Goal: Task Accomplishment & Management: Manage account settings

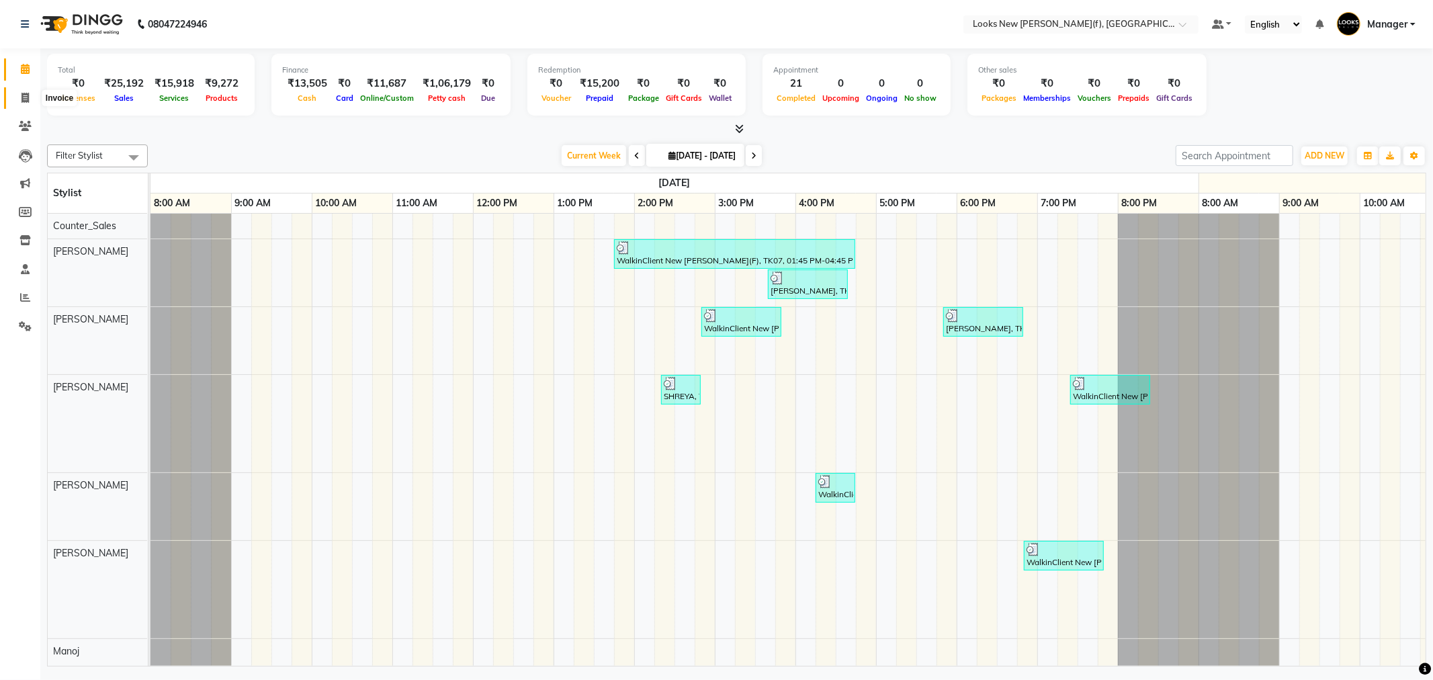
click at [32, 91] on span at bounding box center [25, 98] width 24 height 15
select select "service"
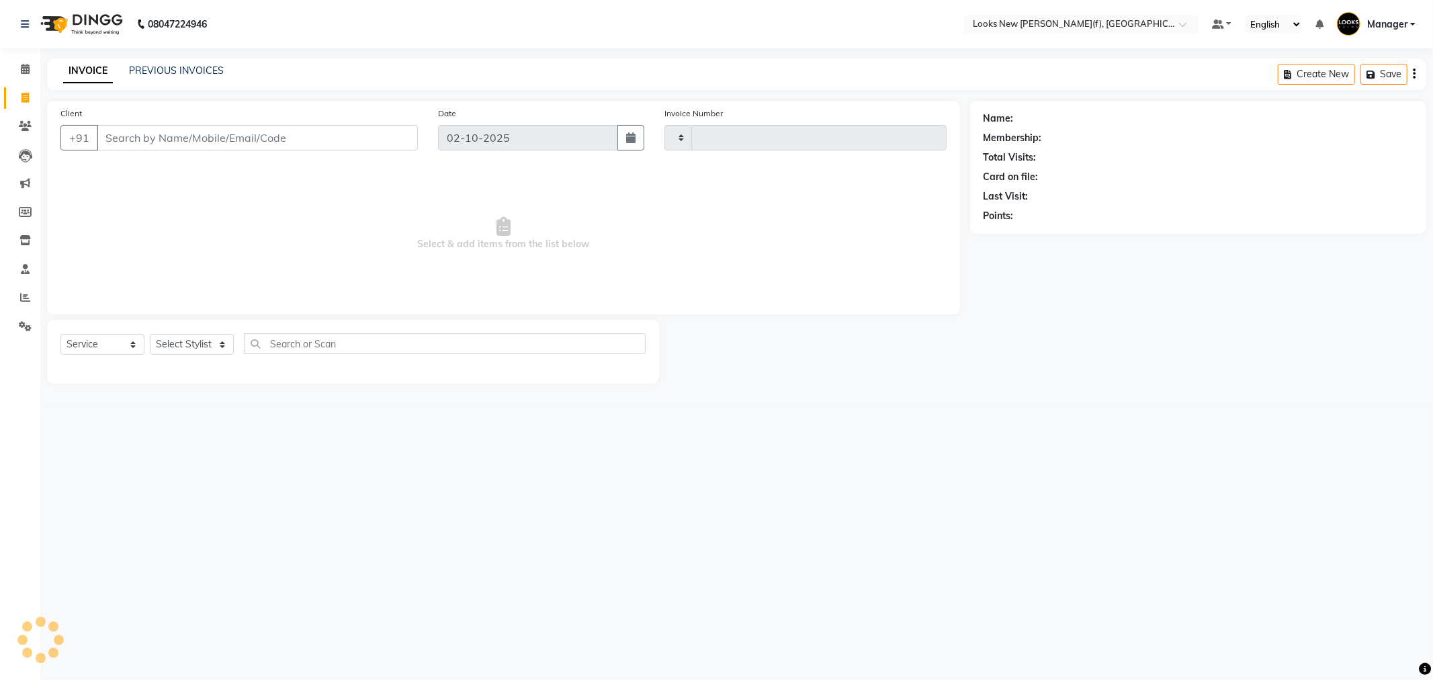
type input "1010"
select select "8659"
click at [207, 139] on input "Client" at bounding box center [257, 138] width 321 height 26
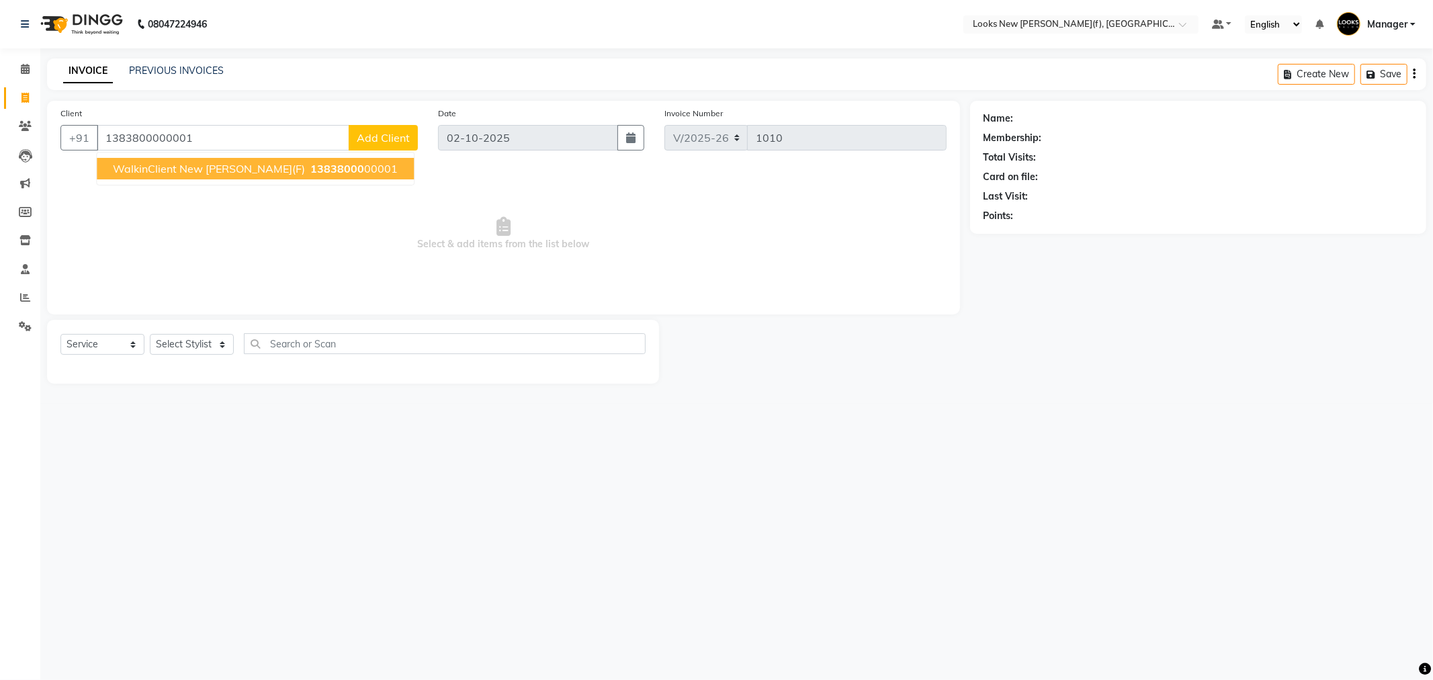
type input "1383800000001"
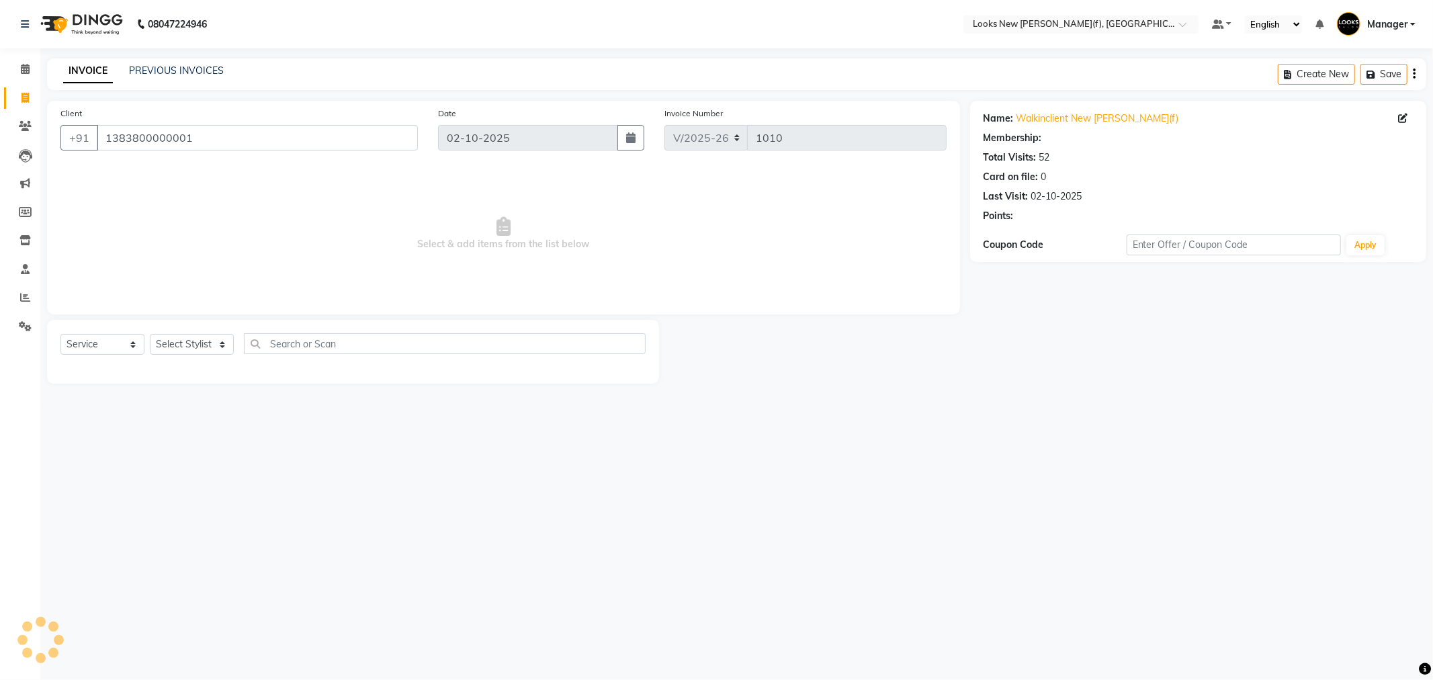
select select "1: Object"
click at [182, 348] on select "Select Stylist Aakash_Pdct [PERSON_NAME] [PERSON_NAME] [PERSON_NAME] Counter_Sa…" at bounding box center [192, 344] width 84 height 21
select select "87309"
click at [150, 335] on select "Select Stylist Aakash_Pdct [PERSON_NAME] [PERSON_NAME] [PERSON_NAME] Counter_Sa…" at bounding box center [192, 344] width 84 height 21
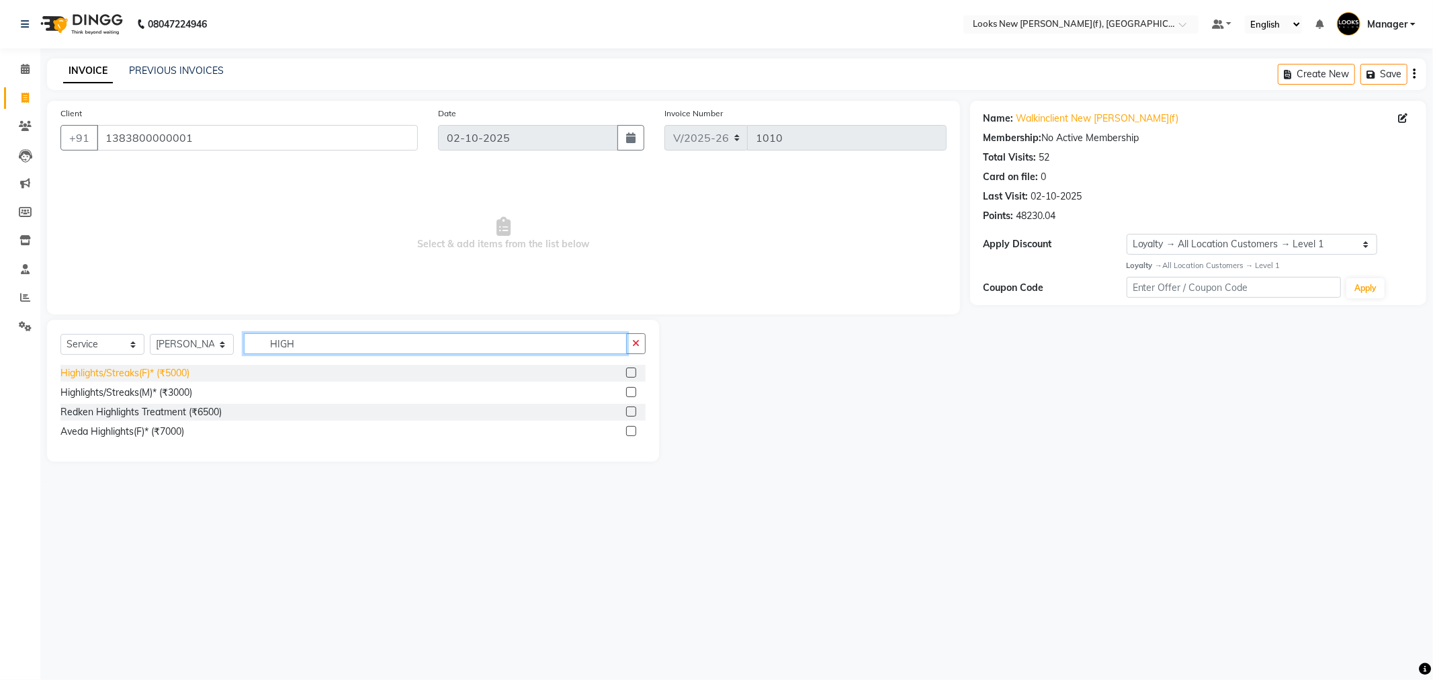
type input "HIGH"
click at [160, 378] on div "Highlights/Streaks(F)* (₹5000)" at bounding box center [124, 373] width 129 height 14
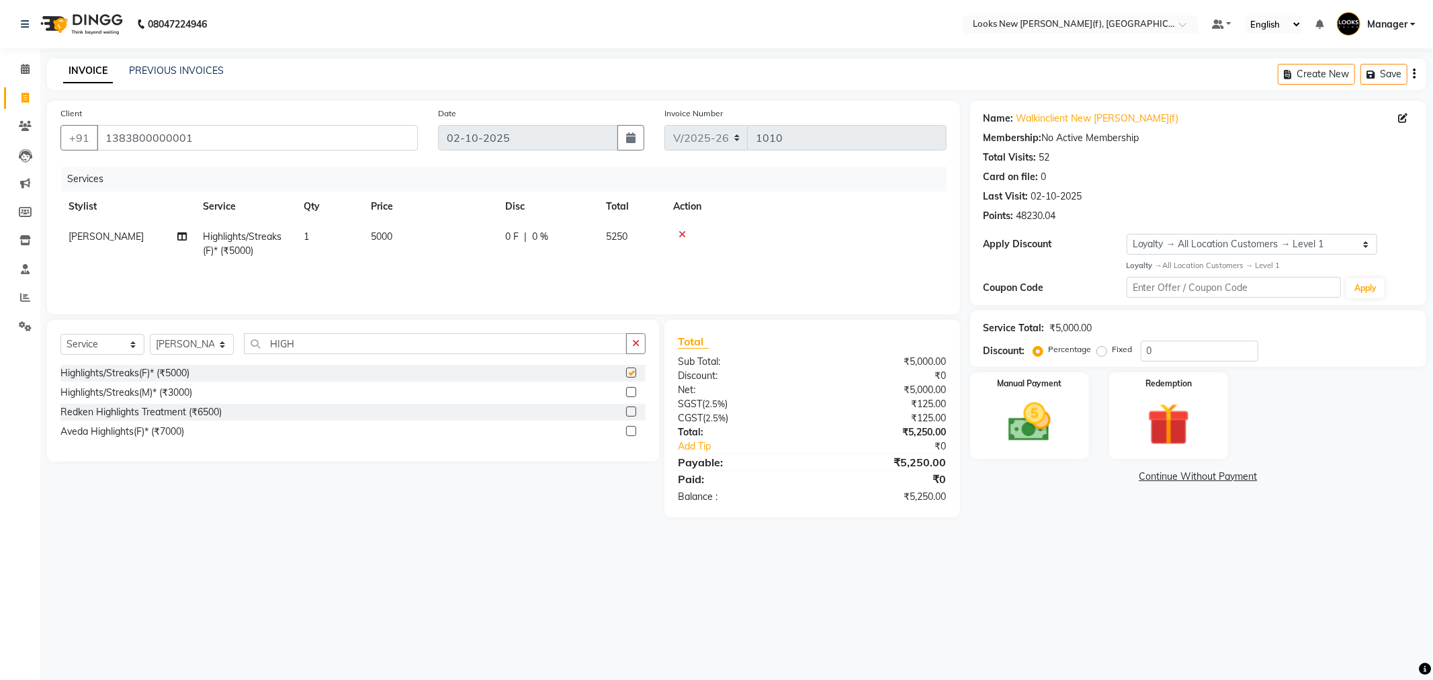
checkbox input "false"
click at [380, 235] on span "5000" at bounding box center [381, 236] width 21 height 12
select select "87309"
click at [372, 257] on tr "Aakash_Pdct Afsar Ahmad Ashmita Ayesha Bobby_Asst Bobby_Khan Counter_Sales Kama…" at bounding box center [503, 250] width 886 height 57
type input "250"
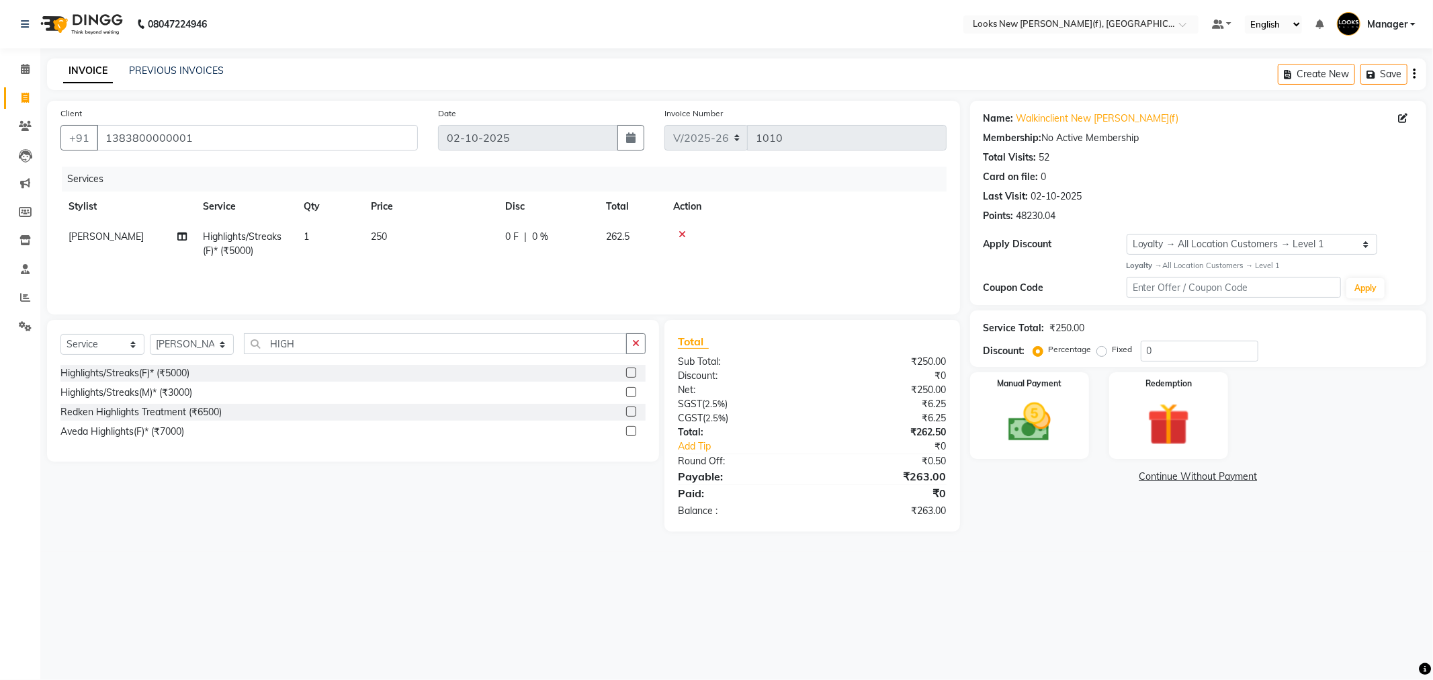
click at [284, 233] on td "Highlights/Streaks(F)* (₹5000)" at bounding box center [245, 244] width 101 height 44
select select "87309"
drag, startPoint x: 351, startPoint y: 245, endPoint x: 257, endPoint y: 257, distance: 94.9
click at [266, 255] on tr "Aakash_Pdct Afsar Ahmad Ashmita Ayesha Bobby_Asst Bobby_Khan Counter_Sales Kama…" at bounding box center [503, 250] width 886 height 57
type input "20"
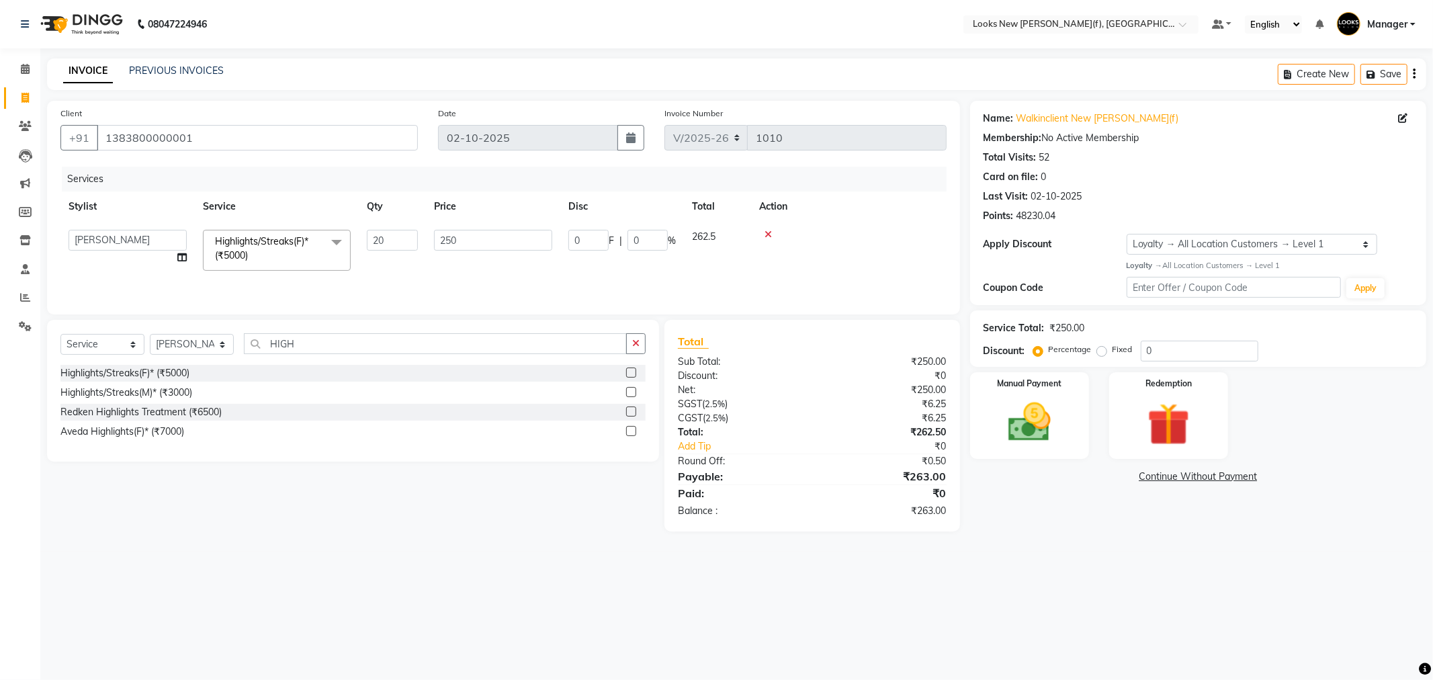
click at [981, 552] on div "08047224946 Select Location × Looks New Rajinder Nagar(f), Delhi Default Panel …" at bounding box center [716, 340] width 1433 height 680
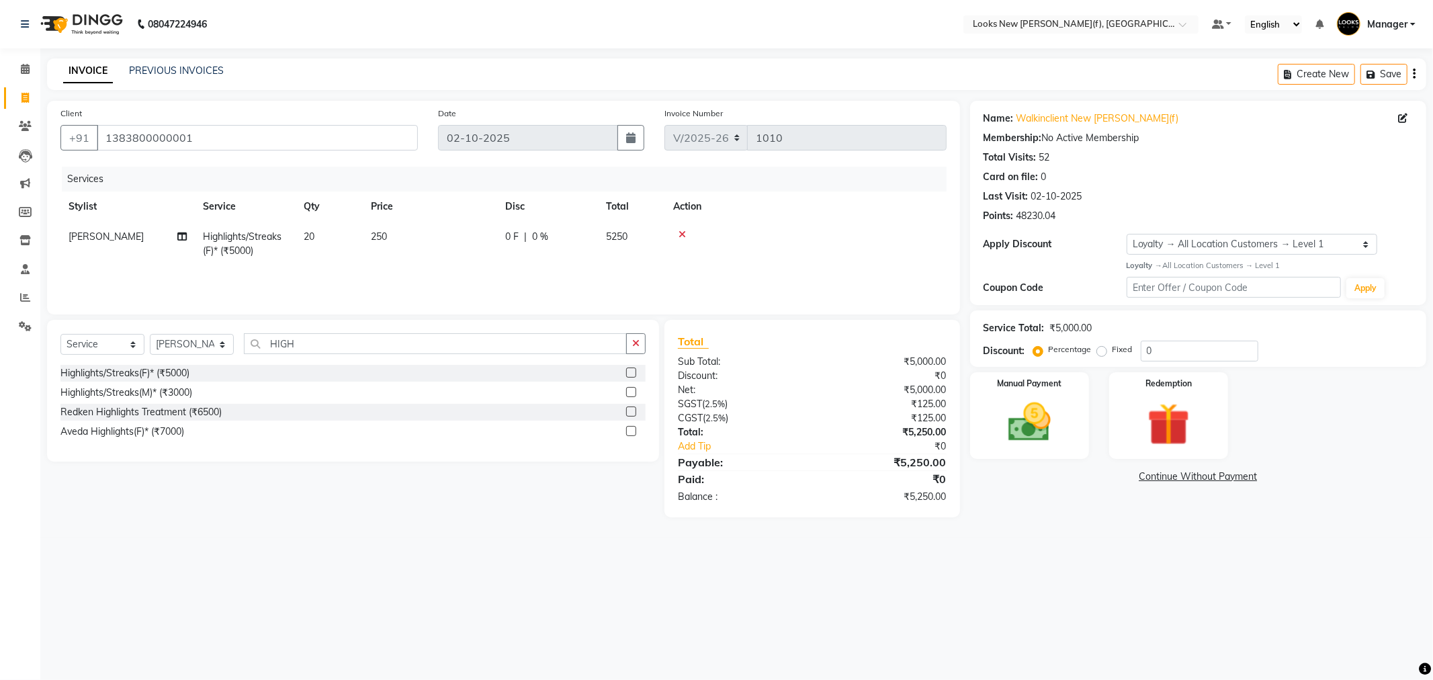
click at [304, 232] on span "20" at bounding box center [309, 236] width 11 height 12
select select "87309"
drag, startPoint x: 425, startPoint y: 246, endPoint x: 371, endPoint y: 243, distance: 53.8
click at [374, 243] on tr "Aakash_Pdct Afsar Ahmad Ashmita Ayesha Bobby_Asst Bobby_Khan Counter_Sales Kama…" at bounding box center [503, 250] width 886 height 57
type input "22"
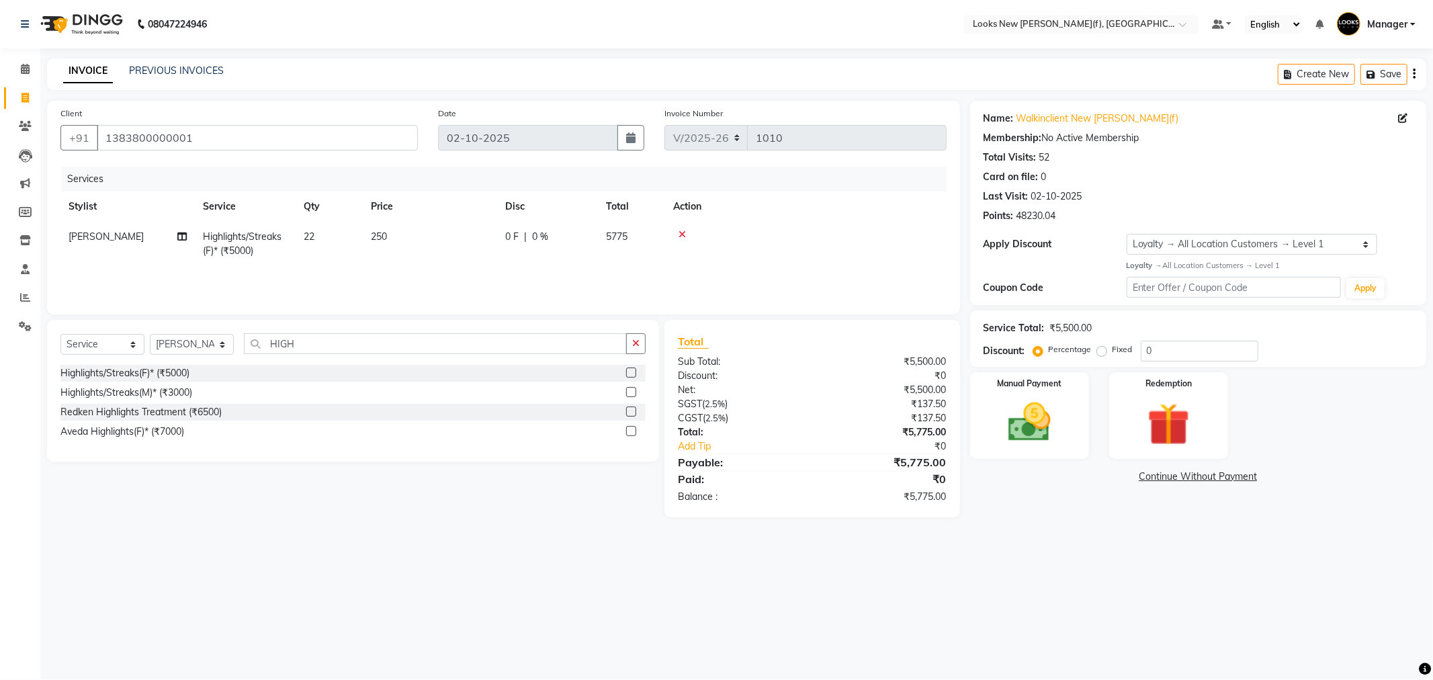
drag, startPoint x: 257, startPoint y: 658, endPoint x: 159, endPoint y: 425, distance: 253.8
click at [256, 653] on div "08047224946 Select Location × Looks New Rajinder Nagar(f), Delhi Default Panel …" at bounding box center [716, 340] width 1433 height 680
click at [165, 348] on select "Select Stylist Aakash_Pdct [PERSON_NAME] [PERSON_NAME] [PERSON_NAME] Counter_Sa…" at bounding box center [192, 344] width 84 height 21
click at [150, 335] on select "Select Stylist Aakash_Pdct [PERSON_NAME] [PERSON_NAME] [PERSON_NAME] Counter_Sa…" at bounding box center [192, 344] width 84 height 21
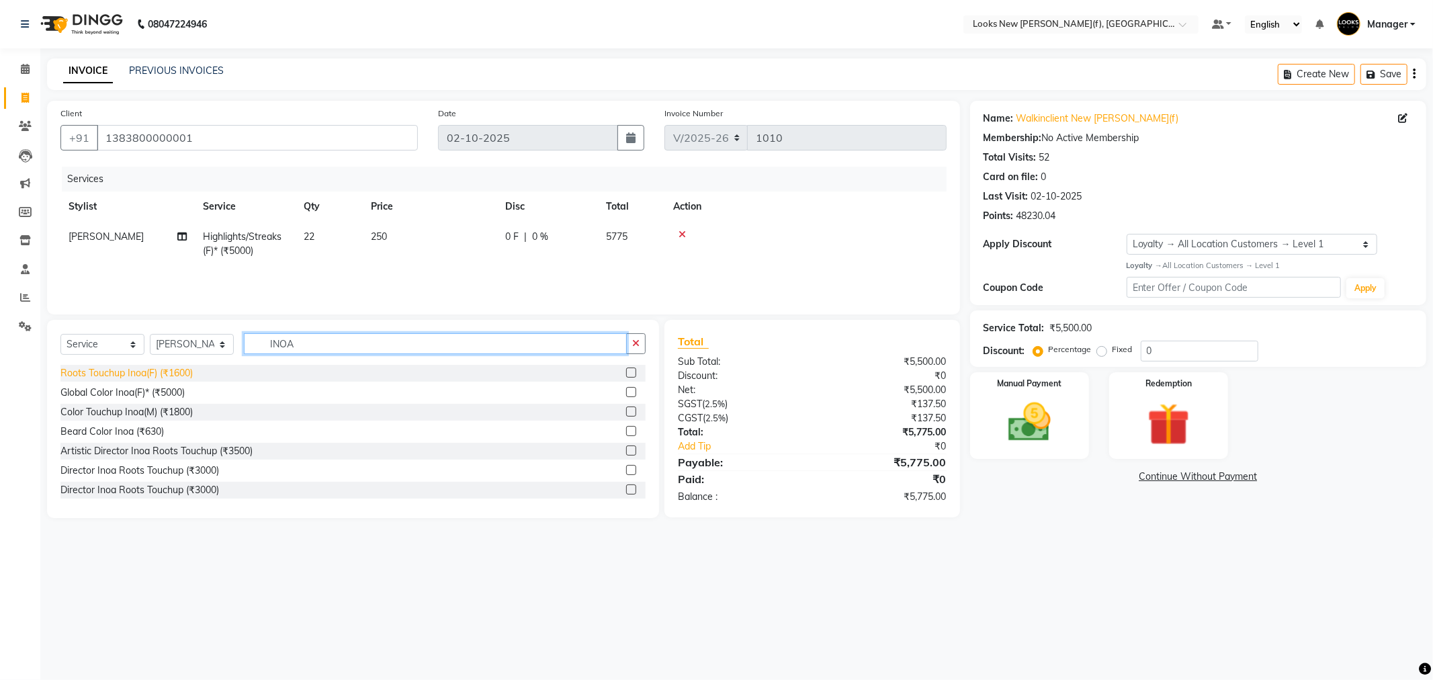
type input "INOA"
click at [179, 371] on div "Roots Touchup Inoa(F) (₹1600)" at bounding box center [126, 373] width 132 height 14
checkbox input "false"
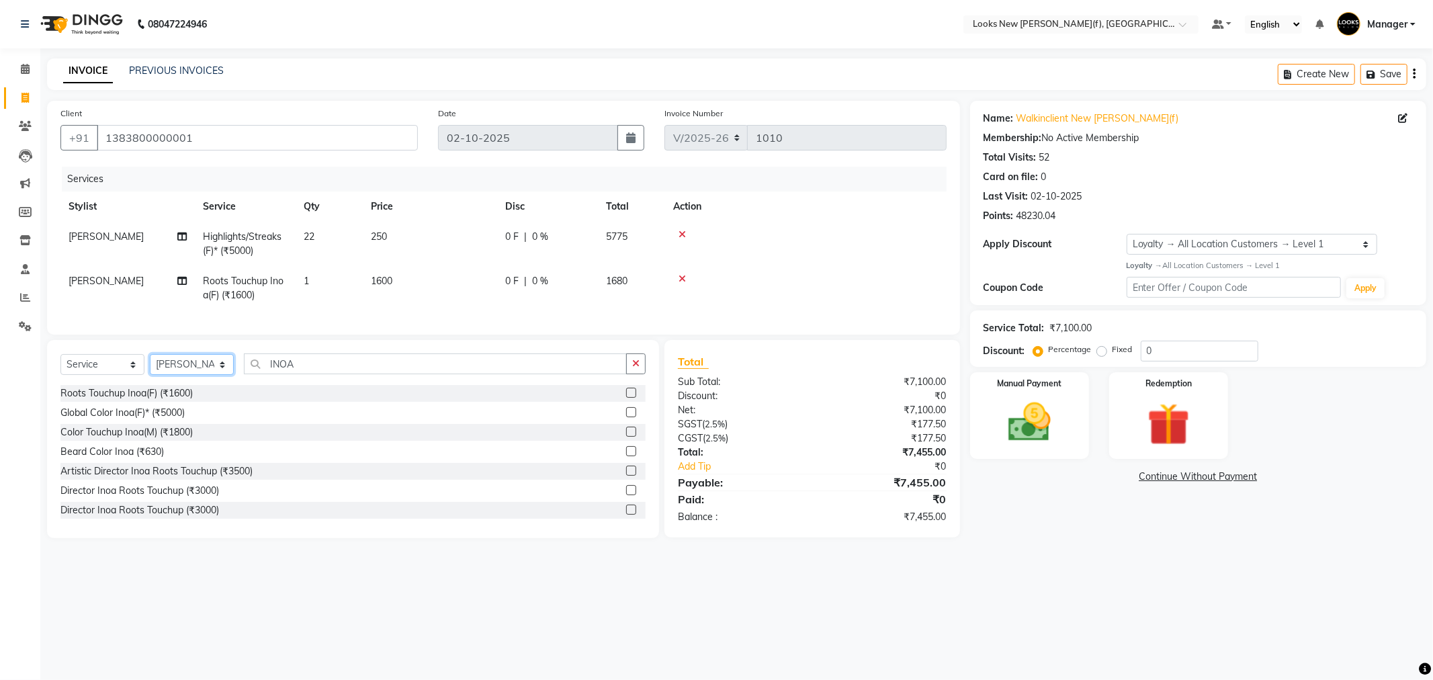
click at [195, 371] on select "Select Stylist Aakash_Pdct [PERSON_NAME] [PERSON_NAME] [PERSON_NAME] Counter_Sa…" at bounding box center [192, 364] width 84 height 21
select select "87330"
click at [150, 365] on select "Select Stylist Aakash_Pdct [PERSON_NAME] [PERSON_NAME] [PERSON_NAME] Counter_Sa…" at bounding box center [192, 364] width 84 height 21
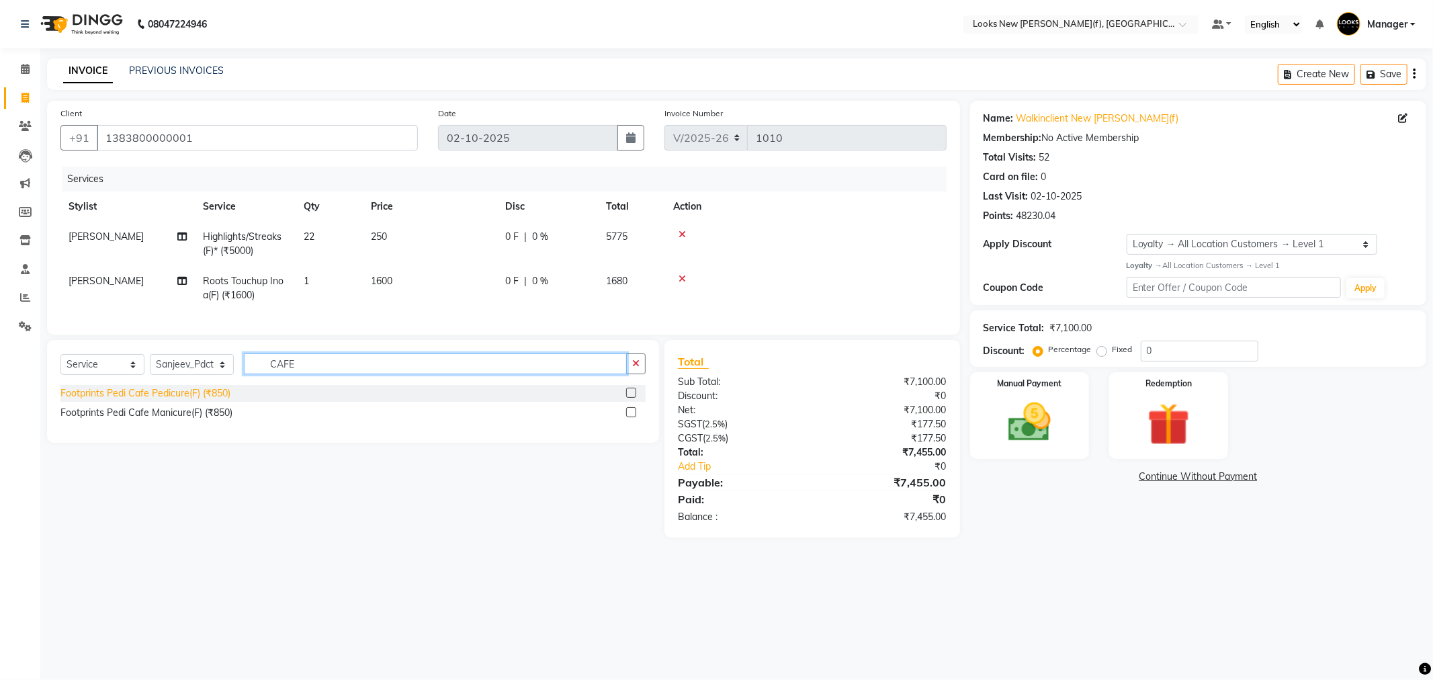
type input "CAFE"
click at [190, 400] on div "Footprints Pedi Cafe Pedicure(F) (₹850)" at bounding box center [145, 393] width 170 height 14
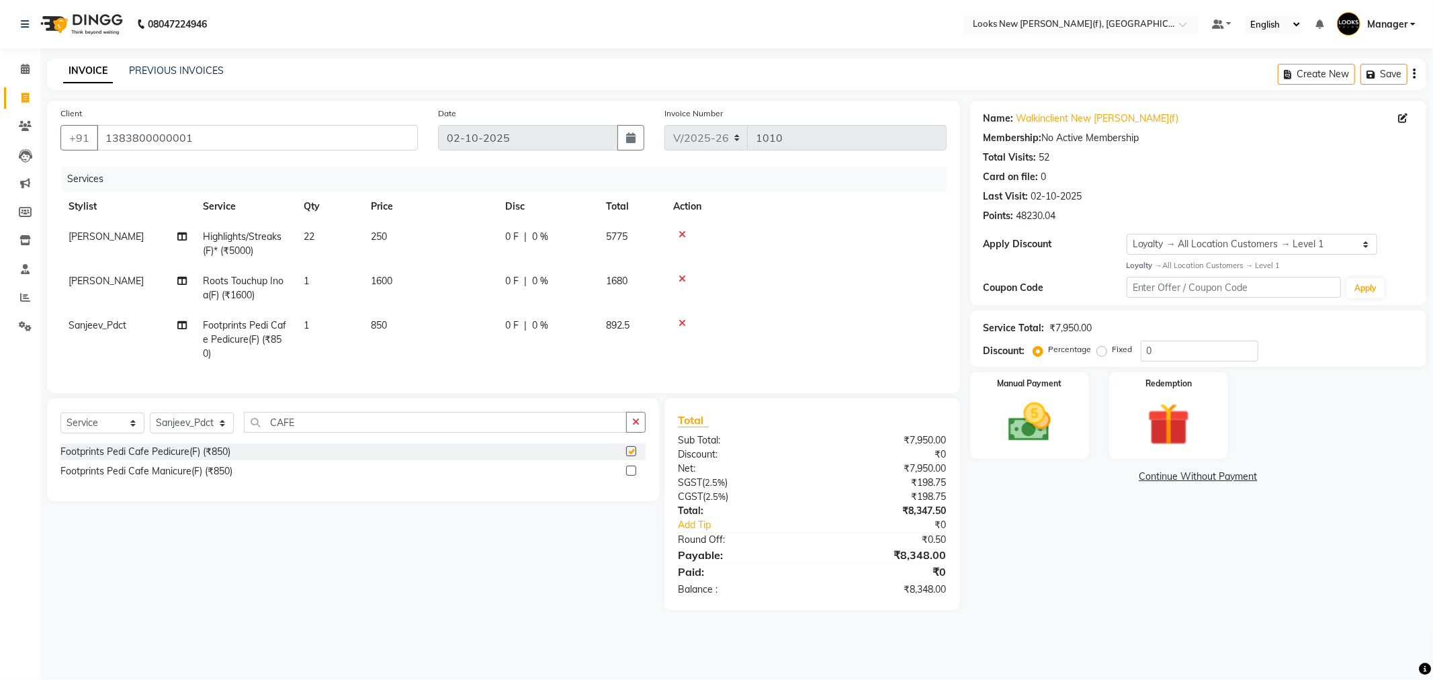
checkbox input "false"
drag, startPoint x: 1154, startPoint y: 347, endPoint x: 1076, endPoint y: 361, distance: 79.2
click at [1088, 347] on div "Percentage Fixed 0" at bounding box center [1147, 351] width 222 height 21
type input "20"
click at [1120, 591] on div "Name: Walkinclient New Rajinder Ngr(f) Membership: No Active Membership Total V…" at bounding box center [1203, 348] width 466 height 495
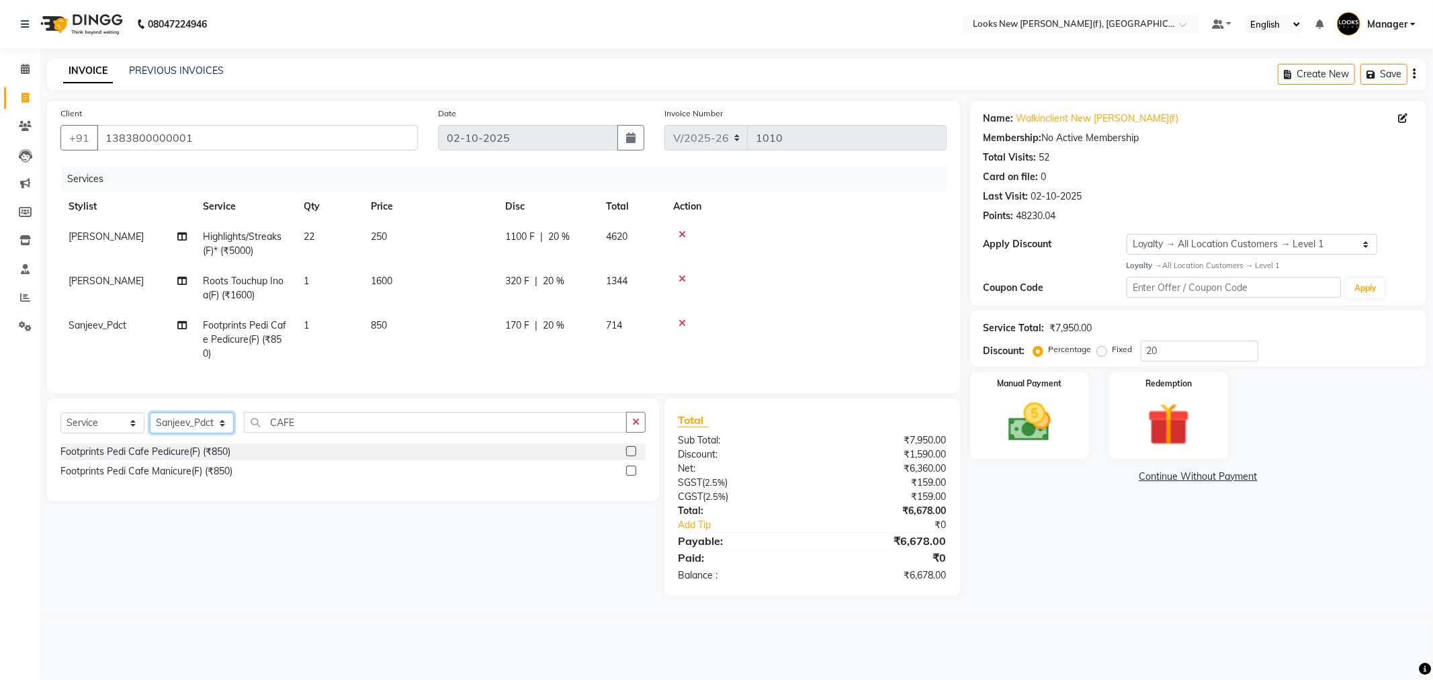
click at [183, 433] on select "Select Stylist Aakash_Pdct [PERSON_NAME] [PERSON_NAME] [PERSON_NAME] Counter_Sa…" at bounding box center [192, 422] width 84 height 21
select select "87318"
click at [150, 424] on select "Select Stylist Aakash_Pdct [PERSON_NAME] [PERSON_NAME] [PERSON_NAME] Counter_Sa…" at bounding box center [192, 422] width 84 height 21
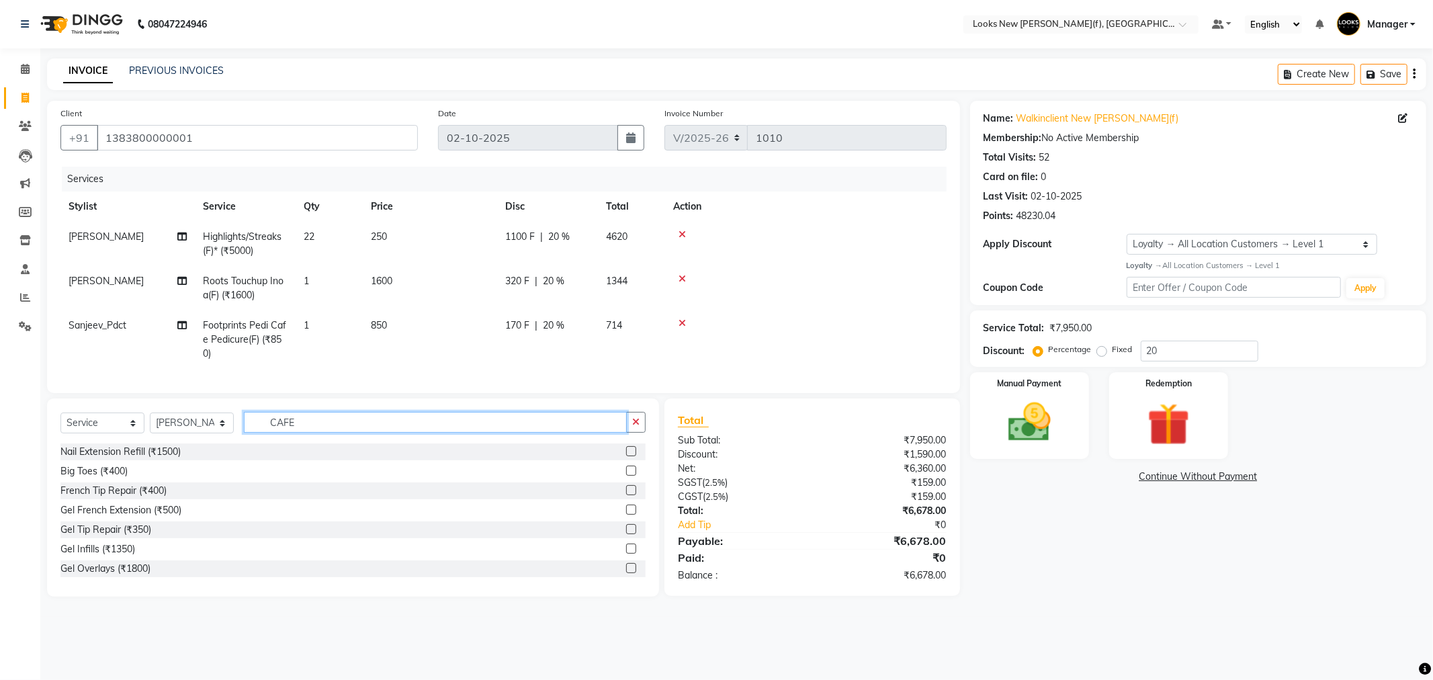
drag, startPoint x: 345, startPoint y: 429, endPoint x: 251, endPoint y: 423, distance: 94.2
click at [252, 423] on input "CAFE" at bounding box center [435, 422] width 383 height 21
type input "EYE"
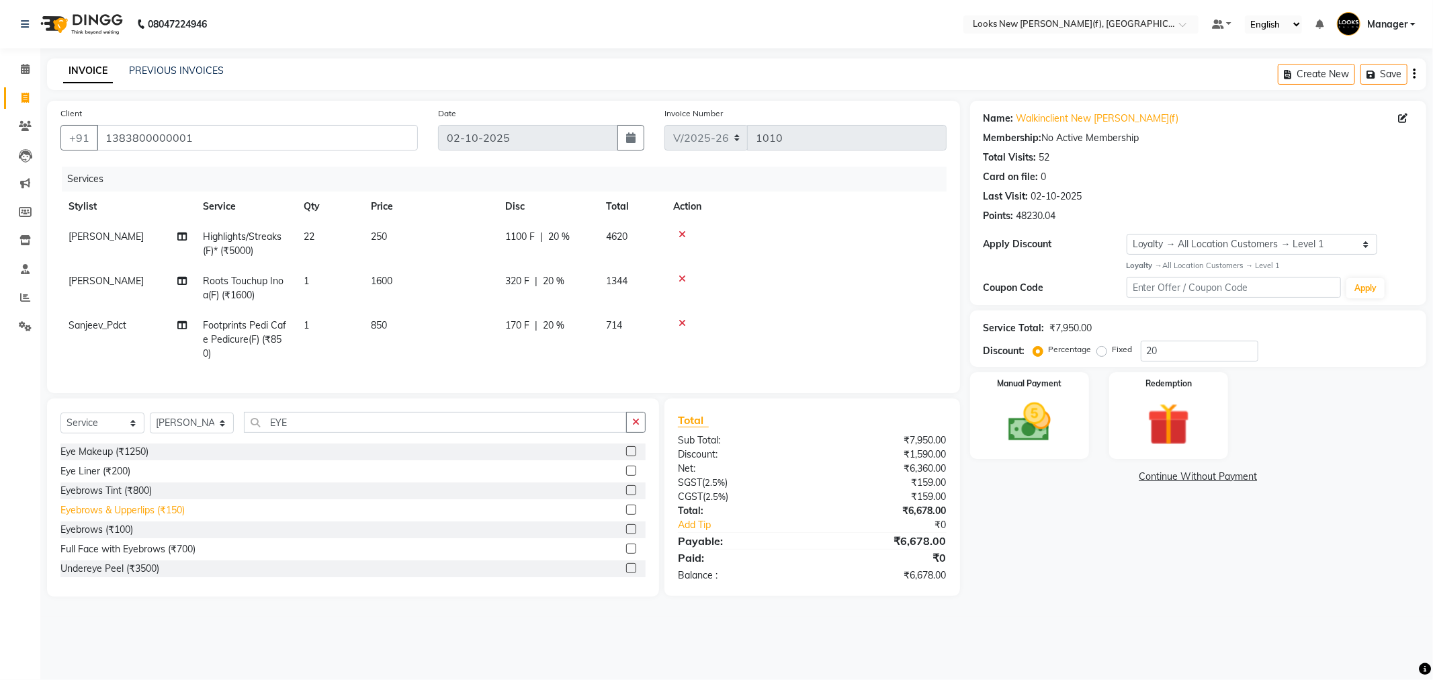
click at [103, 517] on div "Eyebrows & Upperlips (₹150)" at bounding box center [122, 510] width 124 height 14
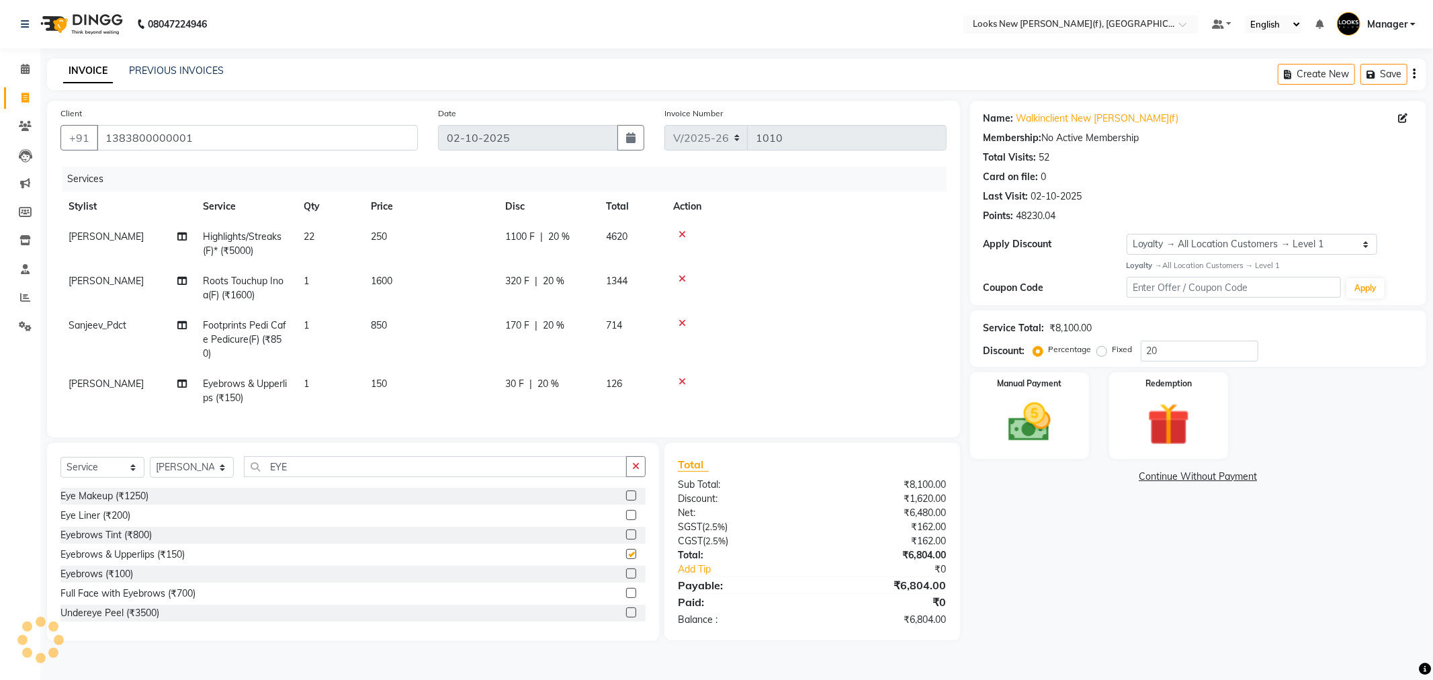
checkbox input "false"
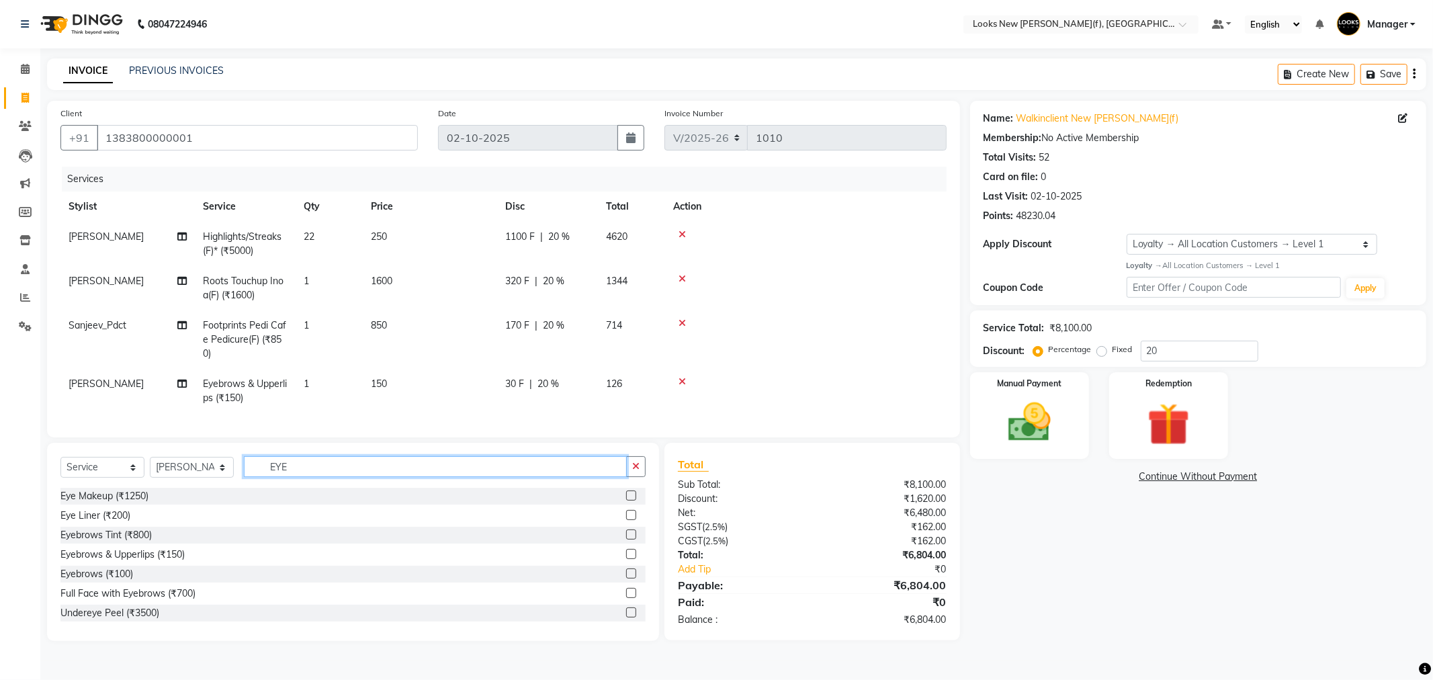
drag, startPoint x: 253, startPoint y: 484, endPoint x: 223, endPoint y: 482, distance: 29.6
click at [223, 482] on div "Select Service Product Membership Package Voucher Prepaid Gift Card Select Styl…" at bounding box center [352, 472] width 585 height 32
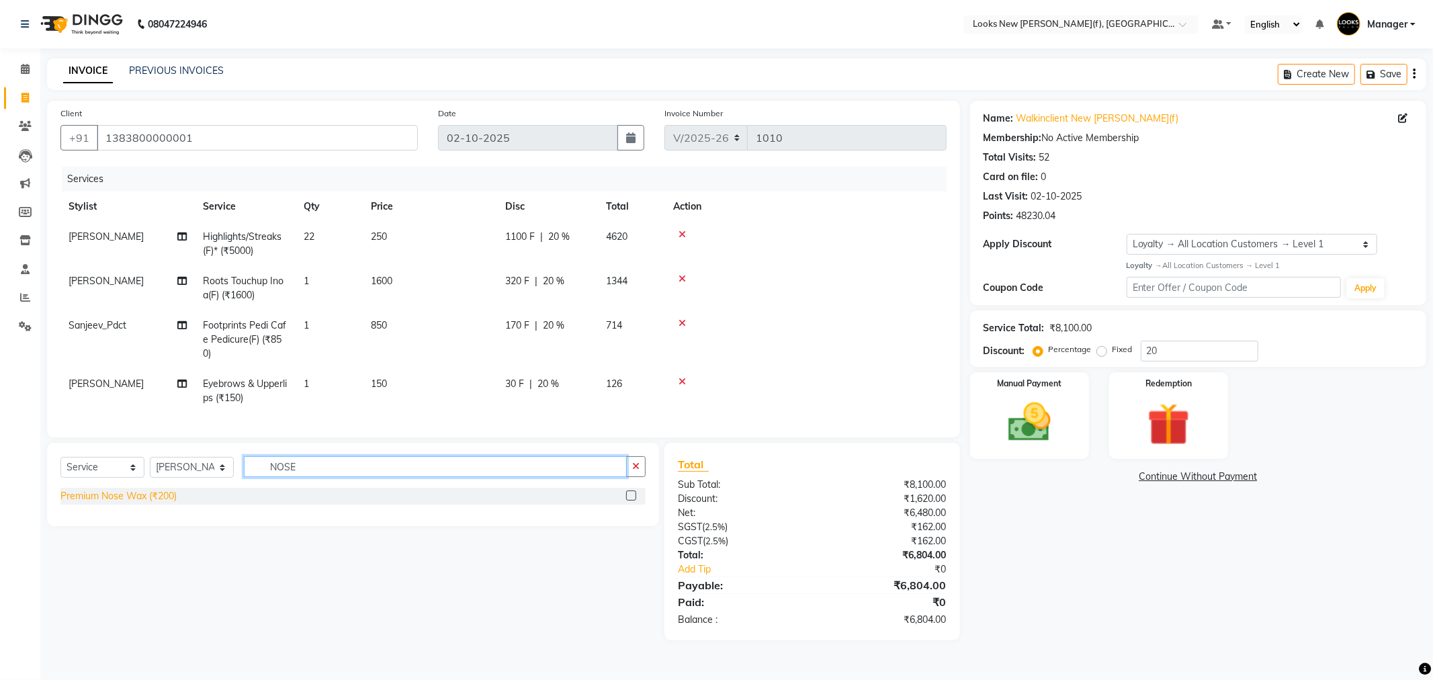
type input "NOSE"
click at [129, 503] on div "Premium Nose Wax (₹200)" at bounding box center [118, 496] width 116 height 14
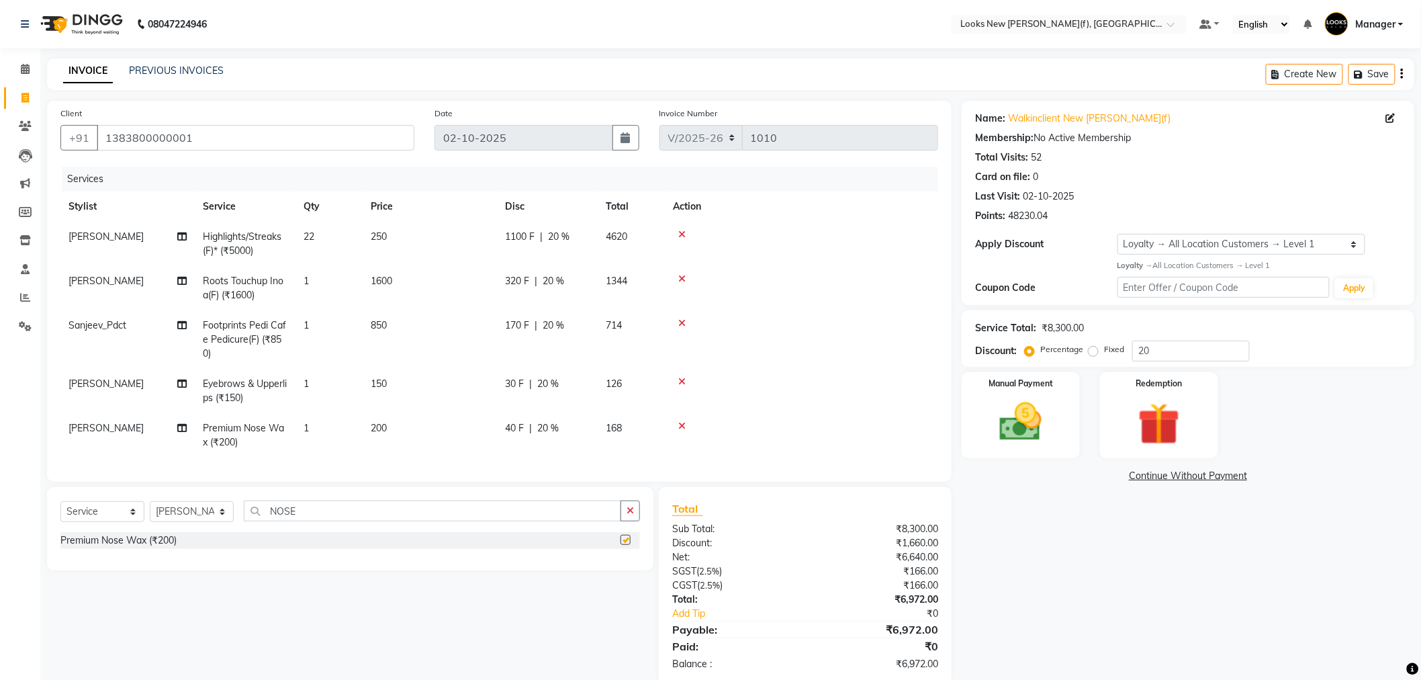
checkbox input "false"
click at [437, 424] on td "200" at bounding box center [430, 435] width 134 height 44
select select "87318"
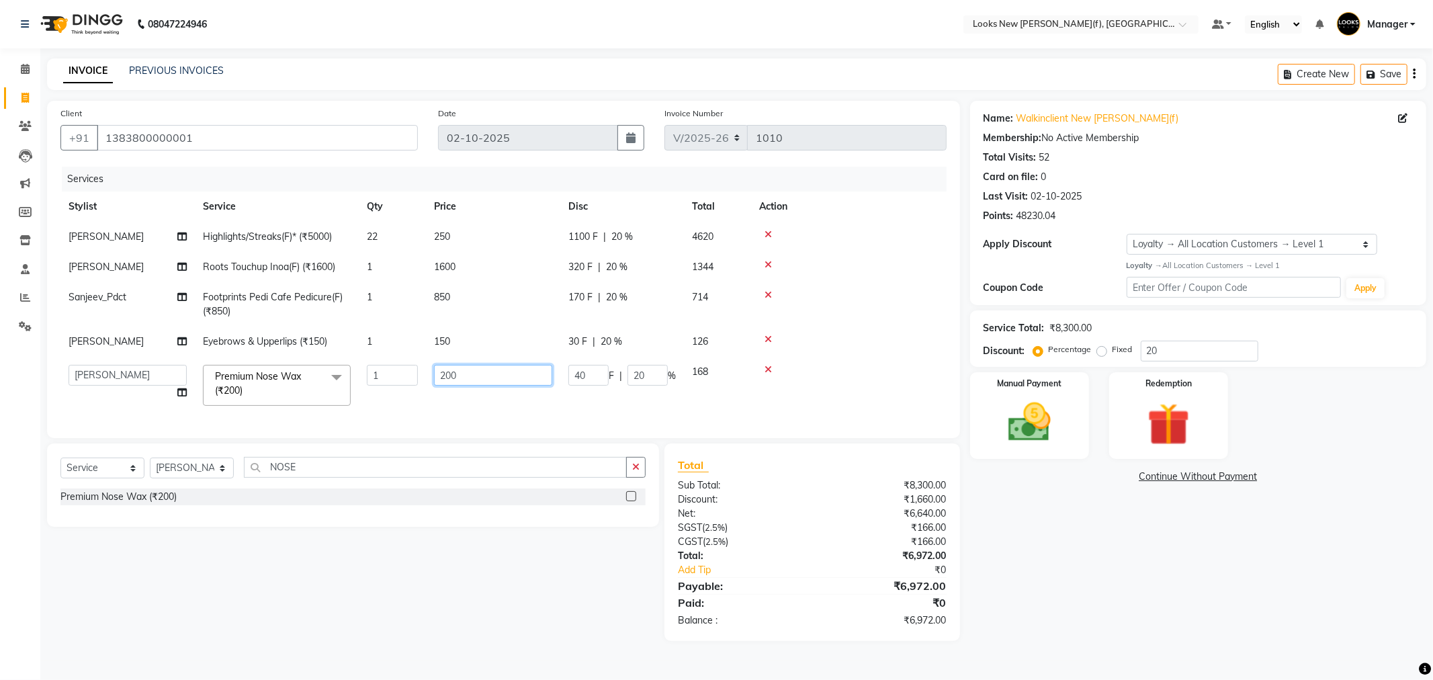
drag, startPoint x: 506, startPoint y: 370, endPoint x: 420, endPoint y: 366, distance: 86.1
click at [420, 366] on tr "Aakash_Pdct Afsar Ahmad Ashmita Ayesha Bobby_Asst Bobby_Khan Counter_Sales Kama…" at bounding box center [503, 385] width 886 height 57
type input "100"
click at [1109, 567] on div "Name: Walkinclient New Rajinder Ngr(f) Membership: No Active Membership Total V…" at bounding box center [1203, 371] width 466 height 540
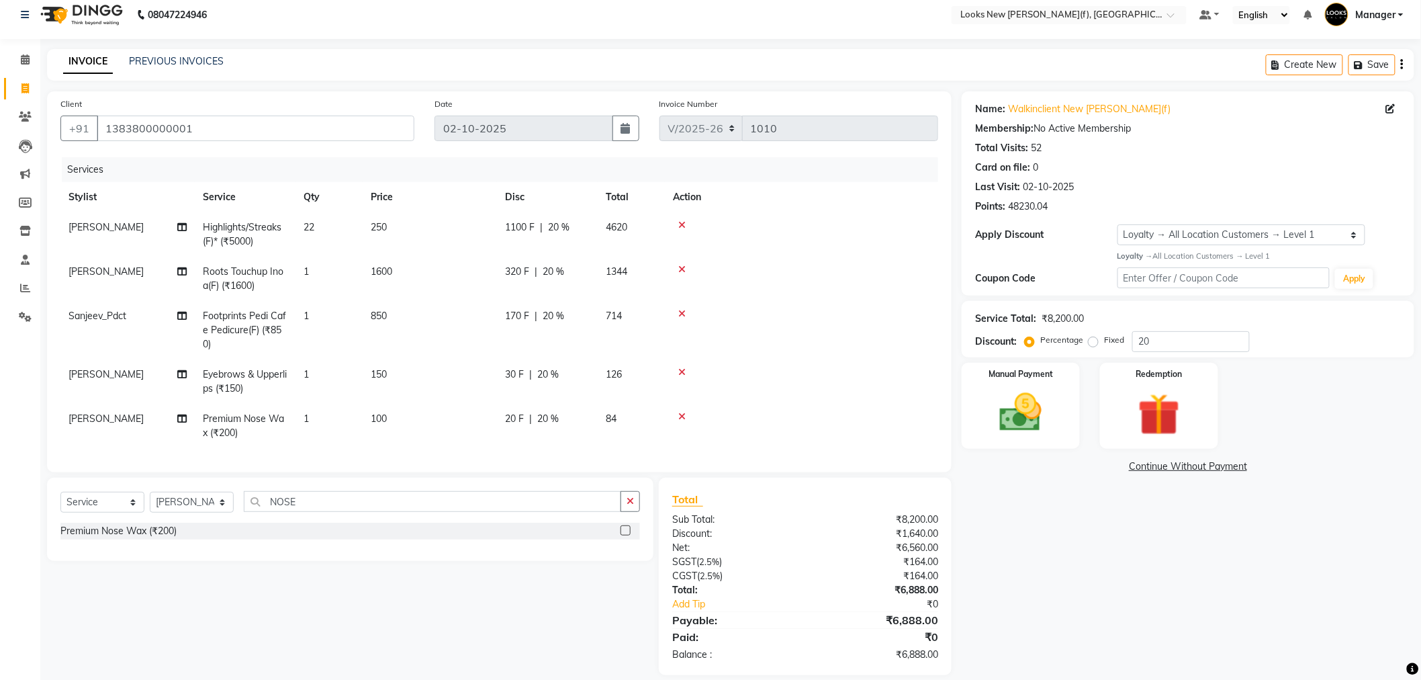
scroll to position [36, 0]
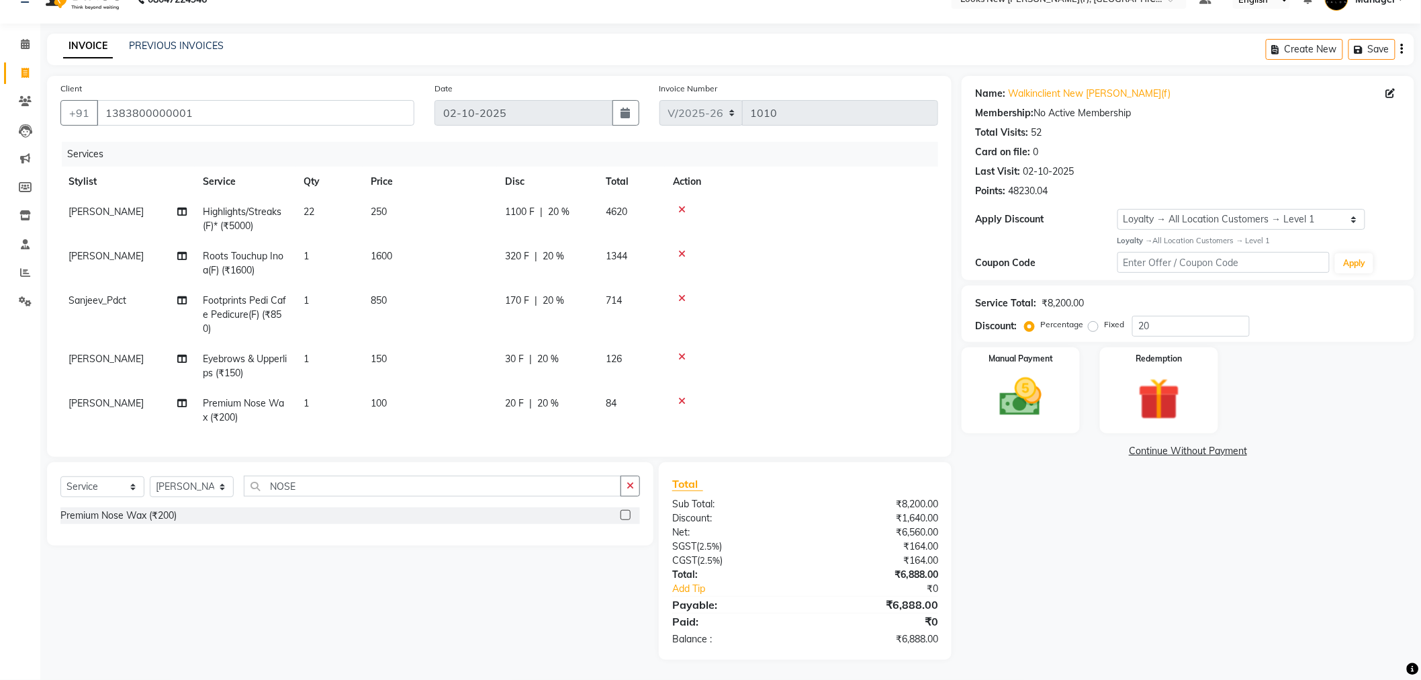
click at [572, 396] on div "20 F | 20 %" at bounding box center [547, 403] width 85 height 14
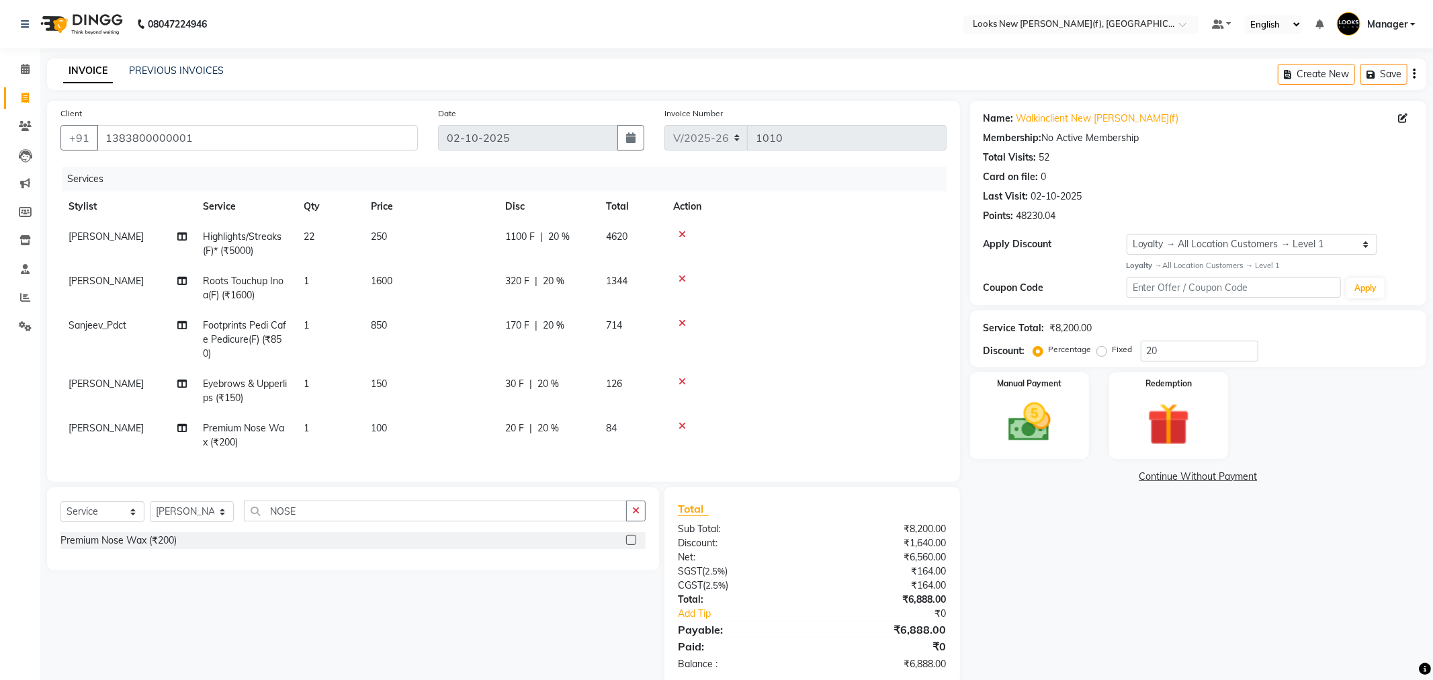
select select "87318"
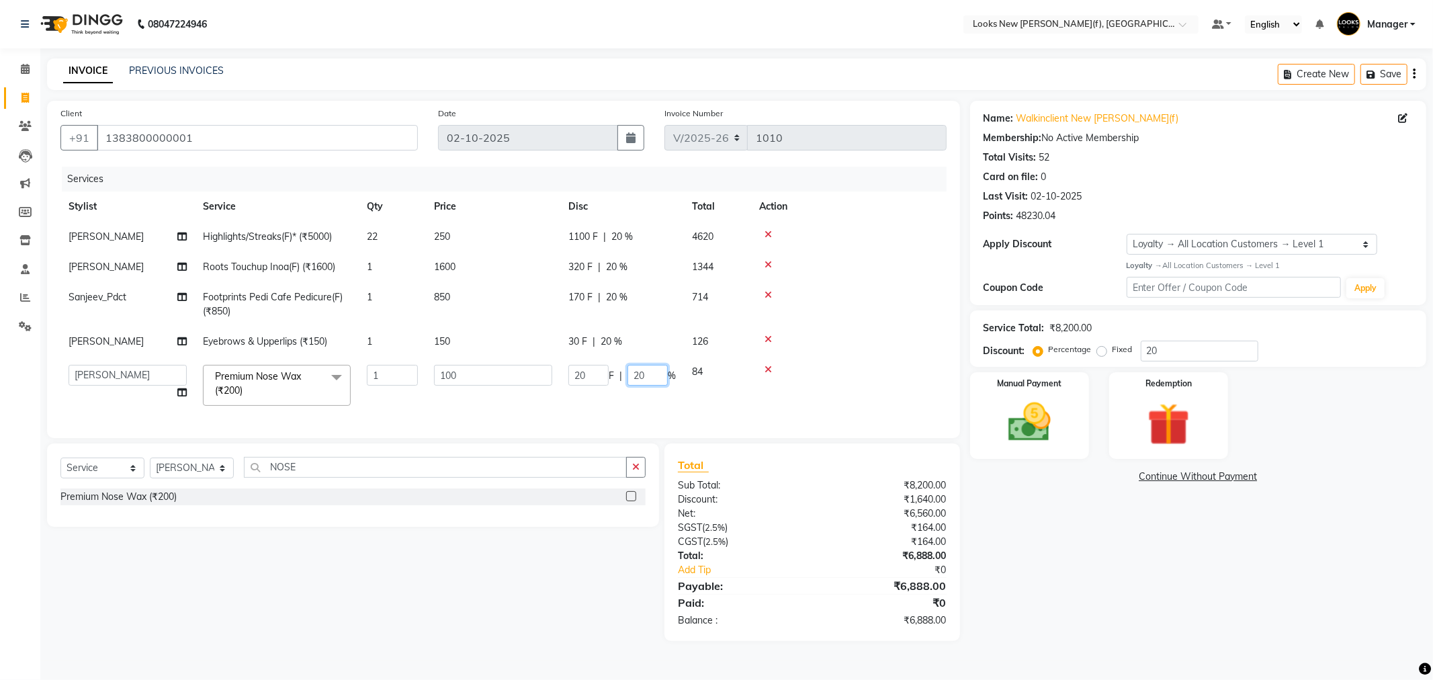
drag, startPoint x: 647, startPoint y: 373, endPoint x: 621, endPoint y: 370, distance: 25.7
click at [622, 371] on div "20 F | 20 %" at bounding box center [621, 375] width 107 height 21
type input "0"
click at [635, 333] on tbody "Rachel Highlights/Streaks(F)* (₹5000) 22 250 1100 F | 20 % 4620 Rachel Roots To…" at bounding box center [503, 318] width 886 height 192
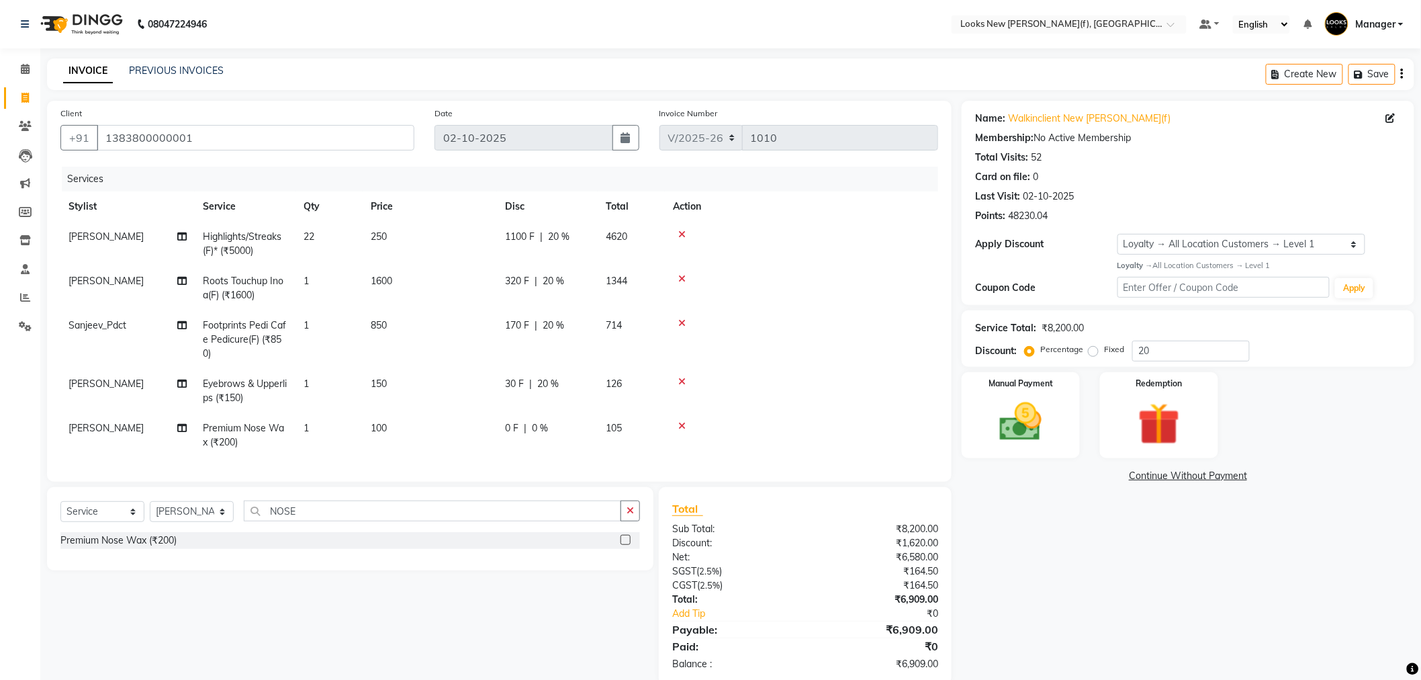
click at [558, 377] on span "20 %" at bounding box center [547, 384] width 21 height 14
select select "87318"
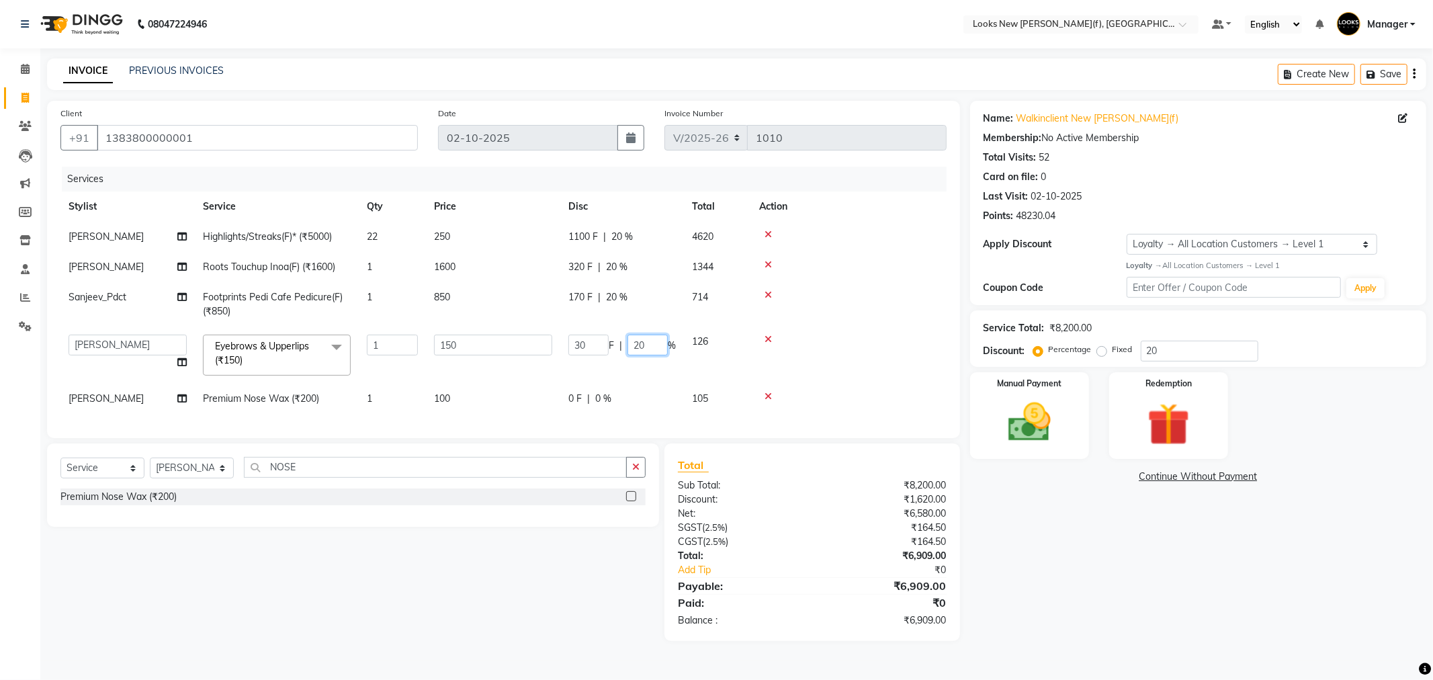
drag, startPoint x: 662, startPoint y: 351, endPoint x: 603, endPoint y: 349, distance: 59.1
click at [603, 349] on div "30 F | 20 %" at bounding box center [621, 345] width 107 height 21
type input "0"
click at [1082, 526] on div "Name: Walkinclient New Rajinder Ngr(f) Membership: No Active Membership Total V…" at bounding box center [1203, 371] width 466 height 540
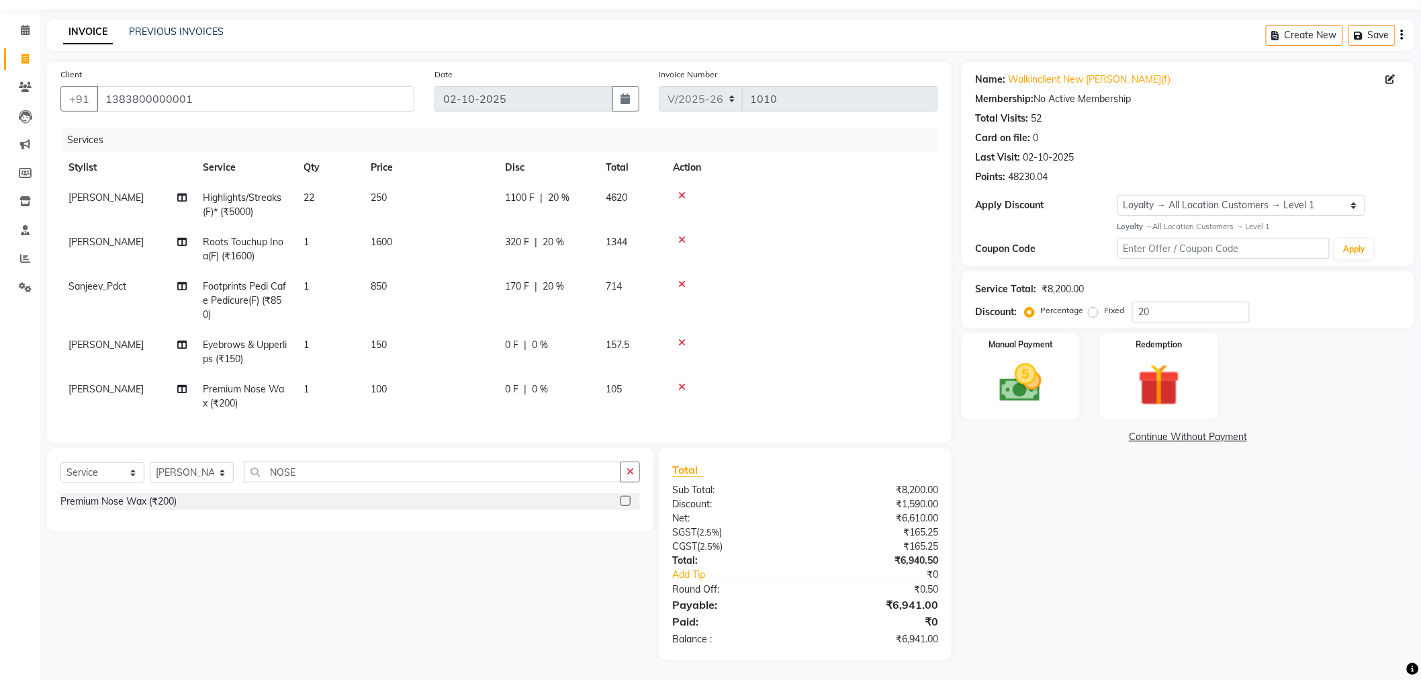
scroll to position [50, 0]
click at [1050, 391] on img at bounding box center [1020, 383] width 71 height 50
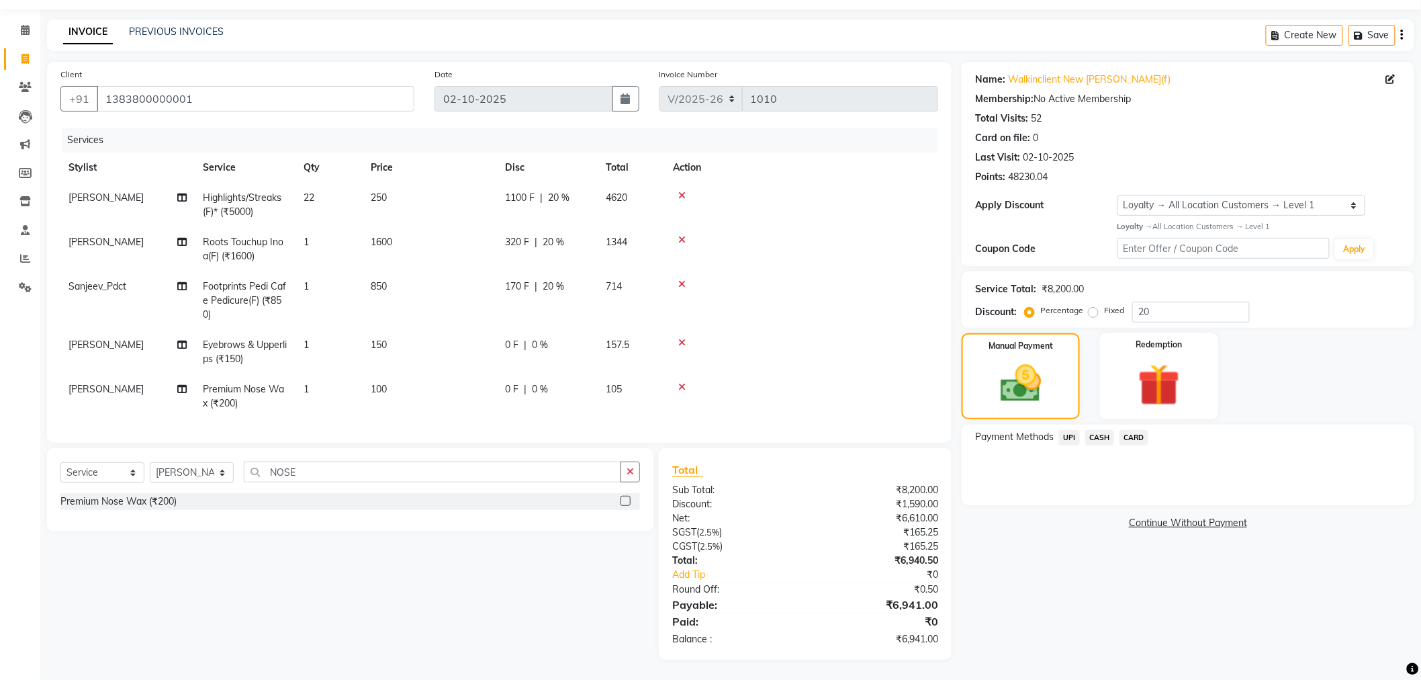
click at [1105, 430] on span "CASH" at bounding box center [1100, 437] width 29 height 15
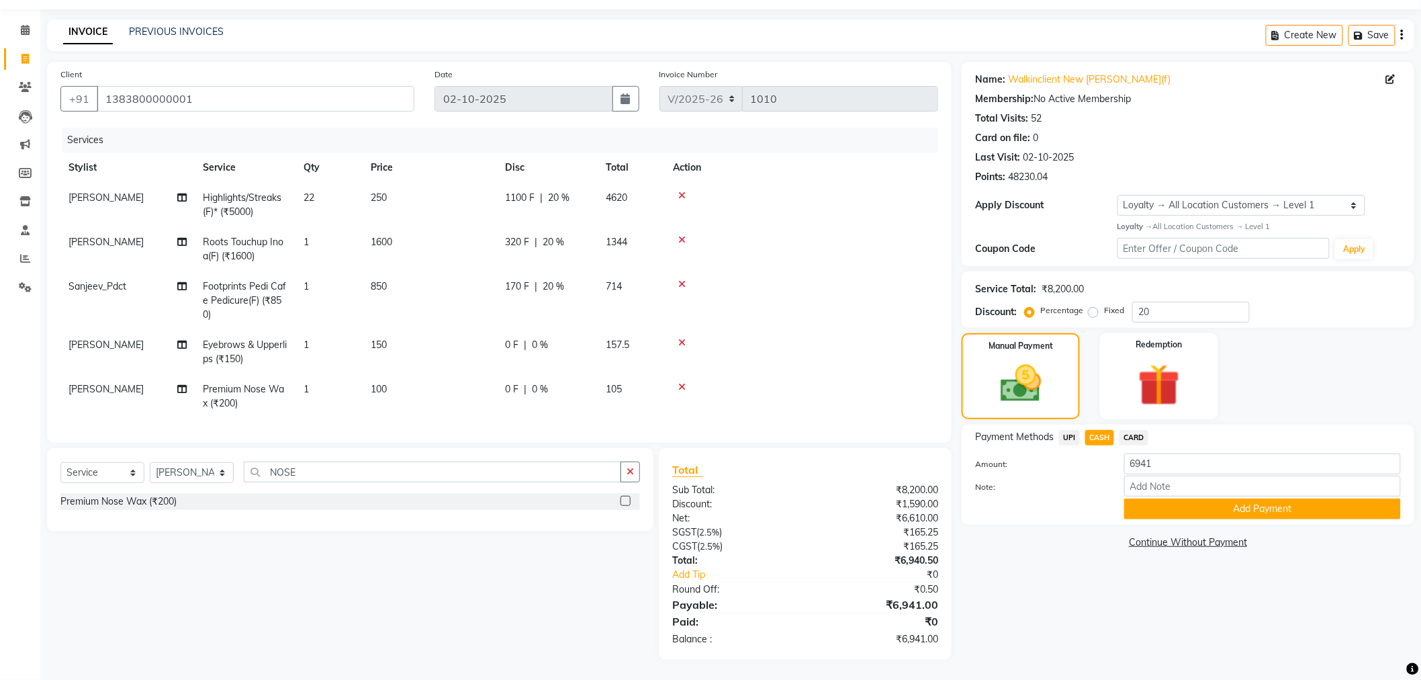
drag, startPoint x: 1150, startPoint y: 488, endPoint x: 1146, endPoint y: 496, distance: 9.0
click at [1151, 498] on button "Add Payment" at bounding box center [1263, 508] width 277 height 21
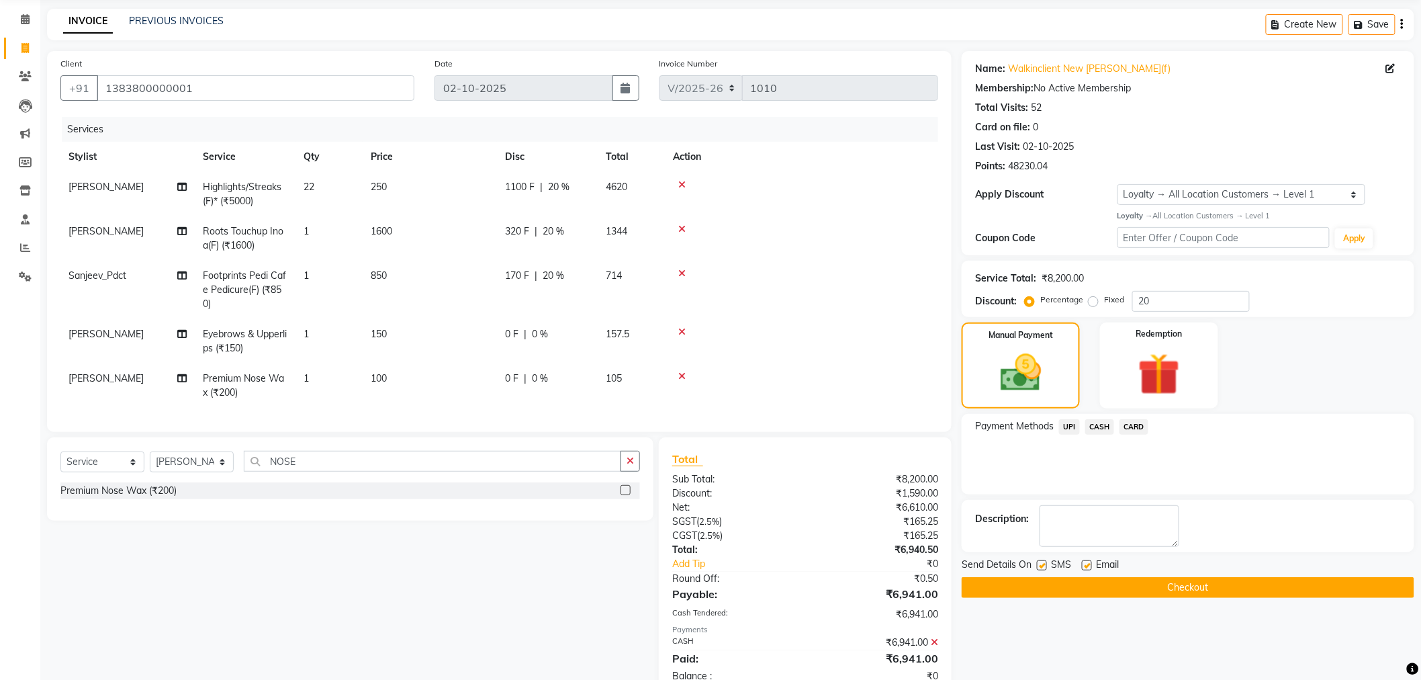
click at [1043, 590] on button "Checkout" at bounding box center [1188, 587] width 453 height 21
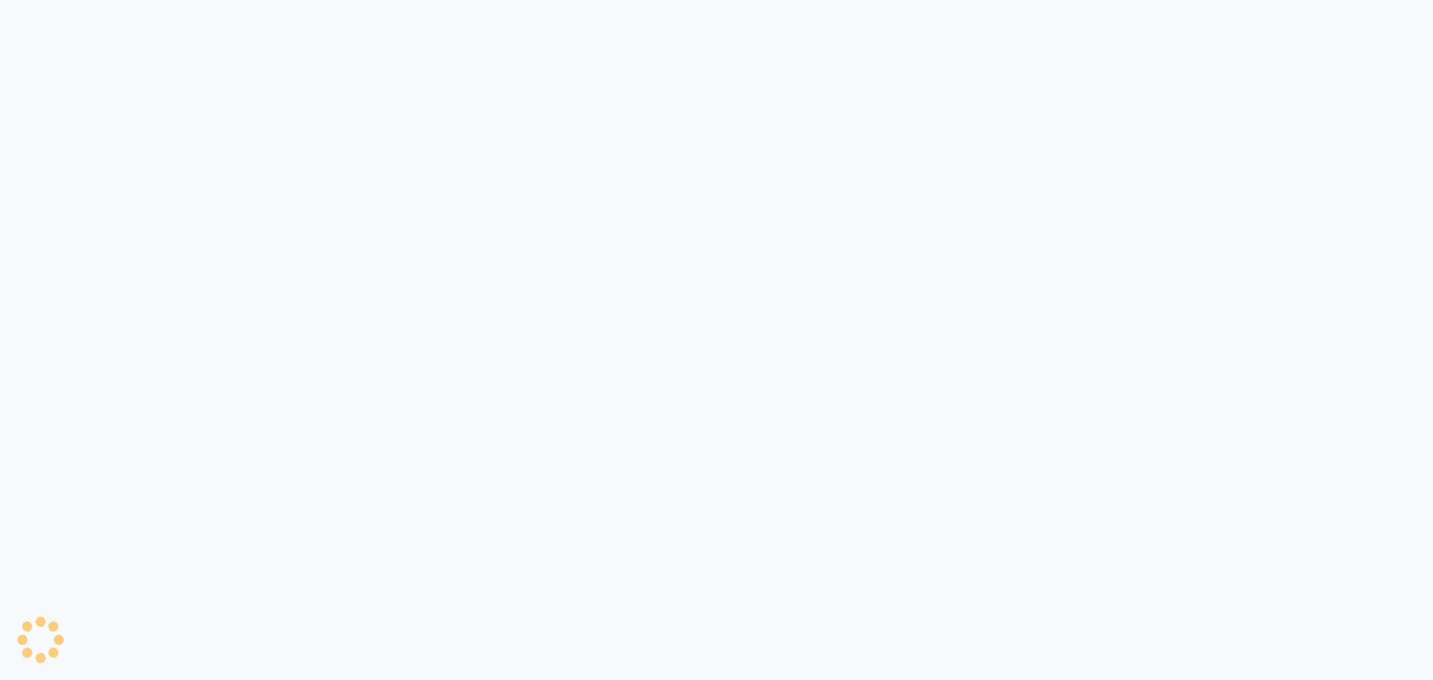
select select "service"
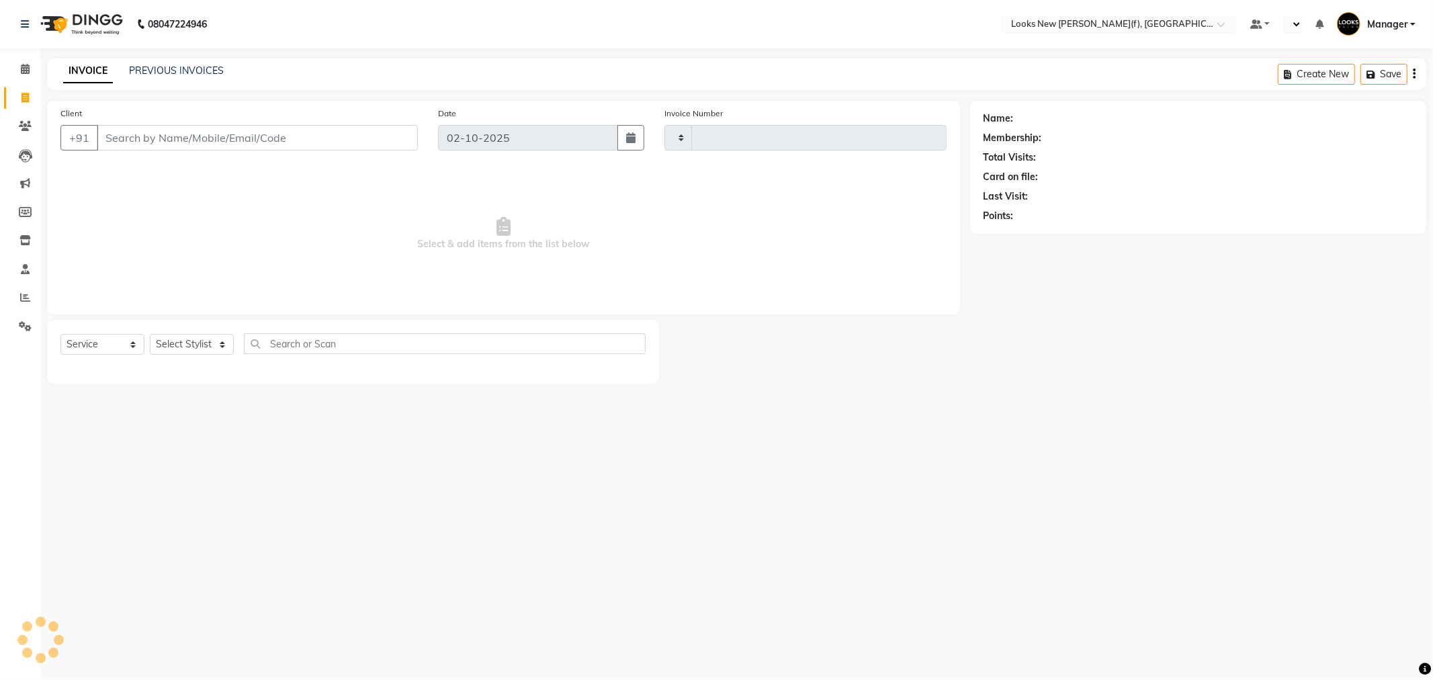
type input "1010"
select select "en"
select select "8659"
click at [195, 339] on select "Select Stylist Aakash_Pdct [PERSON_NAME] [PERSON_NAME] [PERSON_NAME] Counter_Sa…" at bounding box center [192, 344] width 84 height 21
select select "87319"
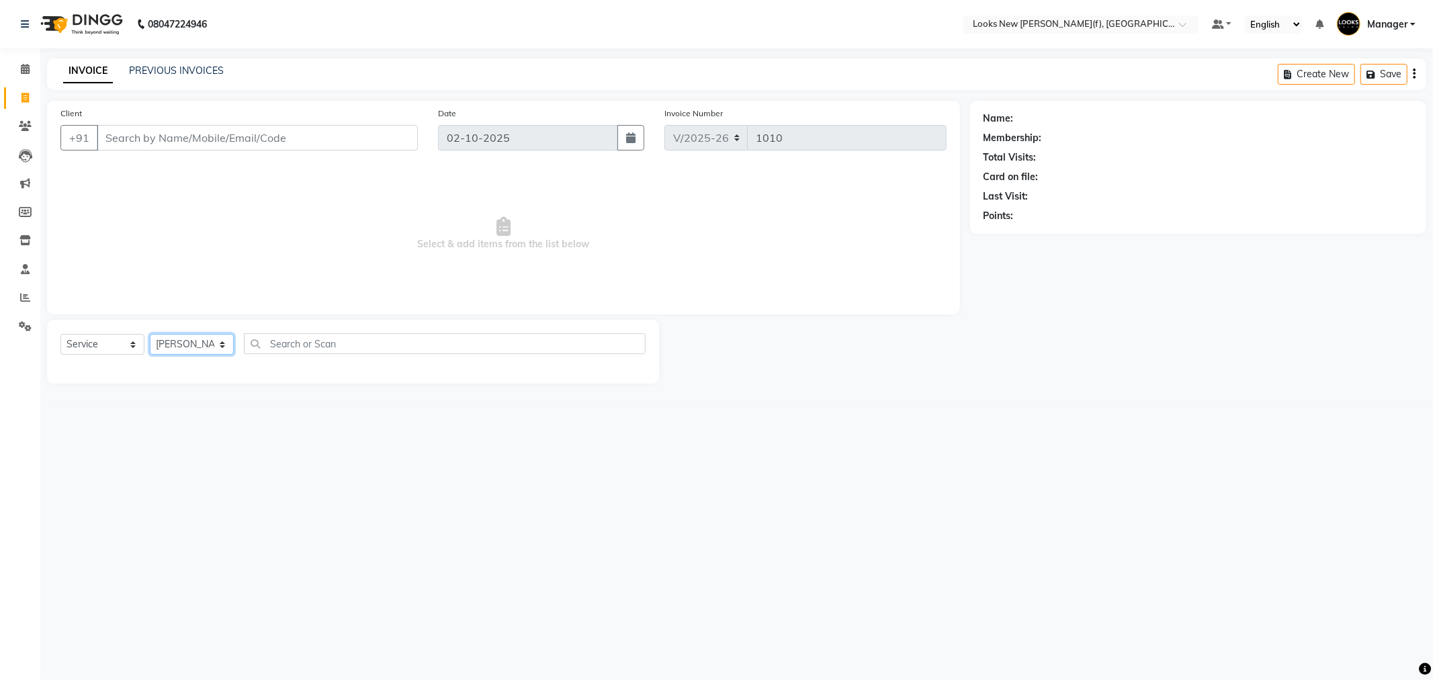
click at [150, 335] on select "Select Stylist Aakash_Pdct [PERSON_NAME] [PERSON_NAME] [PERSON_NAME] Counter_Sa…" at bounding box center [192, 344] width 84 height 21
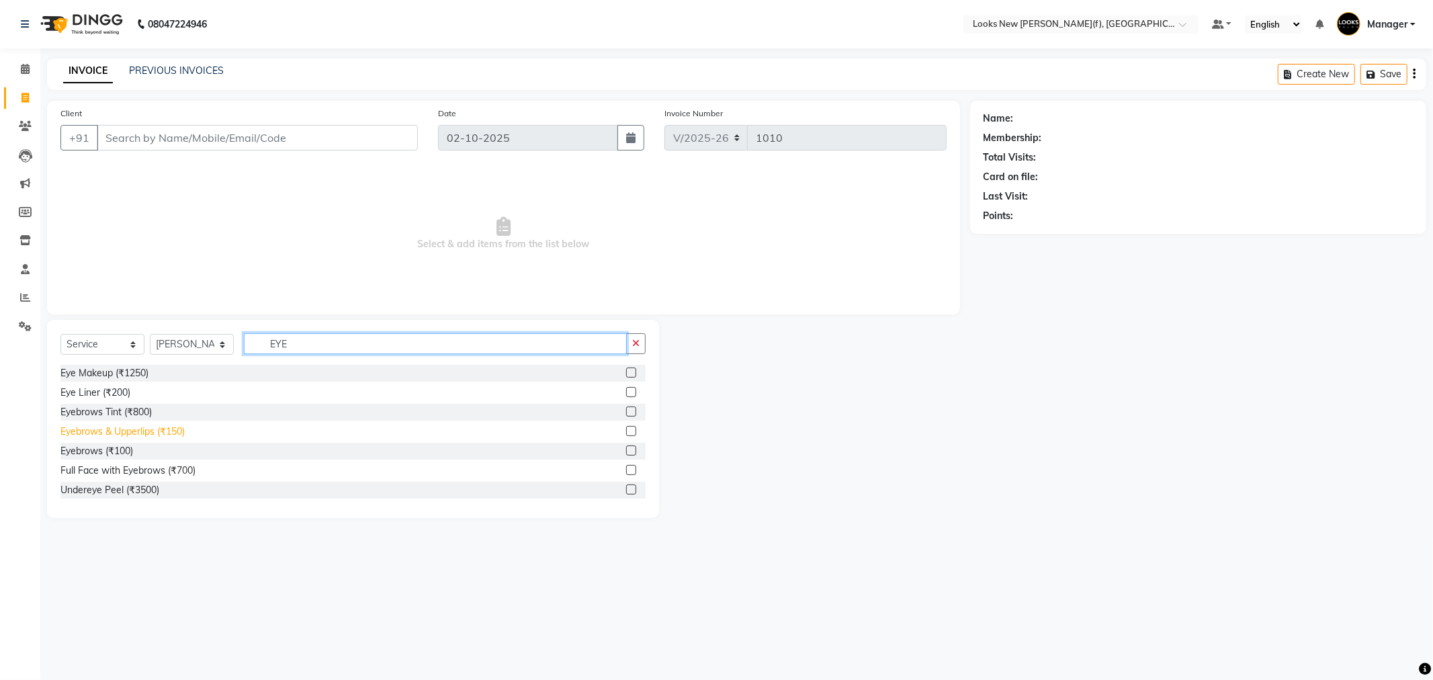
type input "EYE"
click at [104, 425] on div "Eyebrows & Upperlips (₹150)" at bounding box center [122, 432] width 124 height 14
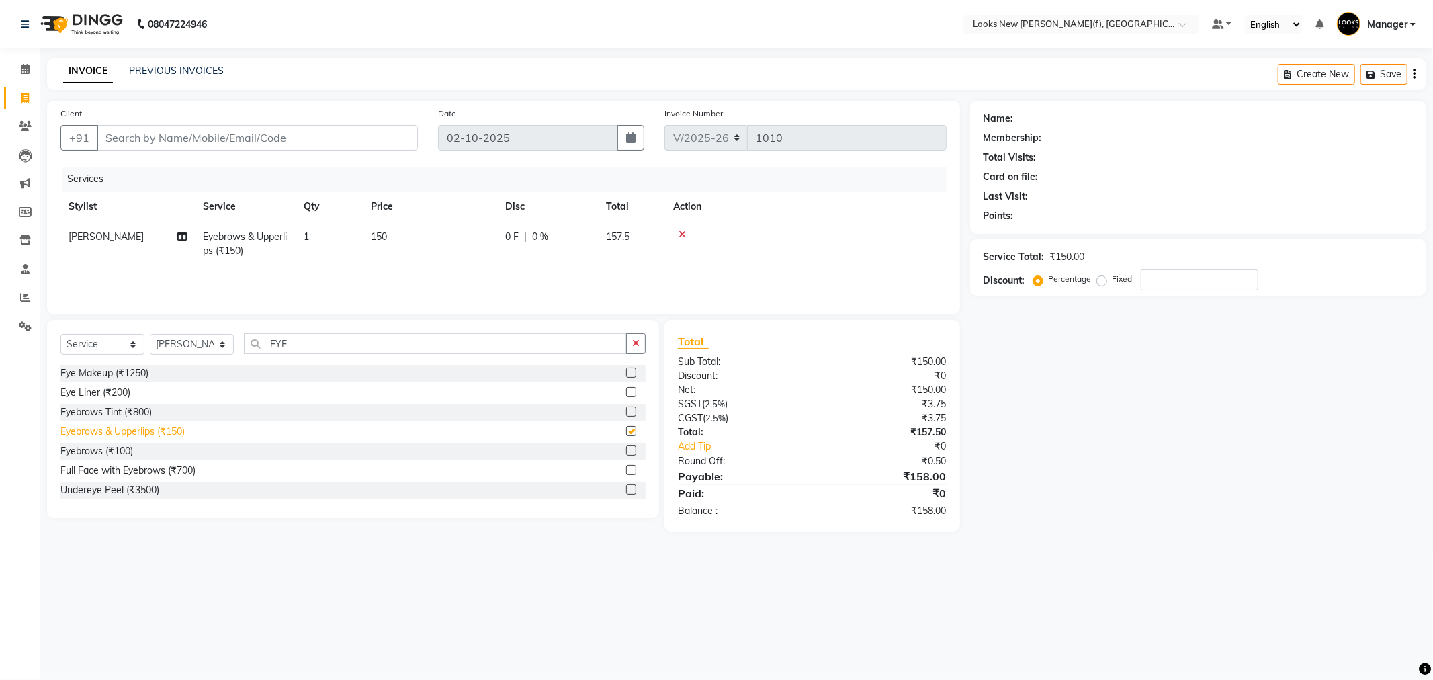
checkbox input "false"
click at [210, 136] on input "Client" at bounding box center [257, 138] width 321 height 26
type input "1"
type input "0"
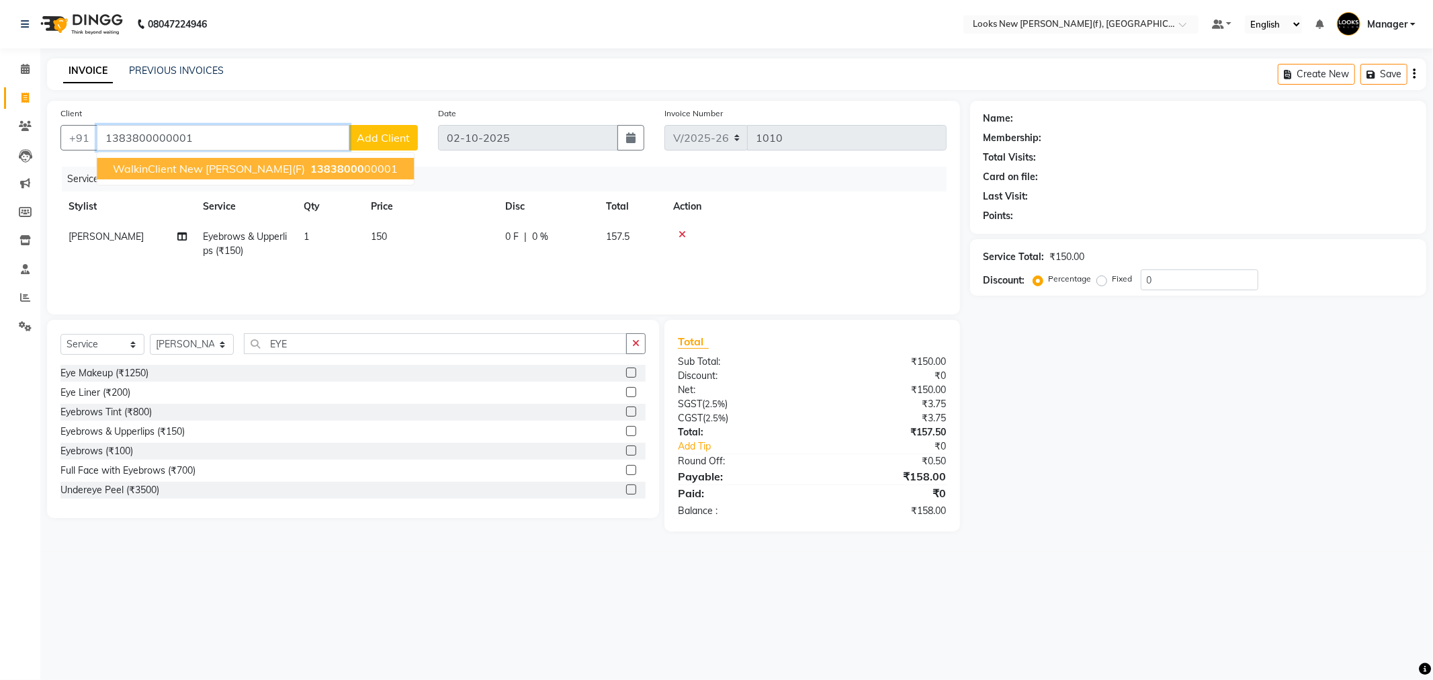
type input "1383800000001"
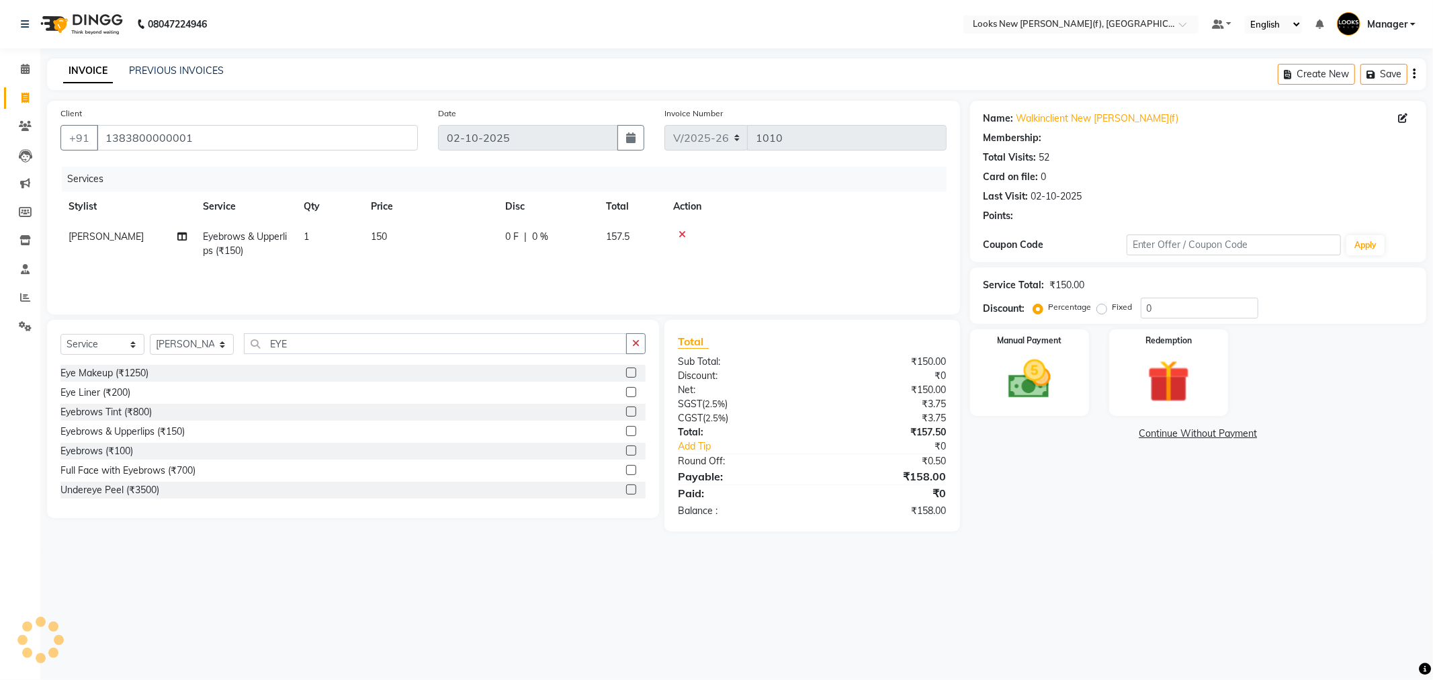
select select "1: Object"
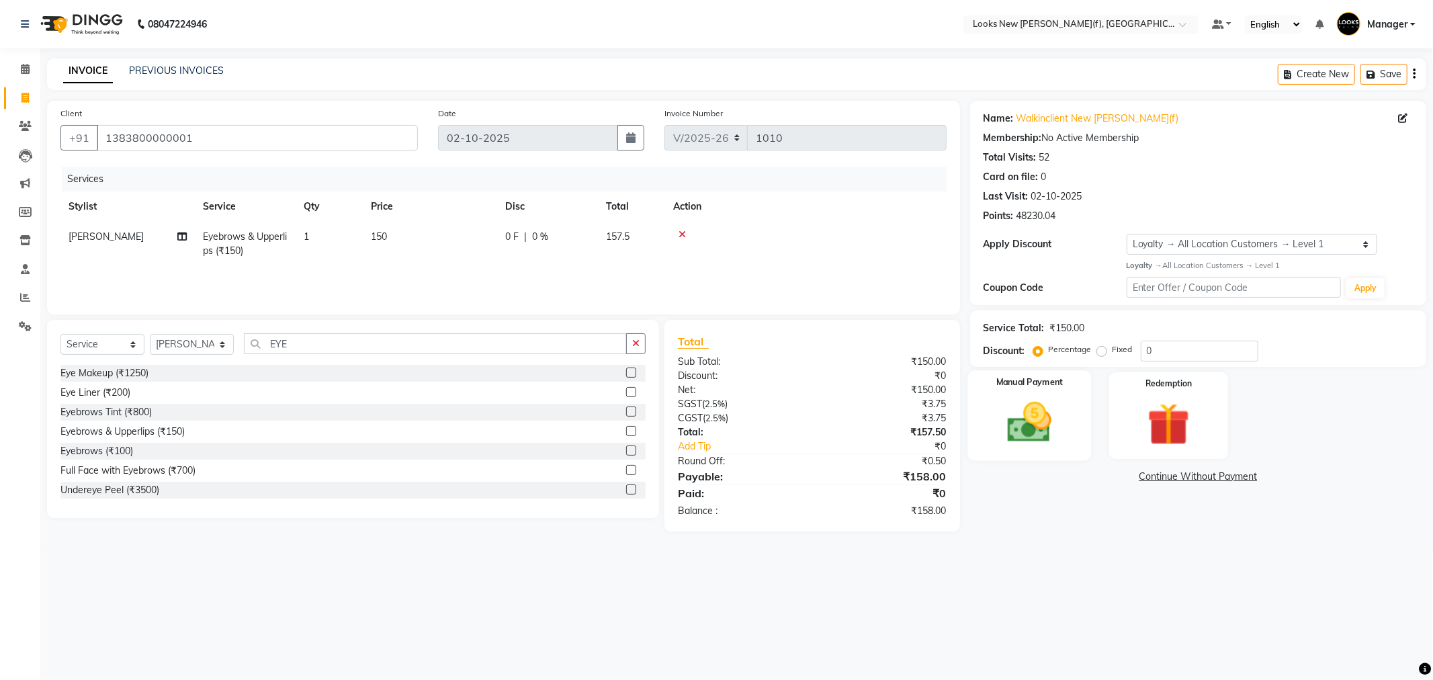
click at [1031, 428] on img at bounding box center [1030, 422] width 72 height 51
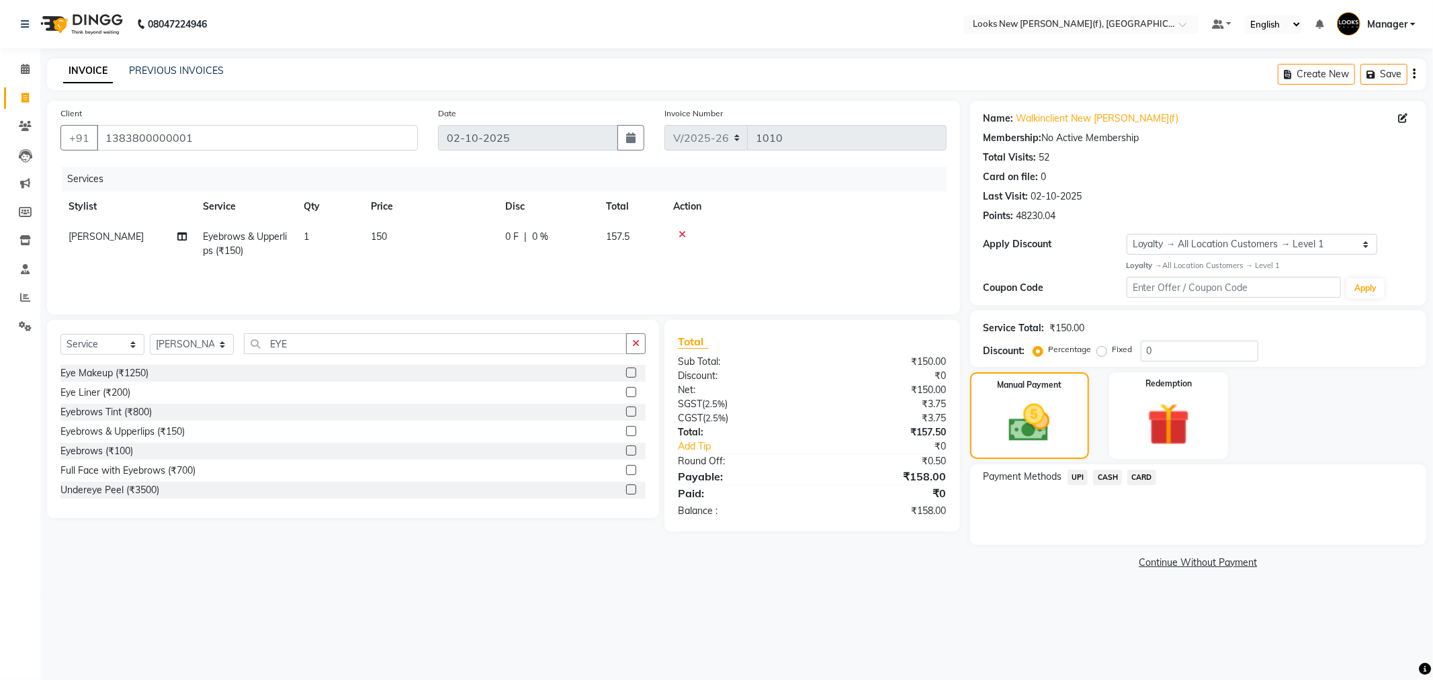
click at [1105, 475] on span "CASH" at bounding box center [1107, 477] width 29 height 15
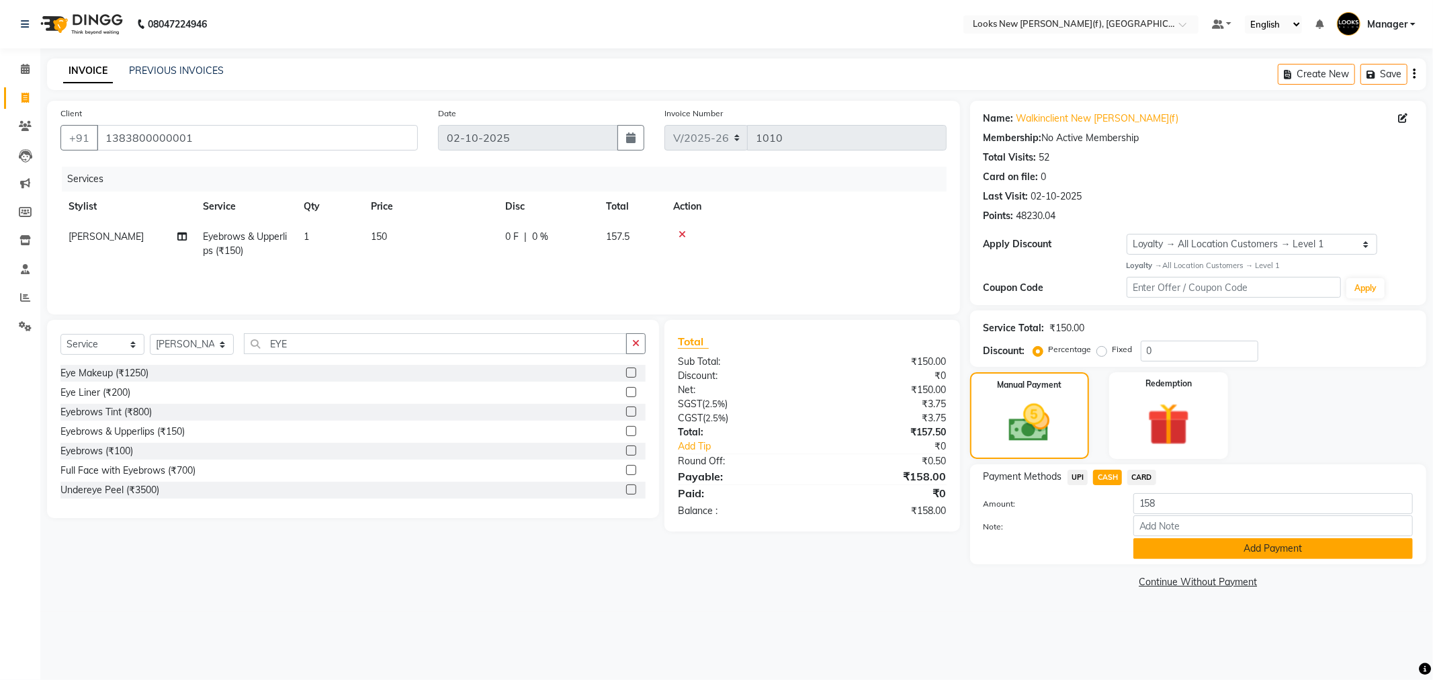
click at [1168, 552] on button "Add Payment" at bounding box center [1272, 548] width 279 height 21
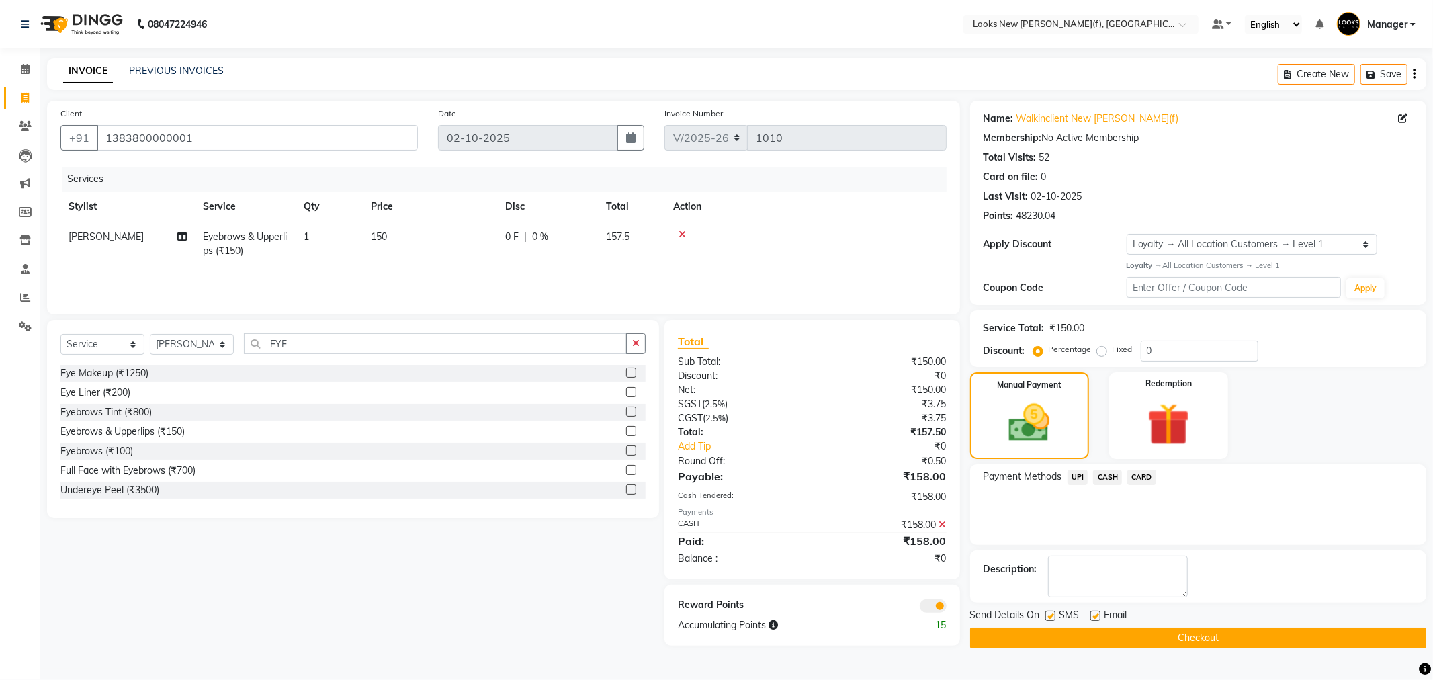
click at [1149, 649] on main "INVOICE PREVIOUS INVOICES Create New Save Client +91 1383800000001 Date 02-10-2…" at bounding box center [736, 363] width 1393 height 610
click at [1149, 643] on button "Checkout" at bounding box center [1198, 637] width 456 height 21
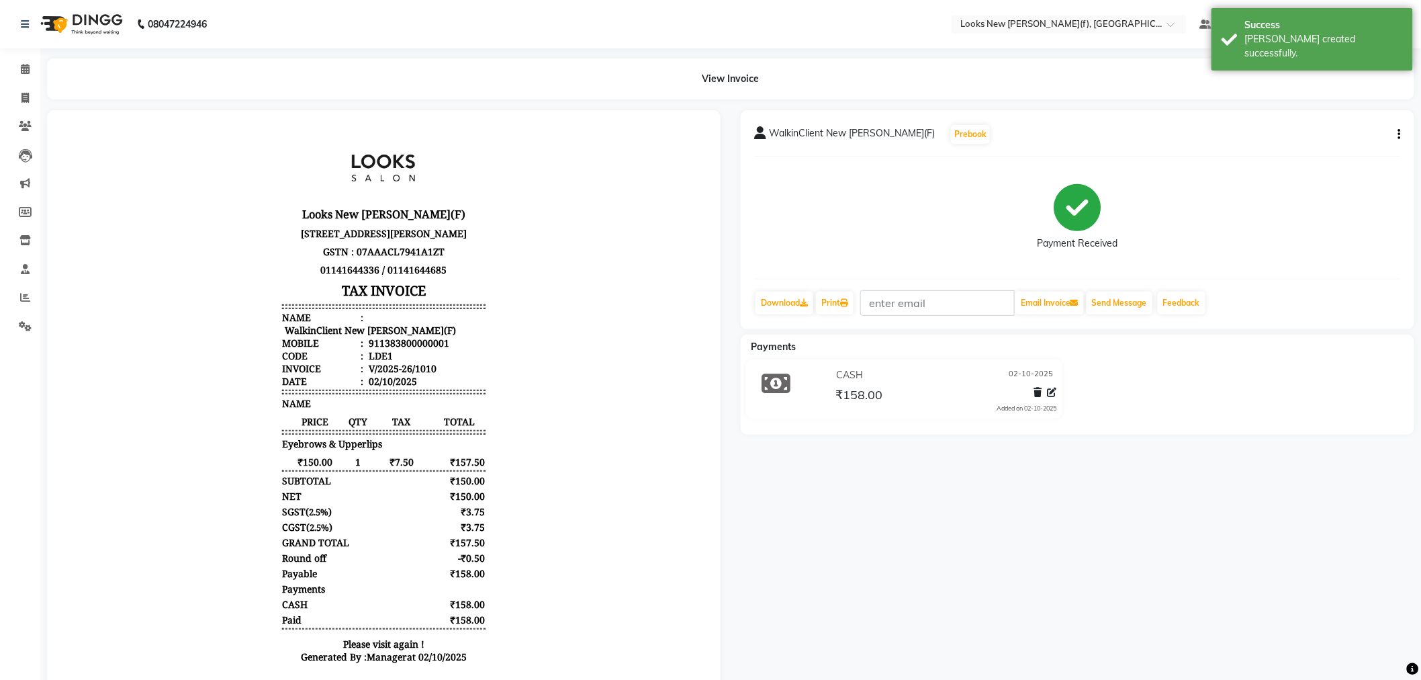
click at [1407, 139] on div "WalkinClient New Rajinder Ngr(F) Prebook Payment Received Download Print Email …" at bounding box center [1078, 219] width 674 height 219
click at [1402, 135] on div "WalkinClient New Rajinder Ngr(F) Prebook Payment Received Download Print Email …" at bounding box center [1078, 219] width 674 height 219
click at [1399, 135] on icon "button" at bounding box center [1400, 134] width 3 height 1
click at [1315, 155] on div "Split Service Amount Edit Item Staff" at bounding box center [1333, 134] width 108 height 44
click at [1311, 146] on div "WalkinClient New Rajinder Ngr(F) Prebook Payment Received Download Print Email …" at bounding box center [1078, 219] width 674 height 219
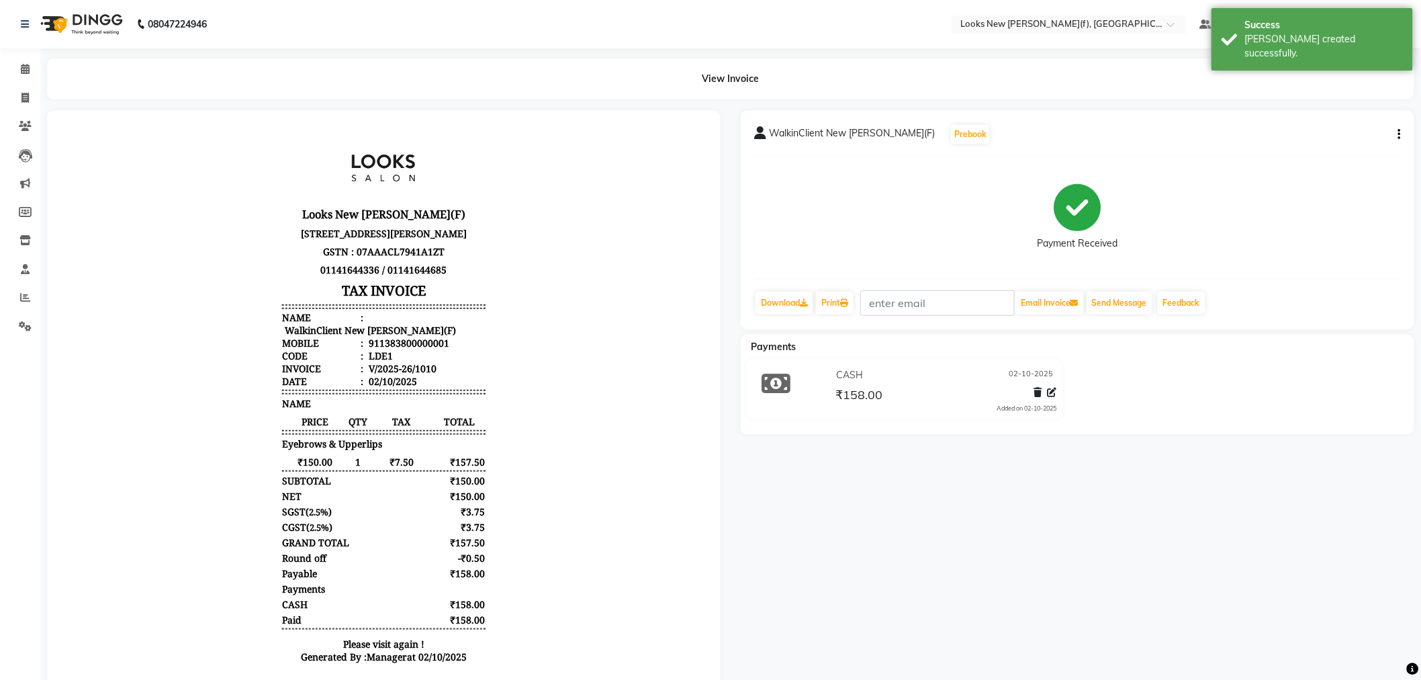
click at [1398, 134] on button "button" at bounding box center [1397, 135] width 8 height 14
click at [1312, 143] on div "Edit Item Staff" at bounding box center [1333, 142] width 92 height 17
select select "87319"
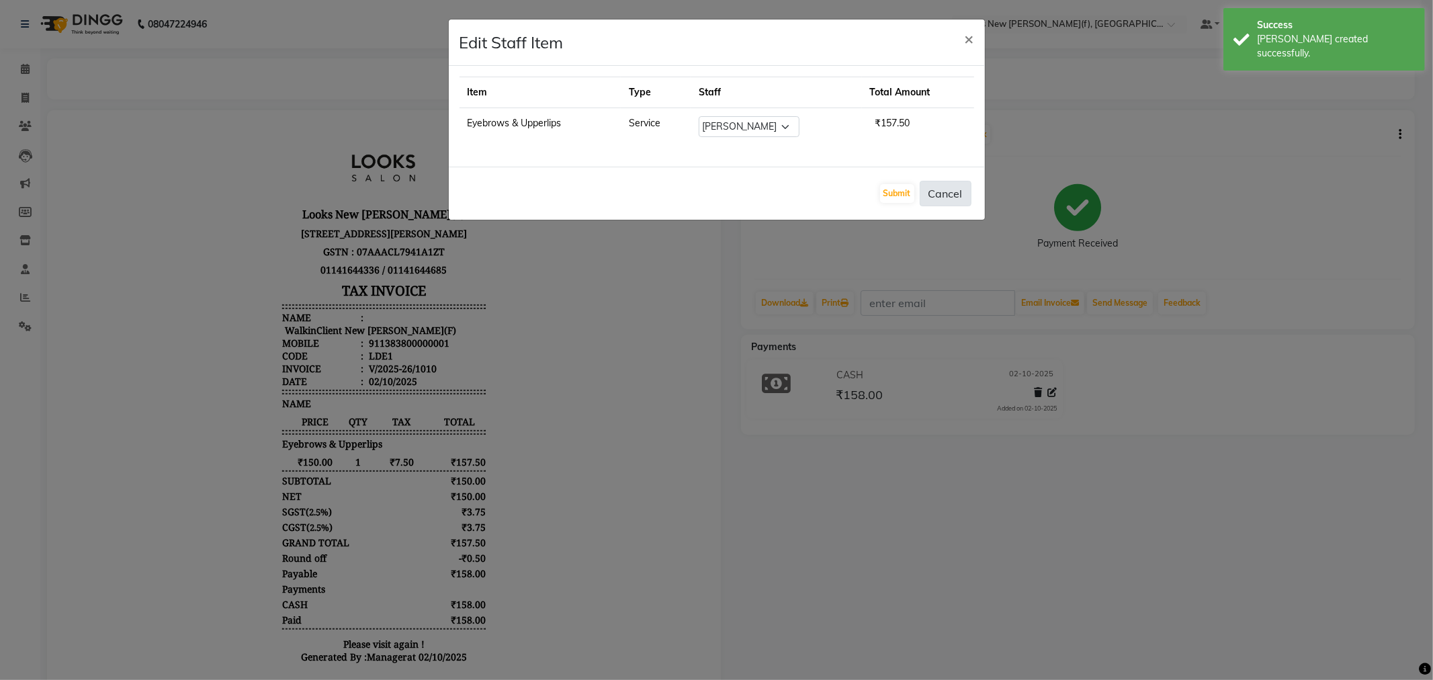
click at [937, 191] on button "Cancel" at bounding box center [946, 194] width 52 height 26
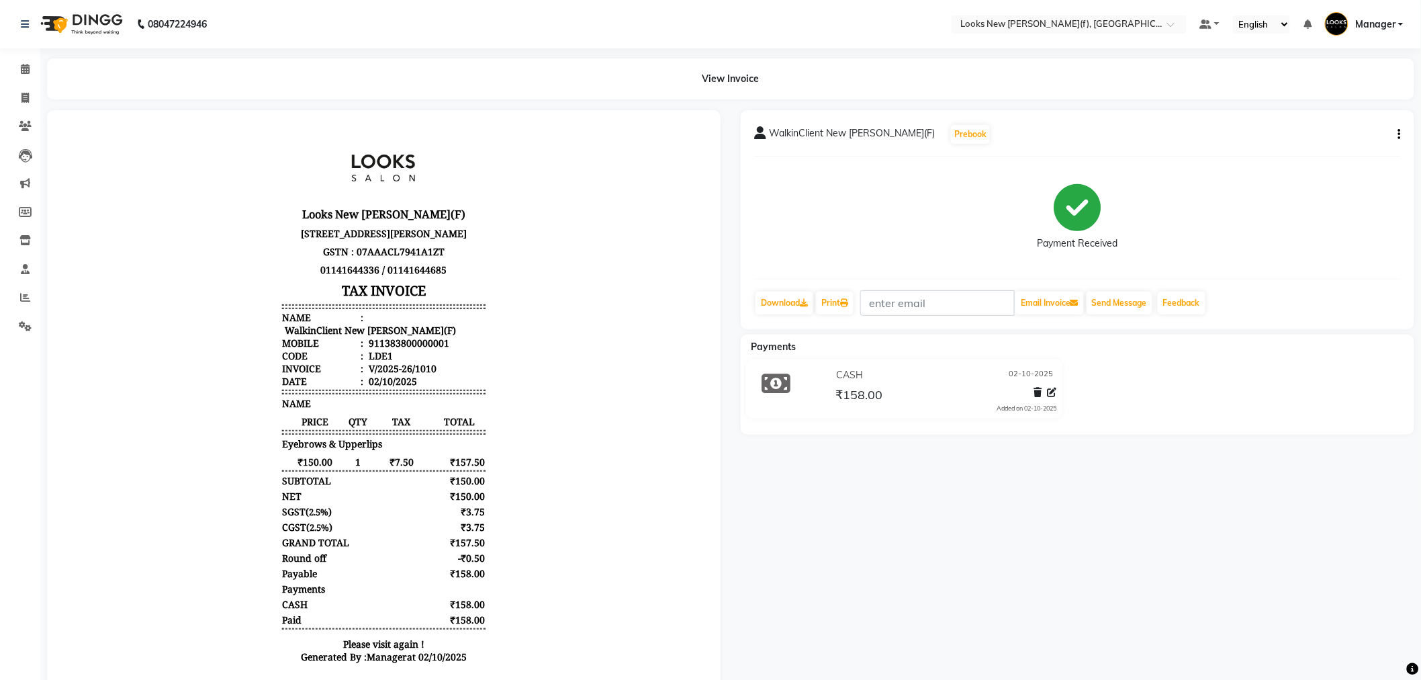
click at [89, 34] on img at bounding box center [80, 24] width 92 height 38
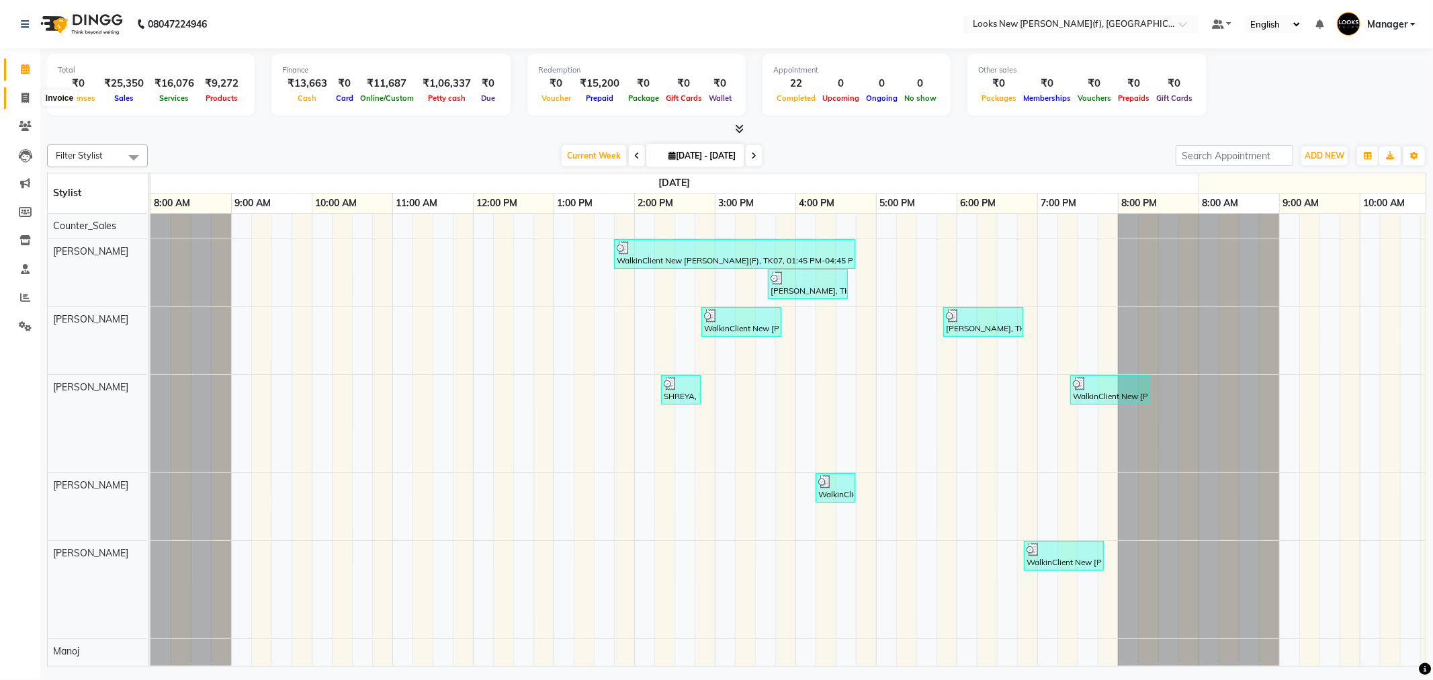
drag, startPoint x: 17, startPoint y: 96, endPoint x: 20, endPoint y: 103, distance: 8.1
click at [17, 96] on span at bounding box center [25, 98] width 24 height 15
select select "8659"
select select "service"
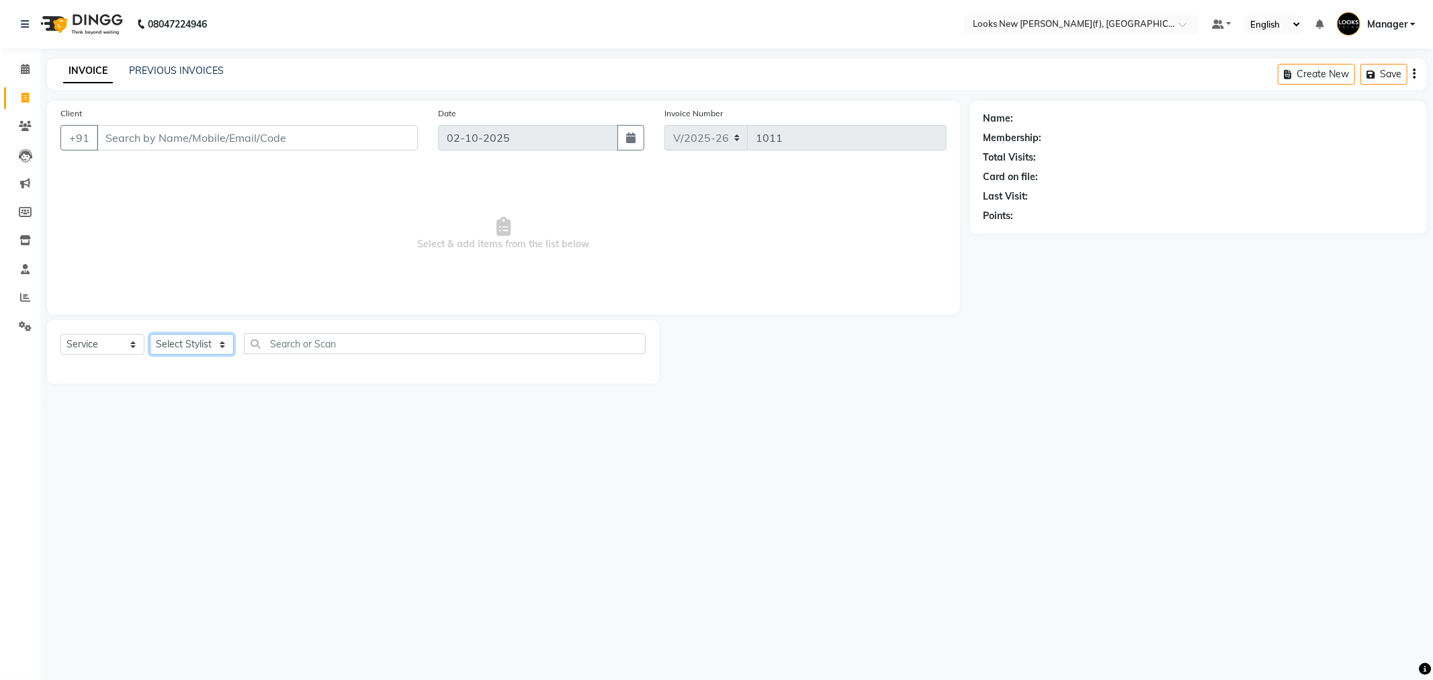
click at [170, 339] on select "Select Stylist Aakash_Pdct [PERSON_NAME] [PERSON_NAME] [PERSON_NAME] Counter_Sa…" at bounding box center [192, 344] width 84 height 21
select select "87331"
click at [150, 335] on select "Select Stylist Aakash_Pdct [PERSON_NAME] [PERSON_NAME] [PERSON_NAME] Counter_Sa…" at bounding box center [192, 344] width 84 height 21
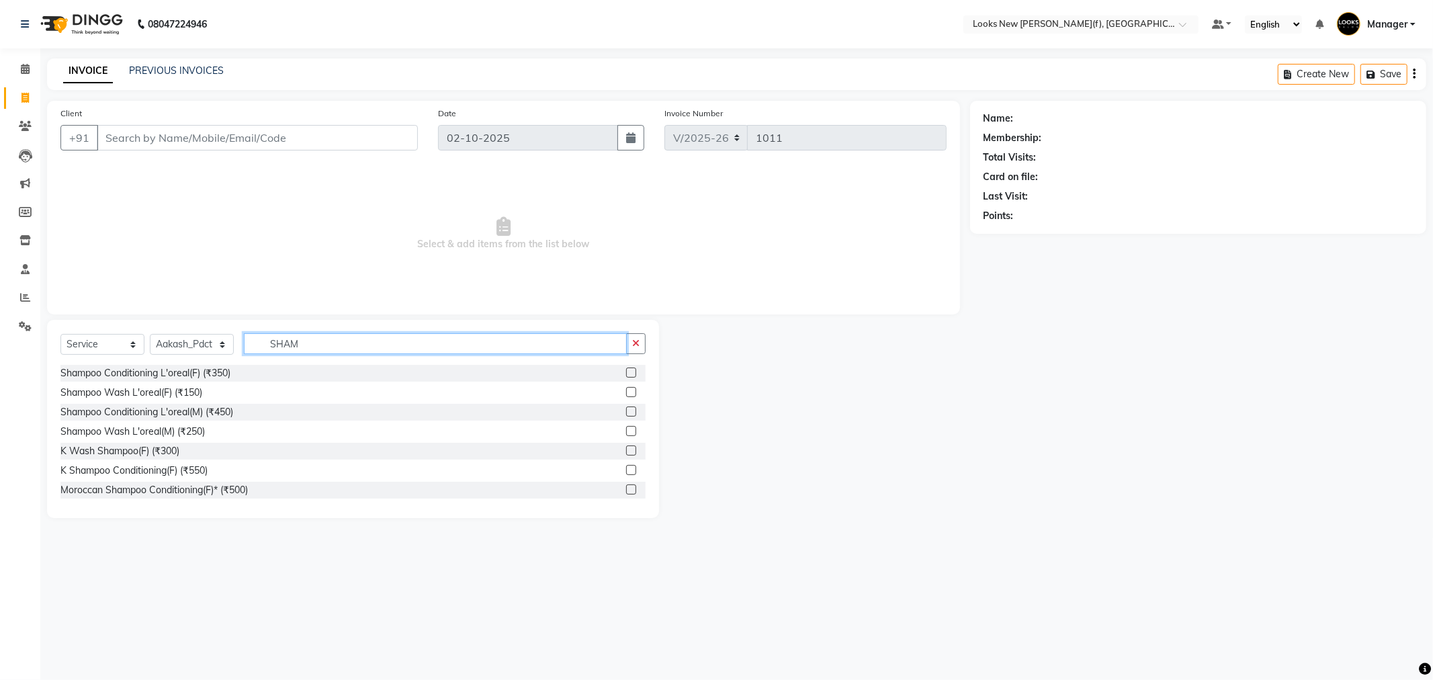
type input "SHAM"
click at [173, 132] on input "Client" at bounding box center [257, 138] width 321 height 26
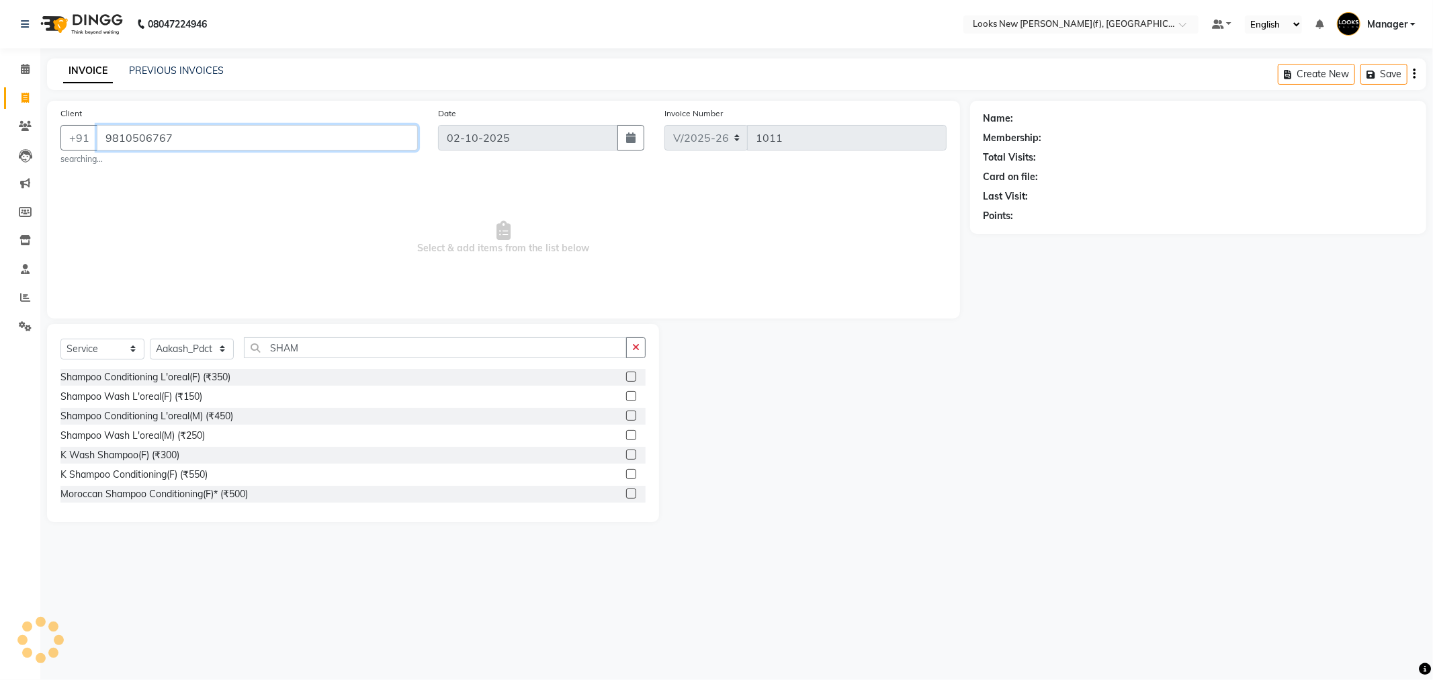
type input "9810506767"
select select "1: Object"
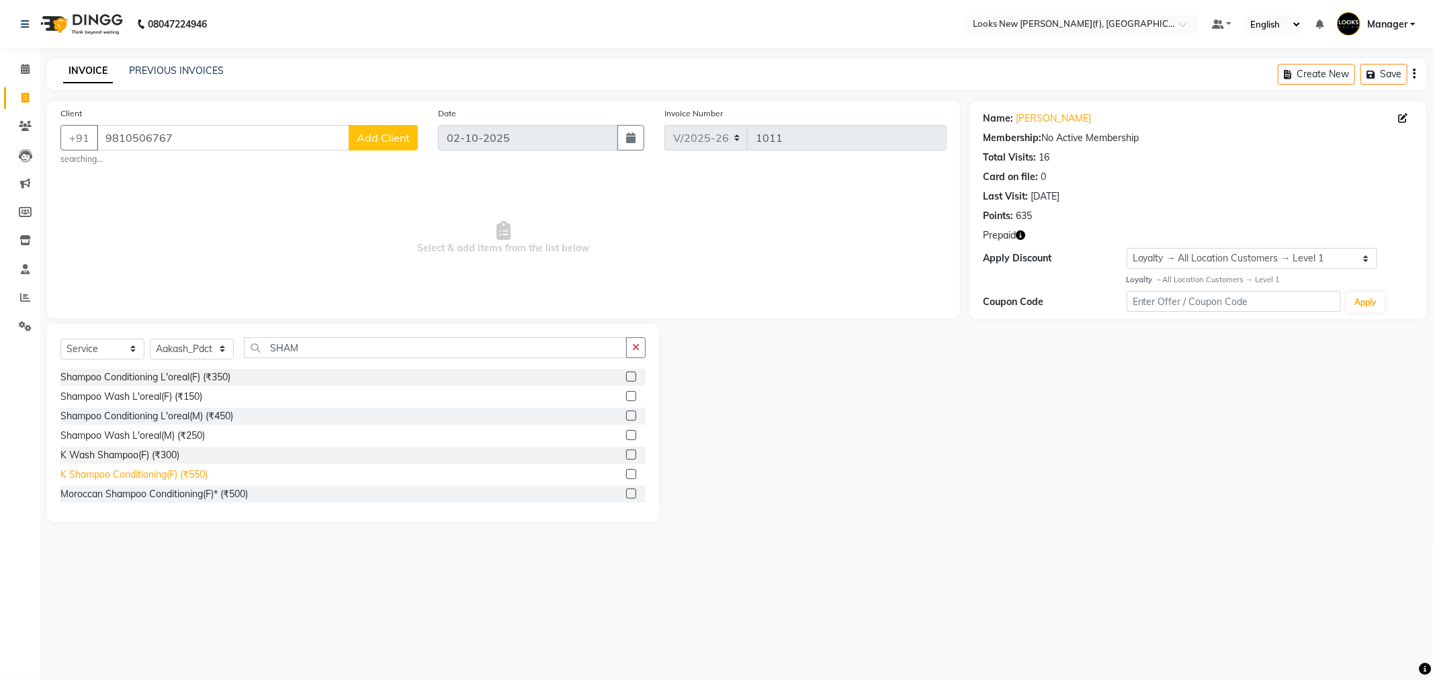
click at [190, 474] on div "K Shampoo Conditioning(F) (₹550)" at bounding box center [133, 475] width 147 height 14
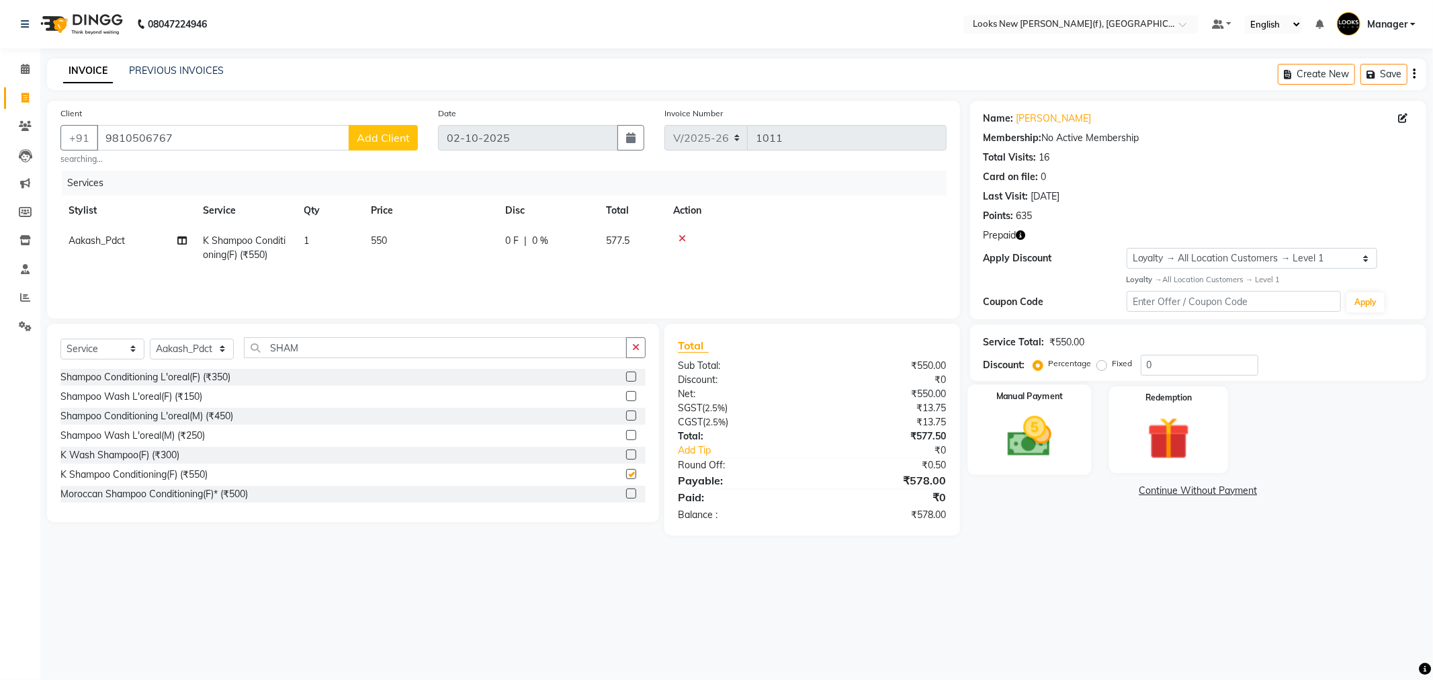
checkbox input "false"
click at [1163, 445] on img at bounding box center [1169, 438] width 72 height 55
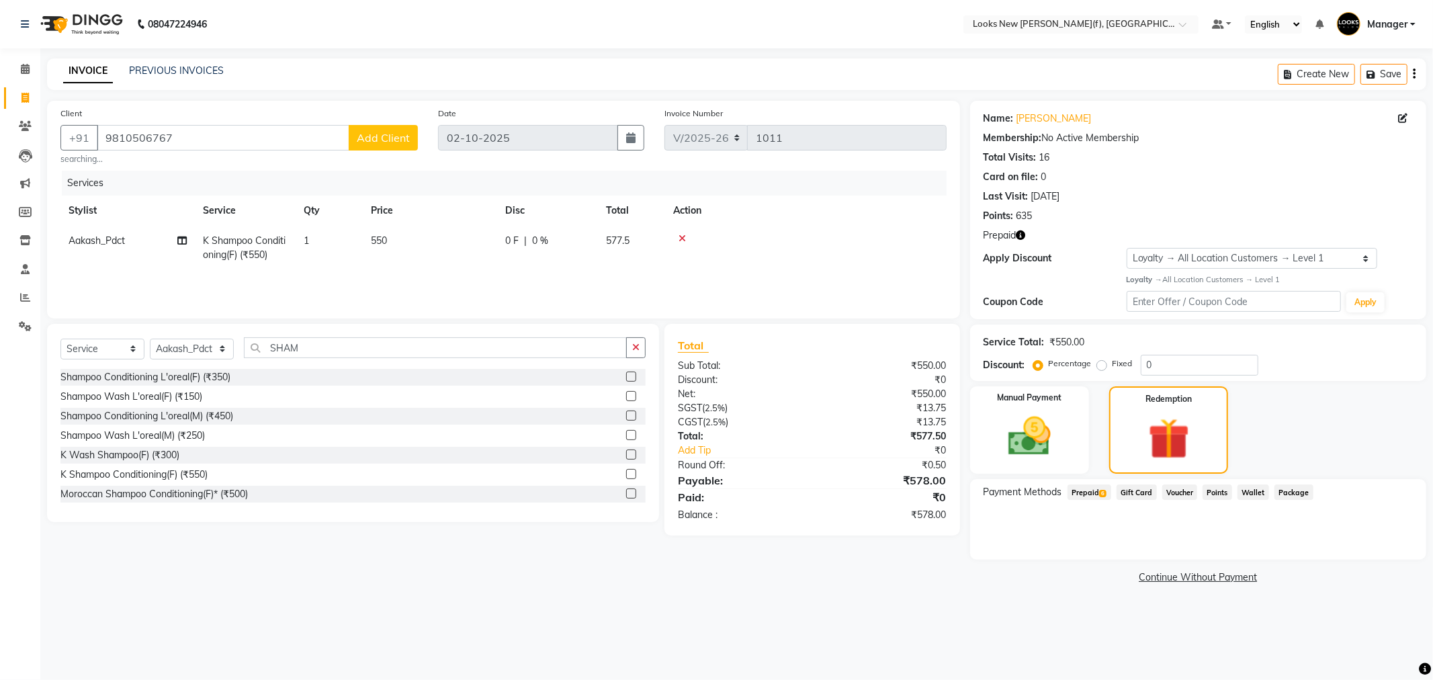
click at [1097, 494] on span "Prepaid 6" at bounding box center [1089, 491] width 44 height 15
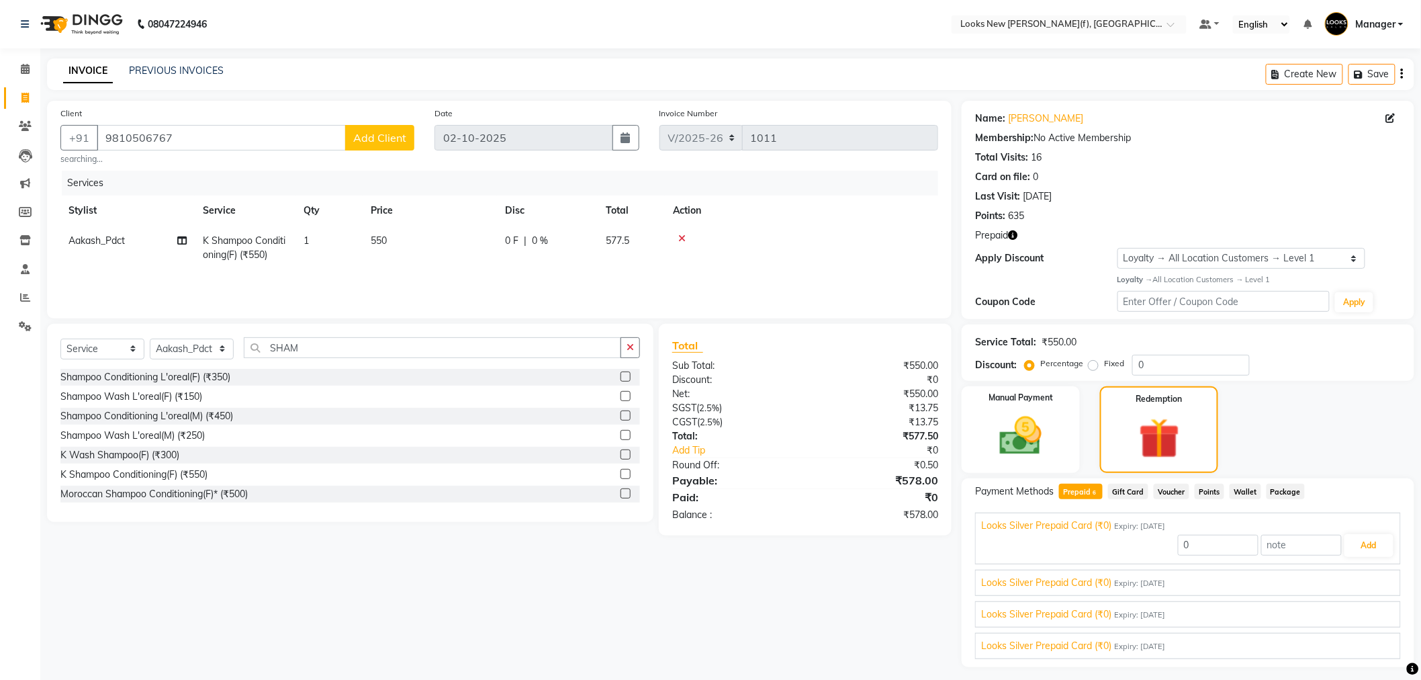
click at [1208, 488] on span "Points" at bounding box center [1210, 491] width 30 height 15
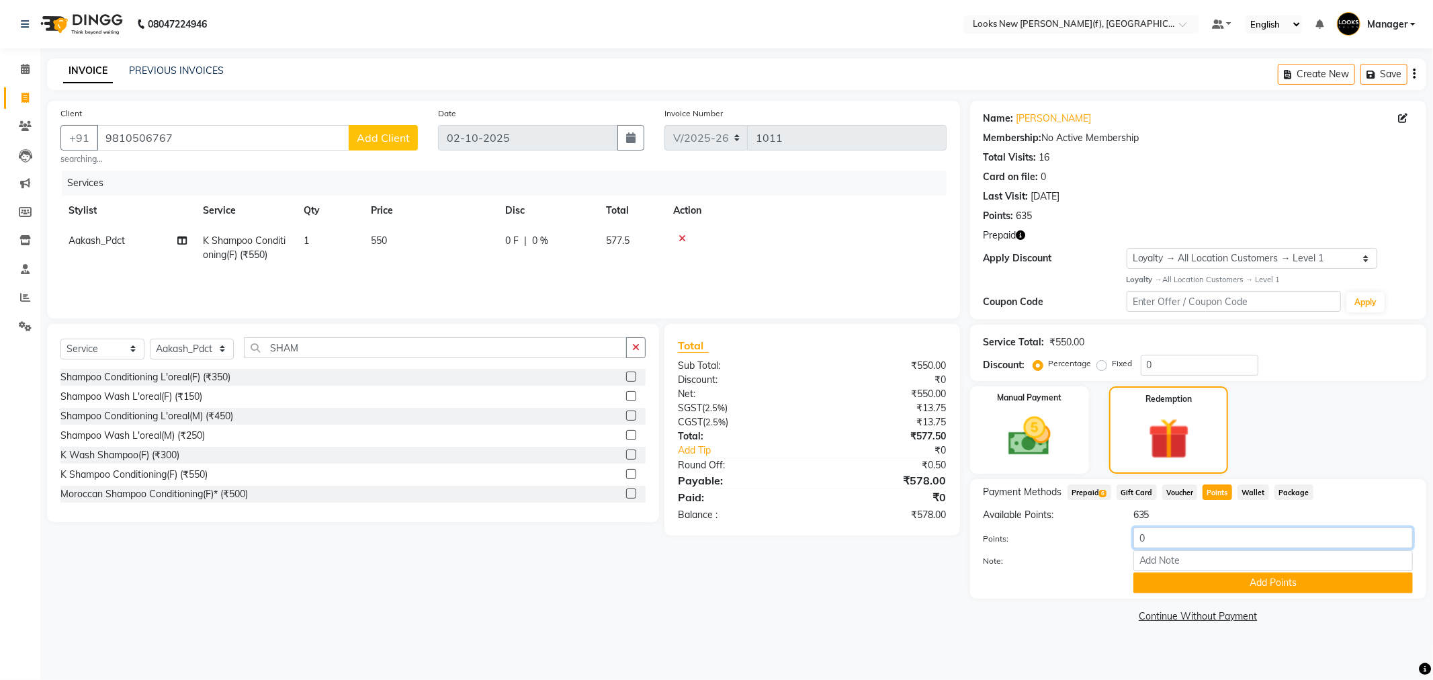
click at [1106, 541] on div "Points: 0" at bounding box center [1197, 538] width 449 height 23
type input "550"
click at [1239, 589] on button "Add Points" at bounding box center [1272, 582] width 279 height 21
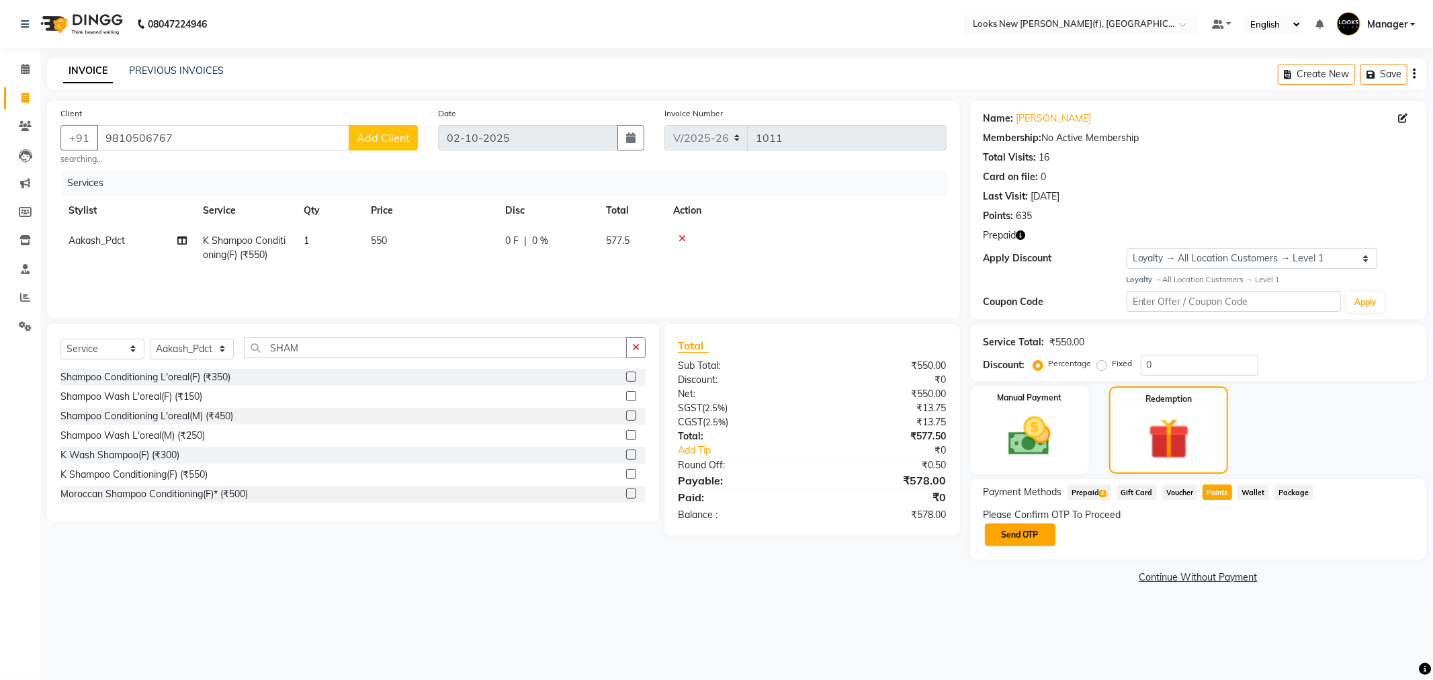
click at [1010, 536] on button "Send OTP" at bounding box center [1020, 534] width 71 height 23
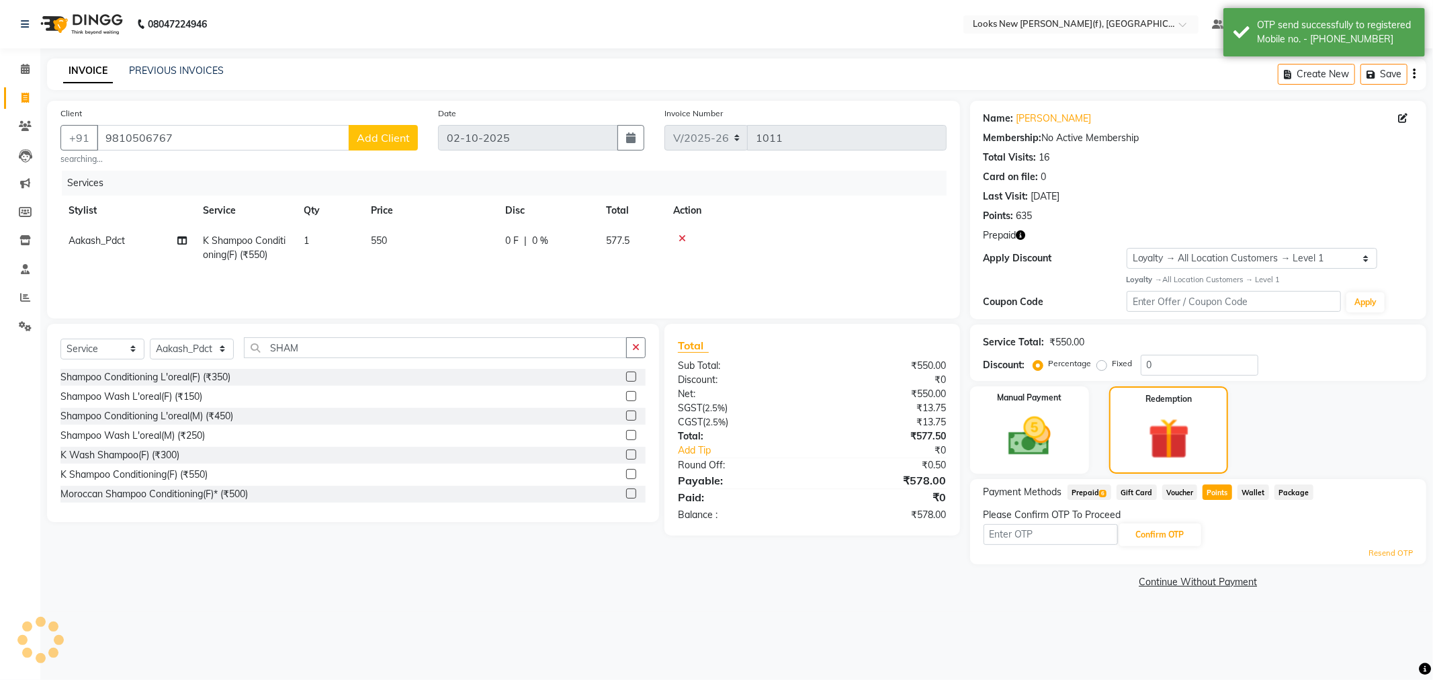
click at [1042, 546] on div "Confirm OTP Resend OTP" at bounding box center [1197, 540] width 429 height 37
click at [1043, 536] on input "text" at bounding box center [1050, 534] width 134 height 21
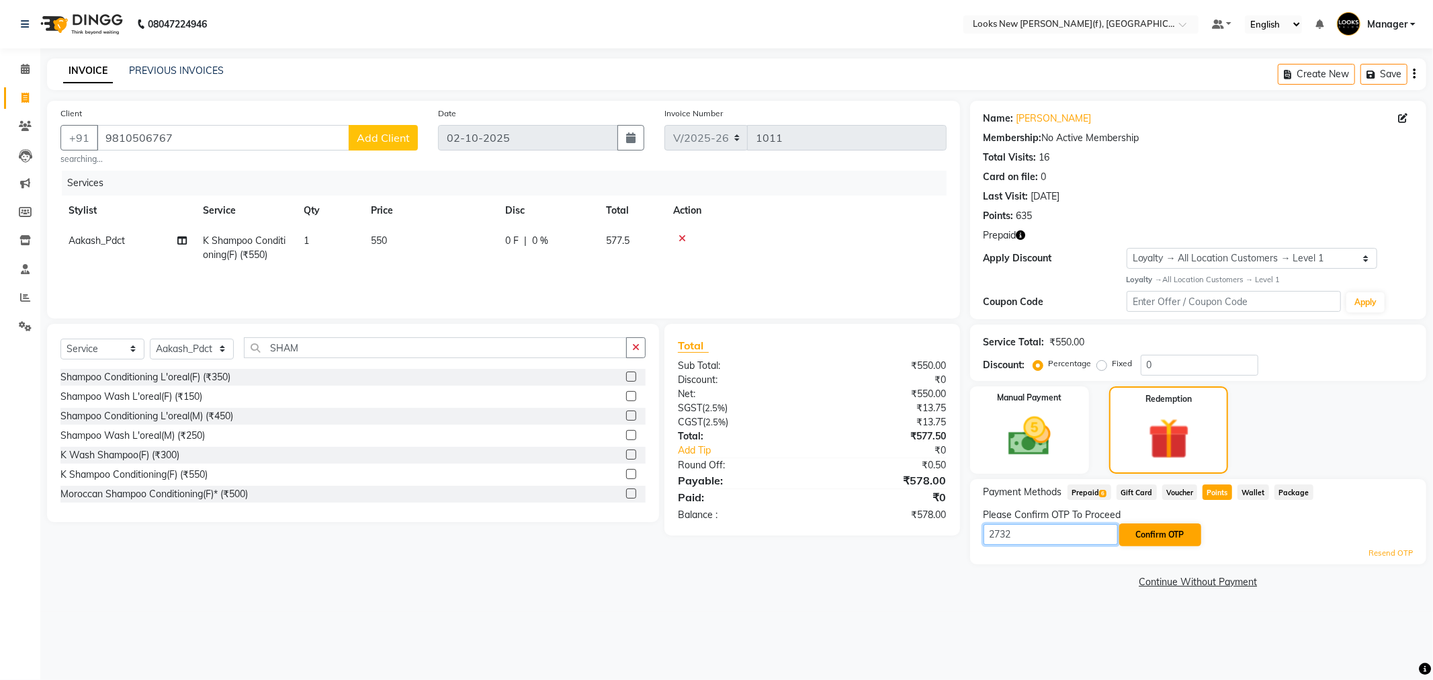
type input "2732"
click at [1182, 535] on button "Confirm OTP" at bounding box center [1160, 534] width 82 height 23
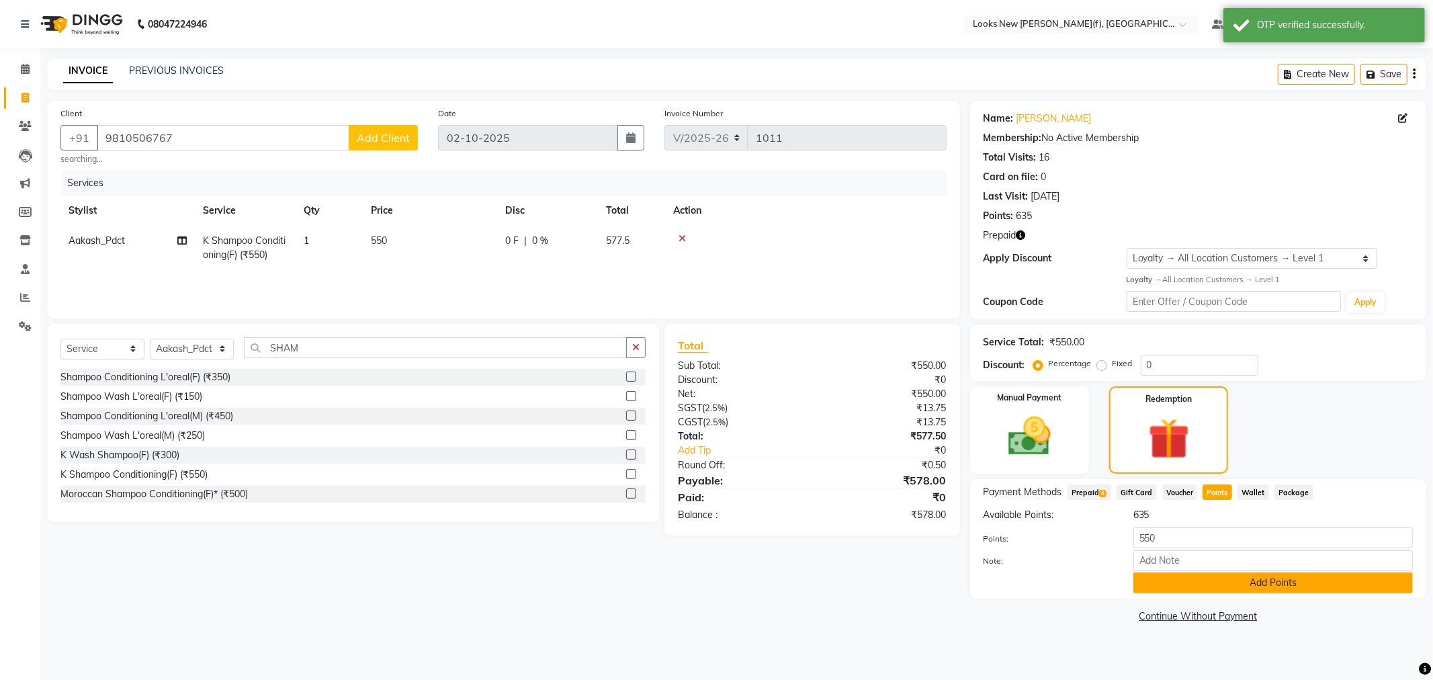
click at [1302, 582] on button "Add Points" at bounding box center [1272, 582] width 279 height 21
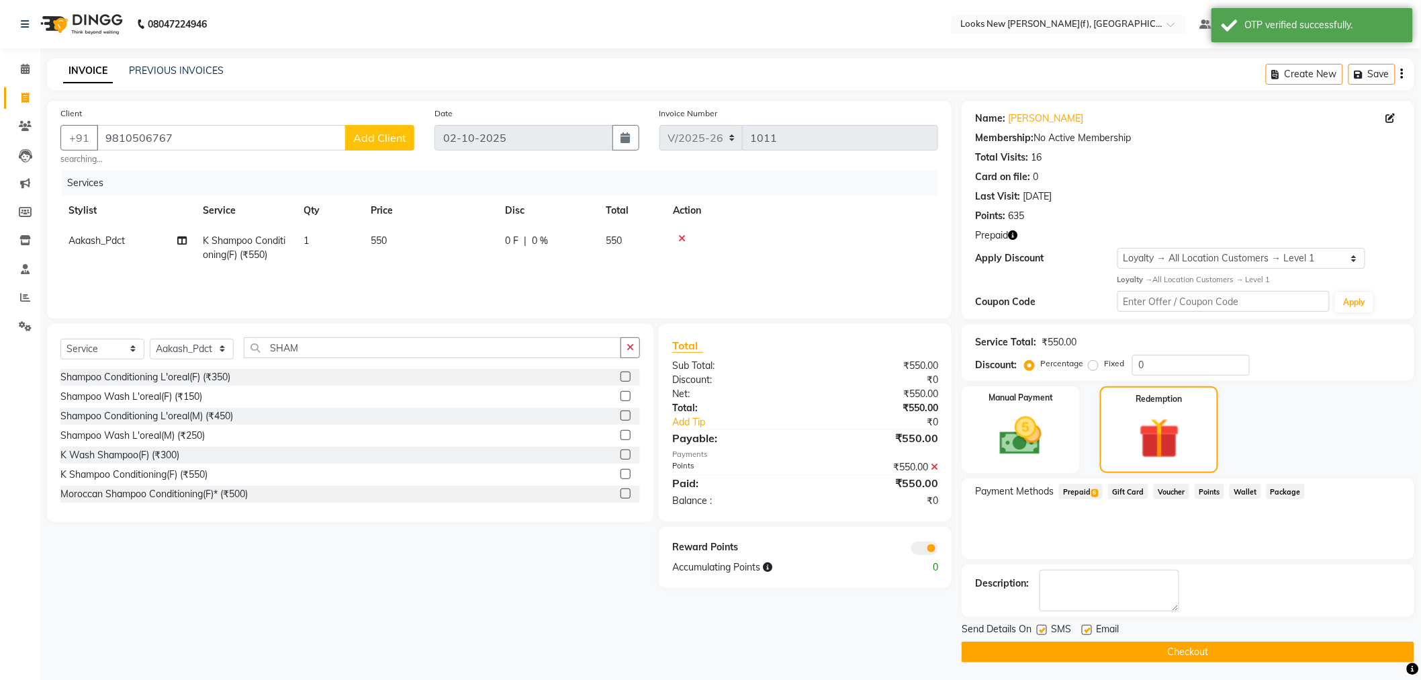
click at [1123, 648] on button "Checkout" at bounding box center [1188, 652] width 453 height 21
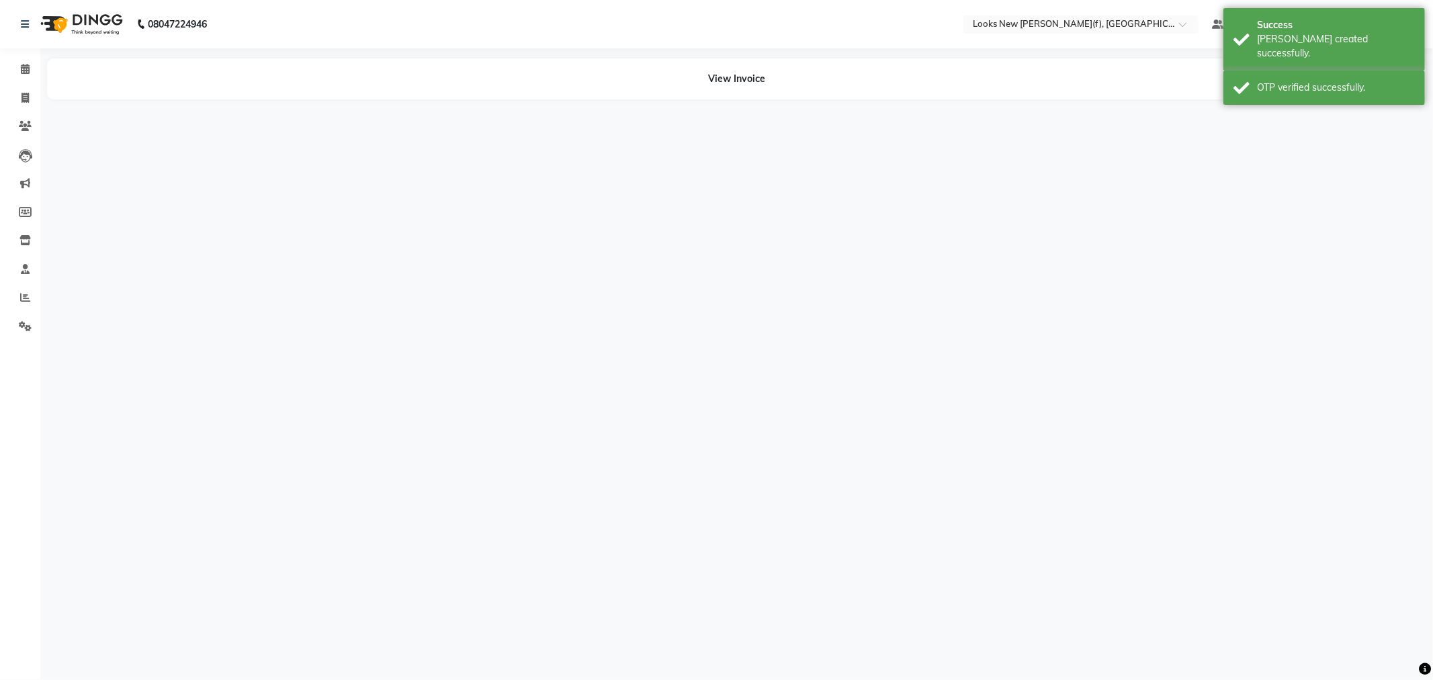
drag, startPoint x: 109, startPoint y: 21, endPoint x: 116, endPoint y: 3, distance: 19.3
click at [109, 21] on img at bounding box center [80, 24] width 92 height 38
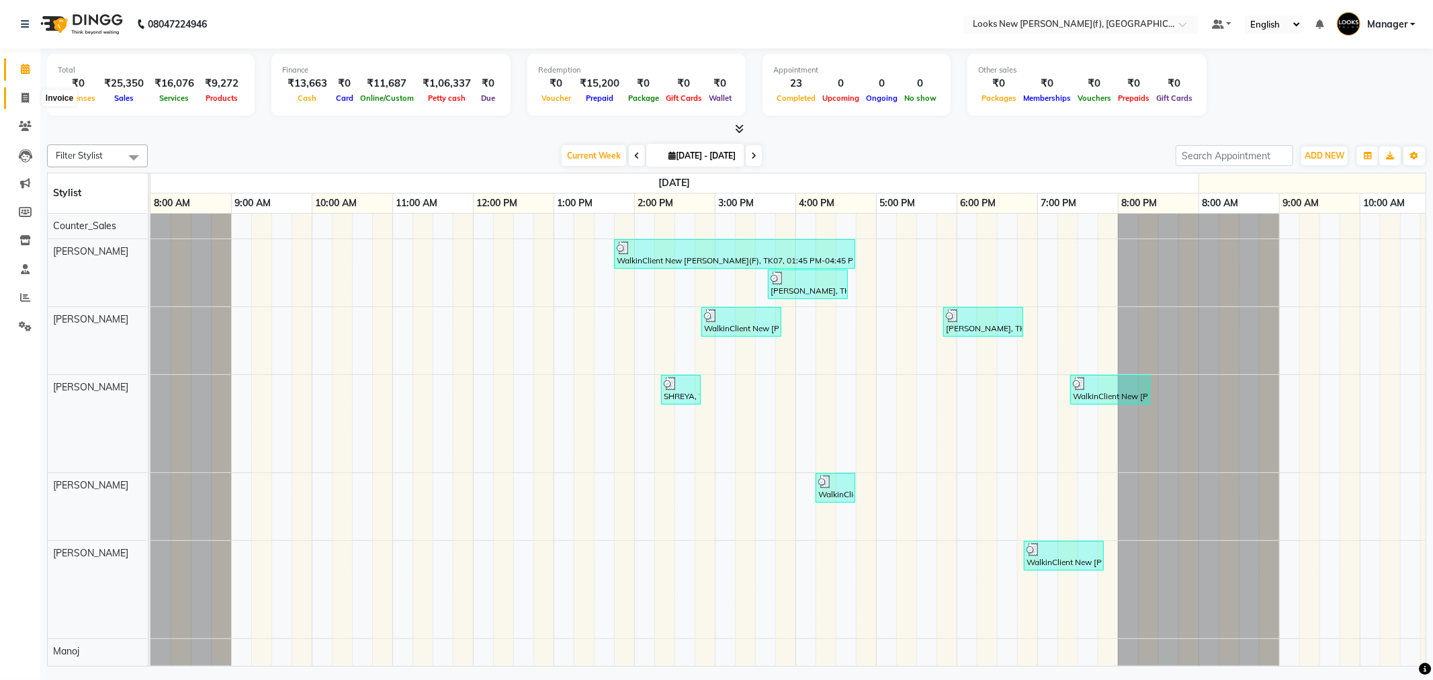
click at [23, 94] on icon at bounding box center [24, 98] width 7 height 10
select select "8659"
select select "service"
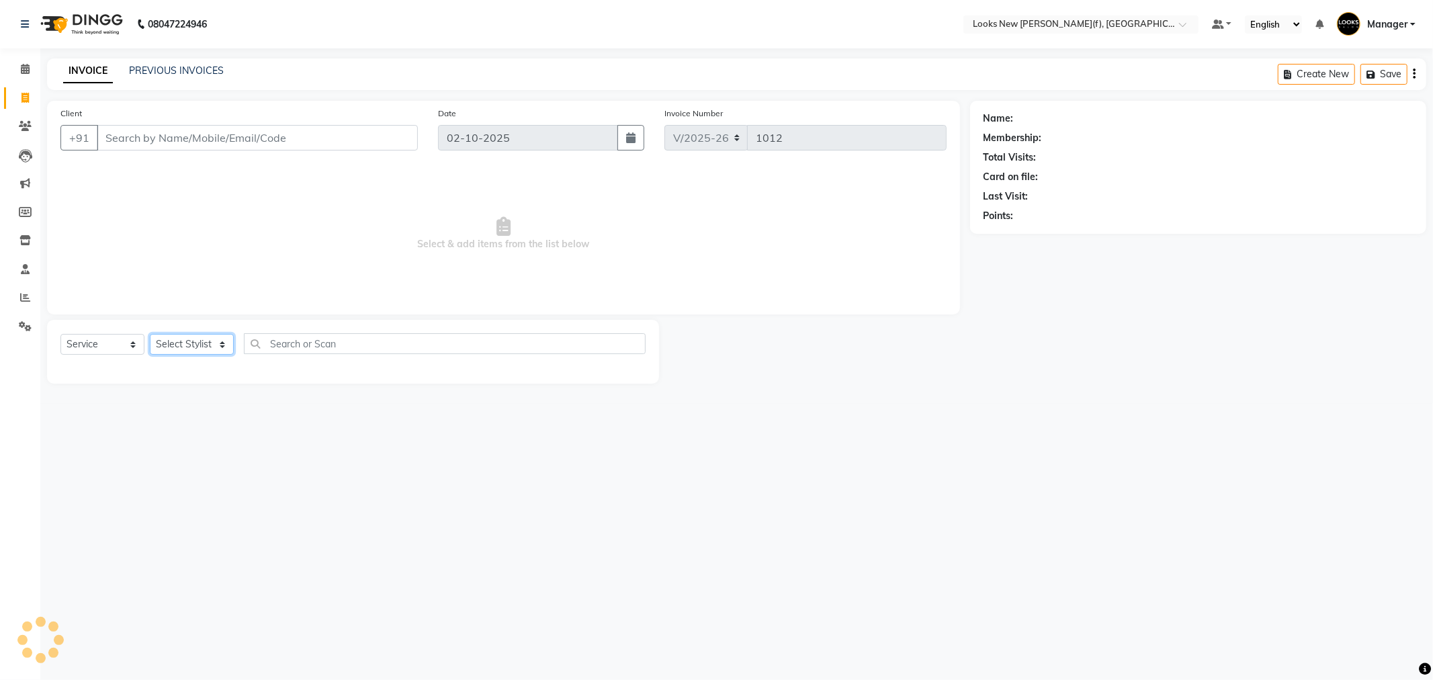
click at [197, 343] on select "Select Stylist" at bounding box center [192, 344] width 84 height 21
select select "87318"
click at [150, 335] on select "Select Stylist Aakash_Pdct [PERSON_NAME] [PERSON_NAME] [PERSON_NAME] Counter_Sa…" at bounding box center [192, 344] width 84 height 21
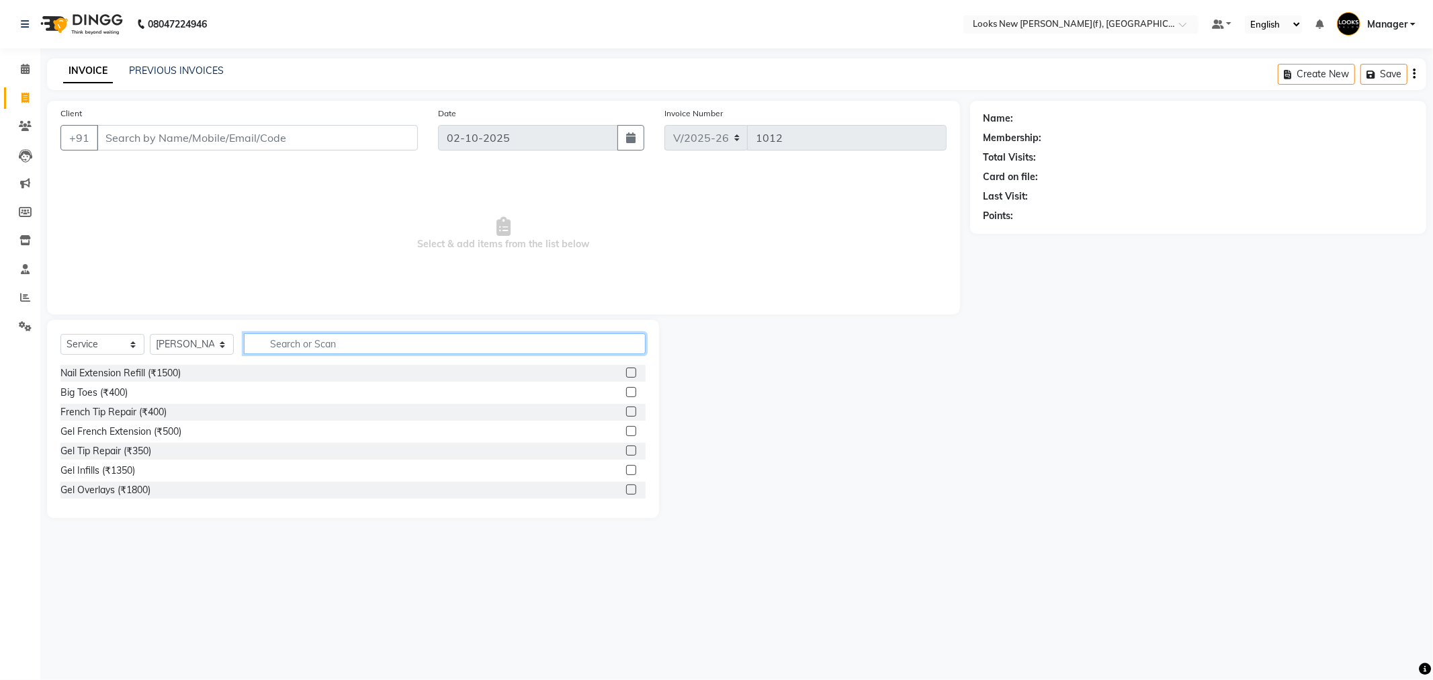
click at [282, 343] on input "text" at bounding box center [445, 343] width 402 height 21
type input "PINKIN"
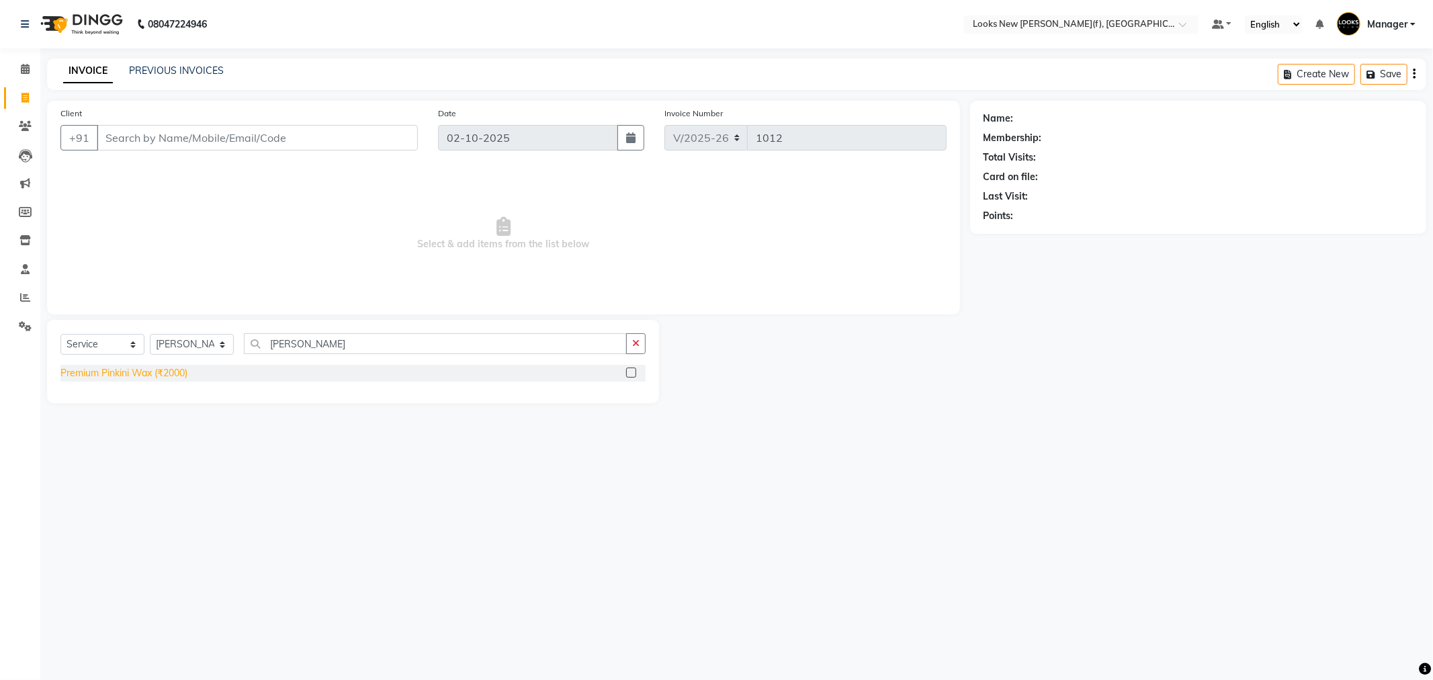
click at [106, 364] on div "Select Service Product Membership Package Voucher Prepaid Gift Card Select Styl…" at bounding box center [352, 349] width 585 height 32
click at [109, 373] on div "Premium Pinkini Wax (₹2000)" at bounding box center [123, 373] width 127 height 14
checkbox input "false"
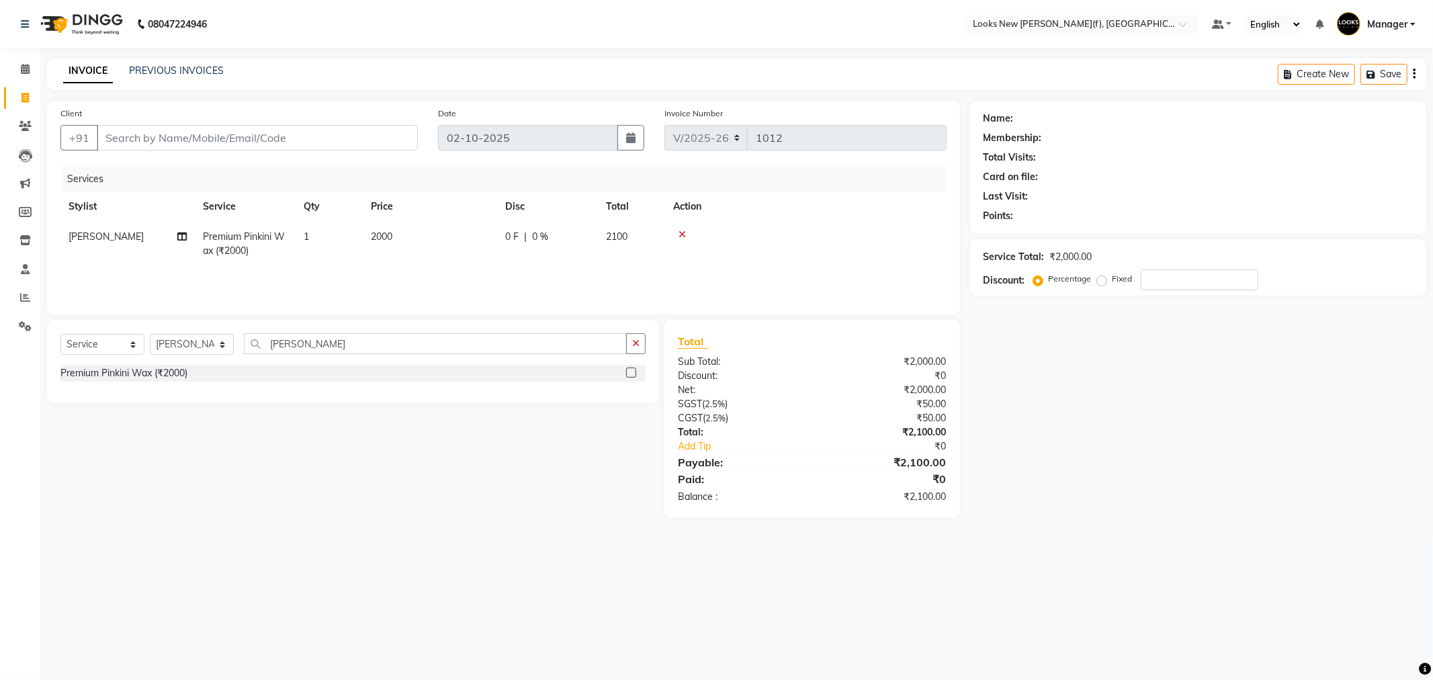
click at [434, 251] on td "2000" at bounding box center [430, 244] width 134 height 44
select select "87318"
drag, startPoint x: 448, startPoint y: 243, endPoint x: 352, endPoint y: 259, distance: 97.3
click at [352, 259] on tr "Aakash_Pdct Afsar Ahmad Ashmita Ayesha Bobby_Asst Bobby_Khan Counter_Sales Kama…" at bounding box center [503, 250] width 886 height 57
type input "2500"
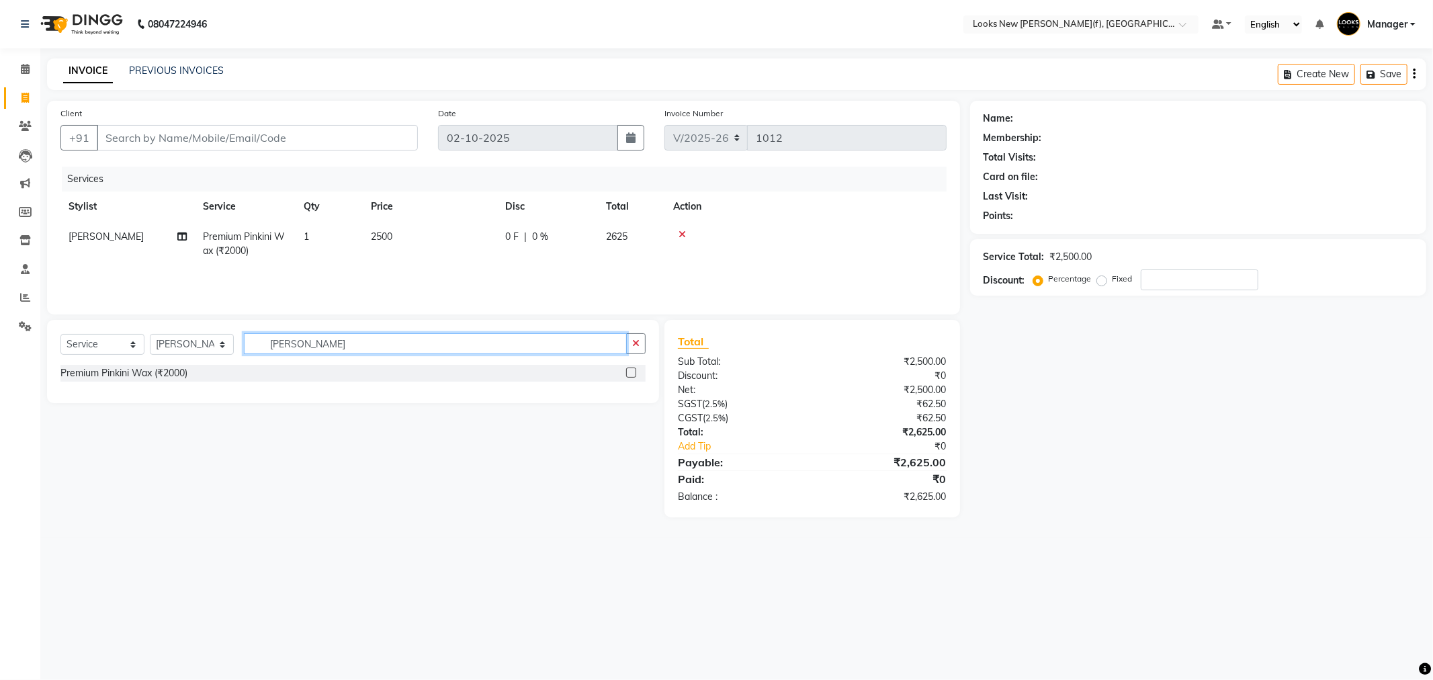
drag, startPoint x: 312, startPoint y: 340, endPoint x: 155, endPoint y: 352, distance: 158.3
click at [155, 352] on div "Select Service Product Membership Package Voucher Prepaid Gift Card Select Styl…" at bounding box center [352, 349] width 585 height 32
type input "FULL LEGS"
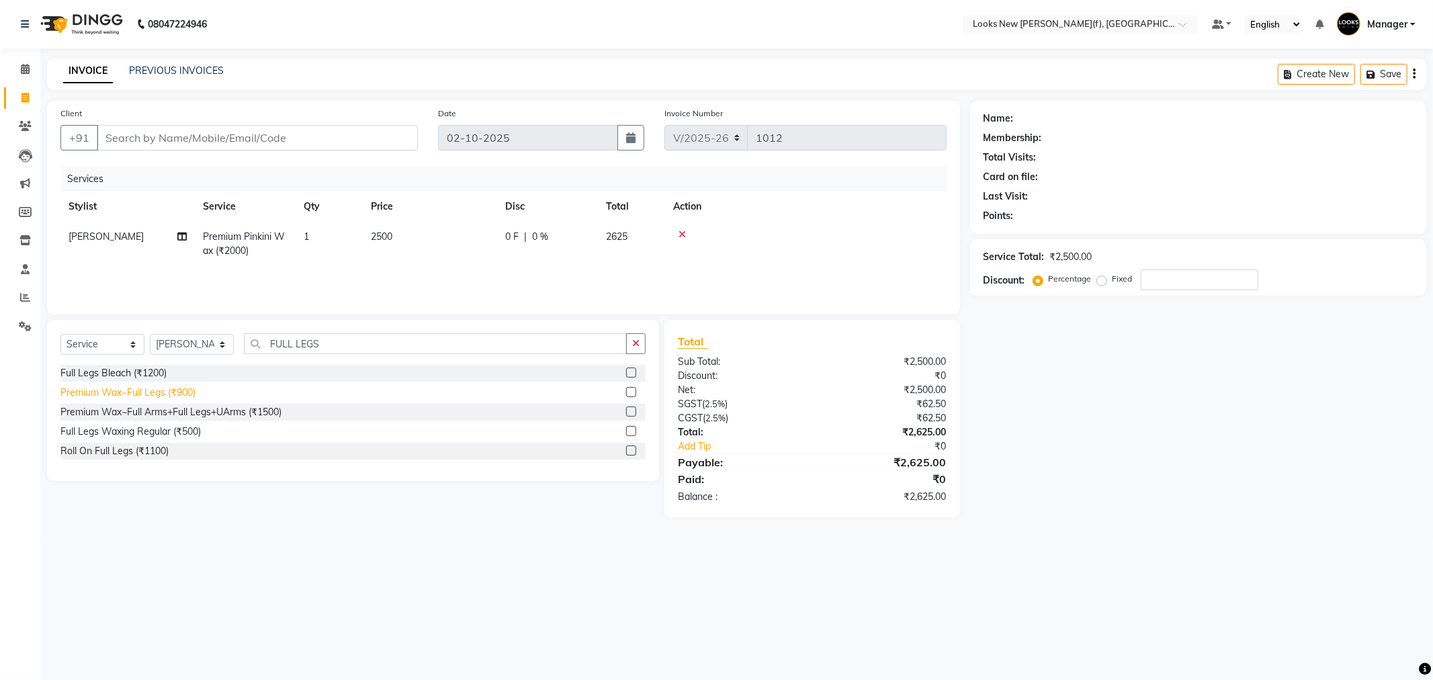
click at [165, 393] on div "Premium Wax~Full Legs (₹900)" at bounding box center [127, 393] width 135 height 14
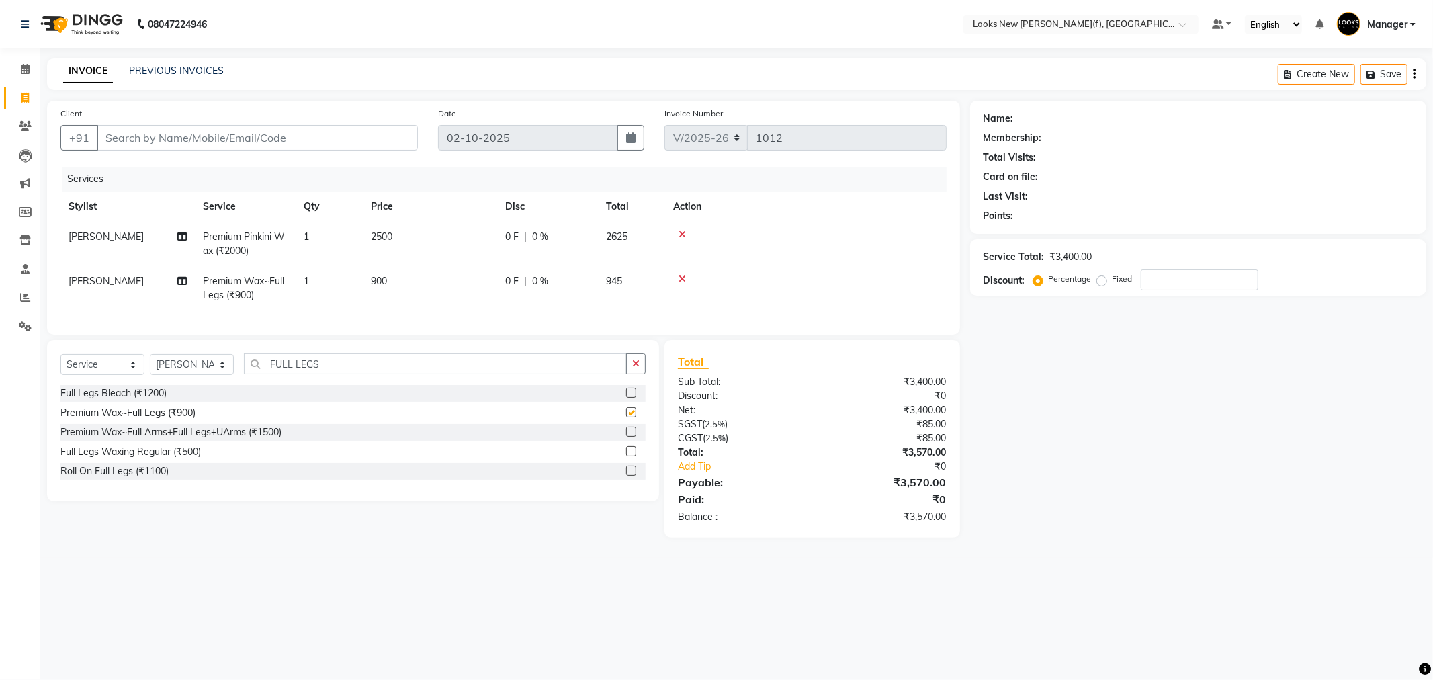
checkbox input "false"
drag, startPoint x: 247, startPoint y: 372, endPoint x: 212, endPoint y: 374, distance: 35.7
click at [212, 374] on div "Select Service Product Membership Package Voucher Prepaid Gift Card Select Styl…" at bounding box center [352, 369] width 585 height 32
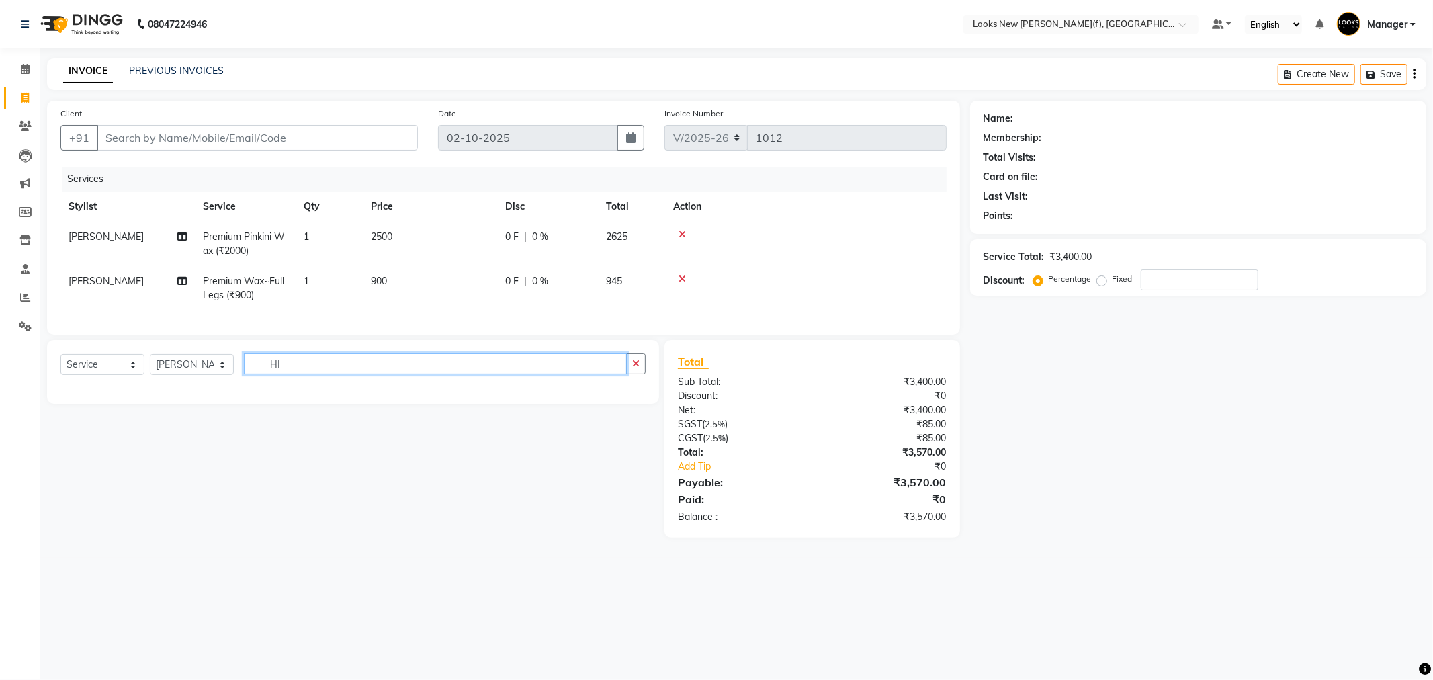
type input "H"
type input "B"
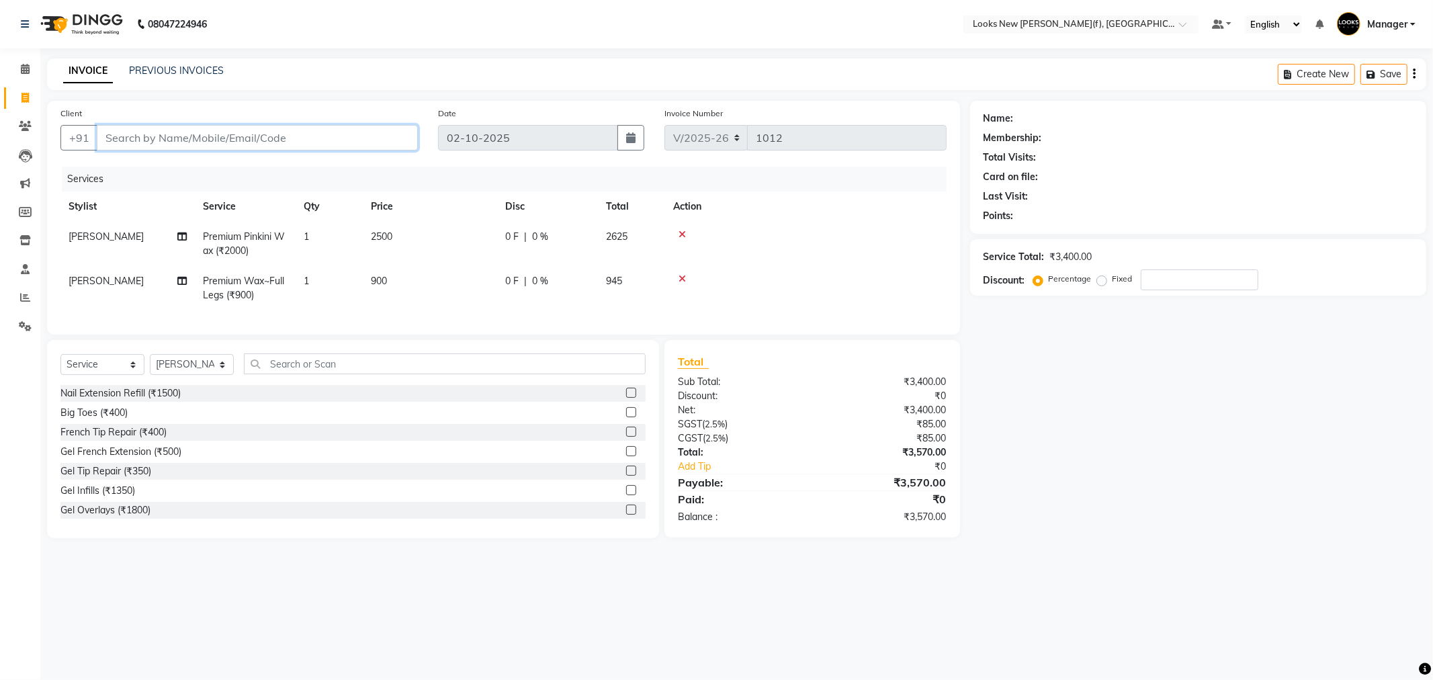
click at [199, 135] on input "Client" at bounding box center [257, 138] width 321 height 26
type input "N"
type input "0"
type input "9873006706"
select select "1: Object"
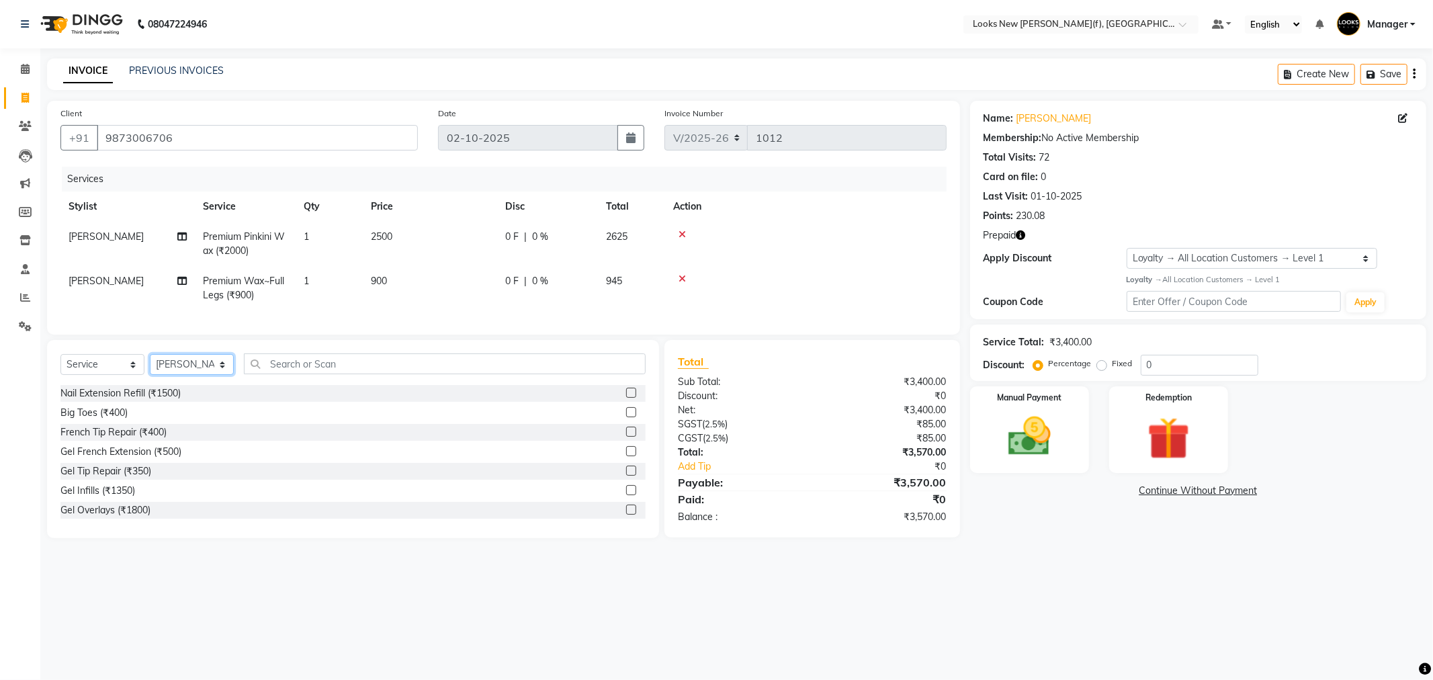
click at [188, 367] on select "Select Stylist Aakash_Pdct [PERSON_NAME] [PERSON_NAME] [PERSON_NAME] Counter_Sa…" at bounding box center [192, 364] width 84 height 21
click at [1023, 236] on icon "button" at bounding box center [1020, 234] width 9 height 9
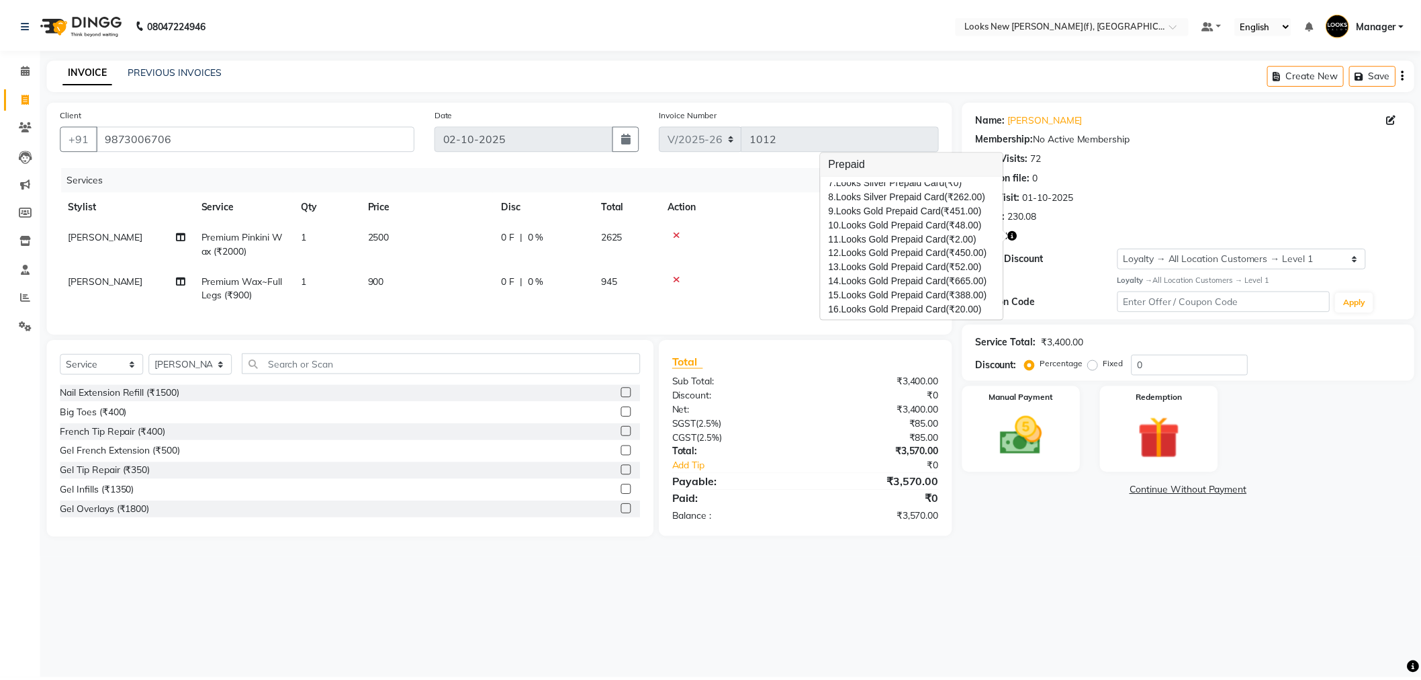
scroll to position [219, 0]
click at [1125, 198] on div "Last Visit: 01-10-2025" at bounding box center [1197, 196] width 429 height 14
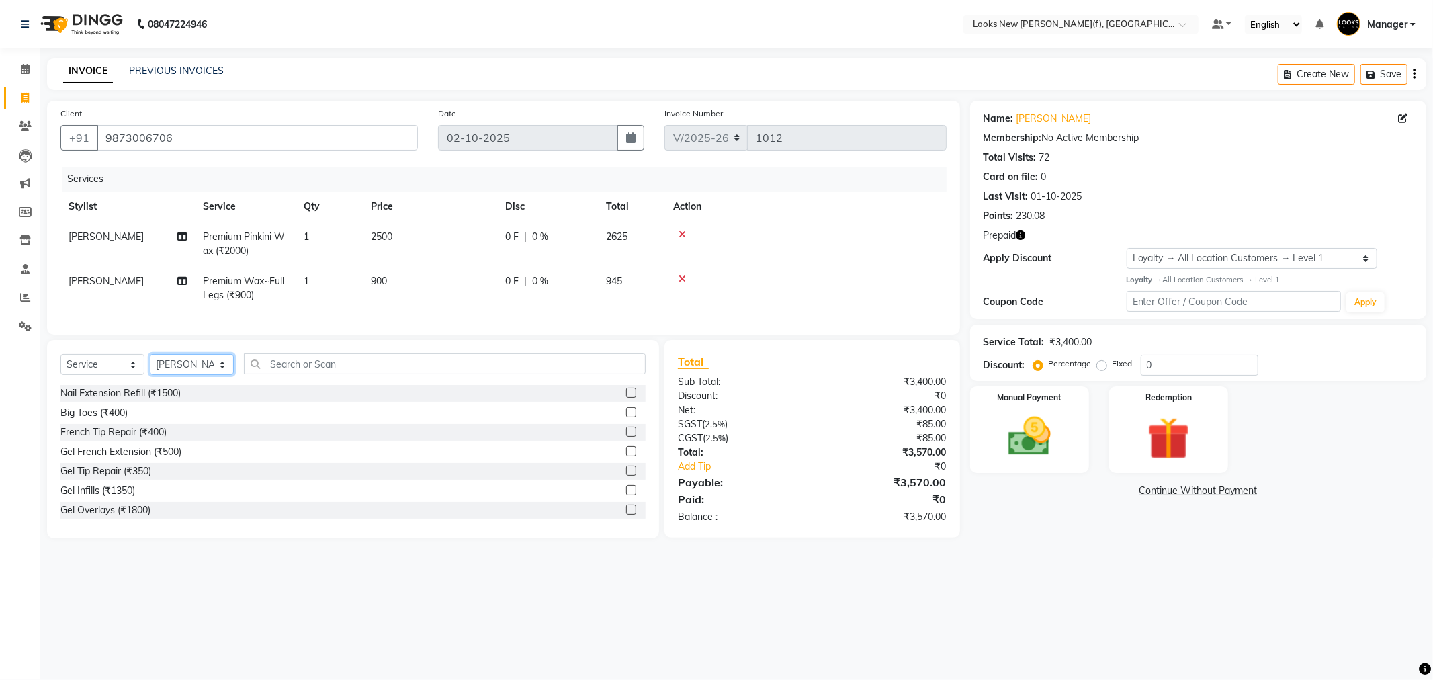
click at [166, 375] on select "Select Stylist Aakash_Pdct [PERSON_NAME] [PERSON_NAME] [PERSON_NAME] Counter_Sa…" at bounding box center [192, 364] width 84 height 21
select select "87309"
click at [150, 365] on select "Select Stylist Aakash_Pdct [PERSON_NAME] [PERSON_NAME] [PERSON_NAME] Counter_Sa…" at bounding box center [192, 364] width 84 height 21
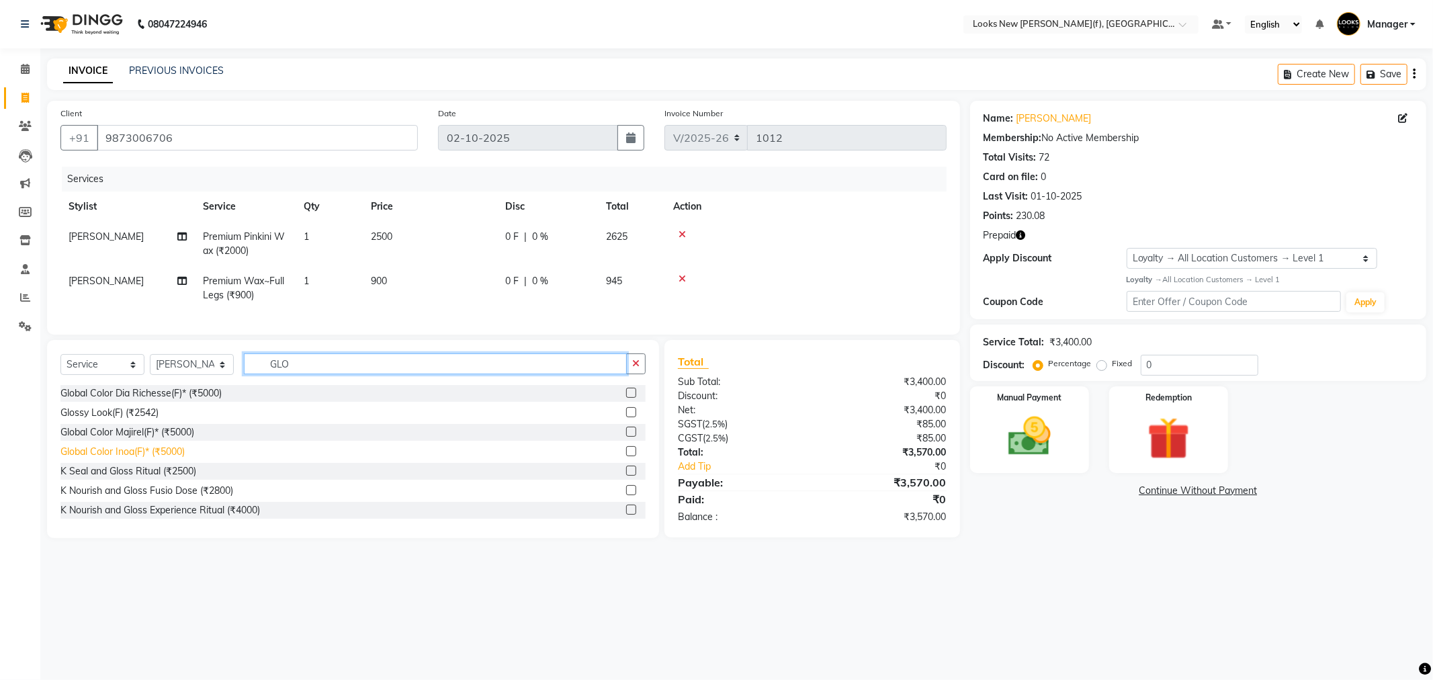
type input "GLO"
click at [177, 459] on div "Global Color Inoa(F)* (₹5000)" at bounding box center [122, 452] width 124 height 14
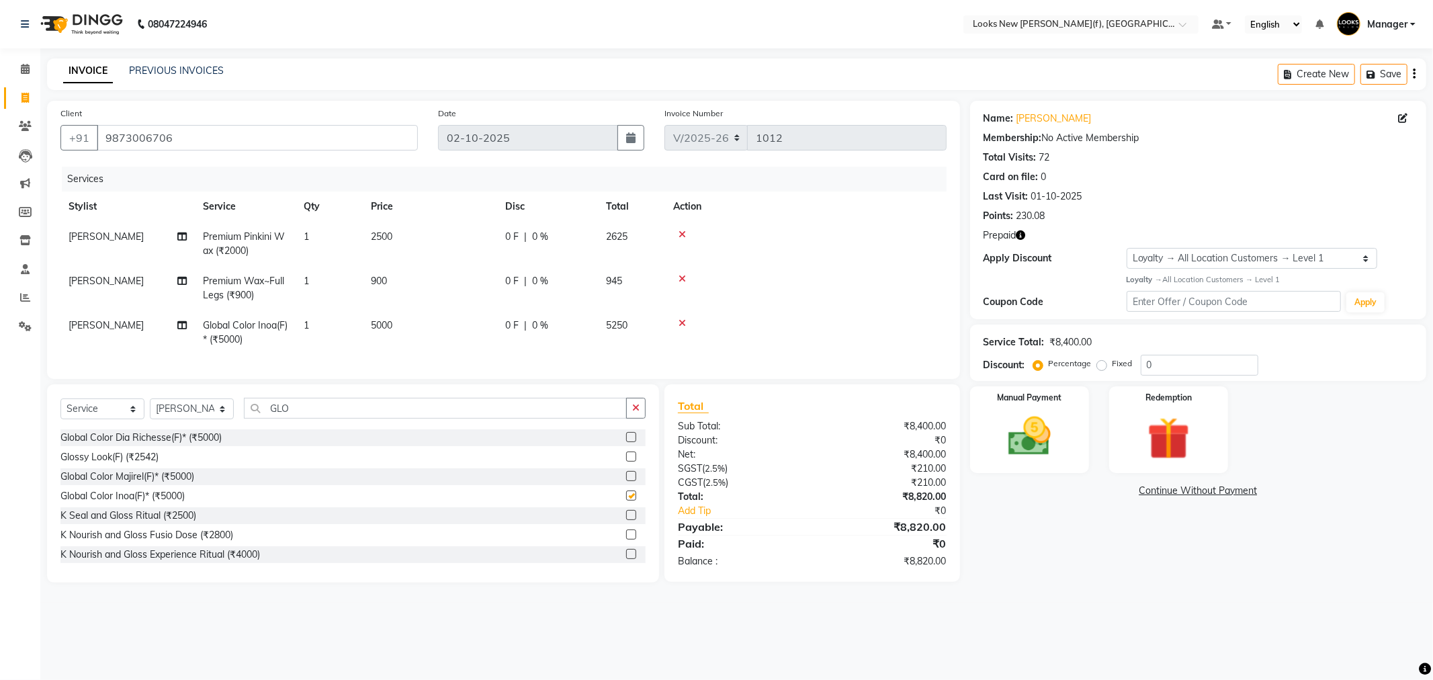
checkbox input "false"
drag, startPoint x: 400, startPoint y: 325, endPoint x: 426, endPoint y: 322, distance: 25.7
click at [400, 325] on td "5000" at bounding box center [430, 332] width 134 height 44
select select "87309"
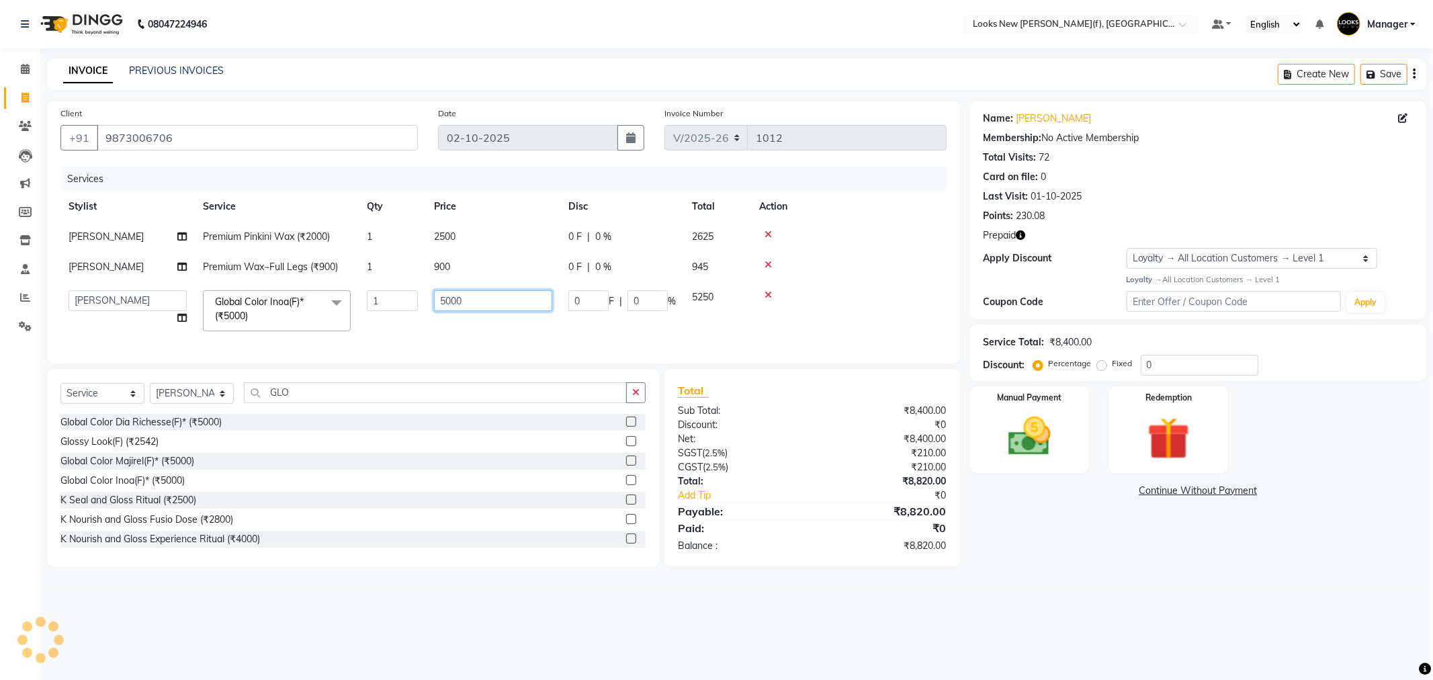
drag, startPoint x: 455, startPoint y: 305, endPoint x: 390, endPoint y: 302, distance: 64.5
click at [412, 304] on tr "Aakash_Pdct Afsar Ahmad Ashmita Ayesha Bobby_Asst Bobby_Khan Counter_Sales Kama…" at bounding box center [503, 310] width 886 height 57
type input "6000"
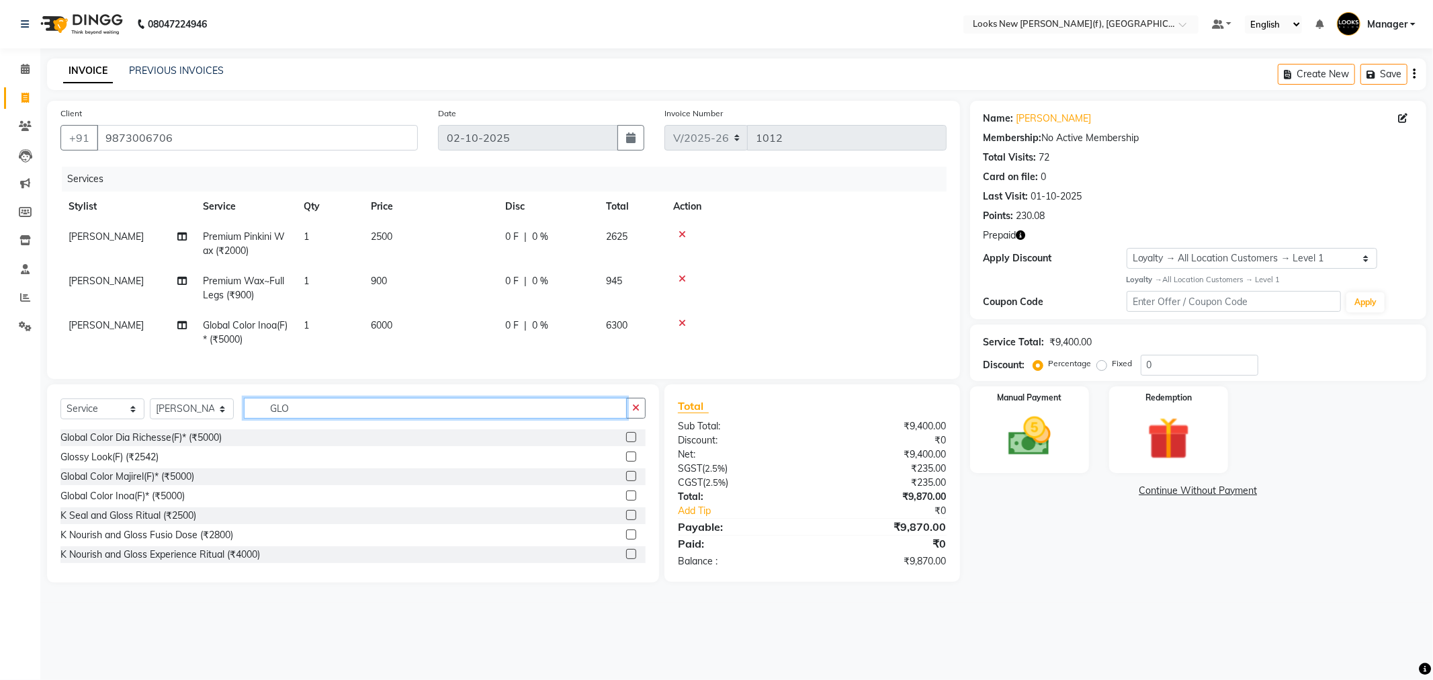
drag, startPoint x: 293, startPoint y: 401, endPoint x: 207, endPoint y: 414, distance: 87.0
click at [215, 414] on div "Select Service Product Membership Package Voucher Prepaid Gift Card Select Styl…" at bounding box center [352, 414] width 585 height 32
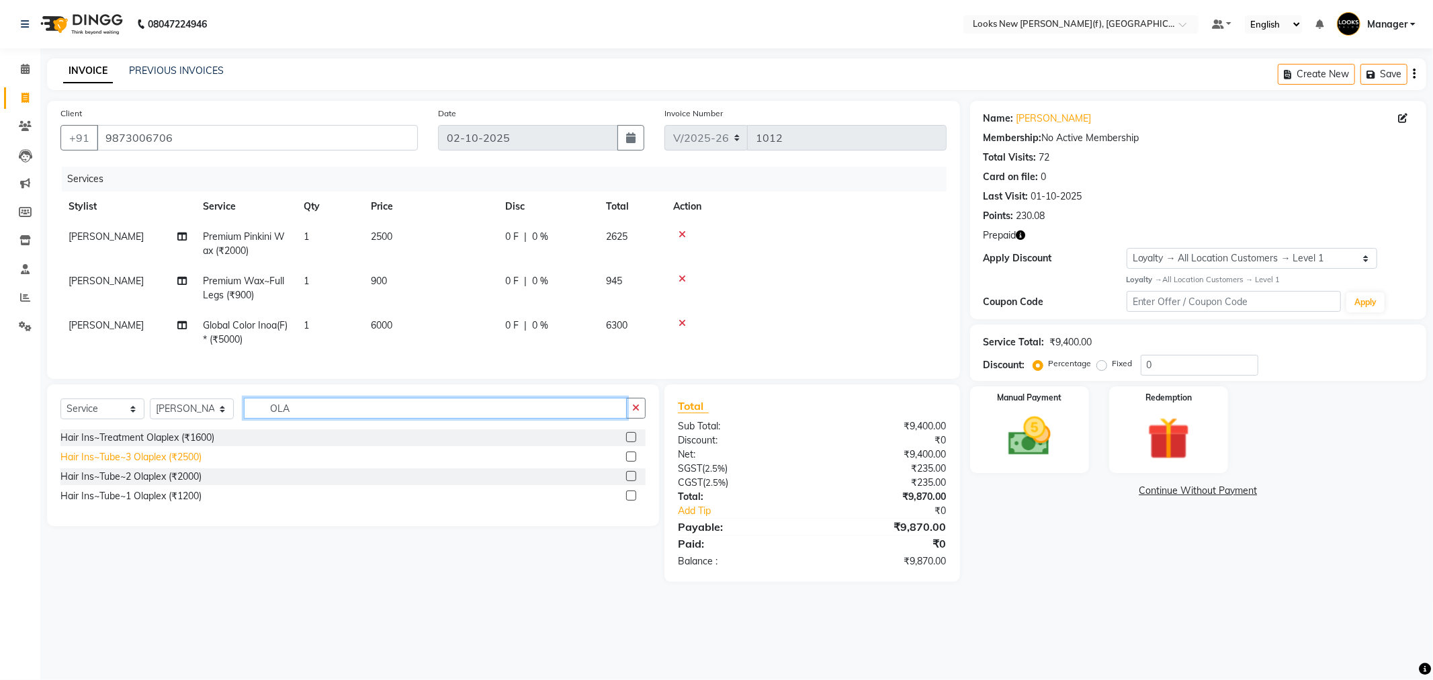
type input "OLA"
click at [179, 462] on div "Hair Ins~Tube~3 Olaplex (₹2500)" at bounding box center [130, 457] width 141 height 14
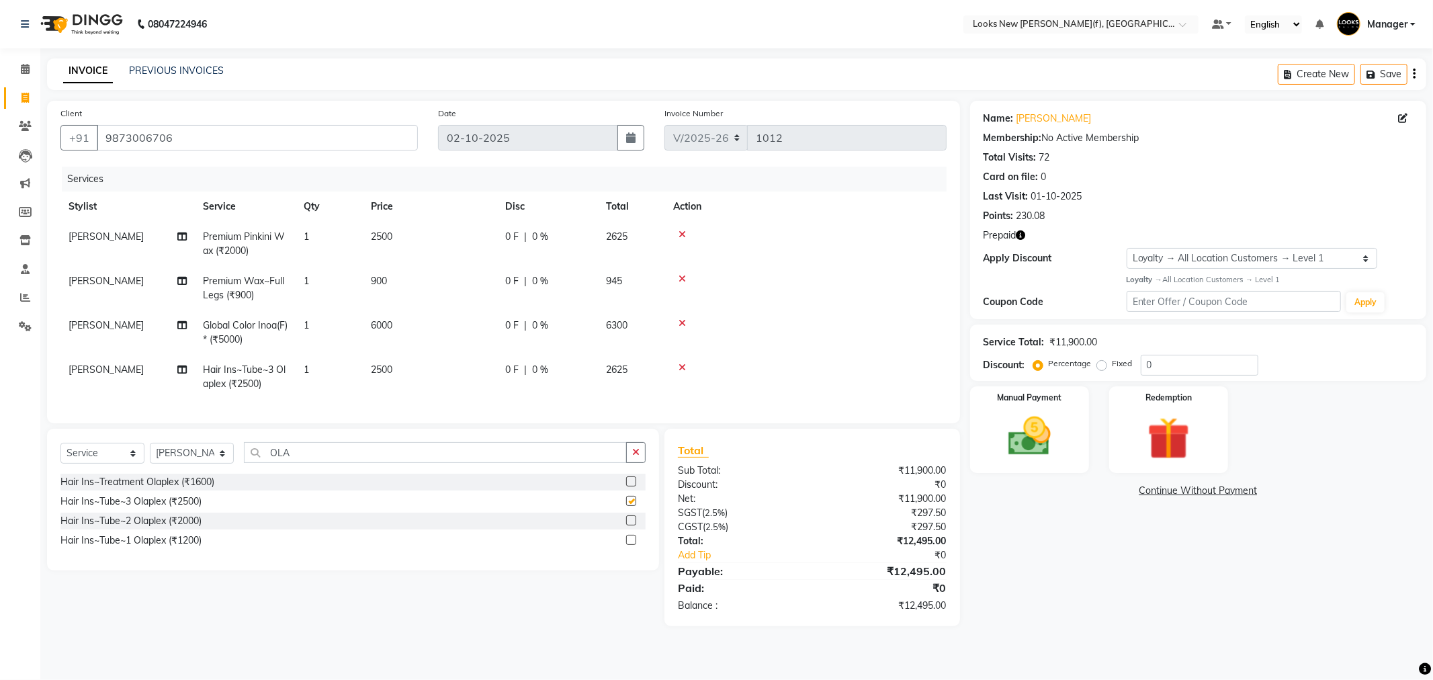
checkbox input "false"
click at [357, 359] on td "1" at bounding box center [329, 377] width 67 height 44
select select "87309"
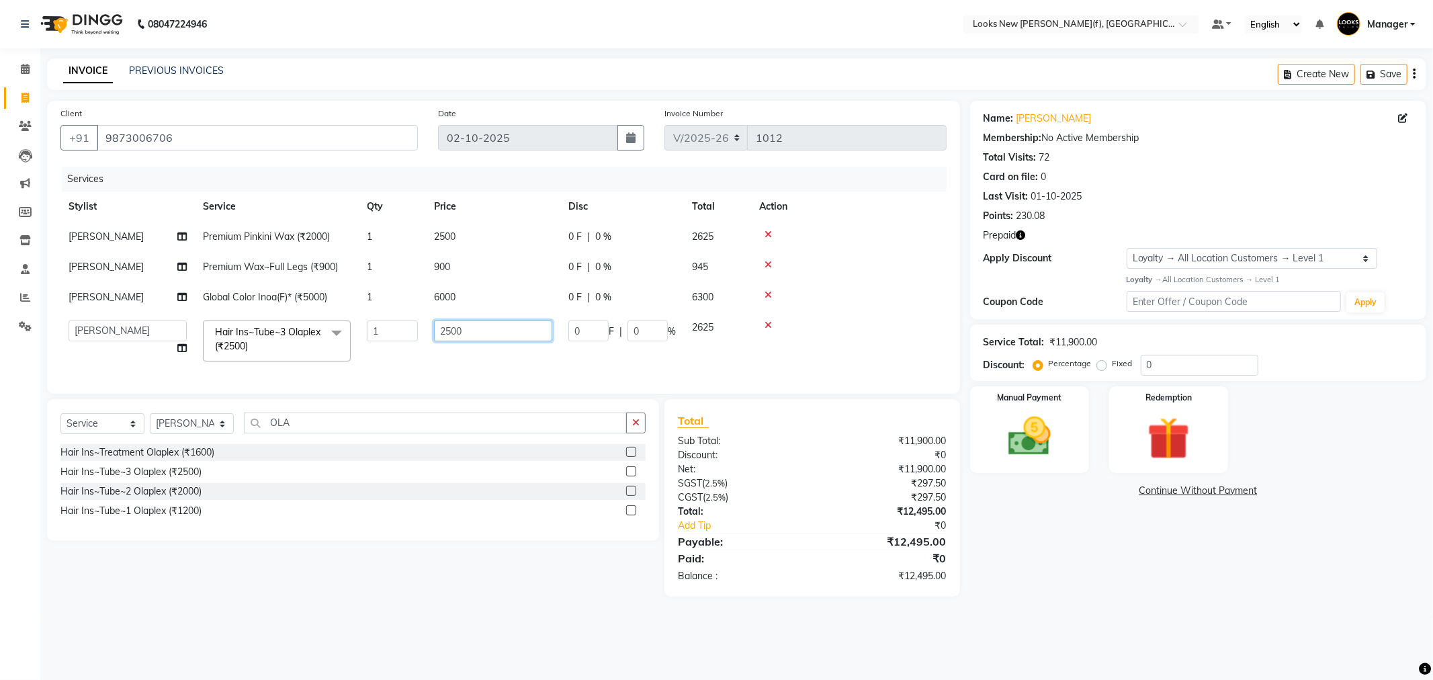
drag, startPoint x: 468, startPoint y: 327, endPoint x: 363, endPoint y: 333, distance: 104.9
click at [386, 334] on tr "Aakash_Pdct Afsar Ahmad Ashmita Ayesha Bobby_Asst Bobby_Khan Counter_Sales Kama…" at bounding box center [503, 340] width 886 height 57
type input "3500"
click at [191, 433] on div "Client +91 9873006706 Date 02-10-2025 Invoice Number V/2025 V/2025-26 1012 Serv…" at bounding box center [503, 349] width 933 height 496
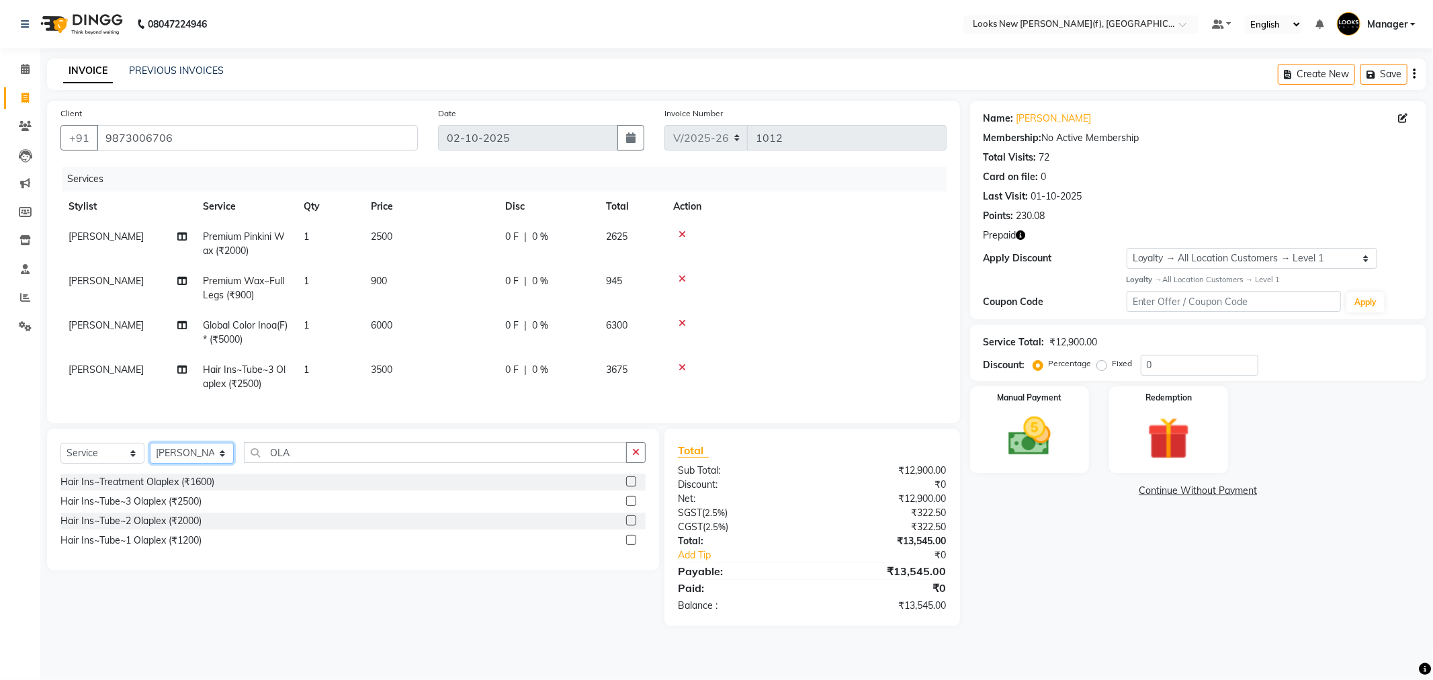
select select "87330"
click at [150, 454] on select "Select Stylist Aakash_Pdct [PERSON_NAME] [PERSON_NAME] [PERSON_NAME] Counter_Sa…" at bounding box center [192, 453] width 84 height 21
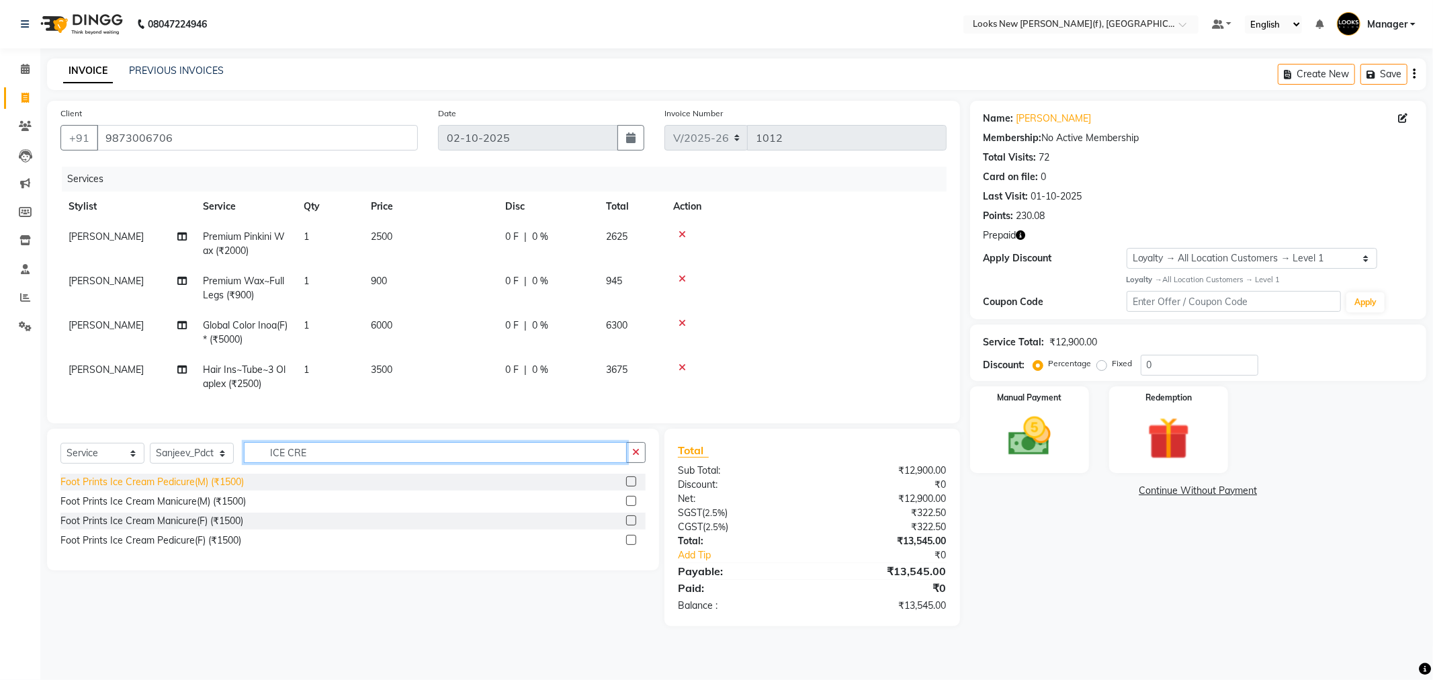
type input "ICE CRE"
click at [213, 489] on div "Foot Prints Ice Cream Pedicure(M) (₹1500)" at bounding box center [151, 482] width 183 height 14
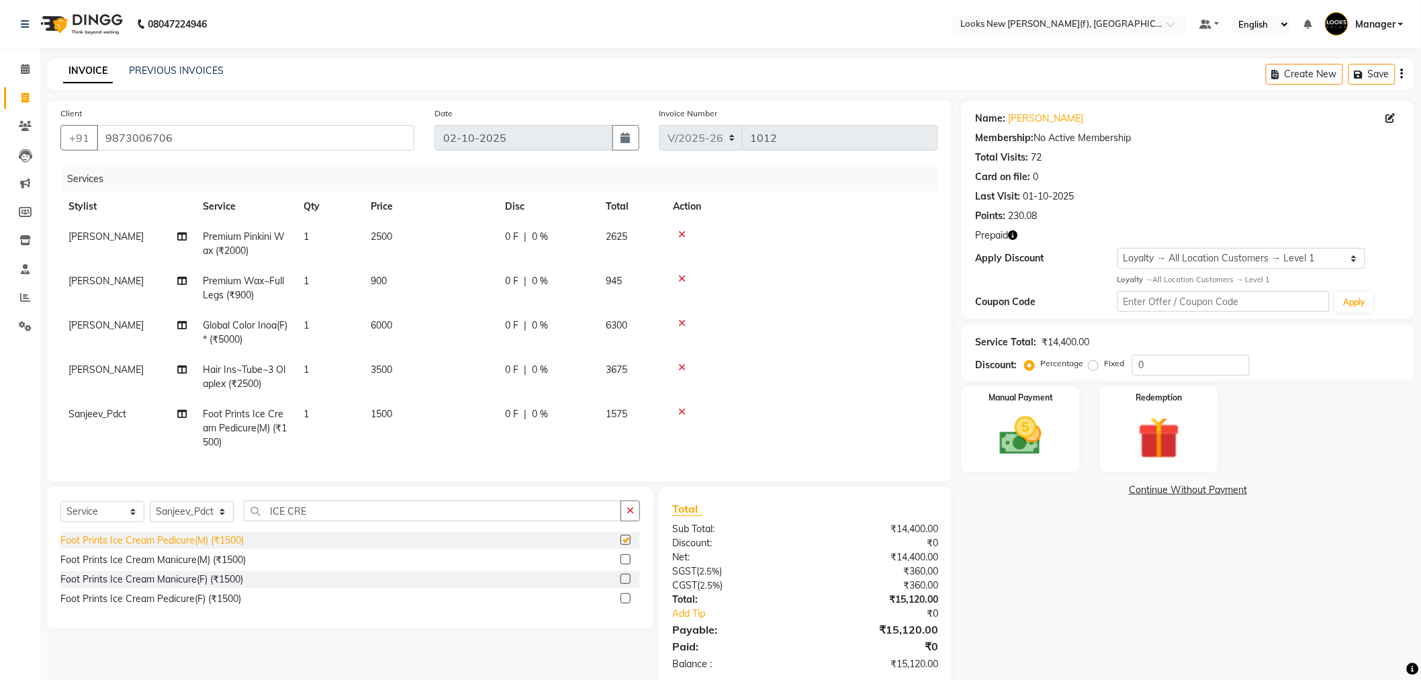
checkbox input "false"
click at [72, 522] on select "Select Service Product Membership Package Voucher Prepaid Gift Card" at bounding box center [102, 511] width 84 height 21
select select "product"
click at [60, 513] on select "Select Service Product Membership Package Voucher Prepaid Gift Card" at bounding box center [102, 511] width 84 height 21
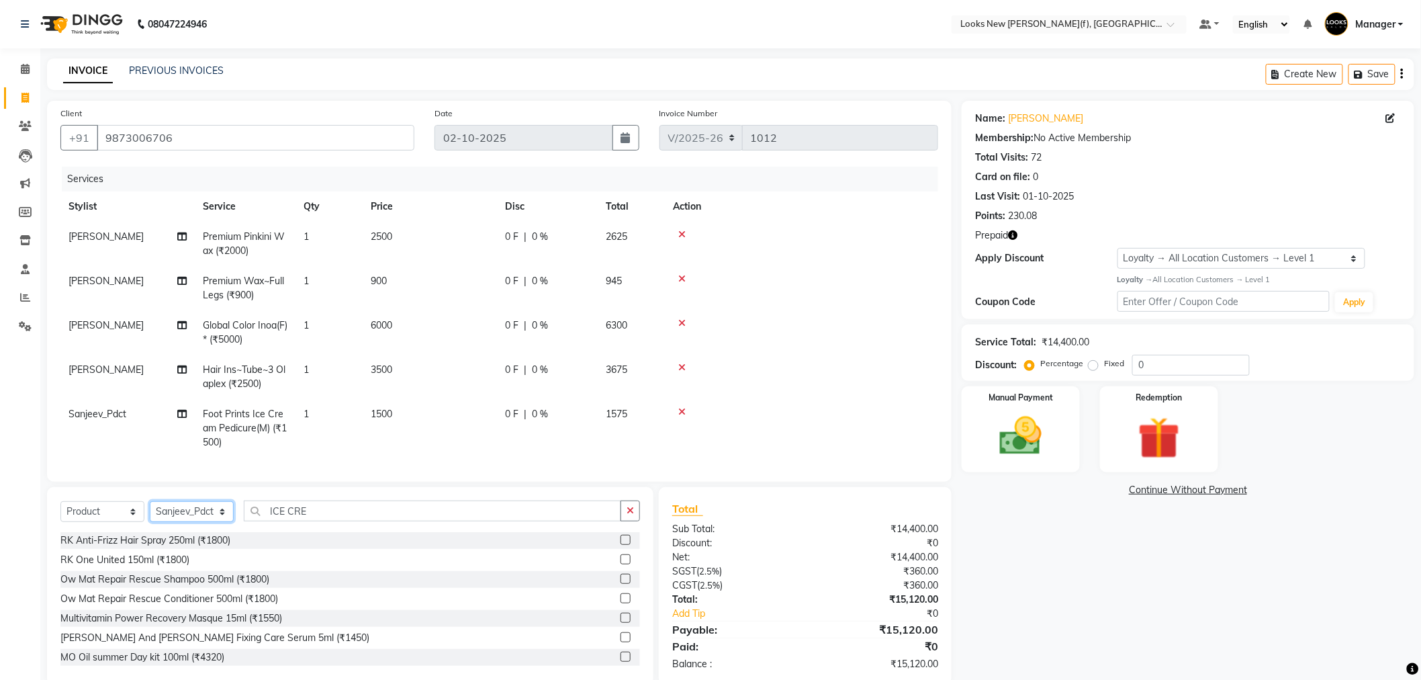
click at [176, 522] on select "Select Stylist Aakash_Pdct [PERSON_NAME] [PERSON_NAME] [PERSON_NAME] Counter_Sa…" at bounding box center [192, 511] width 84 height 21
select select "87318"
click at [150, 513] on select "Select Stylist Aakash_Pdct [PERSON_NAME] [PERSON_NAME] [PERSON_NAME] Counter_Sa…" at bounding box center [192, 511] width 84 height 21
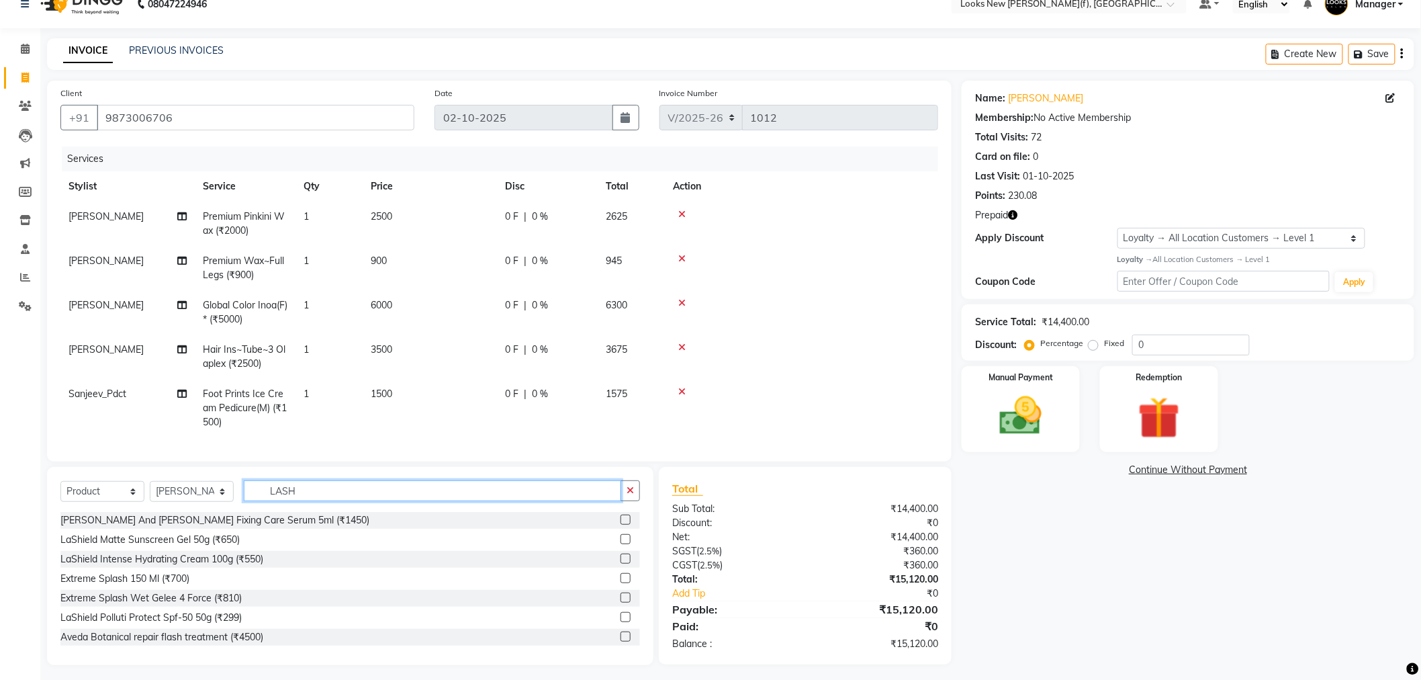
scroll to position [36, 0]
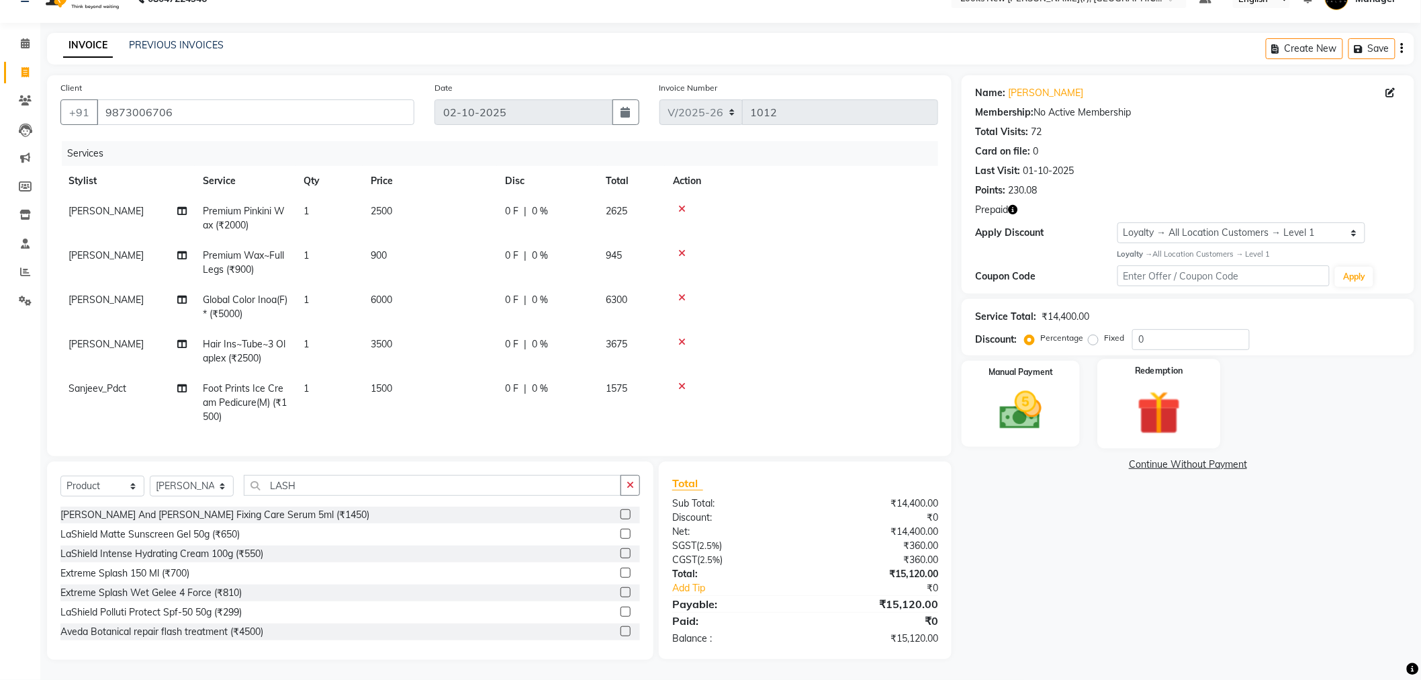
click at [1166, 404] on img at bounding box center [1159, 413] width 71 height 54
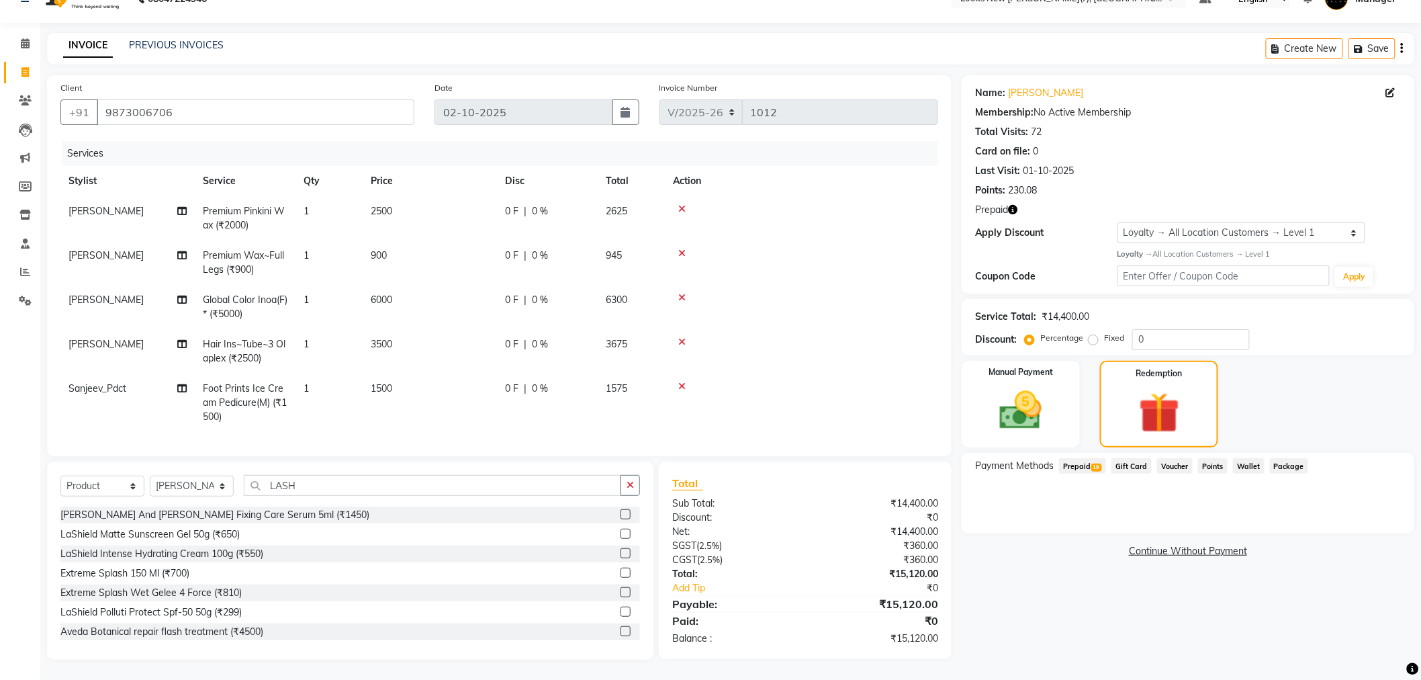
drag, startPoint x: 1092, startPoint y: 453, endPoint x: 1096, endPoint y: 466, distance: 13.0
click at [1092, 464] on span "19" at bounding box center [1097, 468] width 11 height 8
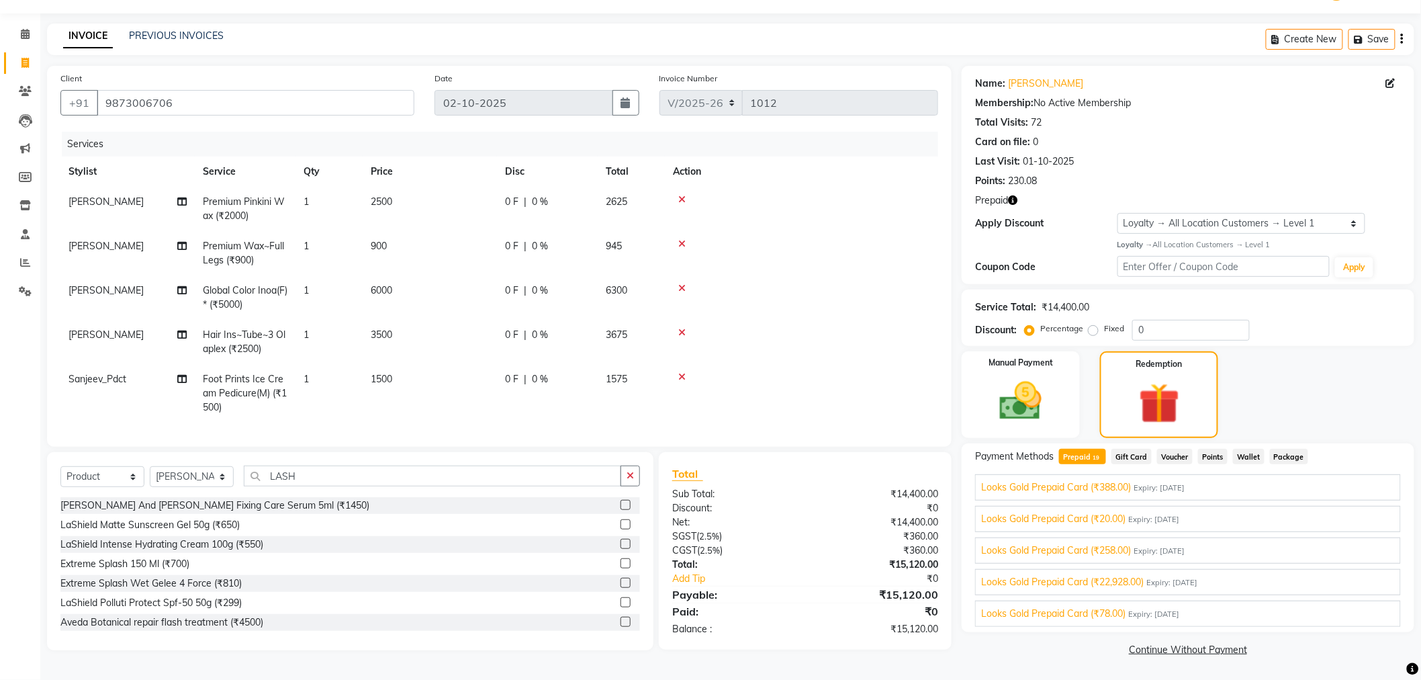
click at [1259, 580] on div "Looks Gold Prepaid Card (₹22,928.00) Expiry: 31-12-2028" at bounding box center [1188, 582] width 414 height 14
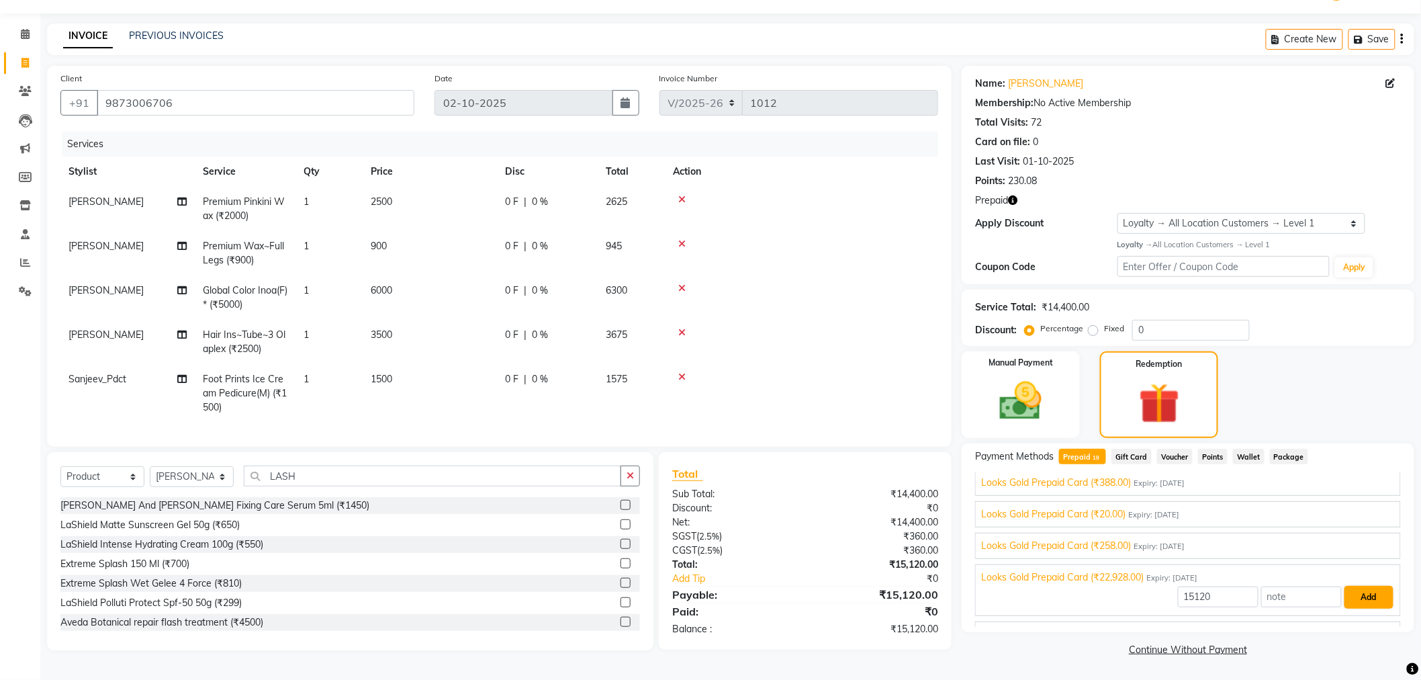
scroll to position [447, 0]
click at [1366, 600] on button "Add" at bounding box center [1369, 599] width 49 height 23
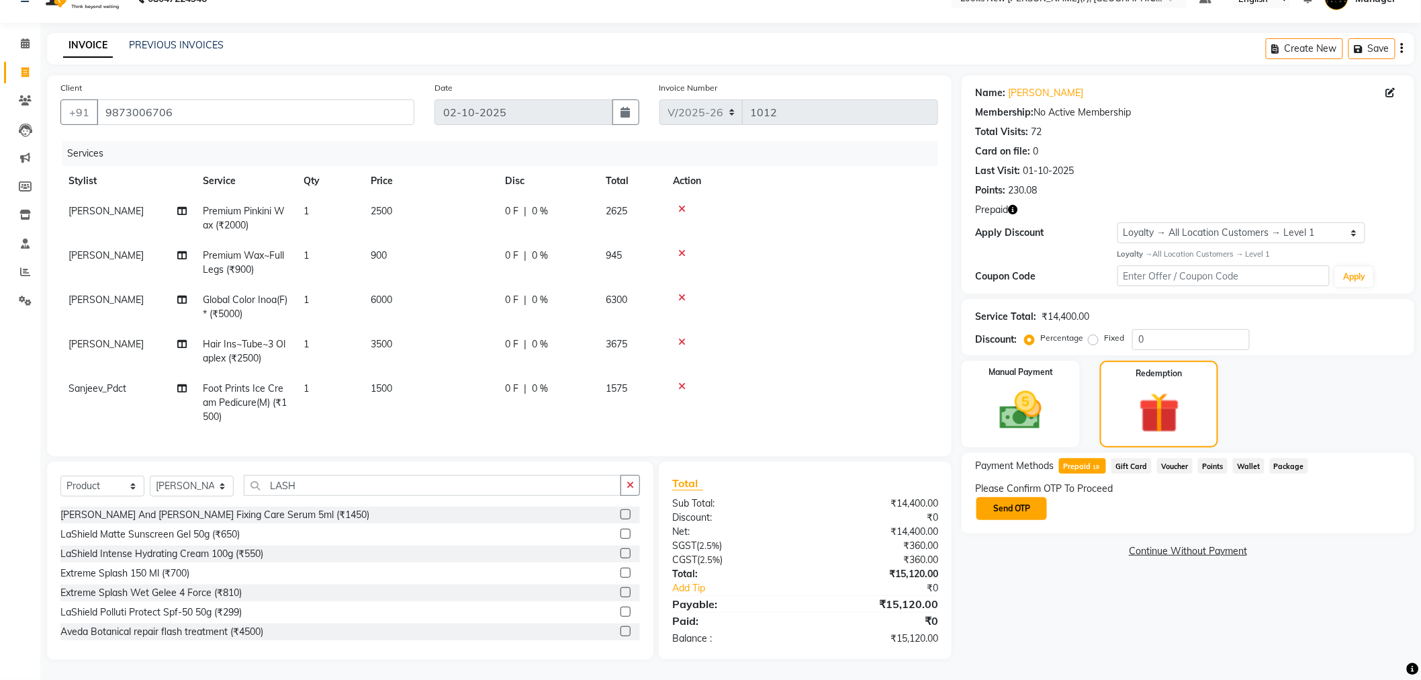
click at [1004, 497] on button "Send OTP" at bounding box center [1012, 508] width 71 height 23
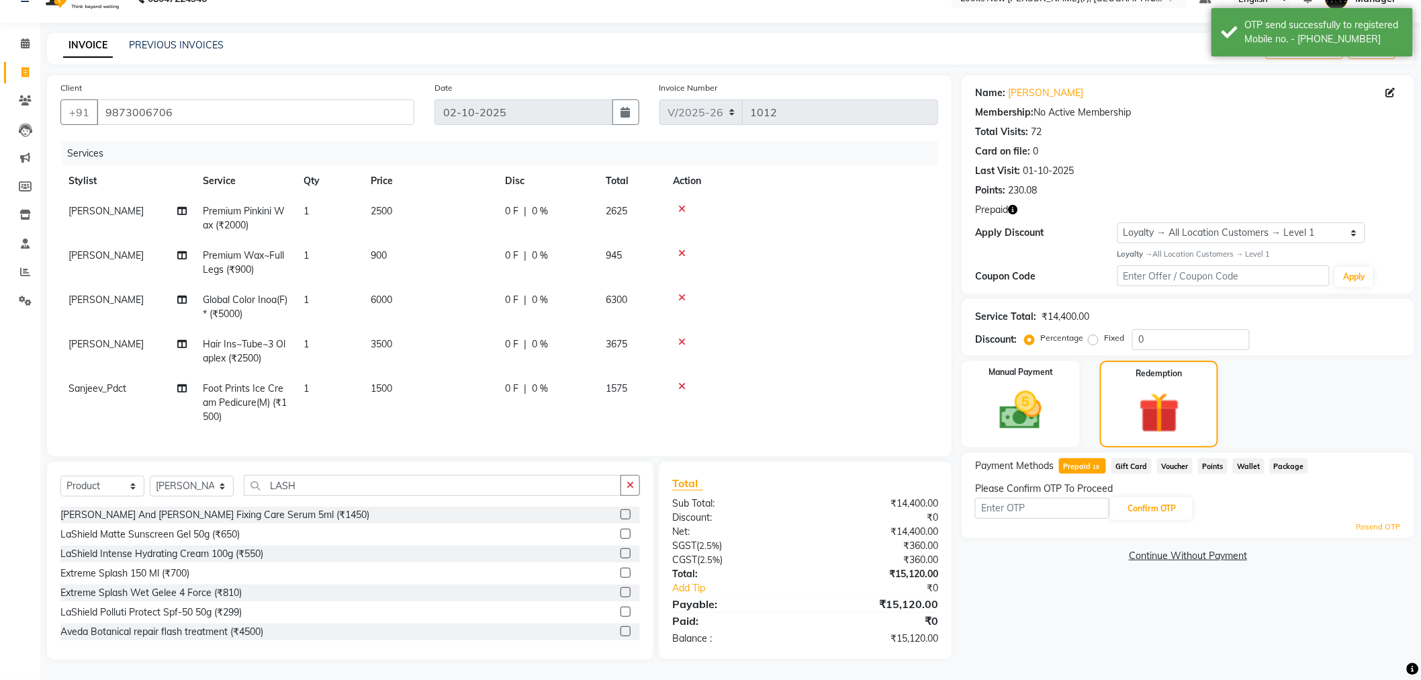
click at [1012, 205] on icon "button" at bounding box center [1012, 209] width 9 height 9
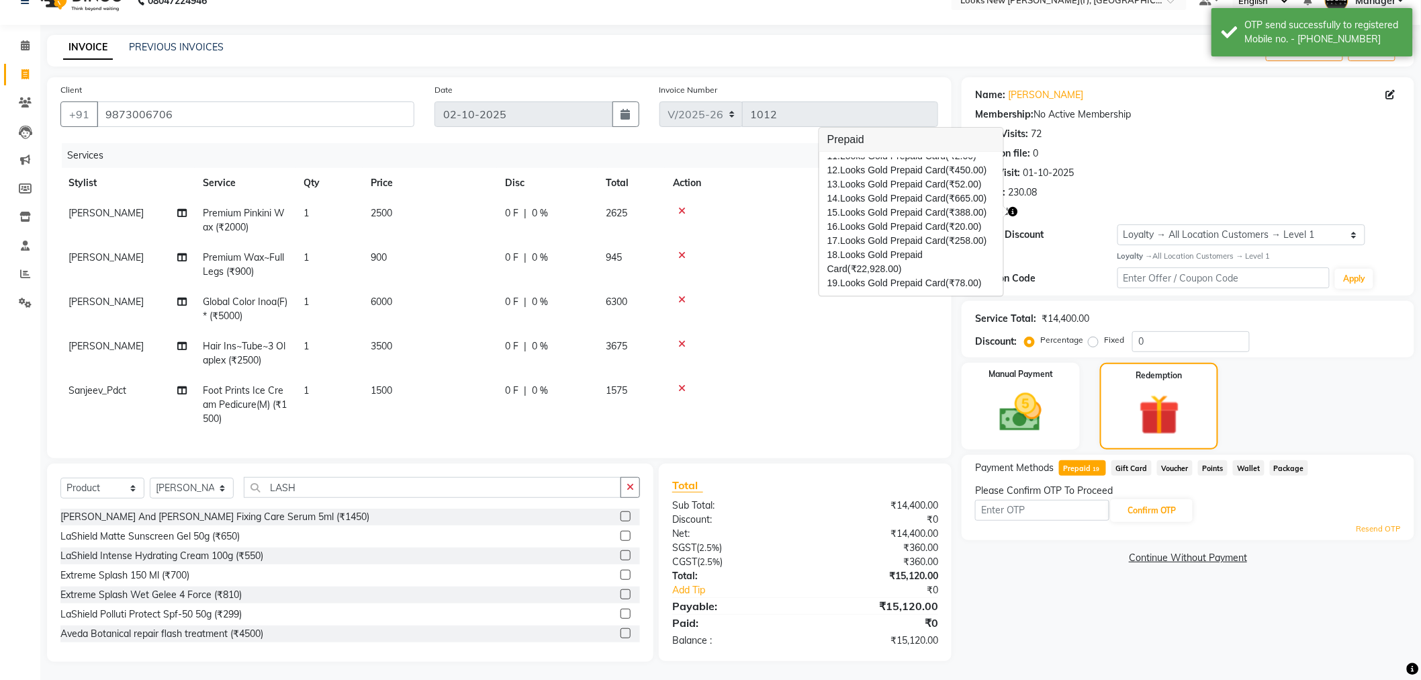
scroll to position [36, 0]
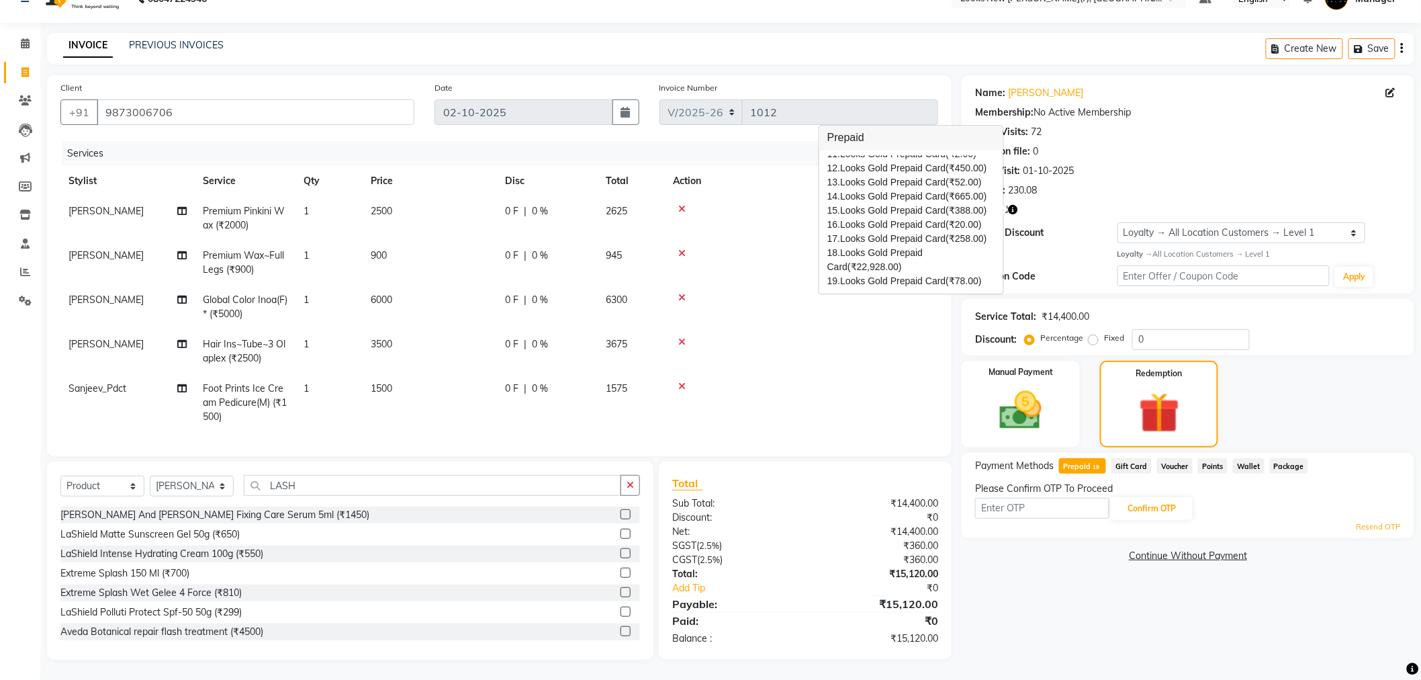
click at [1069, 244] on div "Name: Nitika Kohli Membership: No Active Membership Total Visits: 72 Card on fi…" at bounding box center [1188, 184] width 453 height 218
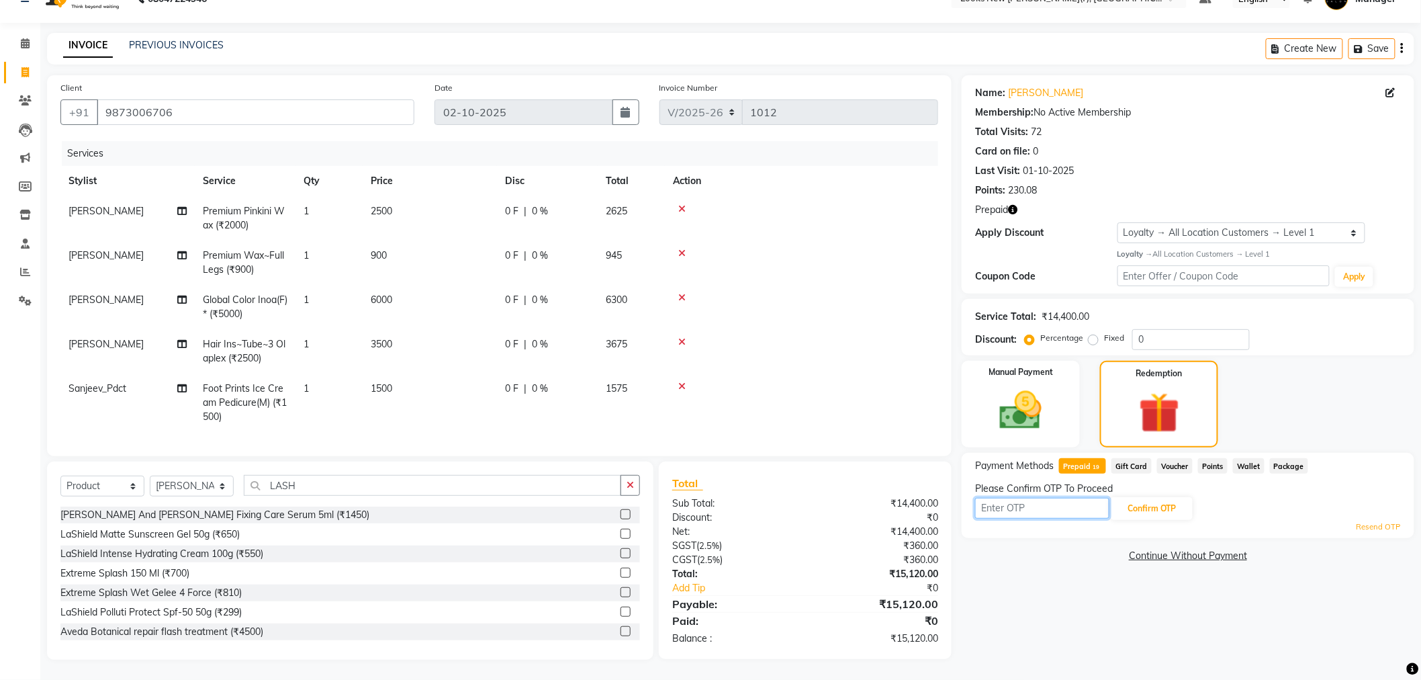
click at [1030, 498] on input "text" at bounding box center [1042, 508] width 134 height 21
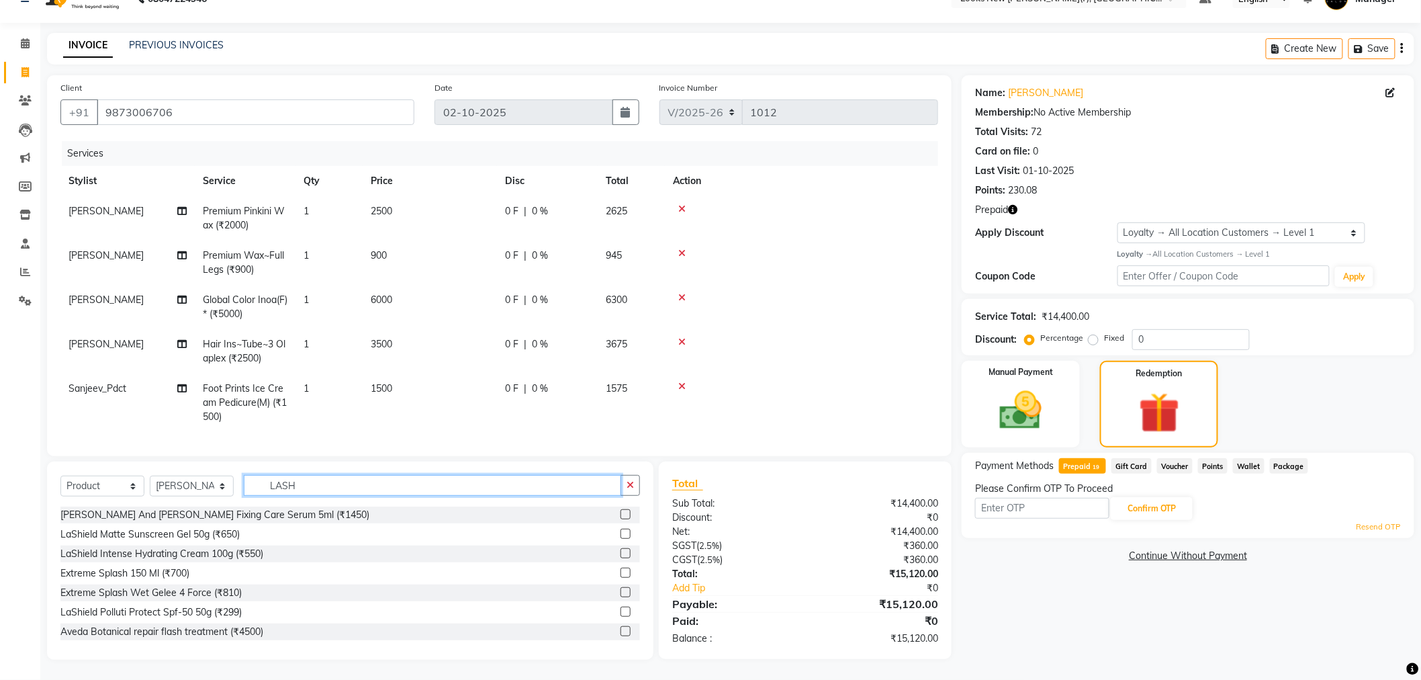
click at [269, 486] on input "LASH" at bounding box center [433, 485] width 378 height 21
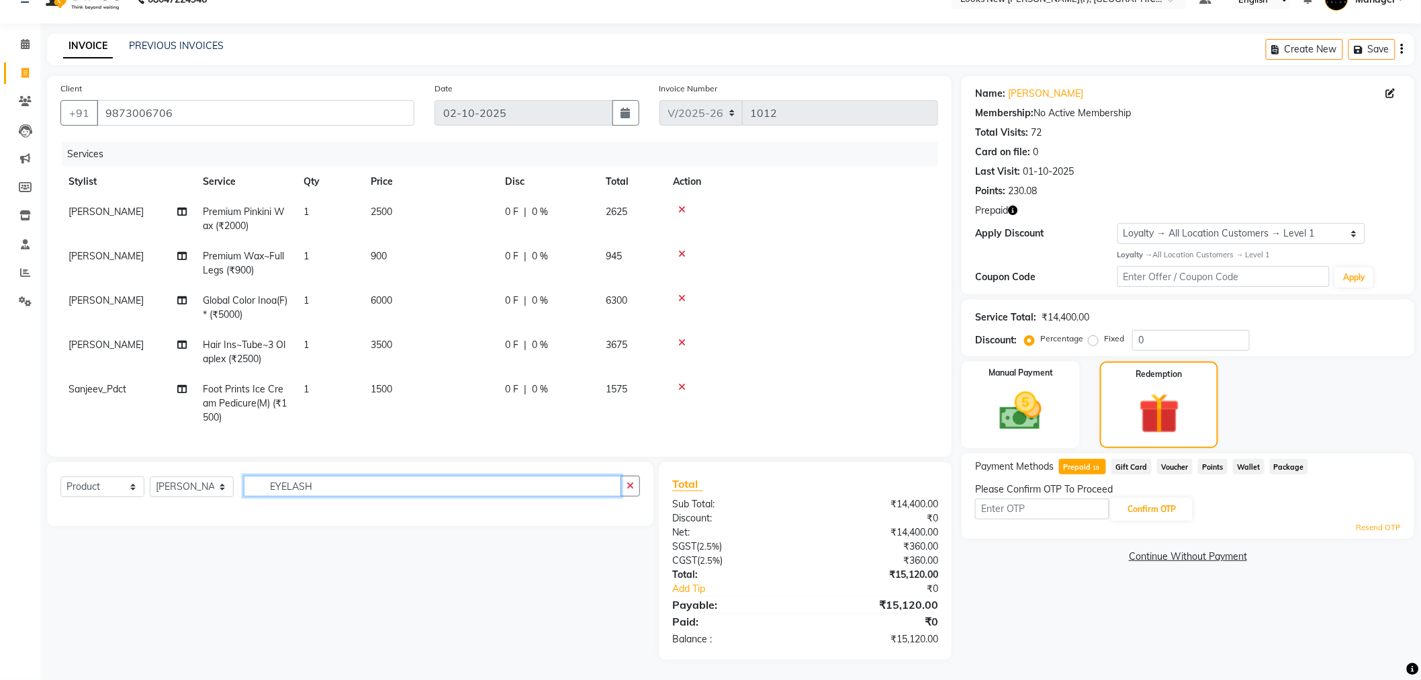
drag, startPoint x: 302, startPoint y: 488, endPoint x: 247, endPoint y: 492, distance: 55.9
click at [253, 488] on input "EYELASH" at bounding box center [433, 486] width 378 height 21
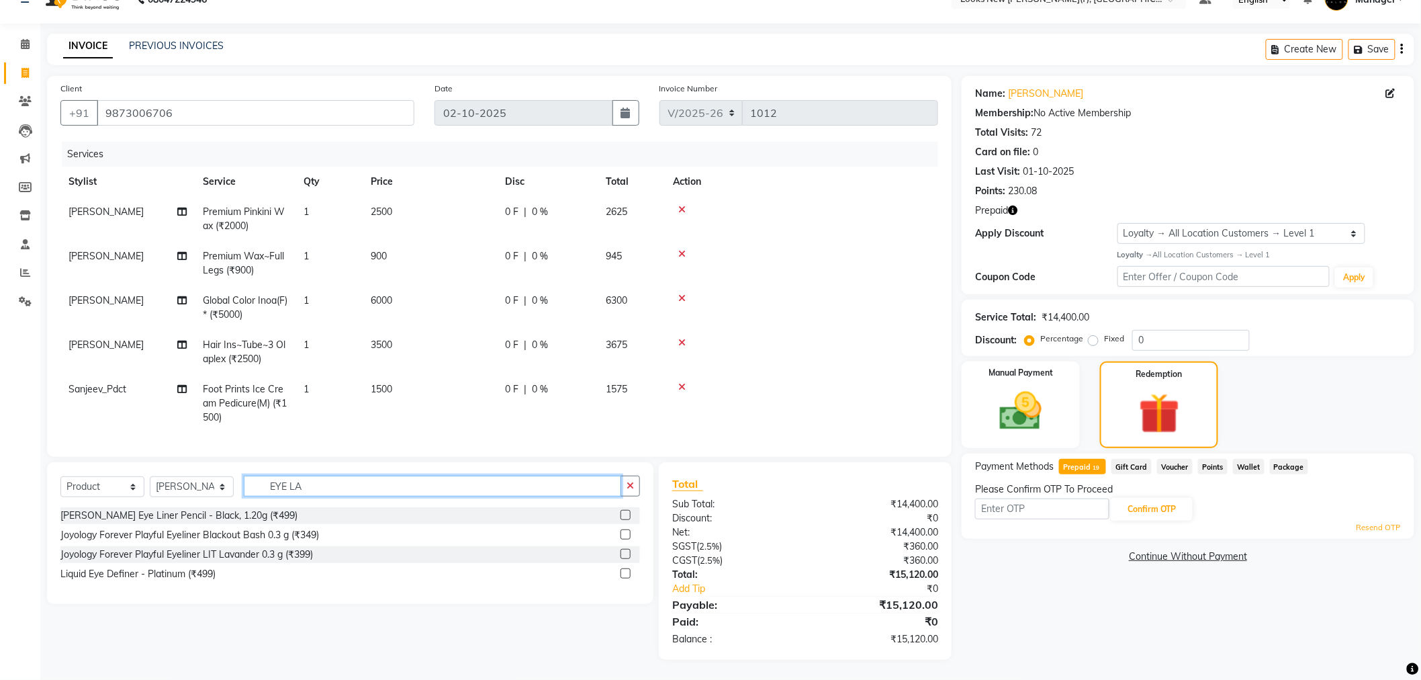
type input "EYE LA"
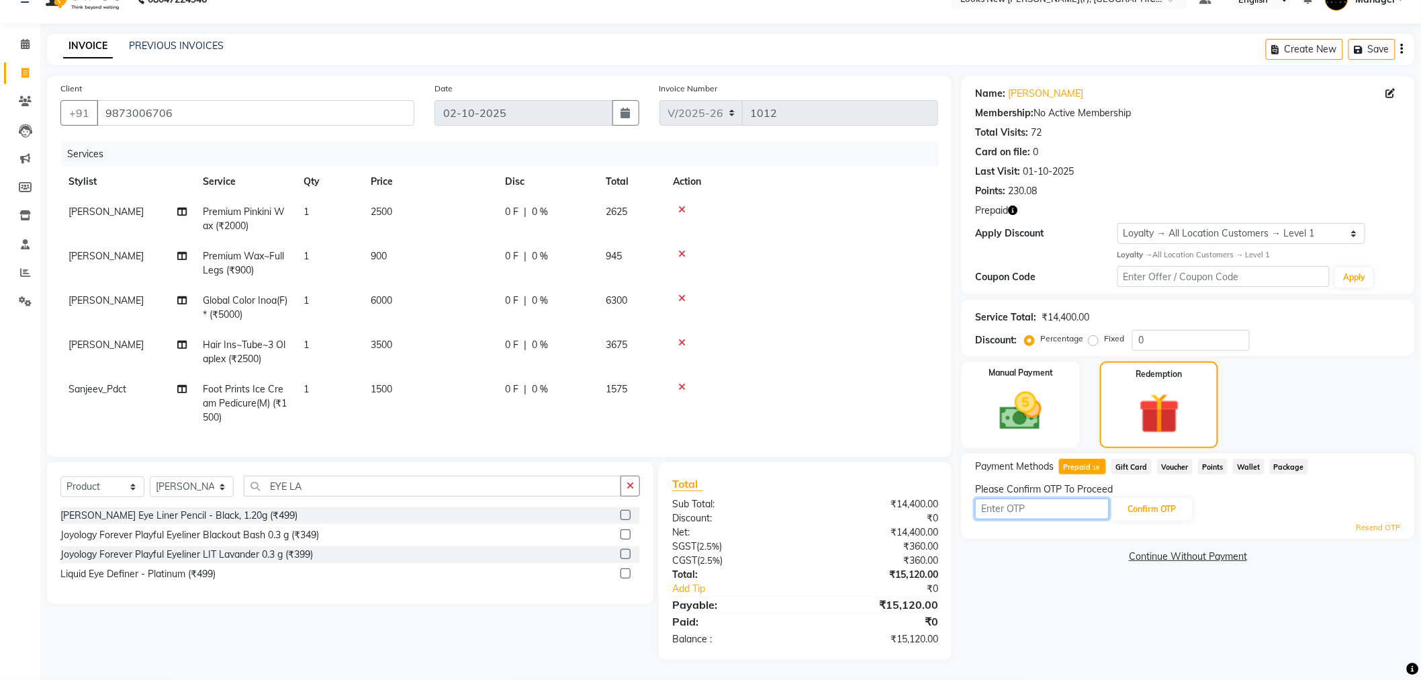
click at [1050, 500] on input "text" at bounding box center [1042, 508] width 134 height 21
type input "3986"
click at [1186, 506] on button "Confirm OTP" at bounding box center [1152, 509] width 82 height 23
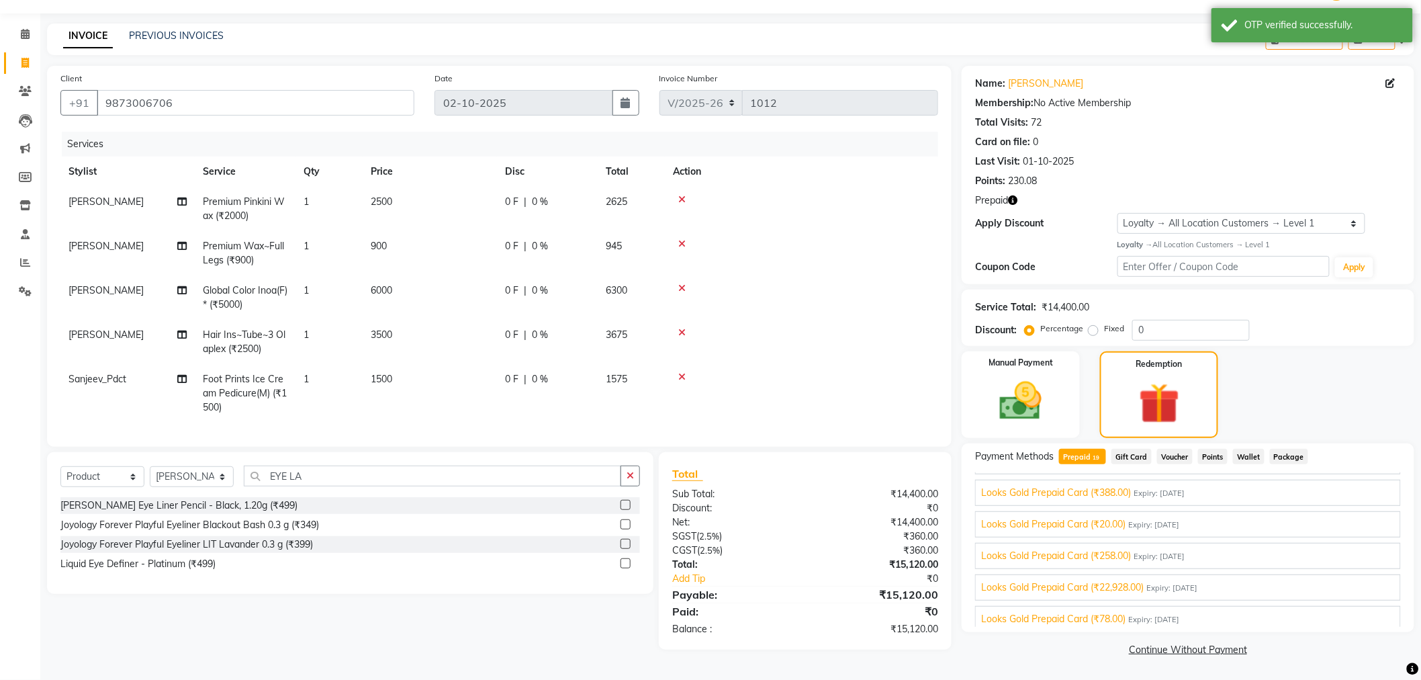
scroll to position [473, 0]
click at [1236, 584] on div "Looks Gold Prepaid Card (₹22,928.00) Expiry: 31-12-2028" at bounding box center [1188, 582] width 414 height 14
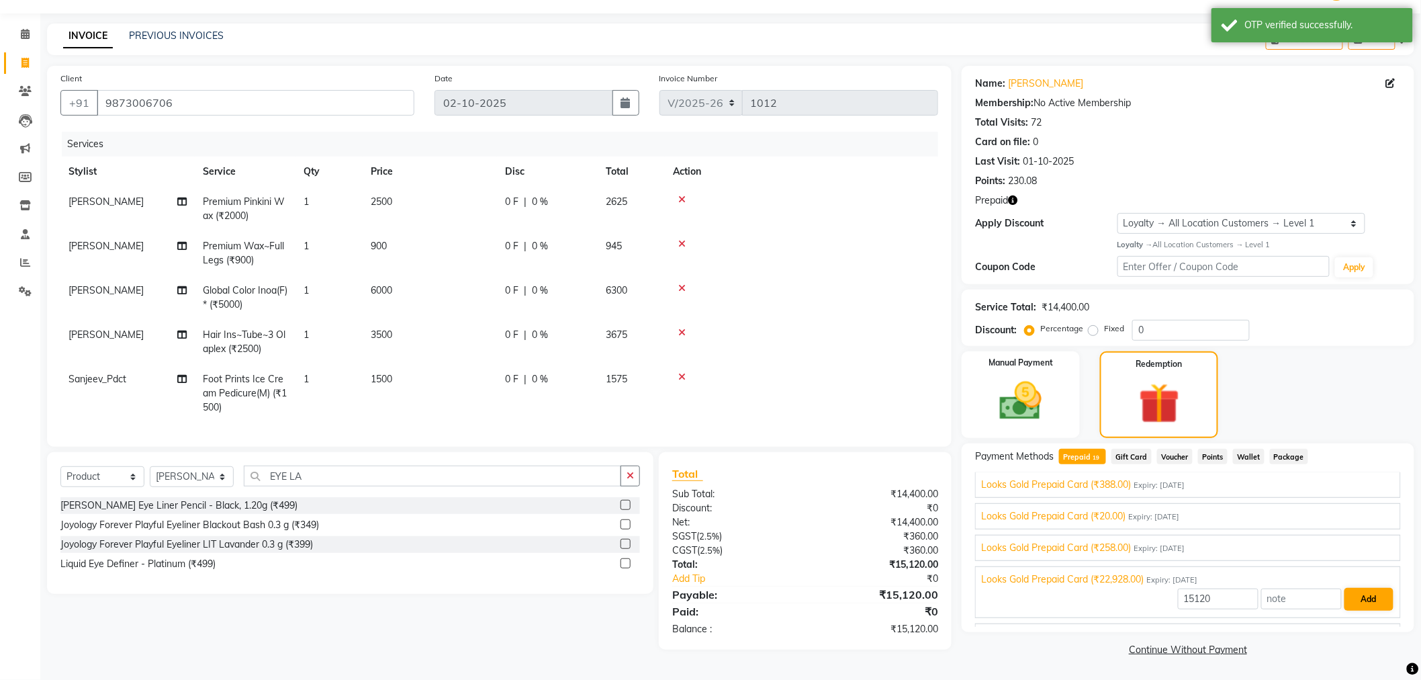
scroll to position [447, 0]
click at [1358, 600] on button "Add" at bounding box center [1369, 599] width 49 height 23
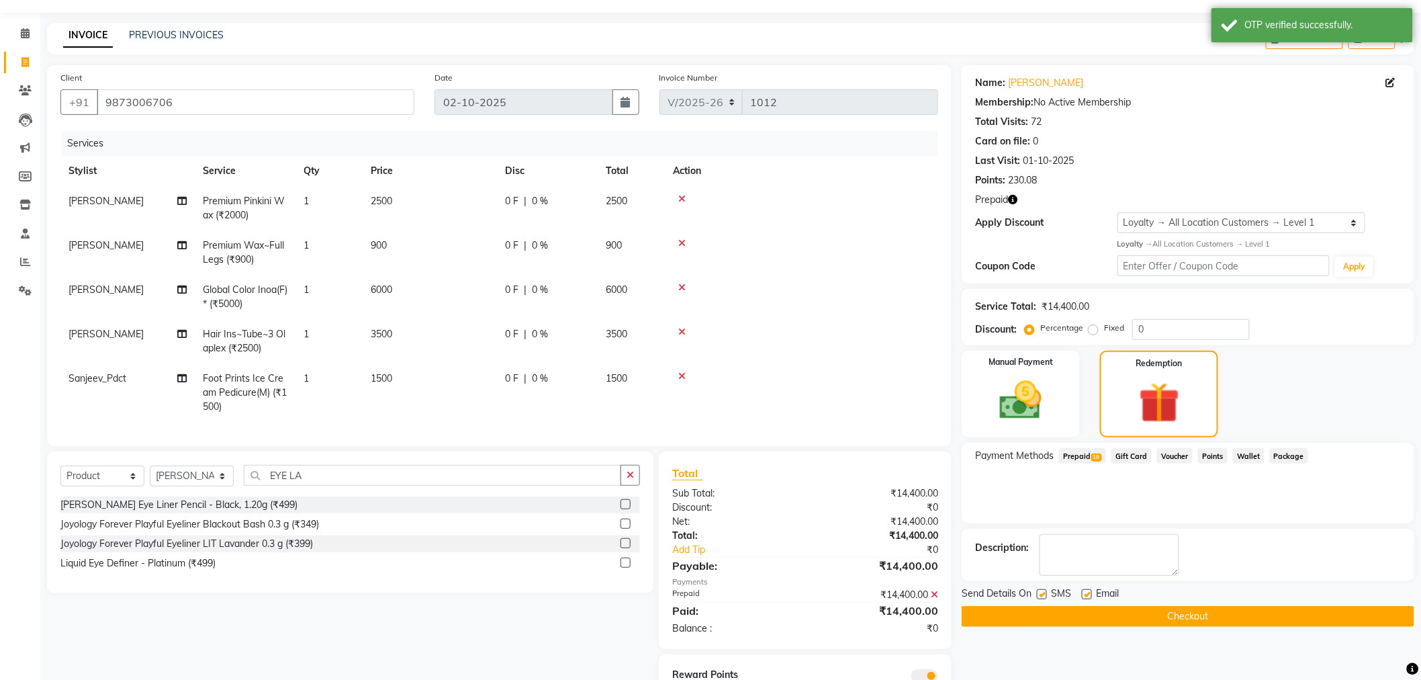
click at [1131, 616] on button "Checkout" at bounding box center [1188, 616] width 453 height 21
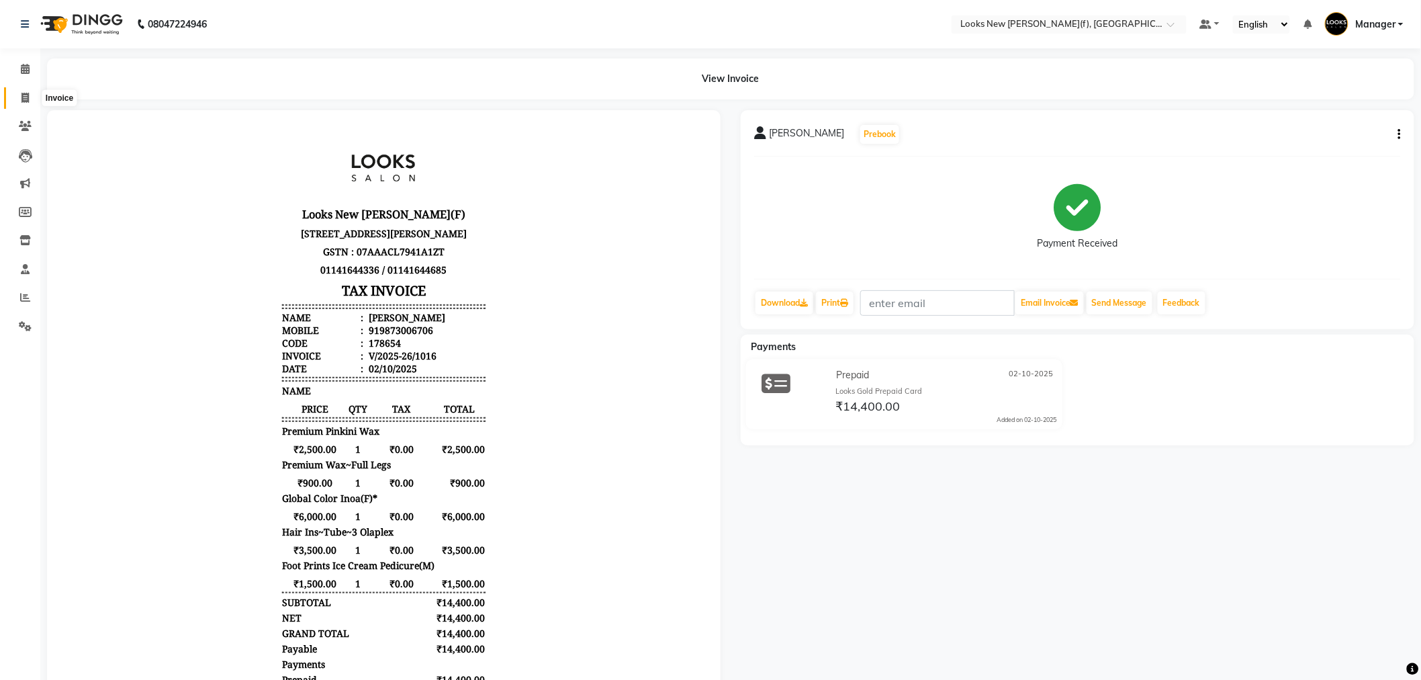
click at [17, 97] on span at bounding box center [25, 98] width 24 height 15
select select "8659"
select select "service"
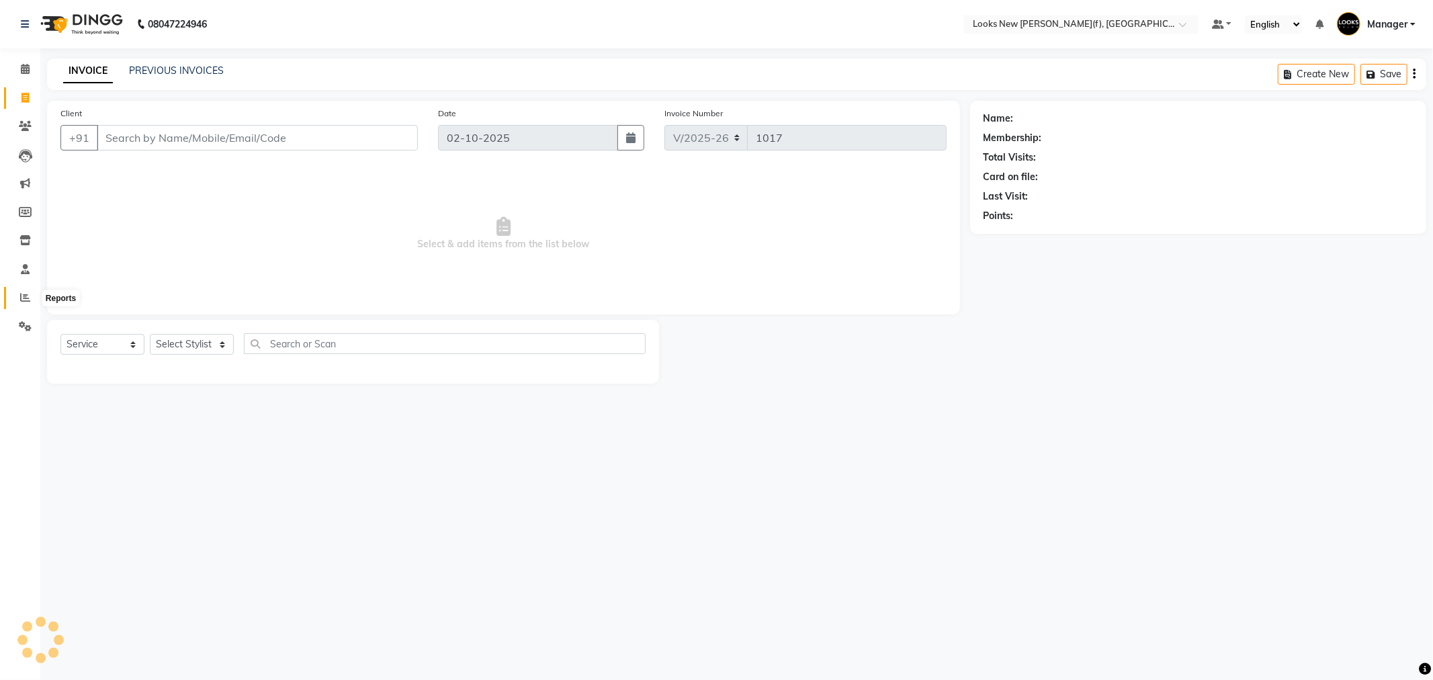
click at [20, 296] on icon at bounding box center [25, 297] width 10 height 10
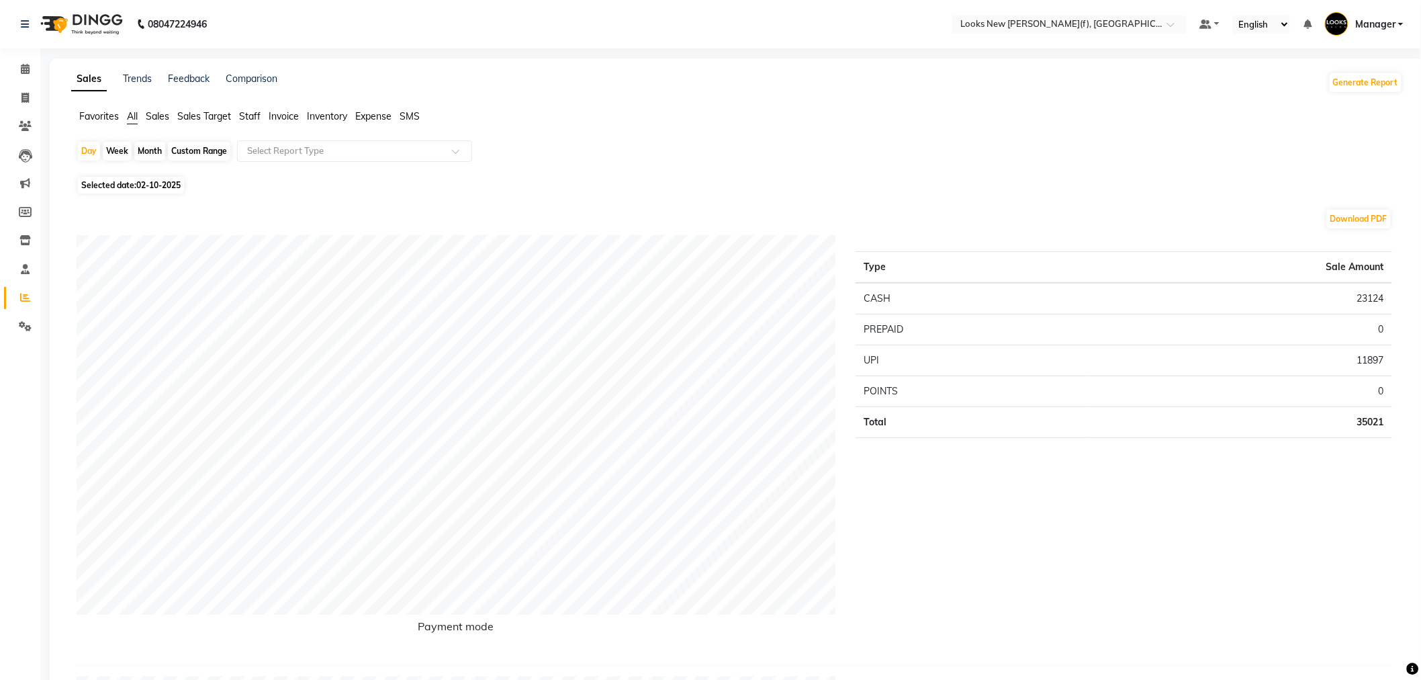
click at [278, 114] on span "Invoice" at bounding box center [284, 116] width 30 height 12
click at [246, 116] on span "Staff" at bounding box center [249, 116] width 21 height 12
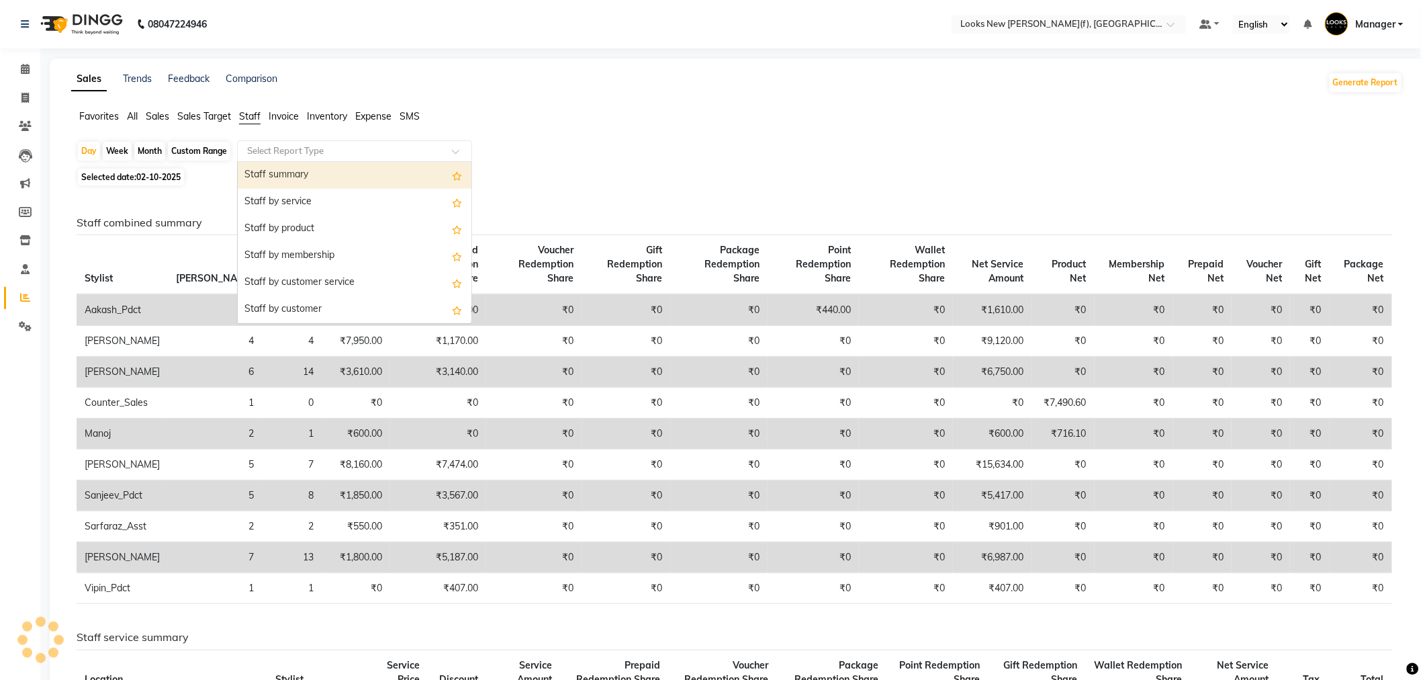
click at [275, 148] on input "text" at bounding box center [341, 150] width 193 height 13
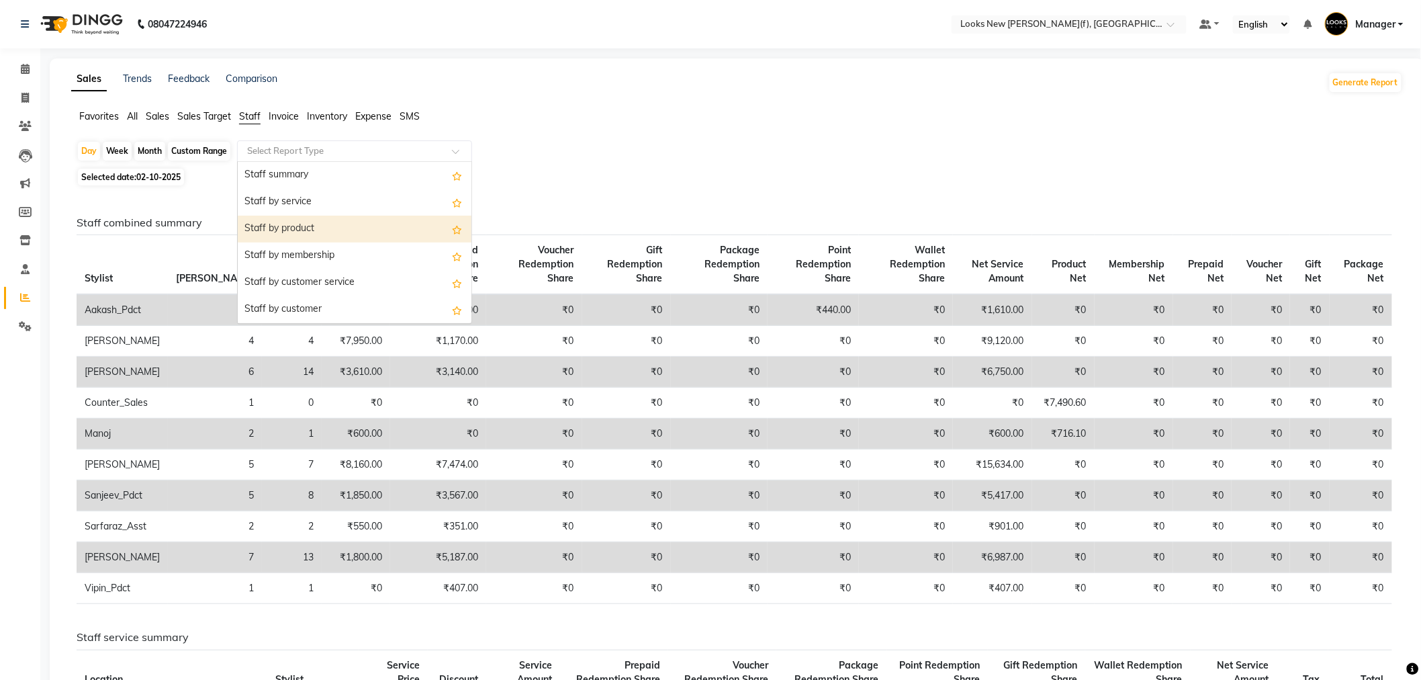
click at [314, 230] on div "Staff by product" at bounding box center [355, 229] width 234 height 27
select select "full_report"
select select "csv"
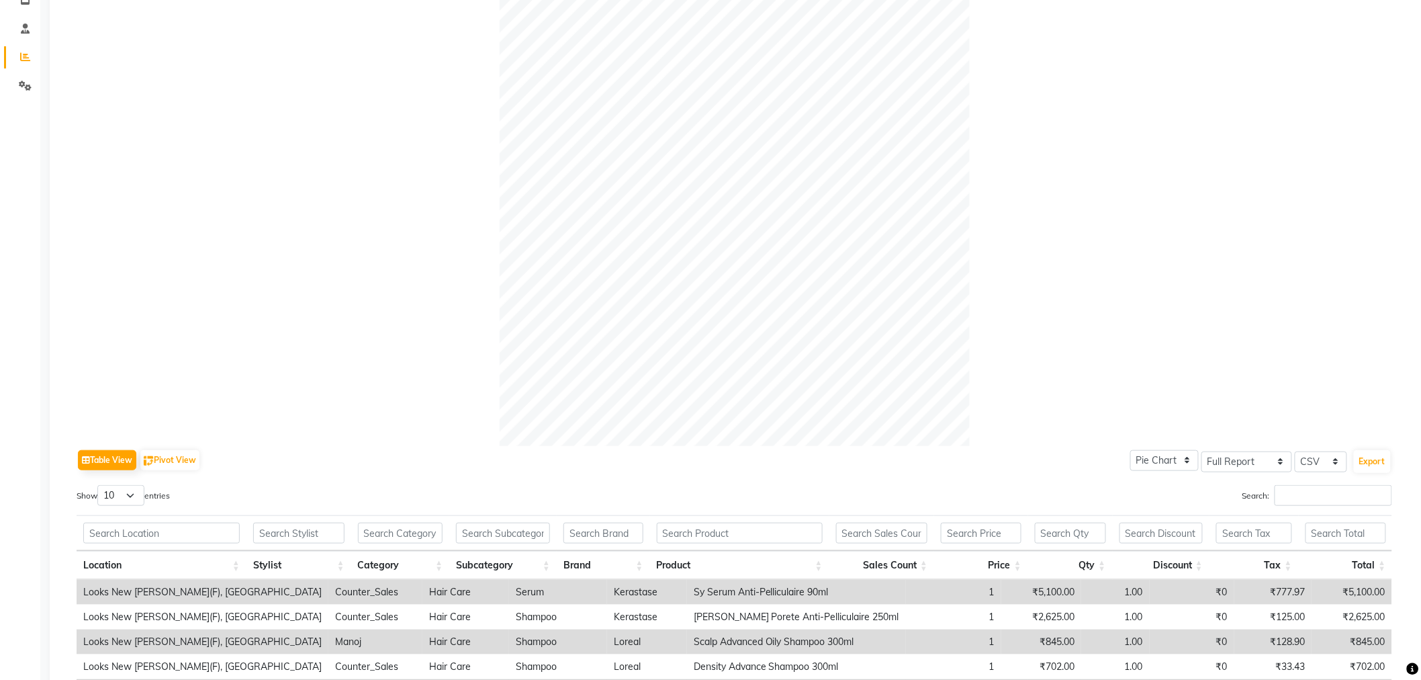
scroll to position [353, 0]
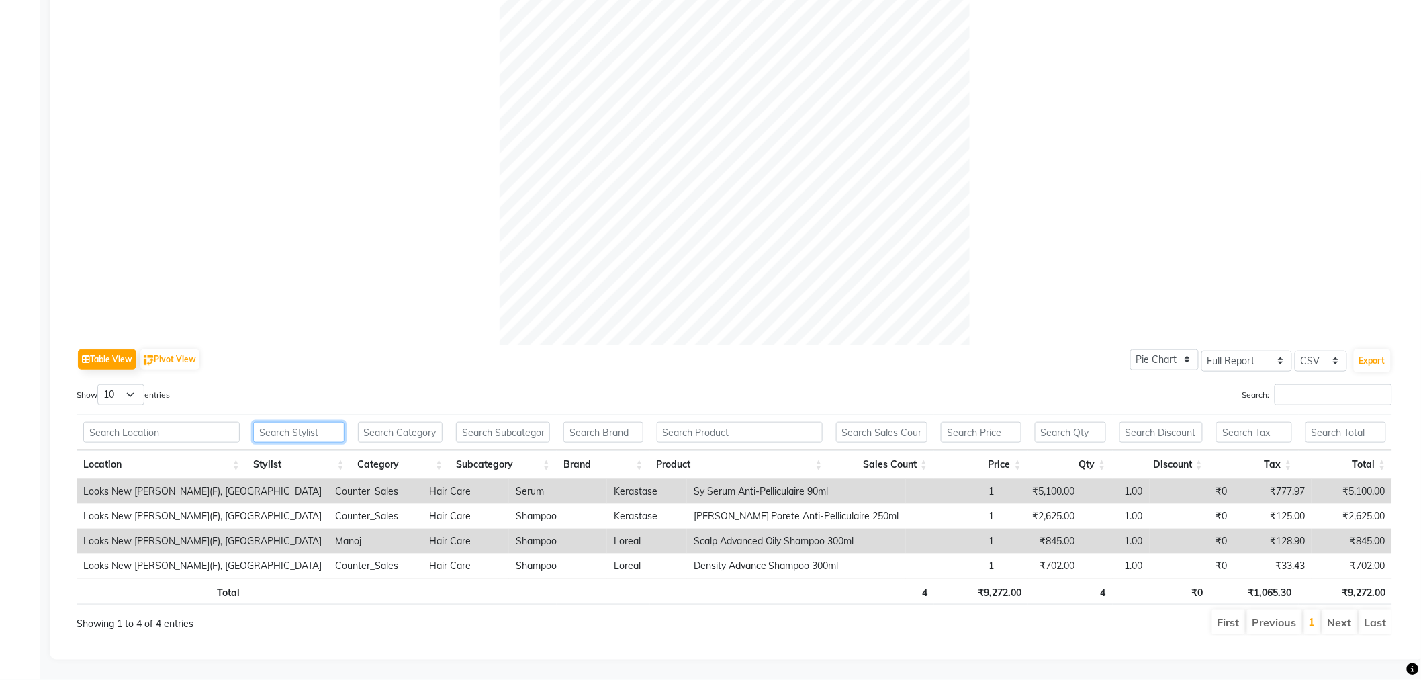
click at [300, 422] on input "text" at bounding box center [298, 432] width 91 height 21
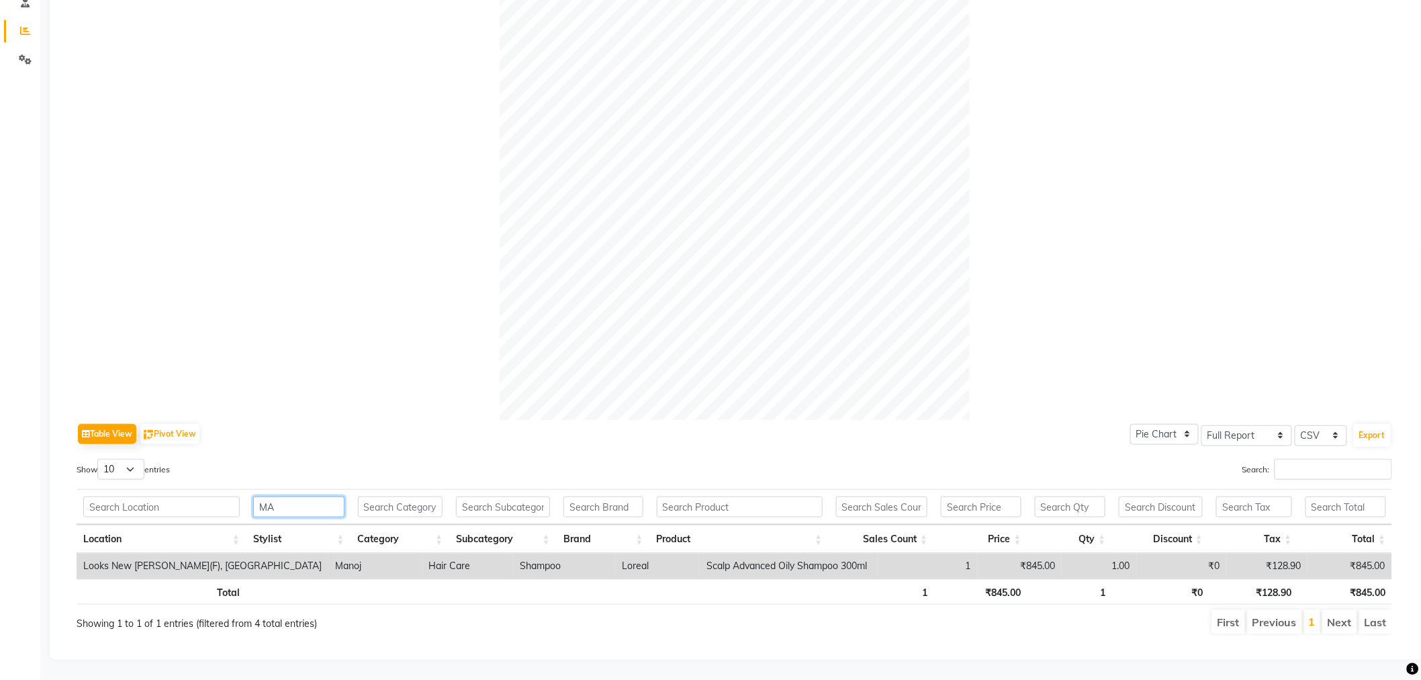
type input "MA"
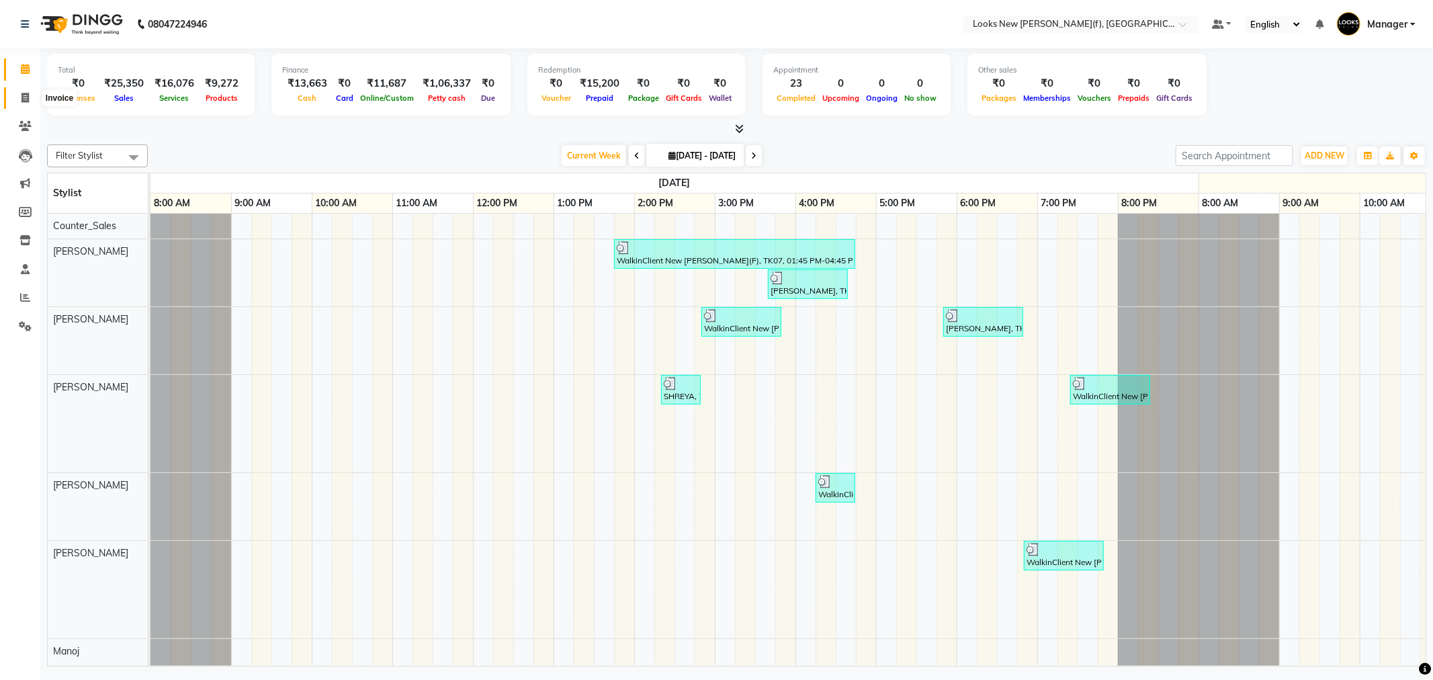
drag, startPoint x: 21, startPoint y: 96, endPoint x: 56, endPoint y: 101, distance: 35.3
click at [21, 96] on icon at bounding box center [24, 98] width 7 height 10
select select "service"
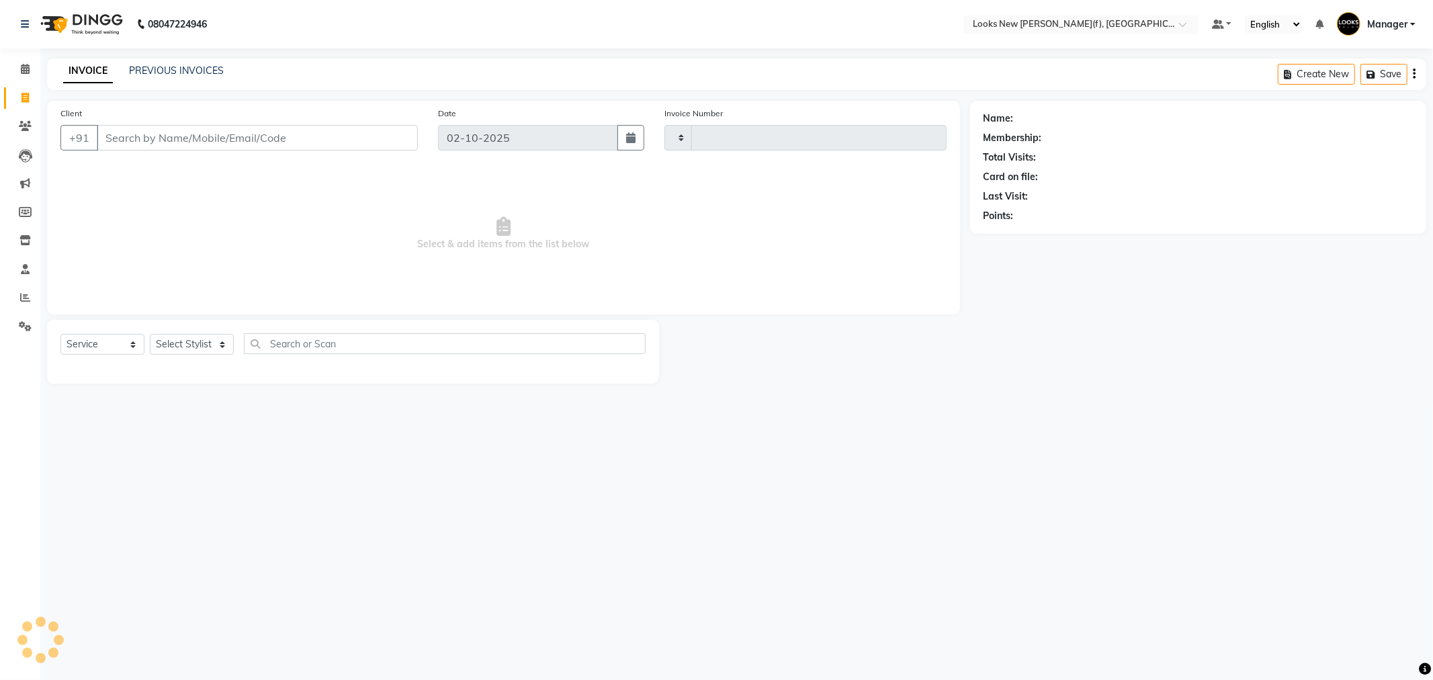
type input "1012"
select select "8659"
click at [210, 340] on select "Select Stylist Aakash_Pdct [PERSON_NAME] [PERSON_NAME] [PERSON_NAME] Counter_Sa…" at bounding box center [192, 344] width 84 height 21
select select "87318"
click at [150, 335] on select "Select Stylist Aakash_Pdct [PERSON_NAME] [PERSON_NAME] [PERSON_NAME] Counter_Sa…" at bounding box center [192, 344] width 84 height 21
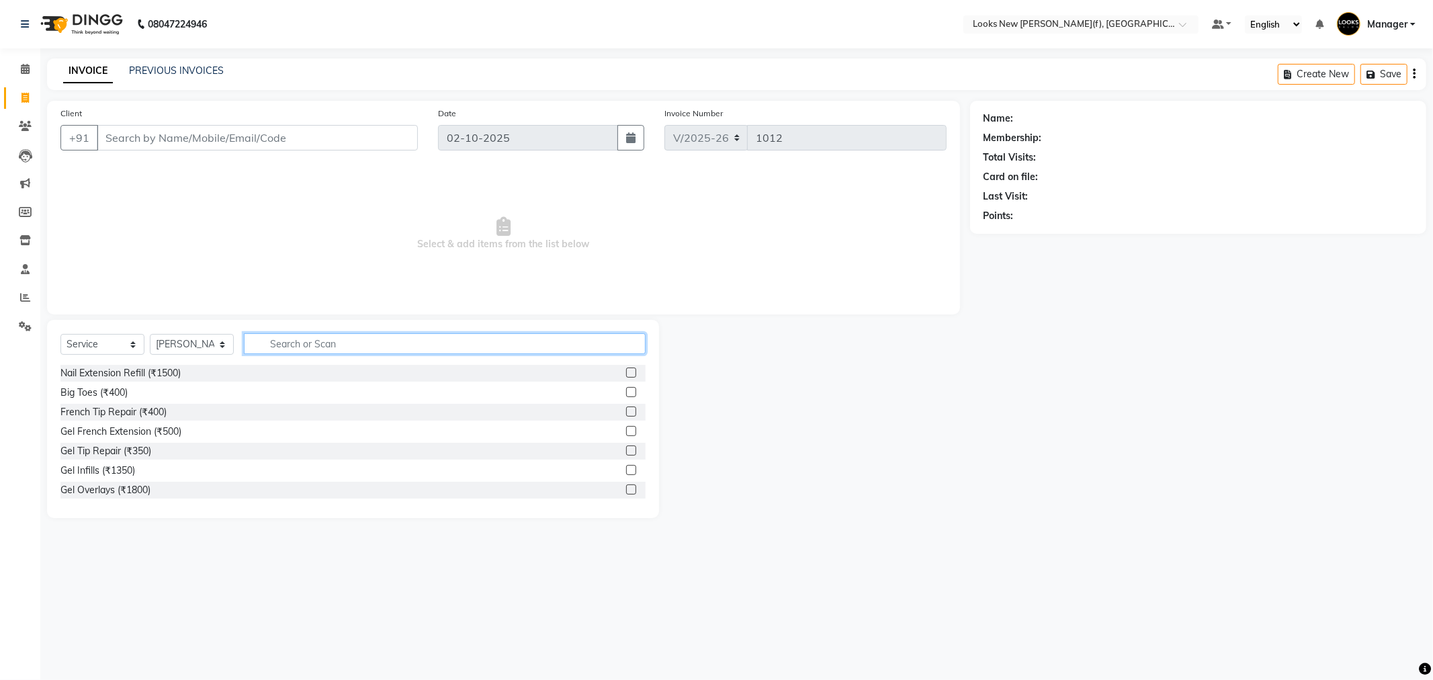
click at [334, 345] on input "text" at bounding box center [445, 343] width 402 height 21
type input "EYE"
click at [132, 430] on div "Eyebrows & Upperlips (₹150)" at bounding box center [122, 432] width 124 height 14
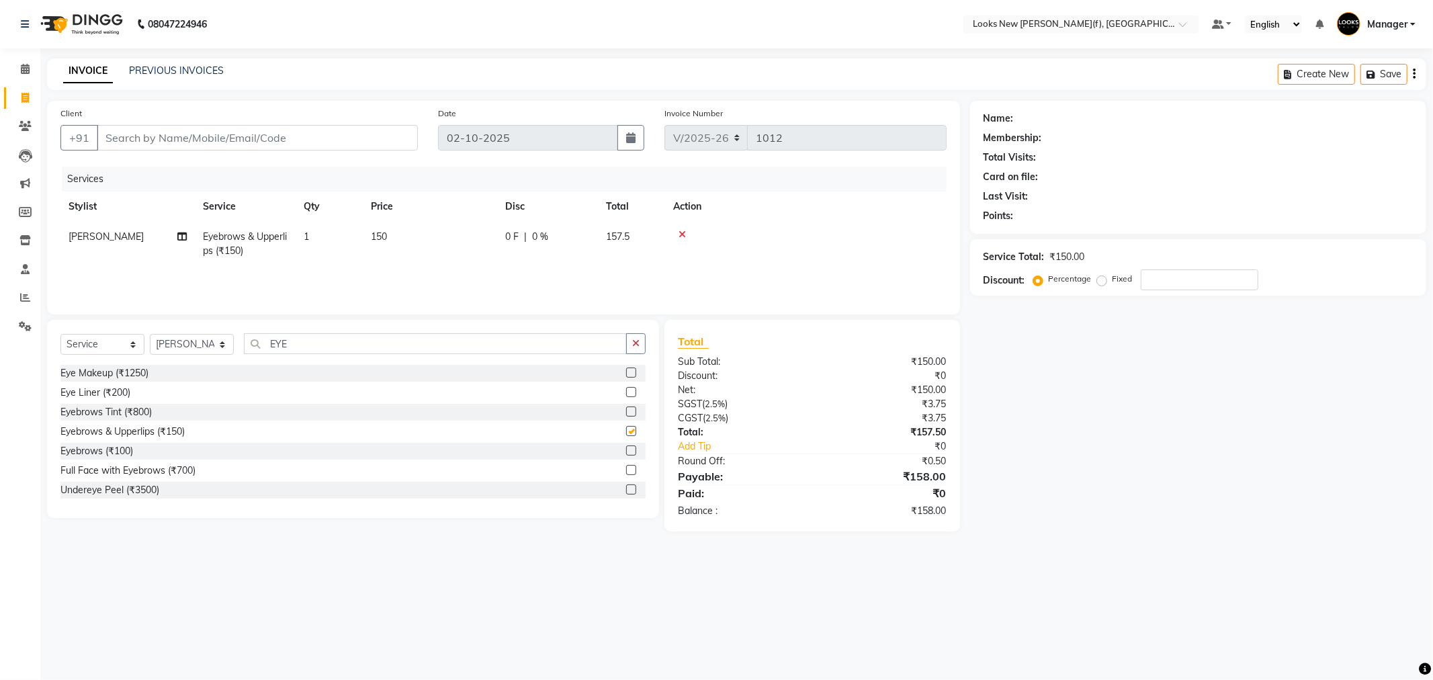
checkbox input "false"
drag, startPoint x: 373, startPoint y: 331, endPoint x: 238, endPoint y: 333, distance: 135.7
click at [238, 333] on div "Select Service Product Membership Package Voucher Prepaid Gift Card Select Styl…" at bounding box center [353, 419] width 612 height 198
drag, startPoint x: 307, startPoint y: 347, endPoint x: 225, endPoint y: 339, distance: 82.3
click at [225, 339] on div "Select Service Product Membership Package Voucher Prepaid Gift Card Select Styl…" at bounding box center [352, 349] width 585 height 32
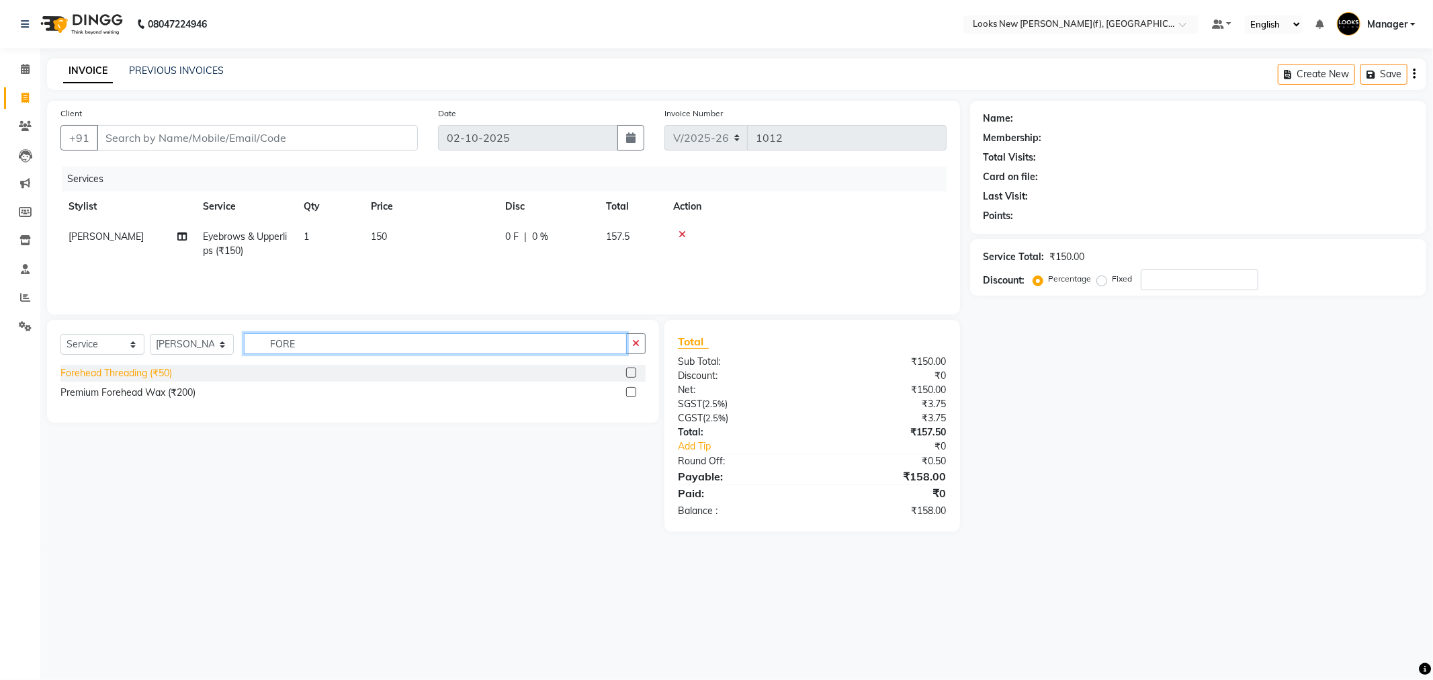
type input "FORE"
click at [89, 372] on div "Forehead Threading (₹50)" at bounding box center [116, 373] width 112 height 14
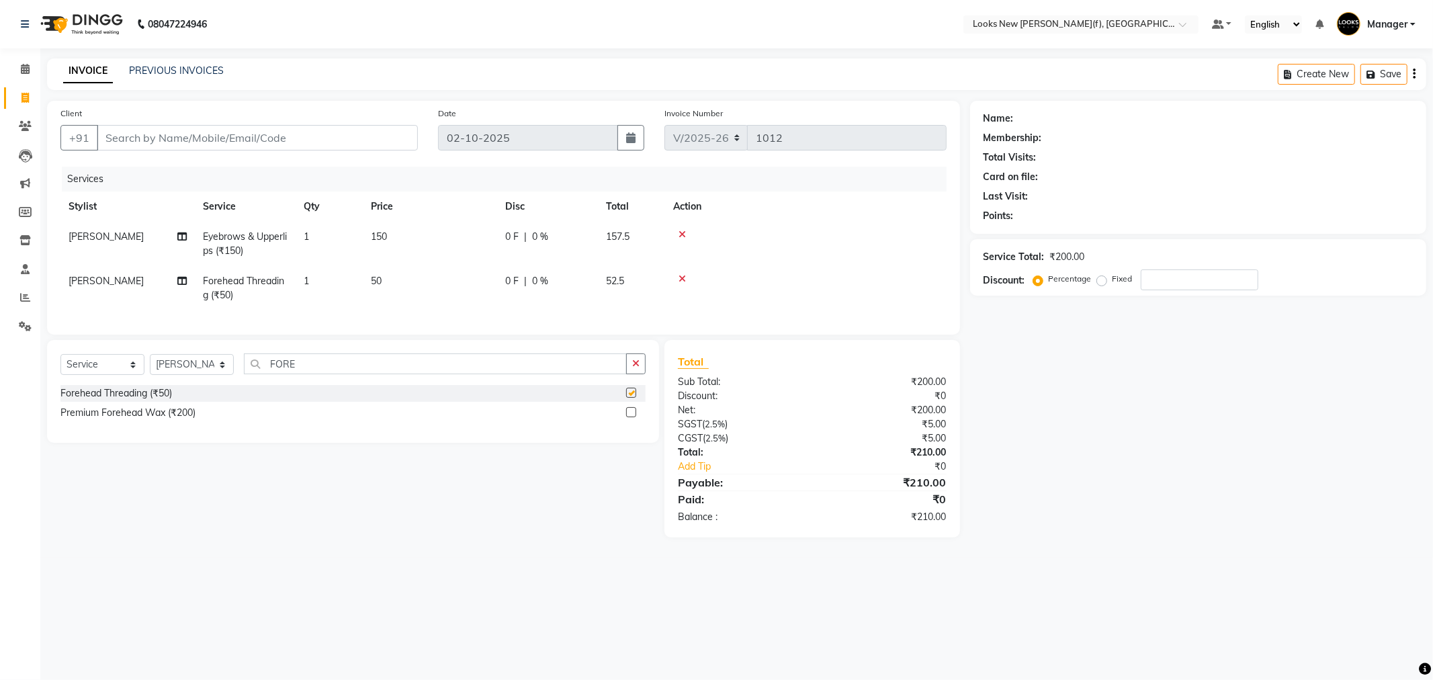
checkbox input "false"
drag, startPoint x: 337, startPoint y: 377, endPoint x: 253, endPoint y: 374, distance: 84.7
click at [253, 374] on input "FORE" at bounding box center [435, 363] width 383 height 21
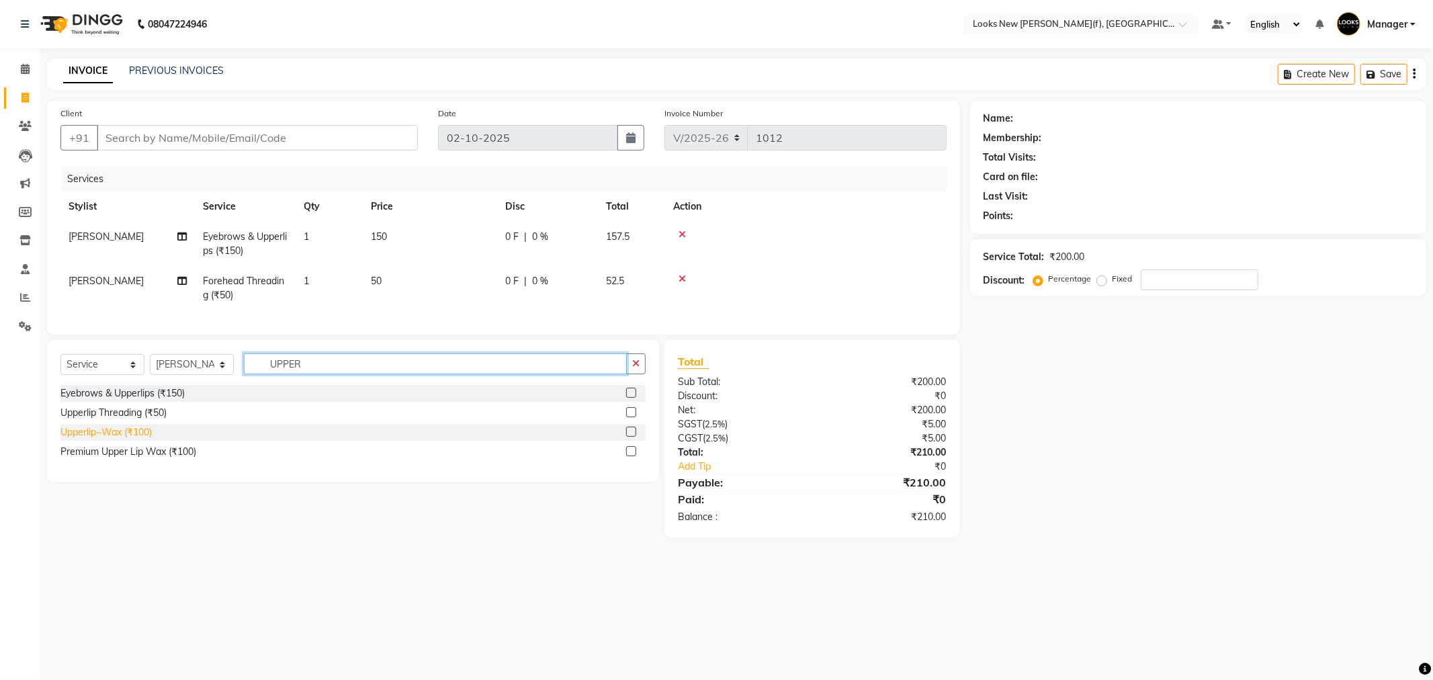
type input "UPPER"
click at [115, 439] on div "Upperlip~Wax (₹100)" at bounding box center [105, 432] width 91 height 14
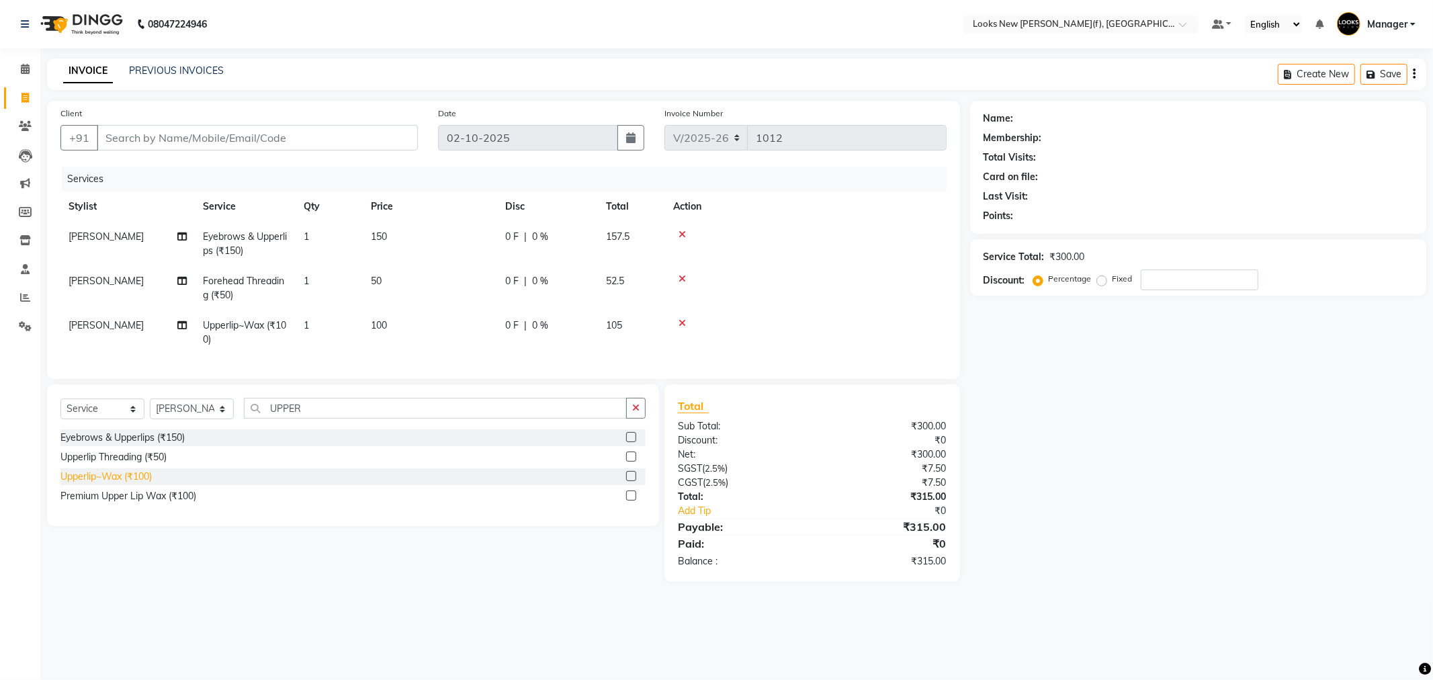
click at [124, 484] on div "Upperlip~Wax (₹100)" at bounding box center [105, 477] width 91 height 14
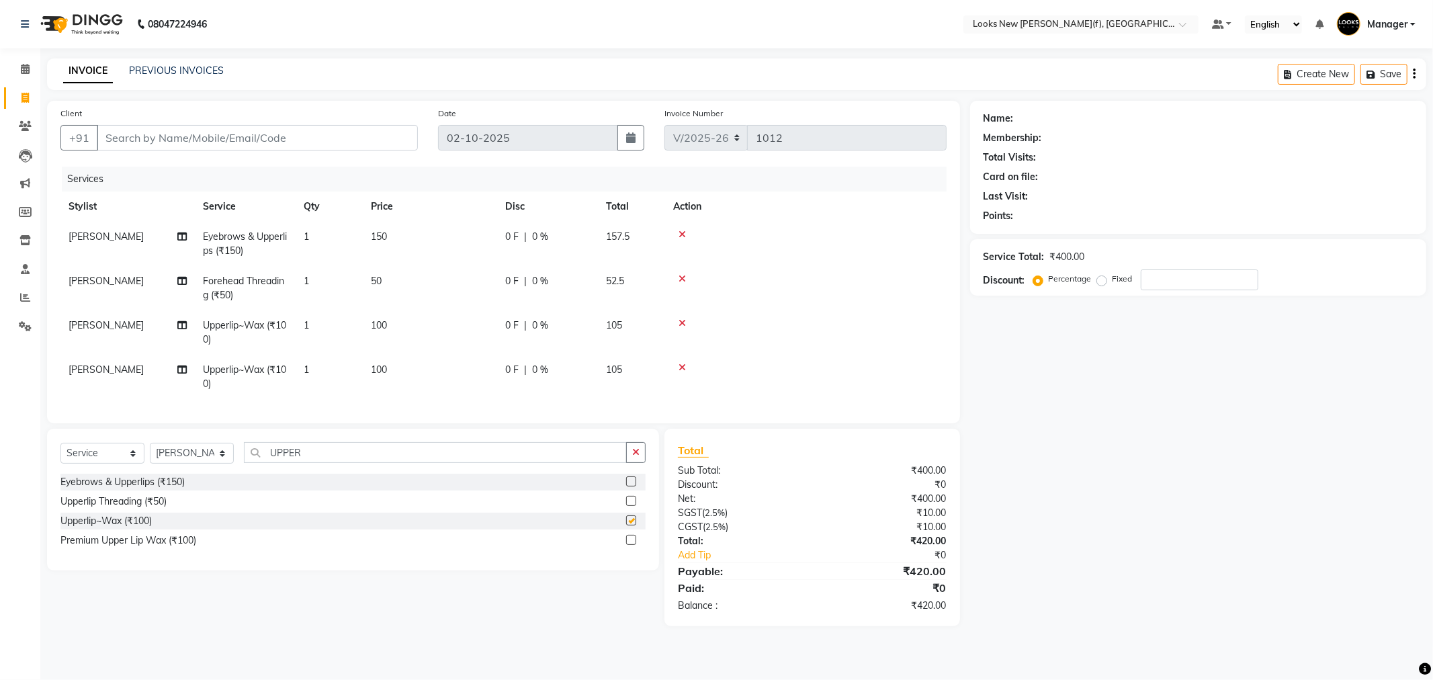
checkbox input "false"
click at [682, 231] on icon at bounding box center [681, 234] width 7 height 9
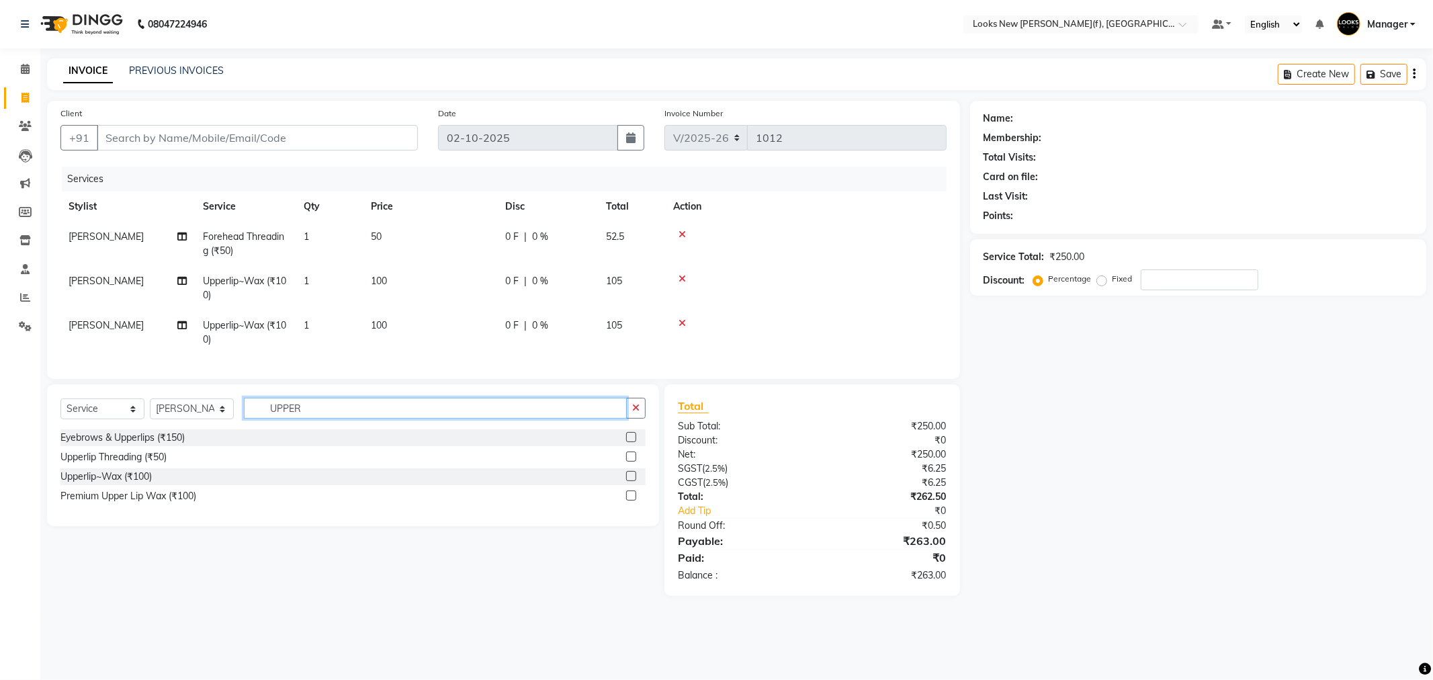
drag, startPoint x: 352, startPoint y: 421, endPoint x: 245, endPoint y: 421, distance: 107.5
click at [245, 419] on input "UPPER" at bounding box center [435, 408] width 383 height 21
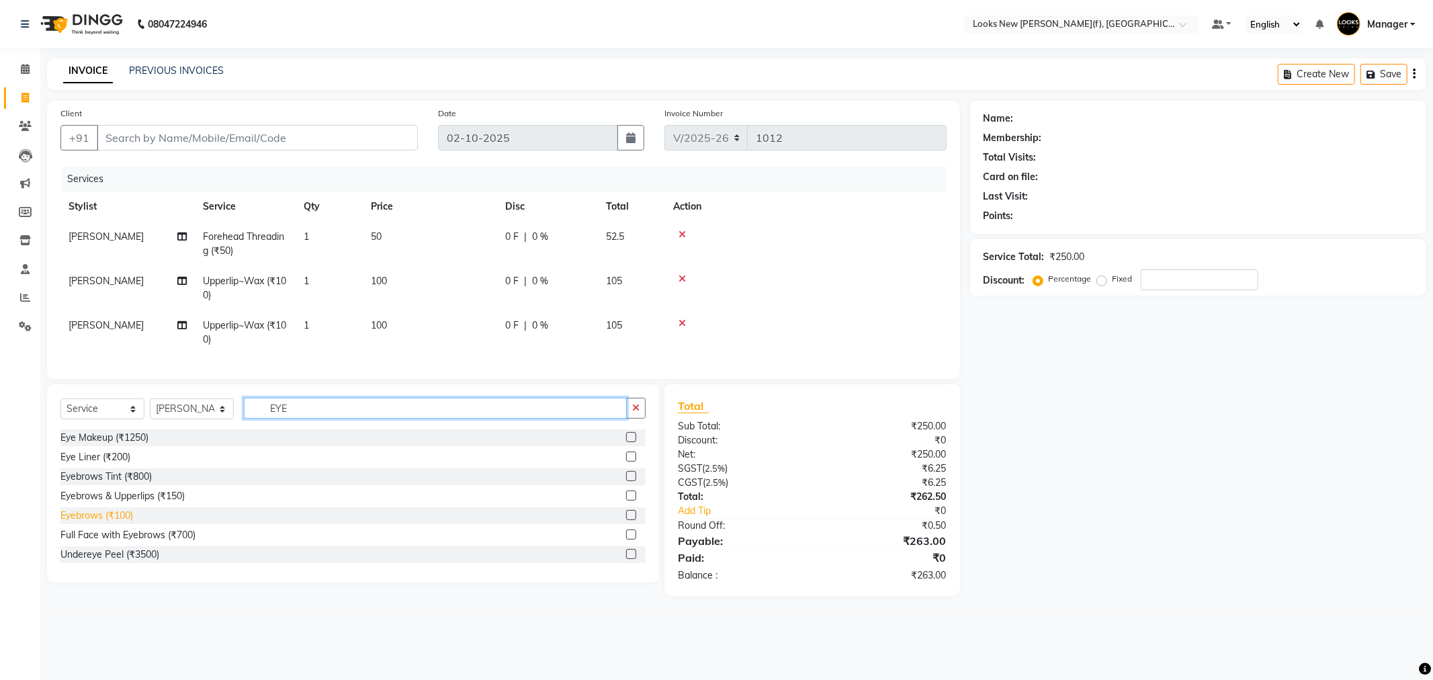
type input "EYE"
click at [97, 523] on div "Eyebrows (₹100)" at bounding box center [96, 516] width 73 height 14
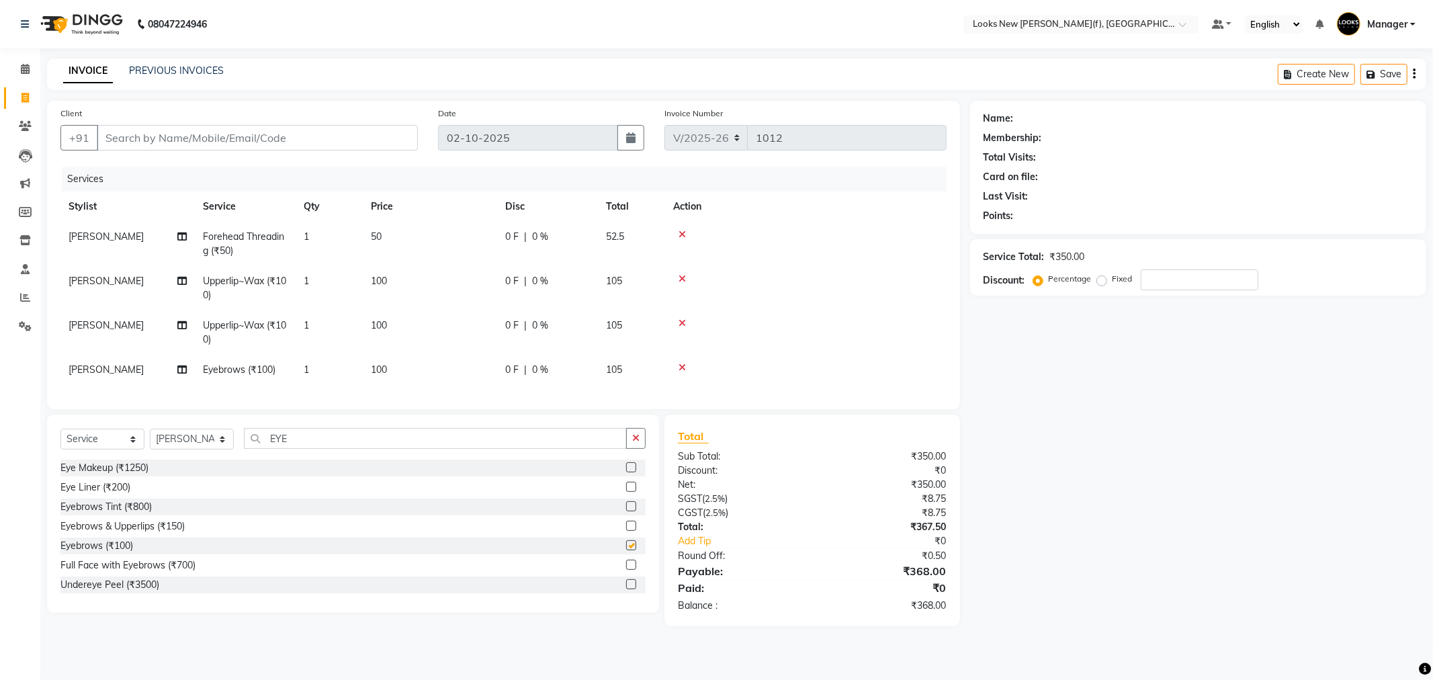
checkbox input "false"
click at [445, 238] on td "50" at bounding box center [430, 244] width 134 height 44
select select "87318"
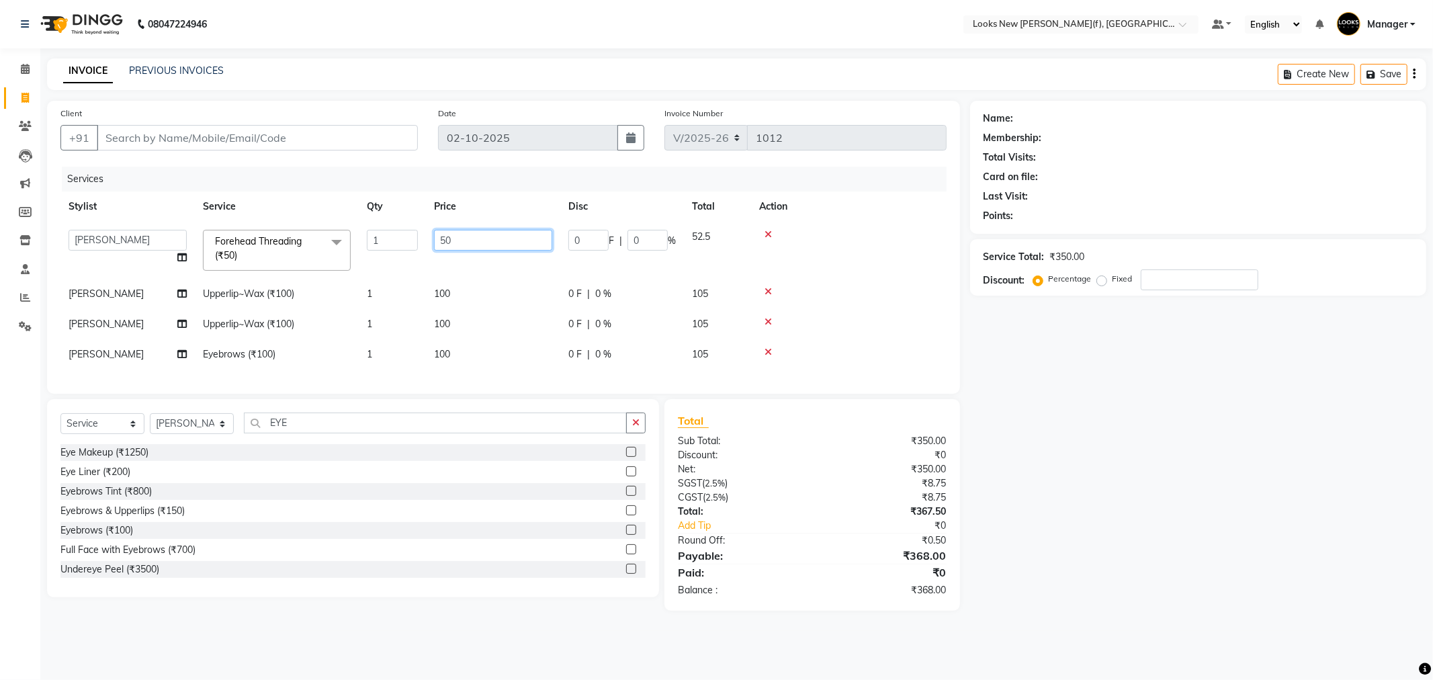
drag, startPoint x: 490, startPoint y: 236, endPoint x: 431, endPoint y: 240, distance: 59.3
click at [431, 240] on td "50" at bounding box center [493, 250] width 134 height 57
type input "100"
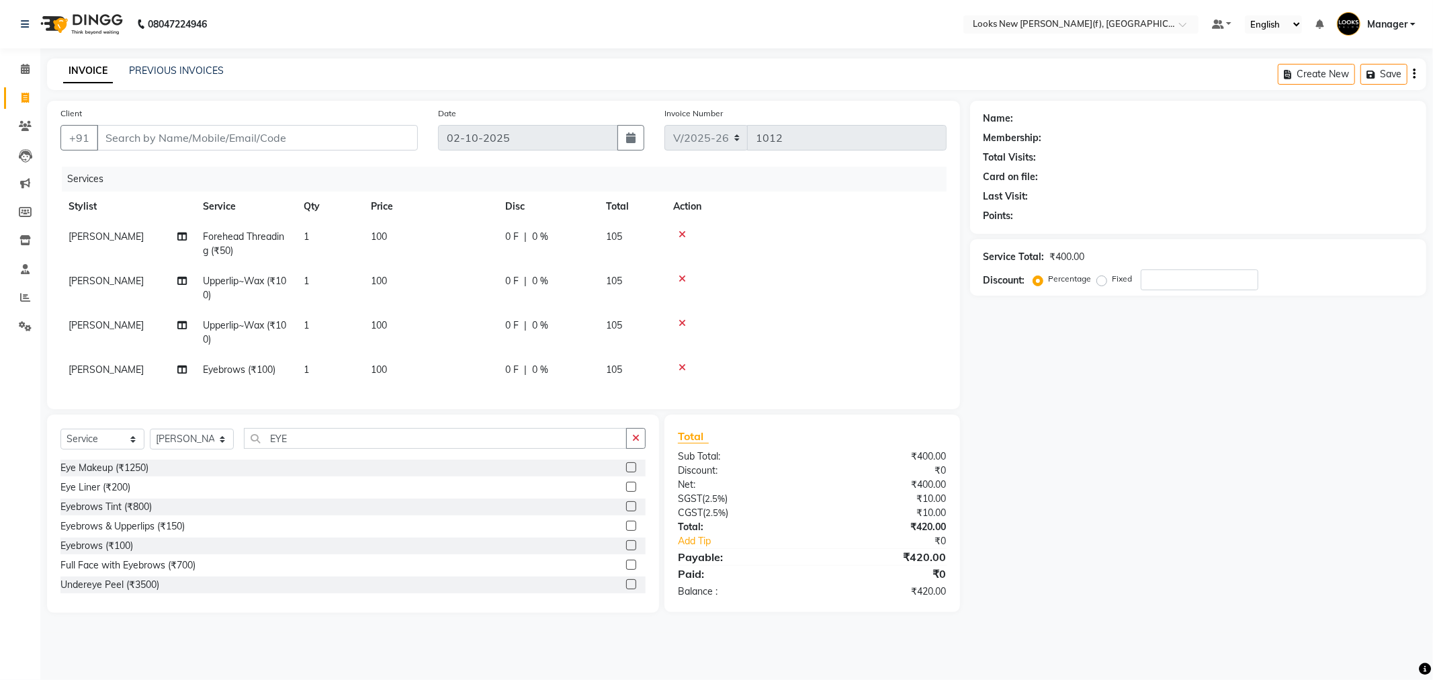
click at [1147, 468] on div "Name: Membership: Total Visits: Card on file: Last Visit: Points: Service Total…" at bounding box center [1203, 357] width 466 height 512
drag, startPoint x: 318, startPoint y: 450, endPoint x: 235, endPoint y: 451, distance: 83.3
click at [236, 451] on div "Select Service Product Membership Package Voucher Prepaid Gift Card Select Styl…" at bounding box center [352, 444] width 585 height 32
click at [173, 449] on select "Select Stylist Aakash_Pdct [PERSON_NAME] [PERSON_NAME] [PERSON_NAME] Counter_Sa…" at bounding box center [192, 439] width 84 height 21
select select "87309"
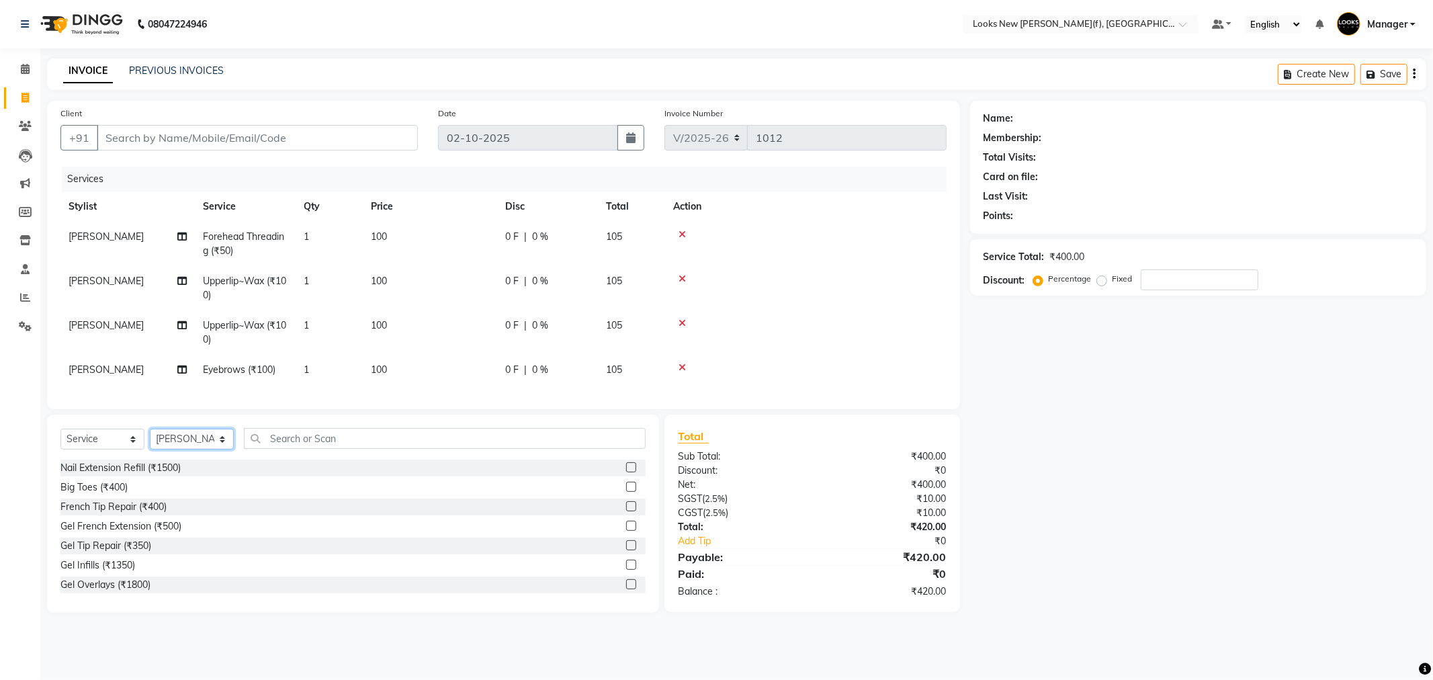
click at [150, 440] on select "Select Stylist Aakash_Pdct [PERSON_NAME] [PERSON_NAME] [PERSON_NAME] Counter_Sa…" at bounding box center [192, 439] width 84 height 21
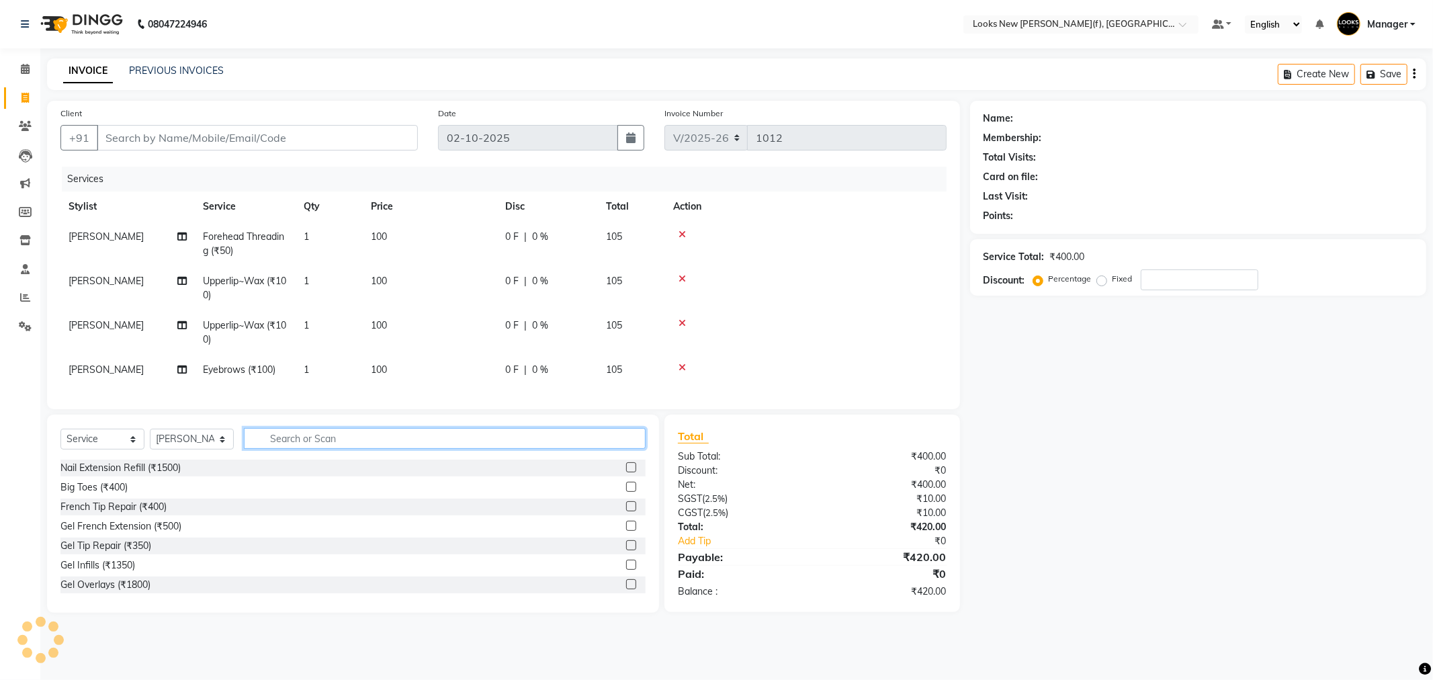
click at [282, 449] on input "text" at bounding box center [445, 438] width 402 height 21
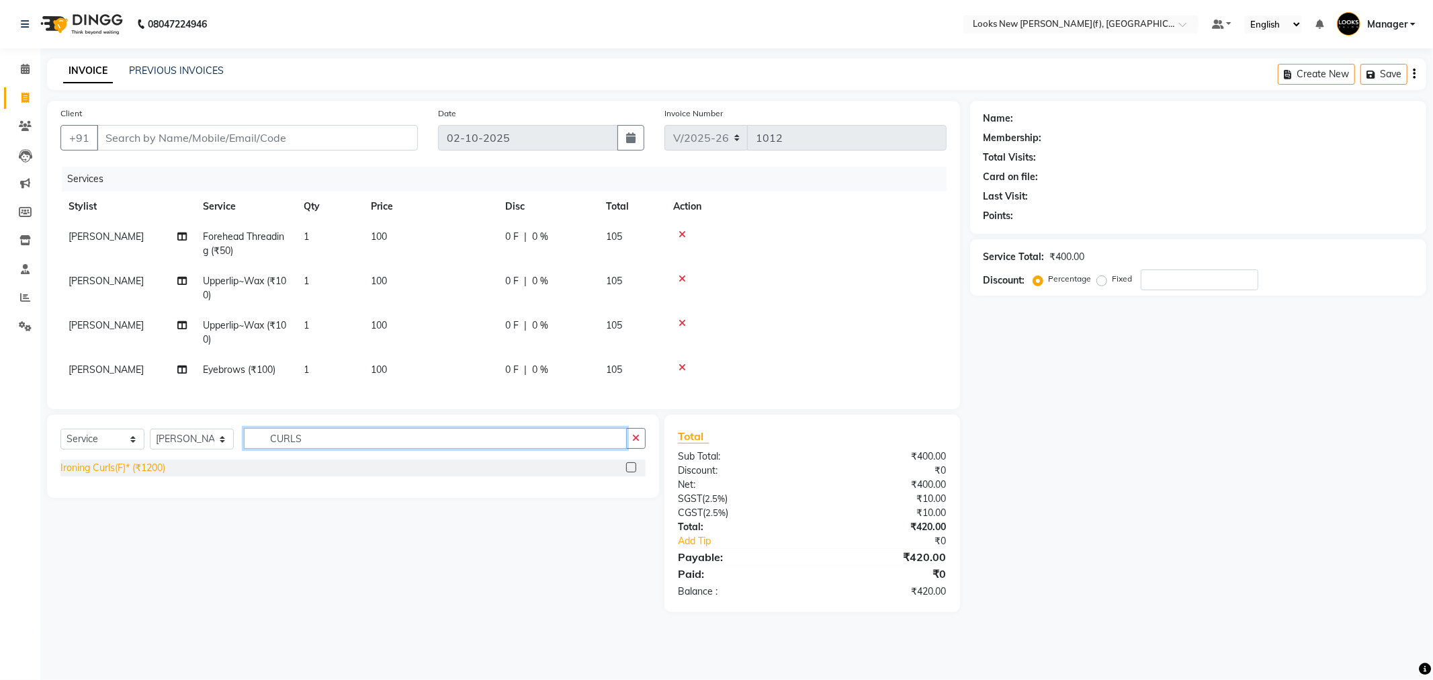
type input "CURLS"
click at [146, 475] on div "Ironing Curls(F)* (₹1200)" at bounding box center [112, 468] width 105 height 14
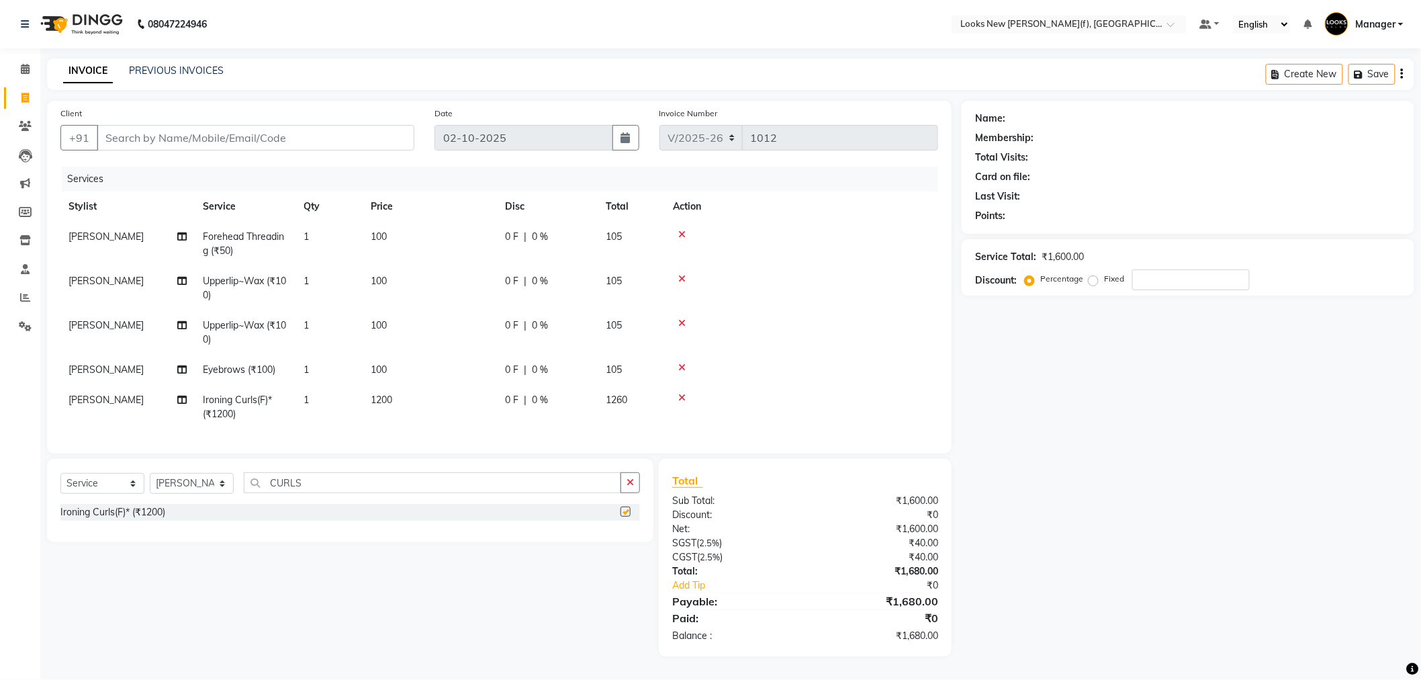
checkbox input "false"
click at [454, 388] on td "1200" at bounding box center [430, 407] width 134 height 44
select select "87309"
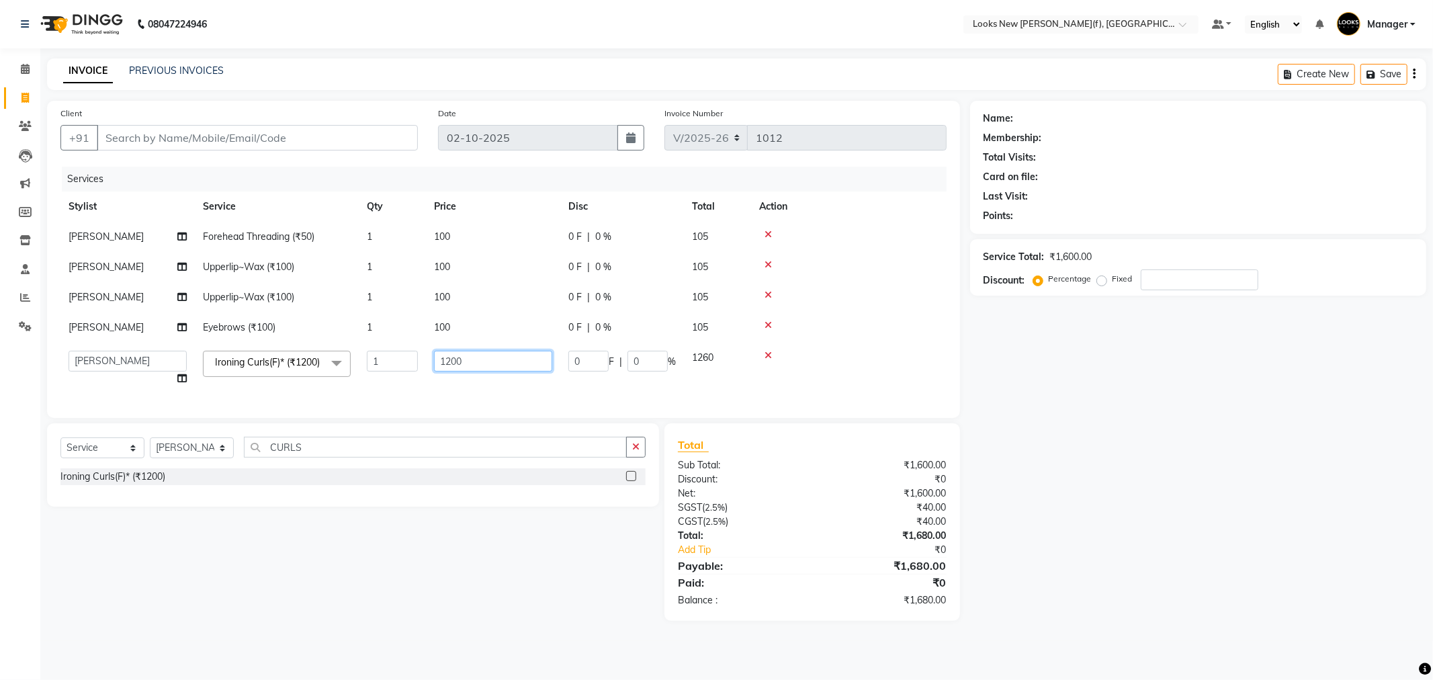
drag, startPoint x: 428, startPoint y: 360, endPoint x: 312, endPoint y: 373, distance: 116.3
click at [312, 373] on tr "Aakash_Pdct Afsar Ahmad Ashmita Ayesha Bobby_Asst Bobby_Khan Counter_Sales Kama…" at bounding box center [503, 368] width 886 height 51
type input "1500"
drag, startPoint x: 1116, startPoint y: 467, endPoint x: 1106, endPoint y: 441, distance: 28.1
click at [1116, 467] on div "Name: Membership: Total Visits: Card on file: Last Visit: Points: Service Total…" at bounding box center [1203, 361] width 466 height 520
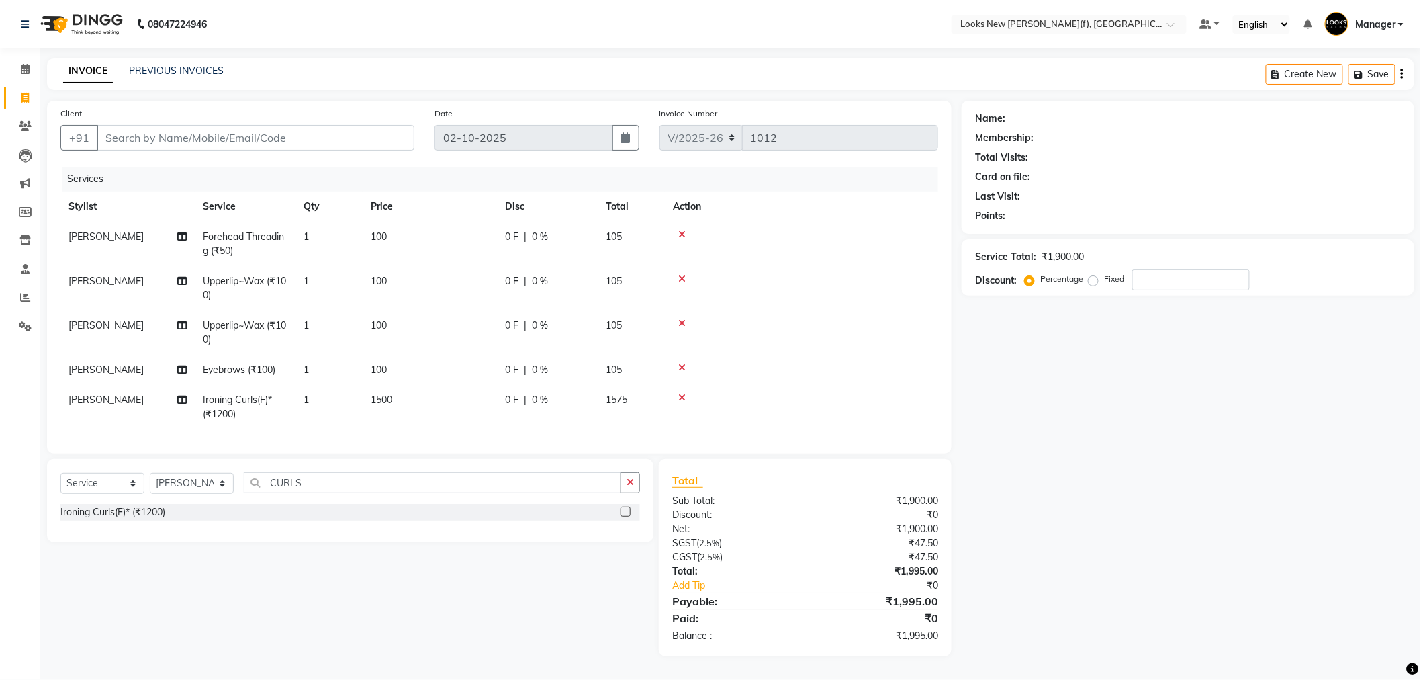
click at [535, 397] on span "0 %" at bounding box center [540, 400] width 16 height 14
select select "87309"
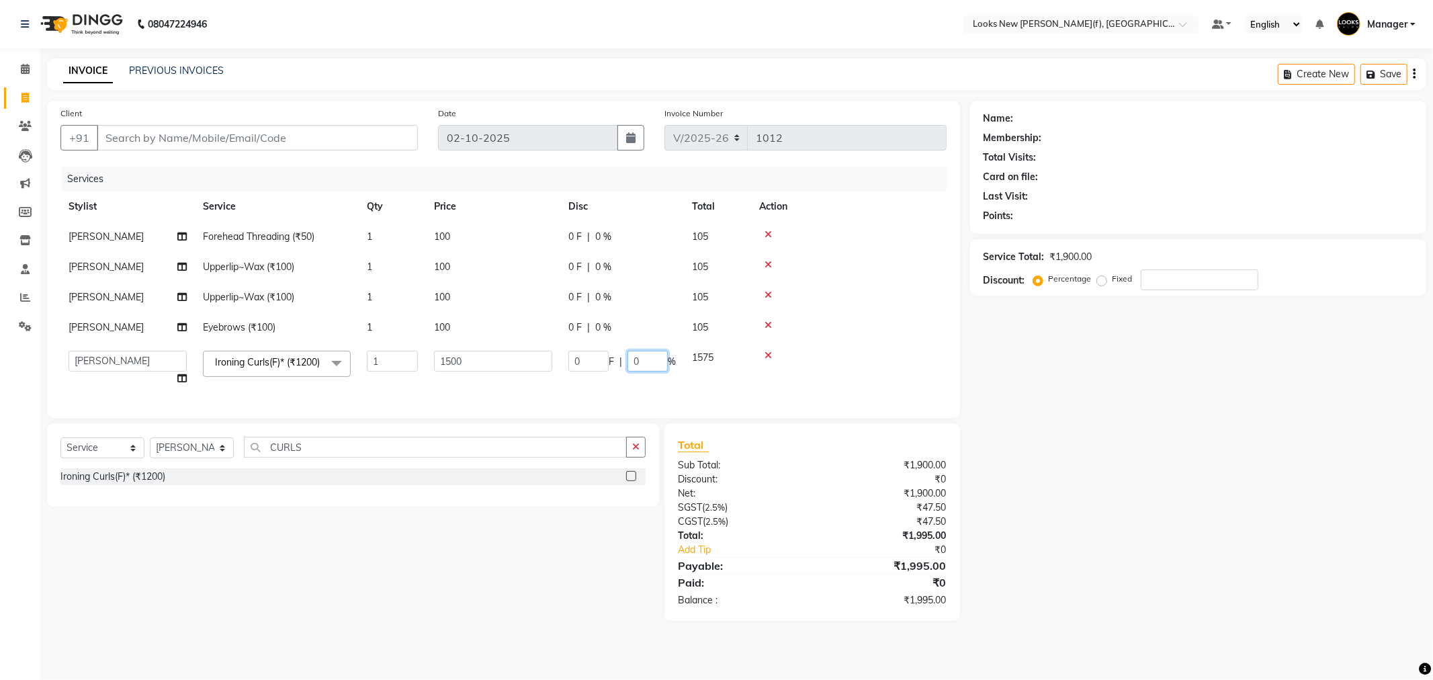
drag, startPoint x: 645, startPoint y: 361, endPoint x: 562, endPoint y: 367, distance: 82.9
click at [611, 361] on div "0 F | 0 %" at bounding box center [621, 361] width 107 height 21
type input "20"
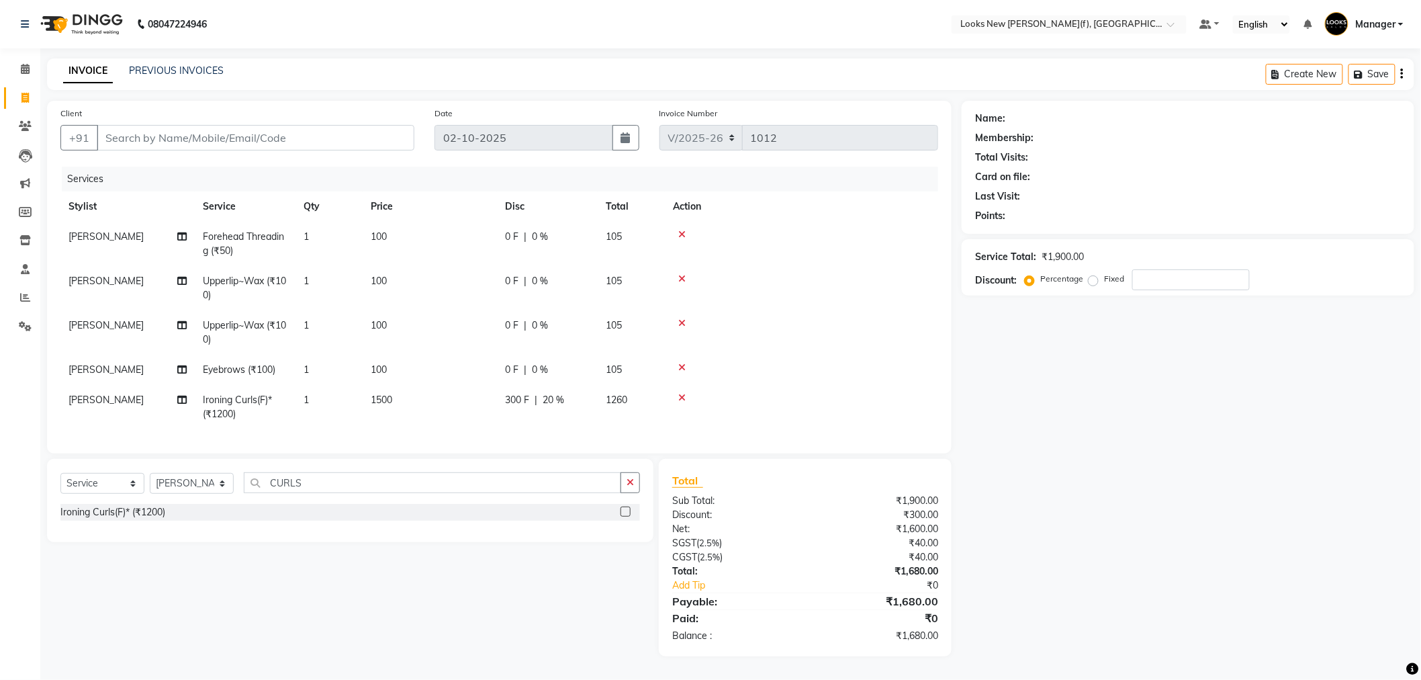
click at [1282, 444] on div "Name: Membership: Total Visits: Card on file: Last Visit: Points: Service Total…" at bounding box center [1193, 379] width 463 height 556
click at [193, 144] on input "Client" at bounding box center [256, 138] width 318 height 26
type input "1"
type input "0"
type input "1383800000001"
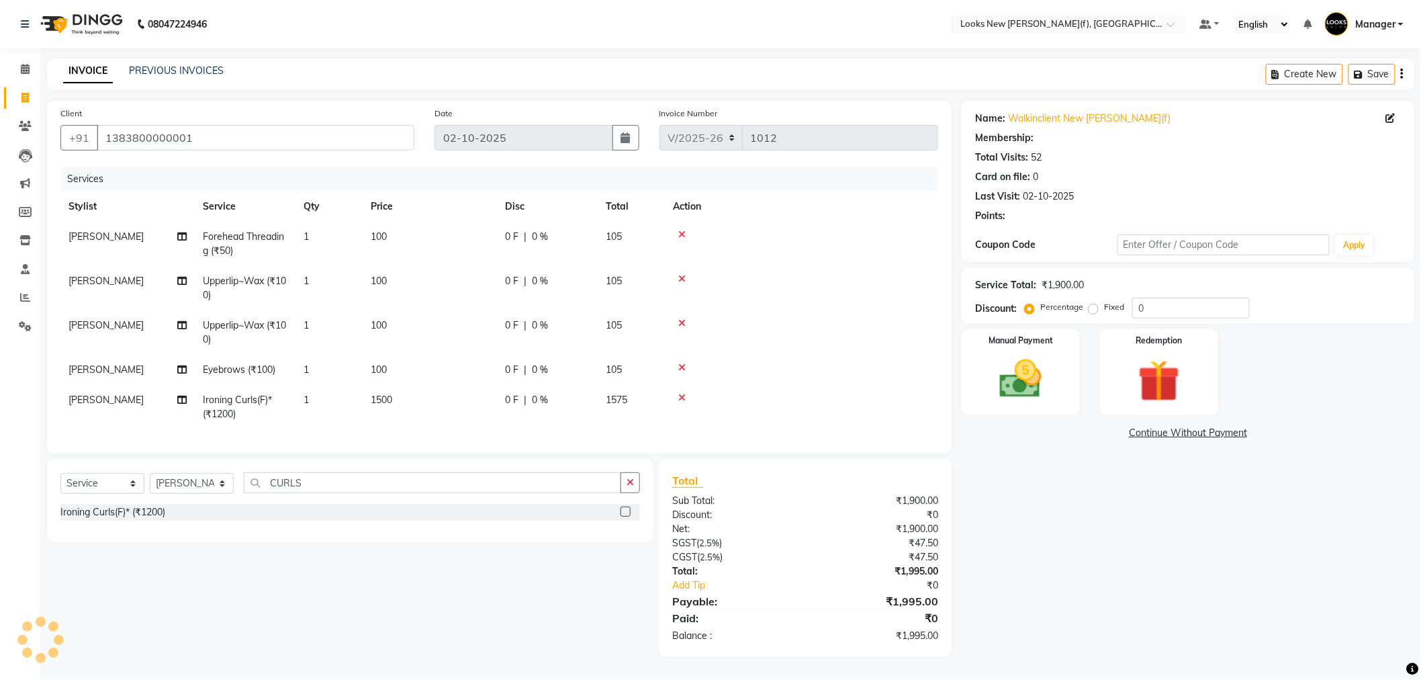
select select "1: Object"
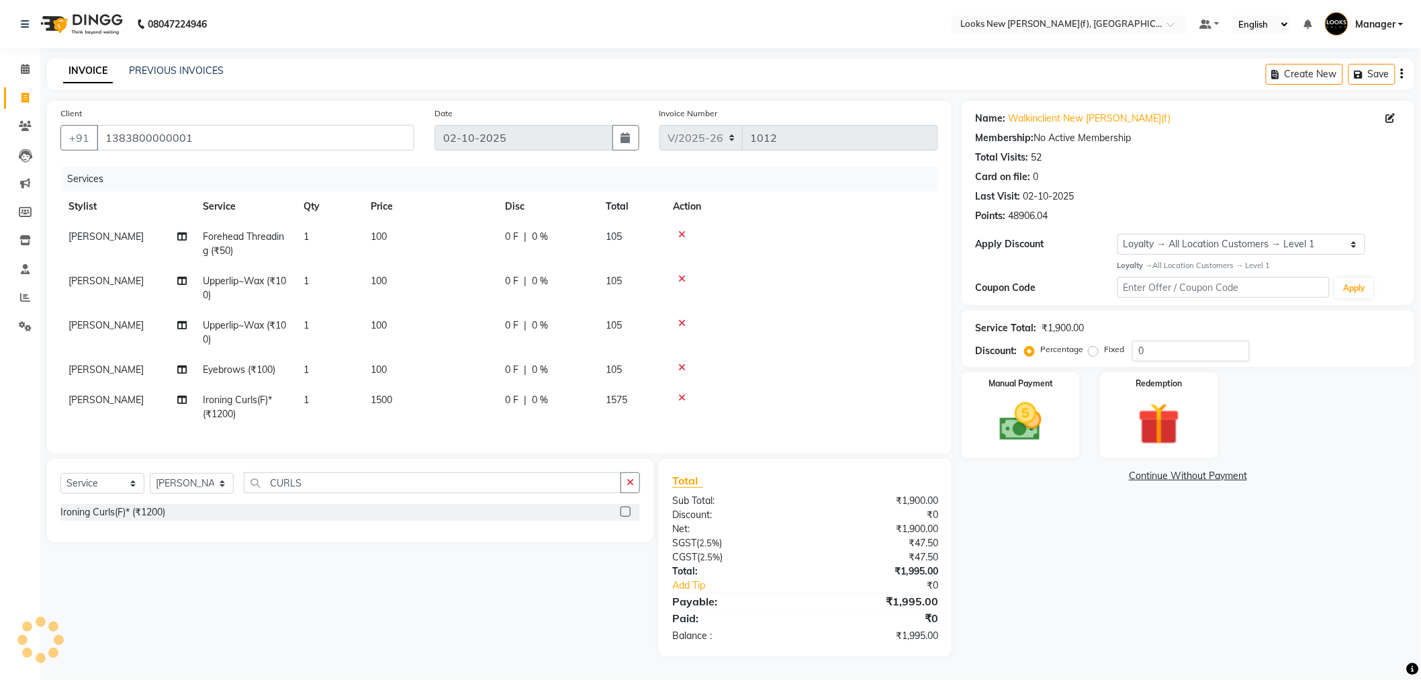
click at [541, 401] on span "0 %" at bounding box center [540, 400] width 16 height 14
select select "87309"
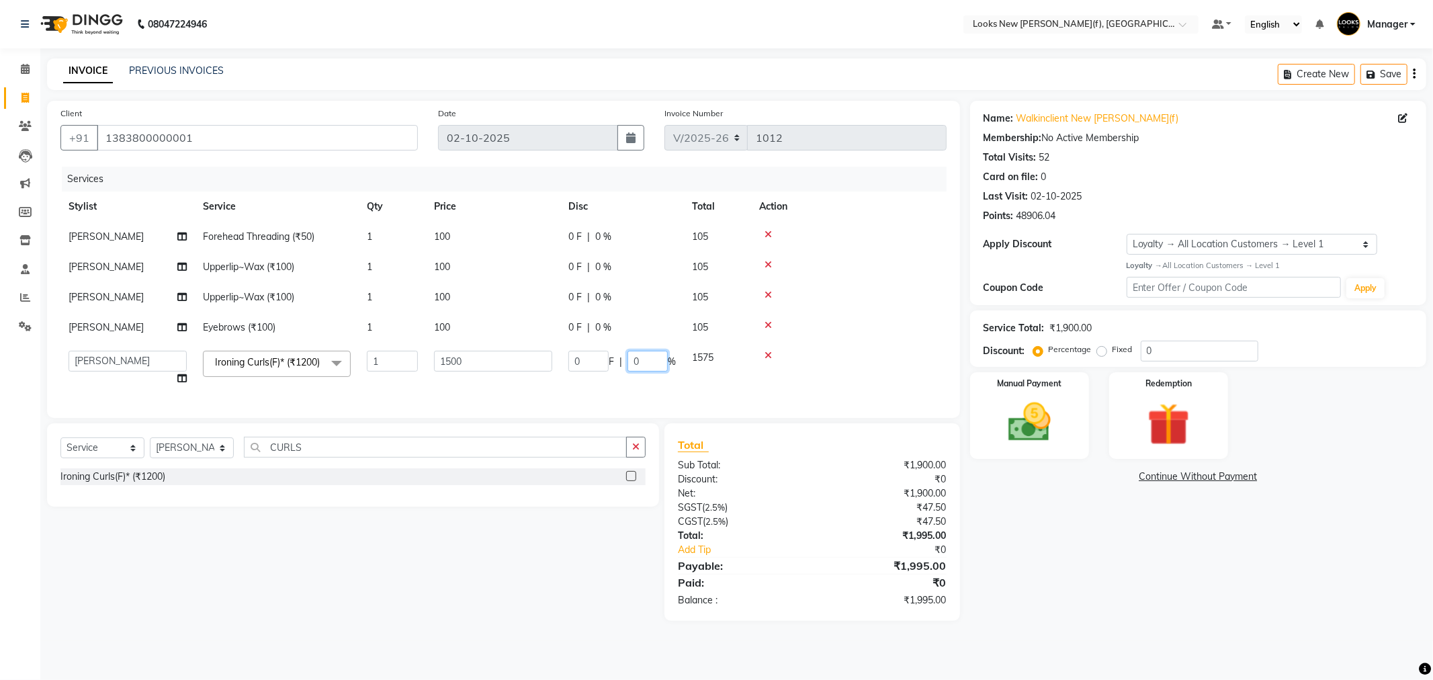
drag, startPoint x: 629, startPoint y: 359, endPoint x: 594, endPoint y: 361, distance: 35.7
click at [619, 359] on div "0 F | 0 %" at bounding box center [621, 361] width 107 height 21
type input "20"
click at [1008, 566] on div "Name: Walkinclient New Rajinder Ngr(f) Membership: No Active Membership Total V…" at bounding box center [1193, 361] width 463 height 520
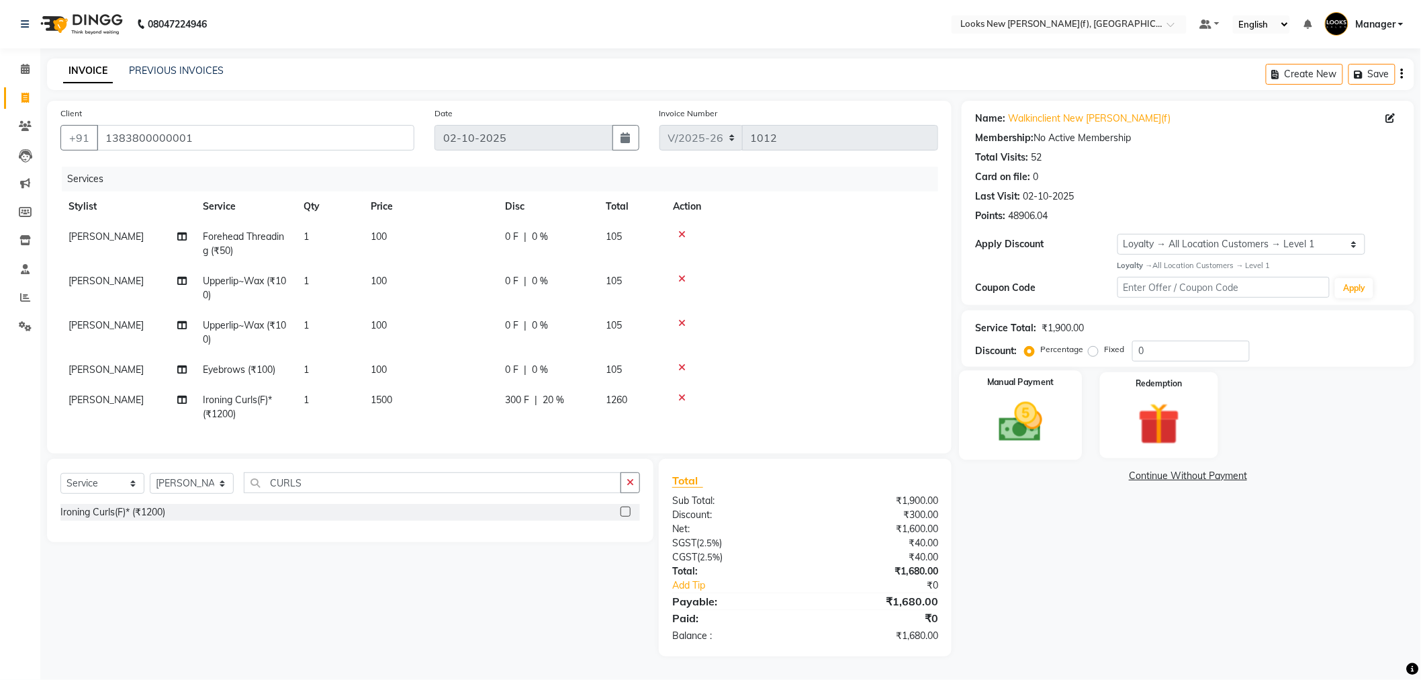
click at [992, 398] on img at bounding box center [1020, 422] width 71 height 50
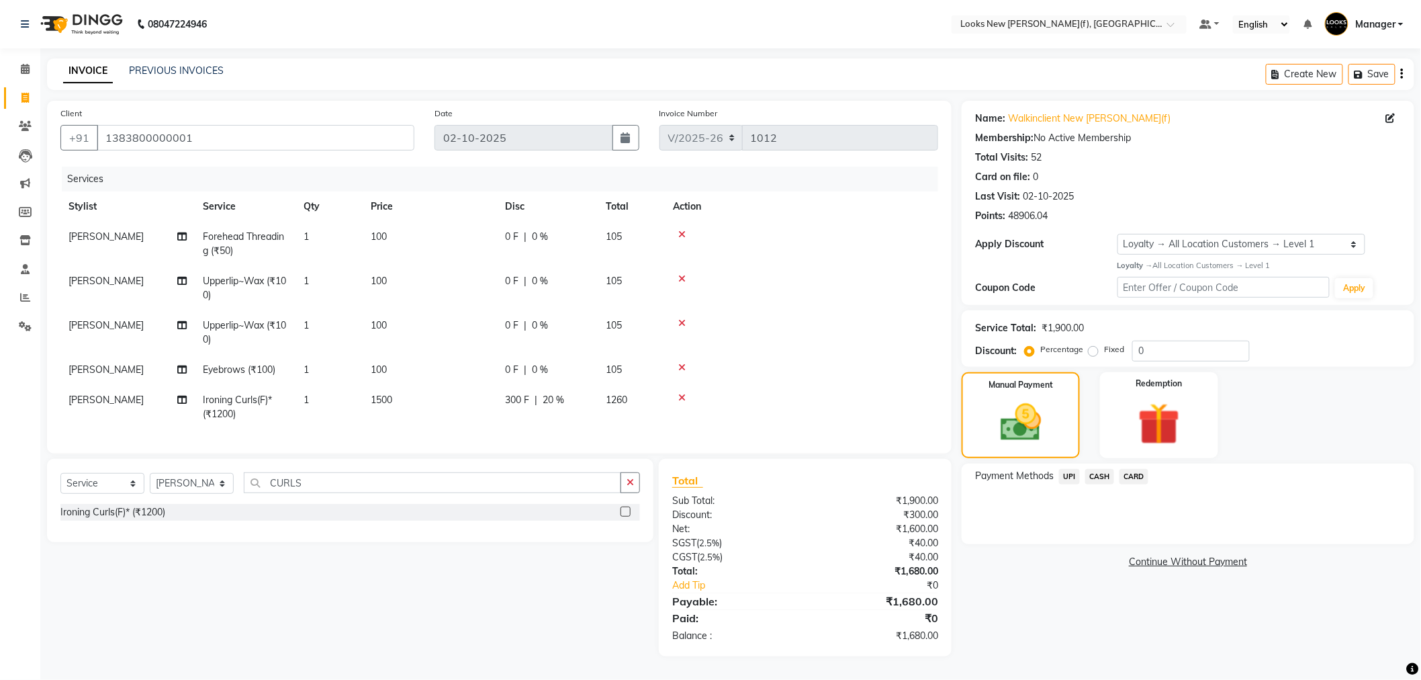
click at [1102, 478] on span "CASH" at bounding box center [1100, 476] width 29 height 15
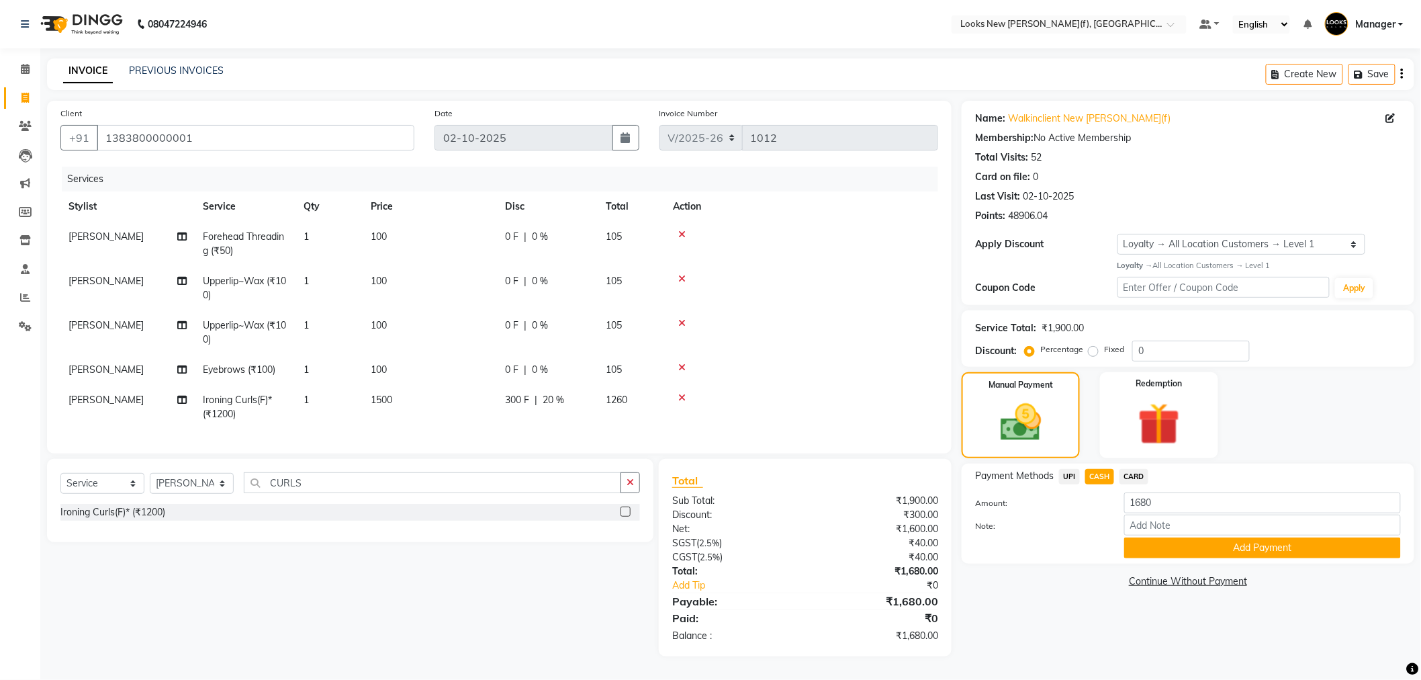
click at [1163, 544] on button "Add Payment" at bounding box center [1263, 547] width 277 height 21
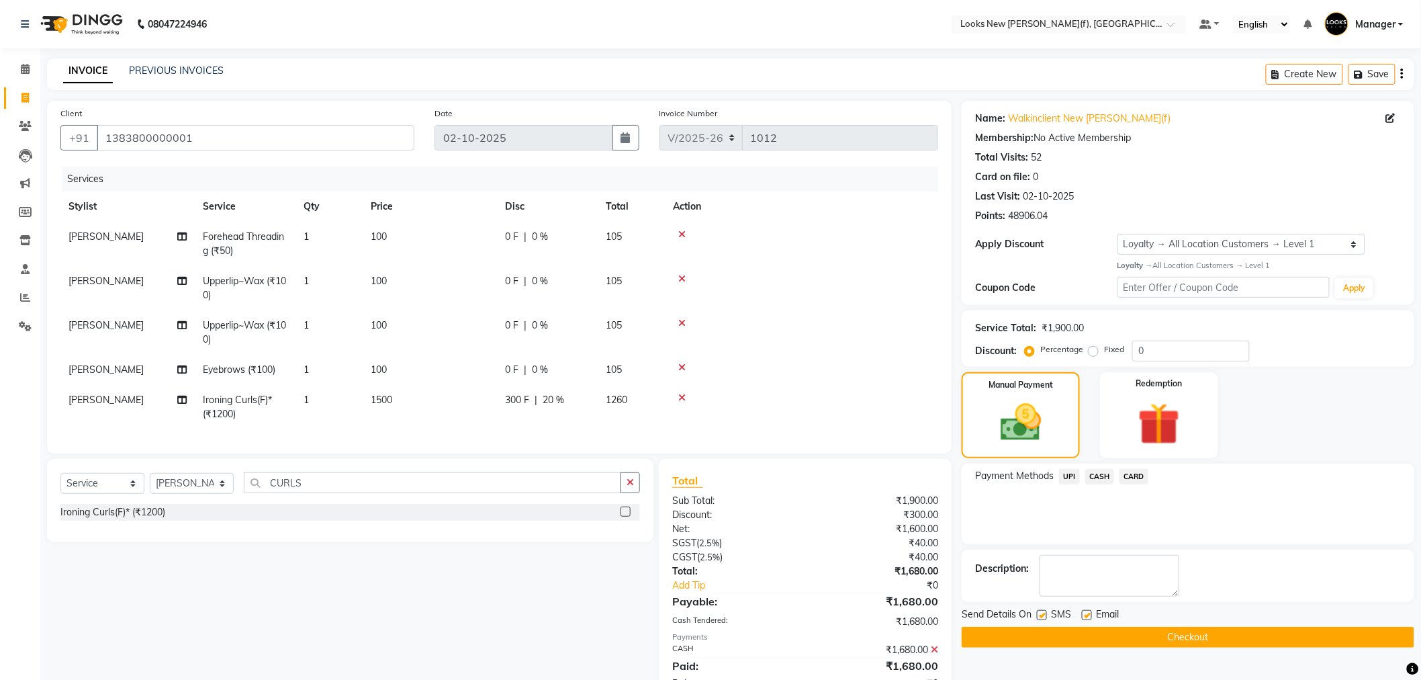
click at [1131, 631] on button "Checkout" at bounding box center [1188, 637] width 453 height 21
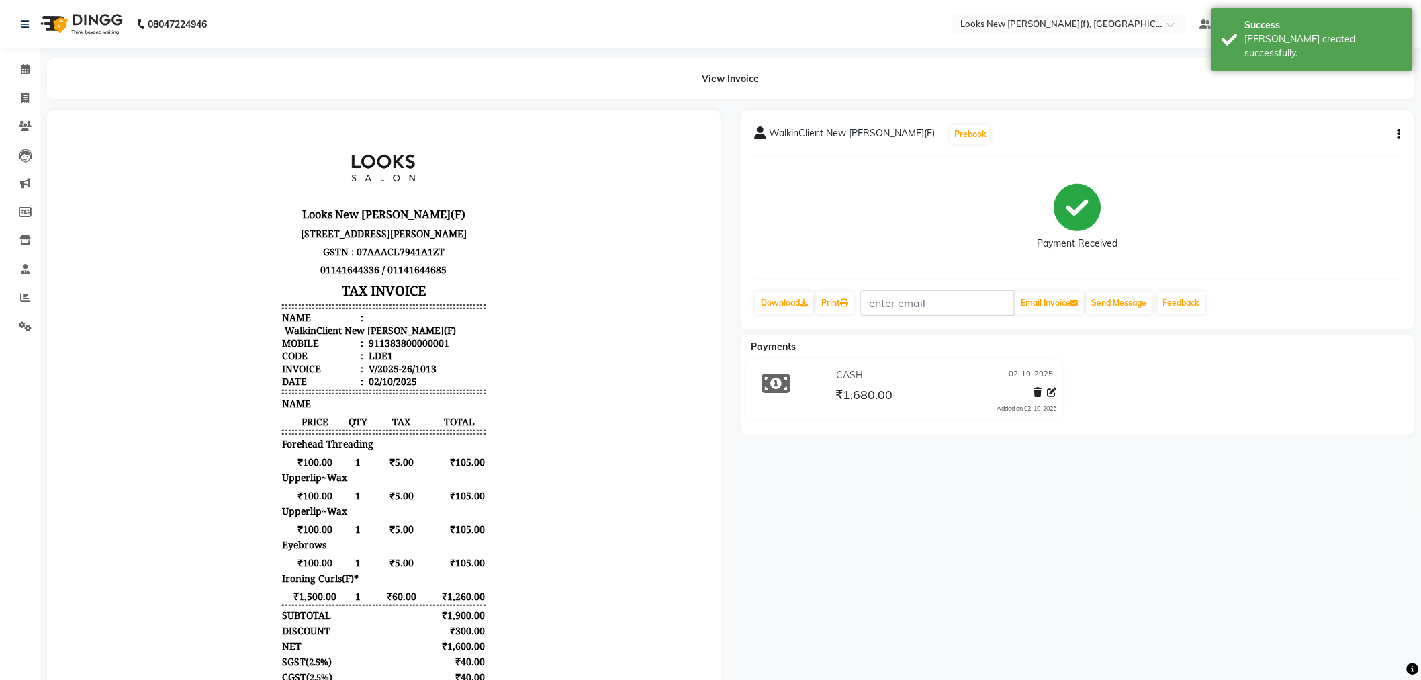
click at [18, 109] on li "Invoice" at bounding box center [20, 98] width 40 height 29
click at [28, 97] on icon at bounding box center [24, 98] width 7 height 10
select select "service"
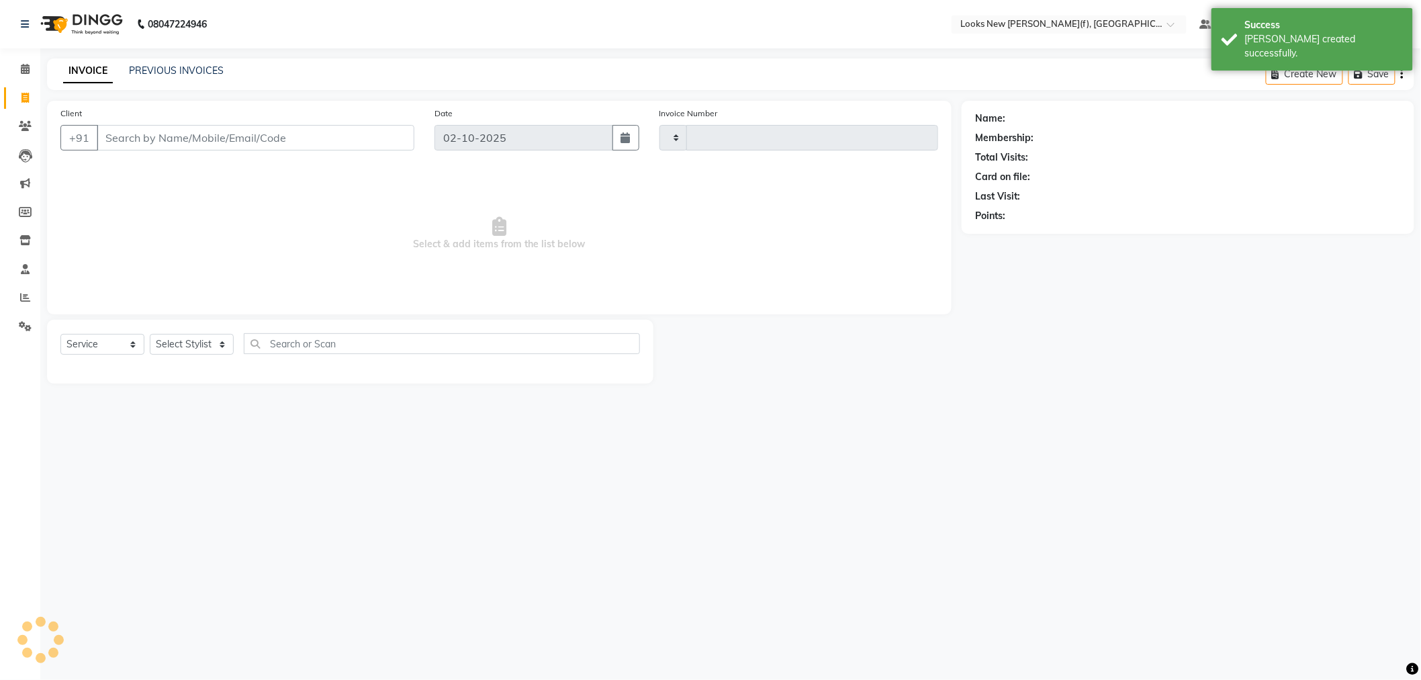
type input "1014"
select select "8659"
click at [195, 345] on select "Select Stylist" at bounding box center [192, 344] width 84 height 21
select select "87318"
click at [150, 335] on select "Select Stylist Aakash_Pdct [PERSON_NAME] [PERSON_NAME] [PERSON_NAME] Counter_Sa…" at bounding box center [192, 344] width 84 height 21
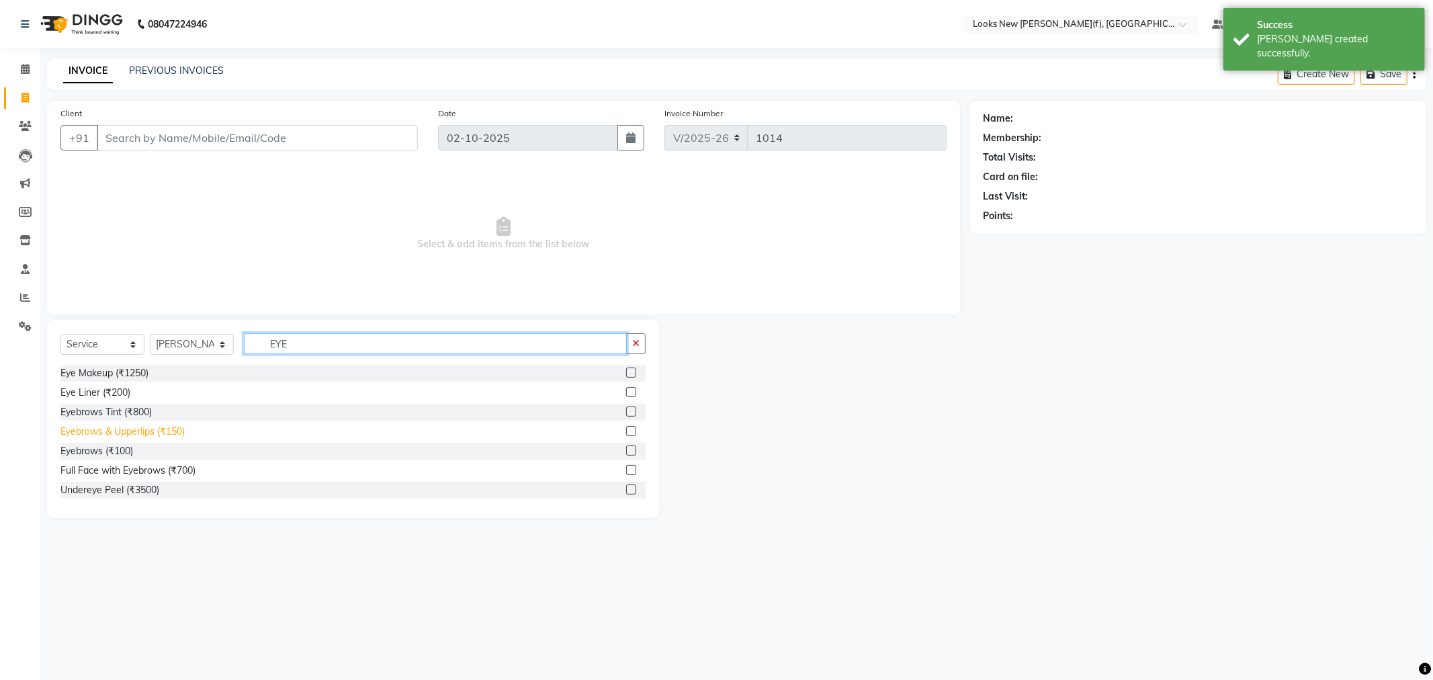
type input "EYE"
click at [148, 428] on div "Eyebrows & Upperlips (₹150)" at bounding box center [122, 432] width 124 height 14
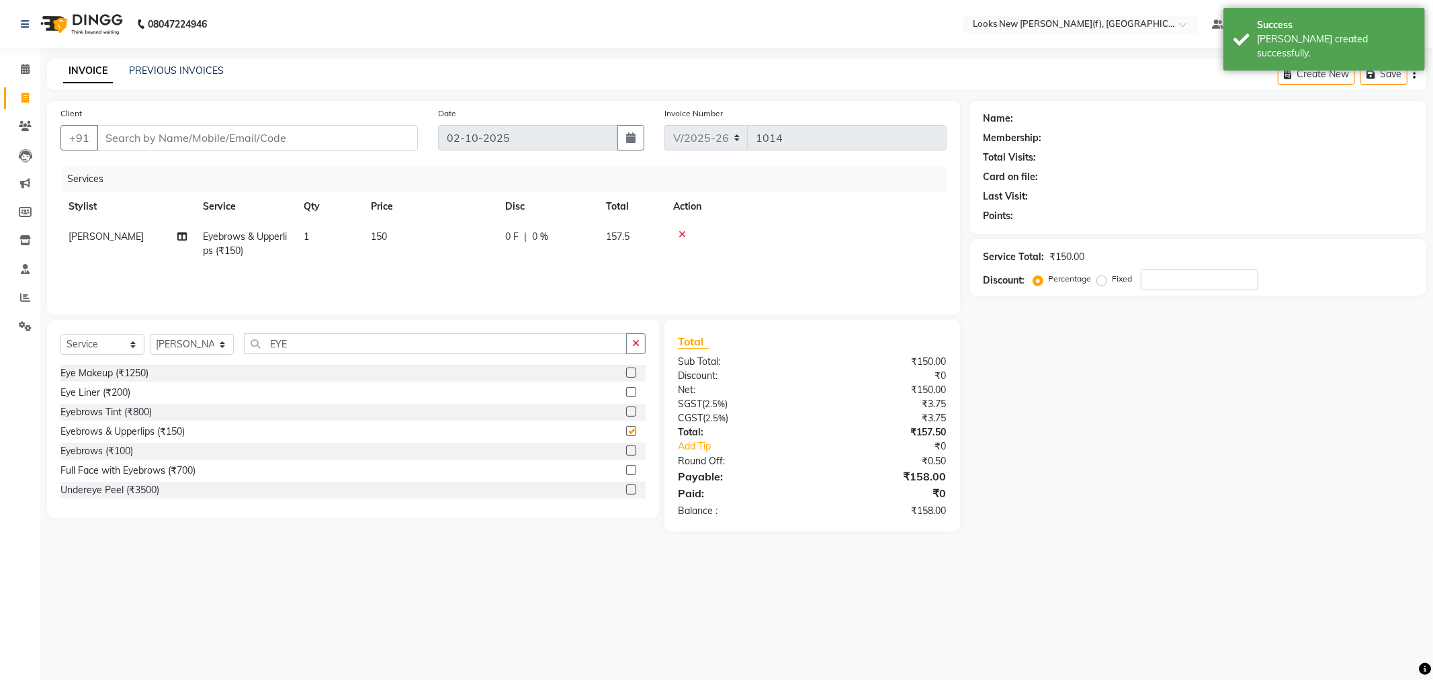
checkbox input "false"
drag, startPoint x: 297, startPoint y: 341, endPoint x: 173, endPoint y: 354, distance: 124.3
click at [173, 354] on div "Select Service Product Membership Package Voucher Prepaid Gift Card Select Styl…" at bounding box center [352, 349] width 585 height 32
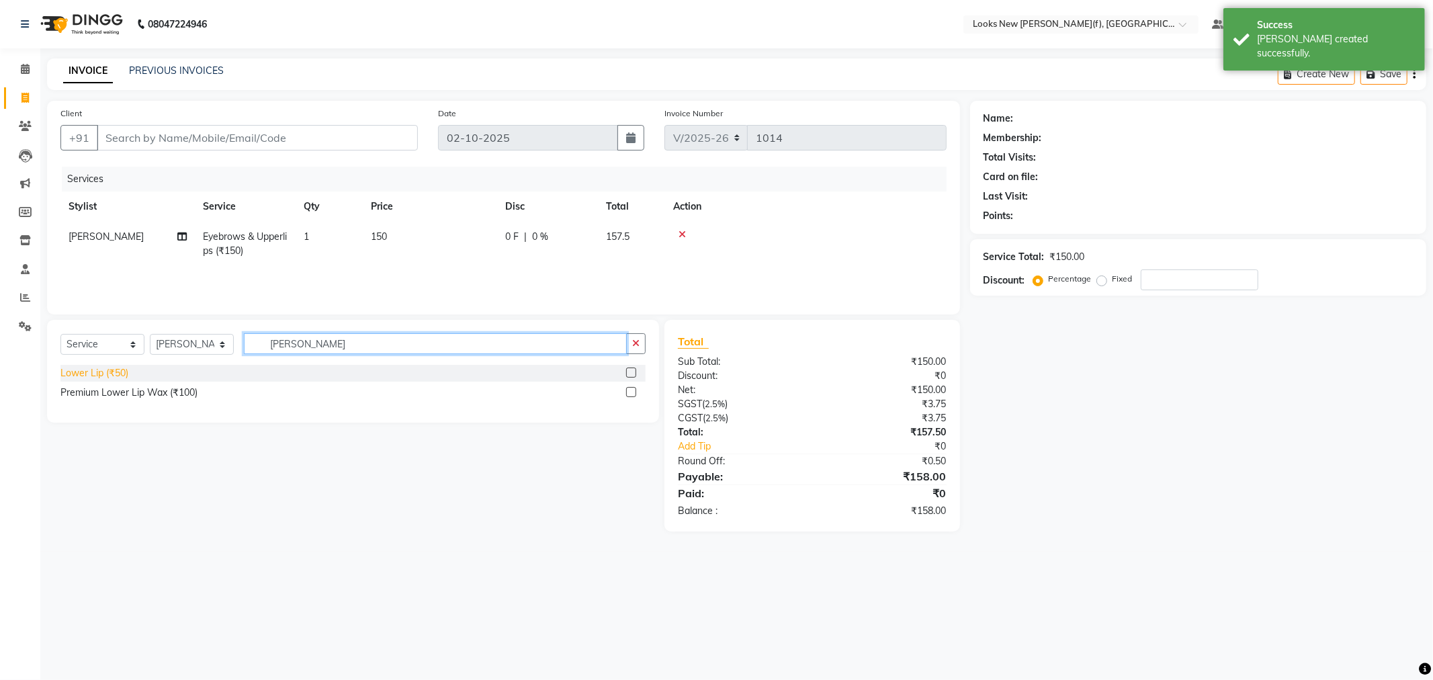
type input "LOWE"
click at [115, 376] on div "Lower Lip (₹50)" at bounding box center [94, 373] width 68 height 14
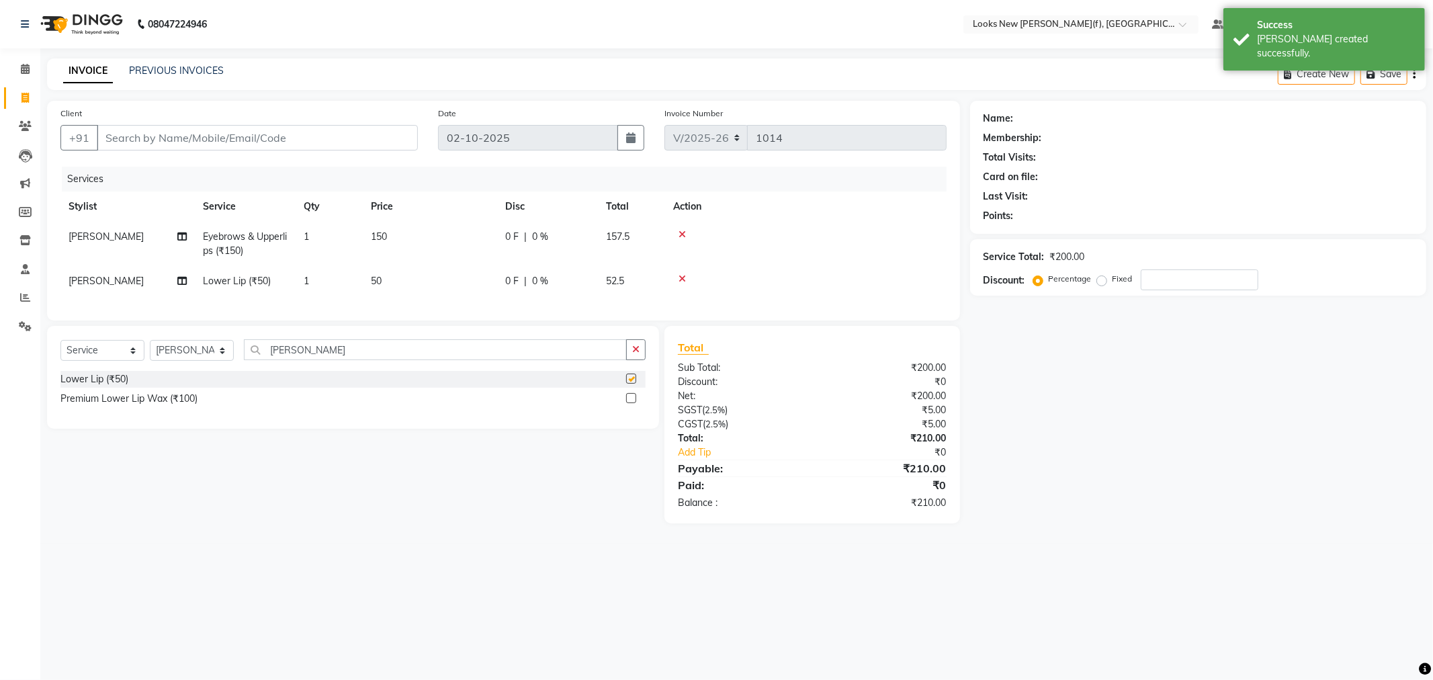
checkbox input "false"
click at [235, 133] on input "Client" at bounding box center [257, 138] width 321 height 26
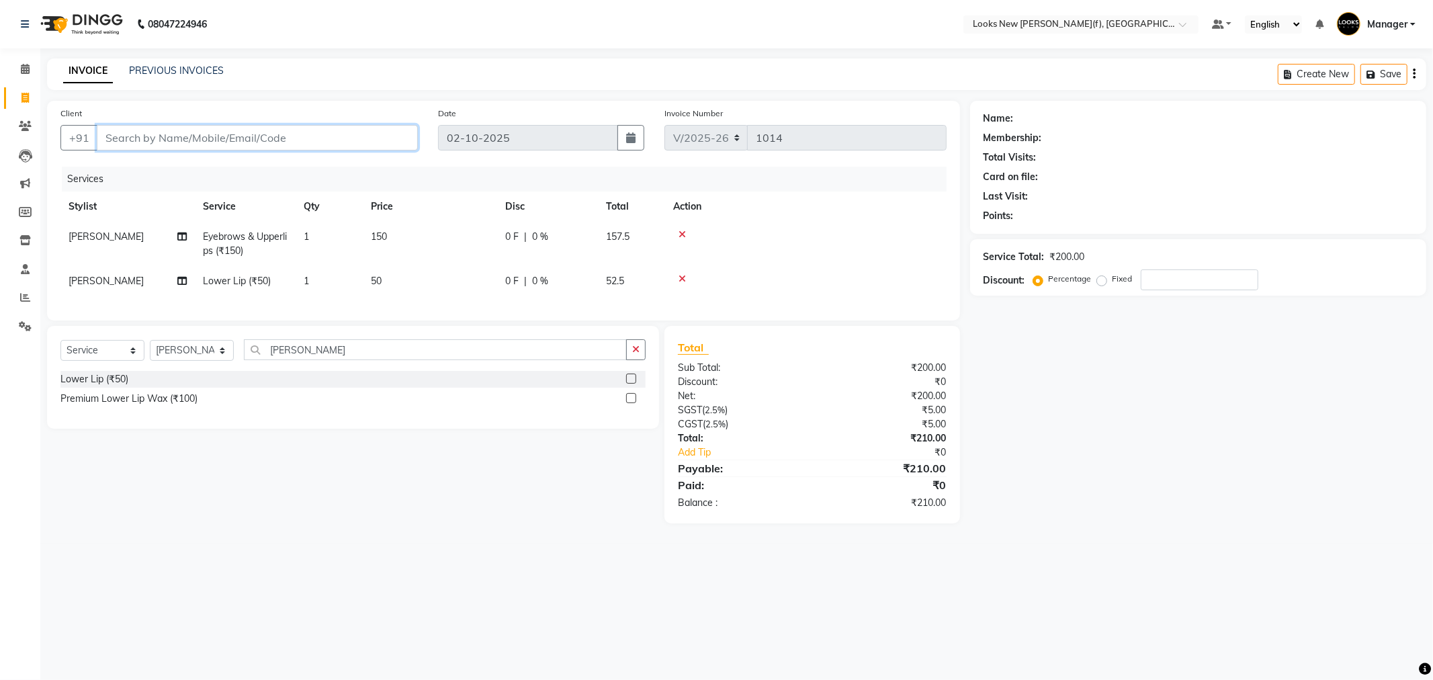
type input "9"
type input "0"
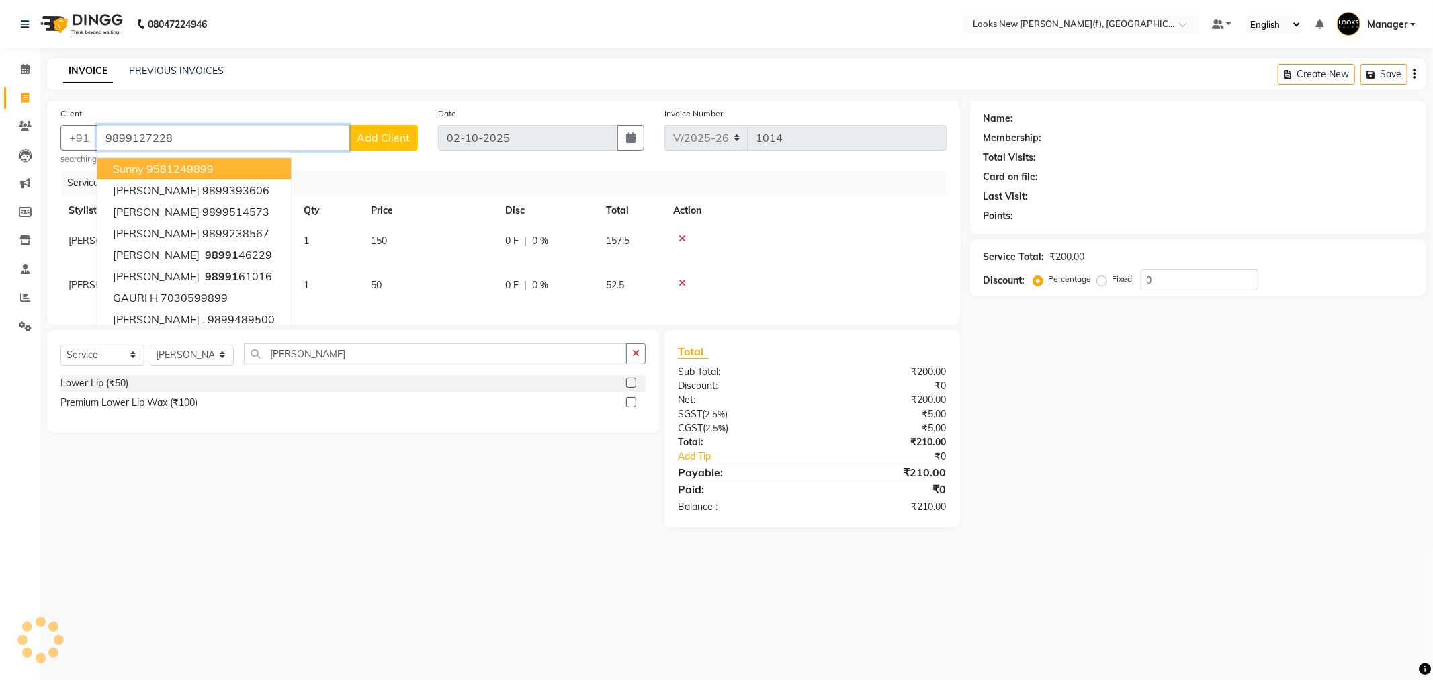
type input "9899127228"
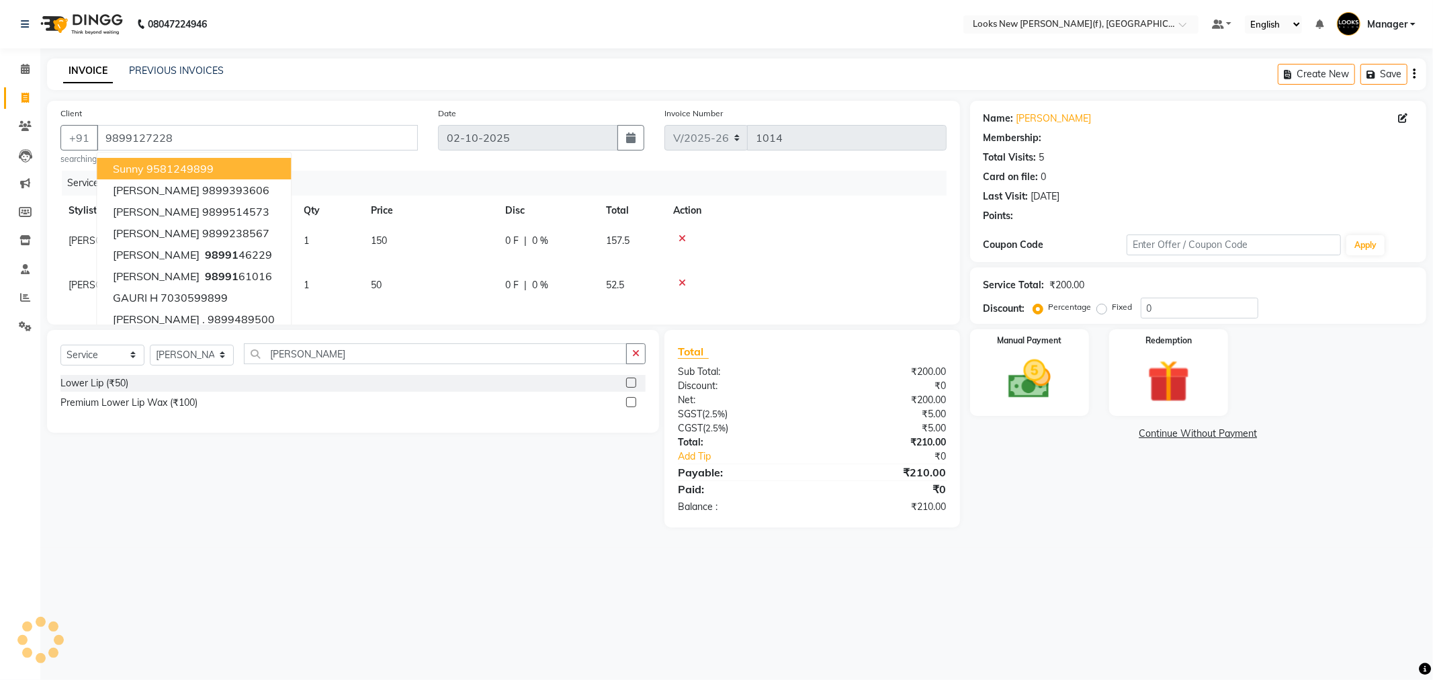
select select "1: Object"
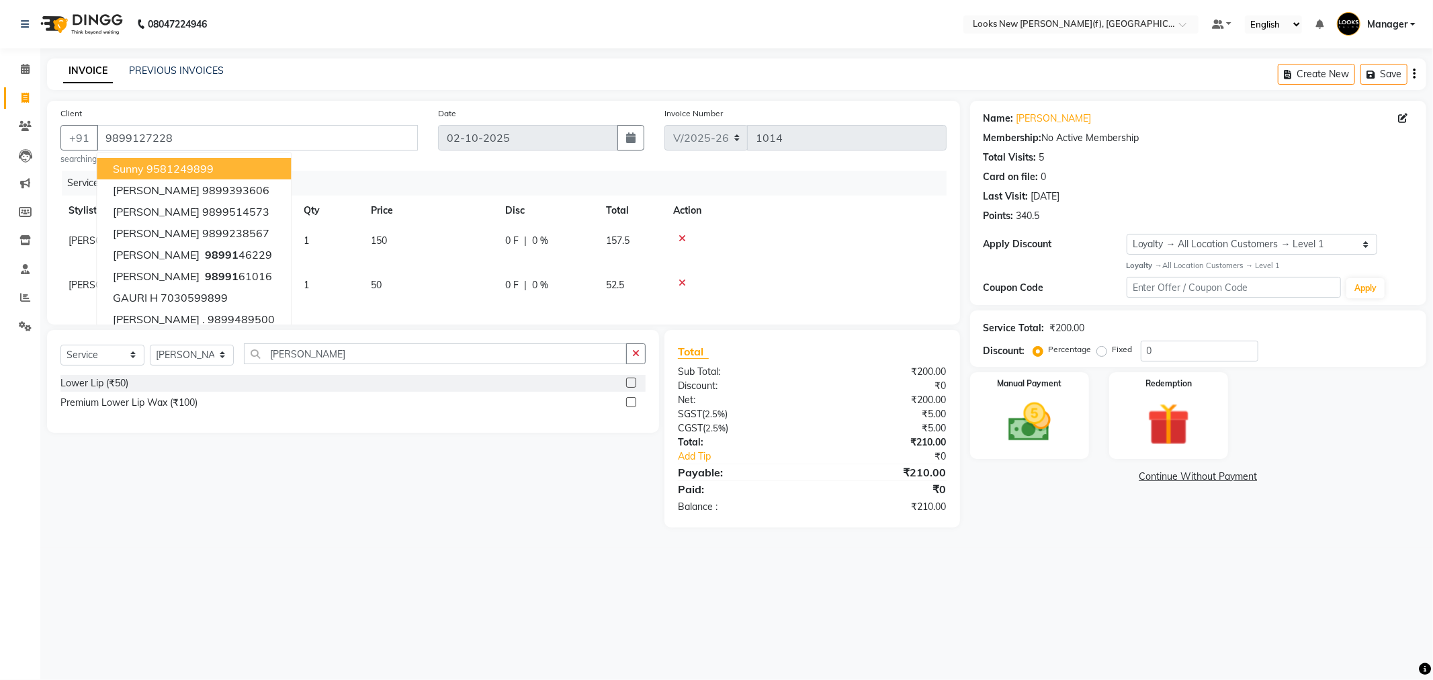
click at [1037, 560] on div "08047224946 Select Location × Looks New Rajinder Nagar(f), Delhi Default Panel …" at bounding box center [716, 340] width 1433 height 680
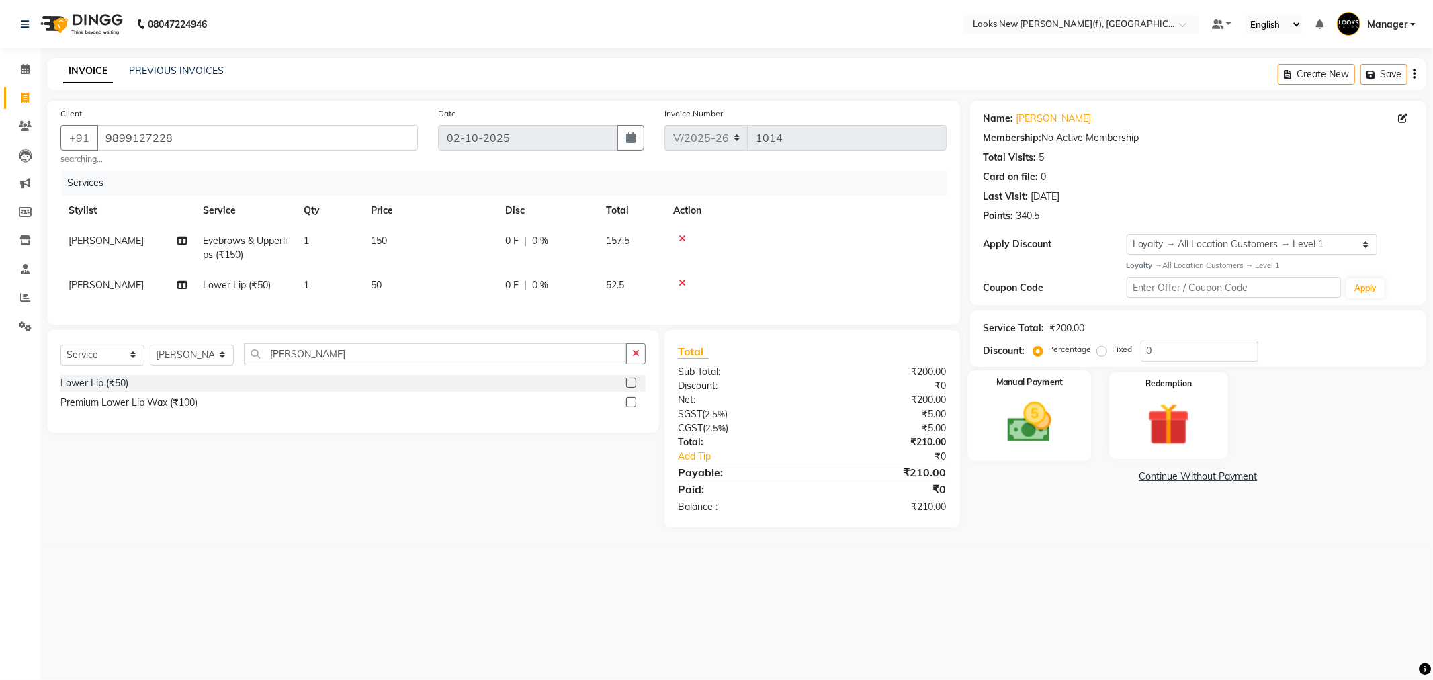
click at [1032, 398] on img at bounding box center [1030, 422] width 72 height 51
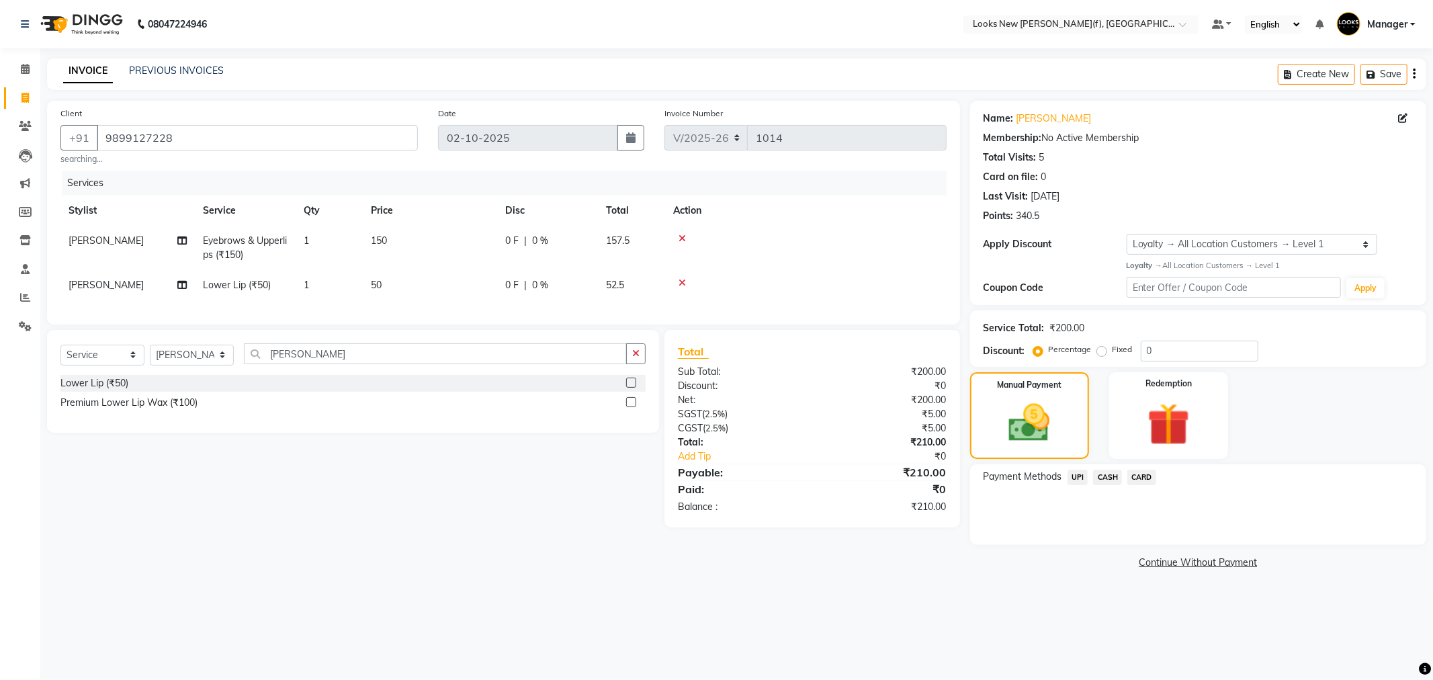
click at [1069, 475] on span "UPI" at bounding box center [1077, 477] width 21 height 15
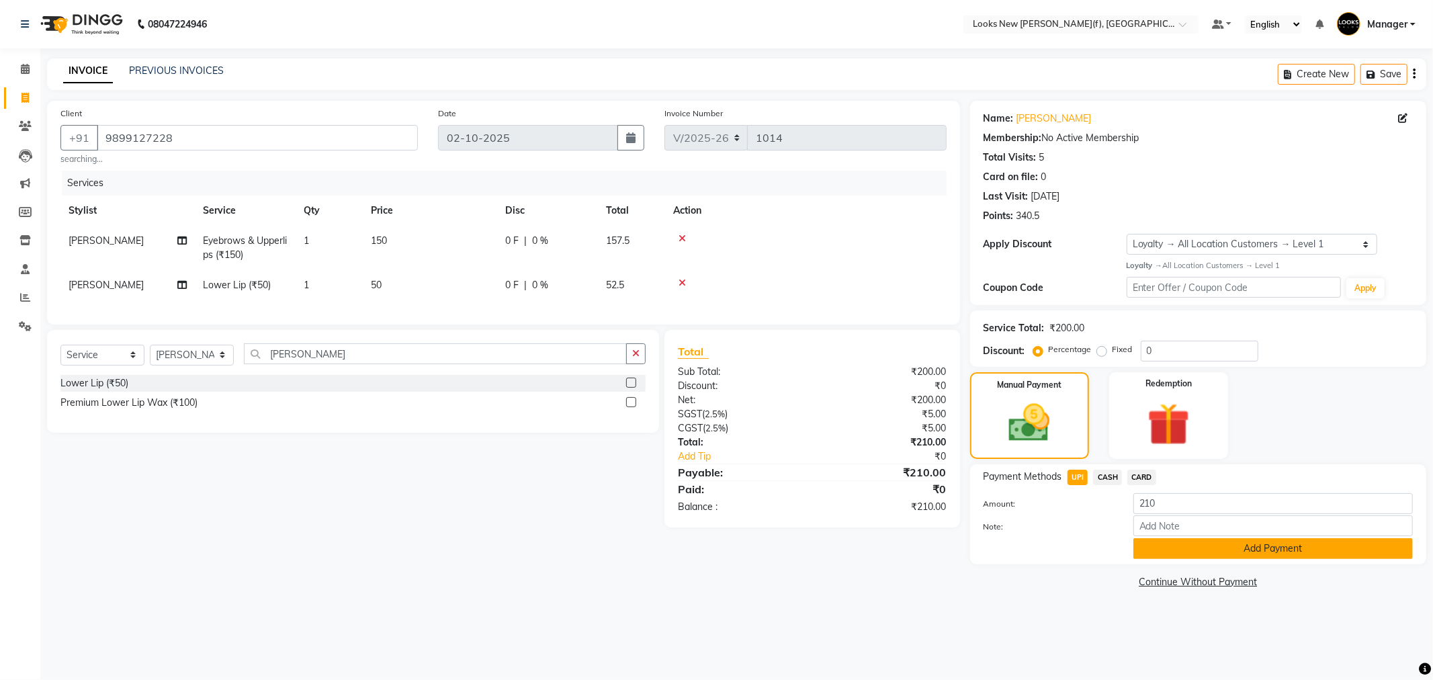
click at [1168, 541] on button "Add Payment" at bounding box center [1272, 548] width 279 height 21
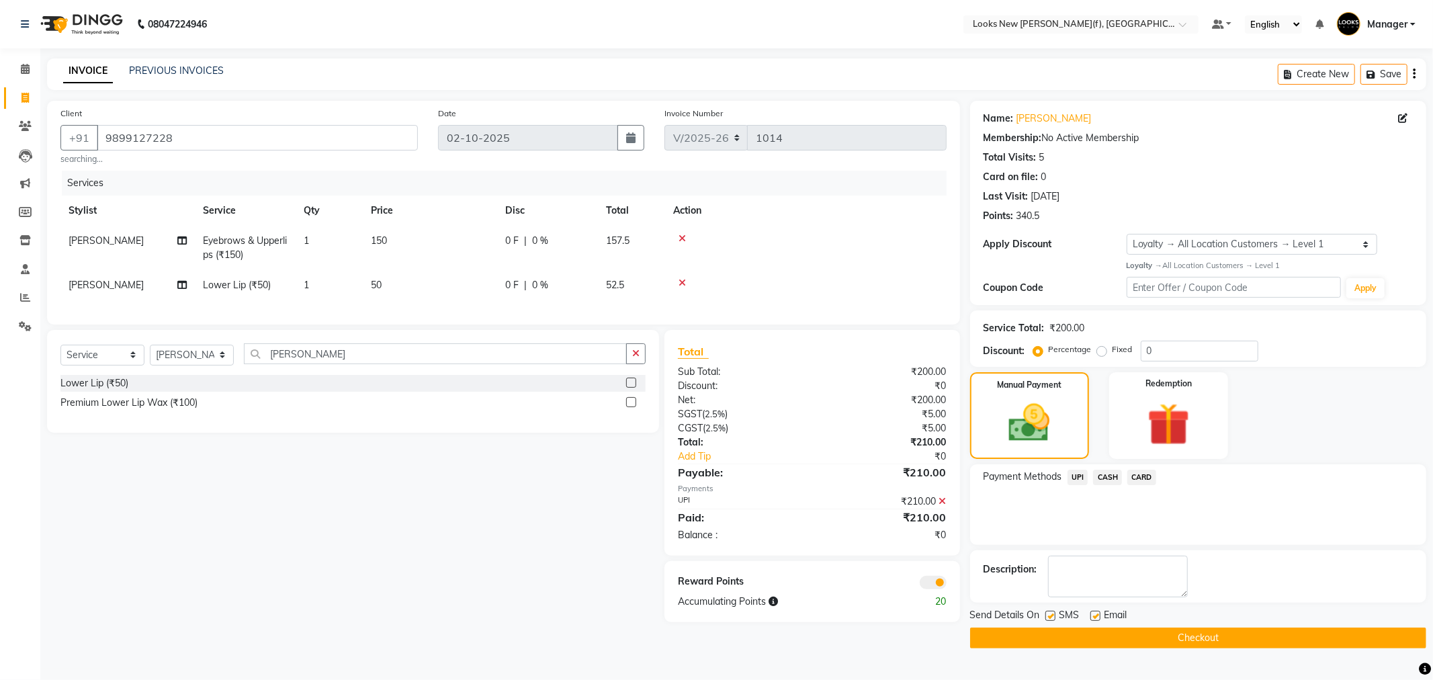
click at [1157, 644] on button "Checkout" at bounding box center [1198, 637] width 456 height 21
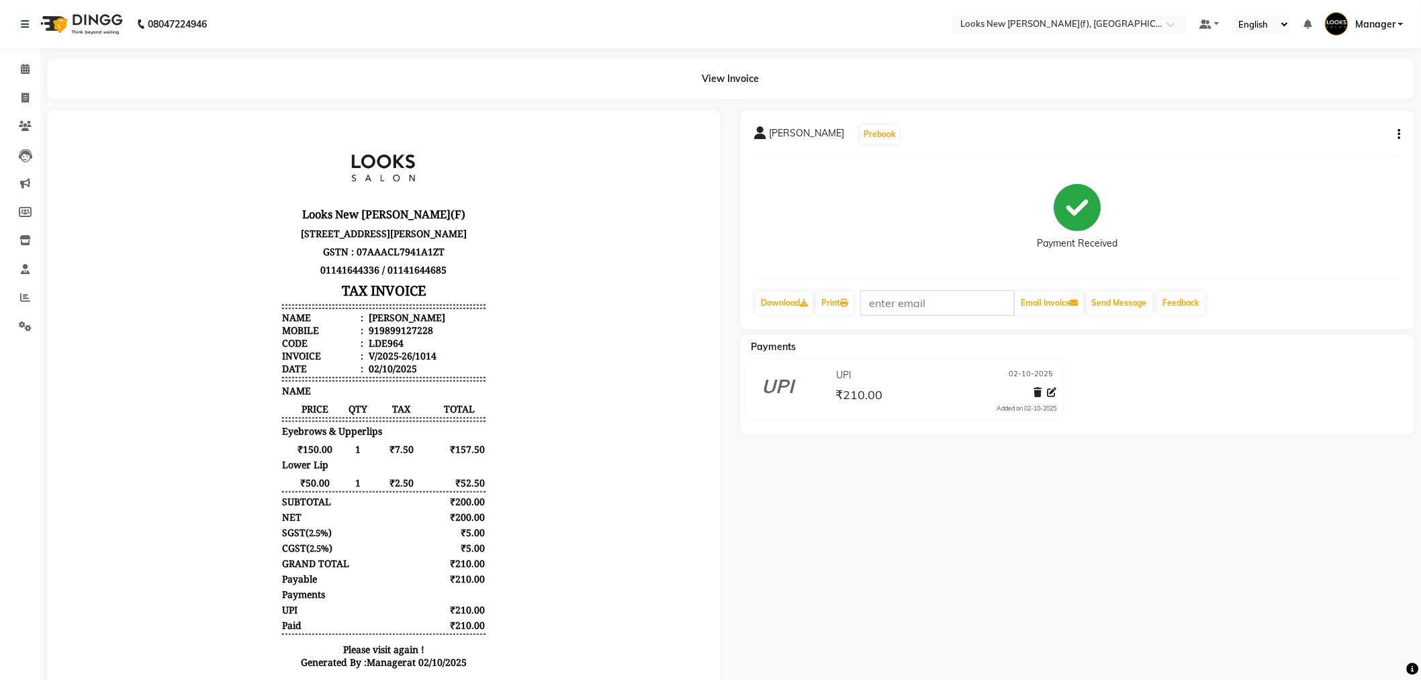
click at [102, 23] on img at bounding box center [80, 24] width 92 height 38
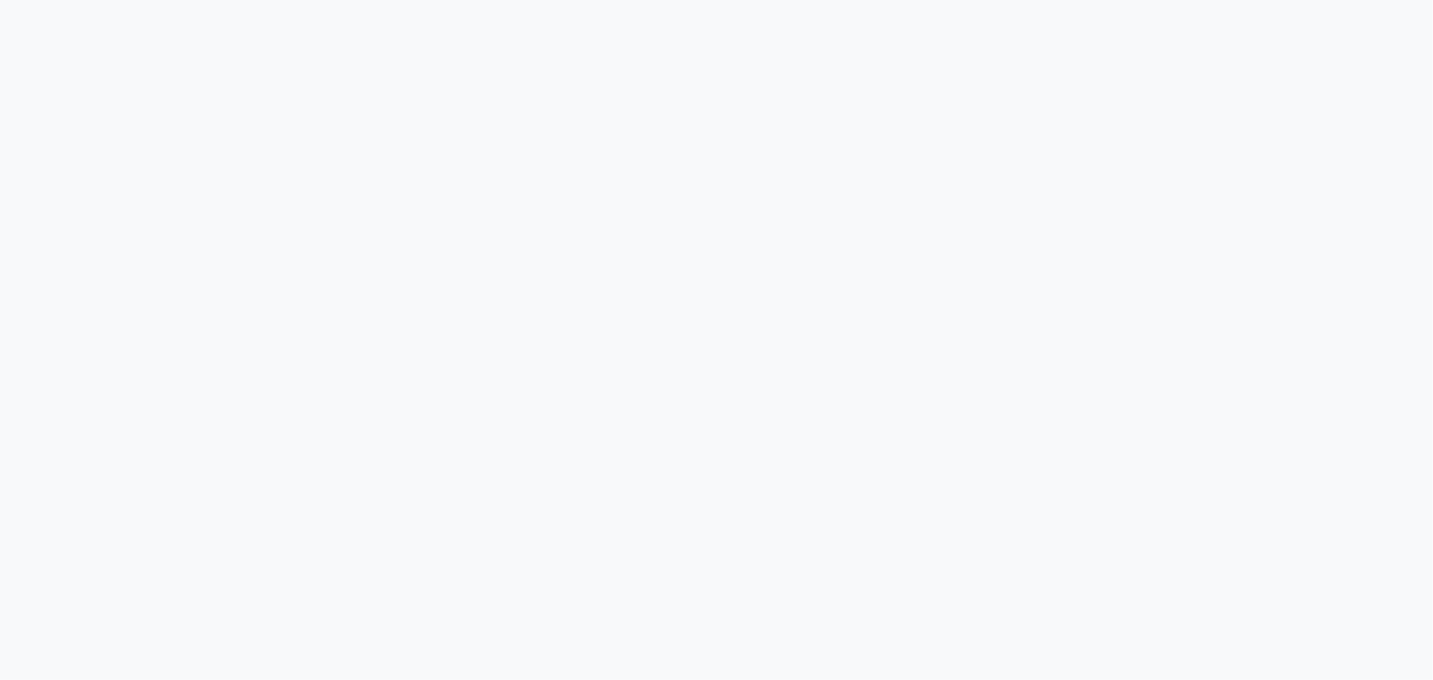
select select "service"
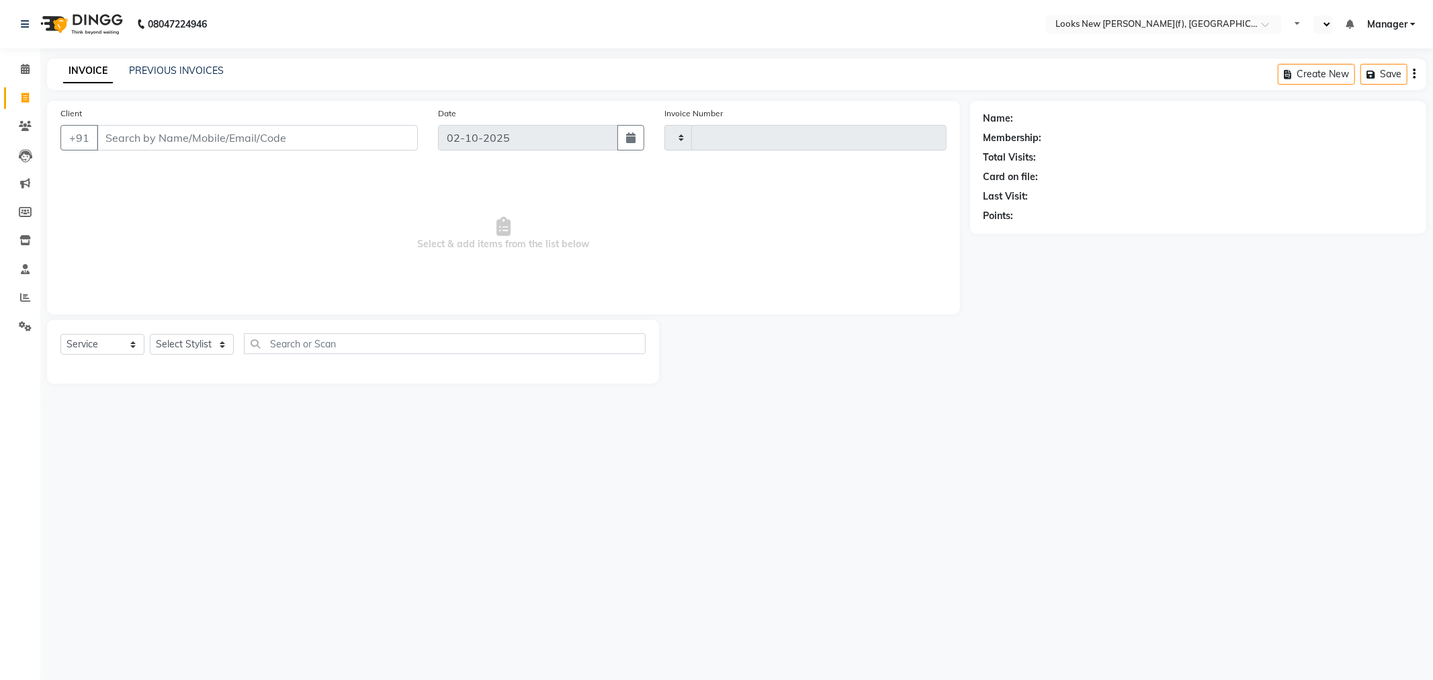
type input "1013"
select select "en"
select select "8659"
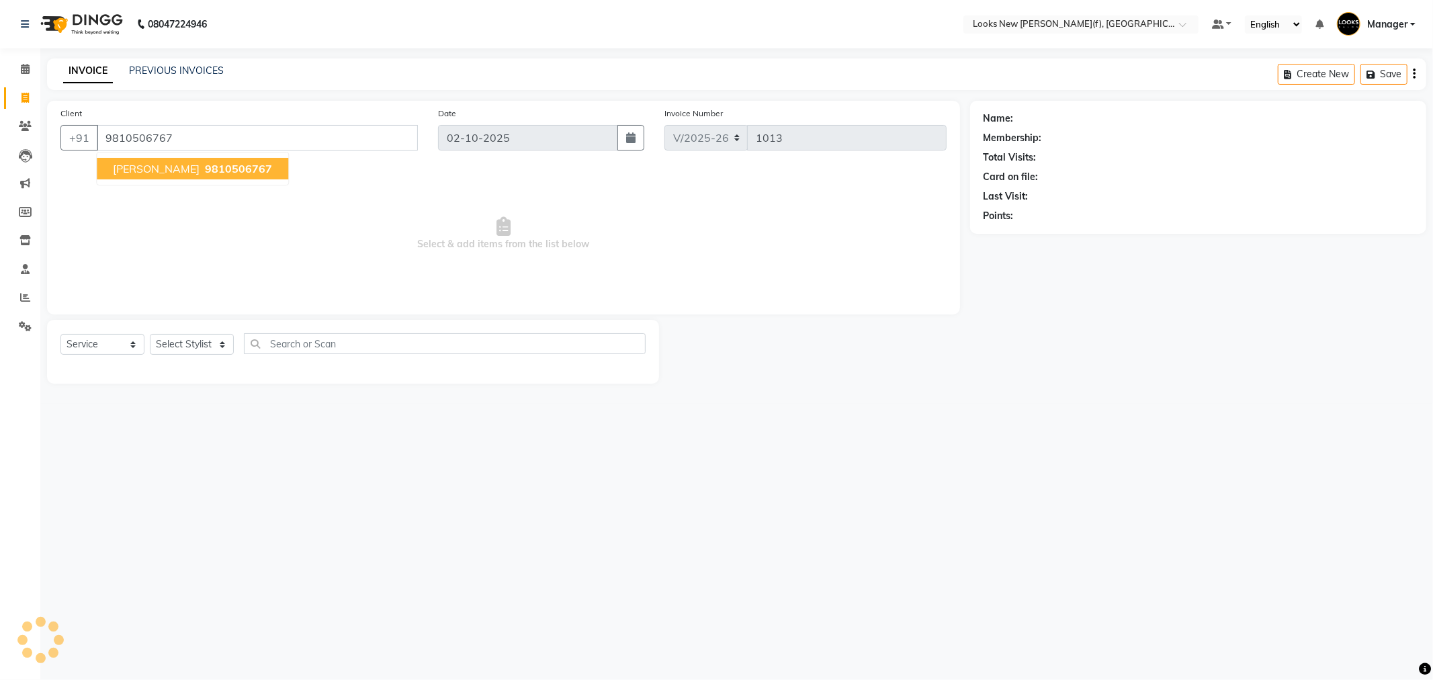
click at [181, 169] on span "SAKSHI ARORA" at bounding box center [156, 168] width 87 height 13
type input "9810506767"
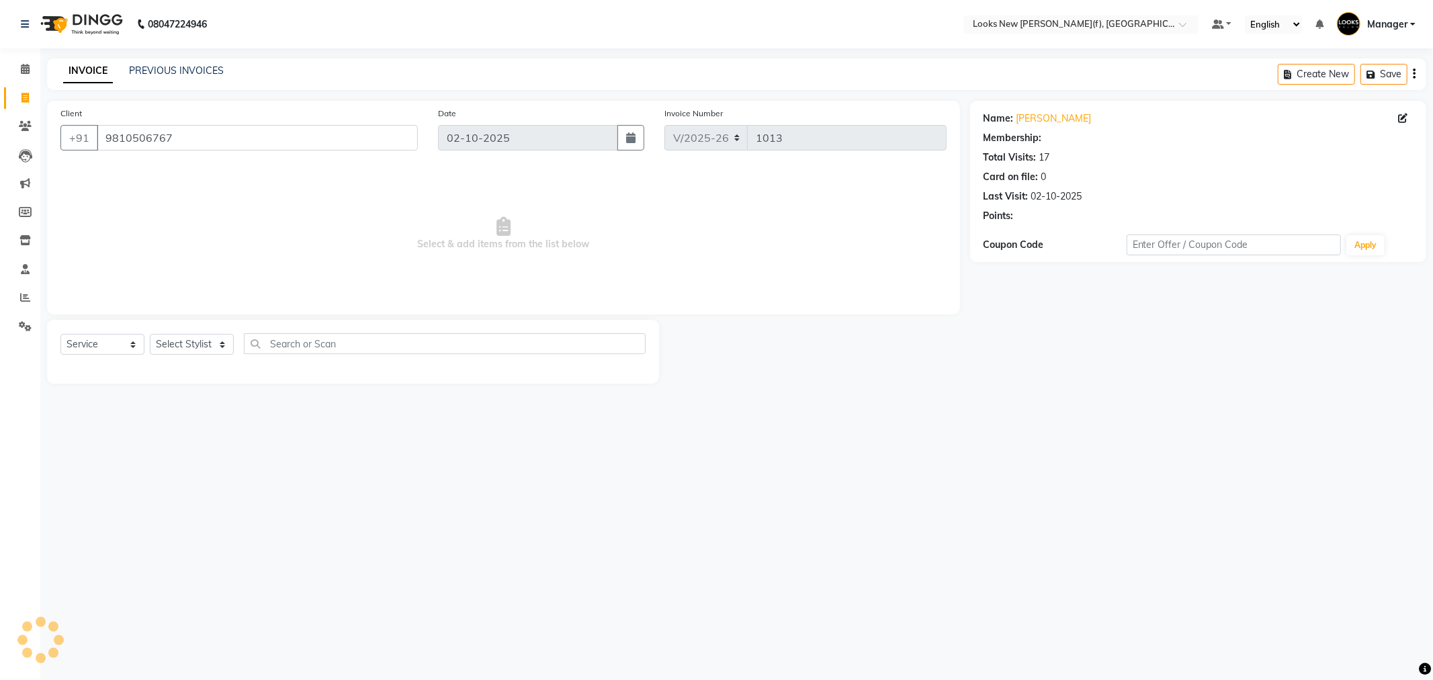
select select "1: Object"
click at [191, 351] on select "Select Stylist Aakash_Pdct [PERSON_NAME] [PERSON_NAME] [PERSON_NAME] Counter_Sa…" at bounding box center [192, 344] width 84 height 21
select select "87319"
click at [150, 335] on select "Select Stylist Aakash_Pdct [PERSON_NAME] [PERSON_NAME] [PERSON_NAME] Counter_Sa…" at bounding box center [192, 344] width 84 height 21
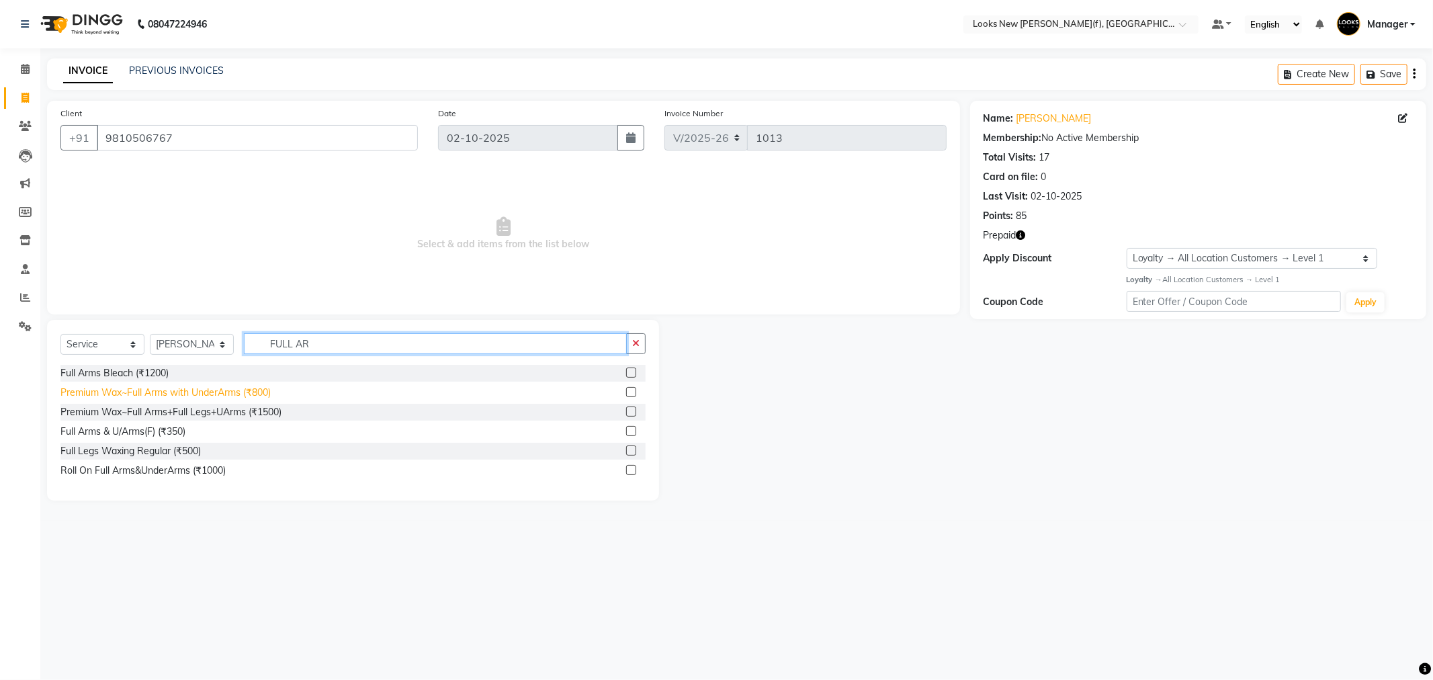
type input "FULL AR"
click at [196, 393] on div "Premium Wax~Full Arms with UnderArms (₹800)" at bounding box center [165, 393] width 210 height 14
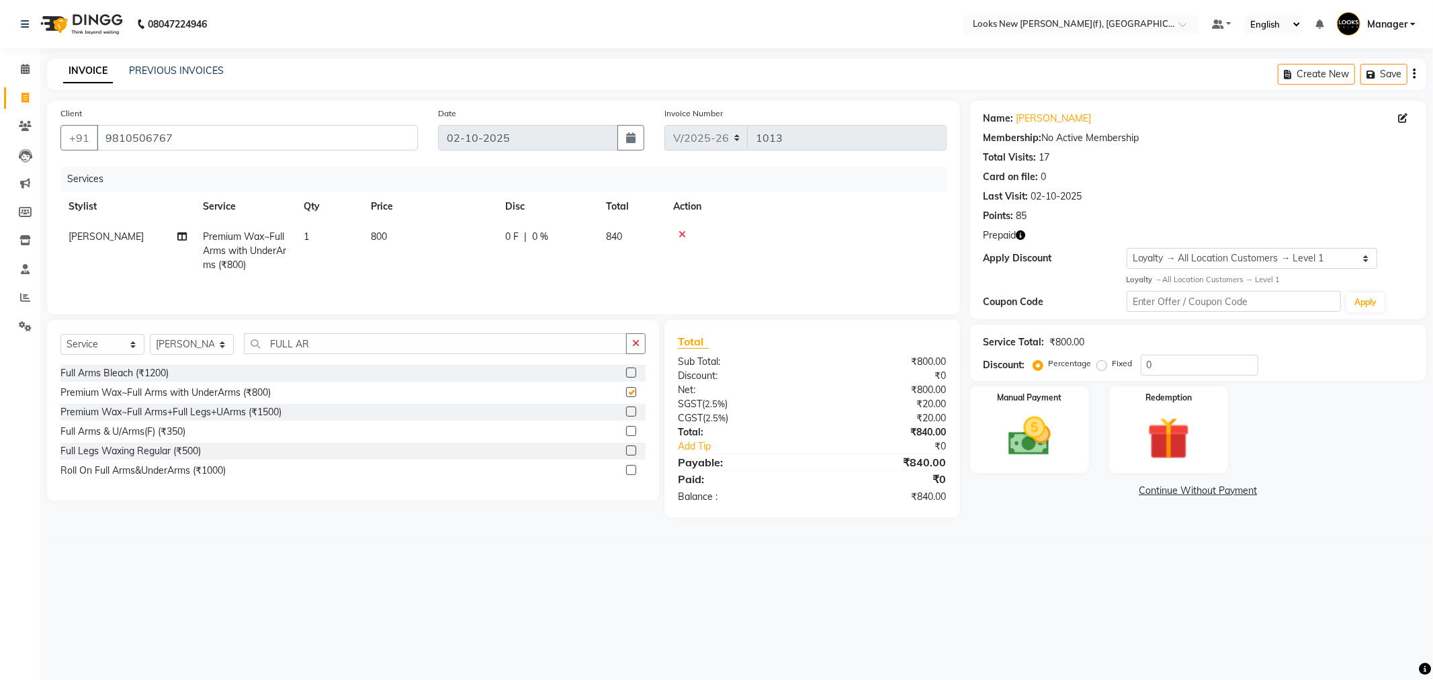
checkbox input "false"
click at [1018, 238] on icon "button" at bounding box center [1020, 234] width 9 height 9
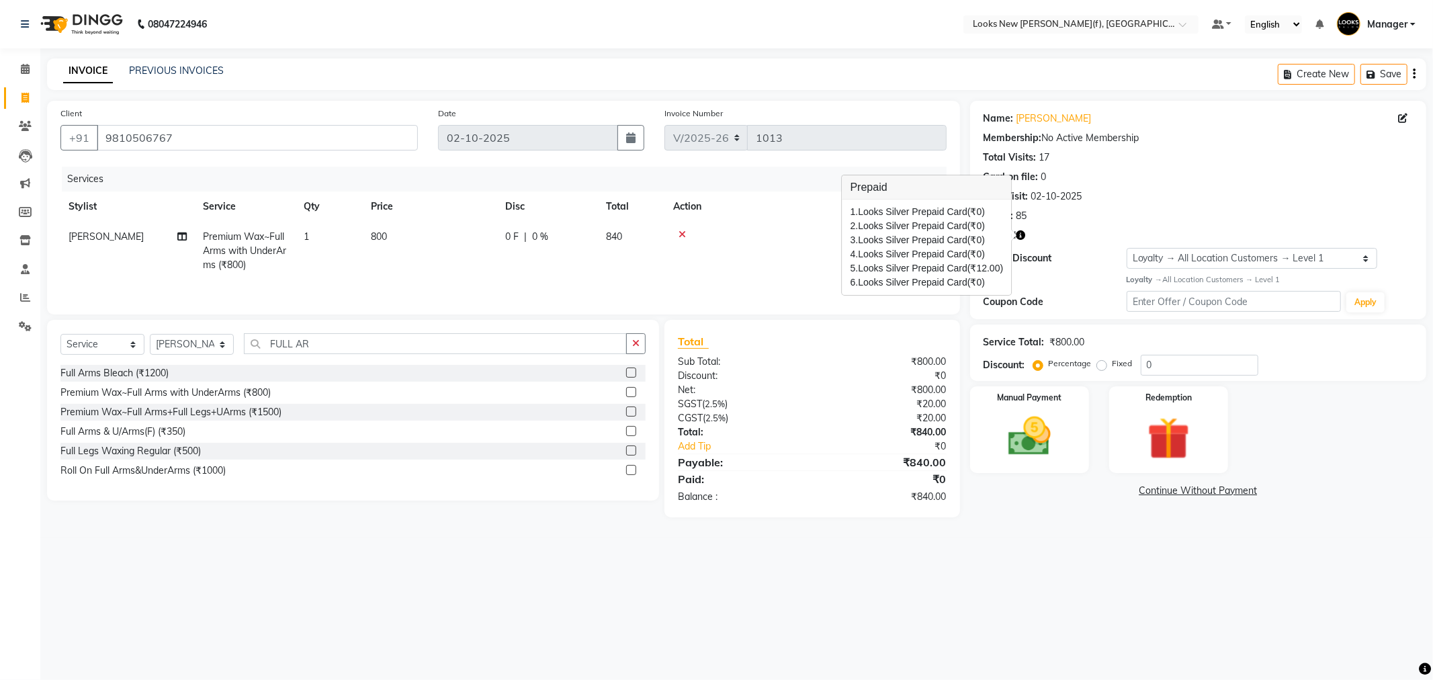
click at [1098, 218] on div "Points: 85" at bounding box center [1197, 216] width 429 height 14
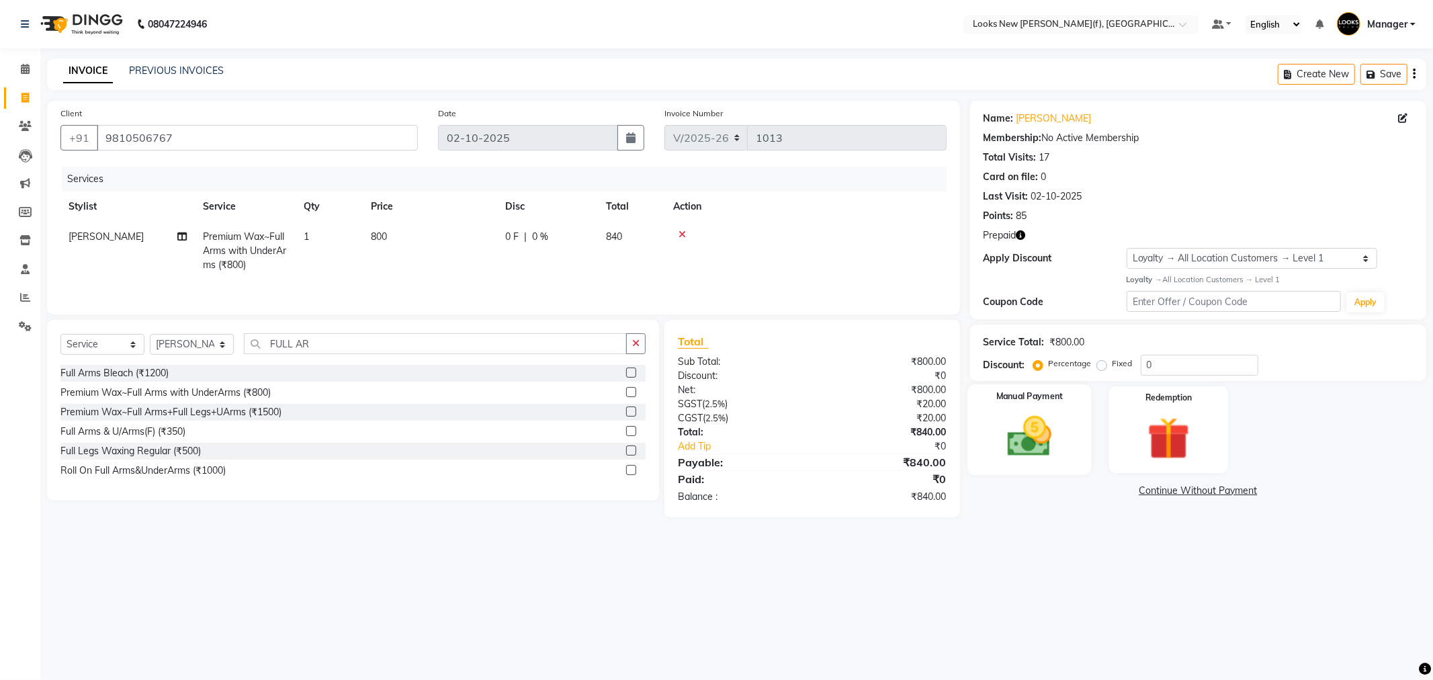
click at [1045, 410] on div "Manual Payment" at bounding box center [1029, 429] width 124 height 90
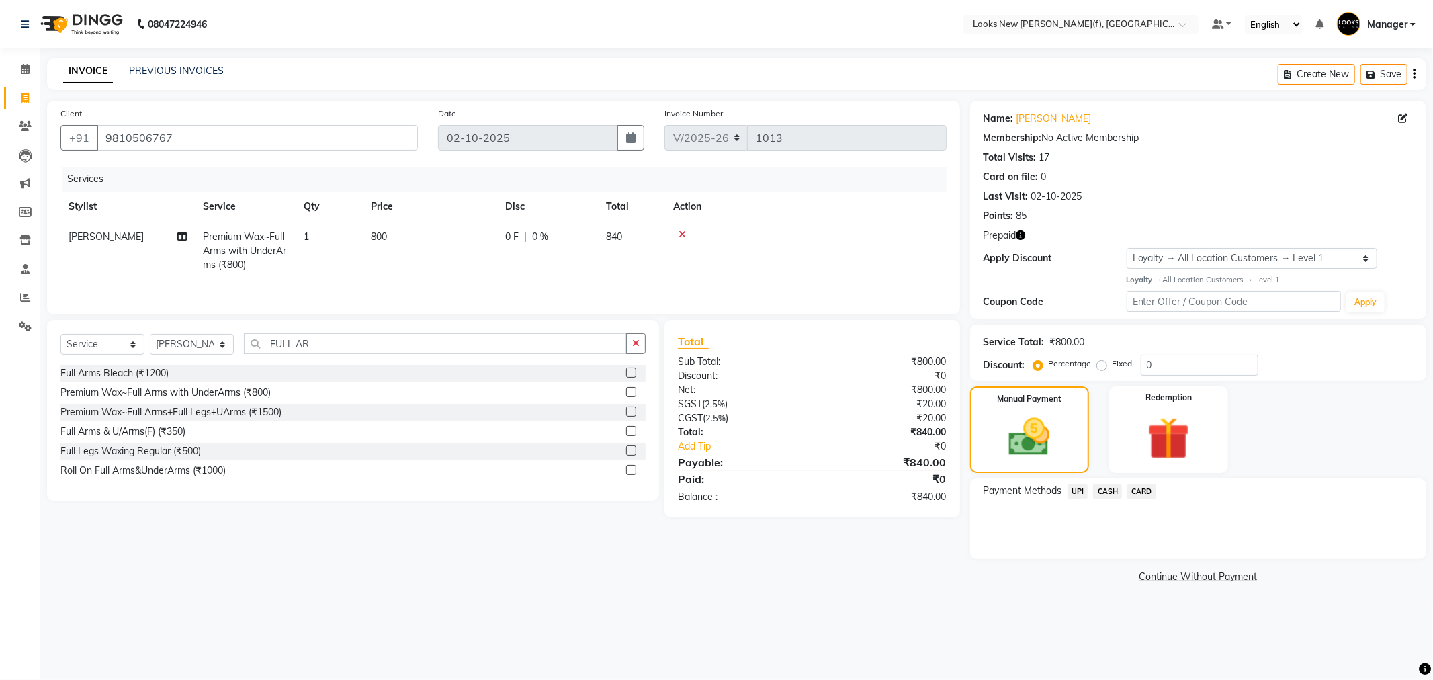
click at [1106, 486] on span "CASH" at bounding box center [1107, 491] width 29 height 15
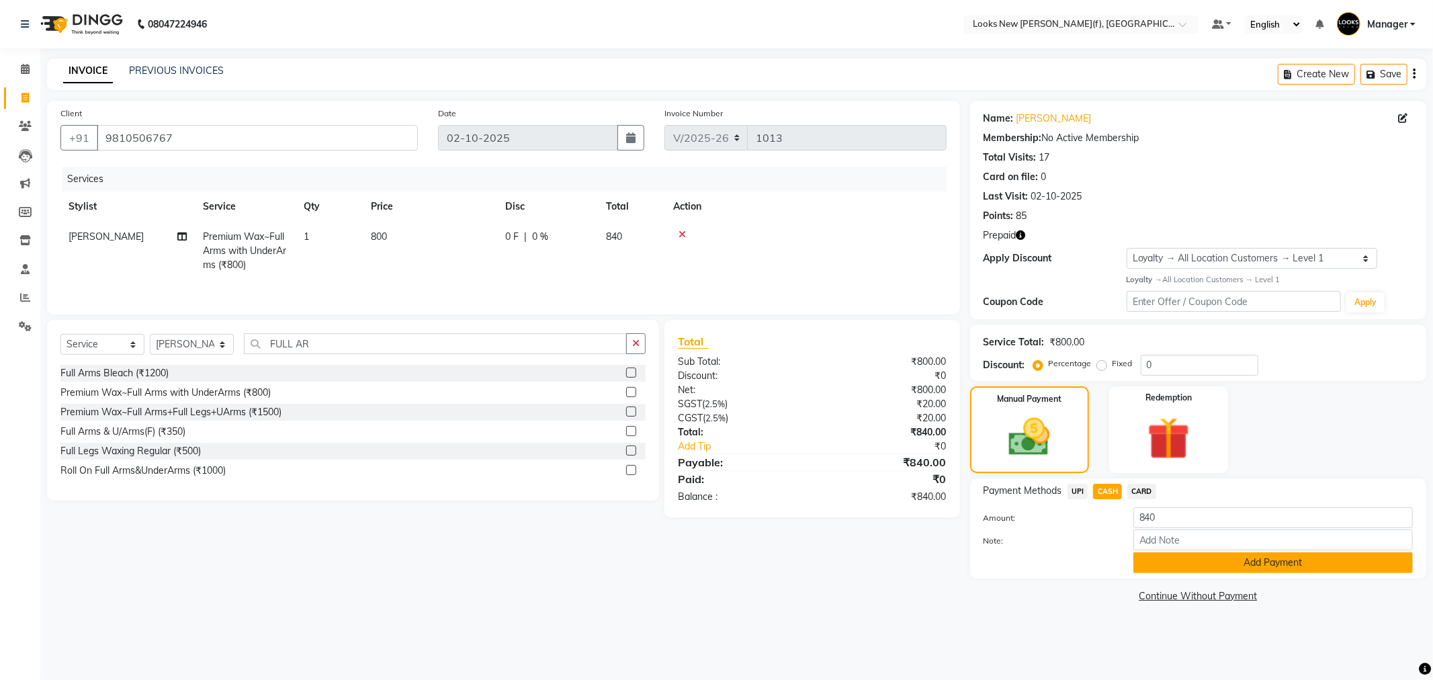
click at [1201, 556] on button "Add Payment" at bounding box center [1272, 562] width 279 height 21
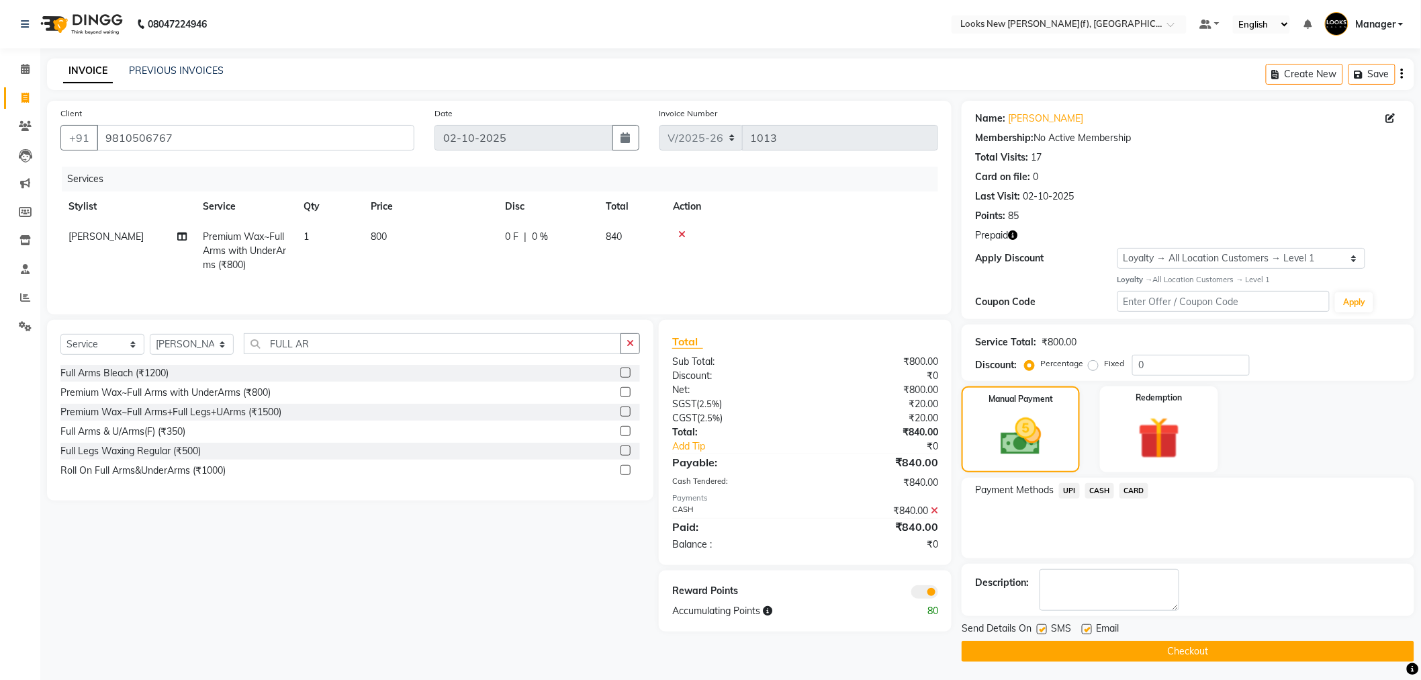
click at [1178, 646] on button "Checkout" at bounding box center [1188, 651] width 453 height 21
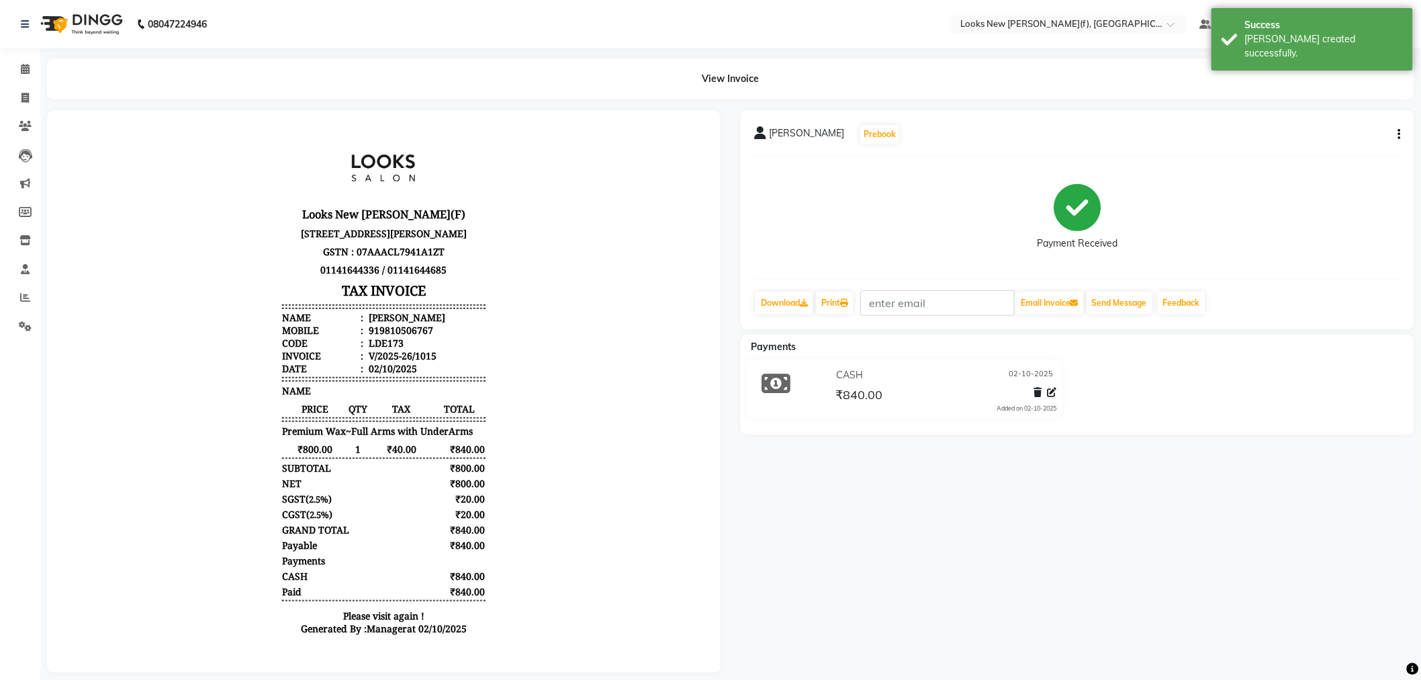
click at [83, 16] on img at bounding box center [80, 24] width 92 height 38
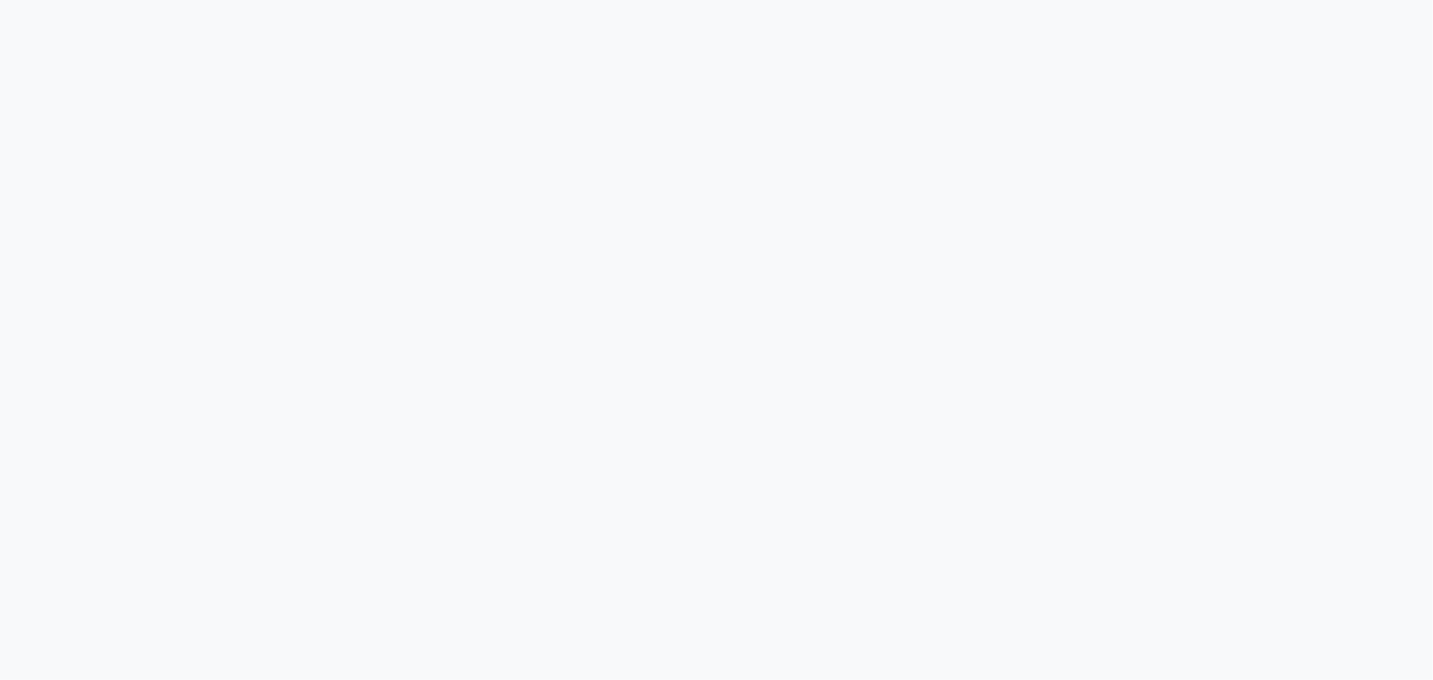
select select "service"
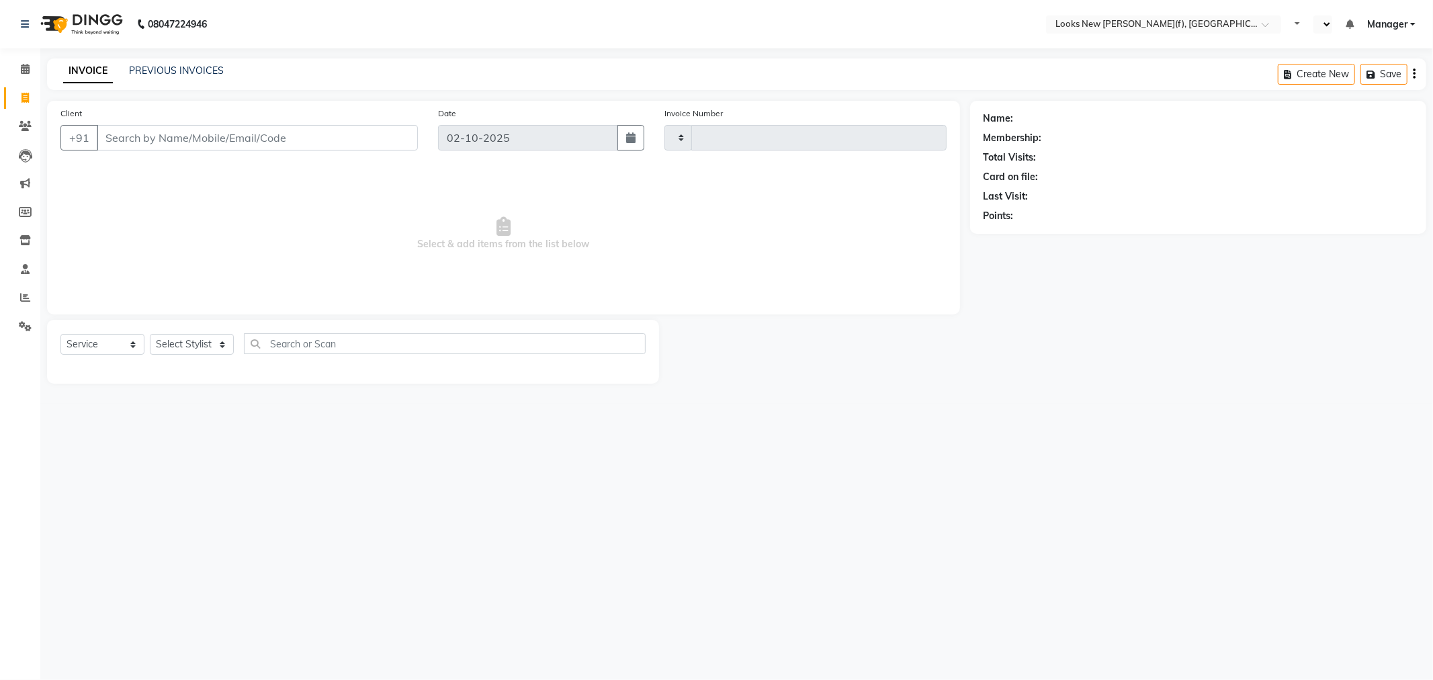
type input "1016"
select select "en"
select select "8659"
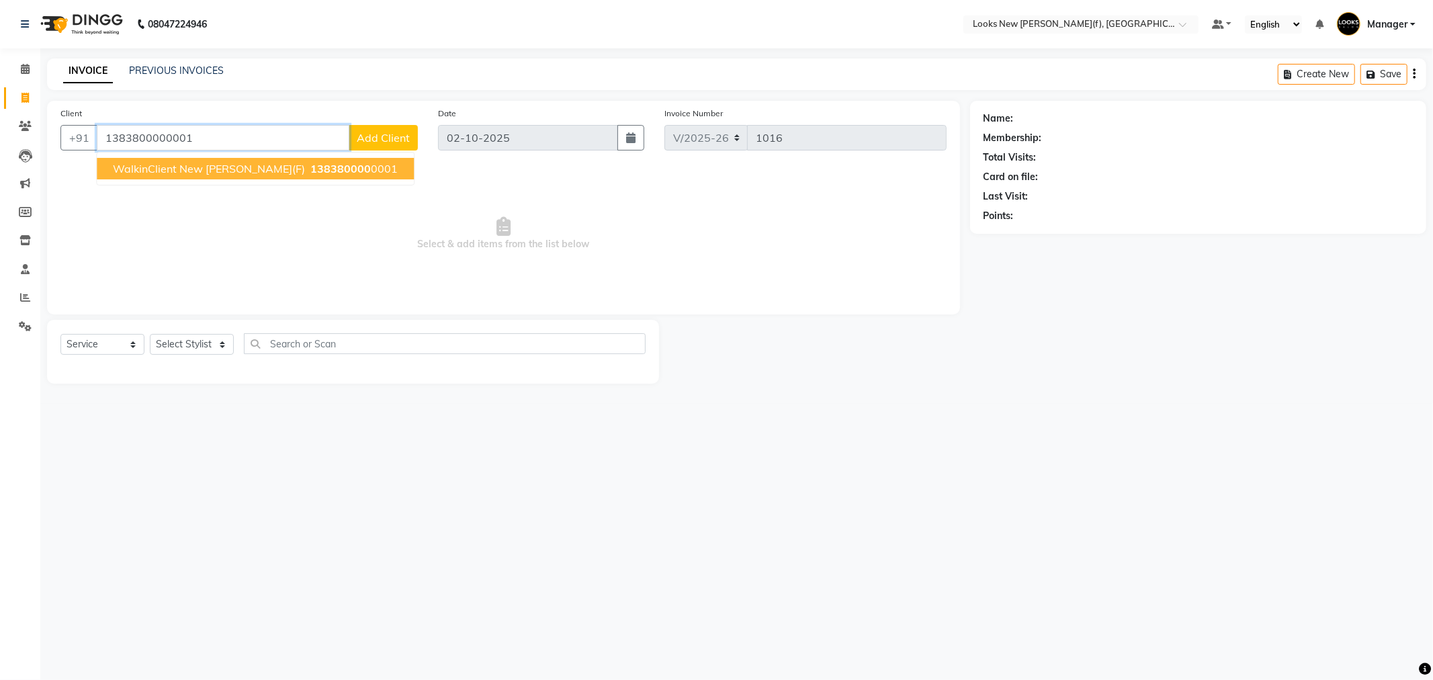
type input "1383800000001"
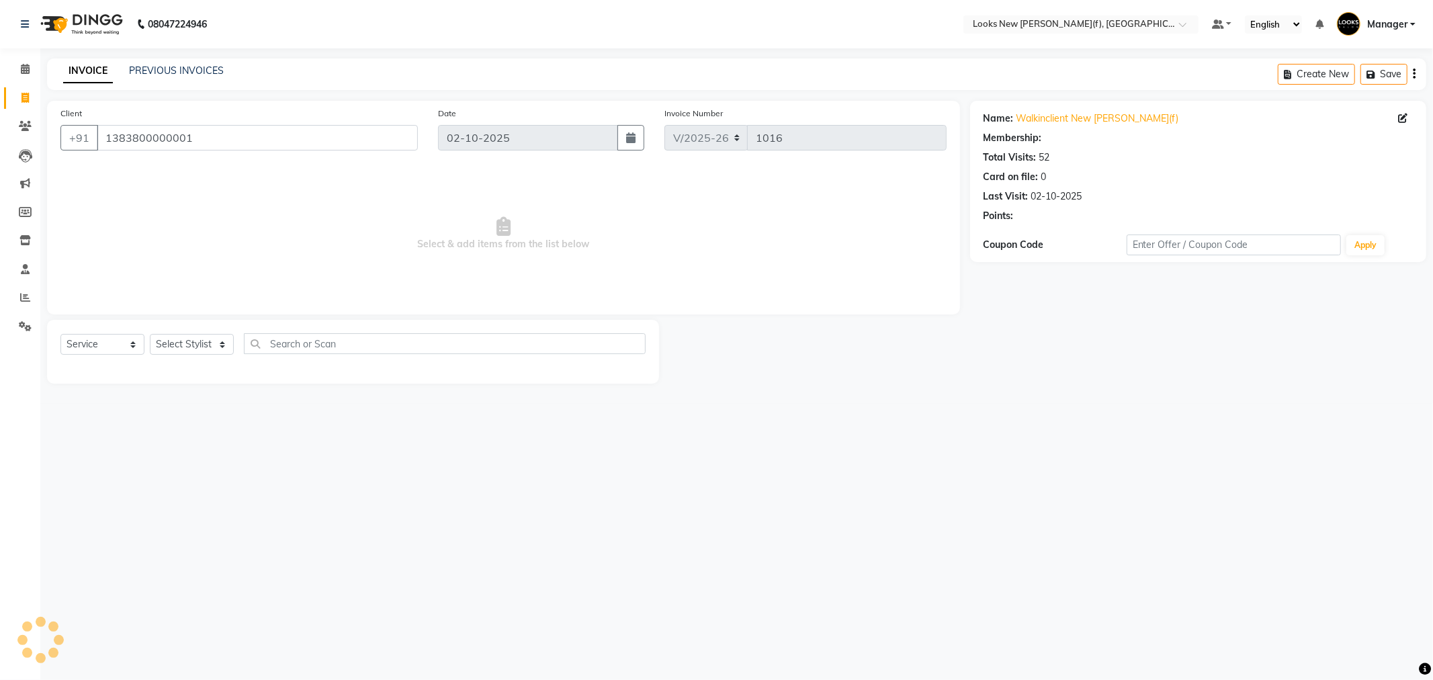
select select "1: Object"
click at [124, 350] on select "Select Service Product Membership Package Voucher Prepaid Gift Card" at bounding box center [102, 344] width 84 height 21
select select "product"
click at [60, 335] on select "Select Service Product Membership Package Voucher Prepaid Gift Card" at bounding box center [102, 344] width 84 height 21
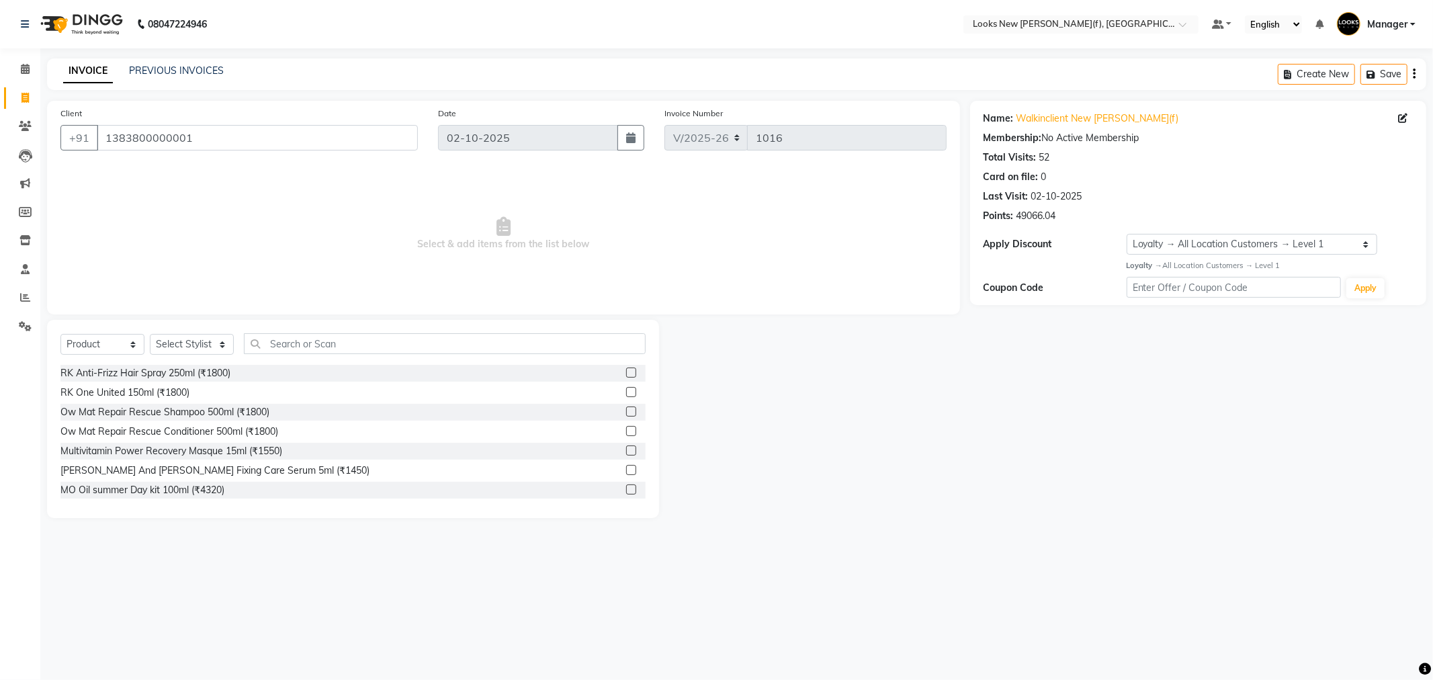
click at [179, 356] on div "Select Service Product Membership Package Voucher Prepaid Gift Card Select Styl…" at bounding box center [352, 349] width 585 height 32
click at [182, 353] on select "Select Stylist Aakash_Pdct [PERSON_NAME] [PERSON_NAME] [PERSON_NAME] Counter_Sa…" at bounding box center [192, 344] width 84 height 21
select select "87318"
click at [150, 335] on select "Select Stylist Aakash_Pdct [PERSON_NAME] [PERSON_NAME] [PERSON_NAME] Counter_Sa…" at bounding box center [192, 344] width 84 height 21
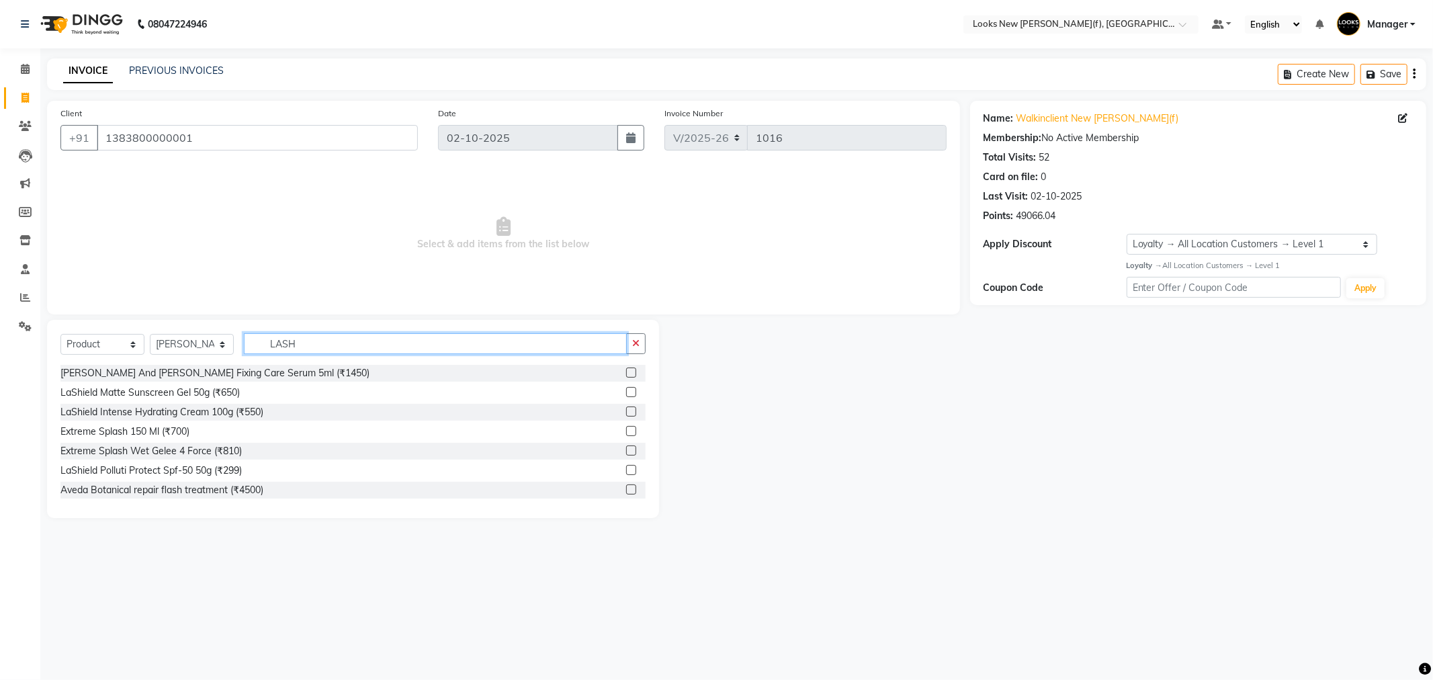
drag, startPoint x: 253, startPoint y: 353, endPoint x: 205, endPoint y: 359, distance: 48.7
click at [215, 356] on div "Select Service Product Membership Package Voucher Prepaid Gift Card Select Styl…" at bounding box center [352, 349] width 585 height 32
type input "E"
type input "LASH"
click at [99, 350] on select "Select Service Product Membership Package Voucher Prepaid Gift Card" at bounding box center [102, 344] width 84 height 21
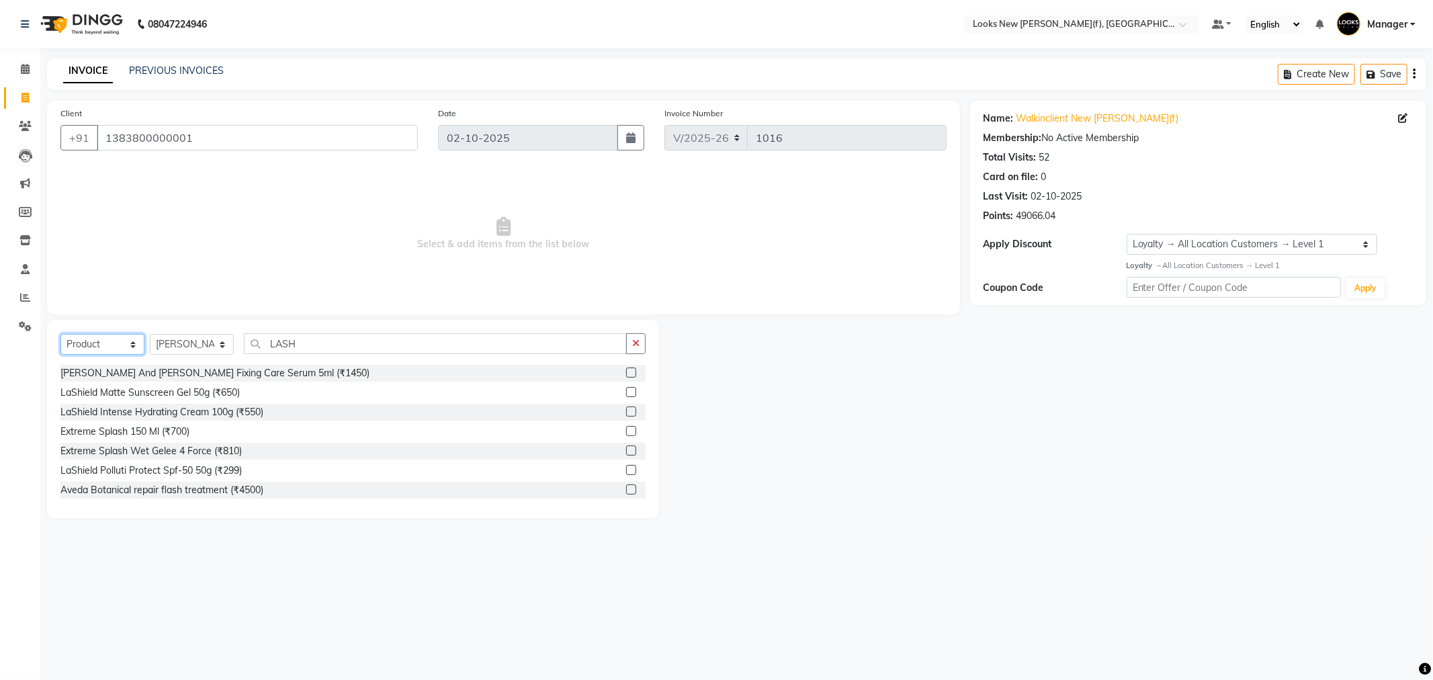
select select "service"
click at [60, 335] on select "Select Service Product Membership Package Voucher Prepaid Gift Card" at bounding box center [102, 344] width 84 height 21
click at [131, 343] on select "Select Service Product Membership Package Voucher Prepaid Gift Card" at bounding box center [102, 344] width 84 height 21
click at [60, 335] on select "Select Service Product Membership Package Voucher Prepaid Gift Card" at bounding box center [102, 344] width 84 height 21
click at [95, 348] on select "Select Service Product Membership Package Voucher Prepaid Gift Card" at bounding box center [102, 344] width 84 height 21
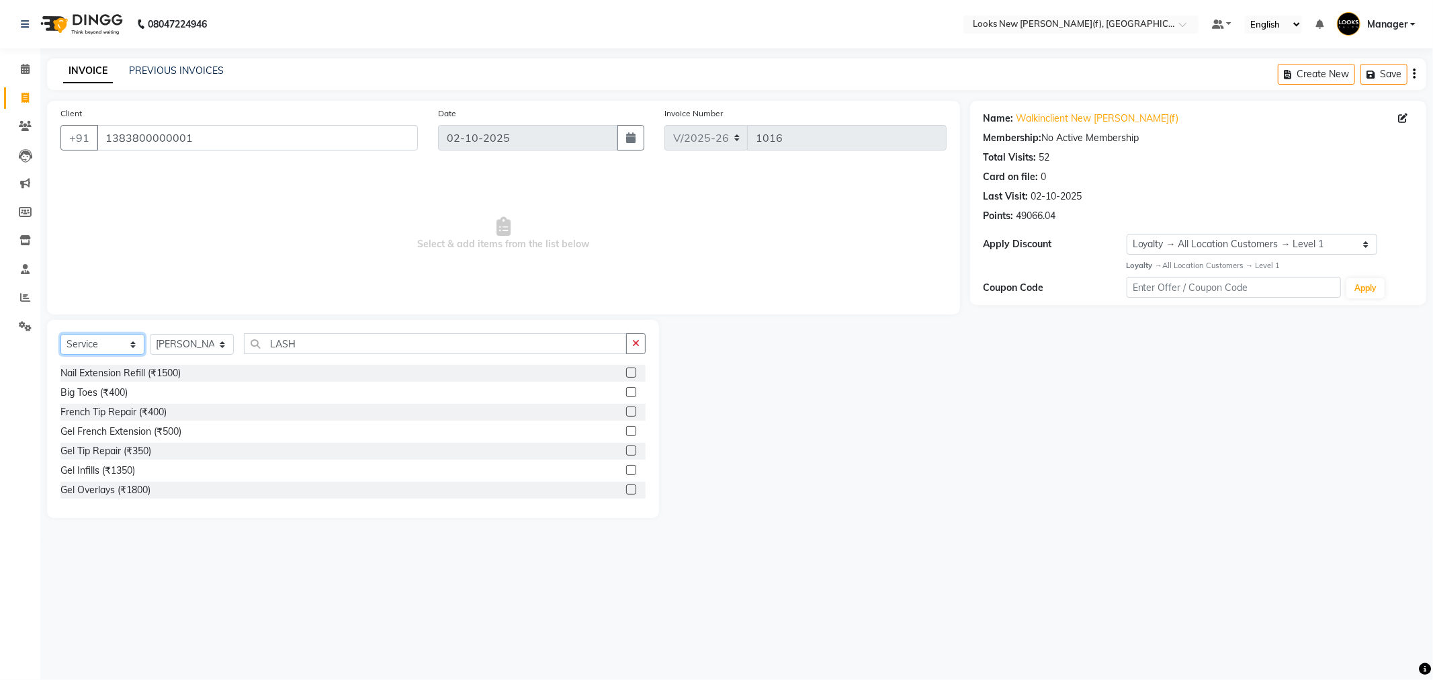
click at [60, 335] on select "Select Service Product Membership Package Voucher Prepaid Gift Card" at bounding box center [102, 344] width 84 height 21
click at [88, 348] on select "Select Service Product Membership Package Voucher Prepaid Gift Card" at bounding box center [102, 344] width 84 height 21
click at [240, 345] on div "Select Service Product Membership Package Voucher Prepaid Gift Card Select Styl…" at bounding box center [352, 349] width 585 height 32
drag, startPoint x: 290, startPoint y: 343, endPoint x: 306, endPoint y: 345, distance: 15.6
click at [292, 343] on input "LASH" at bounding box center [435, 343] width 383 height 21
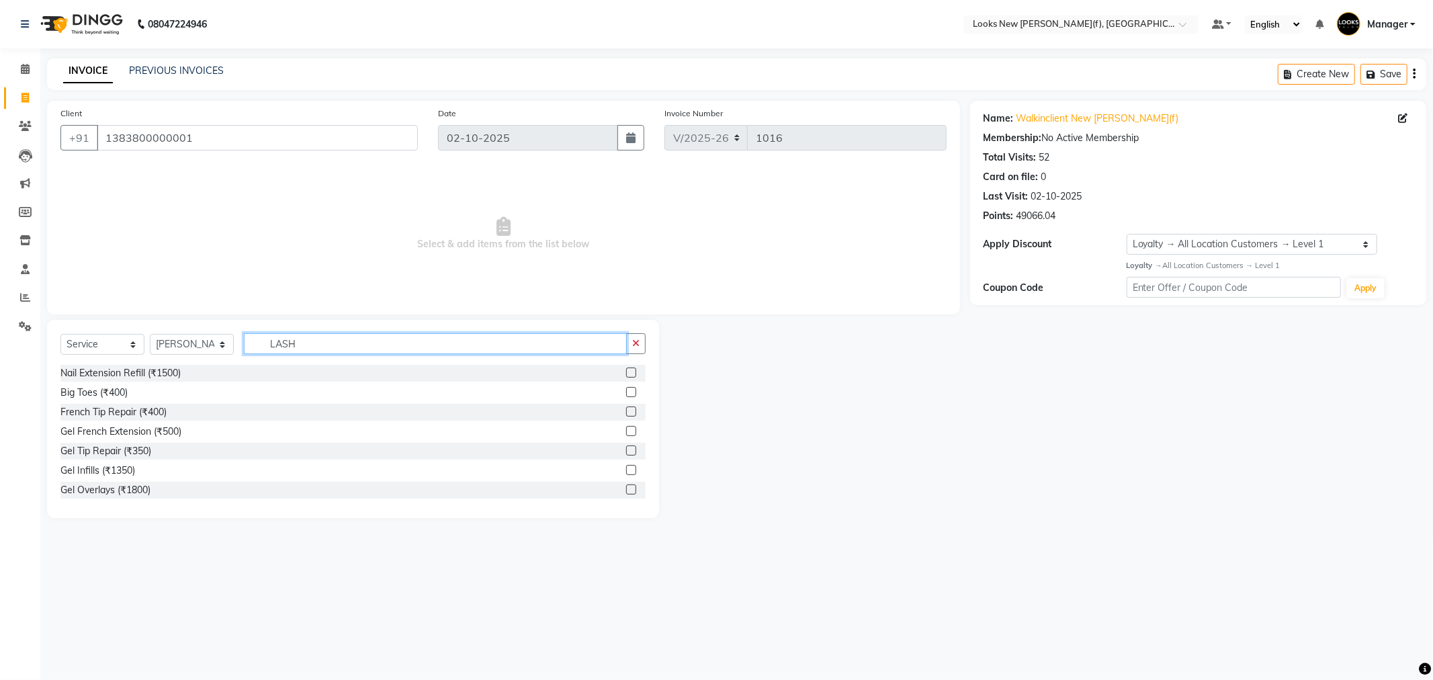
click at [314, 345] on input "LASH" at bounding box center [435, 343] width 383 height 21
drag, startPoint x: 312, startPoint y: 345, endPoint x: 212, endPoint y: 357, distance: 100.1
click at [212, 357] on div "Select Service Product Membership Package Voucher Prepaid Gift Card Select Styl…" at bounding box center [352, 349] width 585 height 32
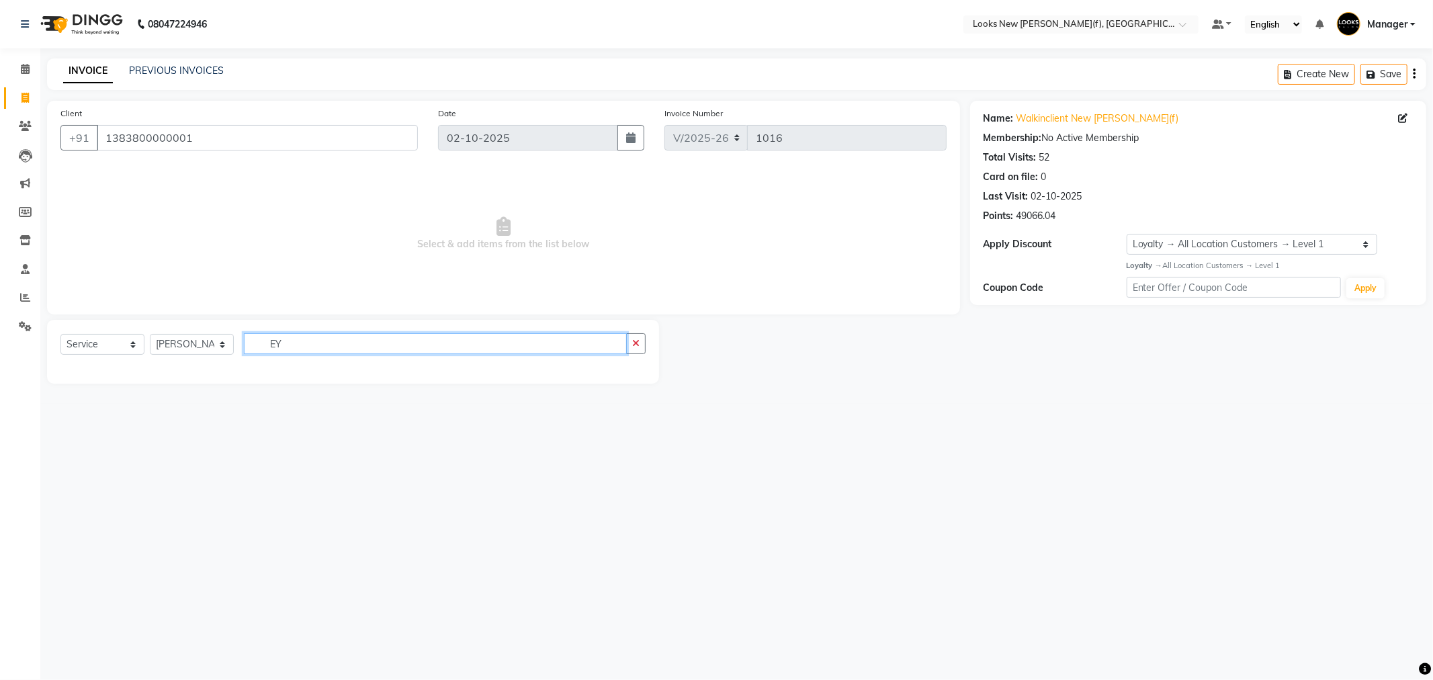
type input "E"
type input "TINT"
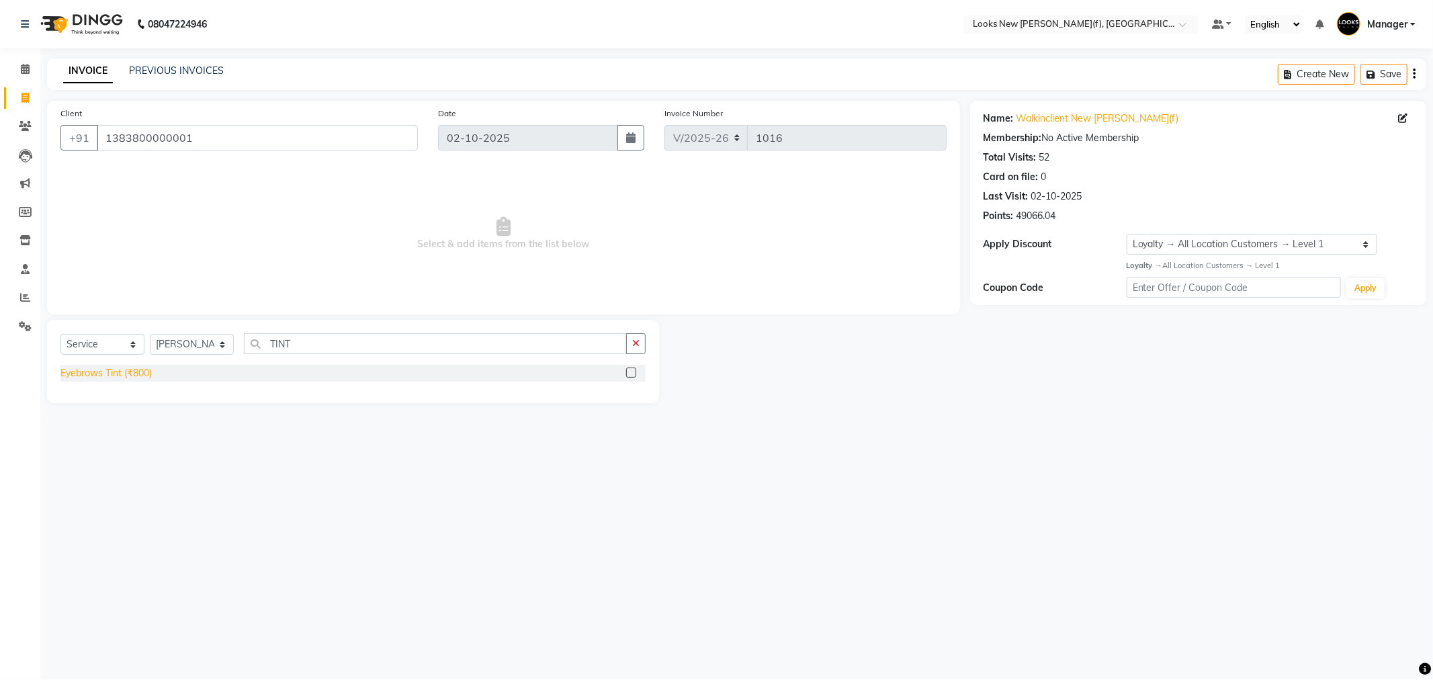
click at [128, 371] on div "Eyebrows Tint (₹800)" at bounding box center [105, 373] width 91 height 14
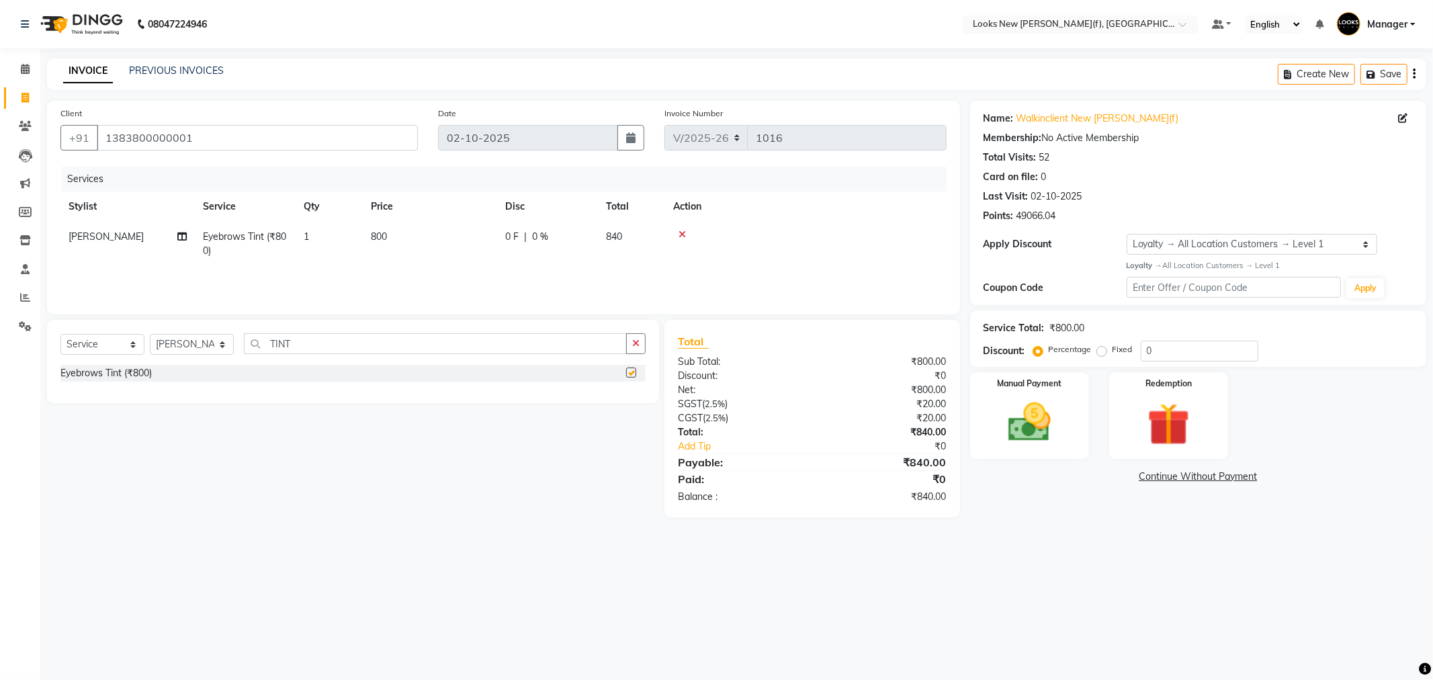
checkbox input "false"
click at [384, 240] on span "800" at bounding box center [379, 236] width 16 height 12
select select "87318"
click at [353, 242] on tr "Aakash_Pdct Afsar Ahmad Ashmita Ayesha Bobby_Asst Bobby_Khan Counter_Sales Kama…" at bounding box center [503, 247] width 886 height 51
type input "450"
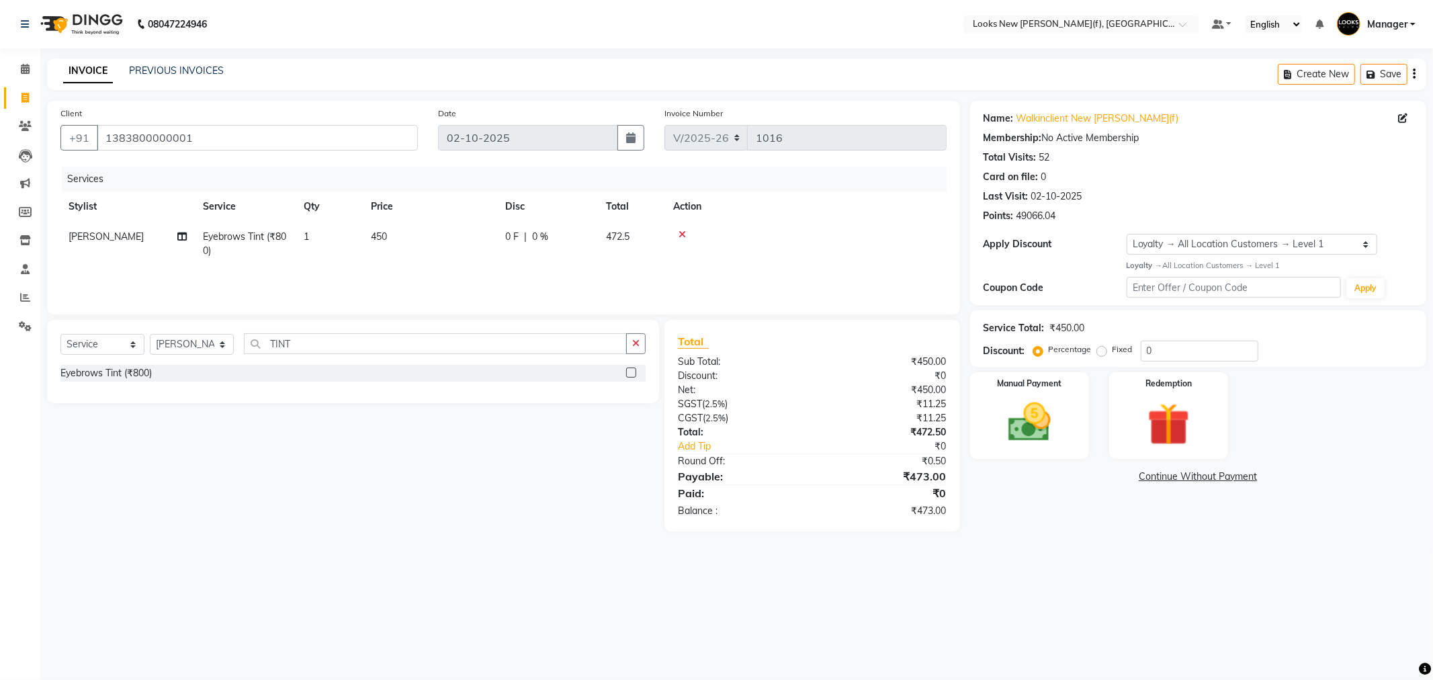
click at [442, 524] on main "INVOICE PREVIOUS INVOICES Create New Save Client +91 1383800000001 Date 02-10-2…" at bounding box center [736, 304] width 1393 height 493
click at [413, 234] on td "450" at bounding box center [430, 244] width 134 height 44
select select "87318"
drag, startPoint x: 459, startPoint y: 243, endPoint x: 231, endPoint y: 253, distance: 228.0
click at [227, 247] on tr "Aakash_Pdct Afsar Ahmad Ashmita Ayesha Bobby_Asst Bobby_Khan Counter_Sales Kama…" at bounding box center [503, 247] width 886 height 51
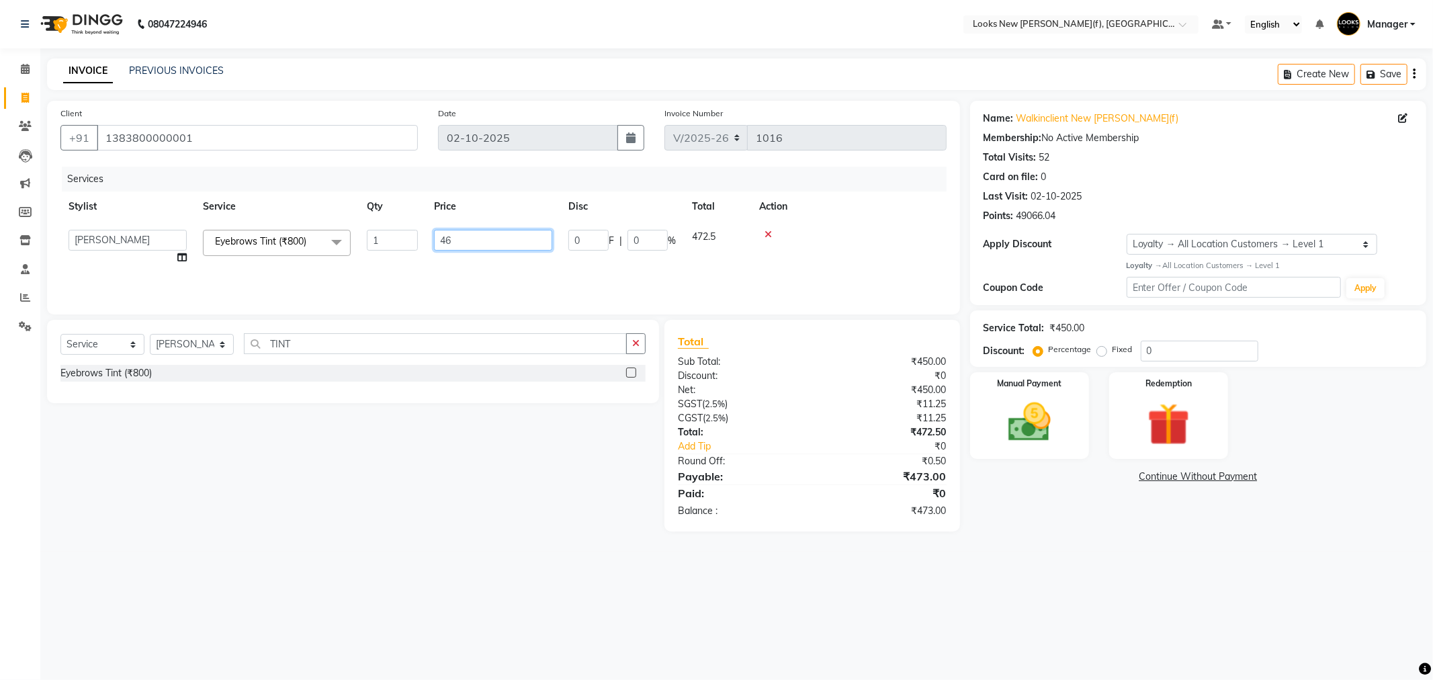
type input "465"
click at [775, 605] on div "08047224946 Select Location × Looks New Rajinder Nagar(f), Delhi Default Panel …" at bounding box center [716, 340] width 1433 height 680
click at [400, 237] on td "465" at bounding box center [430, 244] width 134 height 44
select select "87318"
drag, startPoint x: 472, startPoint y: 236, endPoint x: 338, endPoint y: 252, distance: 134.6
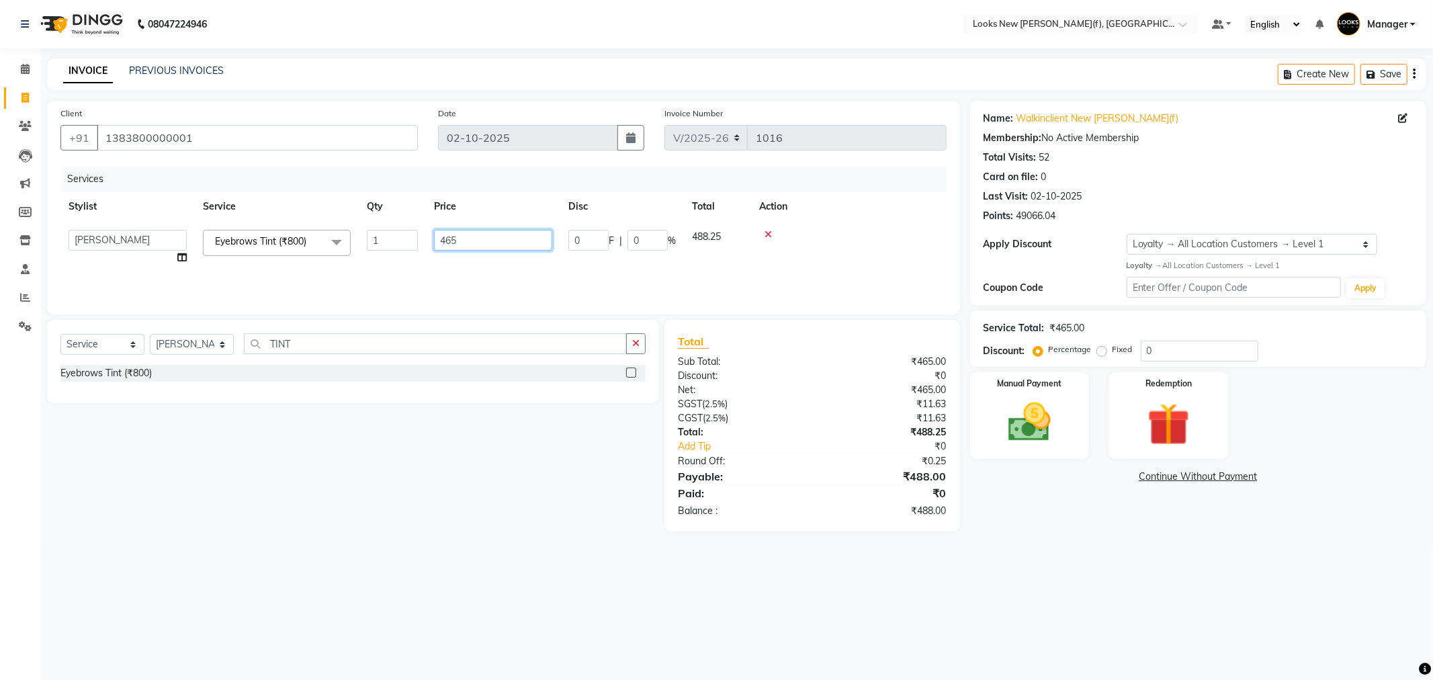
click at [364, 235] on tr "Aakash_Pdct Afsar Ahmad Ashmita Ayesha Bobby_Asst Bobby_Khan Counter_Sales Kama…" at bounding box center [503, 247] width 886 height 51
type input "470"
click at [957, 596] on div "08047224946 Select Location × Looks New Rajinder Nagar(f), Delhi Default Panel …" at bounding box center [716, 340] width 1433 height 680
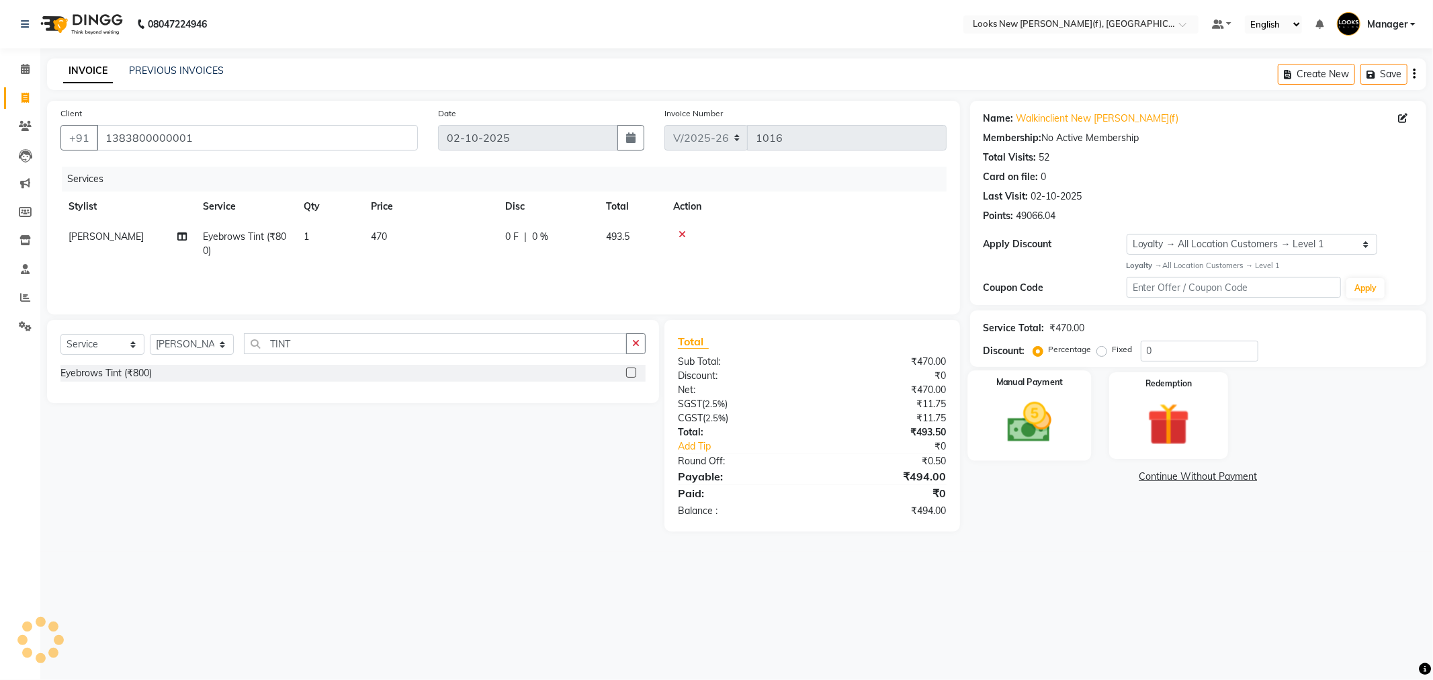
click at [1035, 421] on img at bounding box center [1030, 422] width 72 height 51
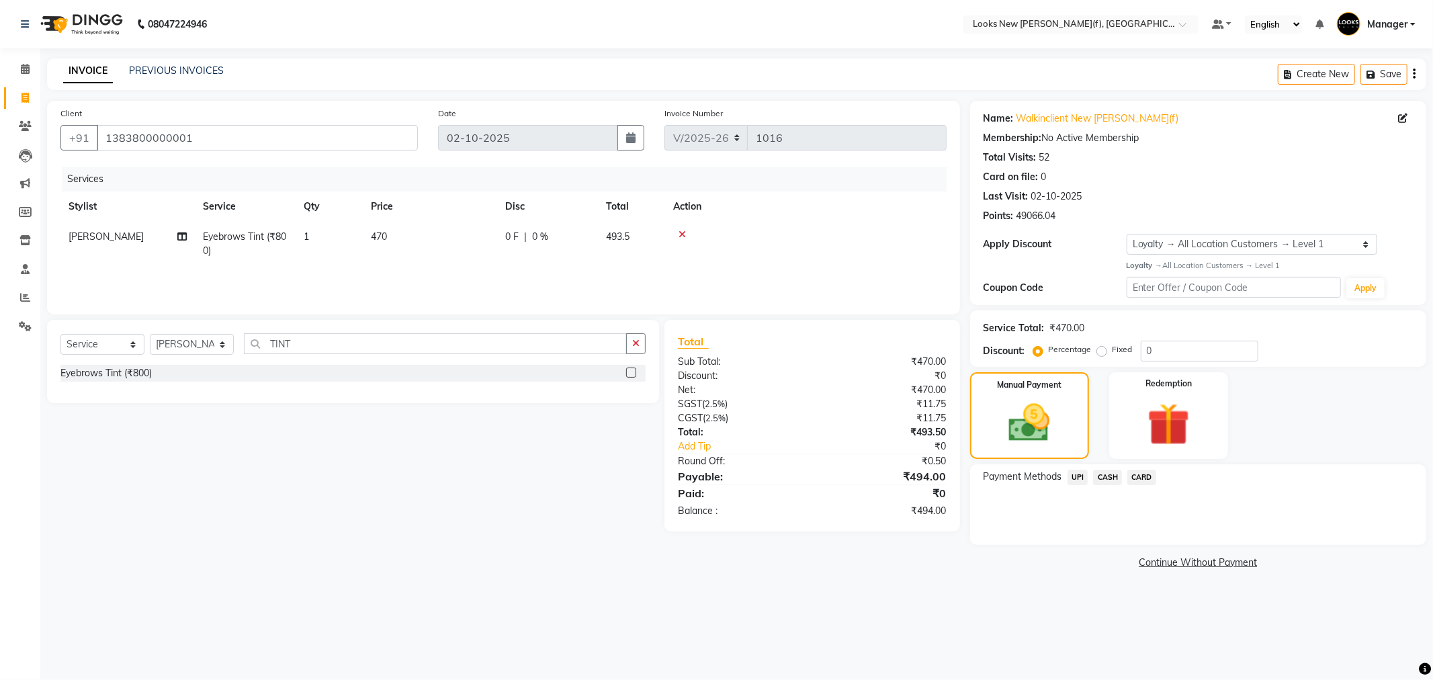
click at [1116, 475] on span "CASH" at bounding box center [1107, 477] width 29 height 15
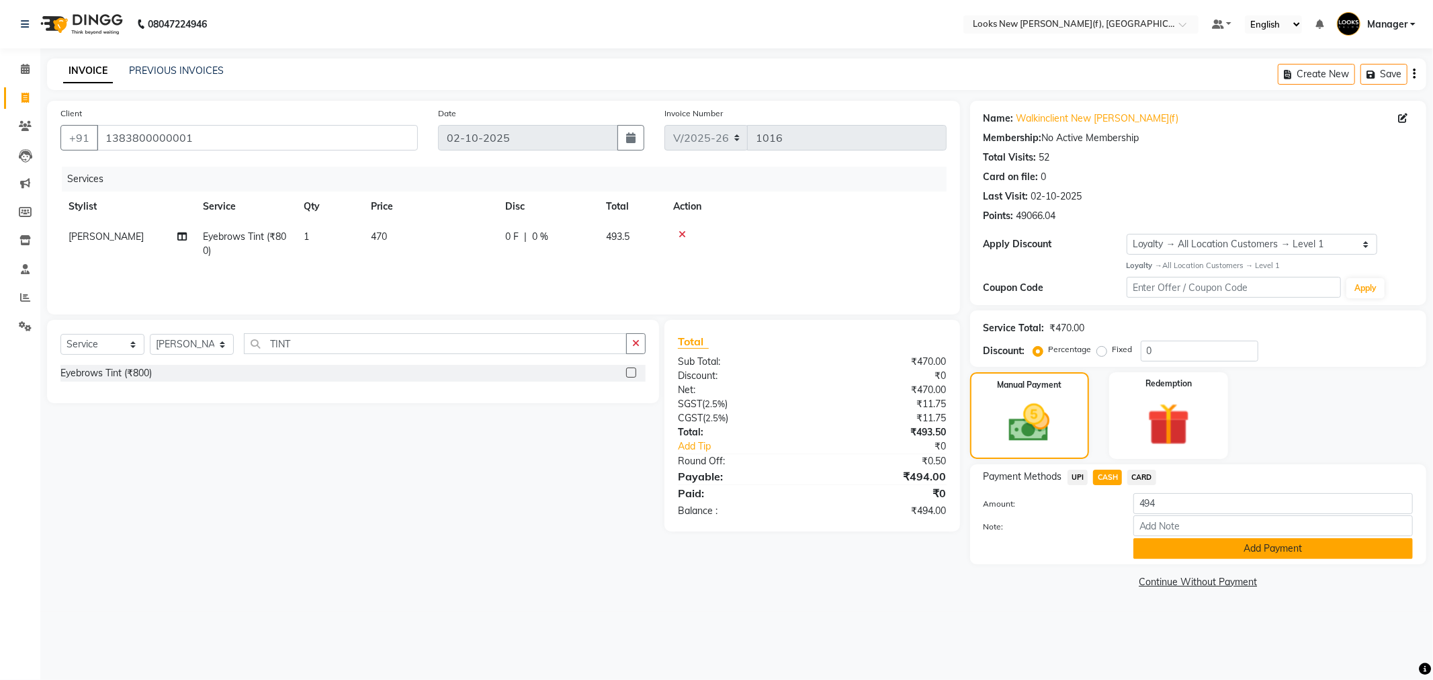
click at [1184, 551] on button "Add Payment" at bounding box center [1272, 548] width 279 height 21
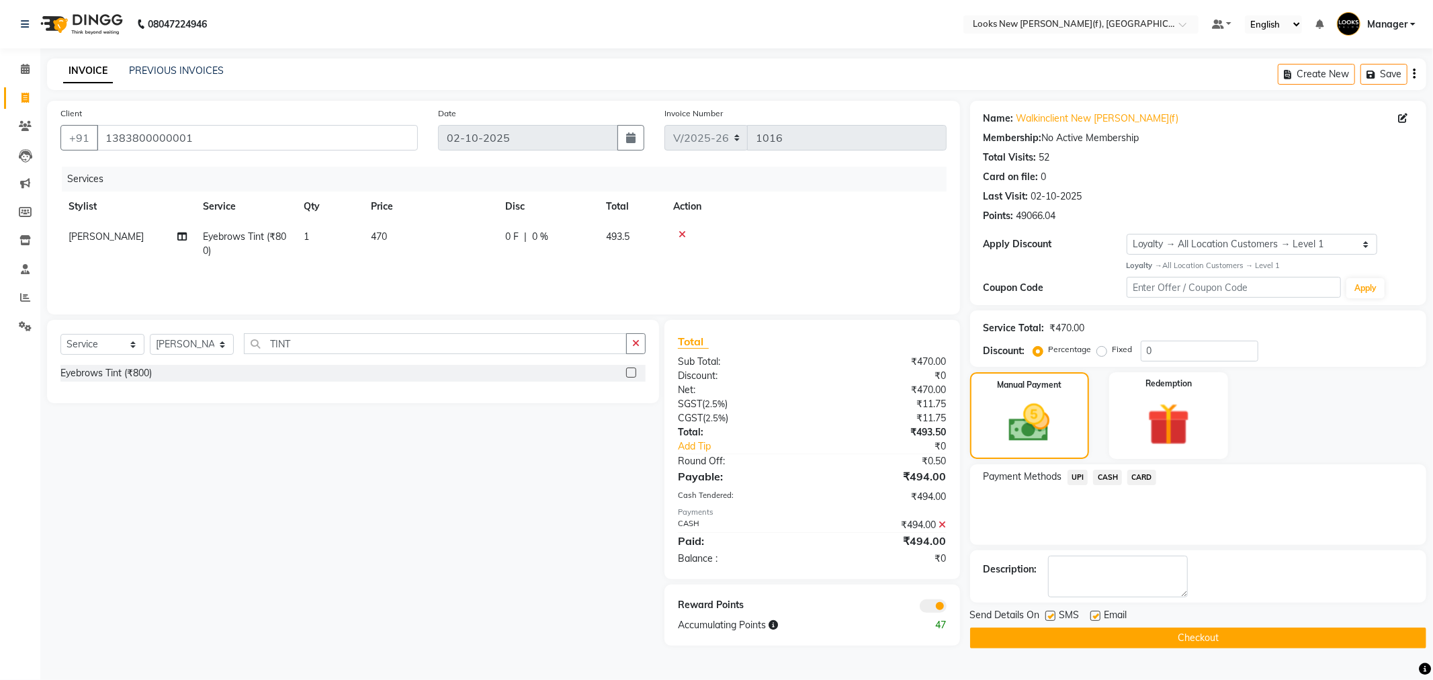
click at [1045, 647] on button "Checkout" at bounding box center [1198, 637] width 456 height 21
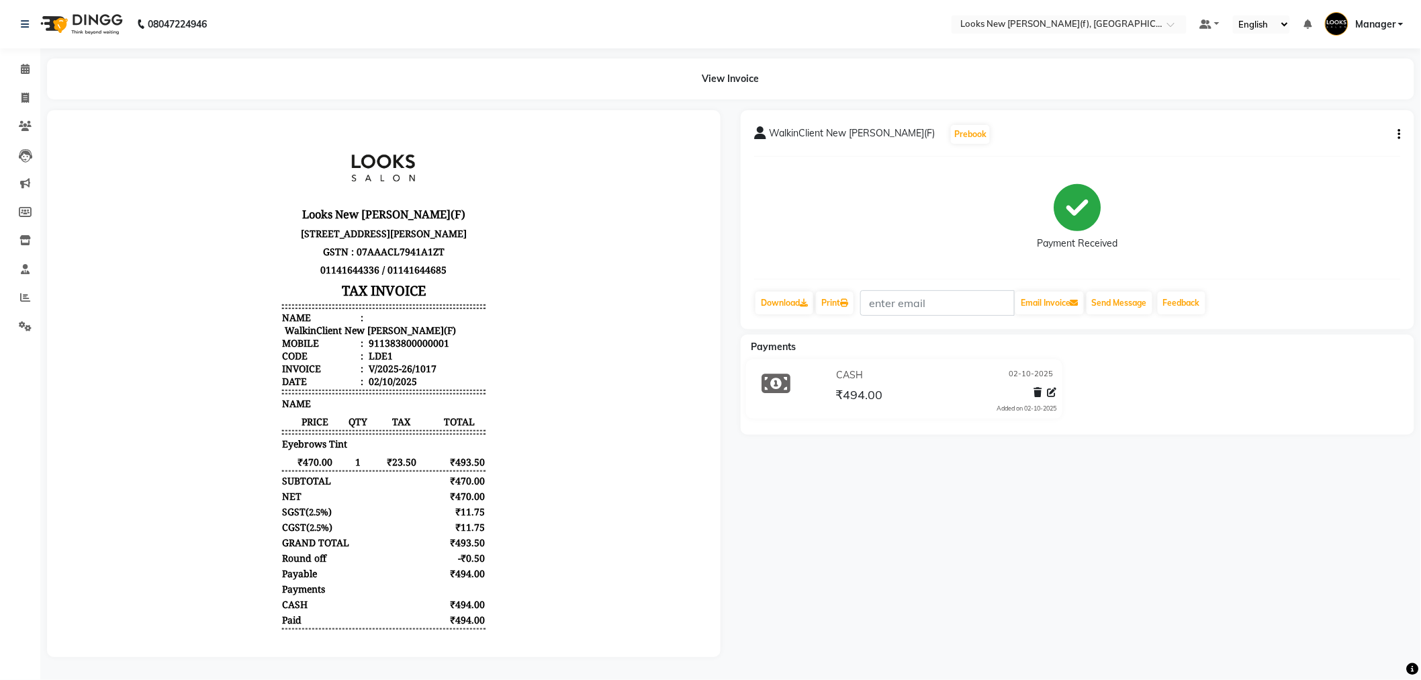
drag, startPoint x: 88, startPoint y: 29, endPoint x: 230, endPoint y: 2, distance: 144.9
click at [88, 29] on img at bounding box center [80, 24] width 92 height 38
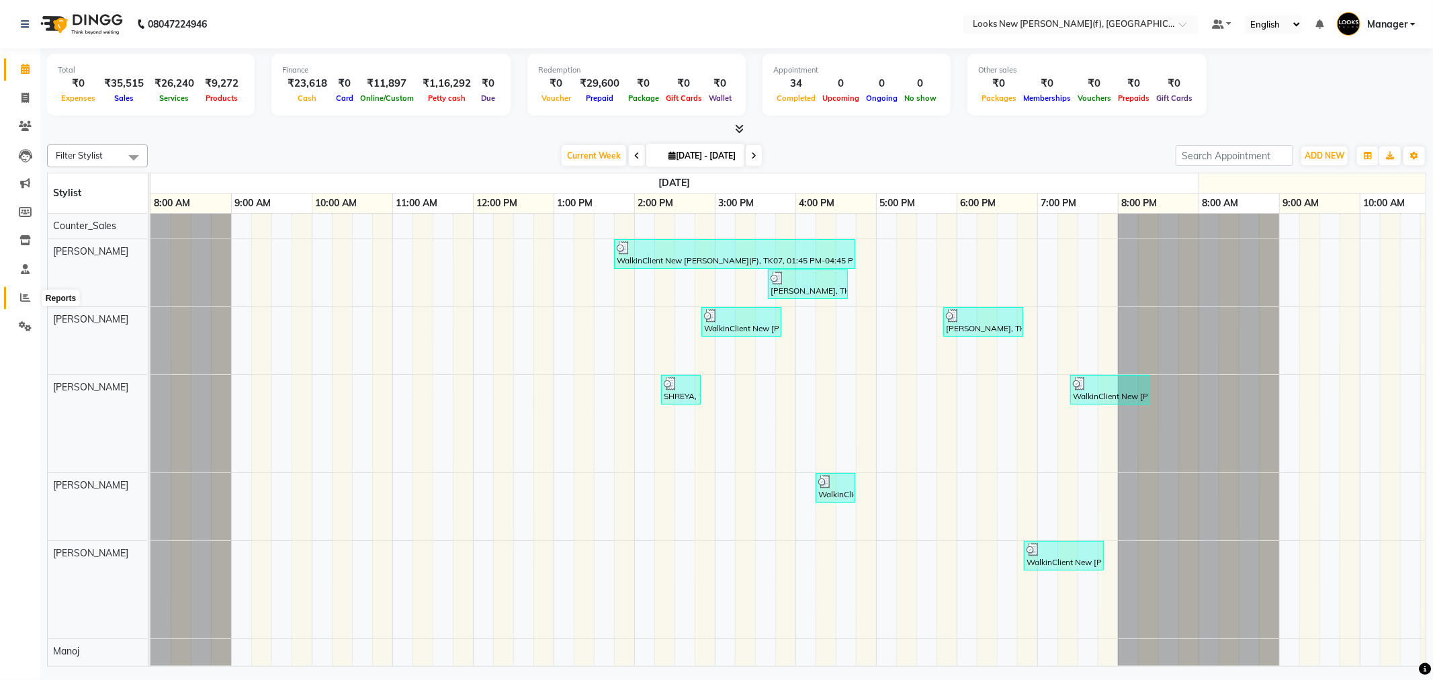
click at [24, 293] on icon at bounding box center [25, 297] width 10 height 10
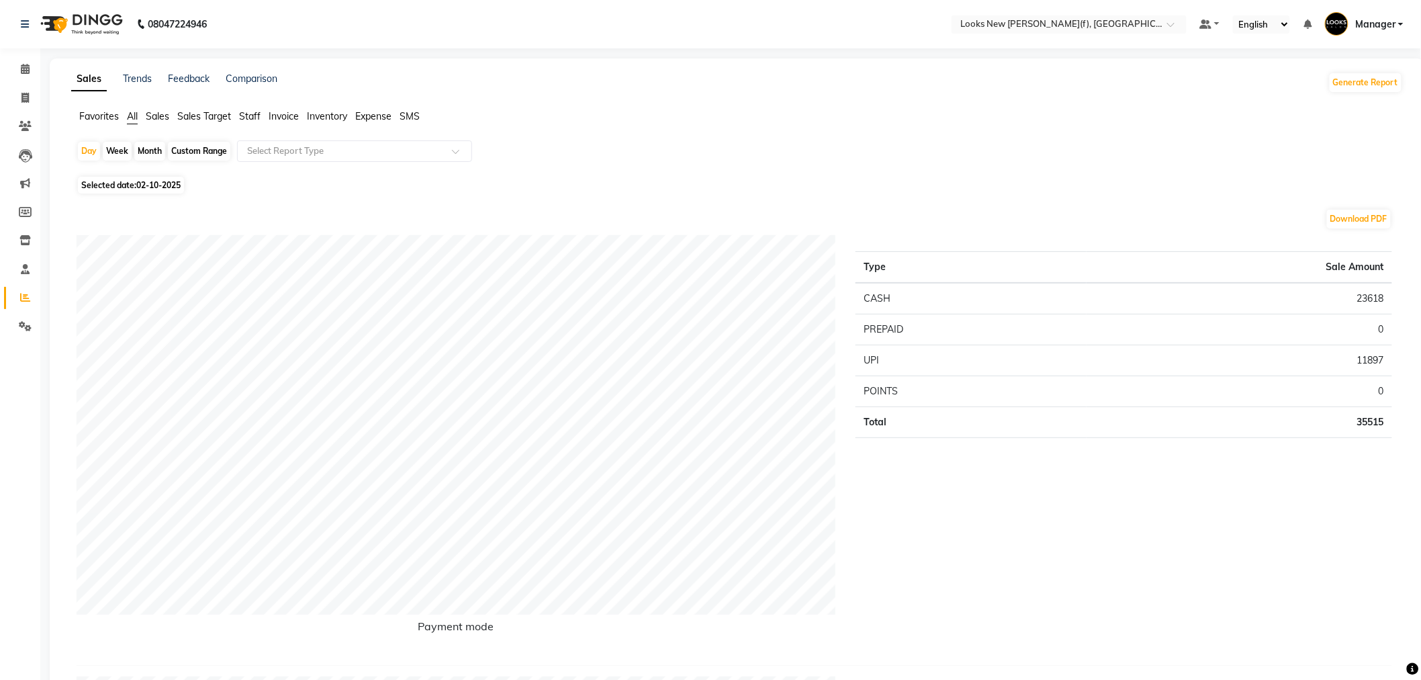
click at [262, 116] on ul "Favorites All Sales Sales Target Staff Invoice Inventory Expense SMS" at bounding box center [737, 116] width 1332 height 15
click at [254, 115] on span "Staff" at bounding box center [249, 116] width 21 height 12
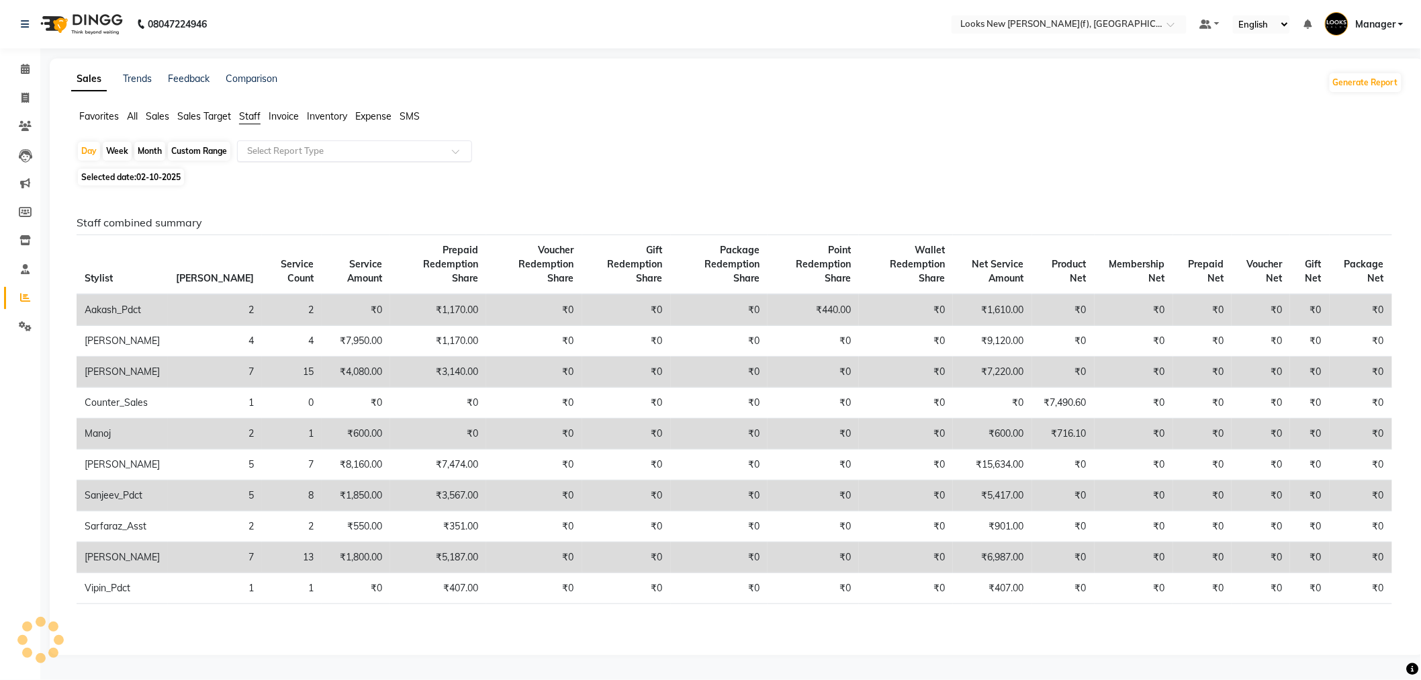
click at [278, 150] on input "text" at bounding box center [341, 150] width 193 height 13
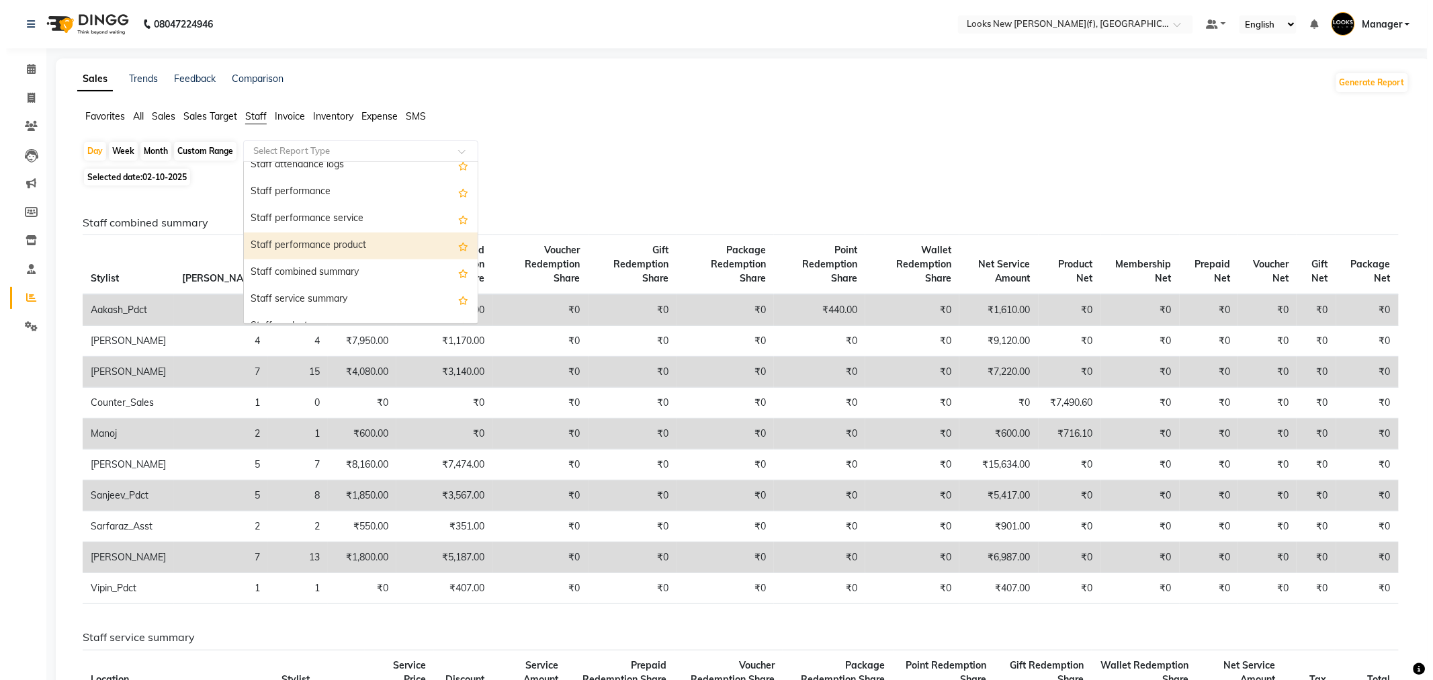
scroll to position [224, 0]
click at [321, 239] on div "Staff combined summary" at bounding box center [355, 247] width 234 height 27
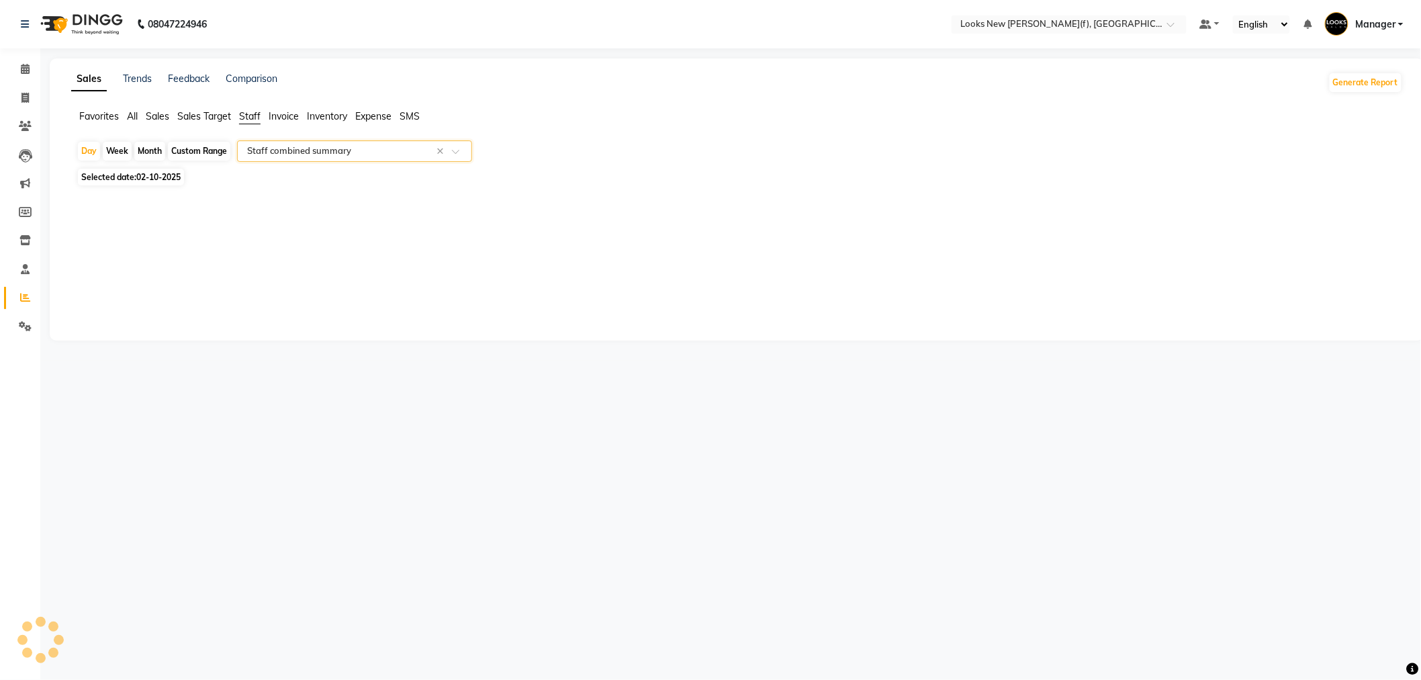
select select "full_report"
select select "csv"
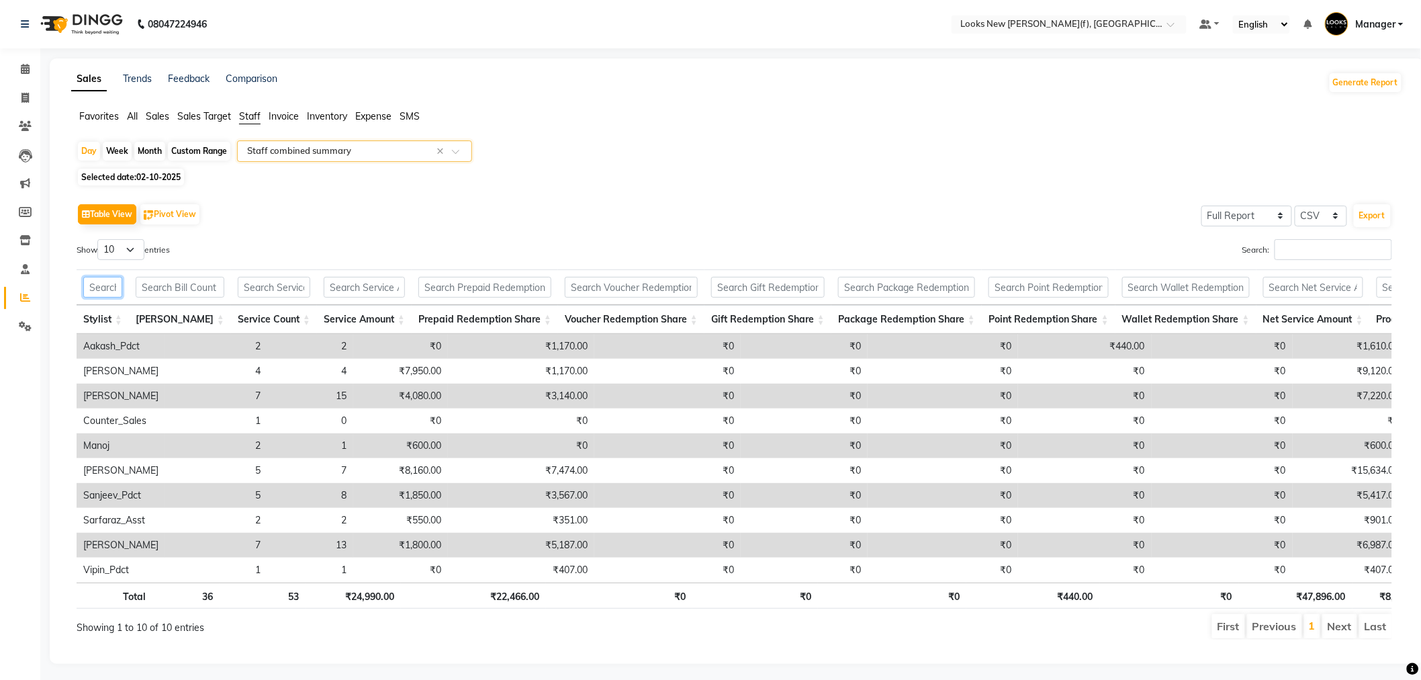
click at [112, 283] on input "text" at bounding box center [102, 287] width 39 height 21
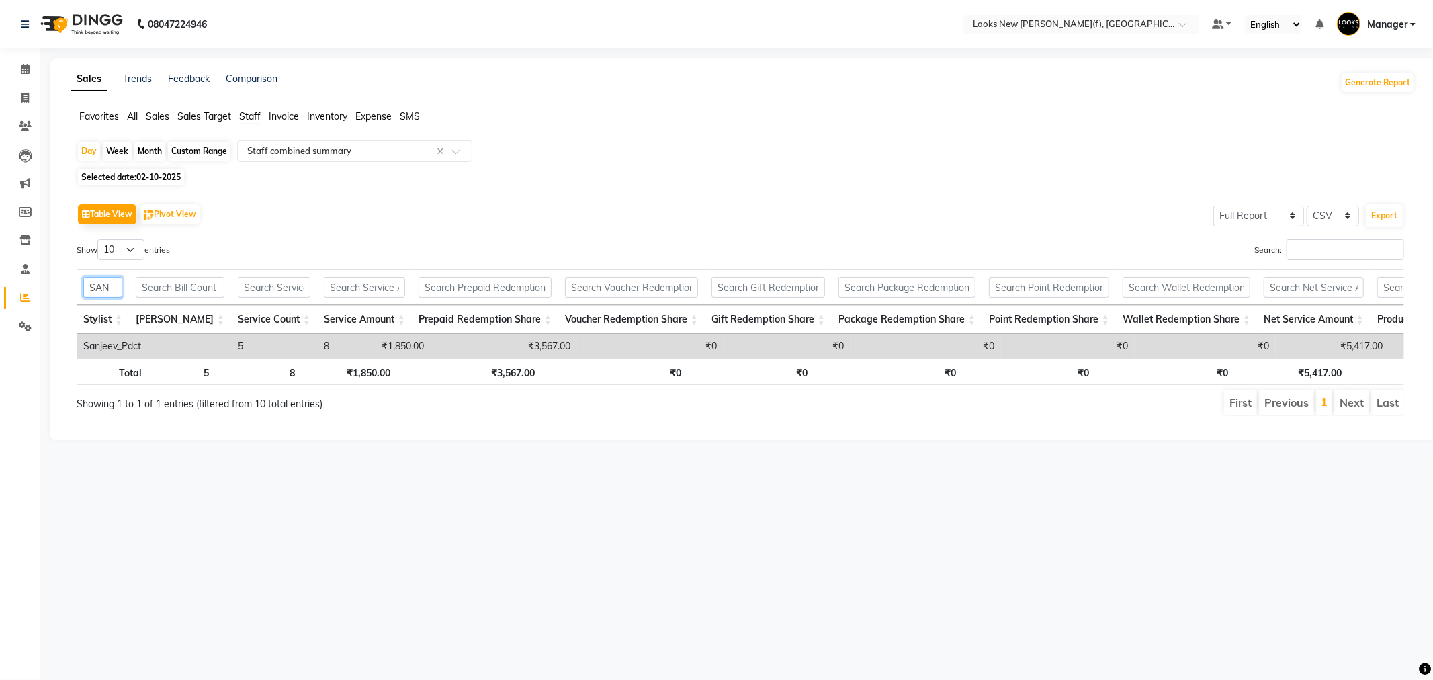
type input "SAN"
drag, startPoint x: 1300, startPoint y: 345, endPoint x: 1360, endPoint y: 345, distance: 59.8
click at [1360, 345] on tr "Sanjeev_Pdct 5 8 ₹1,850.00 ₹3,567.00 ₹0 ₹0 ₹0 ₹0 ₹0 ₹5,417.00 ₹0 ₹0 ₹0 ₹0 ₹0 ₹0" at bounding box center [971, 346] width 1788 height 25
click at [334, 155] on input "text" at bounding box center [341, 150] width 193 height 13
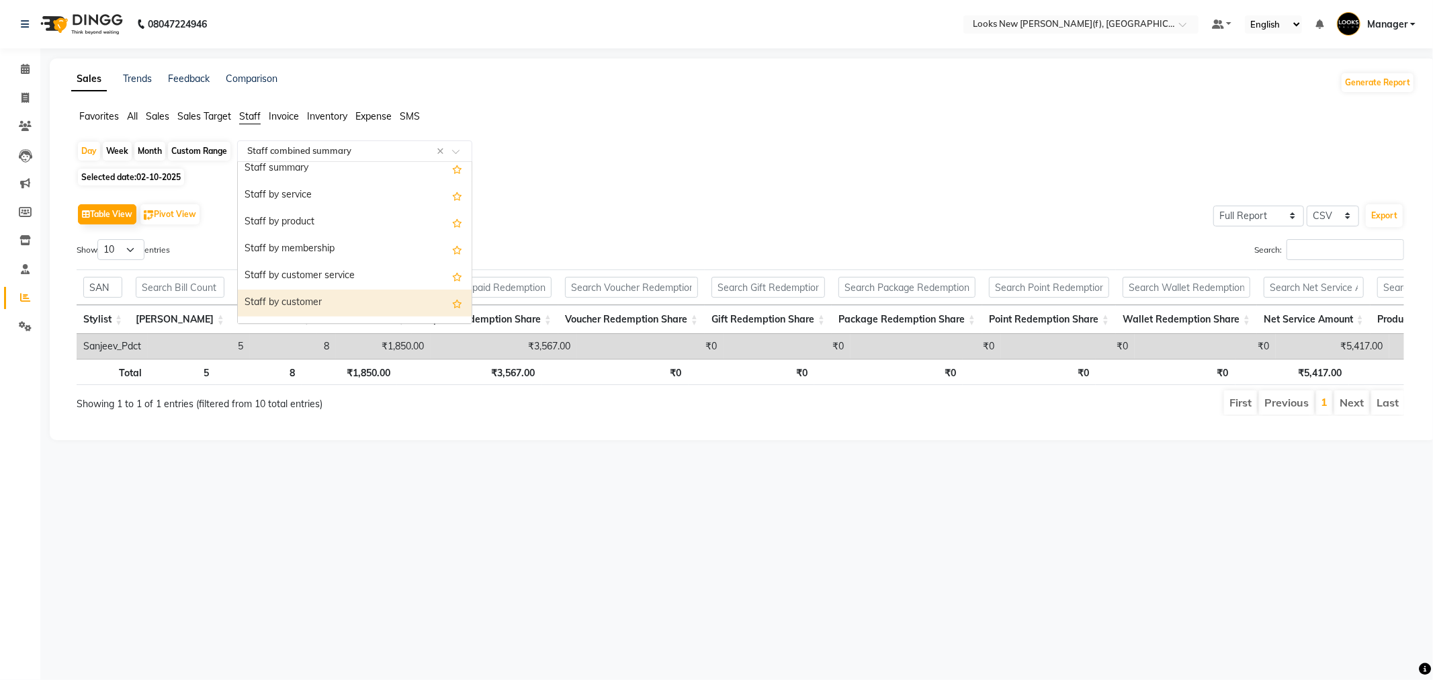
scroll to position [0, 0]
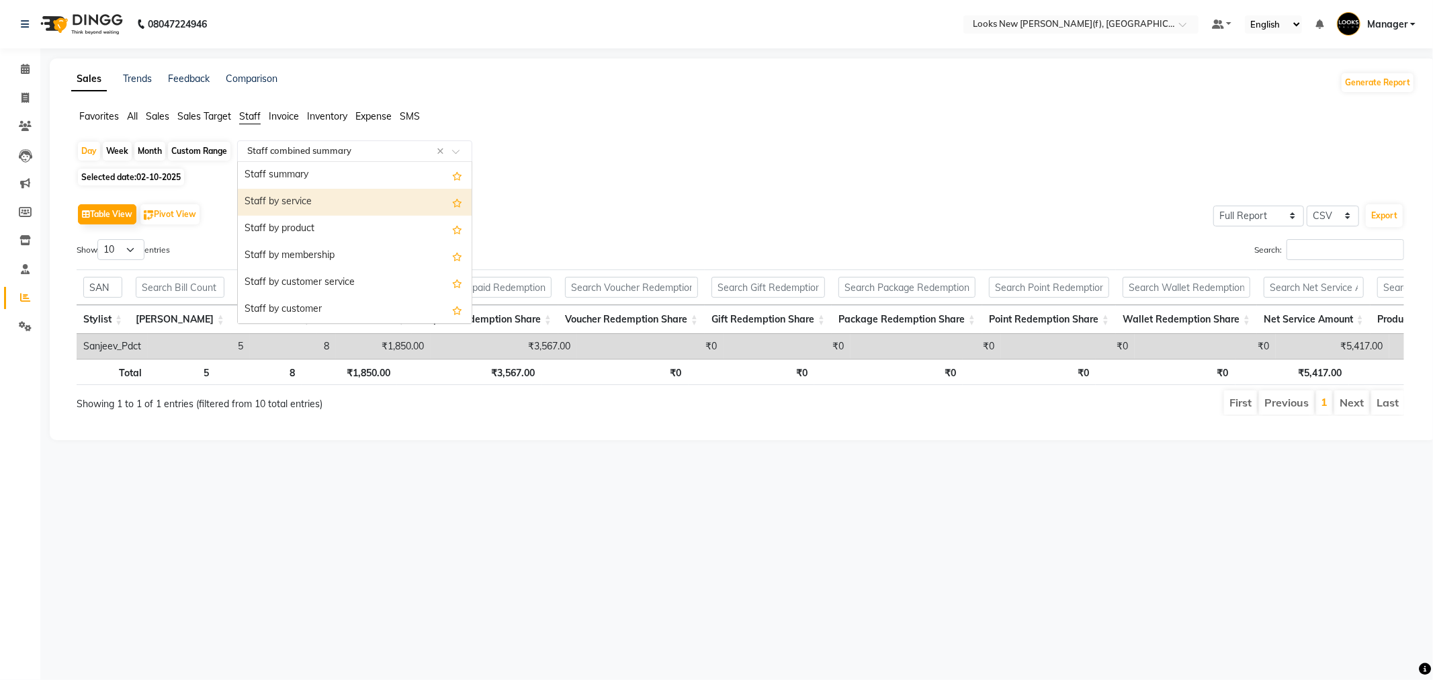
click at [328, 204] on div "Staff by service" at bounding box center [355, 202] width 234 height 27
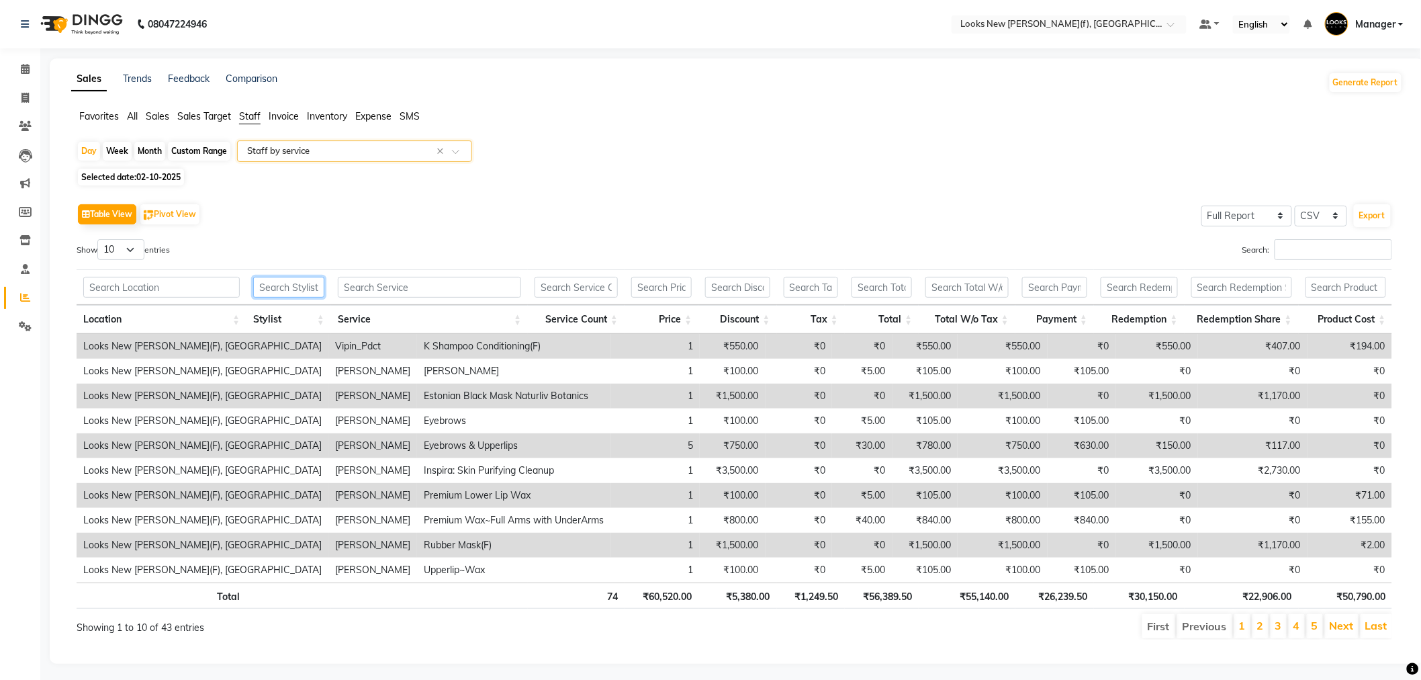
click at [270, 288] on input "text" at bounding box center [288, 287] width 71 height 21
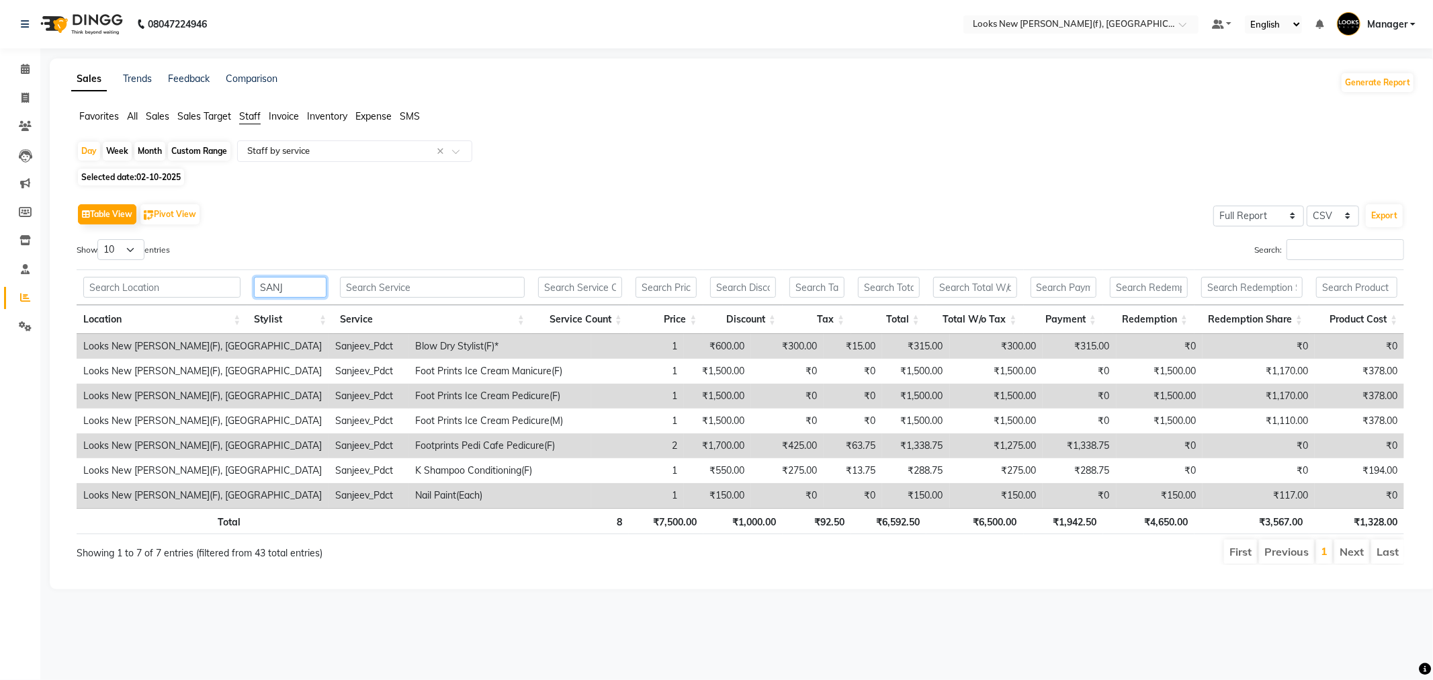
type input "SANJ"
drag, startPoint x: 973, startPoint y: 523, endPoint x: 1030, endPoint y: 529, distance: 57.5
click at [1030, 529] on tr "Total 8 ₹7,500.00 ₹1,000.00 ₹92.50 ₹6,592.50 ₹6,500.00 ₹1,942.50 ₹4,650.00 ₹3,5…" at bounding box center [740, 521] width 1327 height 26
click at [1012, 589] on div "Sales Trends Feedback Comparison Generate Report Favorites All Sales Sales Targ…" at bounding box center [743, 323] width 1387 height 531
click at [83, 31] on img at bounding box center [80, 24] width 92 height 38
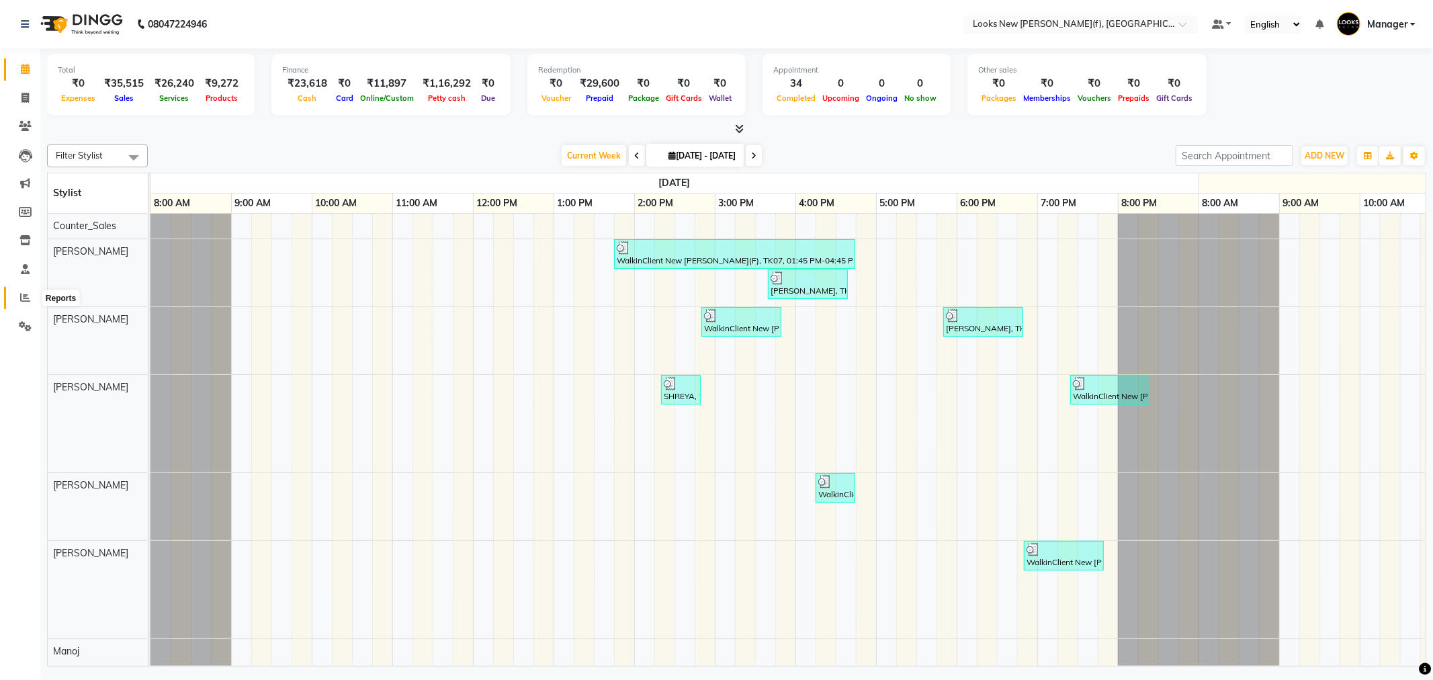
click at [34, 305] on span at bounding box center [25, 297] width 24 height 15
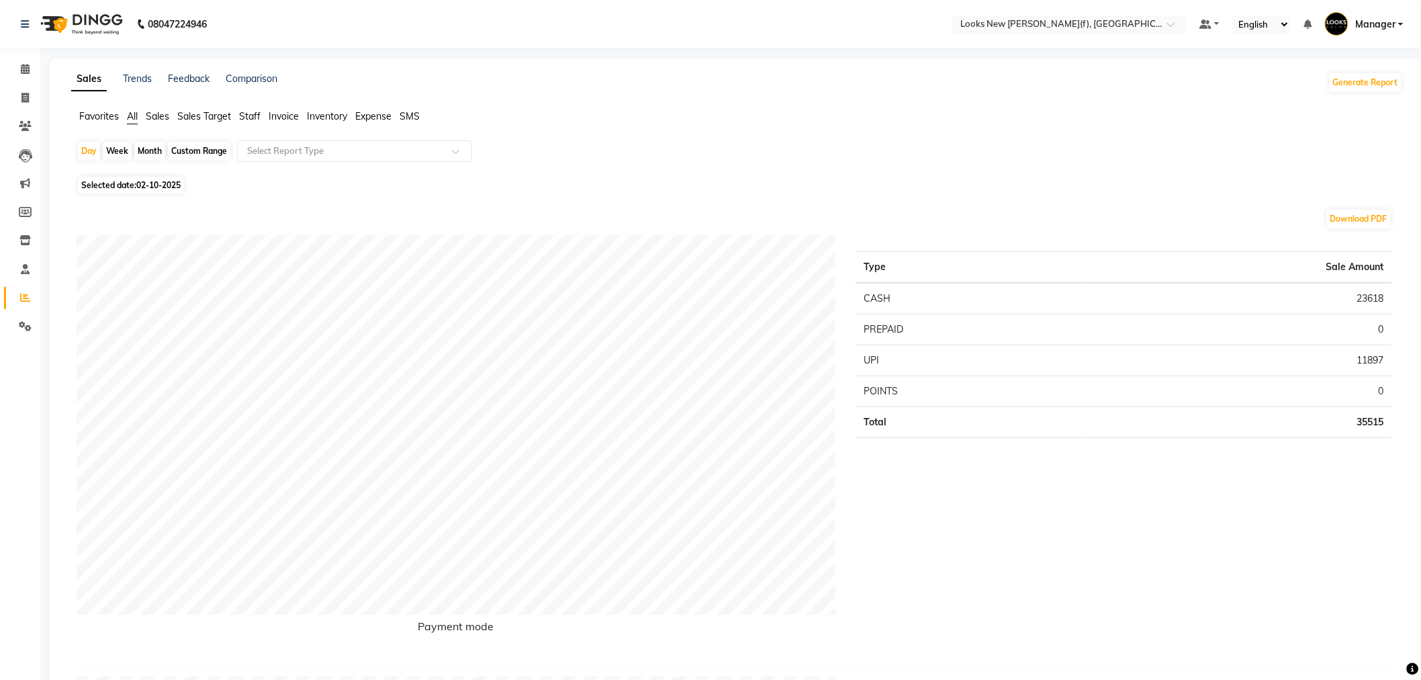
click at [247, 116] on span "Staff" at bounding box center [249, 116] width 21 height 12
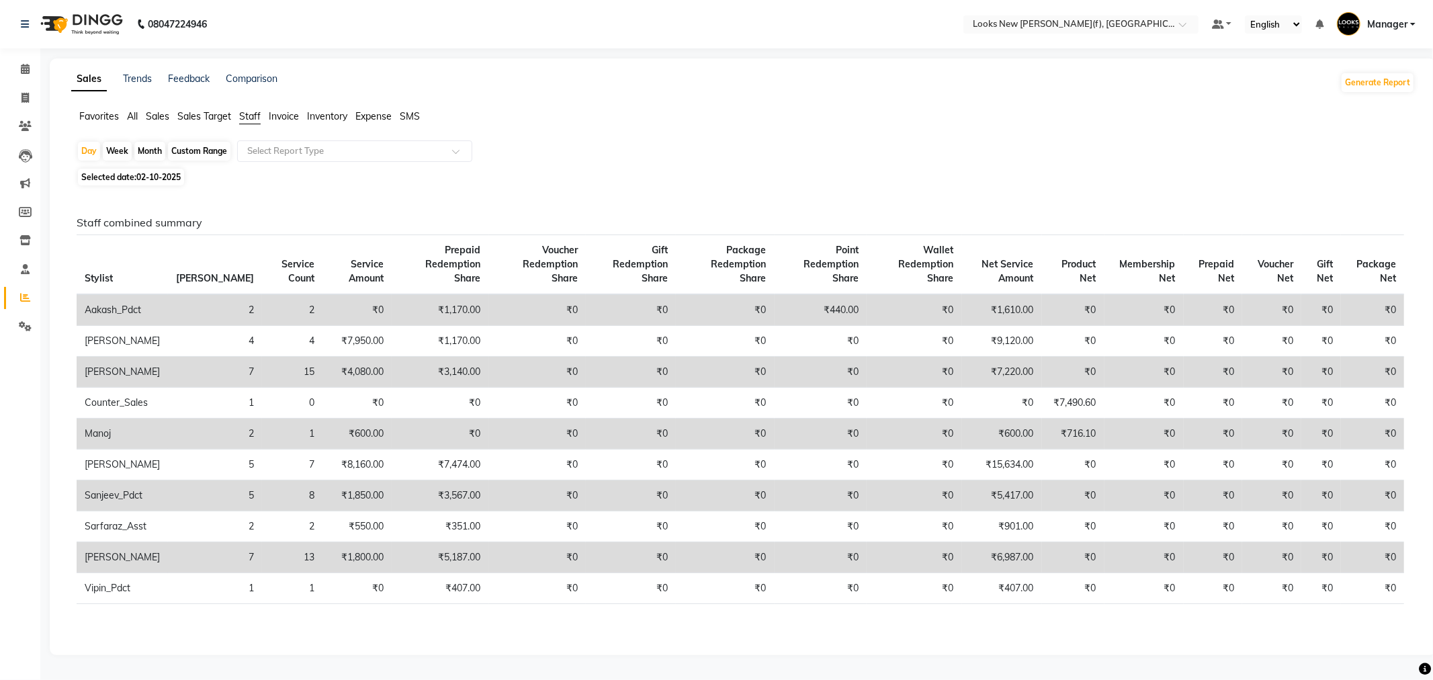
click at [261, 165] on div "Day Week Month Custom Range Select Report Type" at bounding box center [743, 152] width 1333 height 24
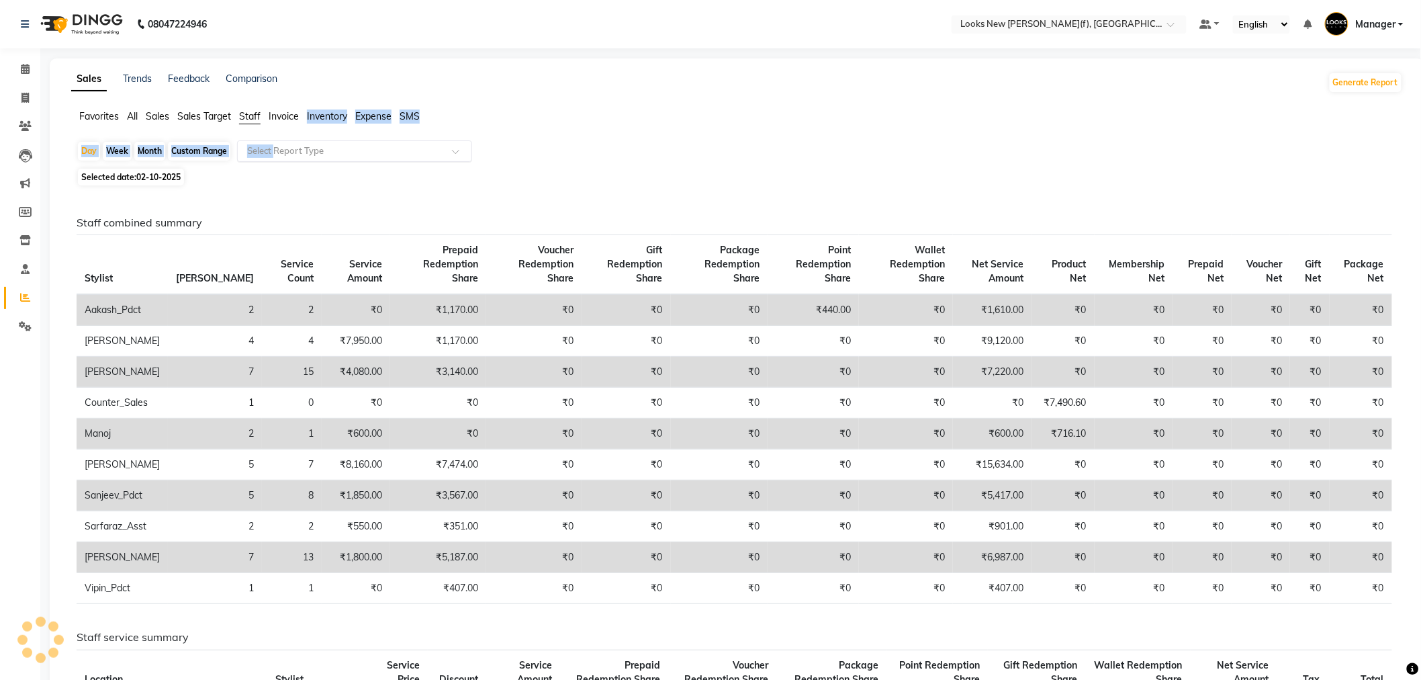
drag, startPoint x: 277, startPoint y: 134, endPoint x: 279, endPoint y: 152, distance: 17.5
click at [278, 152] on input "text" at bounding box center [341, 150] width 193 height 13
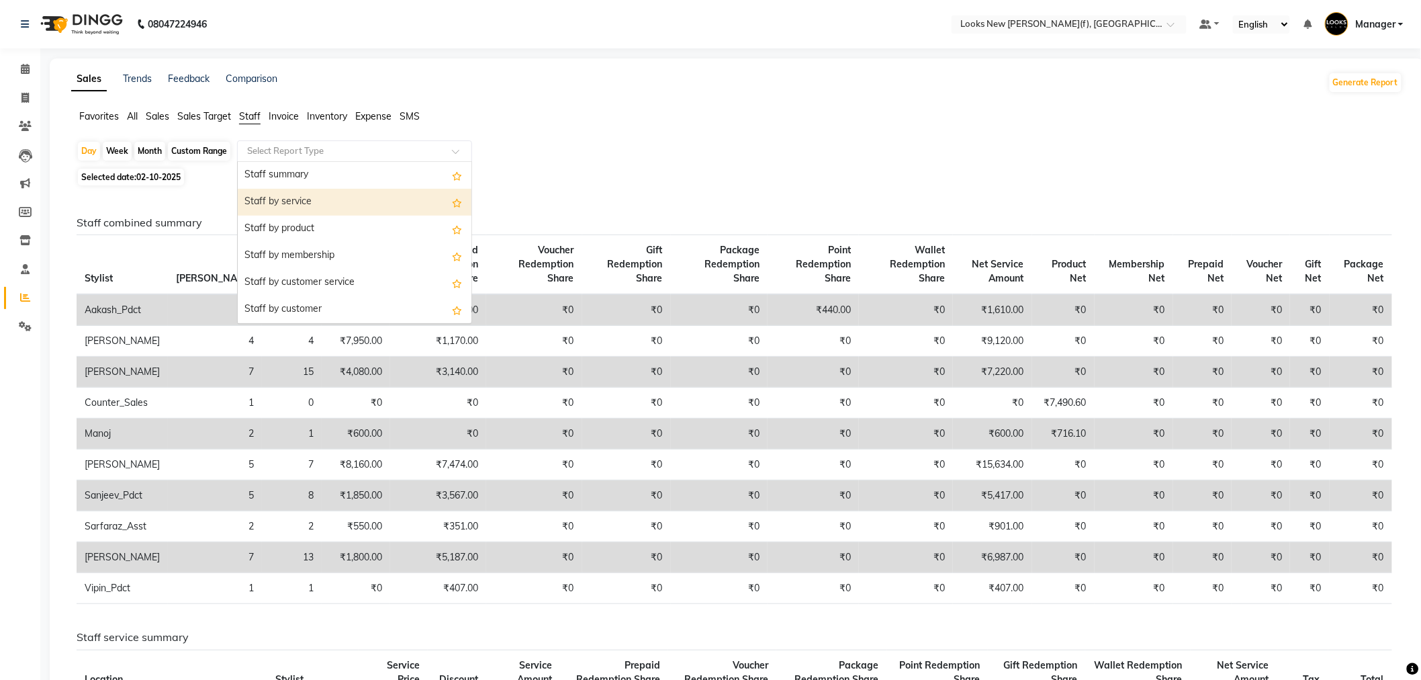
click at [284, 212] on div "Staff by service" at bounding box center [355, 202] width 234 height 27
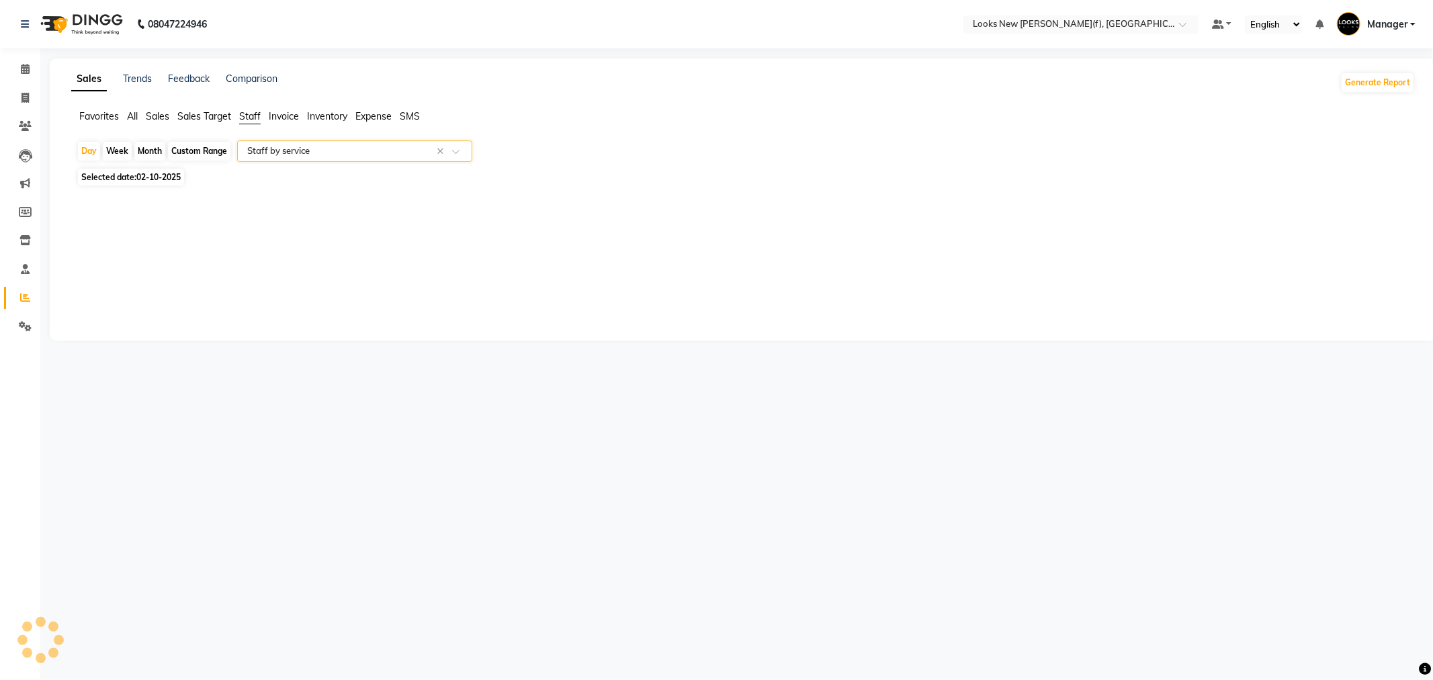
select select "full_report"
select select "csv"
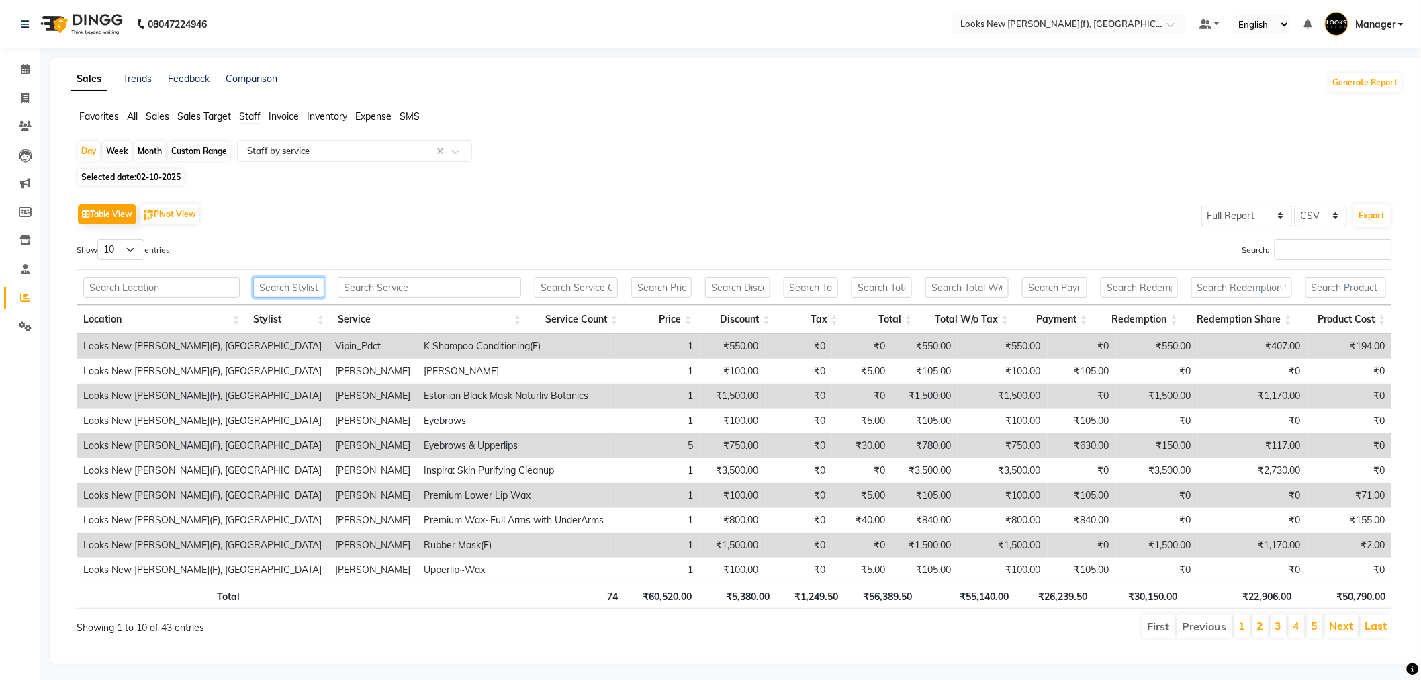
click at [258, 283] on input "text" at bounding box center [288, 287] width 71 height 21
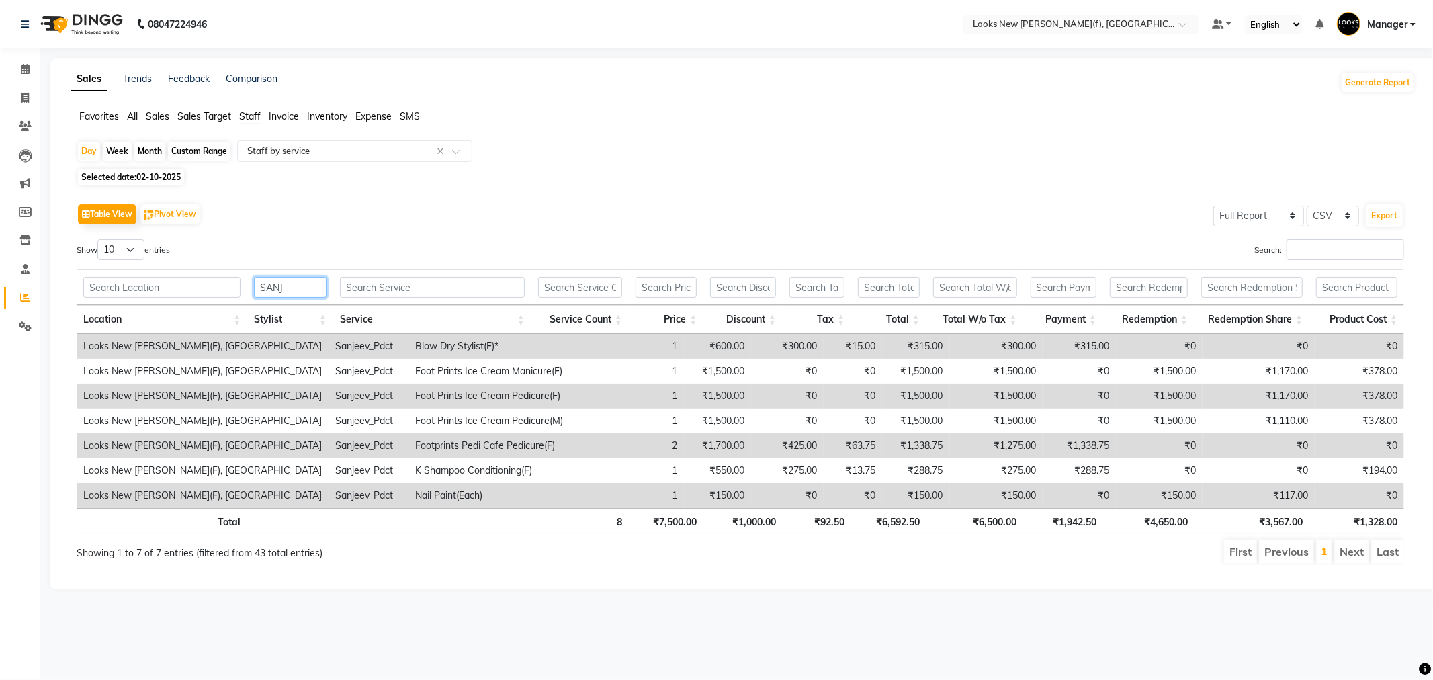
type input "SANJ"
click at [92, 27] on img at bounding box center [80, 24] width 92 height 38
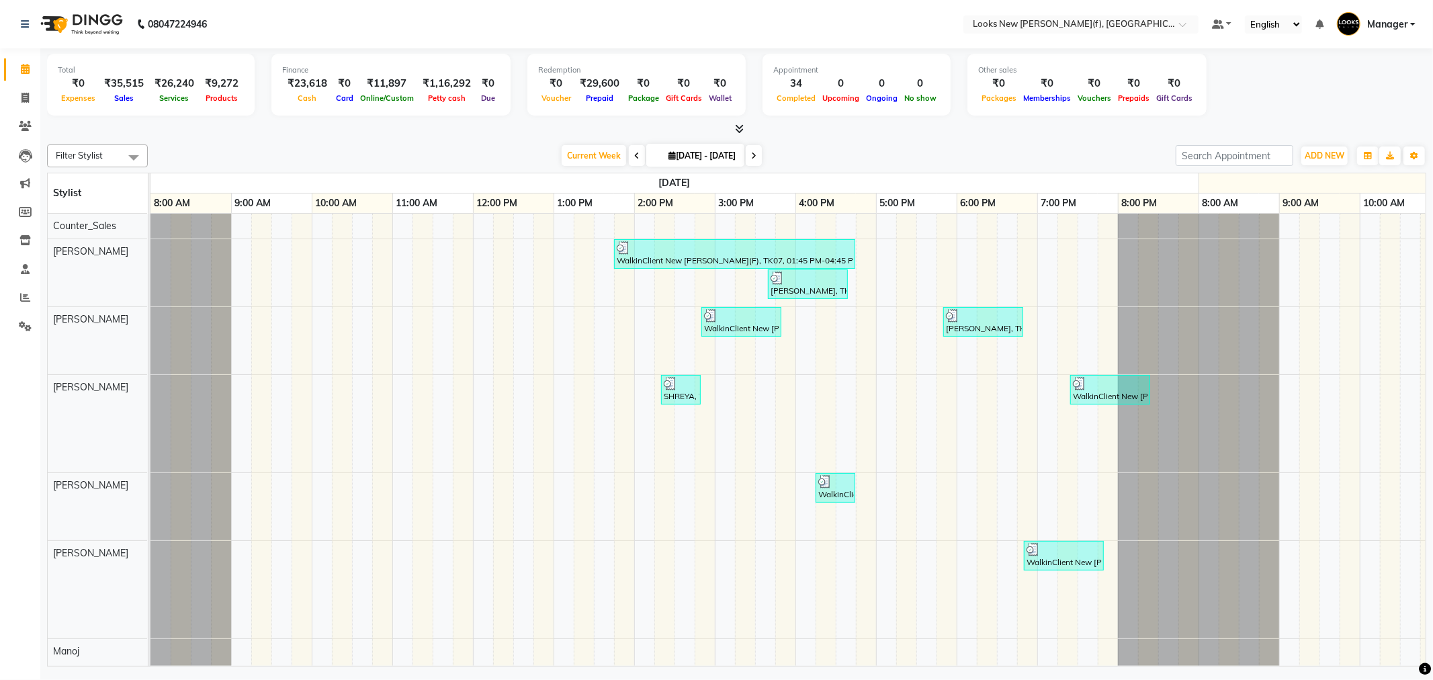
click at [560, 333] on div "Total ₹0 Expenses ₹35,515 Sales ₹26,240 Services ₹9,272 Products Finance ₹23,61…" at bounding box center [736, 358] width 1393 height 621
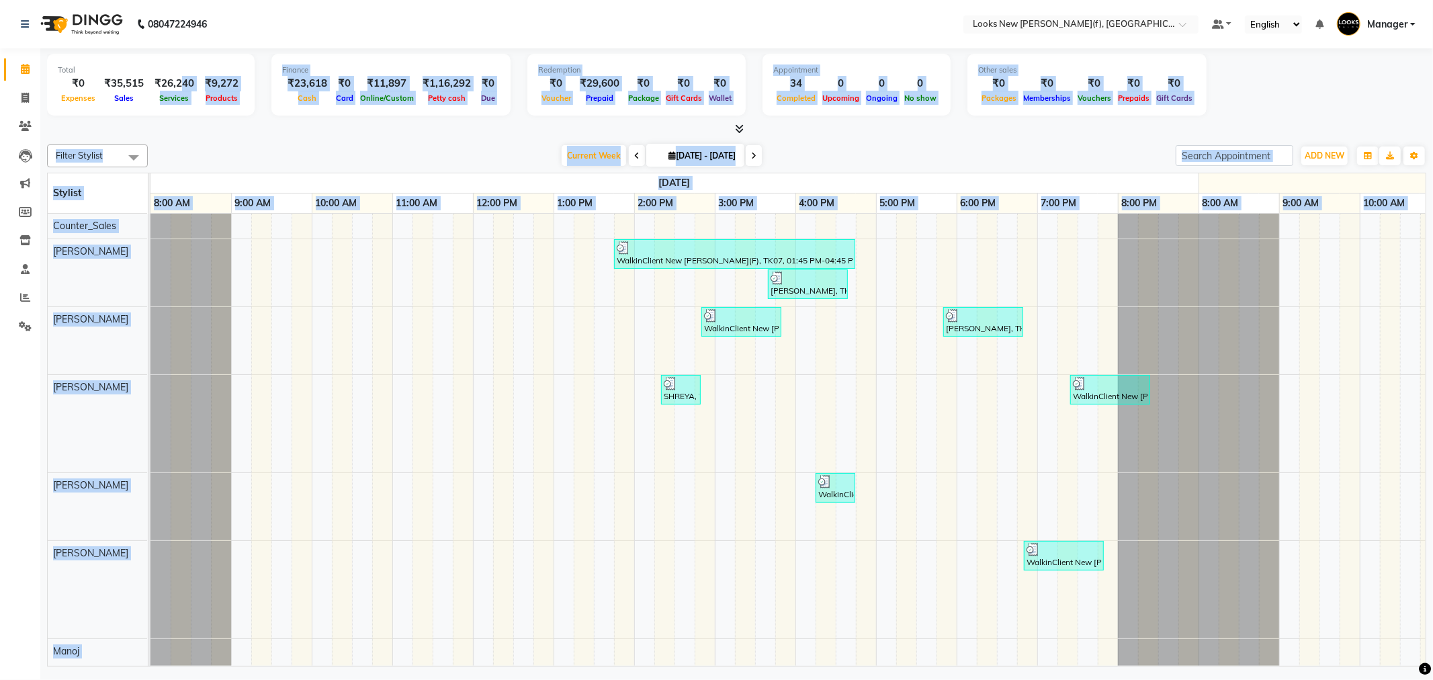
click at [459, 185] on div "[DATE]" at bounding box center [674, 182] width 1048 height 19
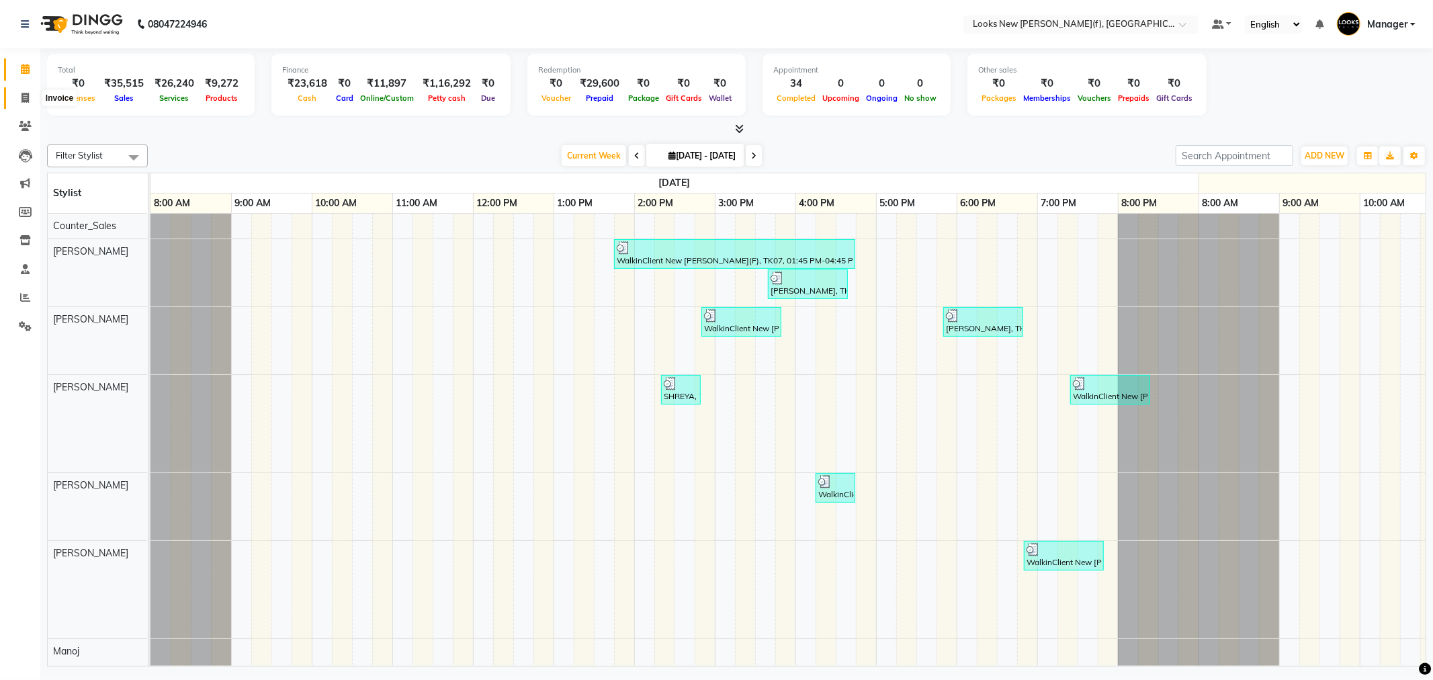
click at [17, 91] on span at bounding box center [25, 98] width 24 height 15
select select "8659"
select select "service"
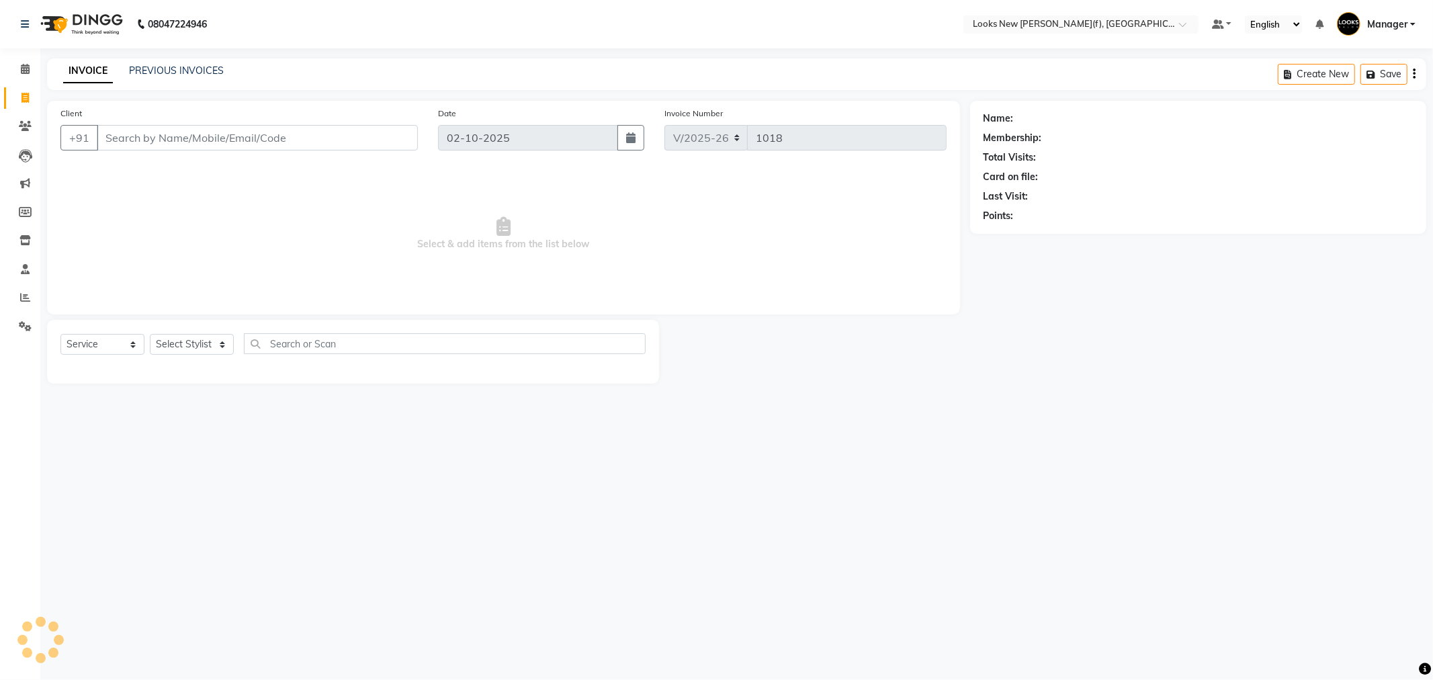
click at [190, 329] on div "Select Service Product Membership Package Voucher Prepaid Gift Card Select Styl…" at bounding box center [353, 352] width 612 height 64
click at [190, 336] on select "Select Stylist" at bounding box center [192, 344] width 84 height 21
click at [185, 349] on select "Select Stylist Aakash_Pdct Afsar Ahmad Ashmita Ayesha Bobby_Asst Bobby_Khan Cou…" at bounding box center [192, 344] width 84 height 21
select select "87319"
click at [150, 335] on select "Select Stylist Aakash_Pdct Afsar Ahmad Ashmita Ayesha Bobby_Asst Bobby_Khan Cou…" at bounding box center [192, 344] width 84 height 21
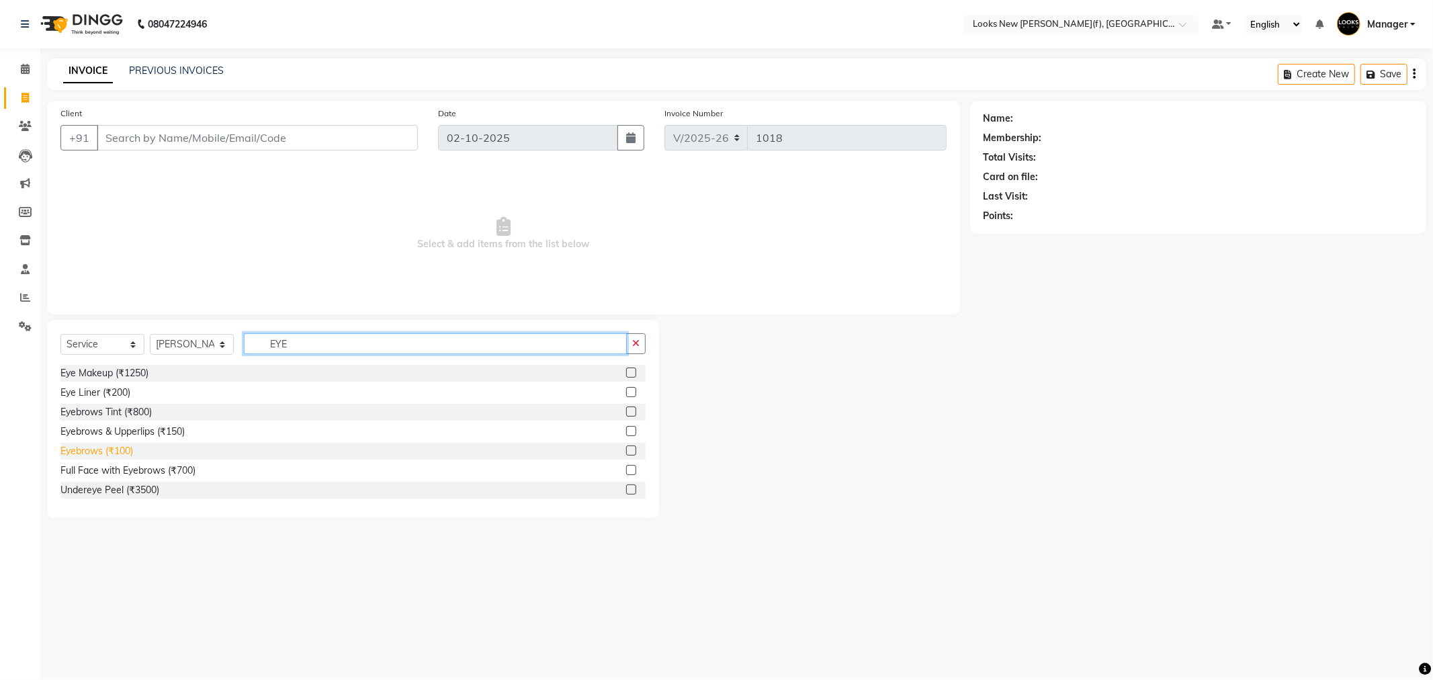
type input "EYE"
click at [126, 452] on div "Eyebrows (₹100)" at bounding box center [96, 451] width 73 height 14
checkbox input "false"
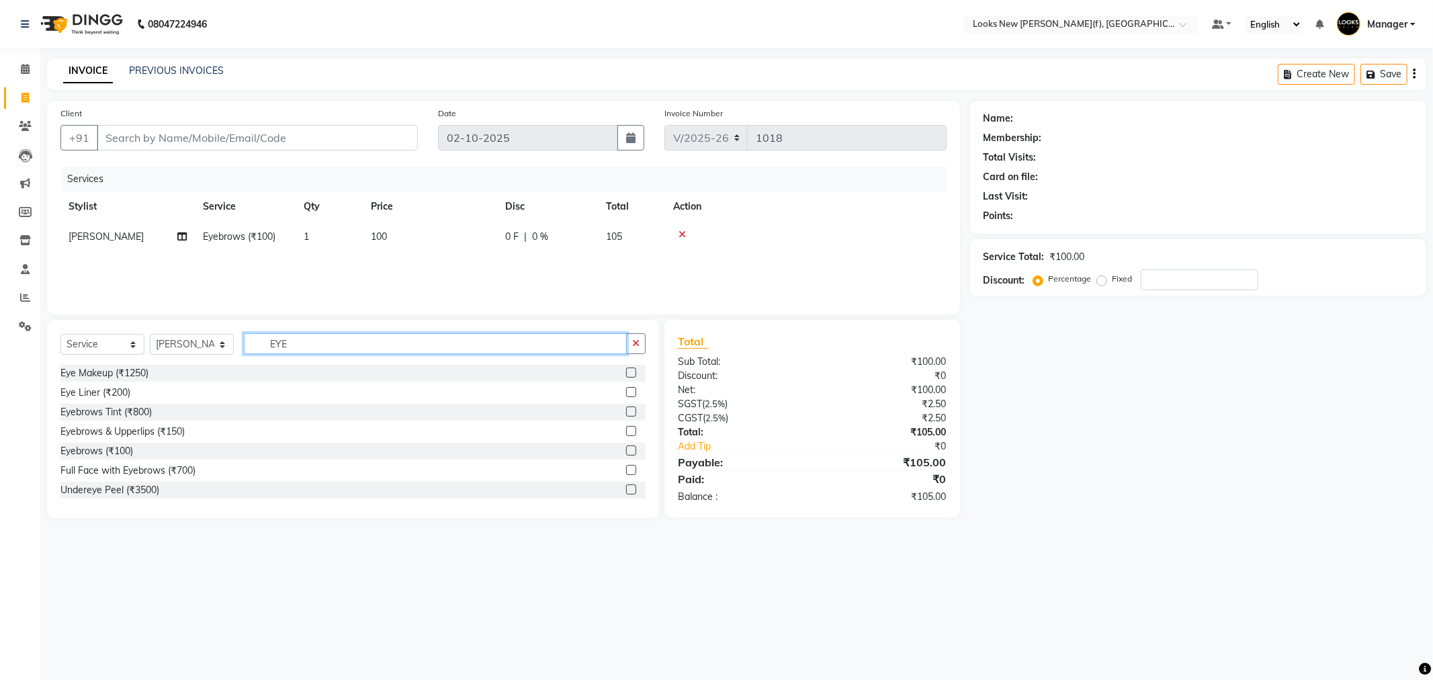
drag, startPoint x: 293, startPoint y: 347, endPoint x: 166, endPoint y: 325, distance: 128.8
click at [179, 326] on div "Select Service Product Membership Package Voucher Prepaid Gift Card Select Styl…" at bounding box center [353, 419] width 612 height 198
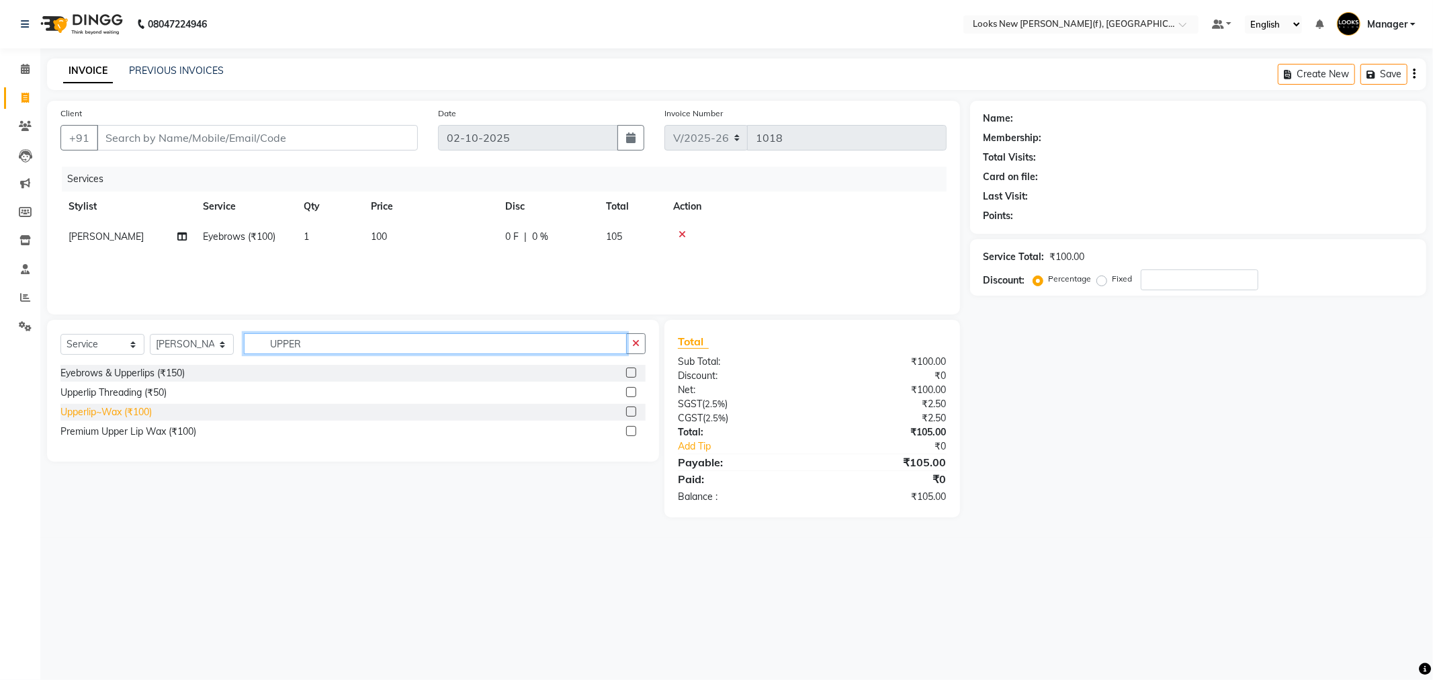
type input "UPPER"
click at [132, 412] on div "Upperlip~Wax (₹100)" at bounding box center [105, 412] width 91 height 14
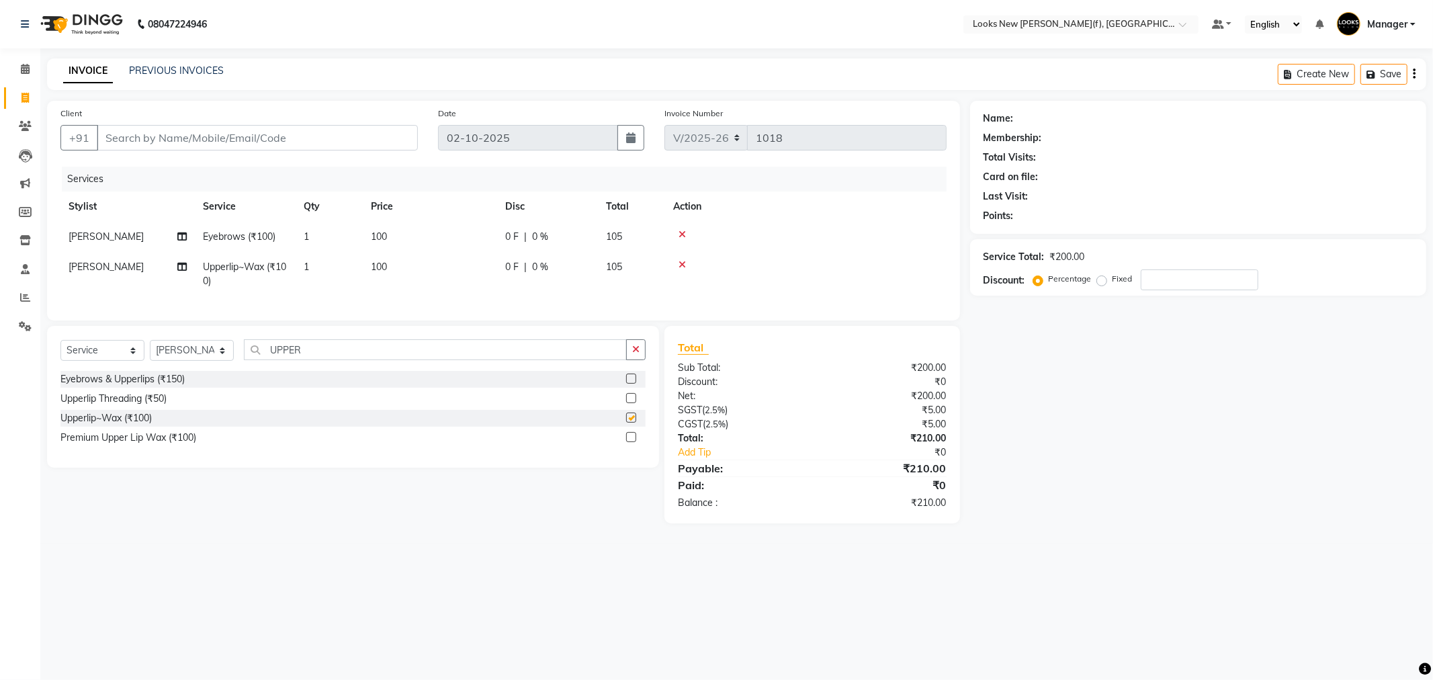
checkbox input "false"
drag, startPoint x: 290, startPoint y: 357, endPoint x: 204, endPoint y: 357, distance: 85.3
click at [206, 359] on div "Select Service Product Membership Package Voucher Prepaid Gift Card Select Styl…" at bounding box center [352, 355] width 585 height 32
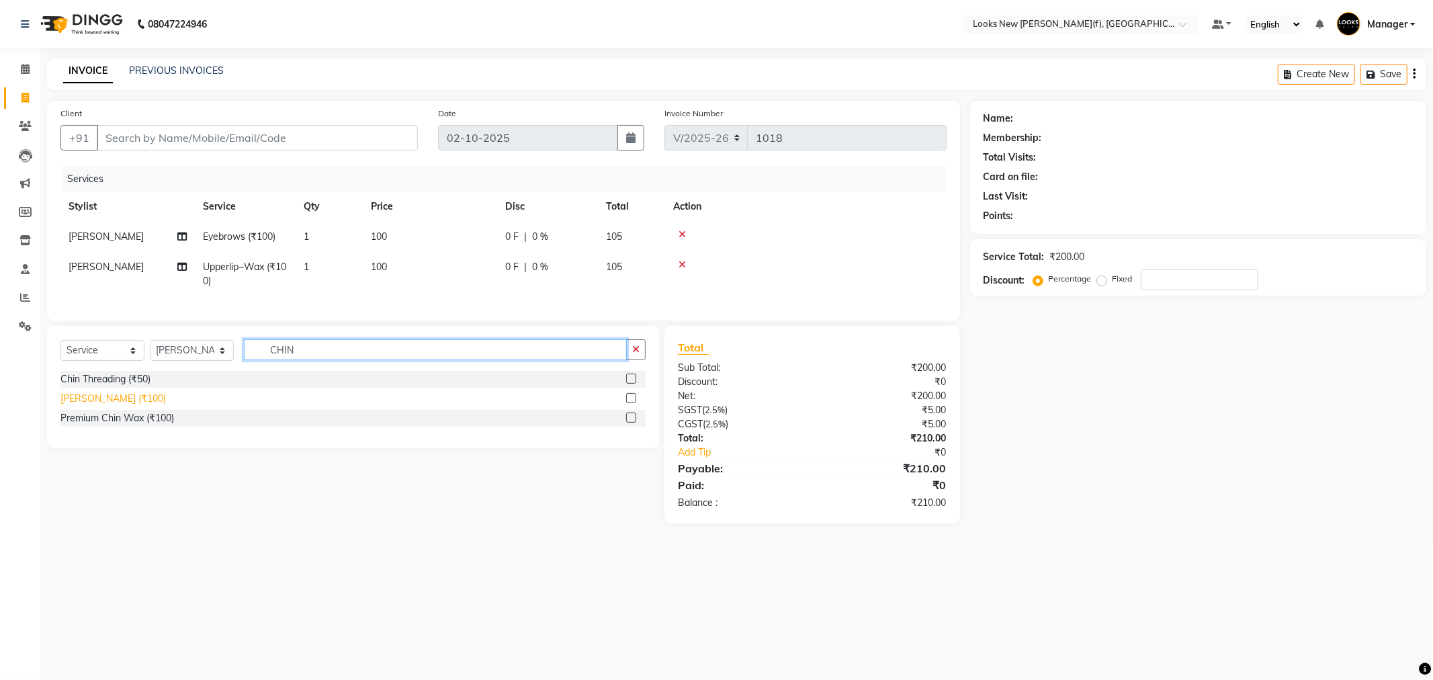
type input "CHIN"
click at [132, 406] on div "Chin Waxing (₹100)" at bounding box center [112, 399] width 105 height 14
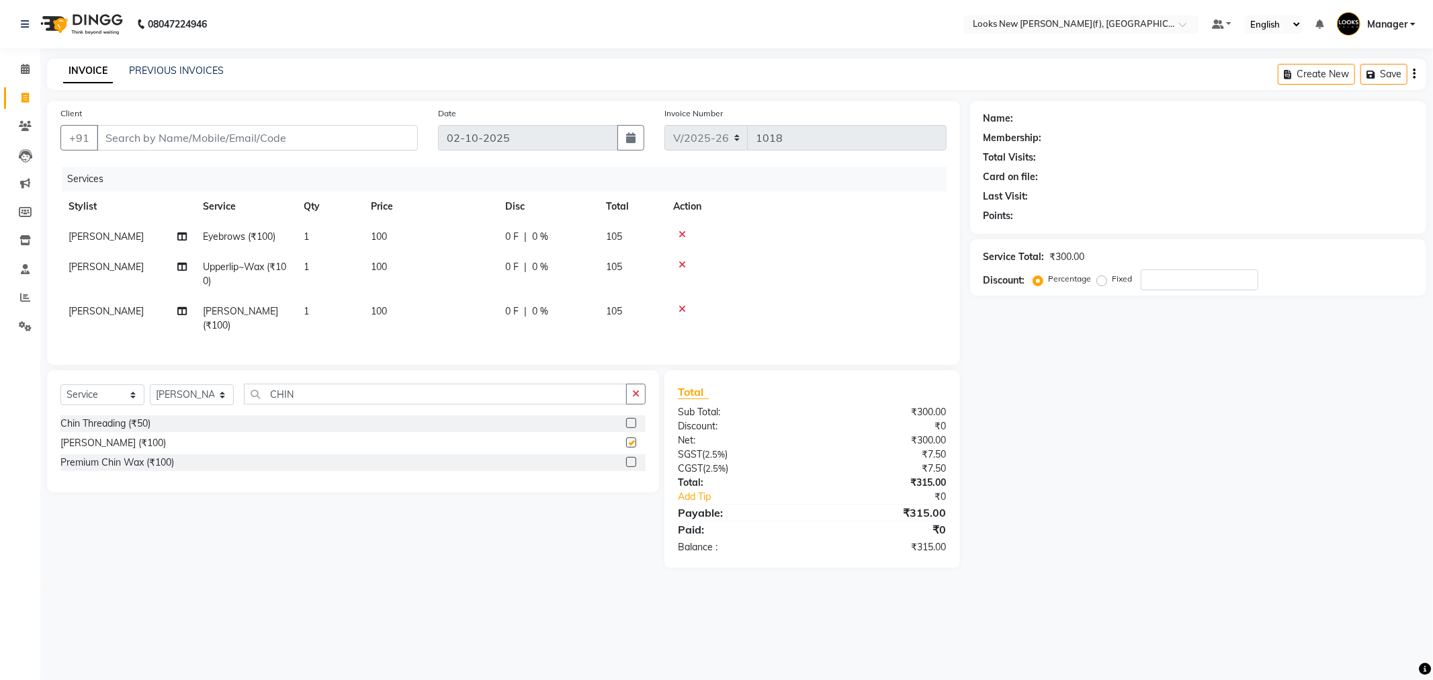
checkbox input "false"
click at [229, 142] on input "Client" at bounding box center [257, 138] width 321 height 26
type input "9"
type input "0"
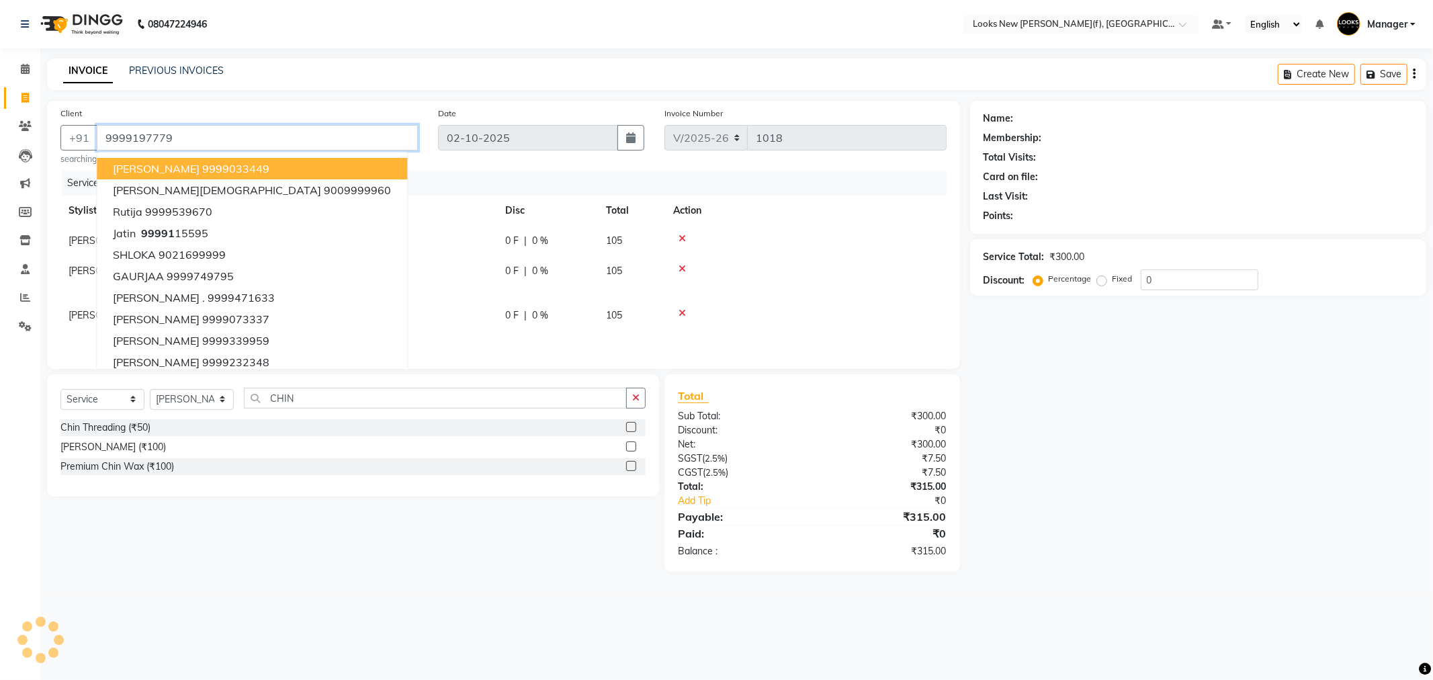
type input "9999197779"
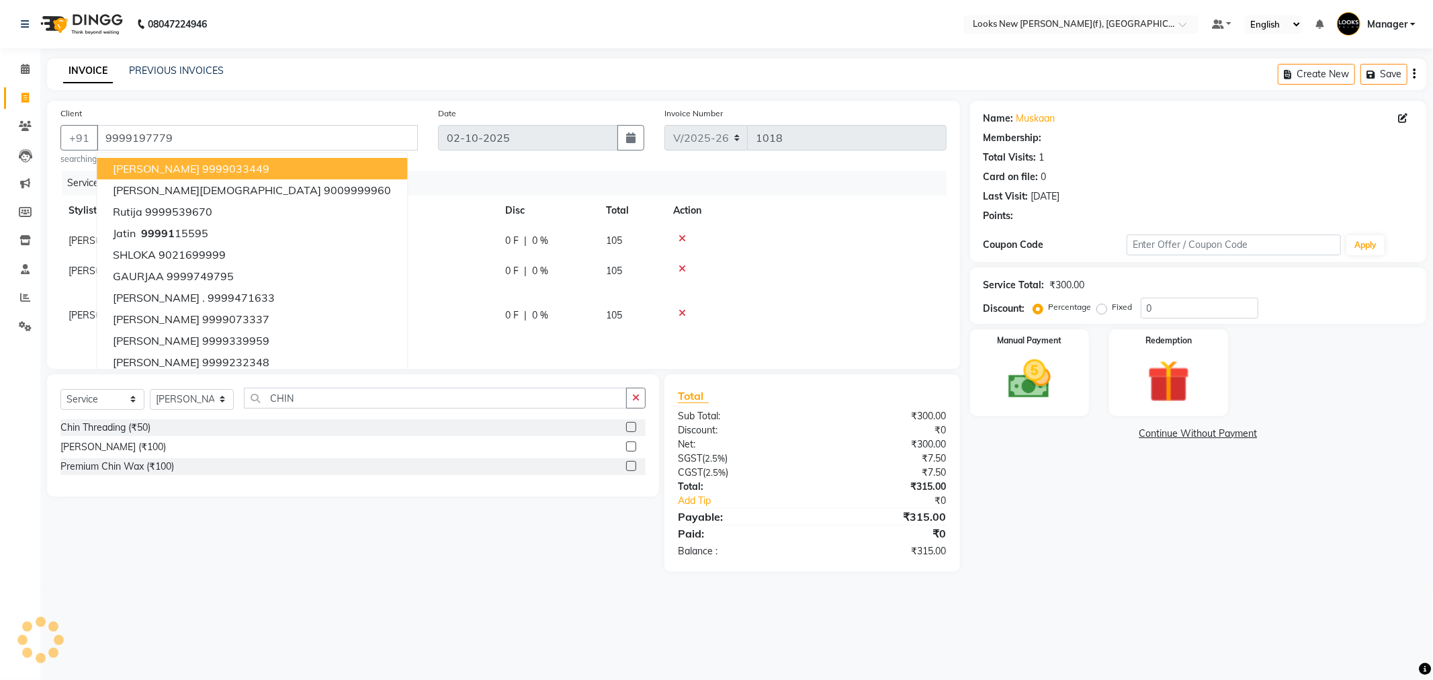
select select "1: Object"
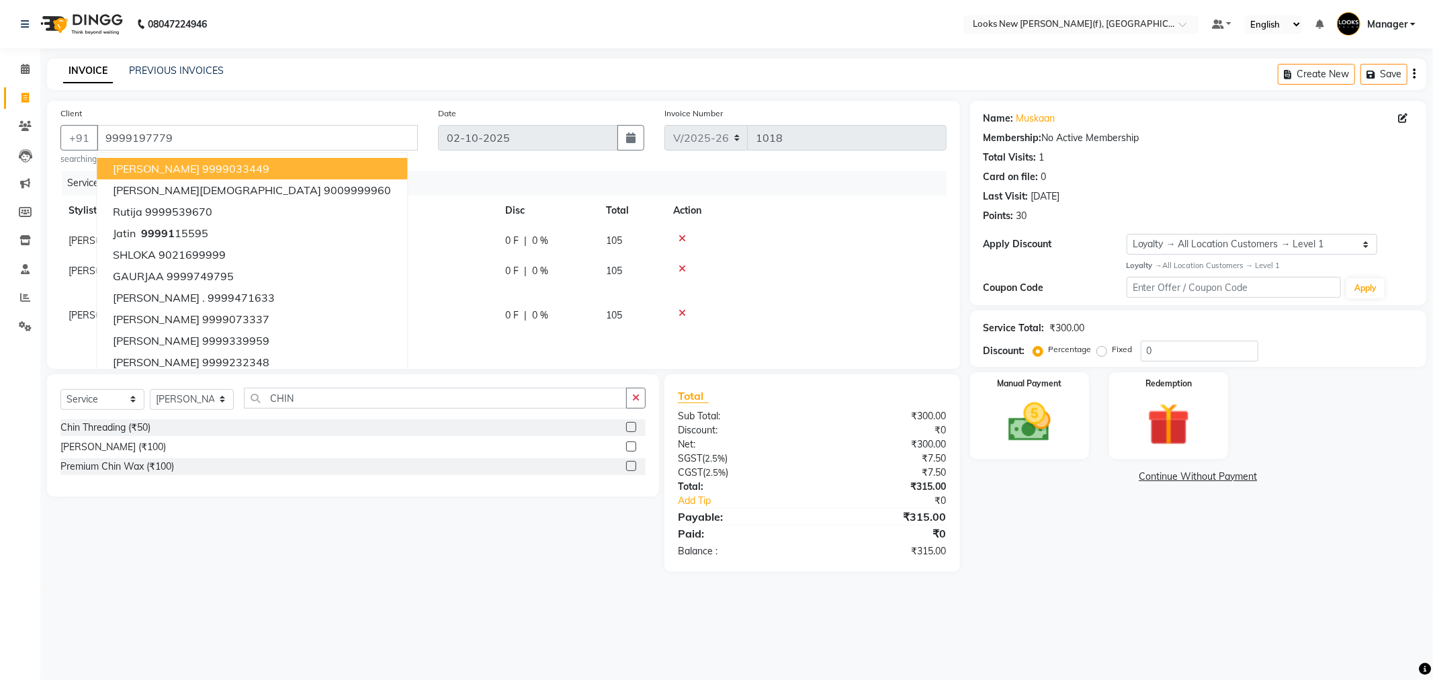
click at [1111, 498] on div "Name: Muskaan Membership: No Active Membership Total Visits: 1 Card on file: 0 …" at bounding box center [1203, 336] width 466 height 471
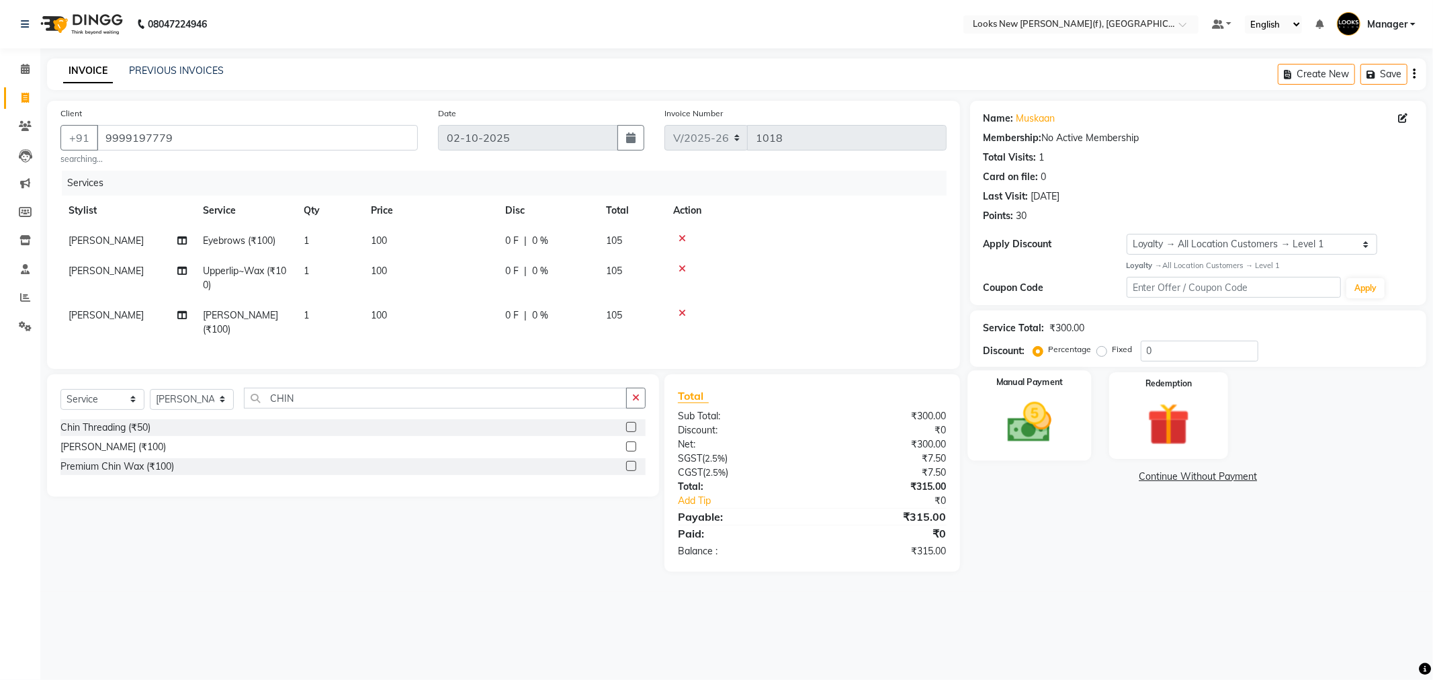
click at [1064, 440] on img at bounding box center [1030, 422] width 72 height 51
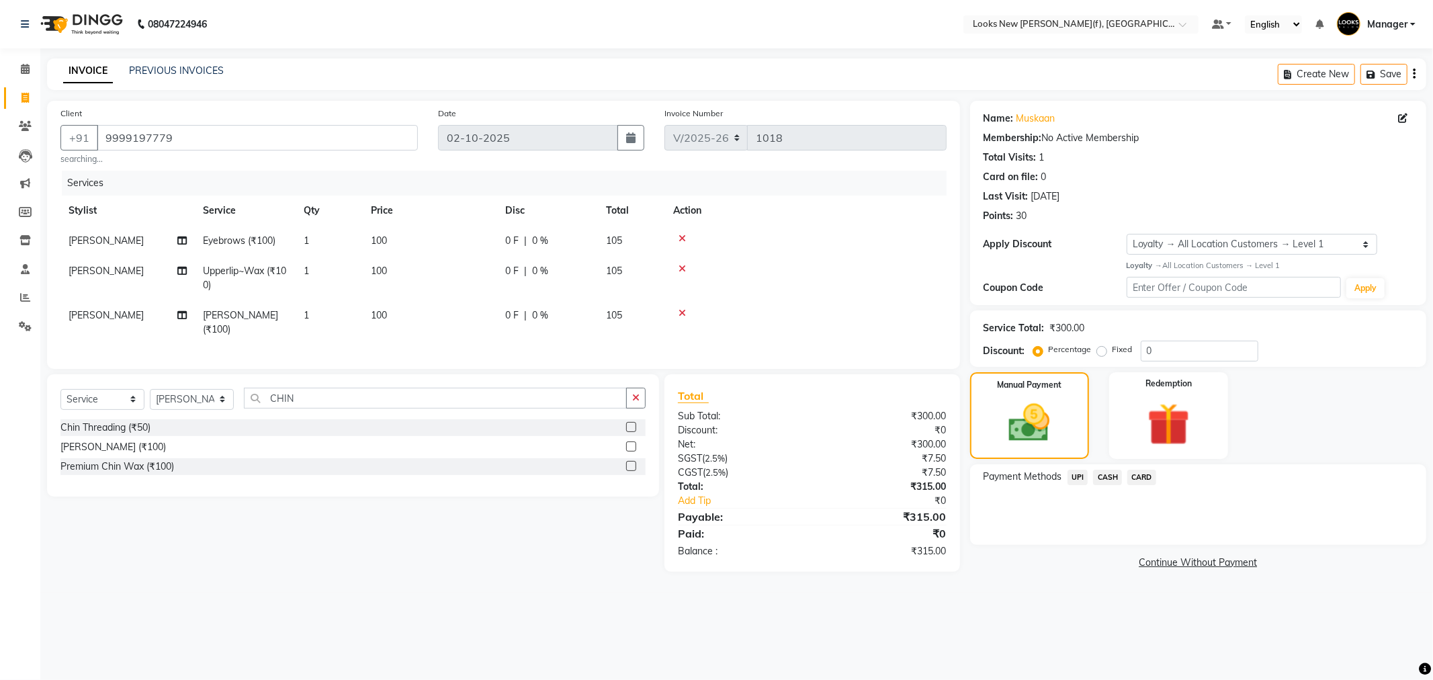
click at [1113, 482] on span "CASH" at bounding box center [1107, 477] width 29 height 15
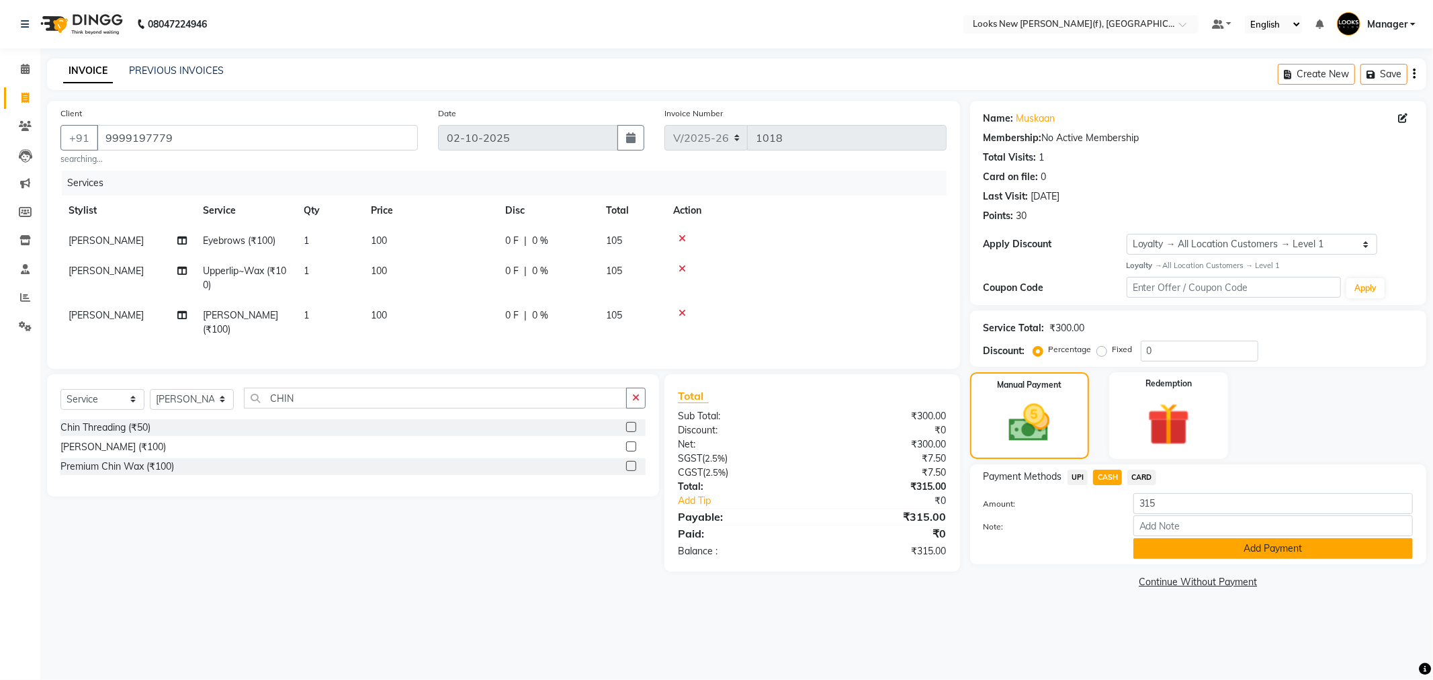
click at [1164, 543] on button "Add Payment" at bounding box center [1272, 548] width 279 height 21
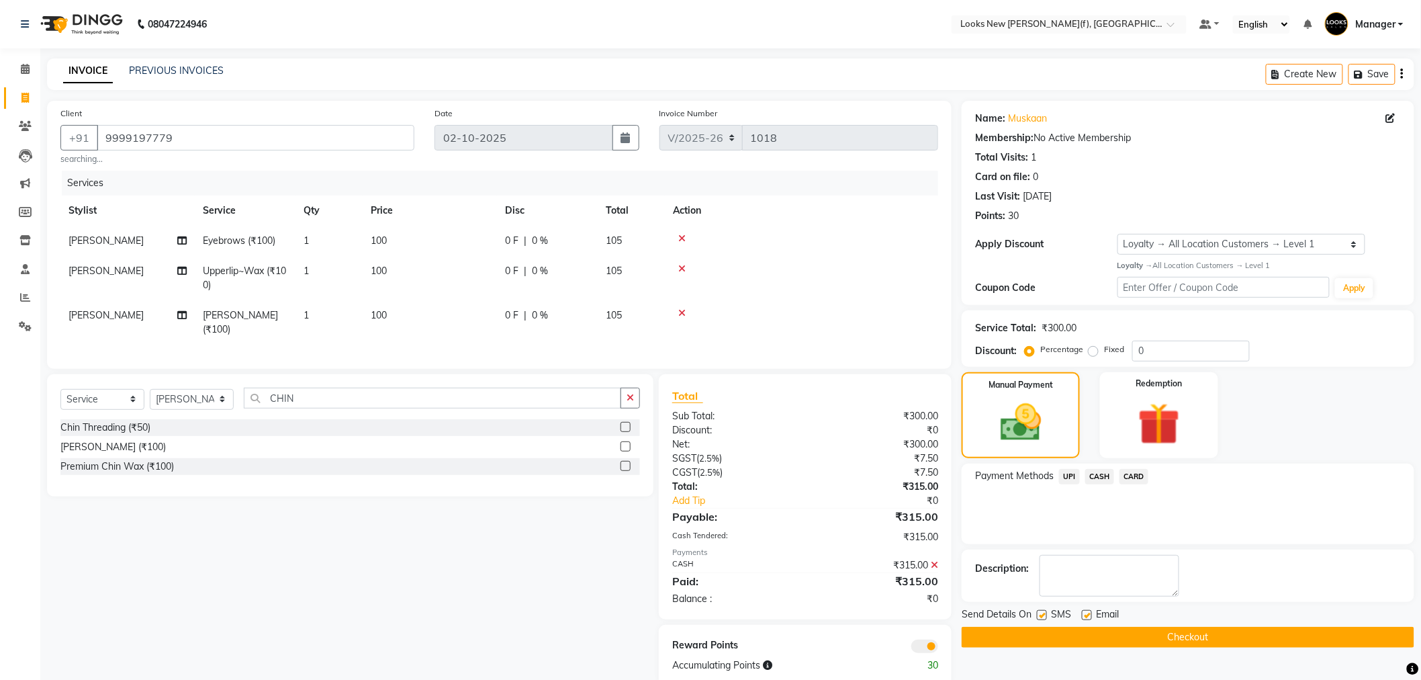
click at [1160, 631] on button "Checkout" at bounding box center [1188, 637] width 453 height 21
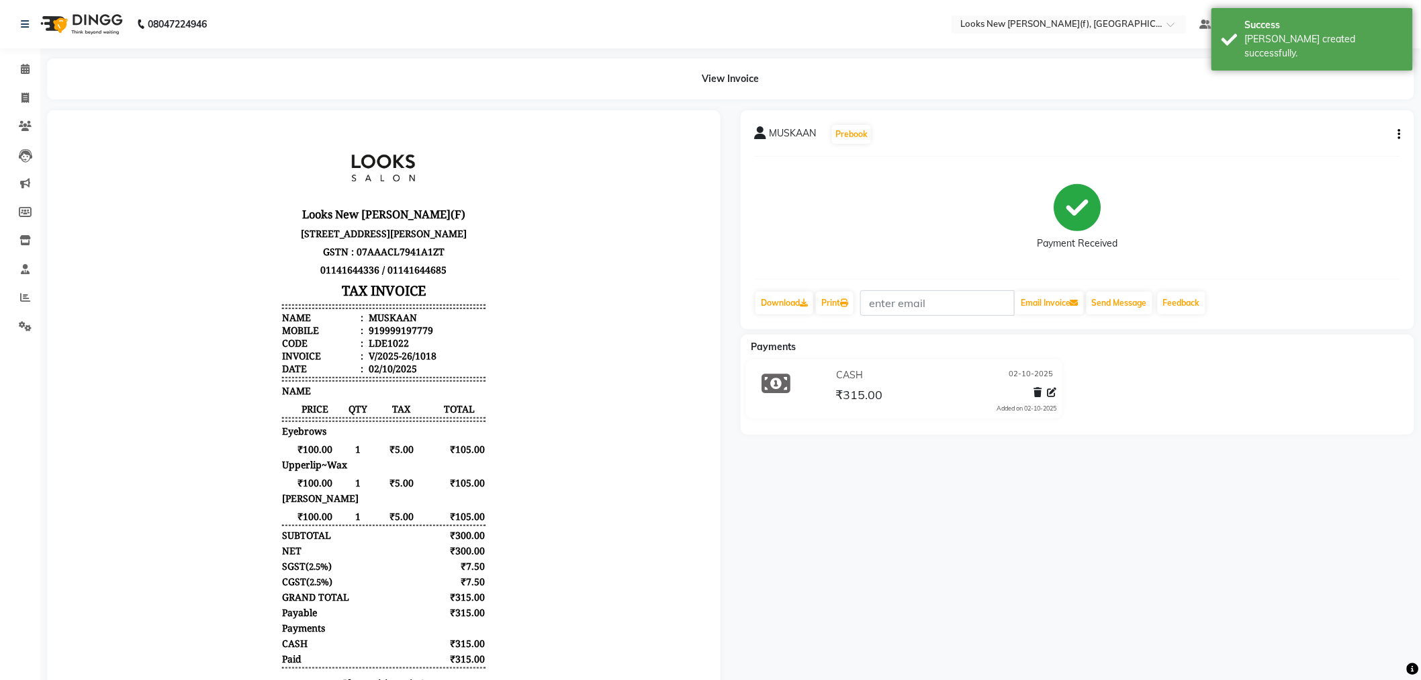
click at [93, 21] on img at bounding box center [80, 24] width 92 height 38
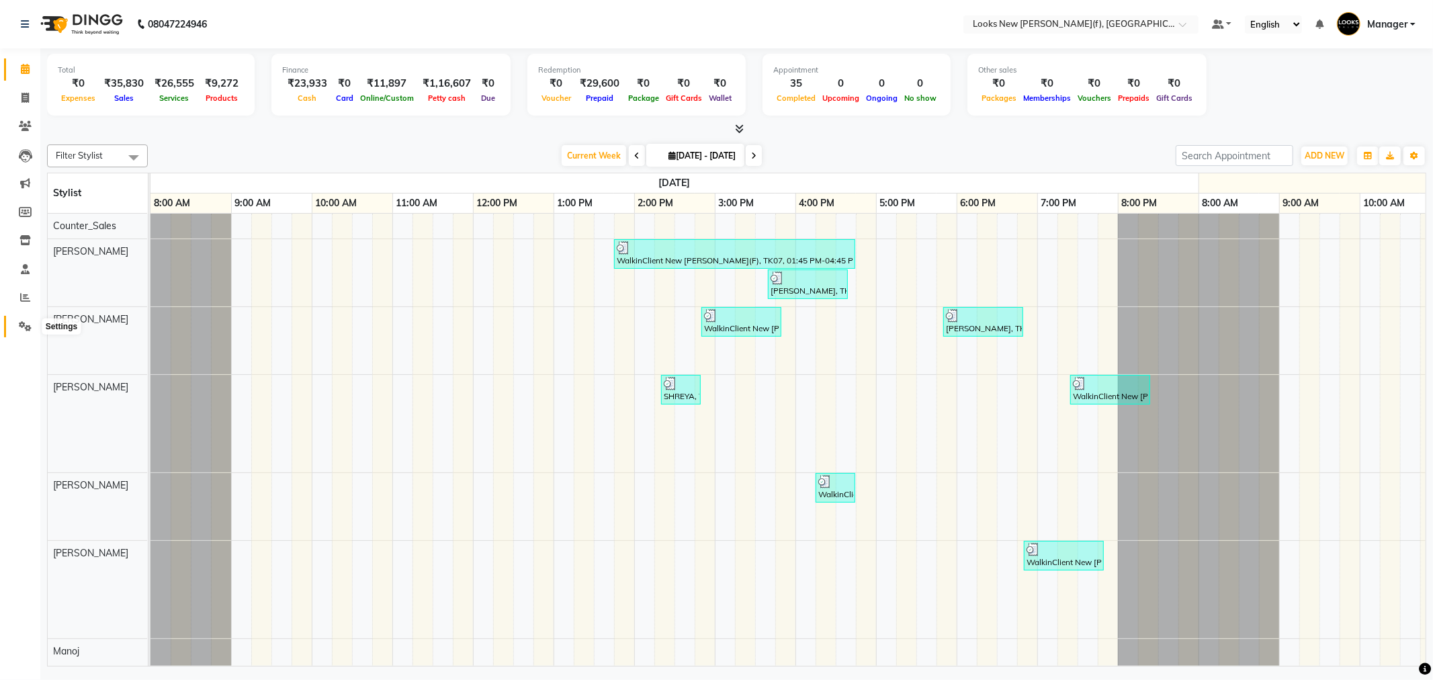
click at [19, 330] on icon at bounding box center [25, 326] width 13 height 10
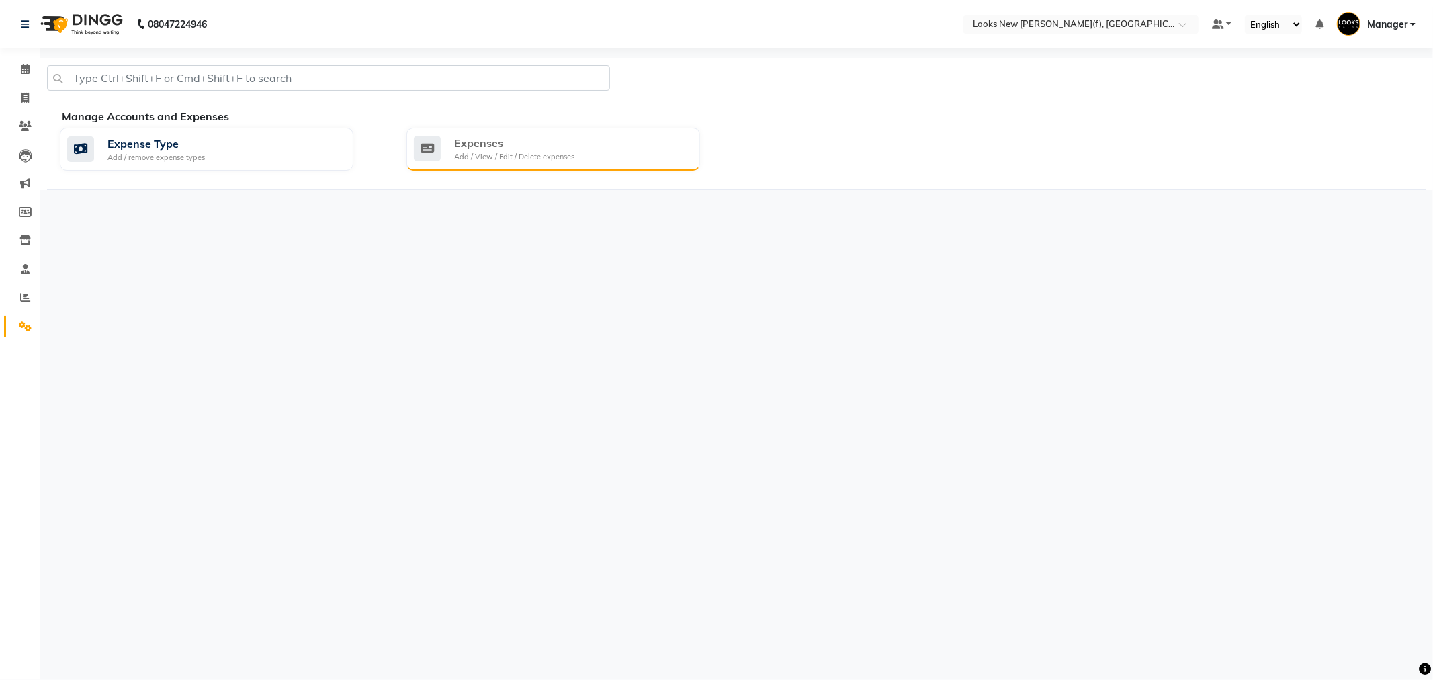
click at [474, 149] on div "Expenses" at bounding box center [514, 143] width 120 height 16
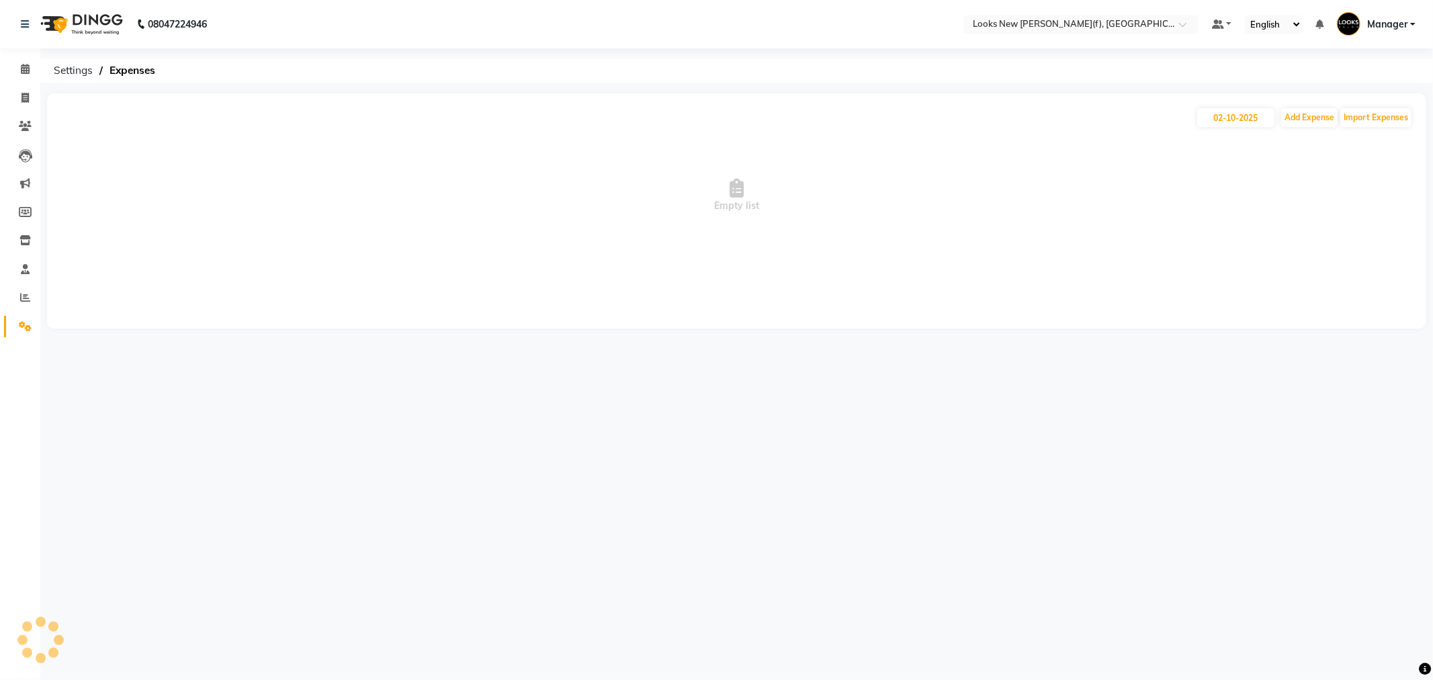
click at [1305, 128] on span "Empty list" at bounding box center [736, 195] width 1352 height 134
click at [1307, 117] on button "Add Expense" at bounding box center [1309, 117] width 56 height 19
select select "1"
select select "7913"
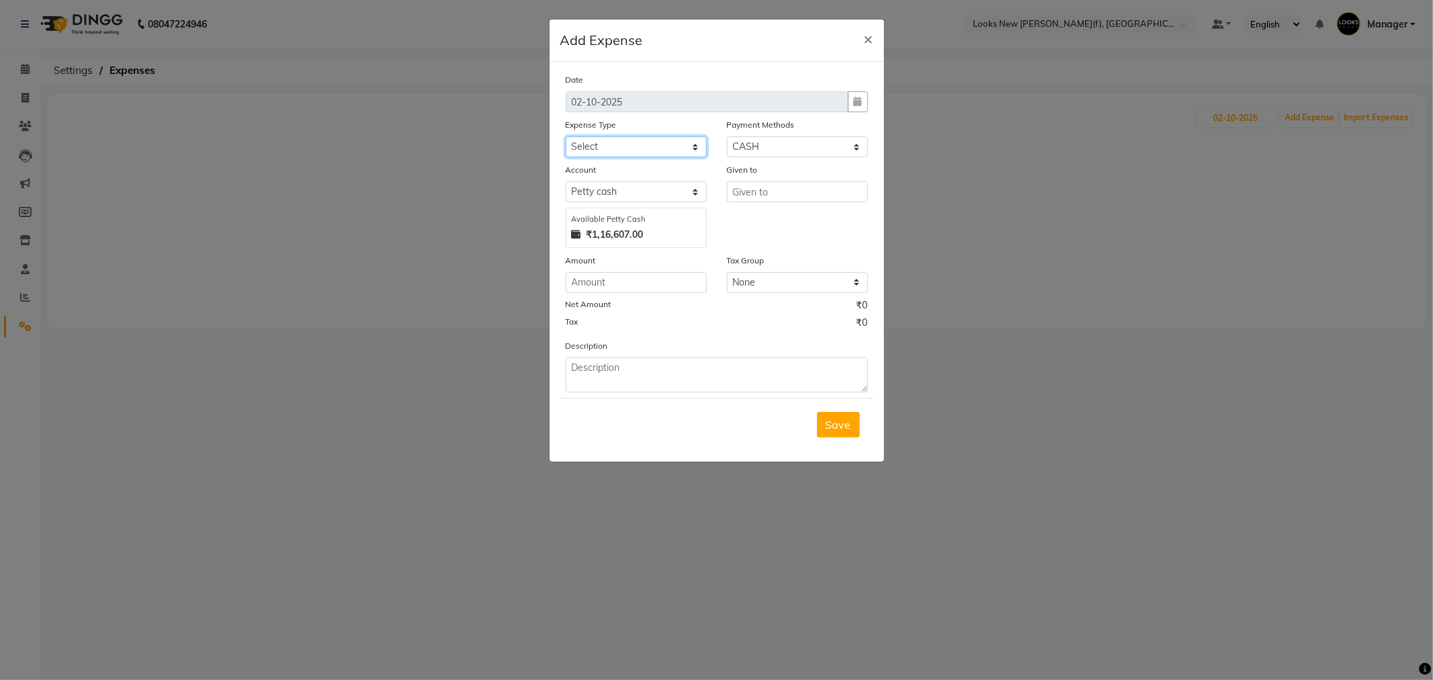
click at [603, 150] on select "Select Accommodation Aesthetics Bank Deposit BLINKIT Cash Handover Client Refun…" at bounding box center [636, 146] width 141 height 21
select select "23704"
click at [566, 136] on select "Select Accommodation Aesthetics Bank Deposit BLINKIT Cash Handover Client Refun…" at bounding box center [636, 146] width 141 height 21
type input "Counter_Sales"
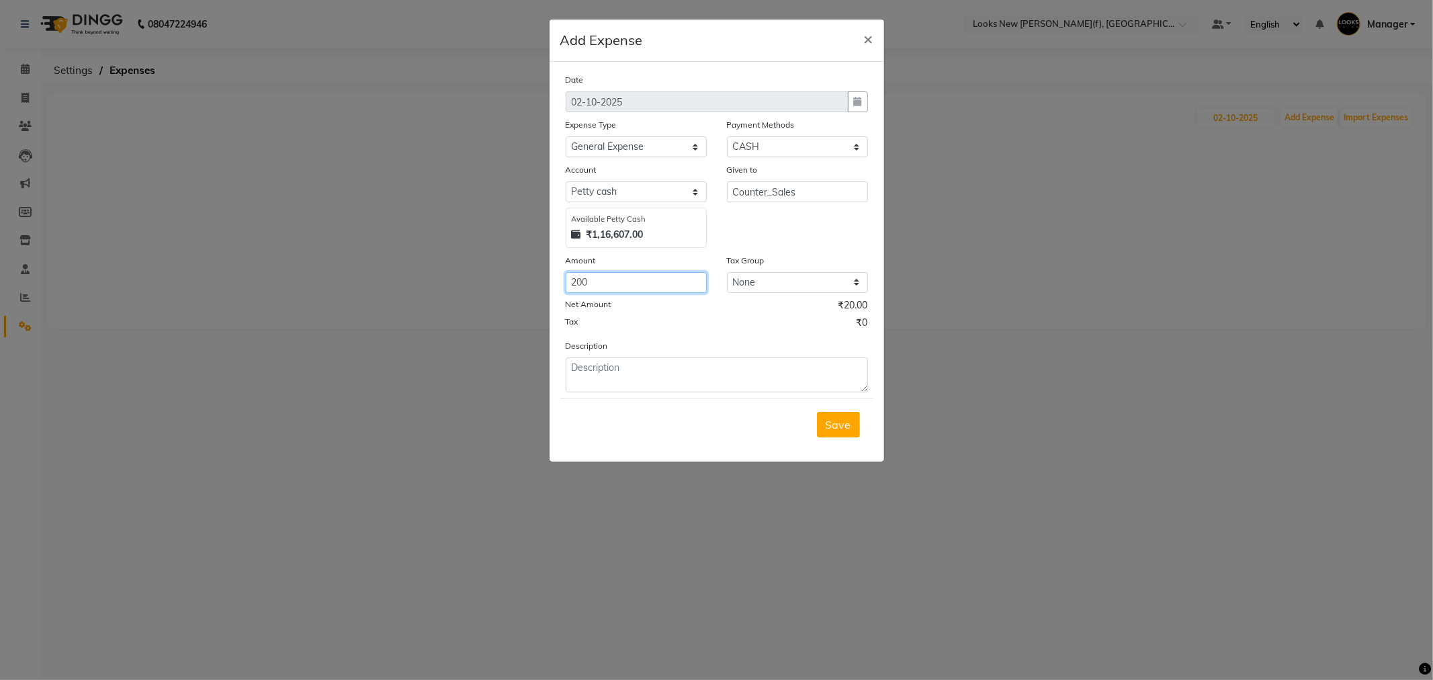
type input "200"
type textarea "MILK"
click at [817, 412] on button "Save" at bounding box center [838, 425] width 43 height 26
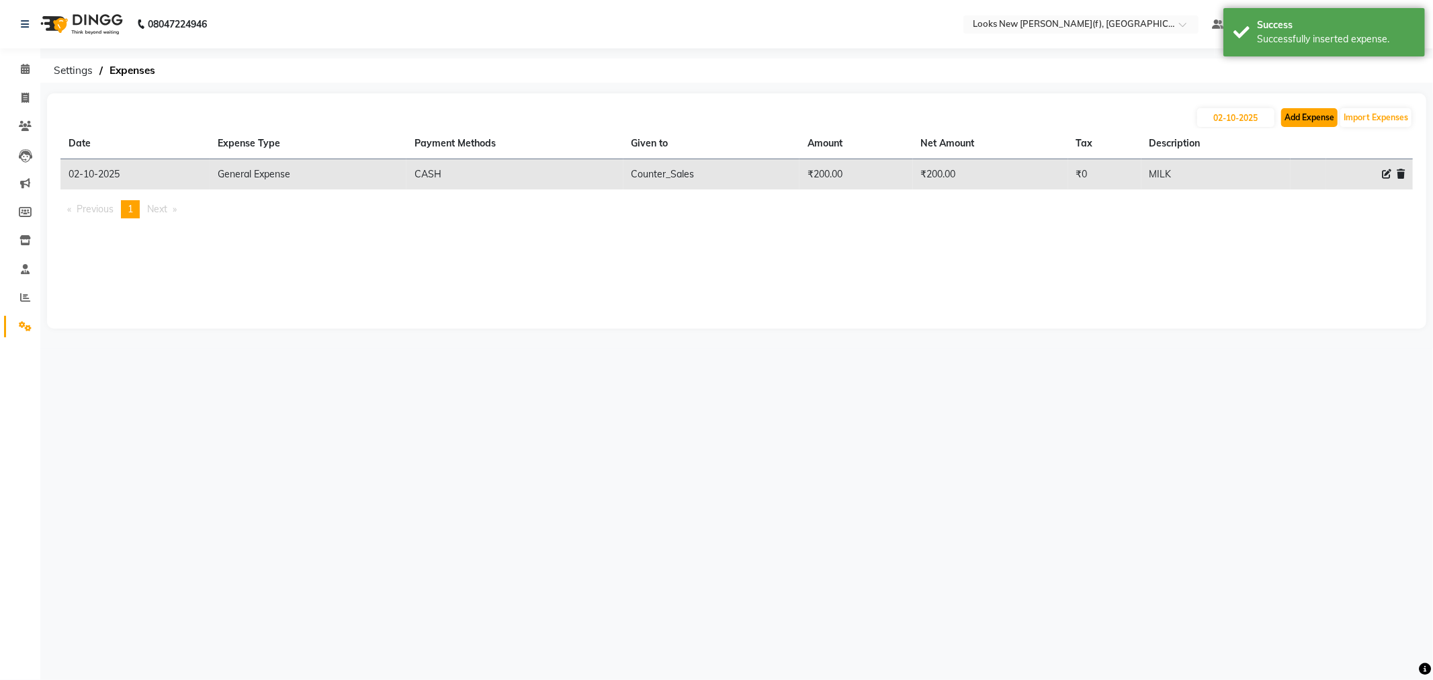
click at [1299, 116] on button "Add Expense" at bounding box center [1309, 117] width 56 height 19
select select "1"
select select "7913"
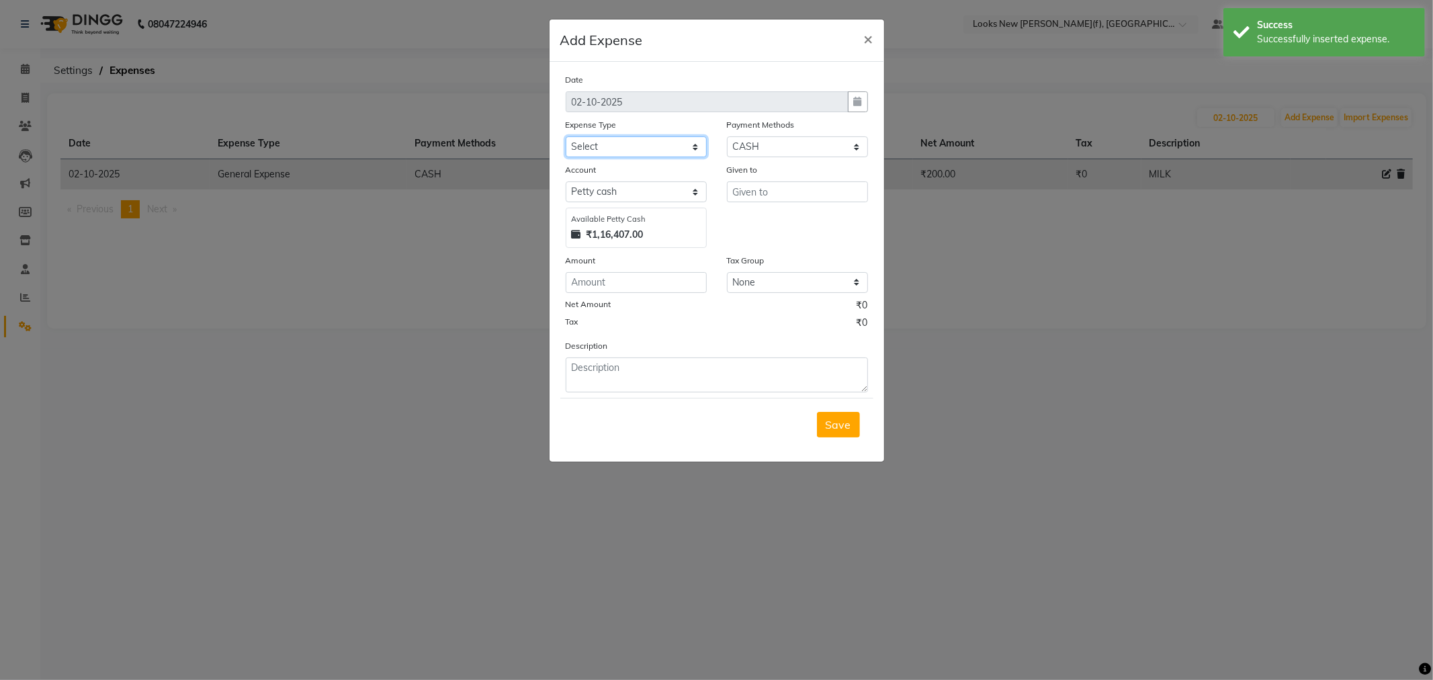
click at [636, 142] on select "Select Accommodation Aesthetics Bank Deposit BLINKIT Cash Handover Client Refun…" at bounding box center [636, 146] width 141 height 21
select select "24888"
click at [566, 136] on select "Select Accommodation Aesthetics Bank Deposit BLINKIT Cash Handover Client Refun…" at bounding box center [636, 146] width 141 height 21
type input "Counter_Sales"
type input "430"
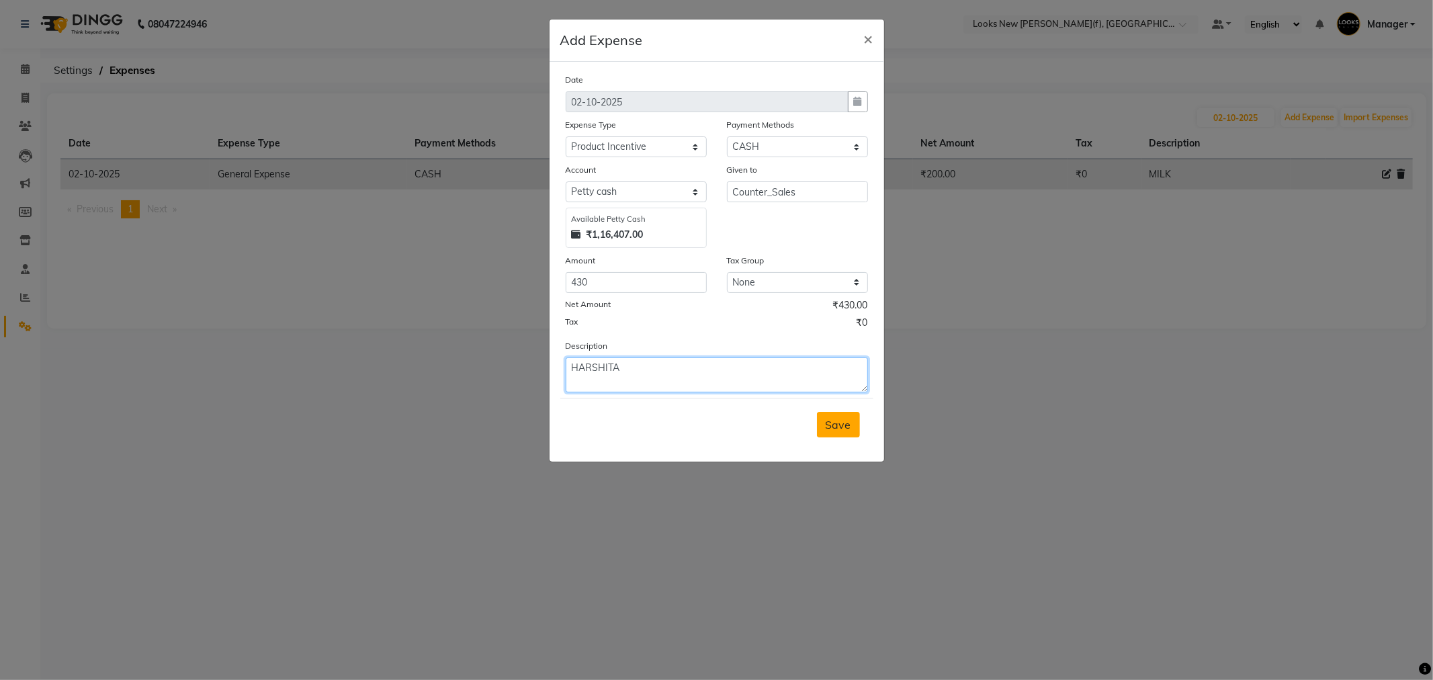
type textarea "HARSHITA"
click at [850, 421] on span "Save" at bounding box center [839, 424] width 26 height 13
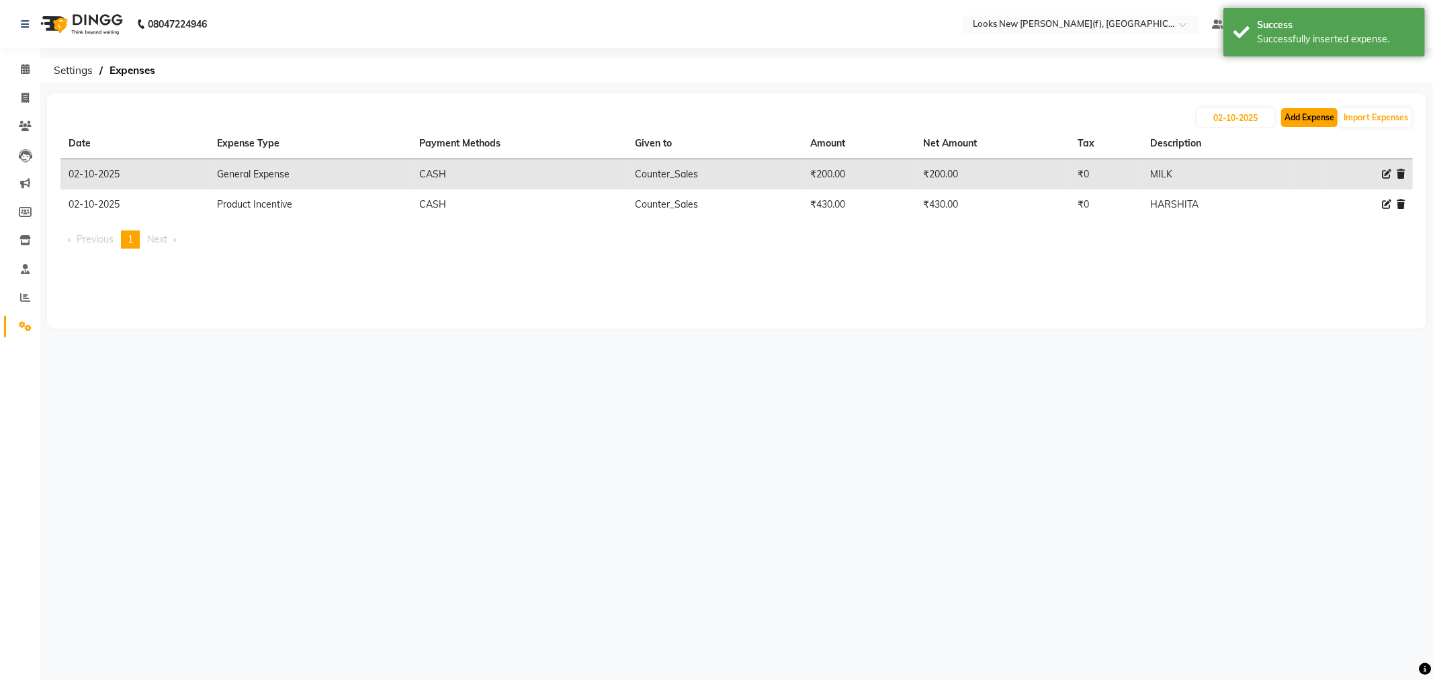
click at [1305, 122] on button "Add Expense" at bounding box center [1309, 117] width 56 height 19
select select "1"
select select "7913"
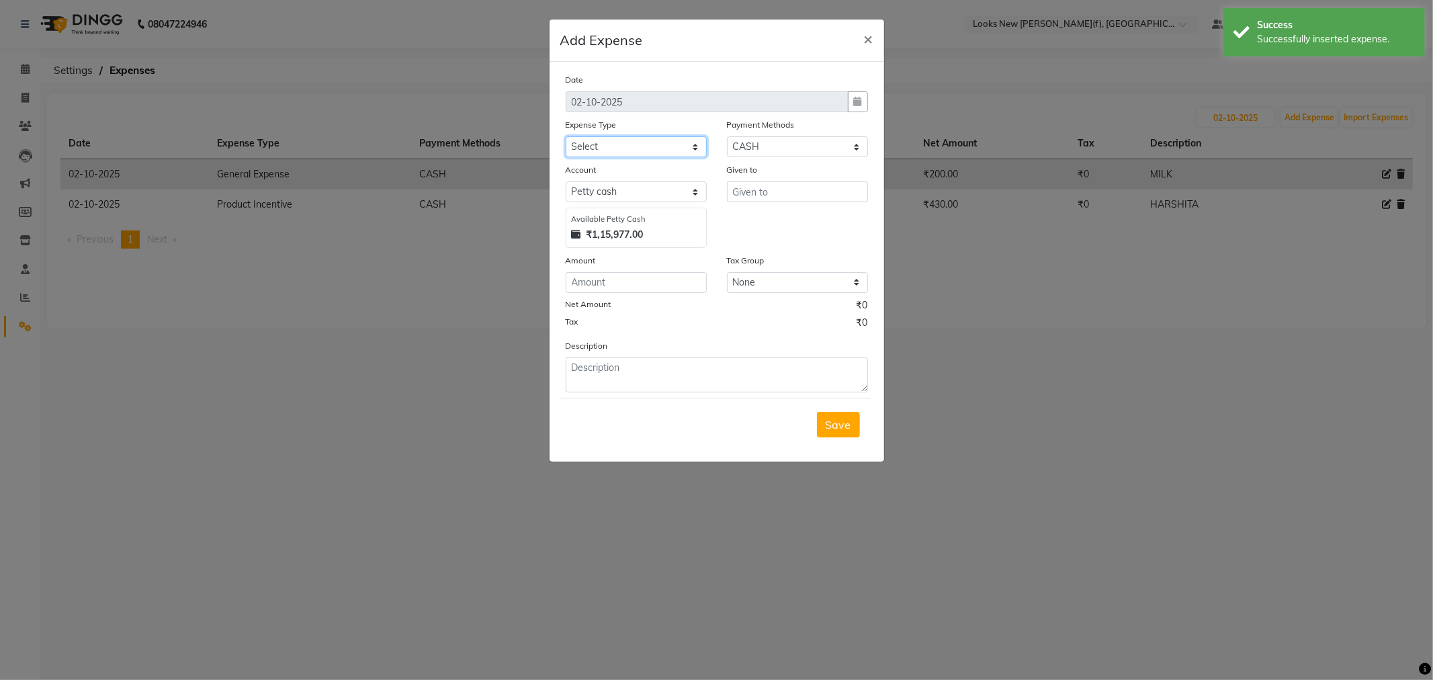
click at [623, 149] on select "Select Accommodation Aesthetics Bank Deposit BLINKIT Cash Handover Client Refun…" at bounding box center [636, 146] width 141 height 21
click at [566, 136] on select "Select Accommodation Aesthetics Bank Deposit BLINKIT Cash Handover Client Refun…" at bounding box center [636, 146] width 141 height 21
select select "24828"
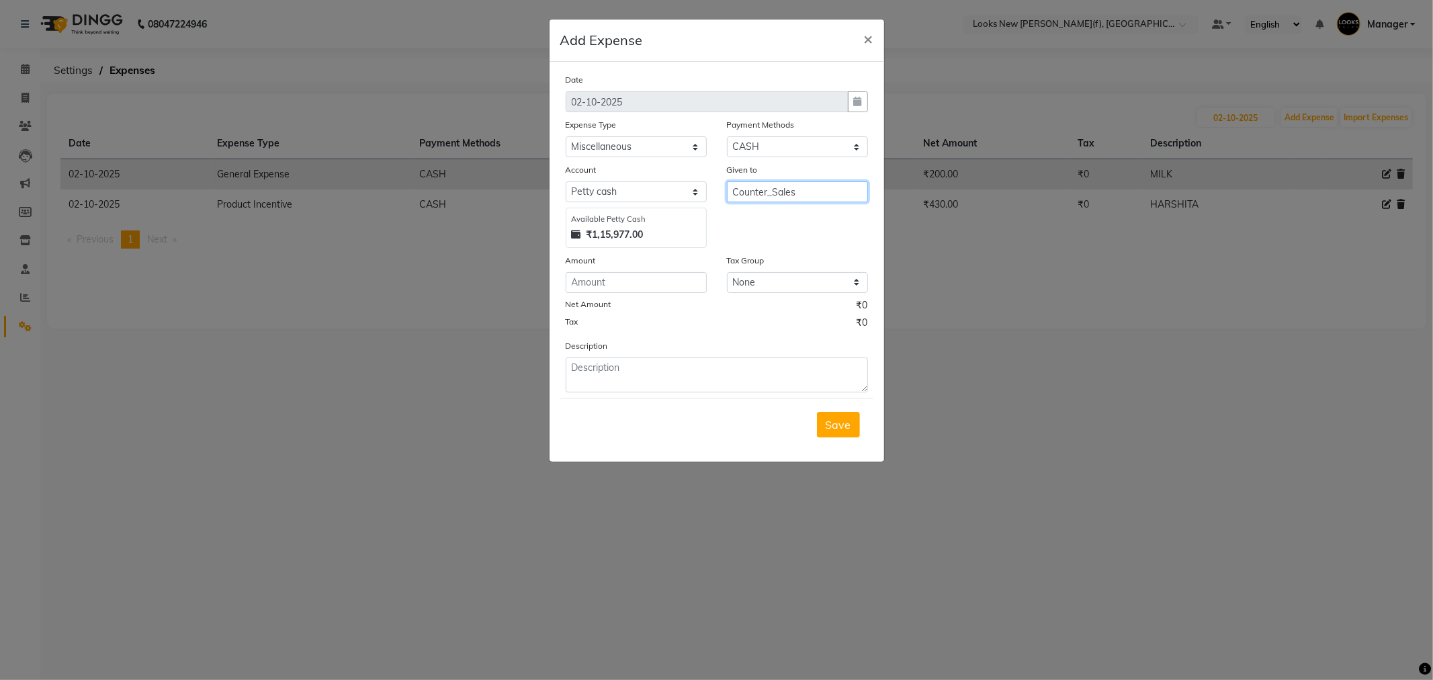
type input "Counter_Sales"
type input "100"
type textarea "EARBUDS"
click at [817, 412] on button "Save" at bounding box center [838, 425] width 43 height 26
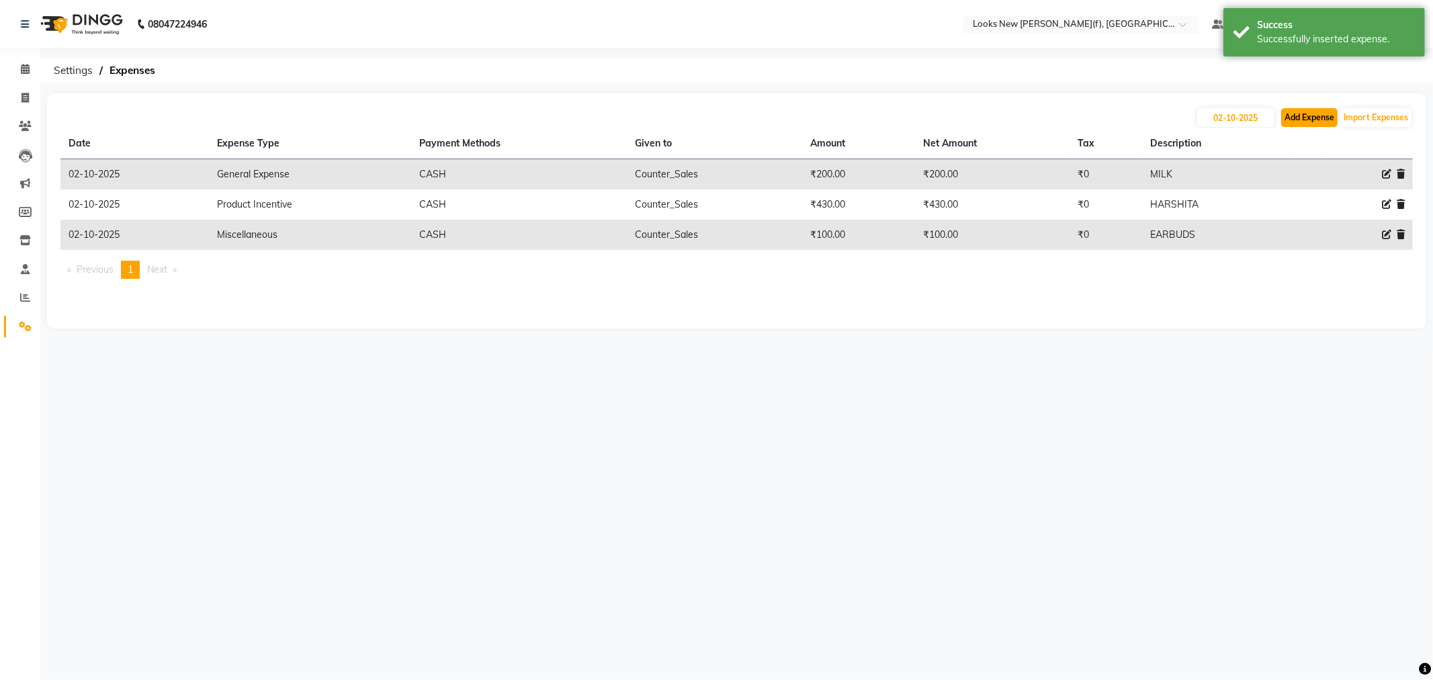
click at [1300, 113] on button "Add Expense" at bounding box center [1309, 117] width 56 height 19
select select "1"
select select "7913"
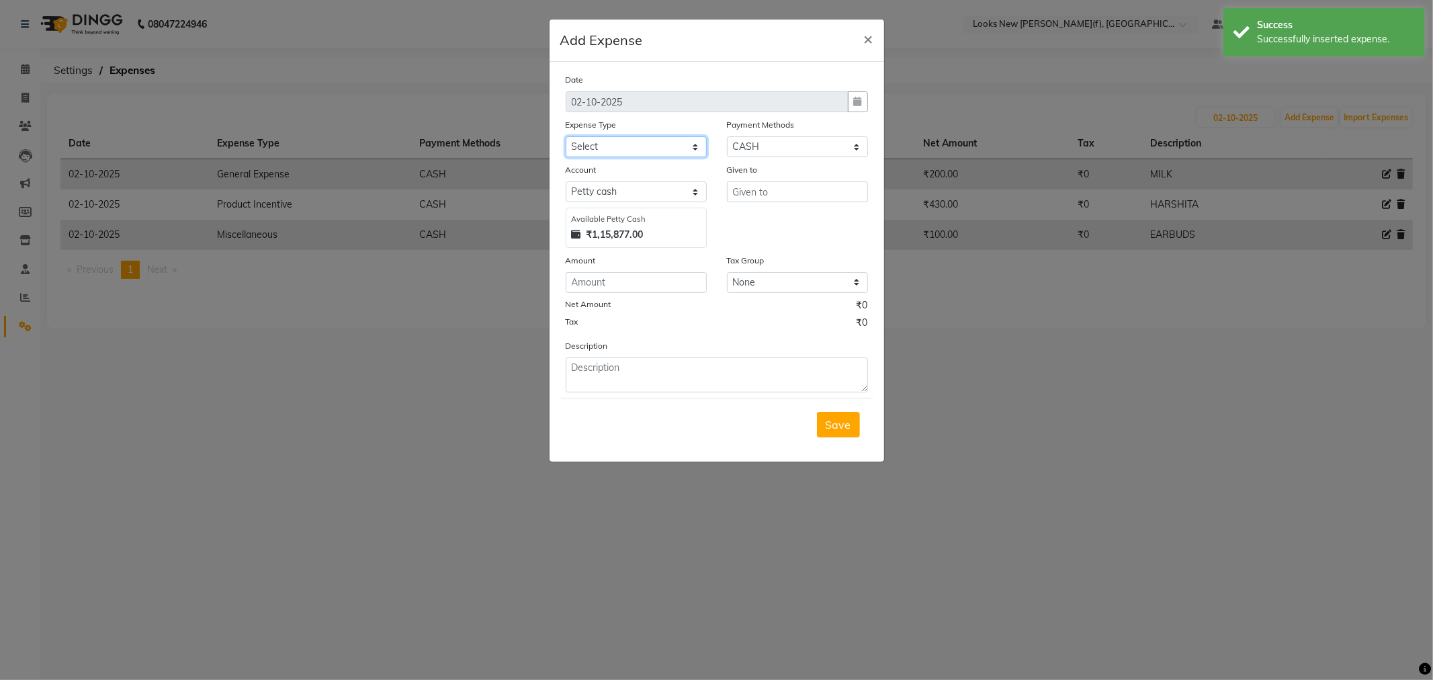
click at [592, 144] on select "Select Accommodation Aesthetics Bank Deposit BLINKIT Cash Handover Client Refun…" at bounding box center [636, 146] width 141 height 21
select select "19731"
click at [566, 136] on select "Select Accommodation Aesthetics Bank Deposit BLINKIT Cash Handover Client Refun…" at bounding box center [636, 146] width 141 height 21
click at [817, 412] on button "Save" at bounding box center [838, 425] width 43 height 26
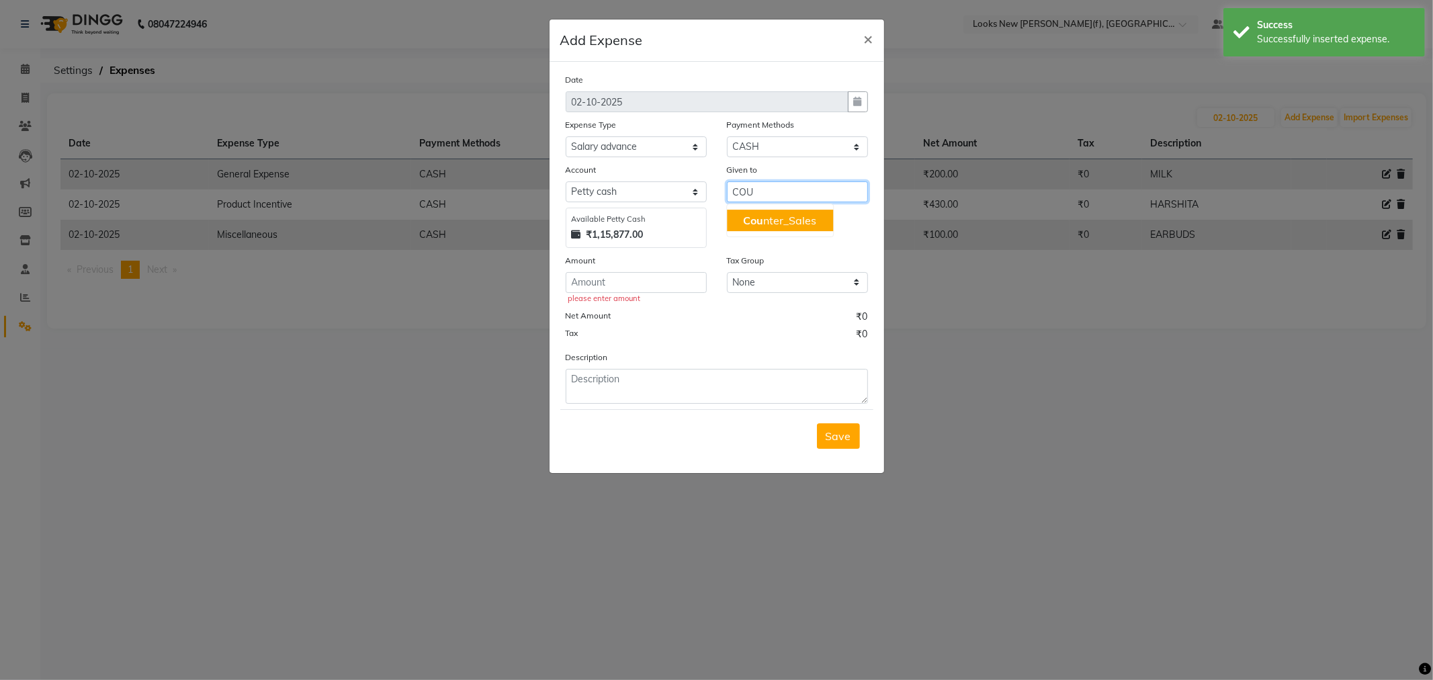
type input "Counter_Sales"
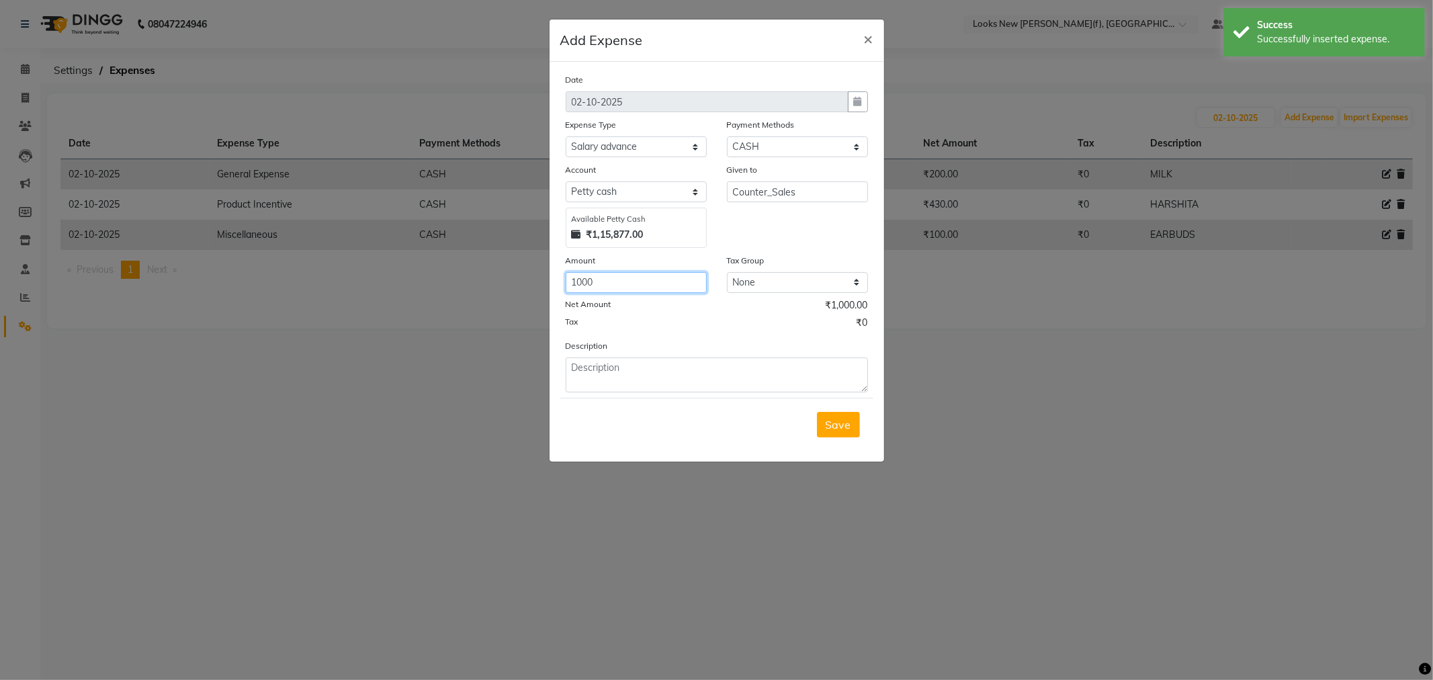
type input "1000"
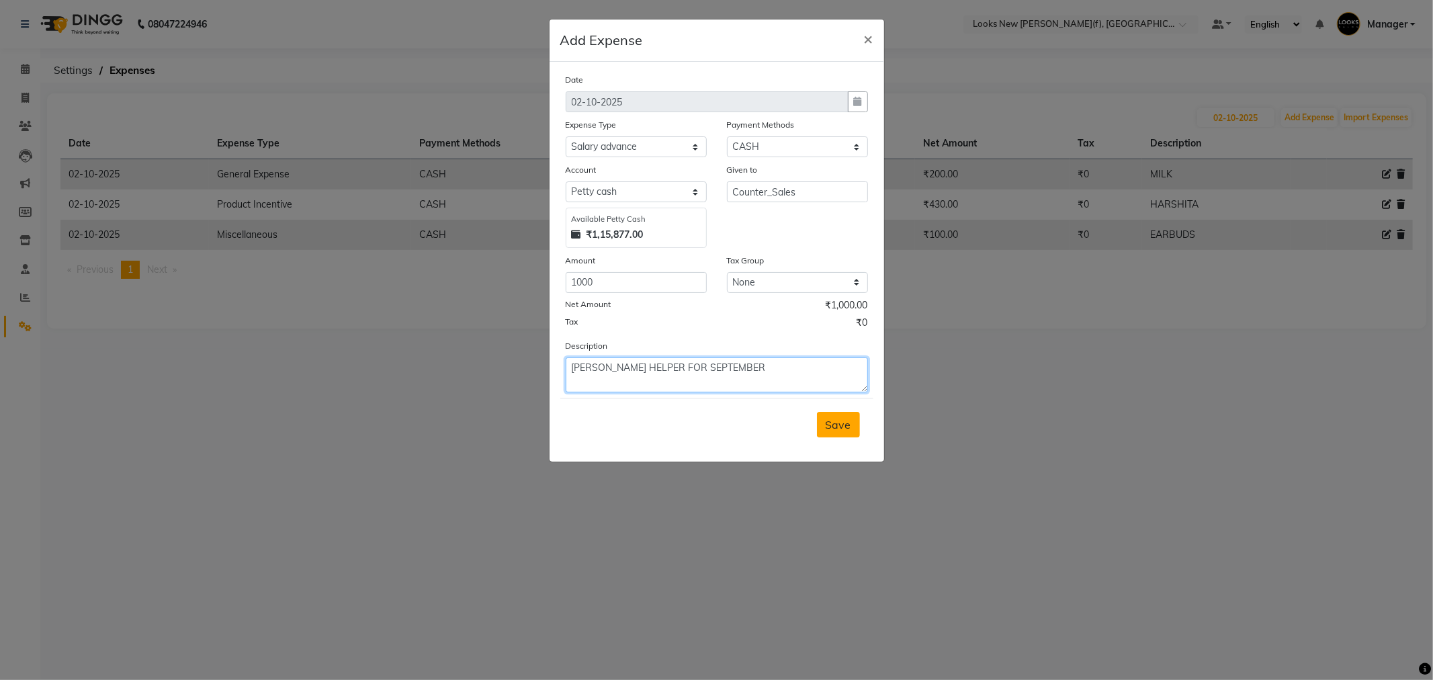
type textarea "[PERSON_NAME] HELPER FOR SEPTEMBER"
click at [843, 430] on span "Save" at bounding box center [839, 424] width 26 height 13
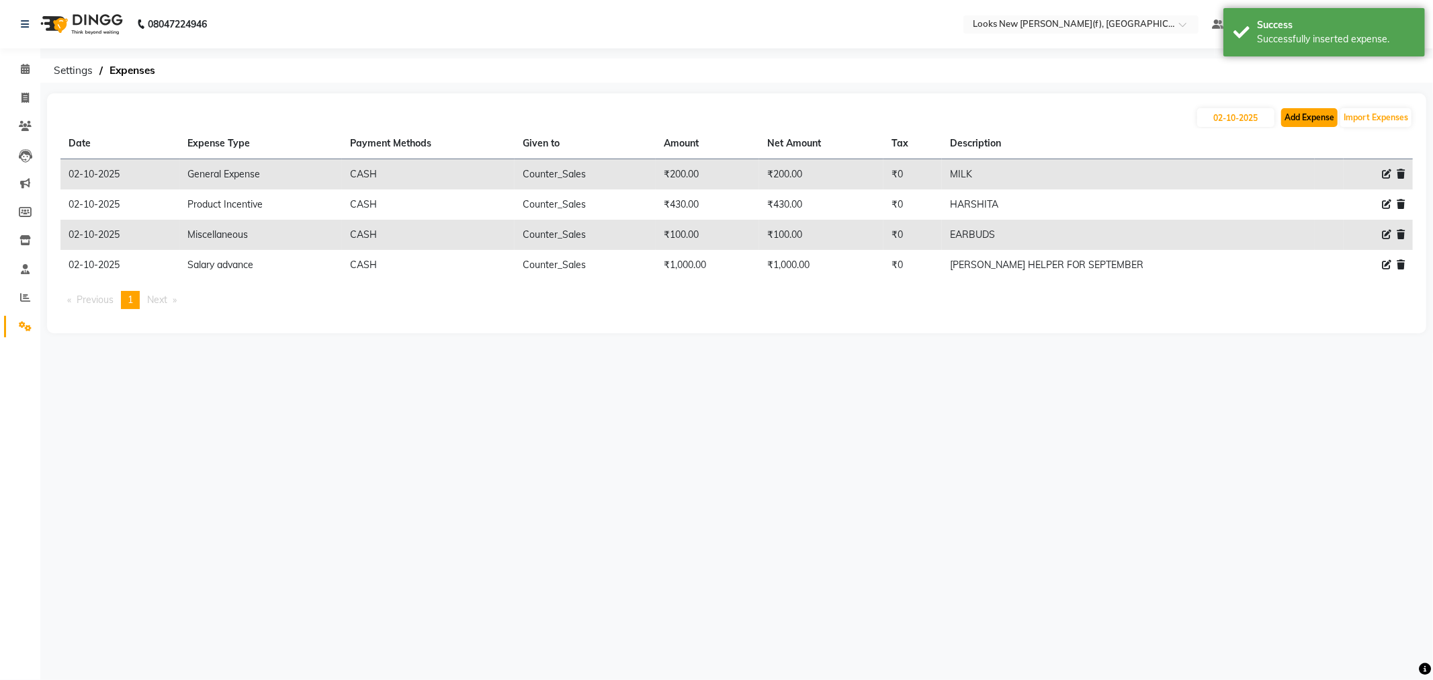
click at [1293, 115] on button "Add Expense" at bounding box center [1309, 117] width 56 height 19
select select "1"
select select "7913"
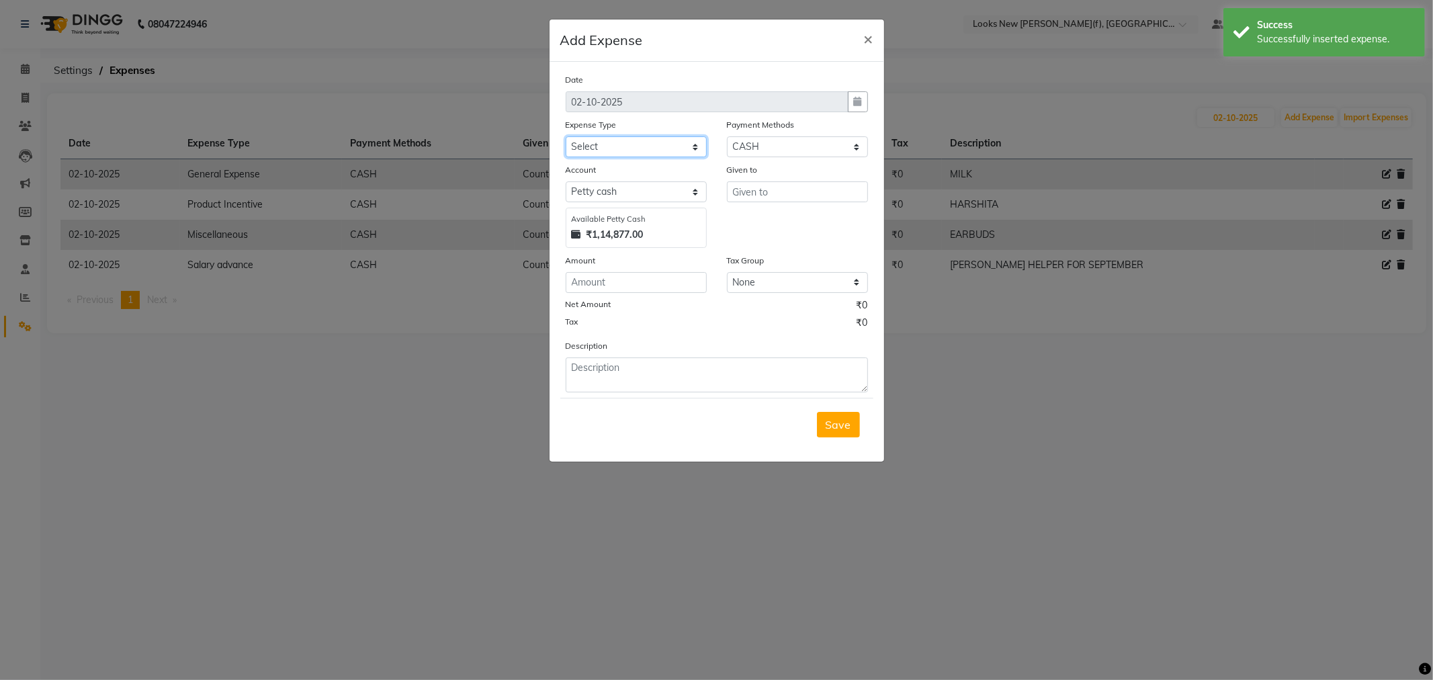
click at [645, 148] on select "Select Accommodation Aesthetics Bank Deposit BLINKIT Cash Handover Client Refun…" at bounding box center [636, 146] width 141 height 21
select select "24888"
click at [566, 136] on select "Select Accommodation Aesthetics Bank Deposit BLINKIT Cash Handover Client Refun…" at bounding box center [636, 146] width 141 height 21
type input "Counter_Sales"
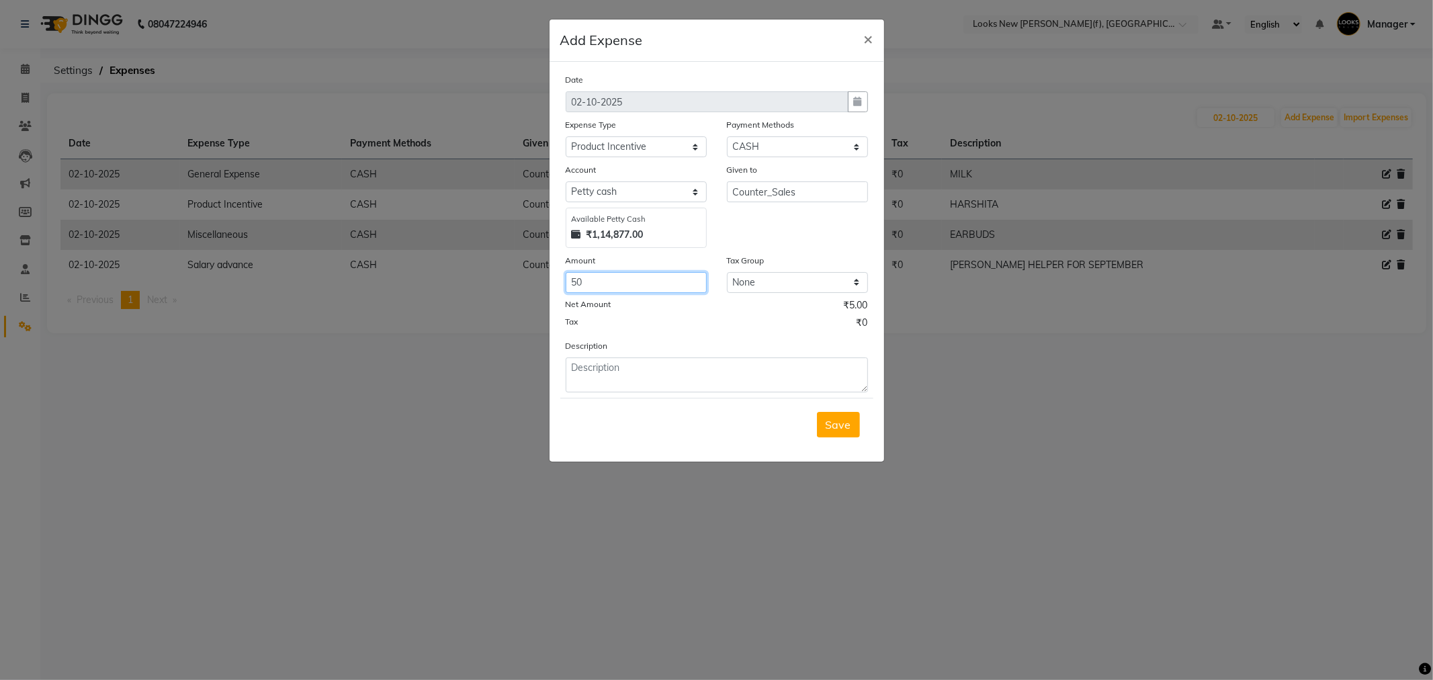
type input "50"
type textarea "N"
type textarea "M"
type textarea "MANOJ"
click at [817, 412] on button "Save" at bounding box center [838, 425] width 43 height 26
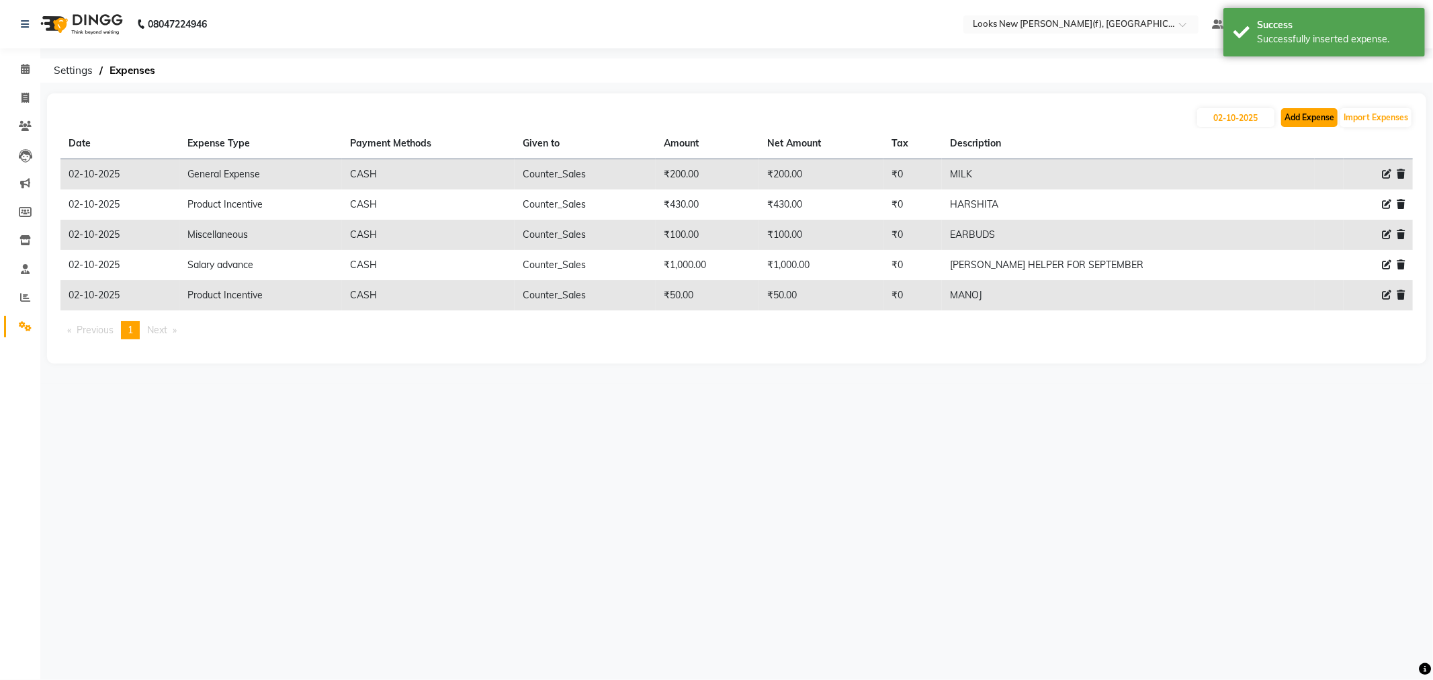
click at [1288, 122] on button "Add Expense" at bounding box center [1309, 117] width 56 height 19
select select "1"
select select "7913"
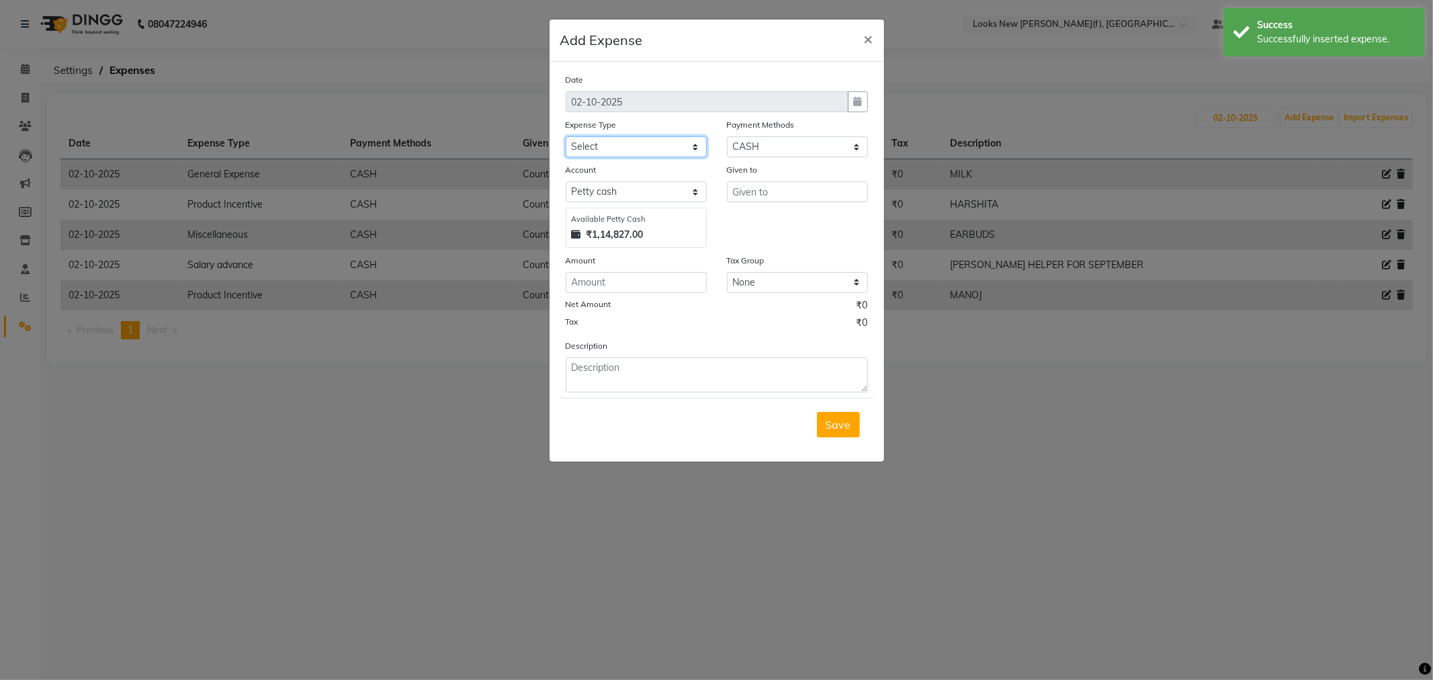
click at [613, 150] on select "Select Accommodation Aesthetics Bank Deposit BLINKIT Cash Handover Client Refun…" at bounding box center [636, 146] width 141 height 21
select select "24828"
click at [566, 136] on select "Select Accommodation Aesthetics Bank Deposit BLINKIT Cash Handover Client Refun…" at bounding box center [636, 146] width 141 height 21
type input "Counter_Sales"
type input "600"
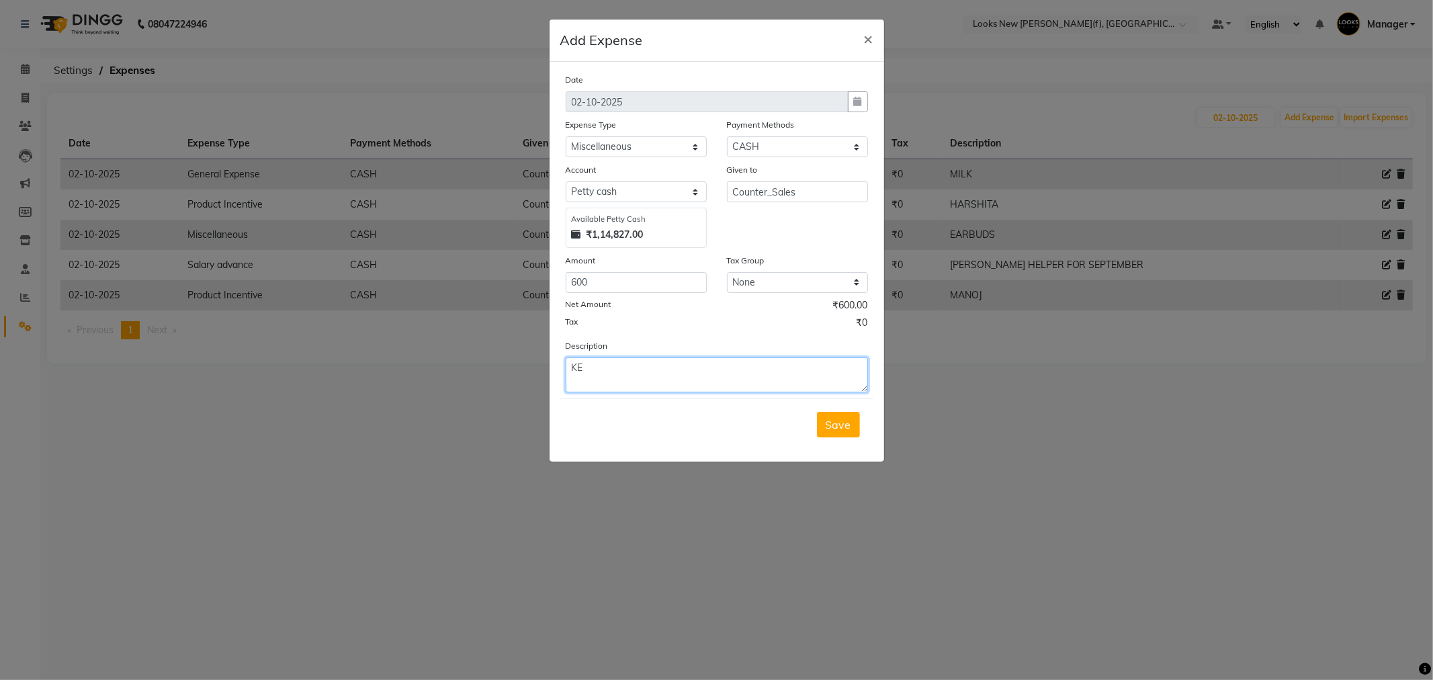
type textarea "K"
type textarea "SHUTTER KEYS DUPLICATES"
click at [840, 433] on button "Save" at bounding box center [838, 425] width 43 height 26
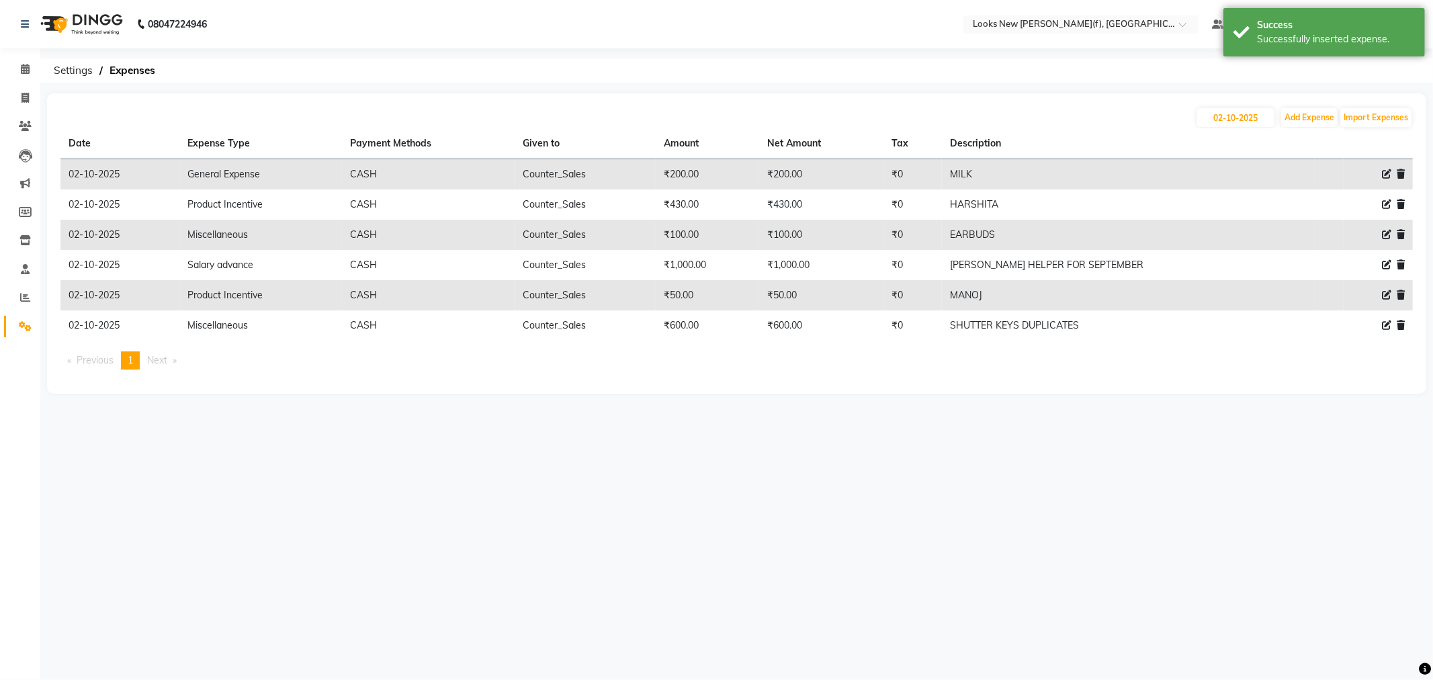
click at [85, 26] on img at bounding box center [80, 24] width 92 height 38
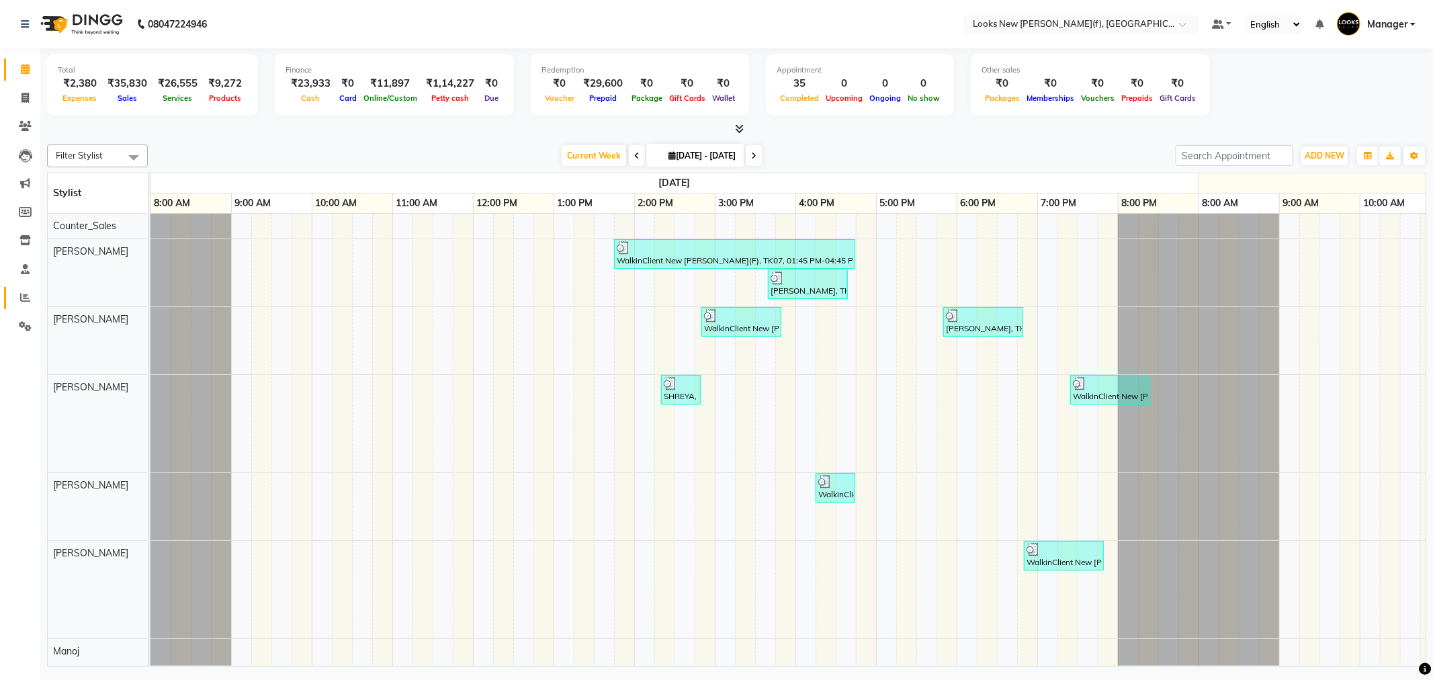
click at [28, 306] on link "Reports" at bounding box center [20, 298] width 32 height 22
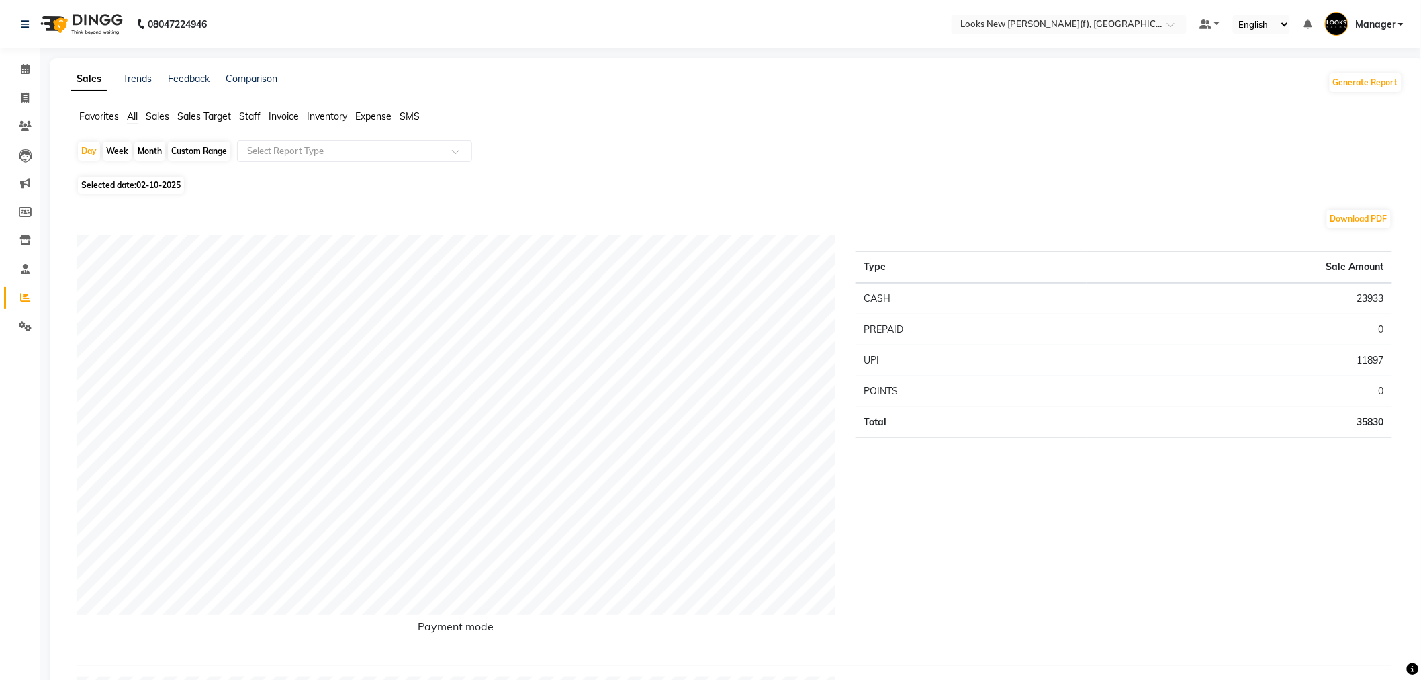
click at [251, 119] on span "Staff" at bounding box center [249, 116] width 21 height 12
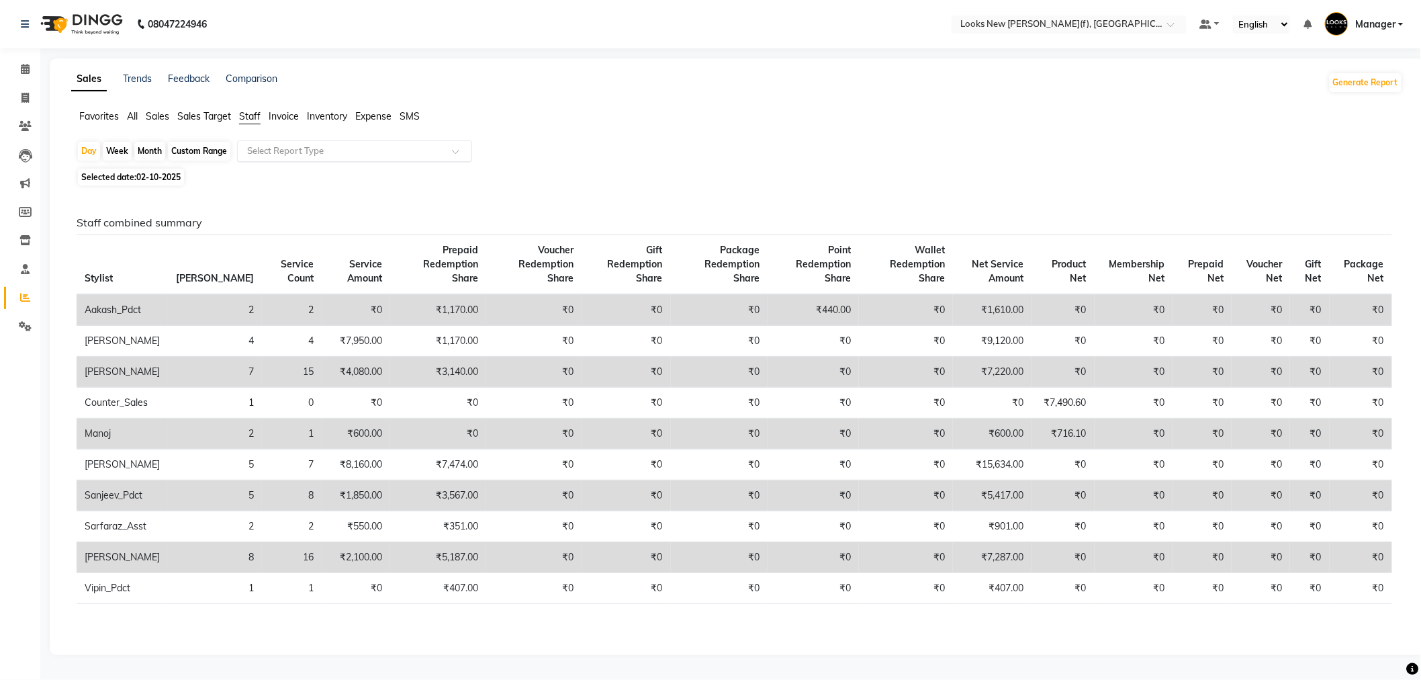
click at [267, 153] on input "text" at bounding box center [341, 150] width 193 height 13
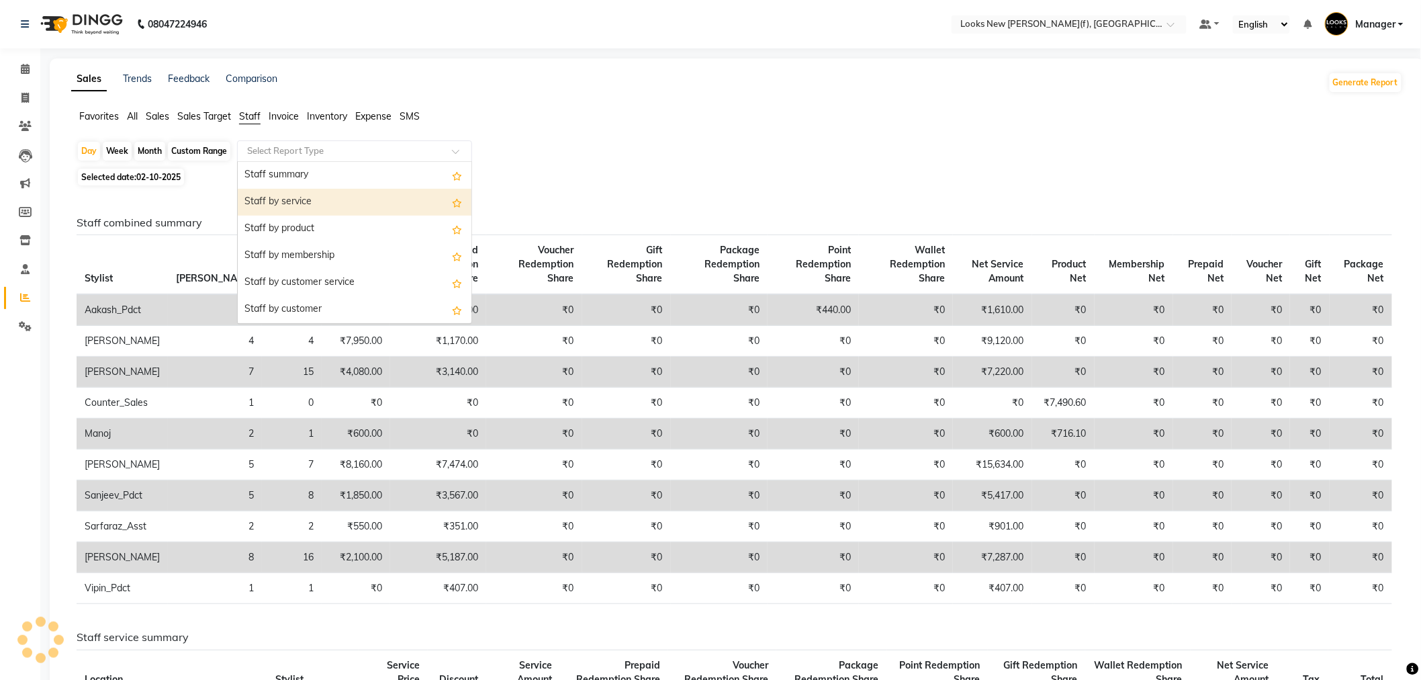
click at [281, 209] on div "Staff by service" at bounding box center [355, 202] width 234 height 27
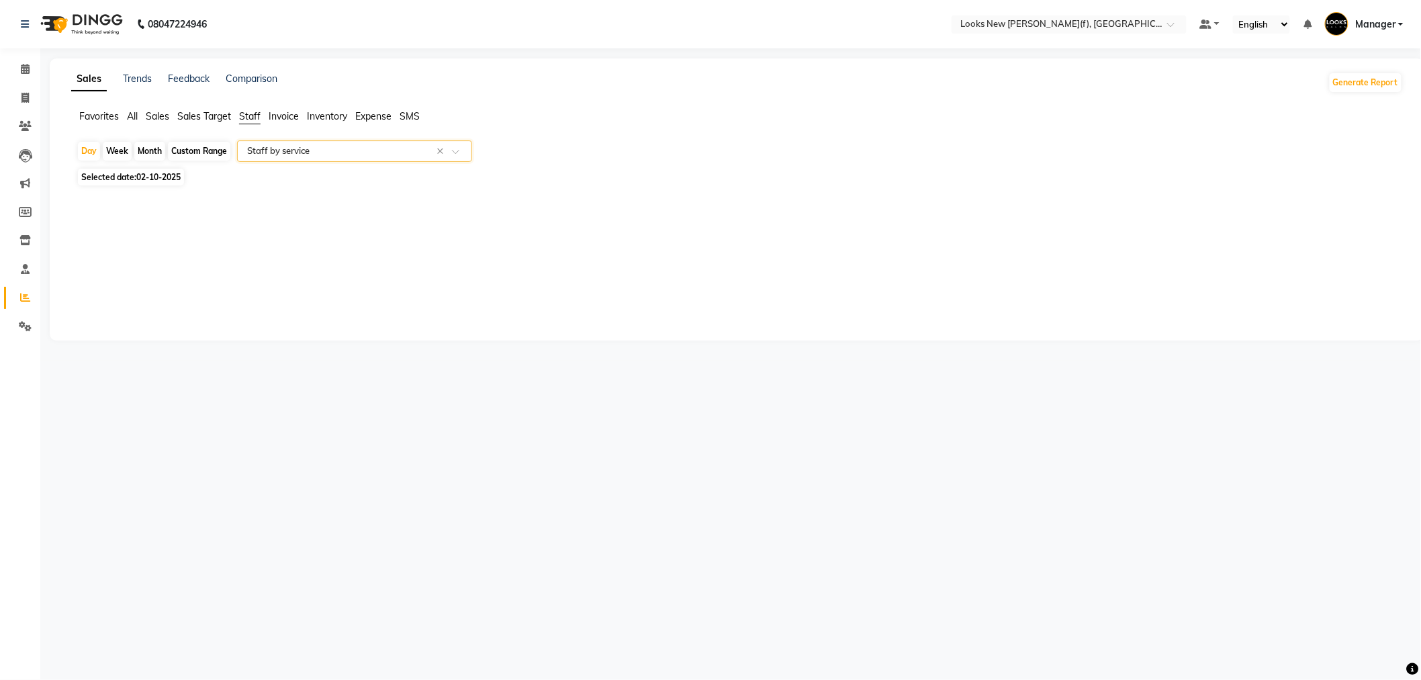
select select "full_report"
select select "csv"
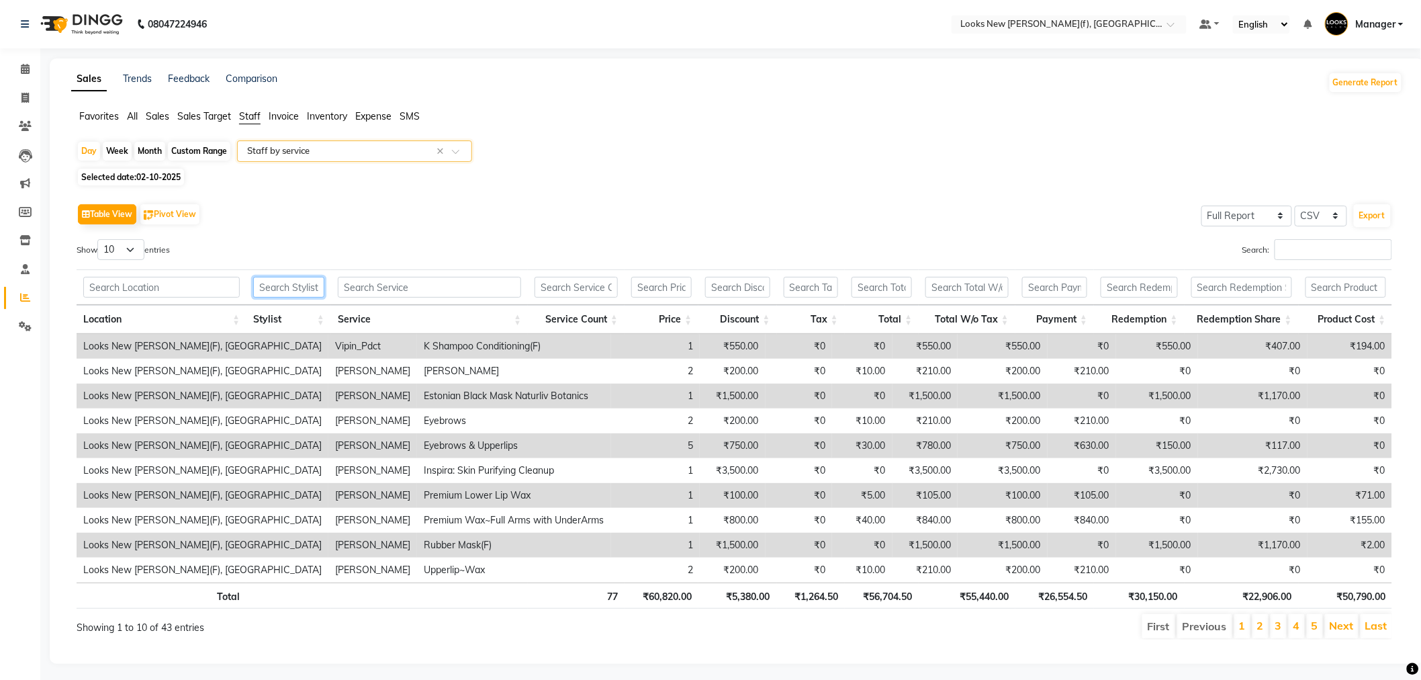
click at [301, 284] on input "text" at bounding box center [288, 287] width 71 height 21
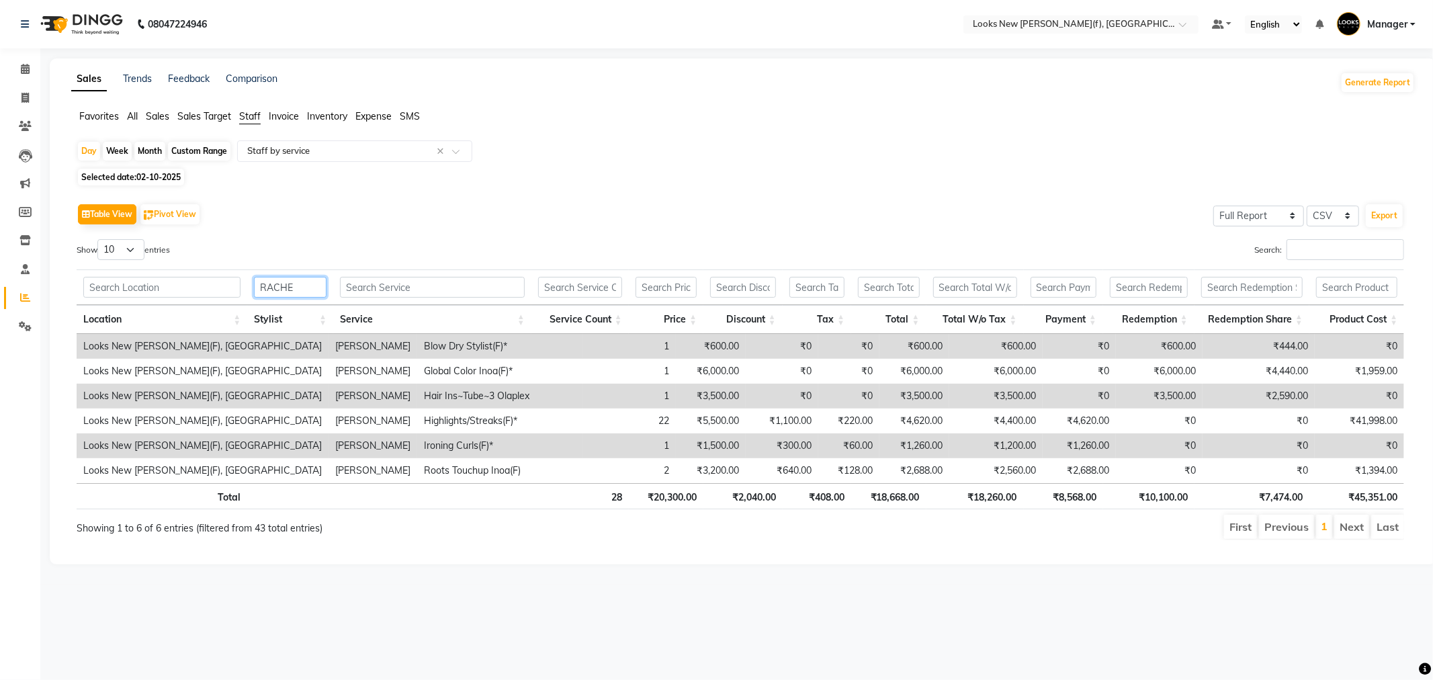
type input "RACHE"
click at [137, 257] on select "10 25 50 100" at bounding box center [120, 249] width 47 height 21
select select "50"
click at [99, 239] on select "10 25 50 100" at bounding box center [120, 249] width 47 height 21
click at [294, 150] on input "text" at bounding box center [341, 150] width 193 height 13
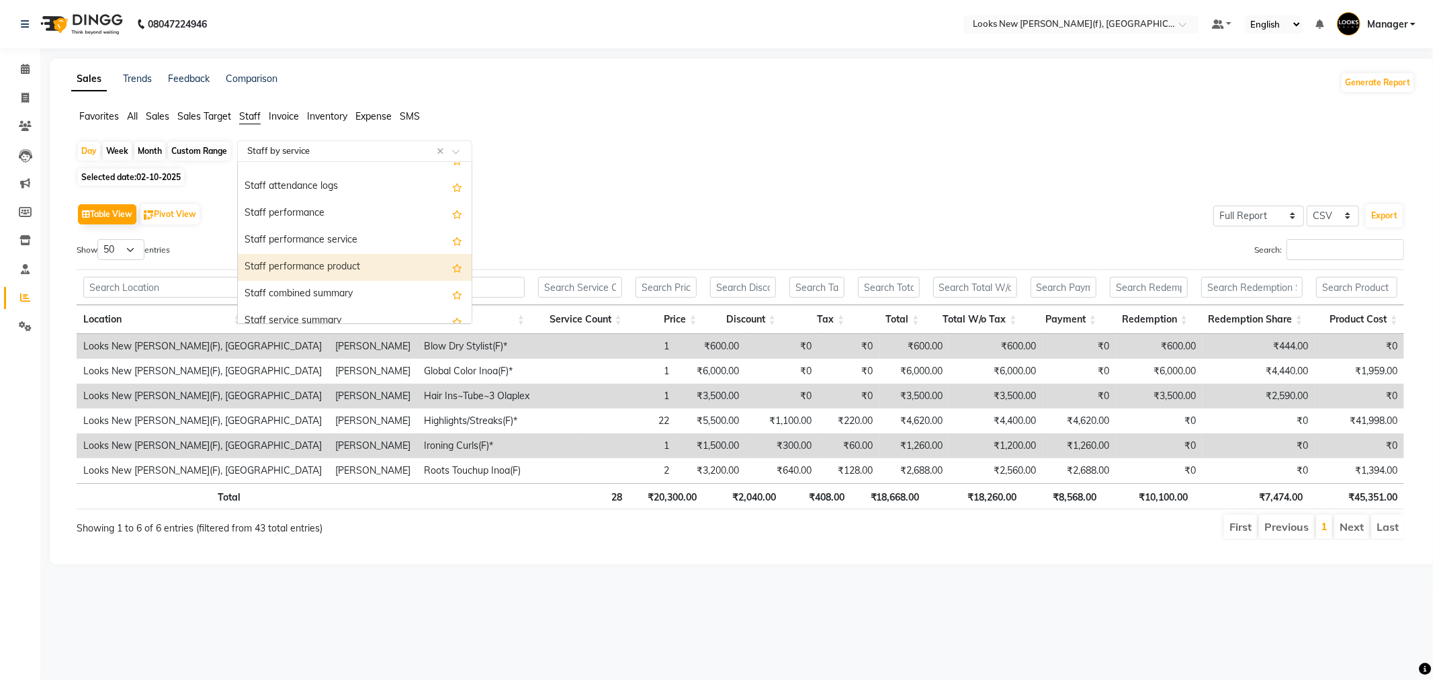
scroll to position [224, 0]
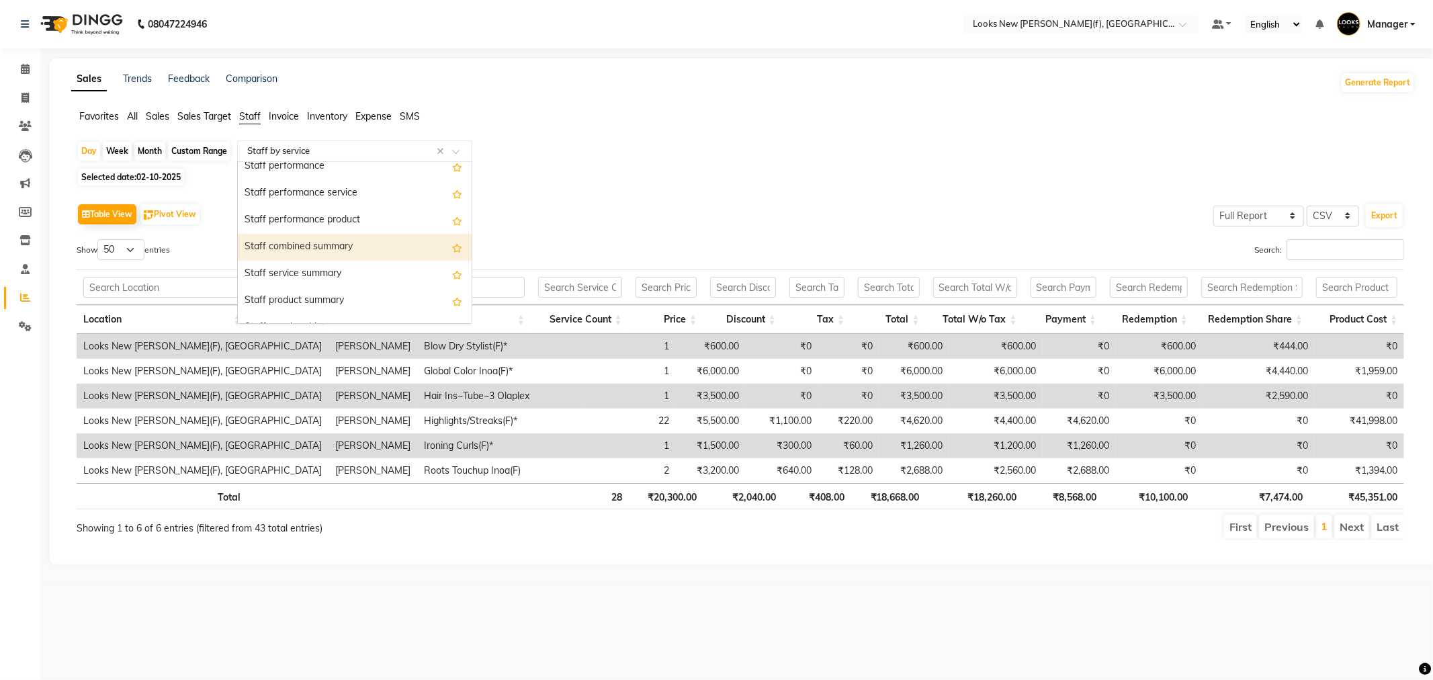
click at [322, 249] on div "Staff combined summary" at bounding box center [355, 247] width 234 height 27
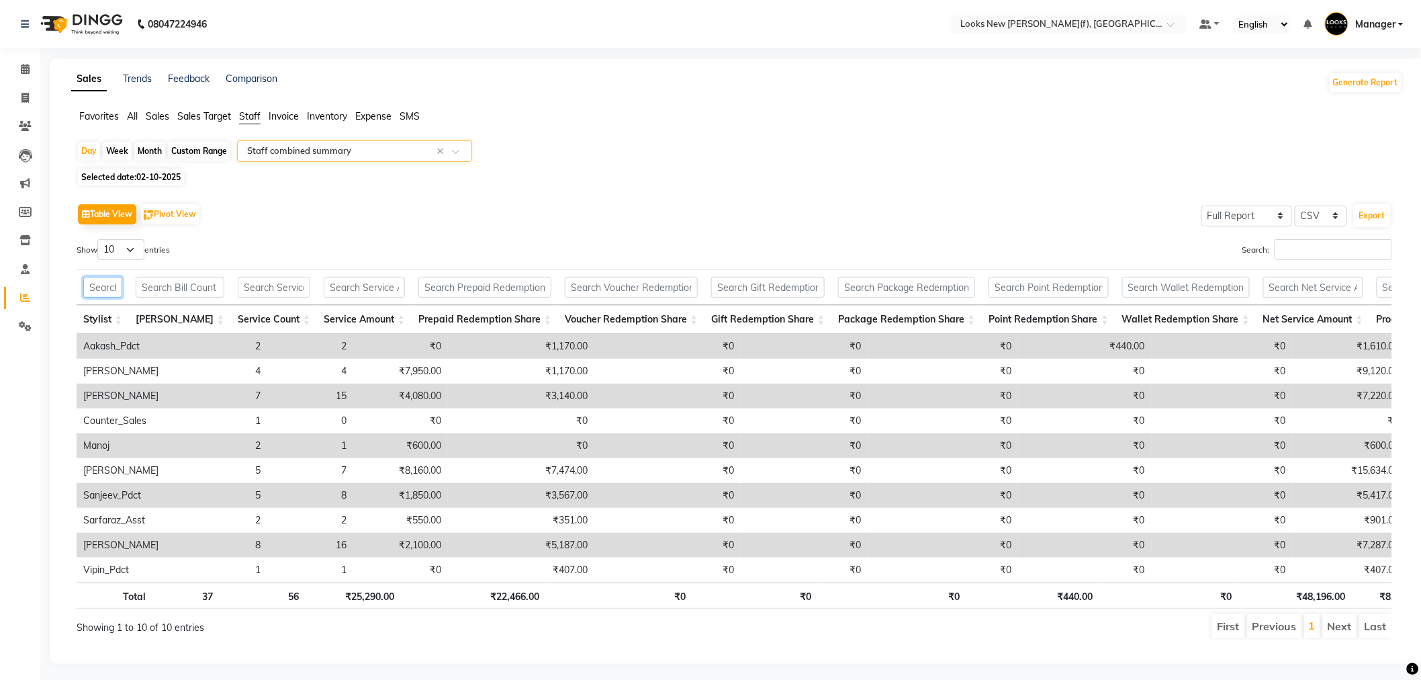
click at [122, 277] on input "text" at bounding box center [102, 287] width 39 height 21
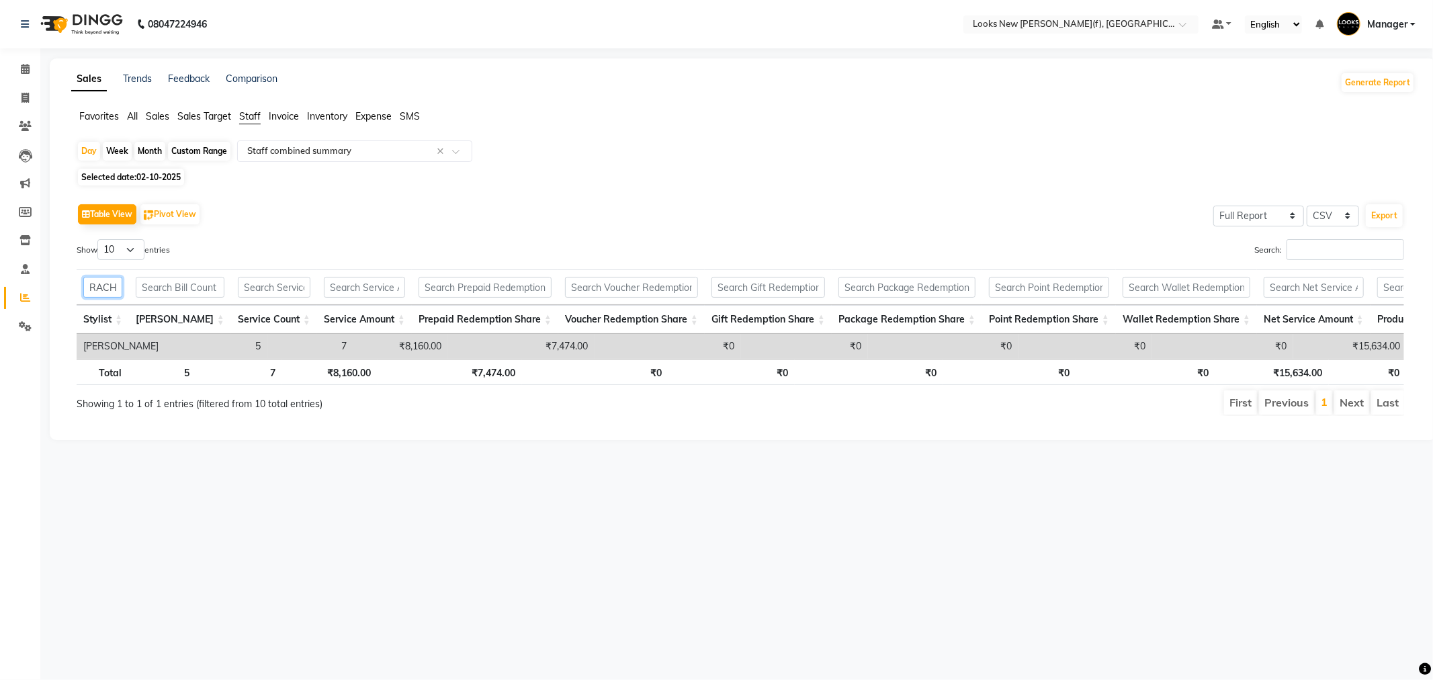
scroll to position [0, 5]
type input "RACHE"
drag, startPoint x: 1279, startPoint y: 341, endPoint x: 1327, endPoint y: 346, distance: 47.9
click at [1327, 345] on td "₹15,634.00" at bounding box center [1350, 346] width 114 height 25
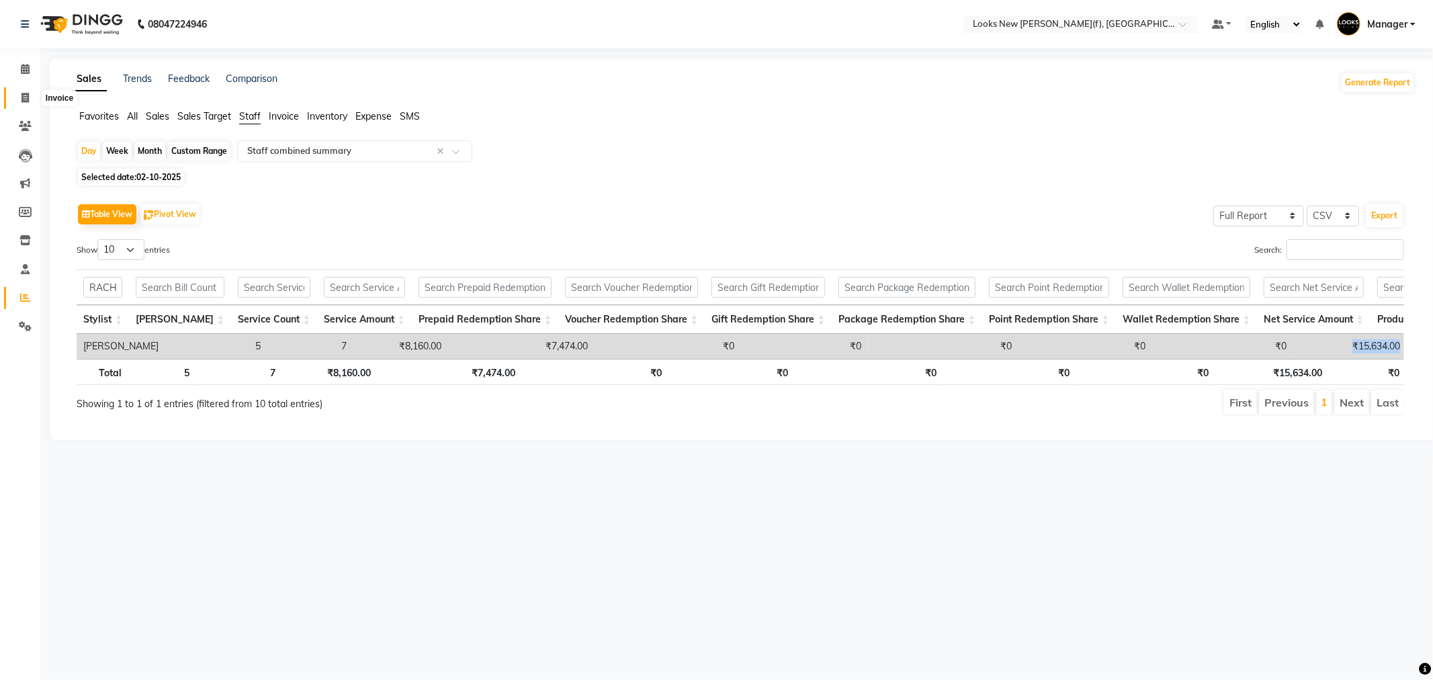
click at [13, 95] on span at bounding box center [25, 98] width 24 height 15
select select "8659"
select select "service"
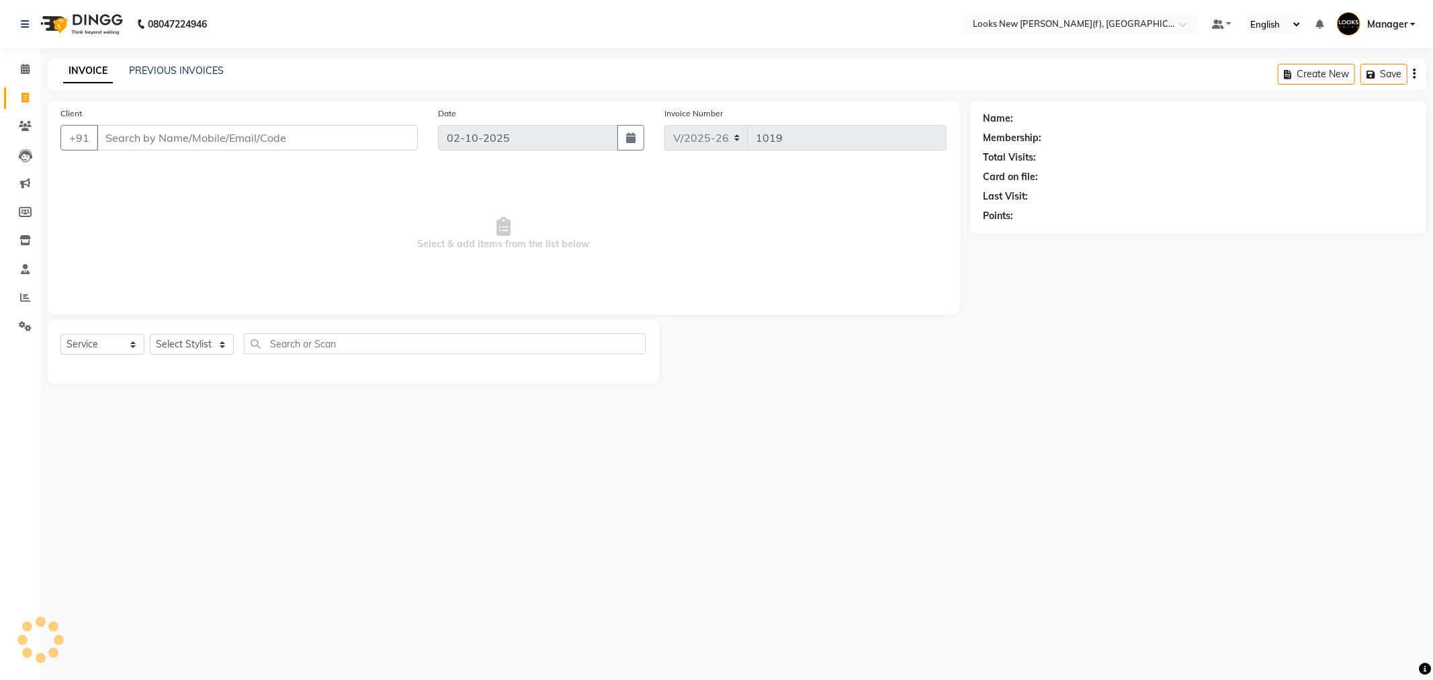
click at [202, 331] on div "Select Service Product Membership Package Voucher Prepaid Gift Card Select Styl…" at bounding box center [353, 352] width 612 height 64
click at [203, 341] on select "Select Stylist" at bounding box center [192, 344] width 84 height 21
select select "87331"
click at [150, 335] on select "Select Stylist Aakash_Pdct [PERSON_NAME] [PERSON_NAME] [PERSON_NAME] Counter_Sa…" at bounding box center [192, 344] width 84 height 21
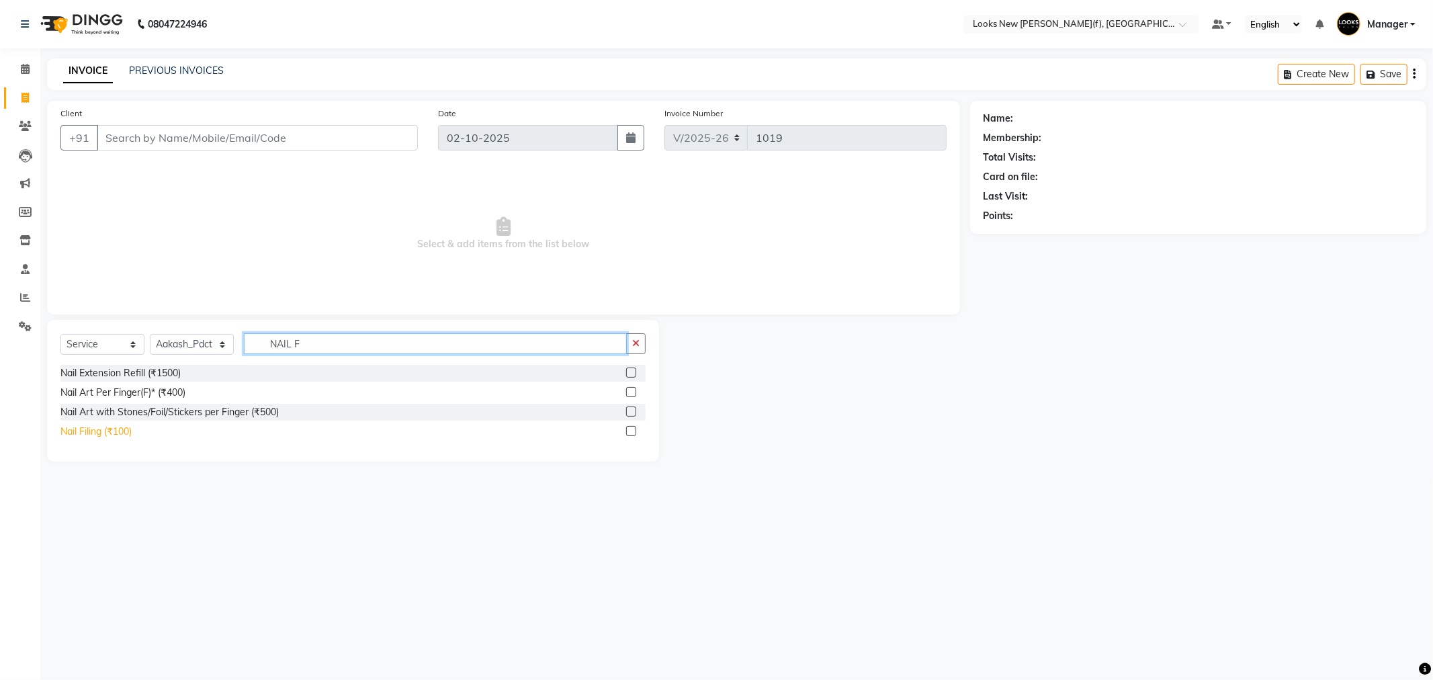
type input "NAIL F"
click at [98, 431] on div "Nail Filing (₹100)" at bounding box center [95, 432] width 71 height 14
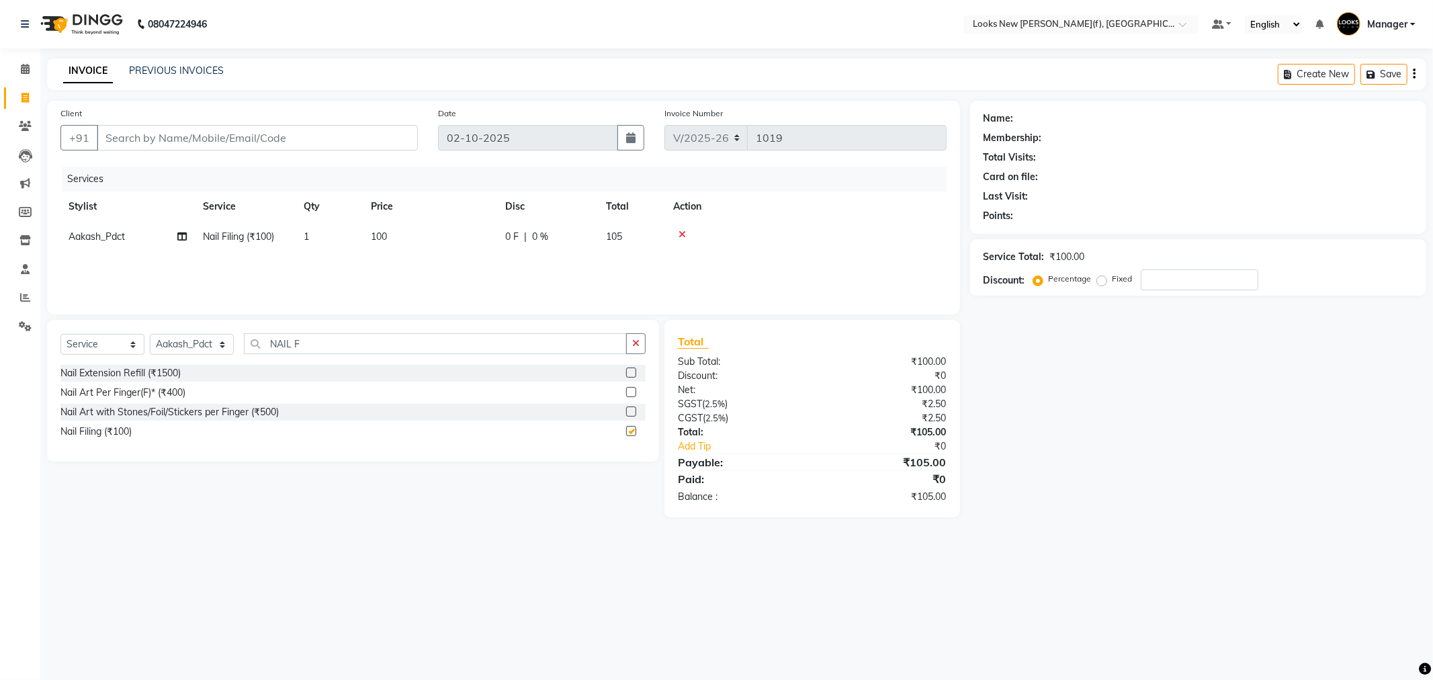
checkbox input "false"
click at [296, 346] on input "NAIL F" at bounding box center [435, 343] width 383 height 21
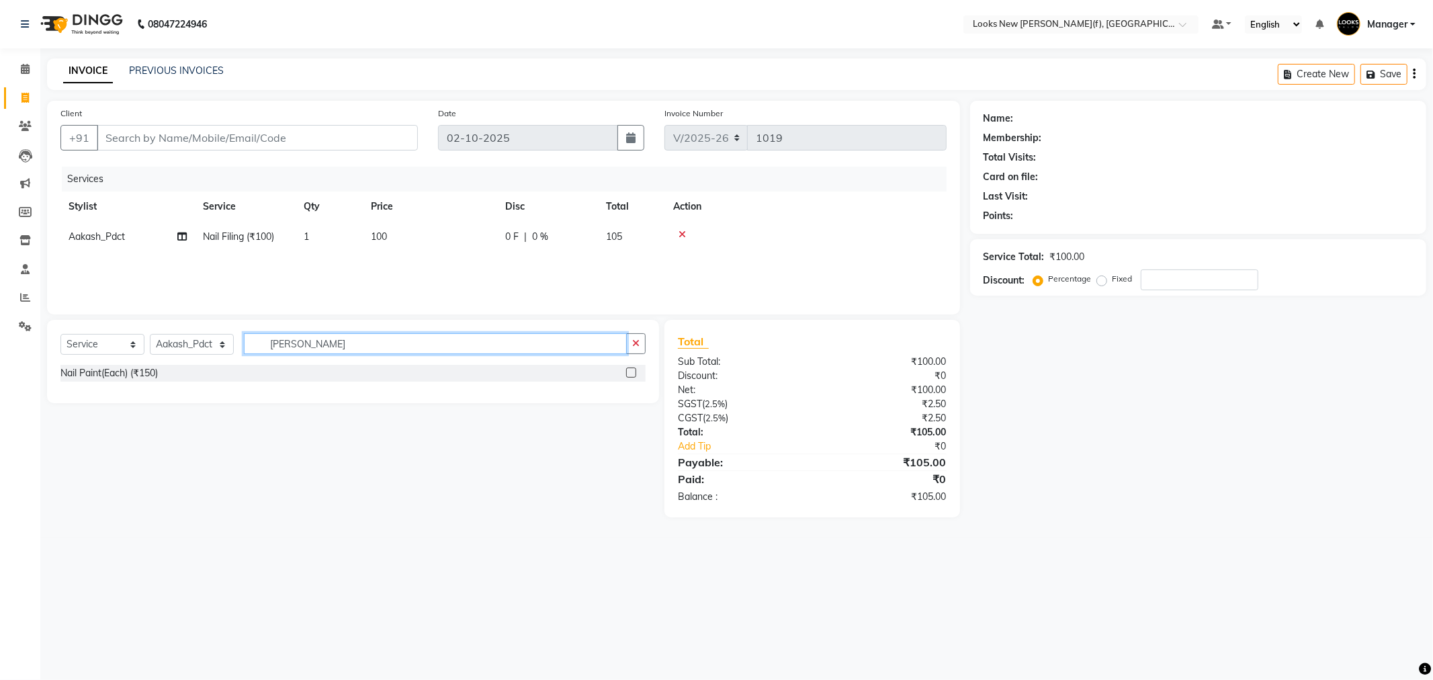
type input "[PERSON_NAME]"
click at [128, 384] on div "Nail Paint(Each) (₹150)" at bounding box center [352, 374] width 585 height 19
click at [128, 376] on div "Nail Paint(Each) (₹150)" at bounding box center [108, 373] width 97 height 14
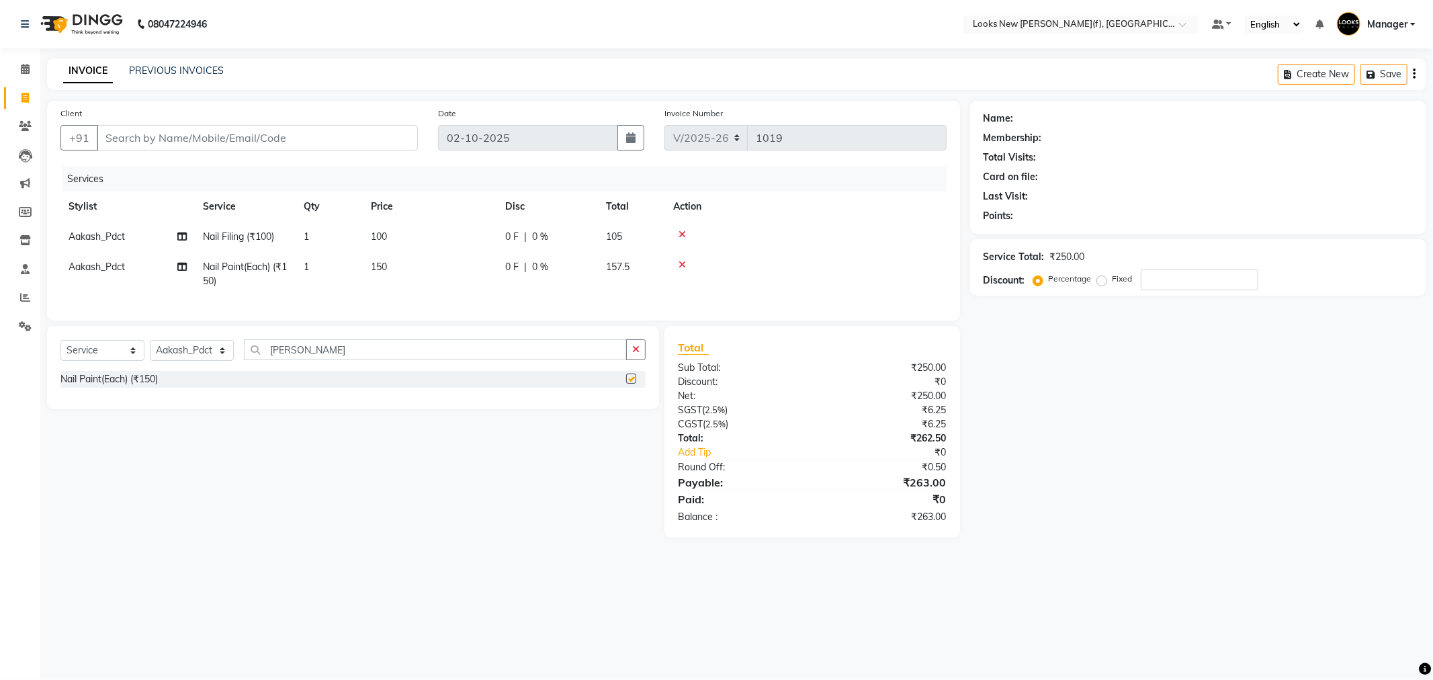
checkbox input "false"
click at [192, 361] on select "Select Stylist Aakash_Pdct [PERSON_NAME] [PERSON_NAME] [PERSON_NAME] Counter_Sa…" at bounding box center [192, 350] width 84 height 21
select select "87319"
click at [150, 351] on select "Select Stylist Aakash_Pdct [PERSON_NAME] [PERSON_NAME] [PERSON_NAME] Counter_Sa…" at bounding box center [192, 350] width 84 height 21
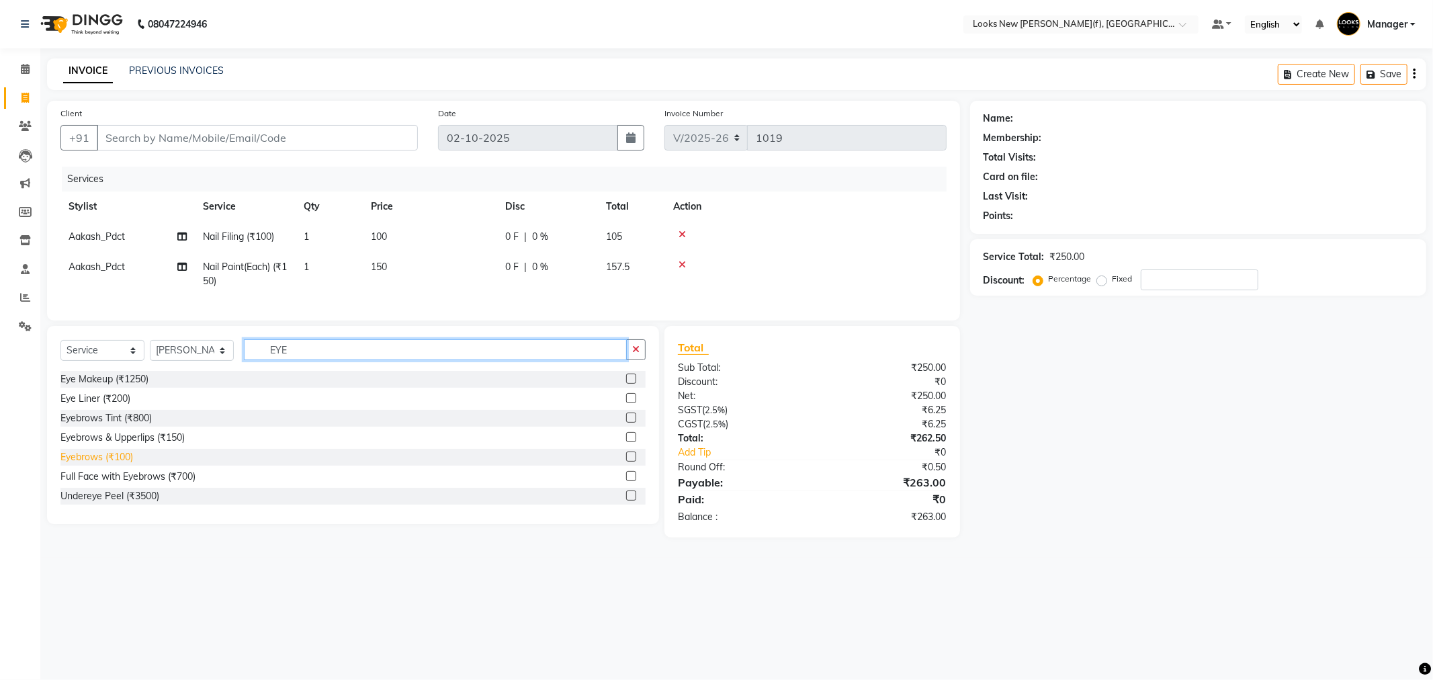
type input "EYE"
click at [124, 464] on div "Eyebrows (₹100)" at bounding box center [96, 457] width 73 height 14
checkbox input "false"
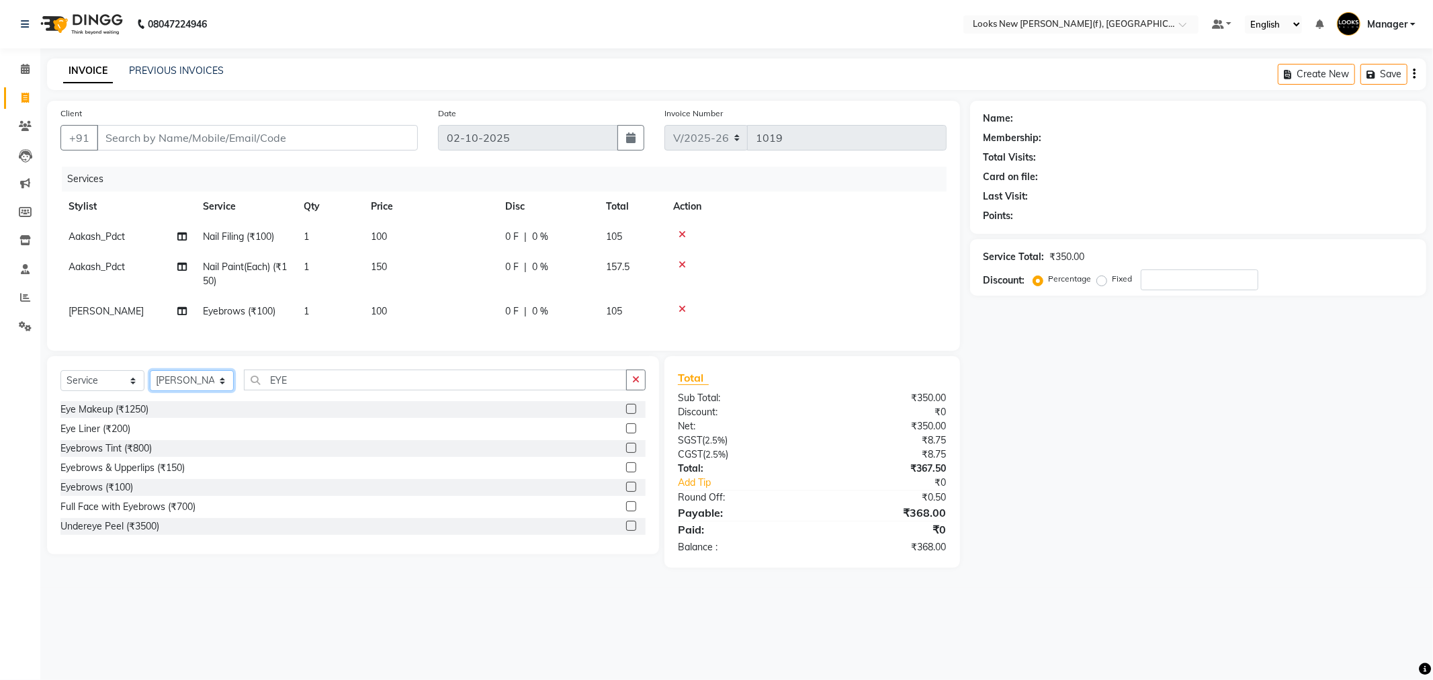
click at [193, 391] on select "Select Stylist Aakash_Pdct [PERSON_NAME] [PERSON_NAME] [PERSON_NAME] Counter_Sa…" at bounding box center [192, 380] width 84 height 21
select select "87322"
click at [150, 382] on select "Select Stylist Aakash_Pdct [PERSON_NAME] [PERSON_NAME] [PERSON_NAME] Counter_Sa…" at bounding box center [192, 380] width 84 height 21
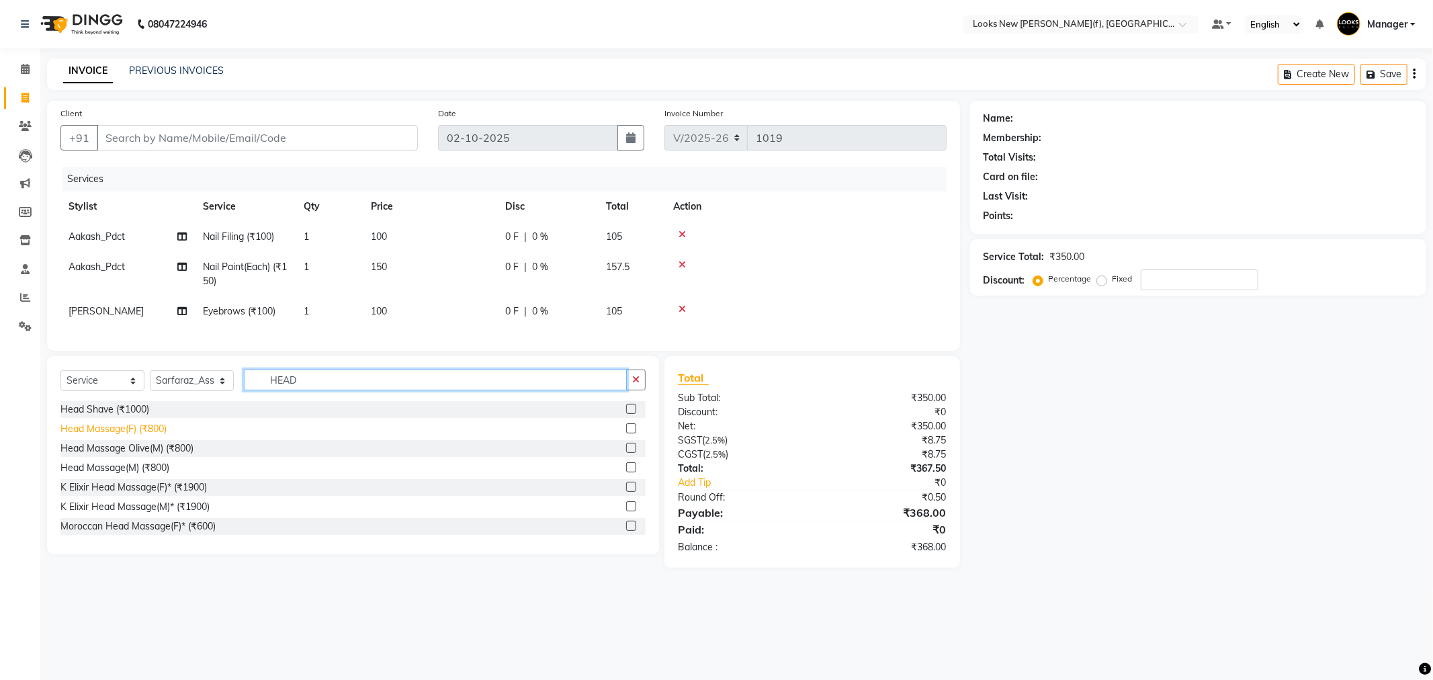
type input "HEAD"
click at [132, 436] on div "Head Massage(F) (₹800)" at bounding box center [113, 429] width 106 height 14
checkbox input "false"
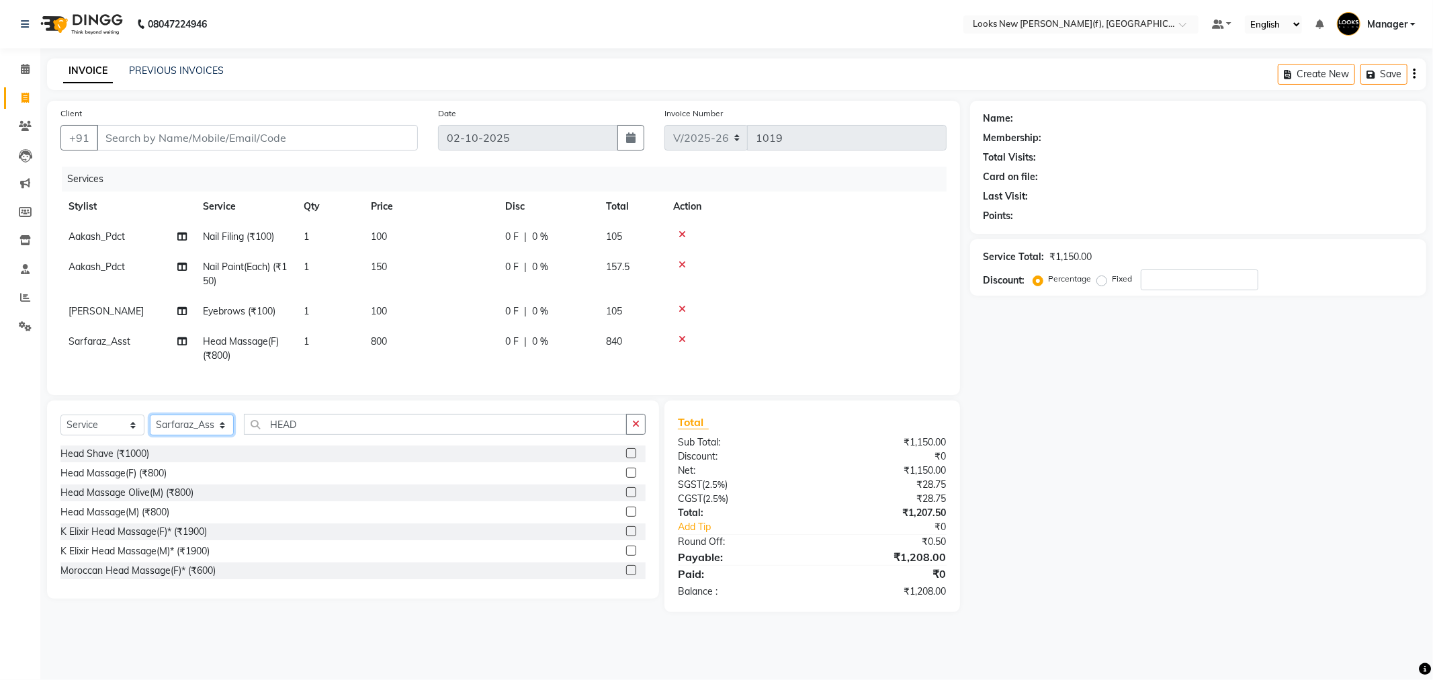
click at [183, 433] on select "Select Stylist Aakash_Pdct [PERSON_NAME] [PERSON_NAME] [PERSON_NAME] Counter_Sa…" at bounding box center [192, 424] width 84 height 21
select select "87315"
click at [150, 426] on select "Select Stylist Aakash_Pdct [PERSON_NAME] [PERSON_NAME] [PERSON_NAME] Counter_Sa…" at bounding box center [192, 424] width 84 height 21
type input "CUT"
click at [146, 558] on div "Sr.Stylist Hair Cut(M) (₹1000)" at bounding box center [123, 551] width 126 height 14
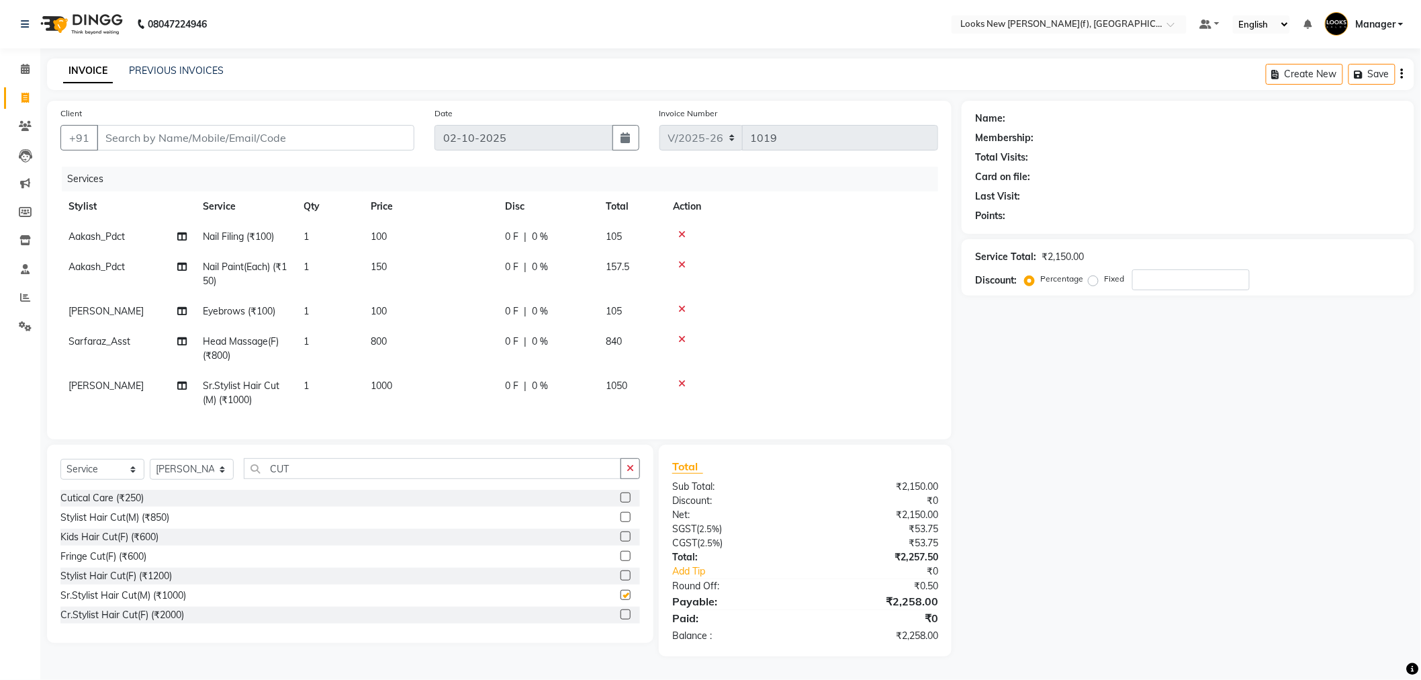
checkbox input "false"
click at [177, 129] on input "Client" at bounding box center [256, 138] width 318 height 26
click at [200, 140] on input "Client" at bounding box center [256, 138] width 318 height 26
type input "9"
type input "0"
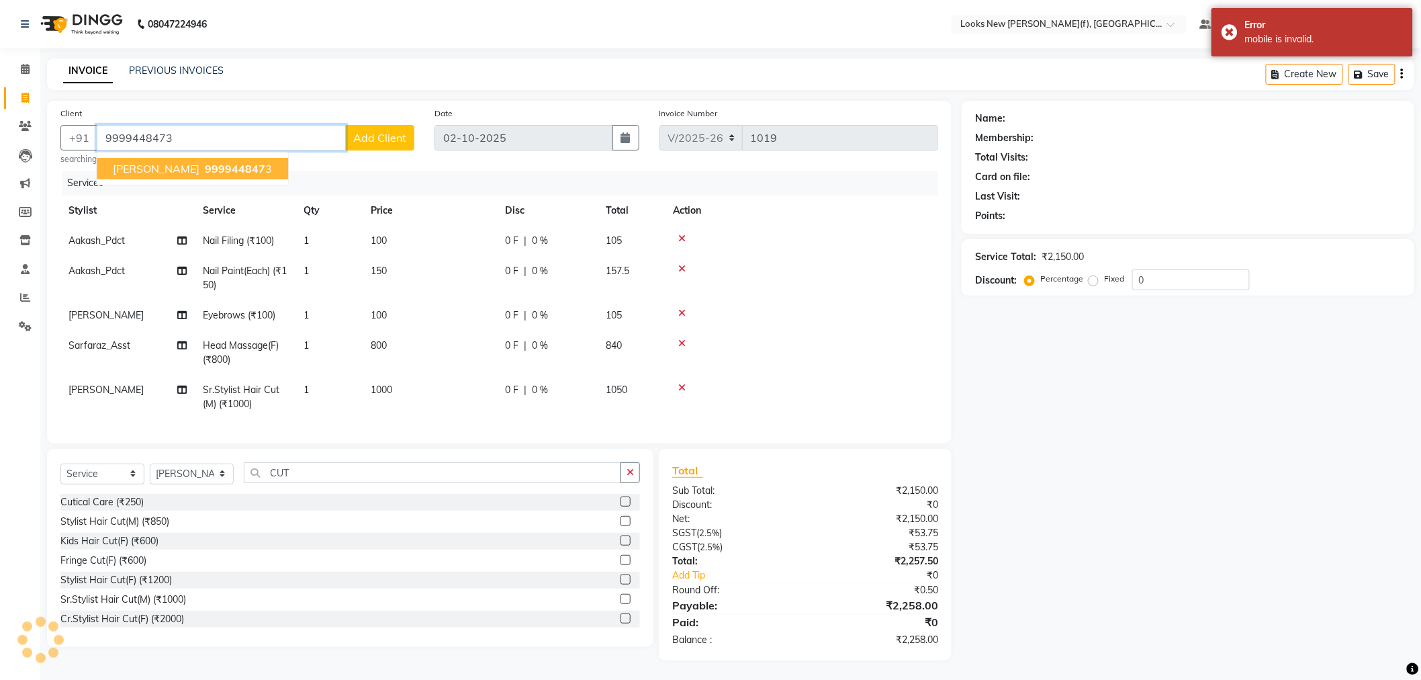
type input "9999448473"
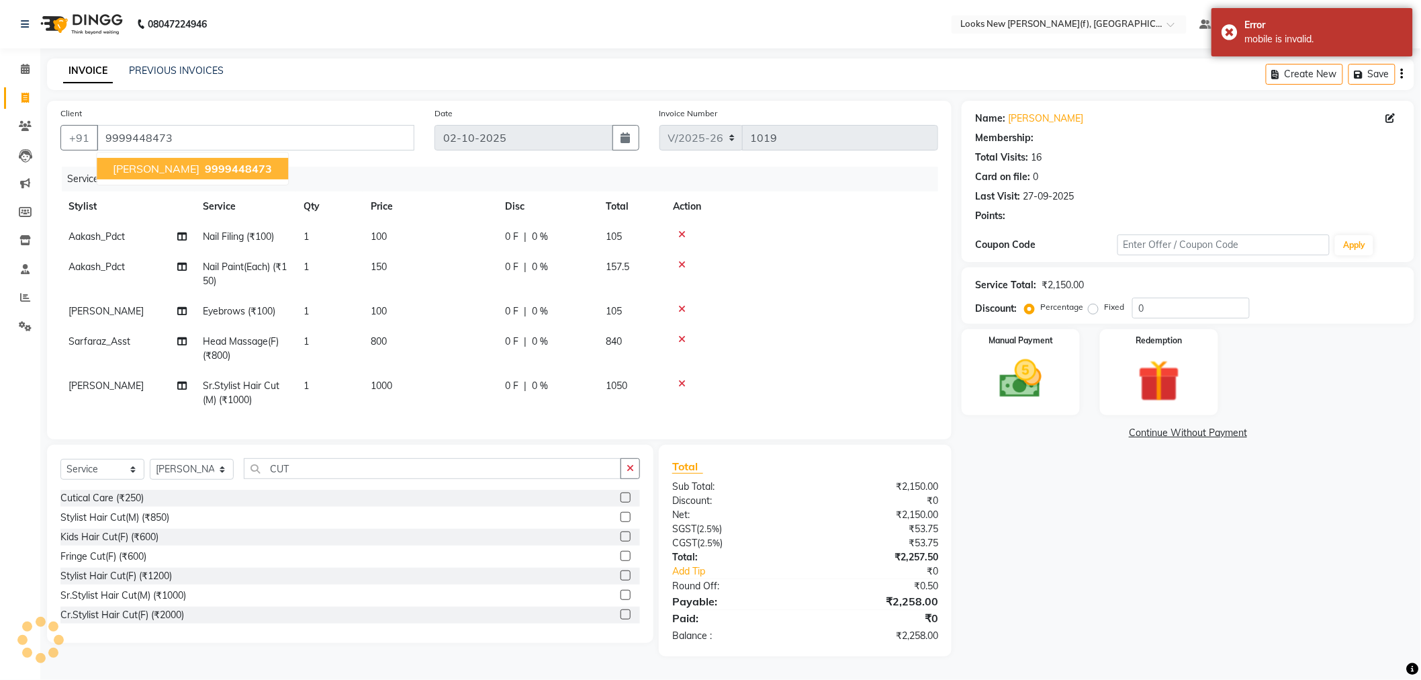
select select "1: Object"
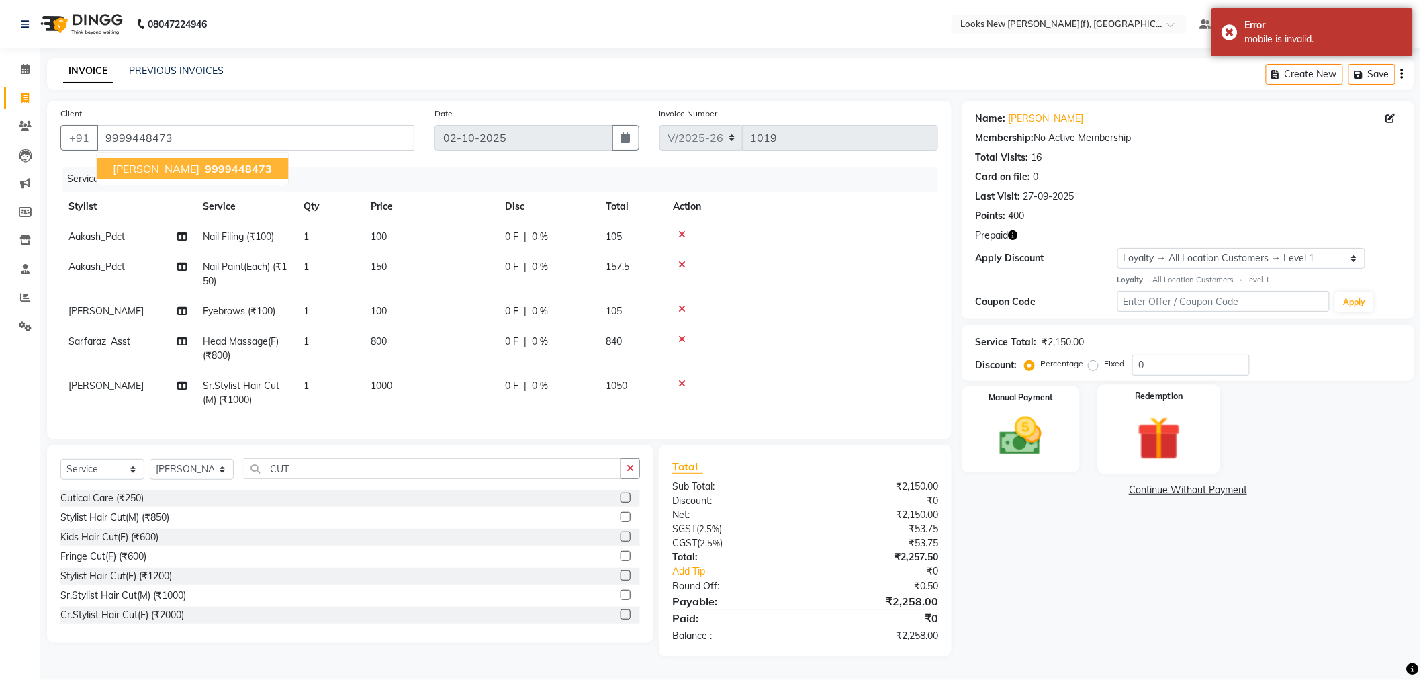
click at [1166, 433] on img at bounding box center [1159, 438] width 71 height 54
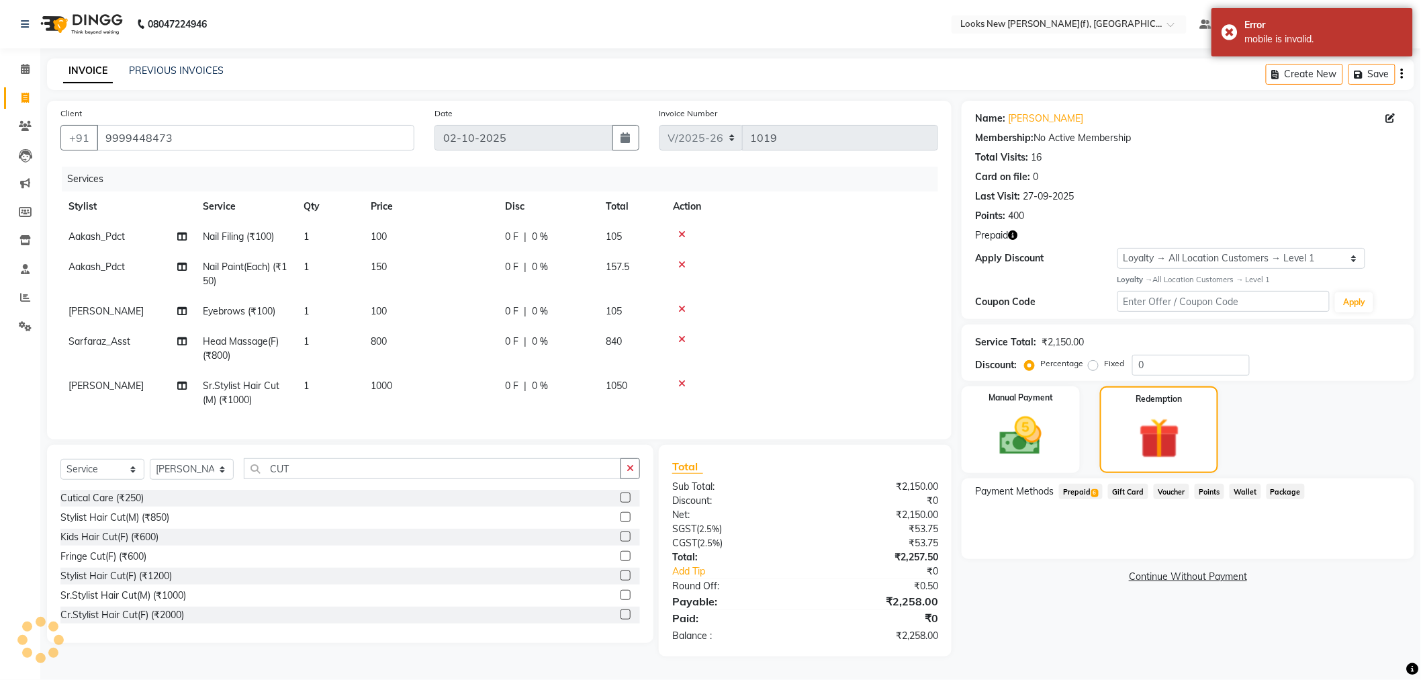
click at [1070, 495] on span "Prepaid 6" at bounding box center [1081, 491] width 44 height 15
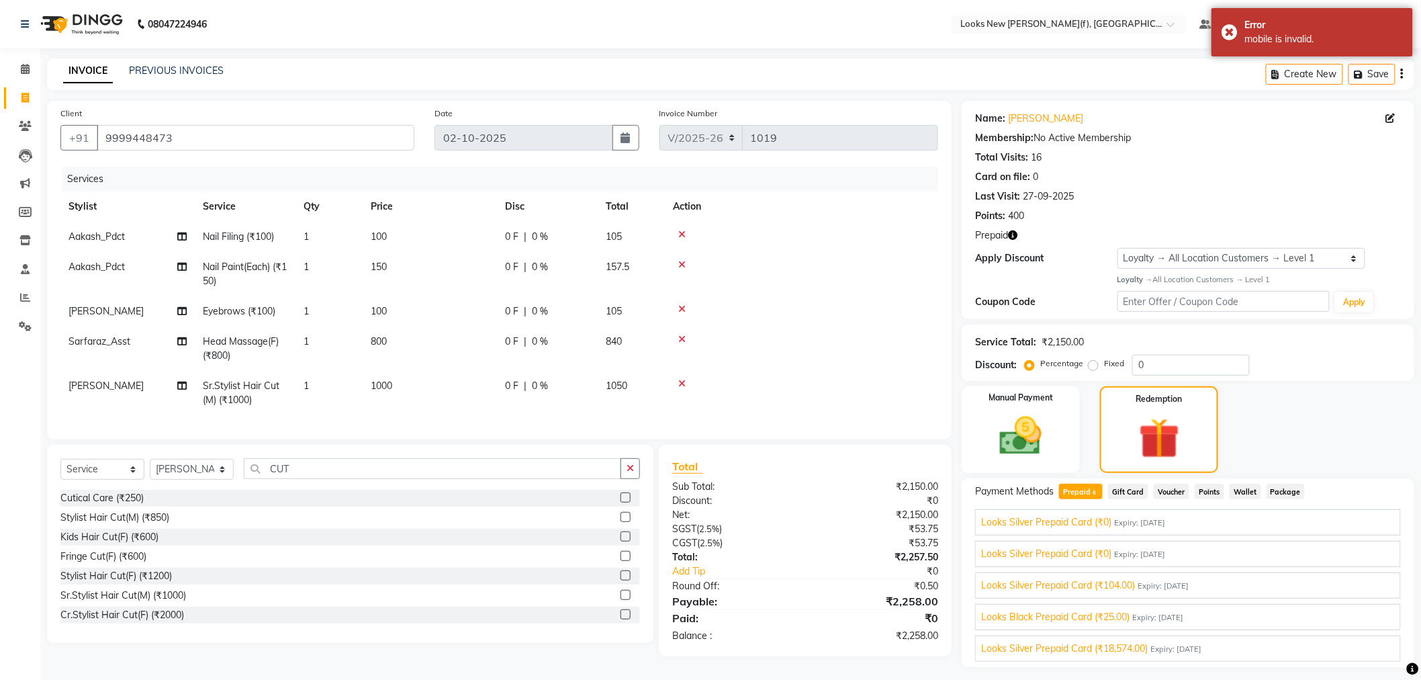
click at [1272, 642] on div "Looks Silver Prepaid Card (₹18,574.00) Expiry: [DATE]" at bounding box center [1188, 649] width 414 height 14
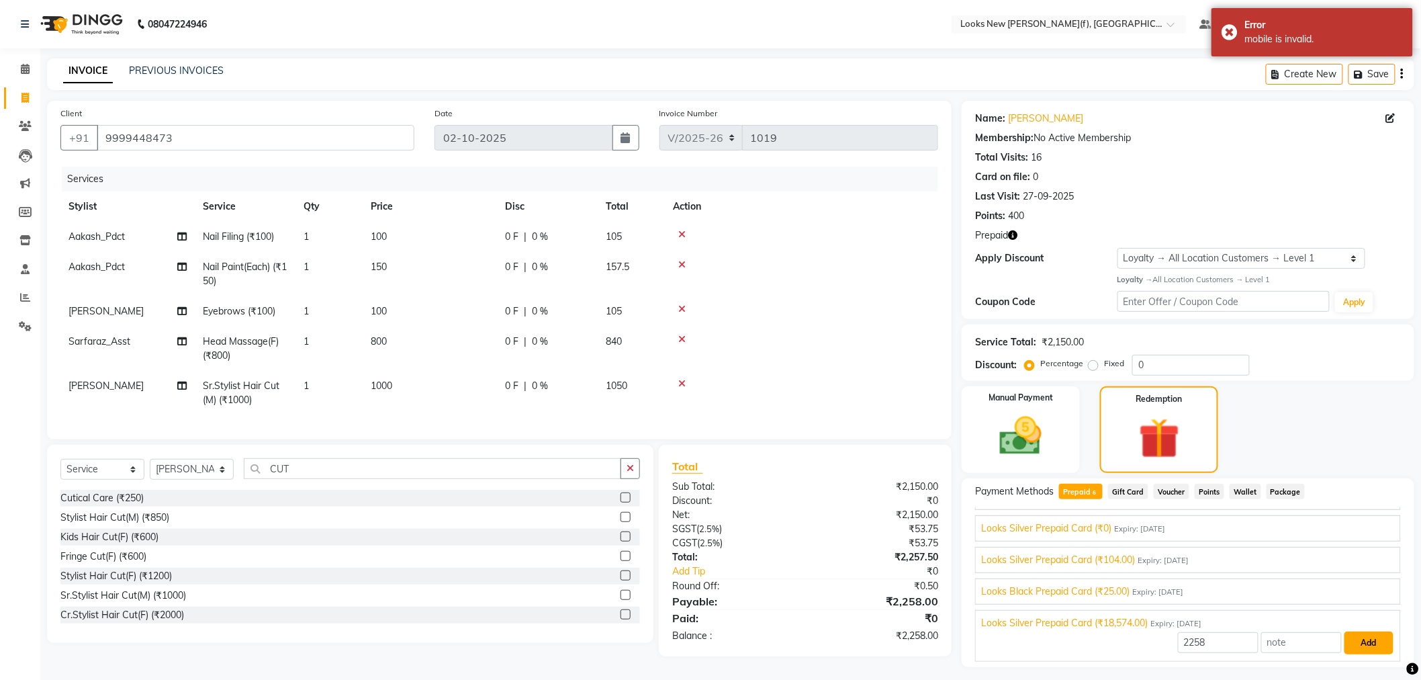
click at [1359, 646] on button "Add" at bounding box center [1369, 642] width 49 height 23
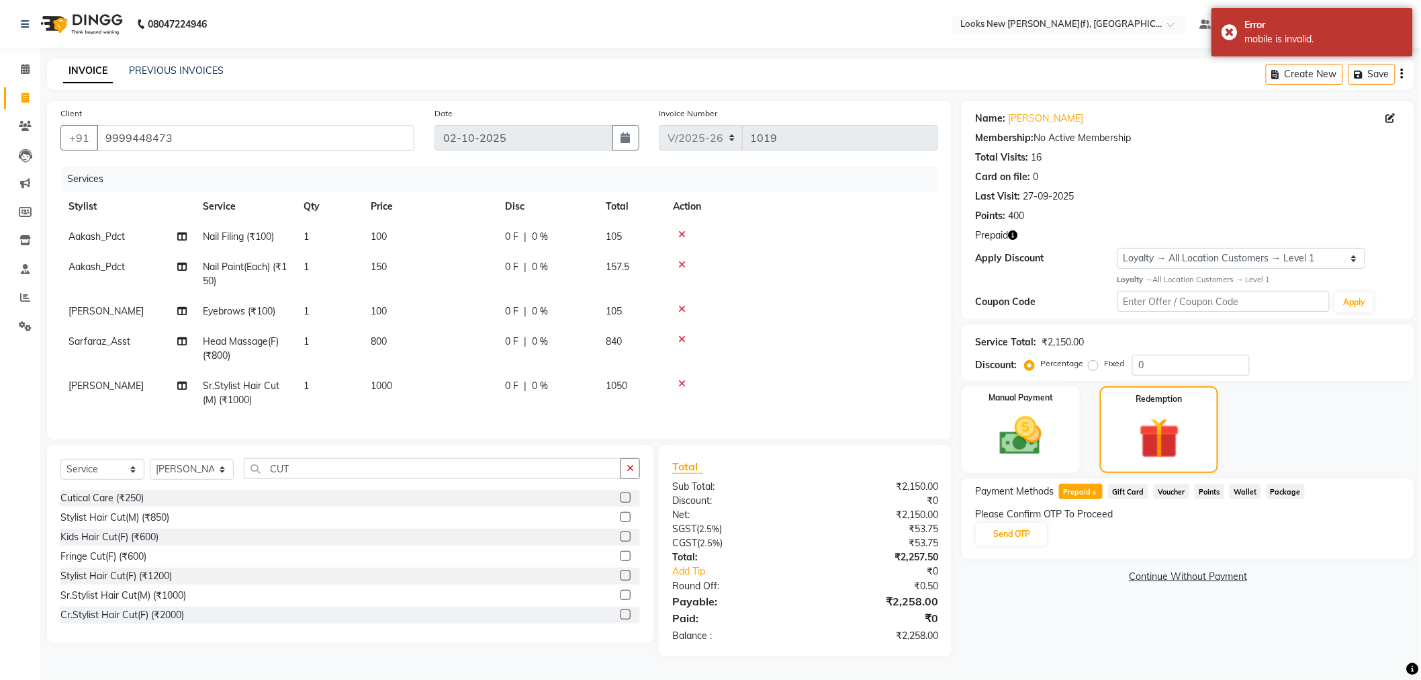
click at [1021, 549] on div "Payment Methods Prepaid 6 Gift Card Voucher Points Wallet Package Please Confir…" at bounding box center [1188, 518] width 453 height 81
click at [1024, 537] on button "Send OTP" at bounding box center [1012, 534] width 71 height 23
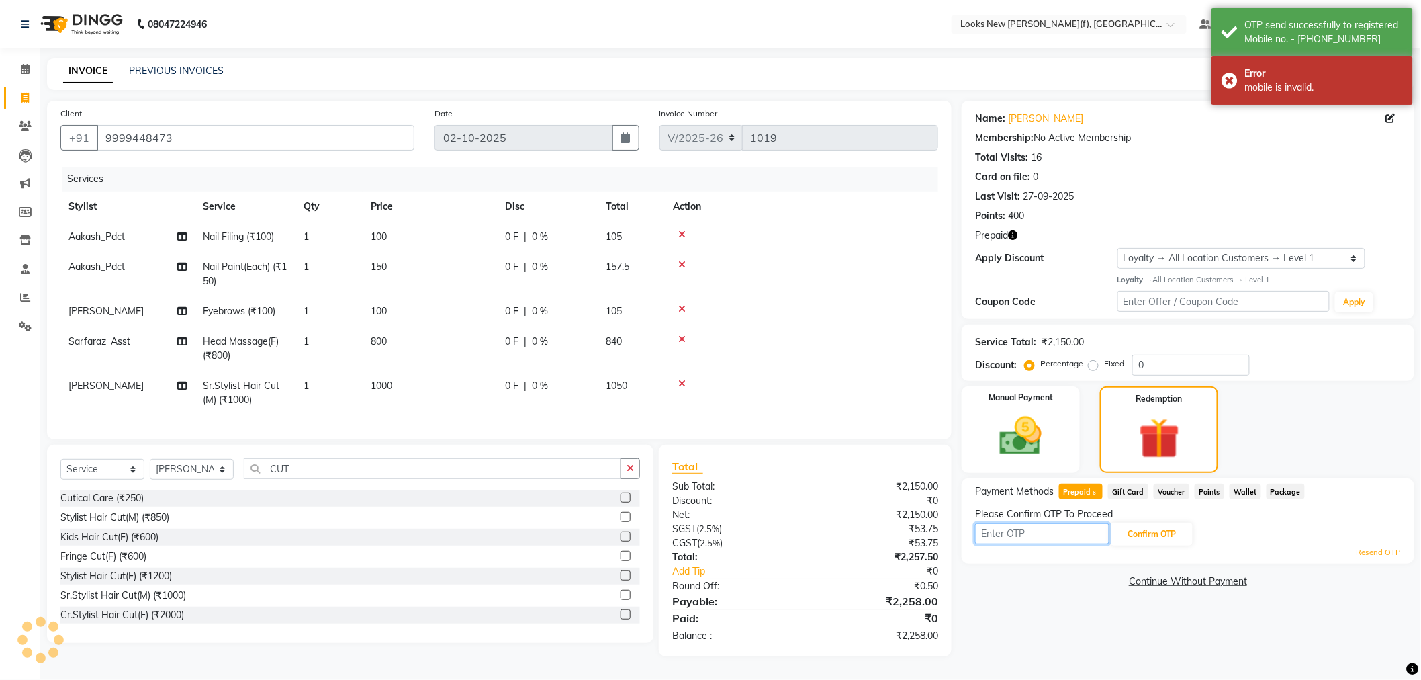
click at [1035, 537] on input "text" at bounding box center [1042, 533] width 134 height 21
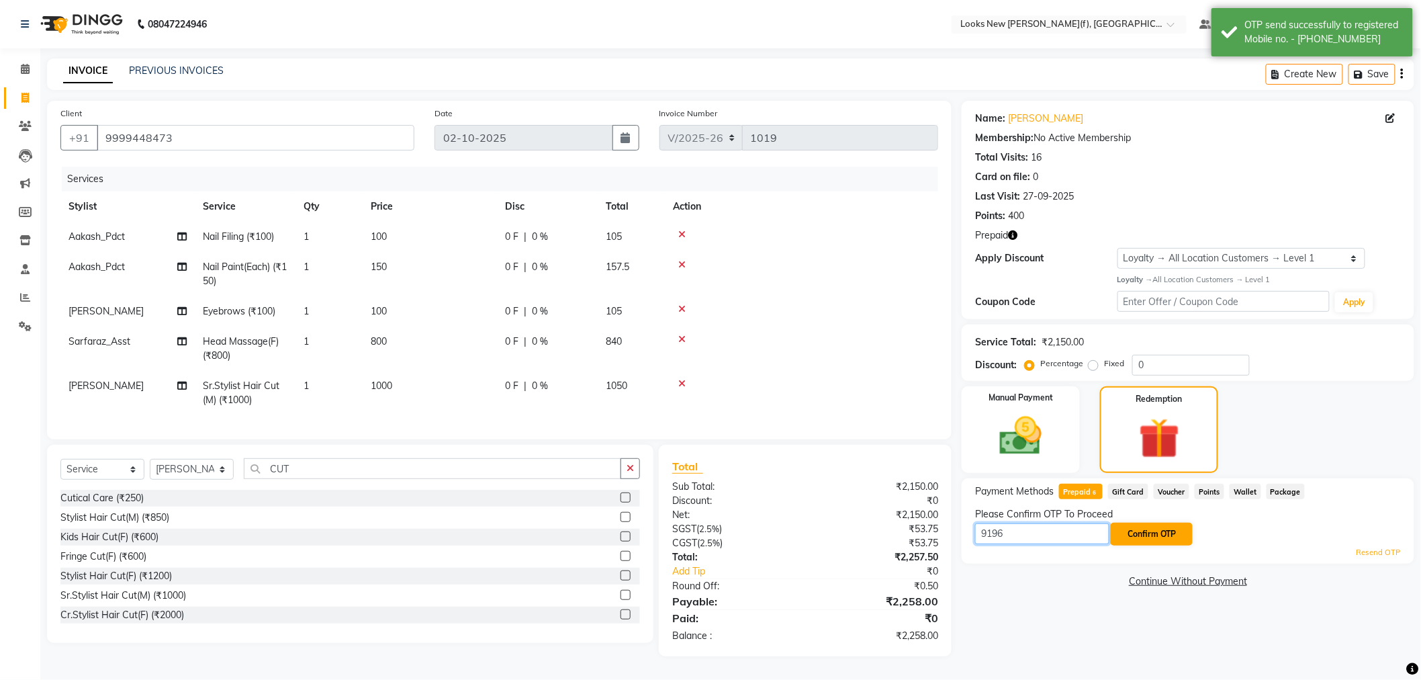
type input "9196"
click at [1154, 529] on button "Confirm OTP" at bounding box center [1152, 534] width 82 height 23
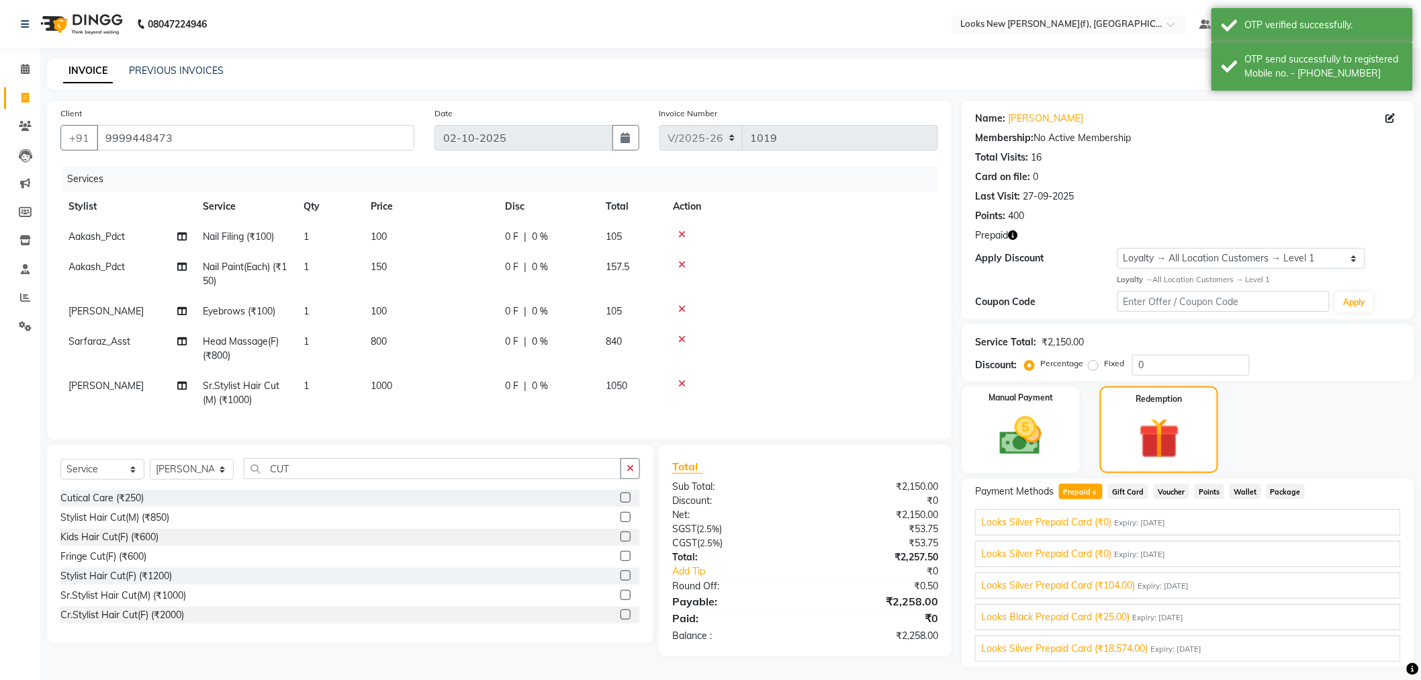
click at [1337, 648] on div "Looks Silver Prepaid Card (₹18,574.00) Expiry: [DATE]" at bounding box center [1188, 649] width 414 height 14
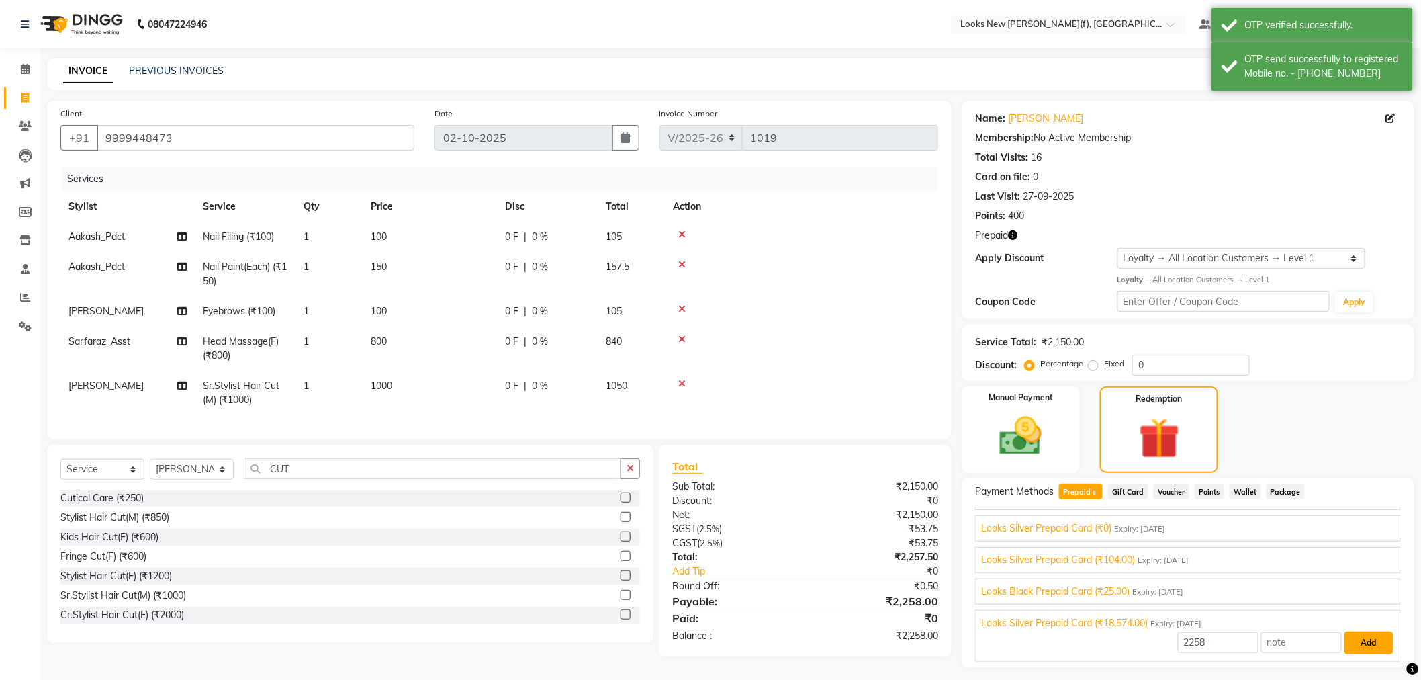
click at [1365, 648] on button "Add" at bounding box center [1369, 642] width 49 height 23
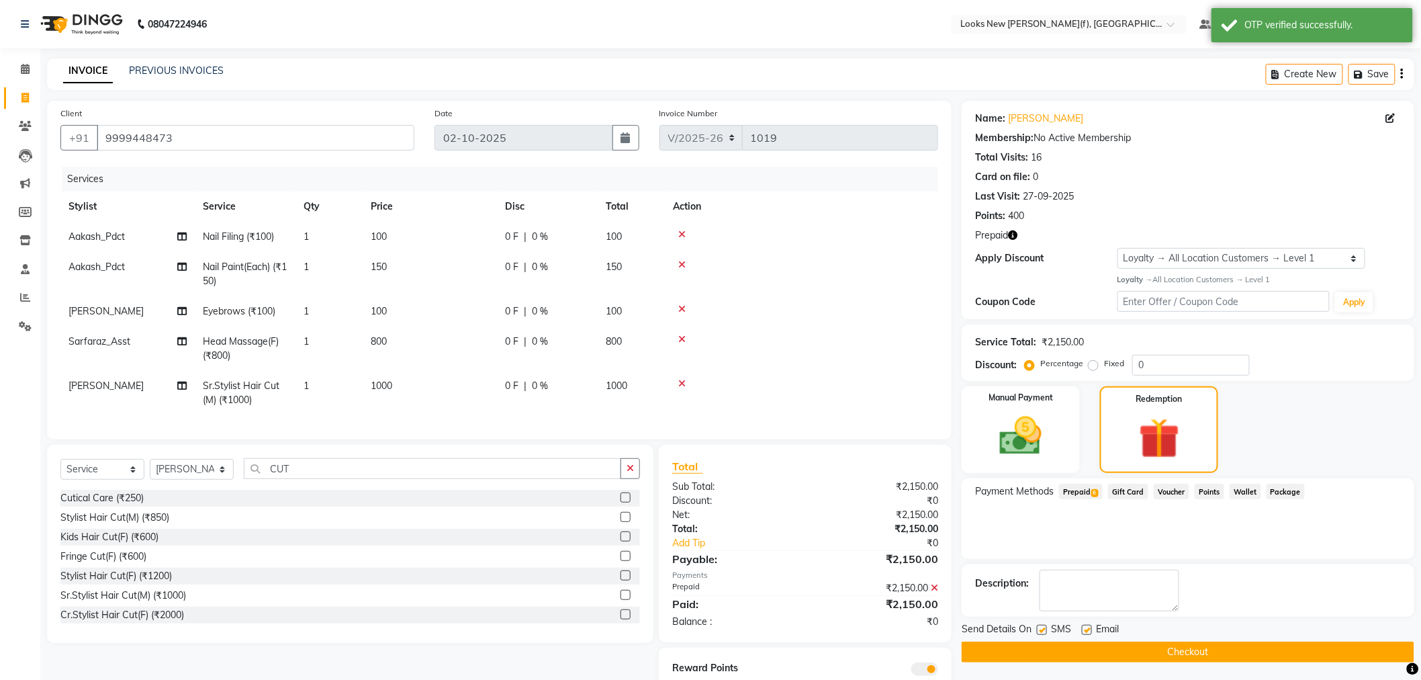
click at [1073, 649] on button "Checkout" at bounding box center [1188, 652] width 453 height 21
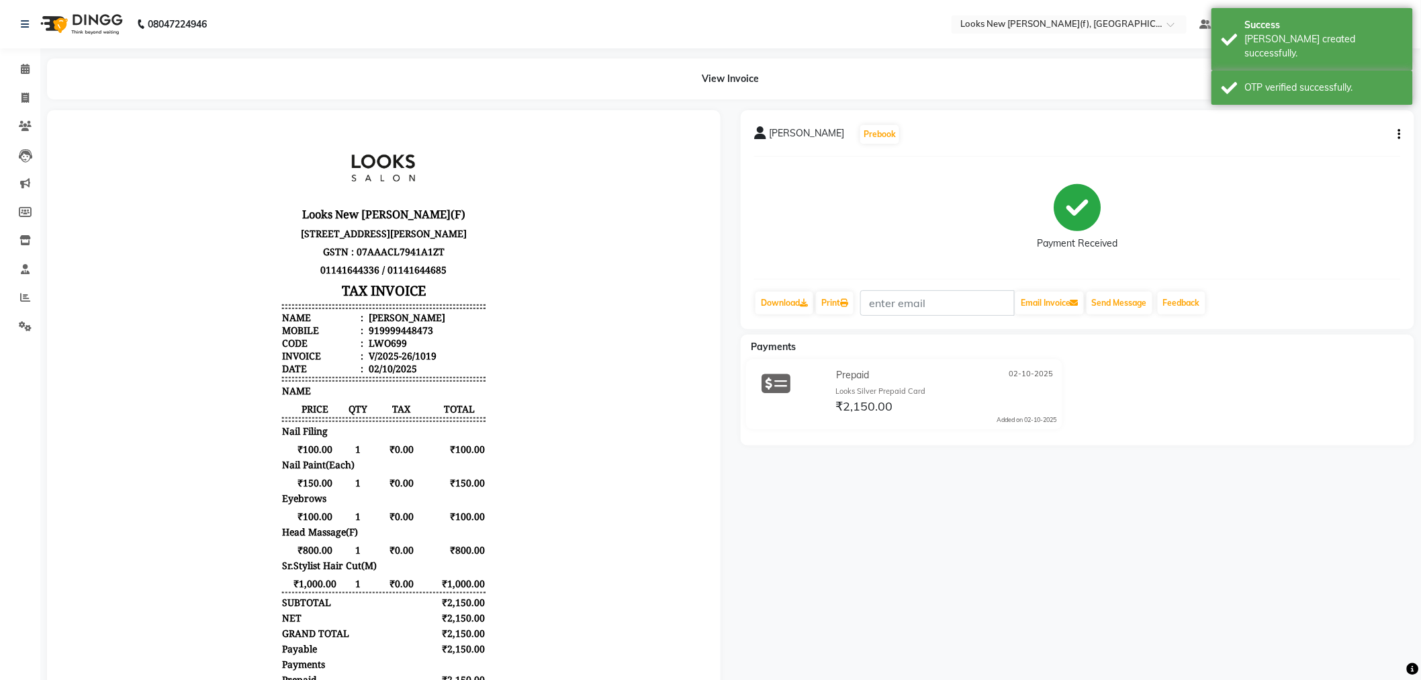
click at [79, 24] on img at bounding box center [80, 24] width 92 height 38
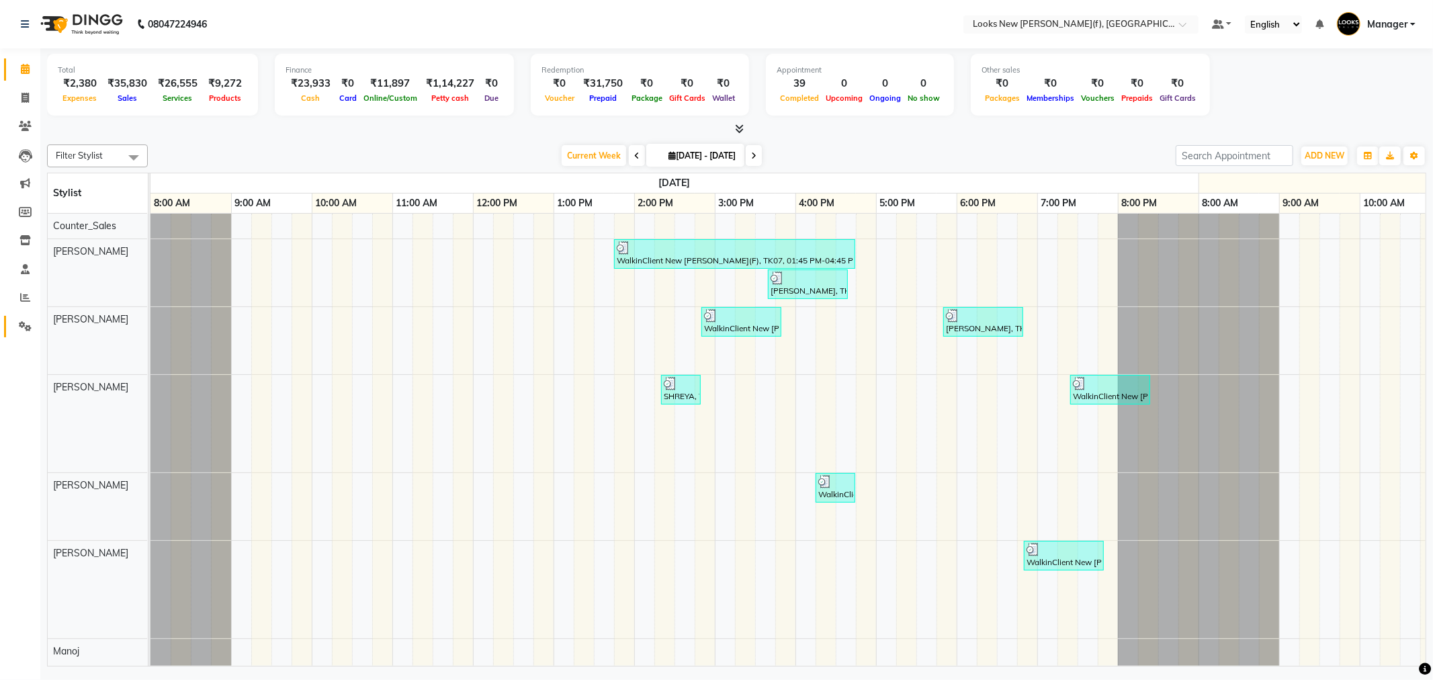
click at [29, 327] on icon at bounding box center [25, 326] width 13 height 10
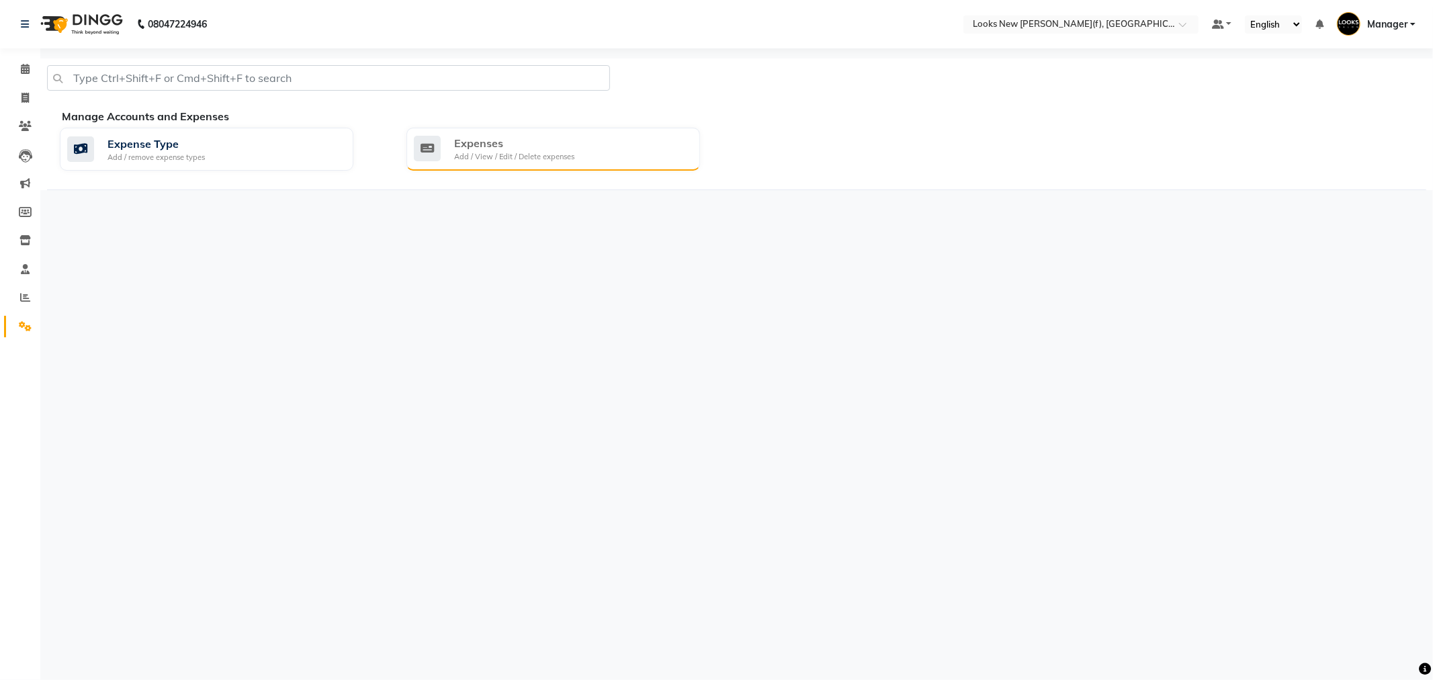
click at [495, 162] on div "Add / View / Edit / Delete expenses" at bounding box center [514, 156] width 120 height 11
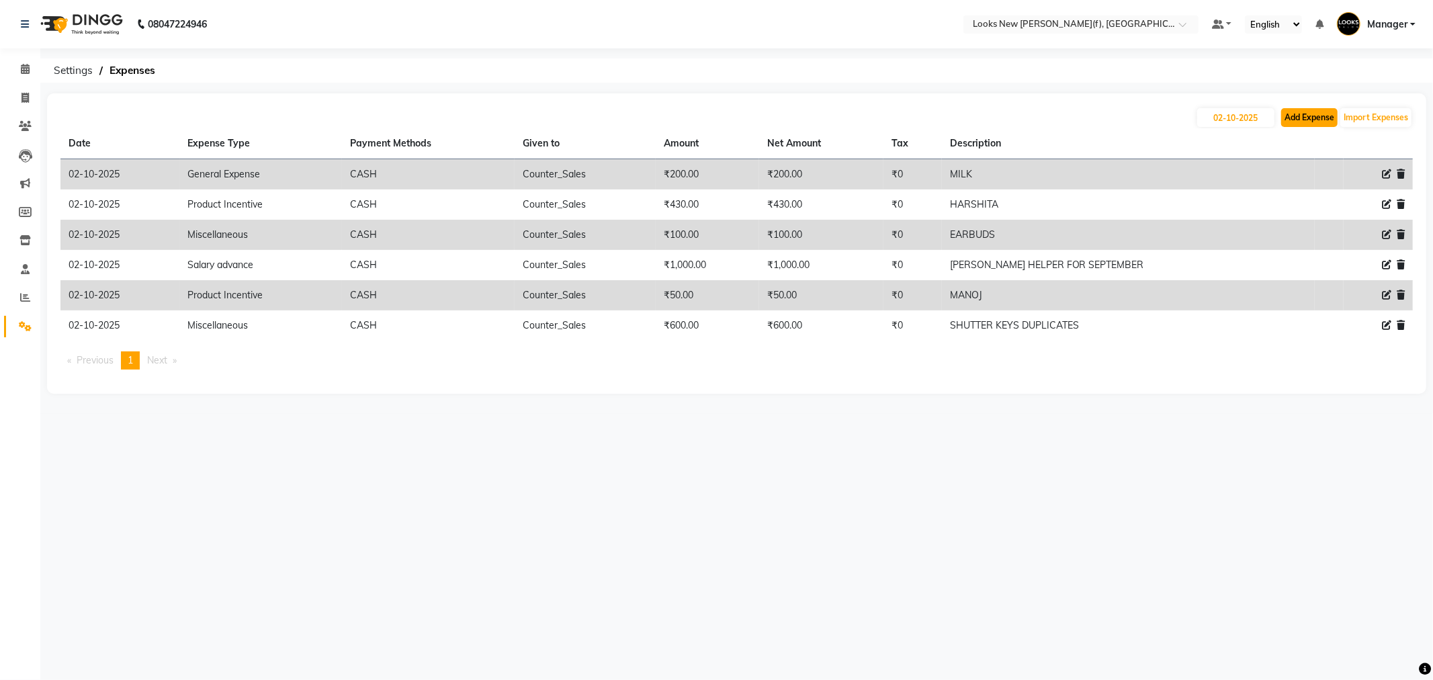
click at [1310, 119] on button "Add Expense" at bounding box center [1309, 117] width 56 height 19
select select "1"
select select "7913"
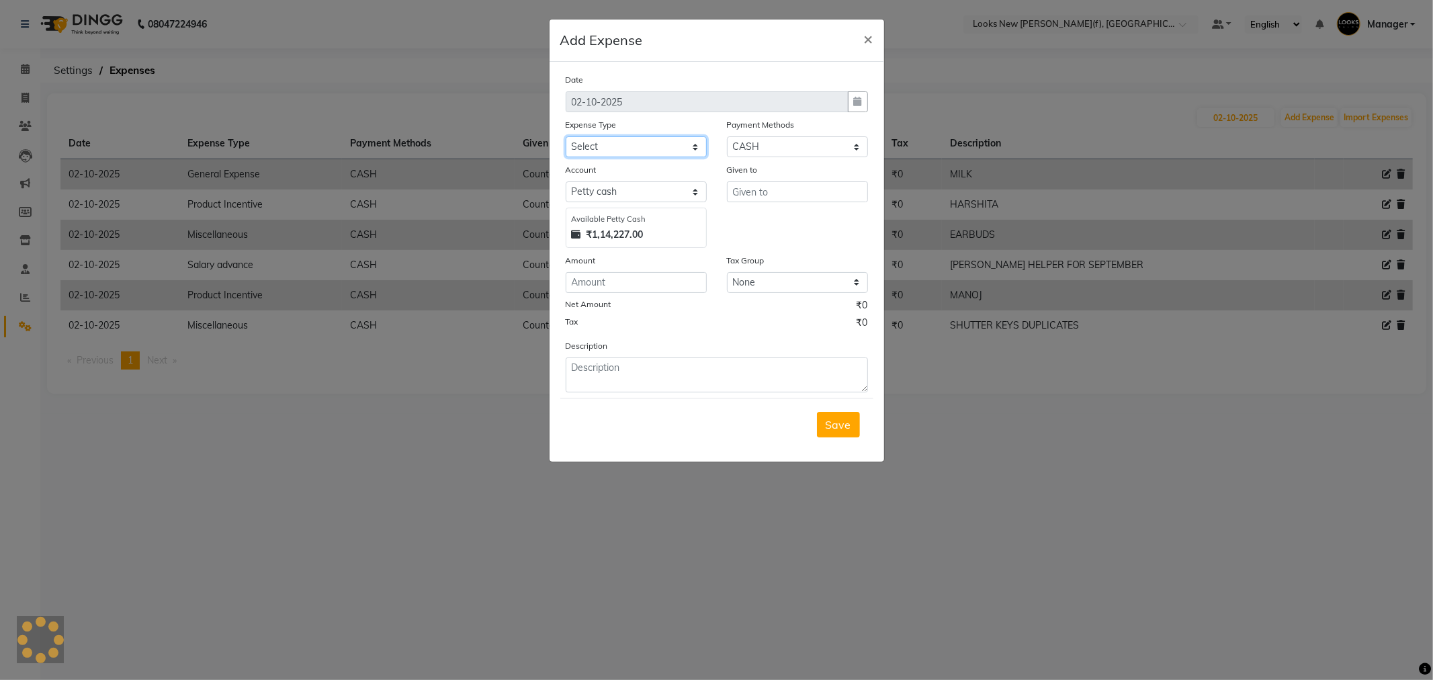
click at [637, 146] on select "Select Accommodation Aesthetics Bank Deposit BLINKIT Cash Handover Client Refun…" at bounding box center [636, 146] width 141 height 21
select select "21975"
click at [566, 136] on select "Select Accommodation Aesthetics Bank Deposit BLINKIT Cash Handover Client Refun…" at bounding box center [636, 146] width 141 height 21
type input "Counter_Sales"
type input "49000"
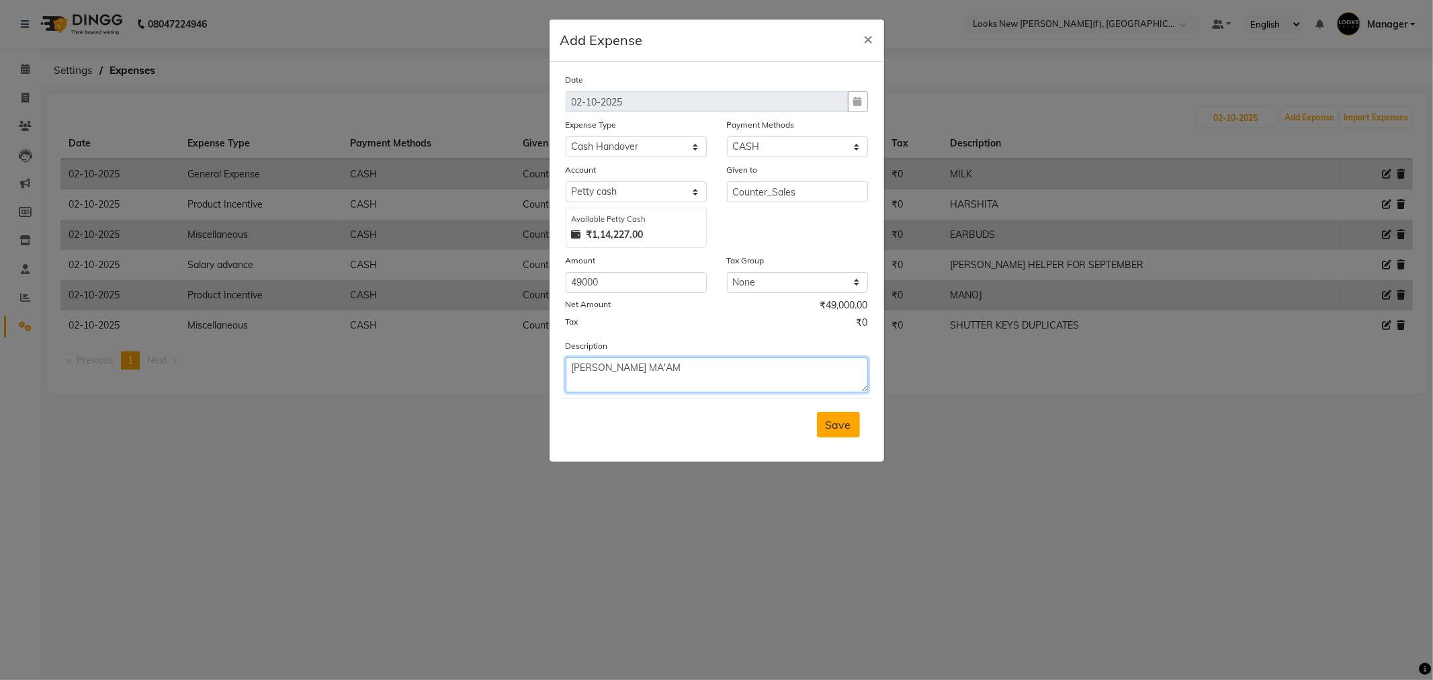
type textarea "[PERSON_NAME] MA'AM"
click at [824, 416] on button "Save" at bounding box center [838, 425] width 43 height 26
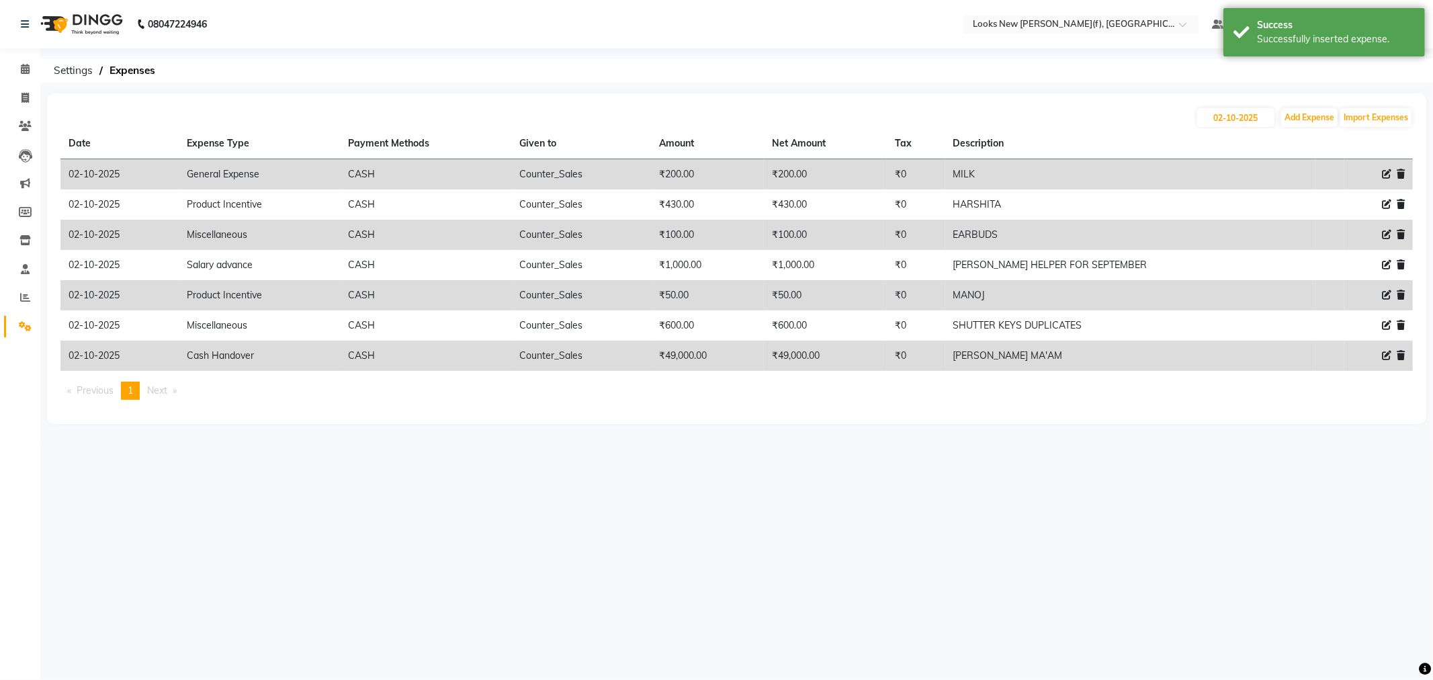
click at [105, 22] on img at bounding box center [80, 24] width 92 height 38
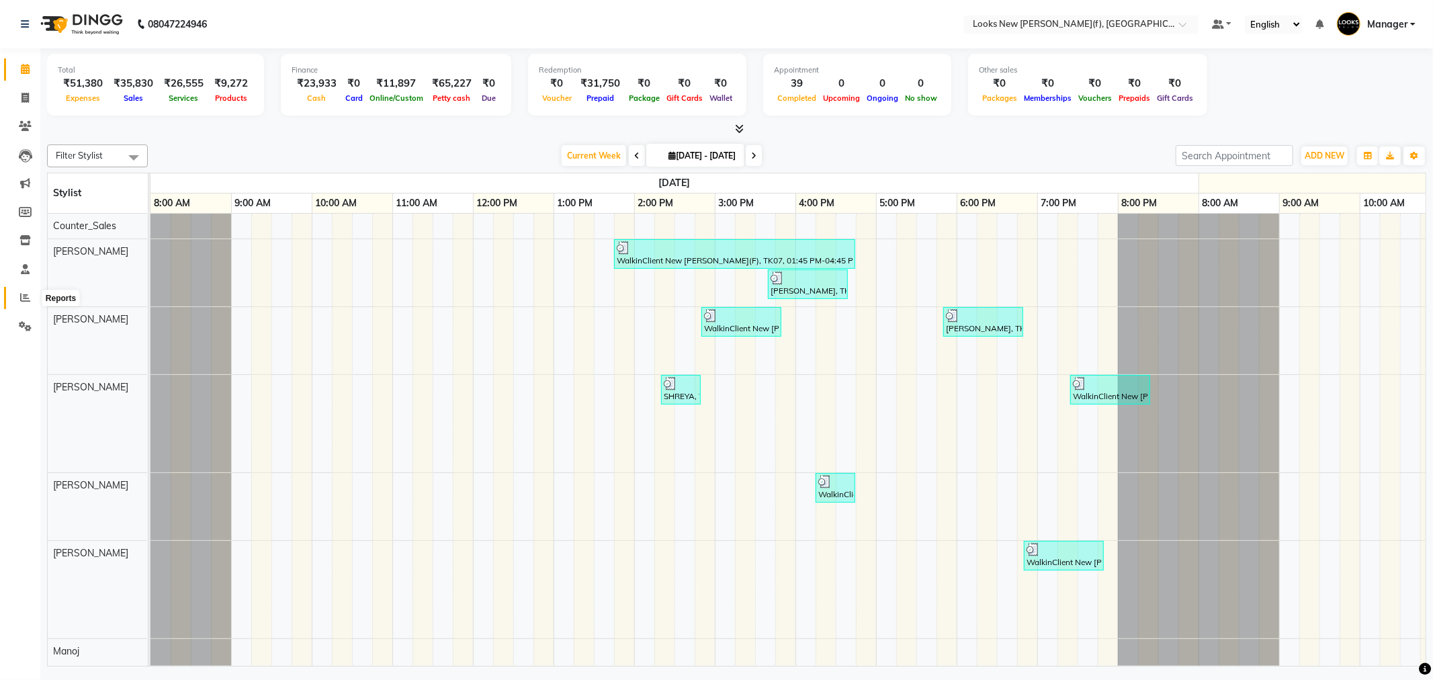
click at [22, 292] on span at bounding box center [25, 297] width 24 height 15
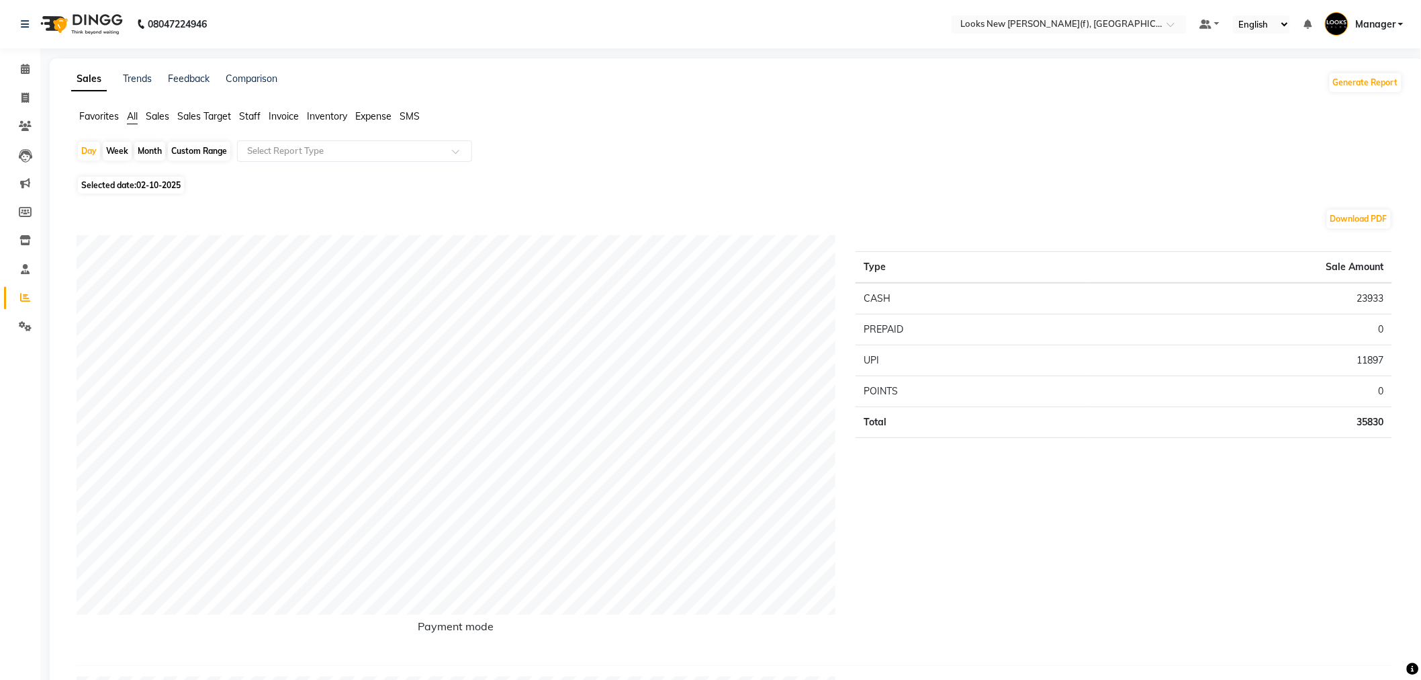
click at [259, 114] on span "Staff" at bounding box center [249, 116] width 21 height 12
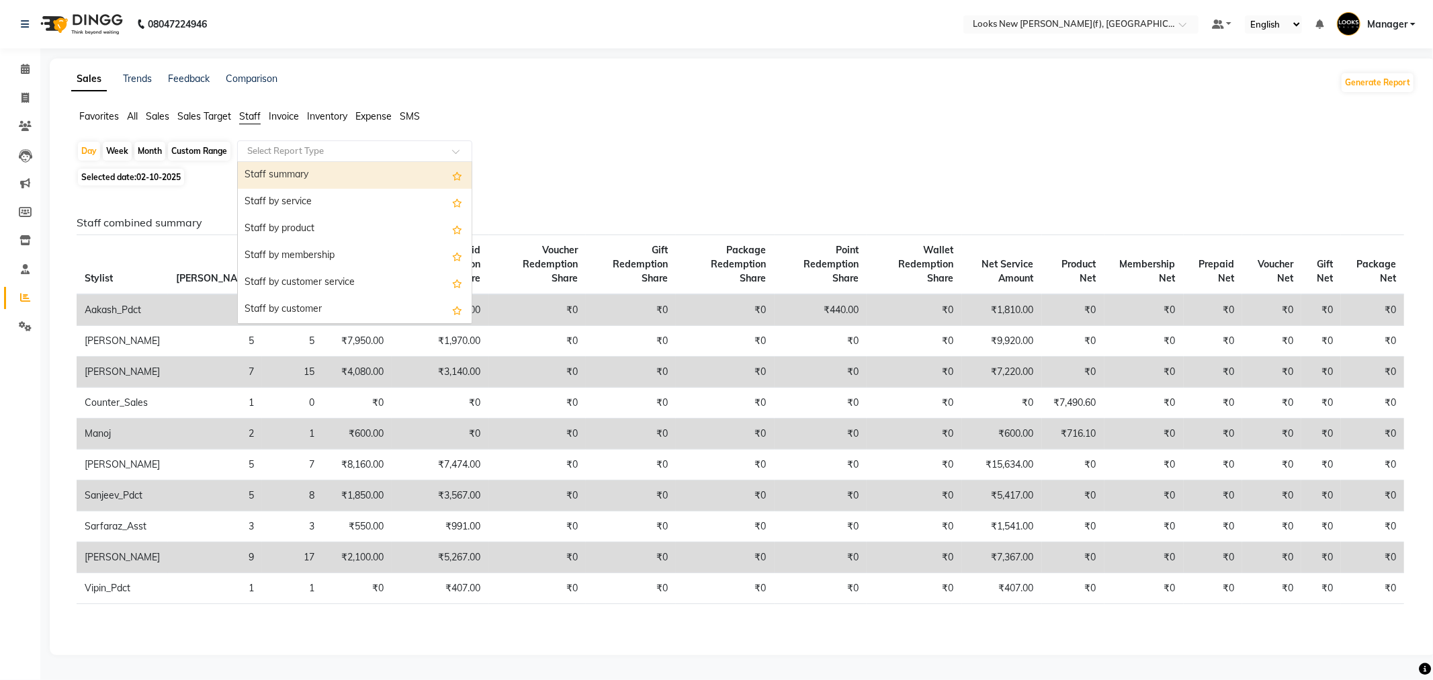
click at [279, 145] on input "text" at bounding box center [341, 150] width 193 height 13
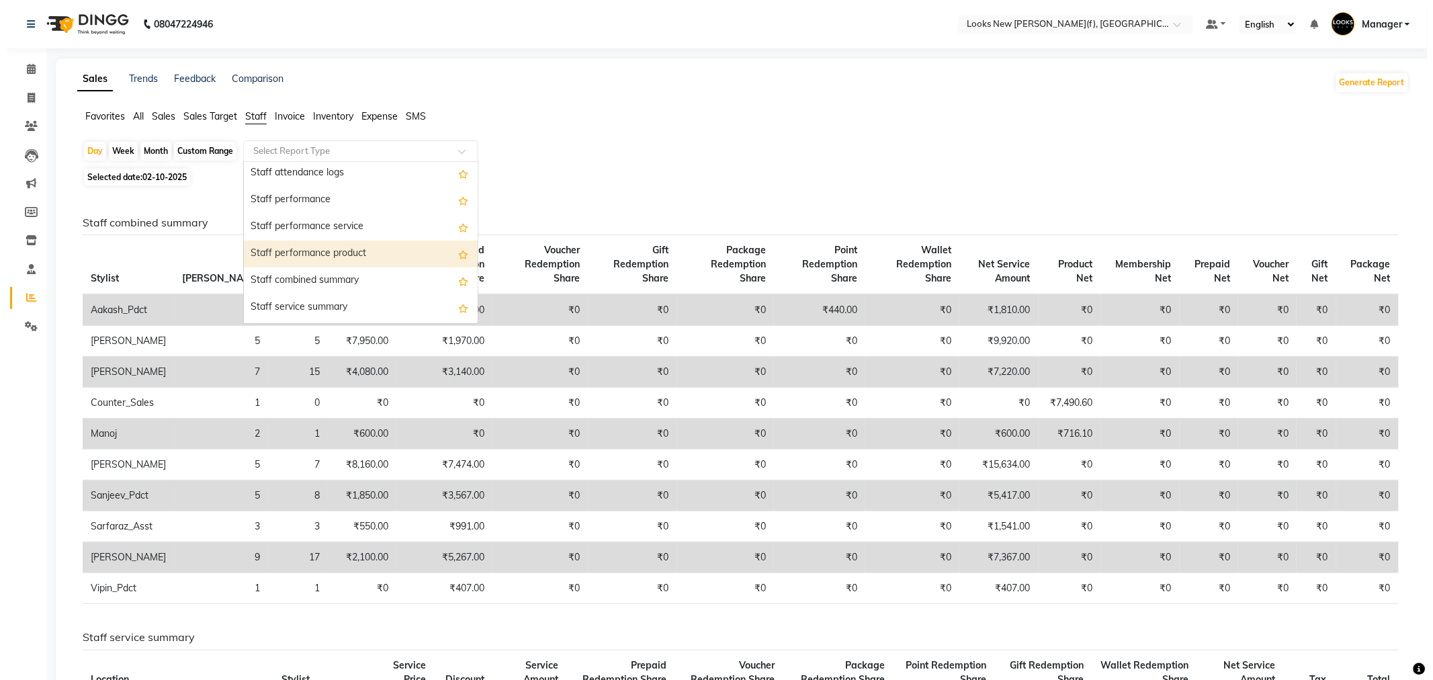
scroll to position [224, 0]
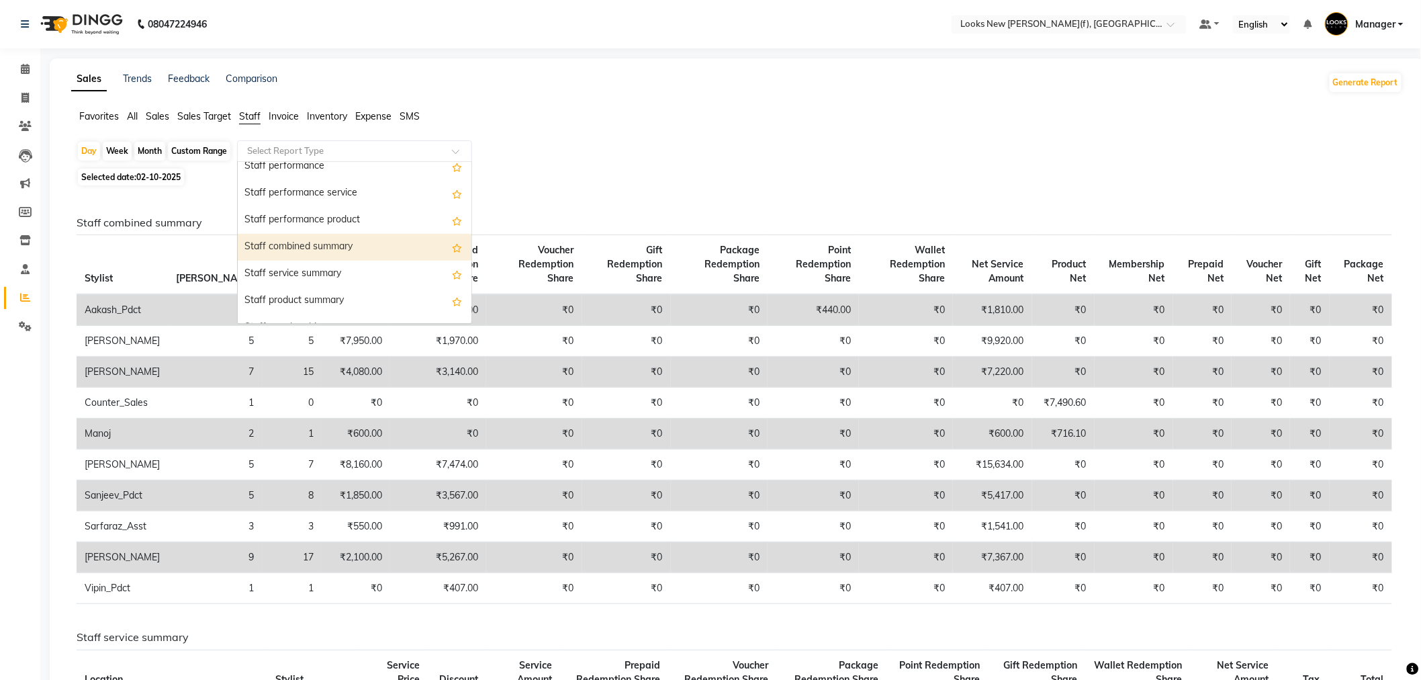
click at [337, 253] on div "Staff combined summary" at bounding box center [355, 247] width 234 height 27
select select "full_report"
select select "csv"
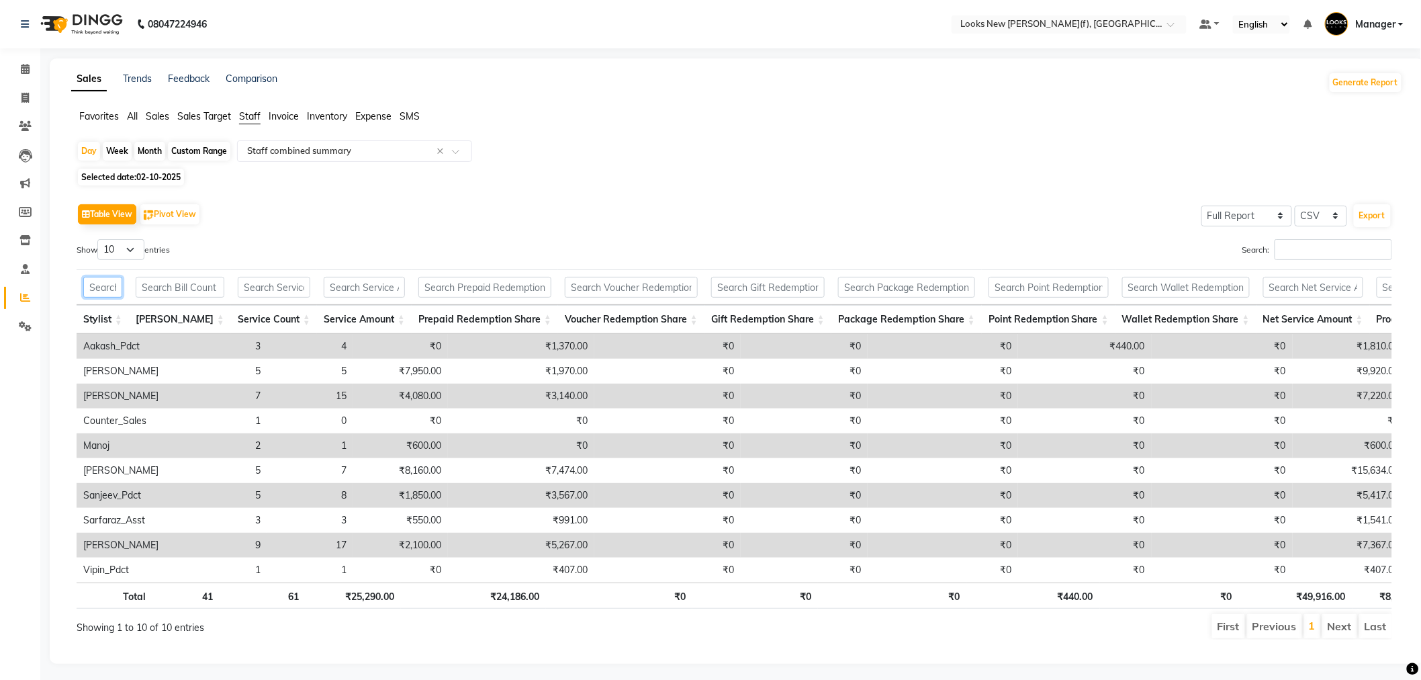
click at [110, 290] on input "text" at bounding box center [102, 287] width 39 height 21
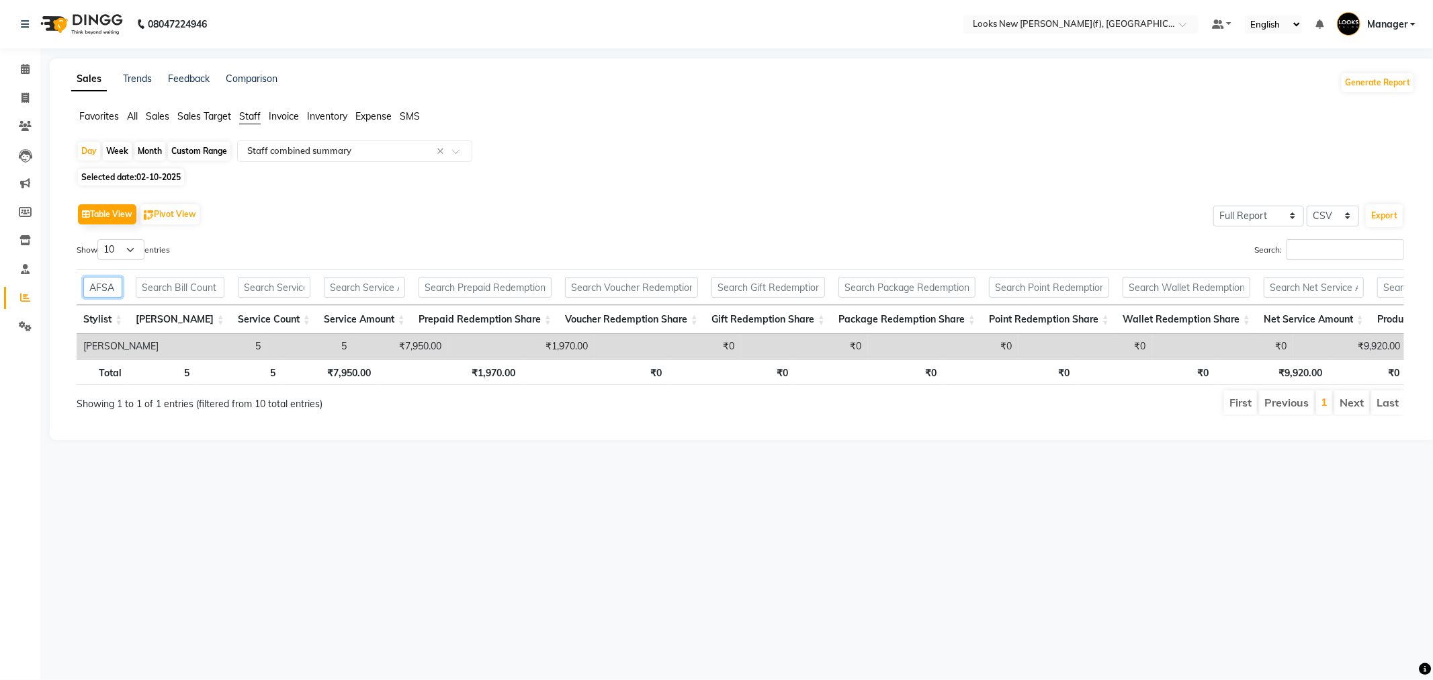
drag, startPoint x: 120, startPoint y: 290, endPoint x: 85, endPoint y: 288, distance: 34.4
click at [90, 288] on input "AFSA" at bounding box center [102, 287] width 39 height 21
type input "AKAS"
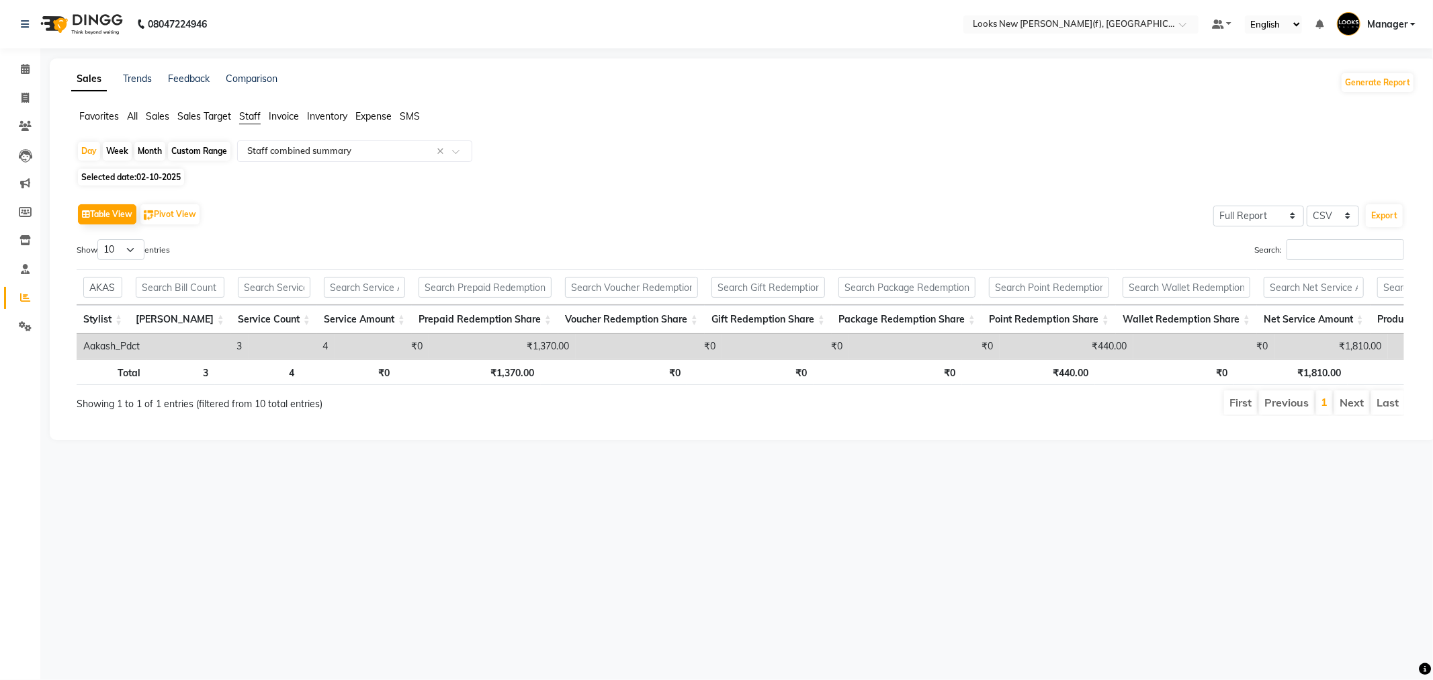
click at [71, 28] on img at bounding box center [80, 24] width 92 height 38
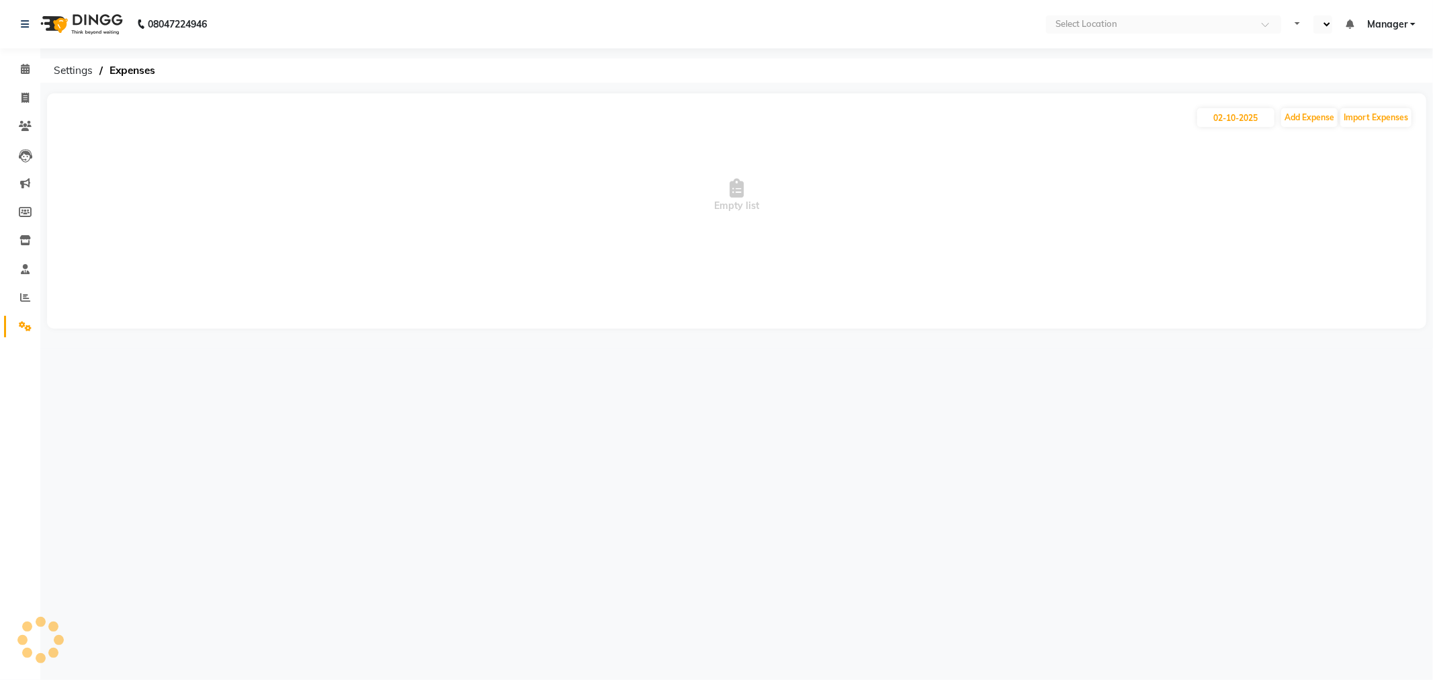
select select "en"
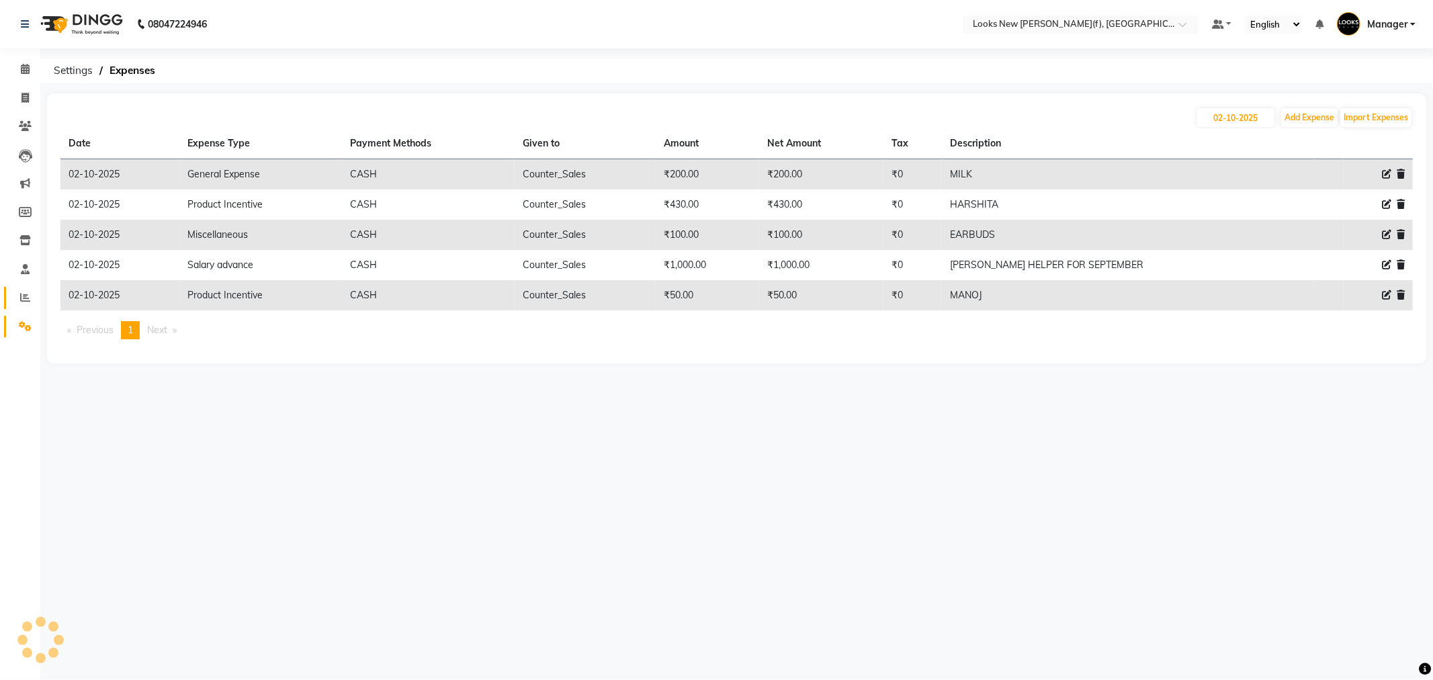
click at [30, 300] on span at bounding box center [25, 297] width 24 height 15
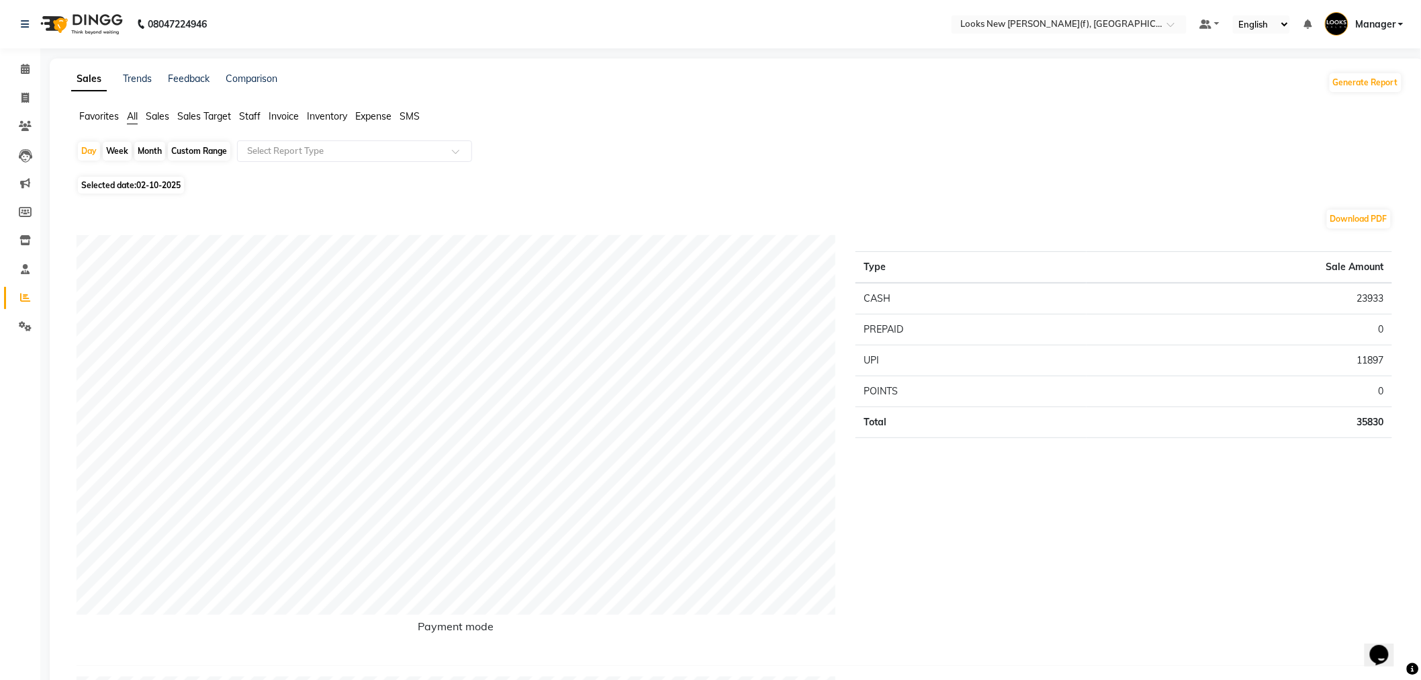
click at [251, 116] on span "Staff" at bounding box center [249, 116] width 21 height 12
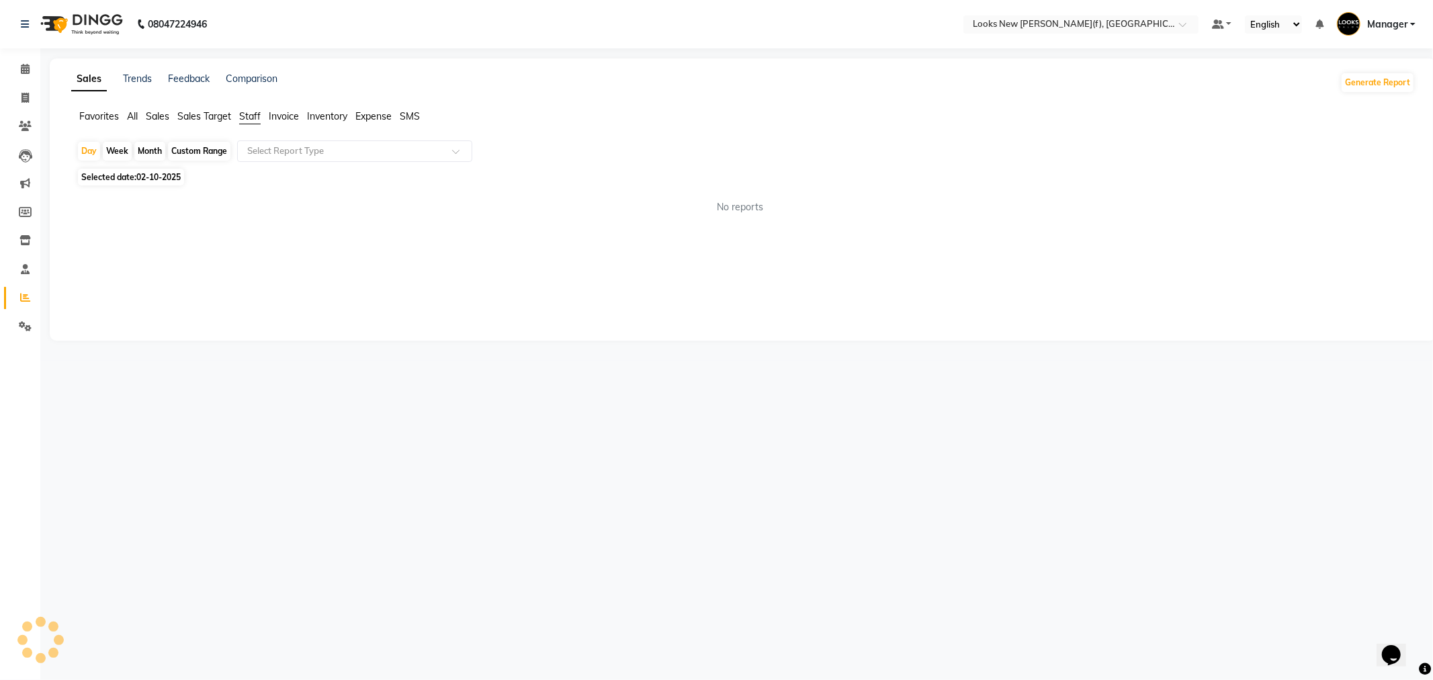
click at [292, 163] on div "Day Week Month Custom Range Select Report Type" at bounding box center [743, 152] width 1333 height 24
click at [286, 146] on input "text" at bounding box center [341, 150] width 193 height 13
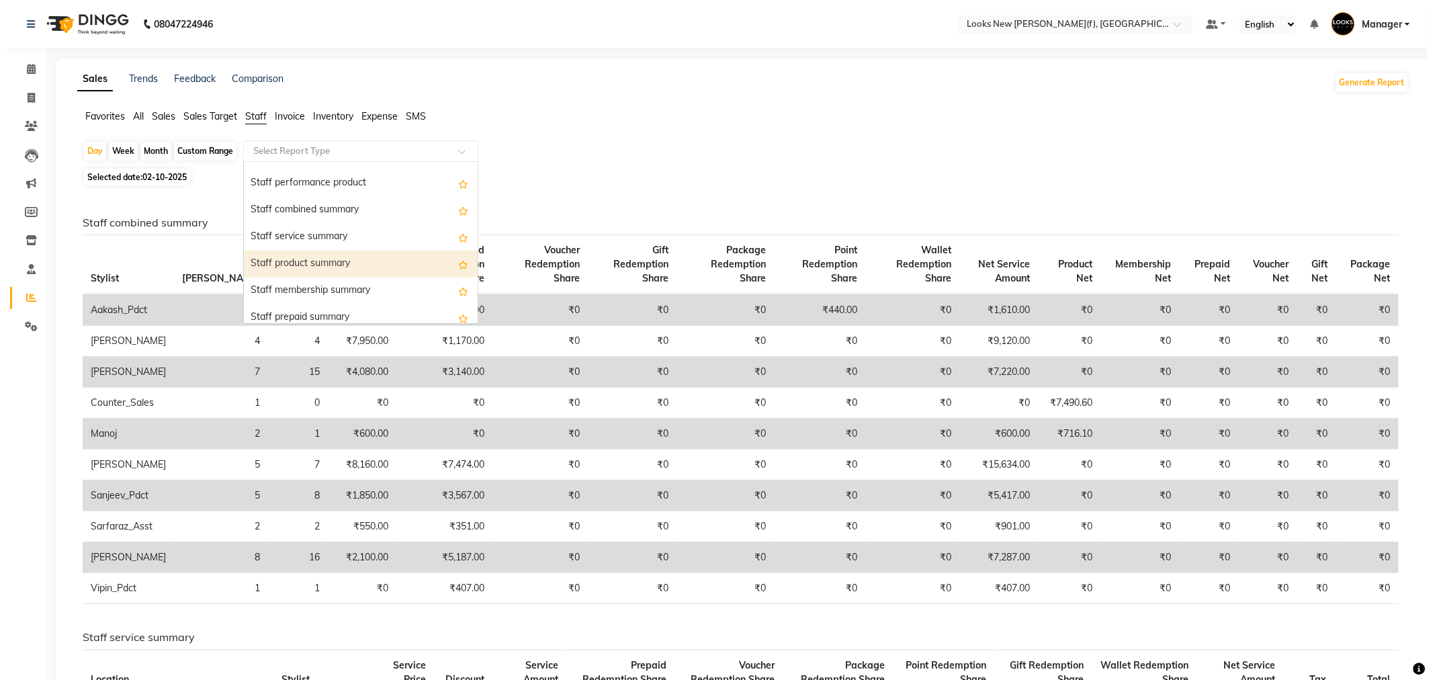
scroll to position [226, 0]
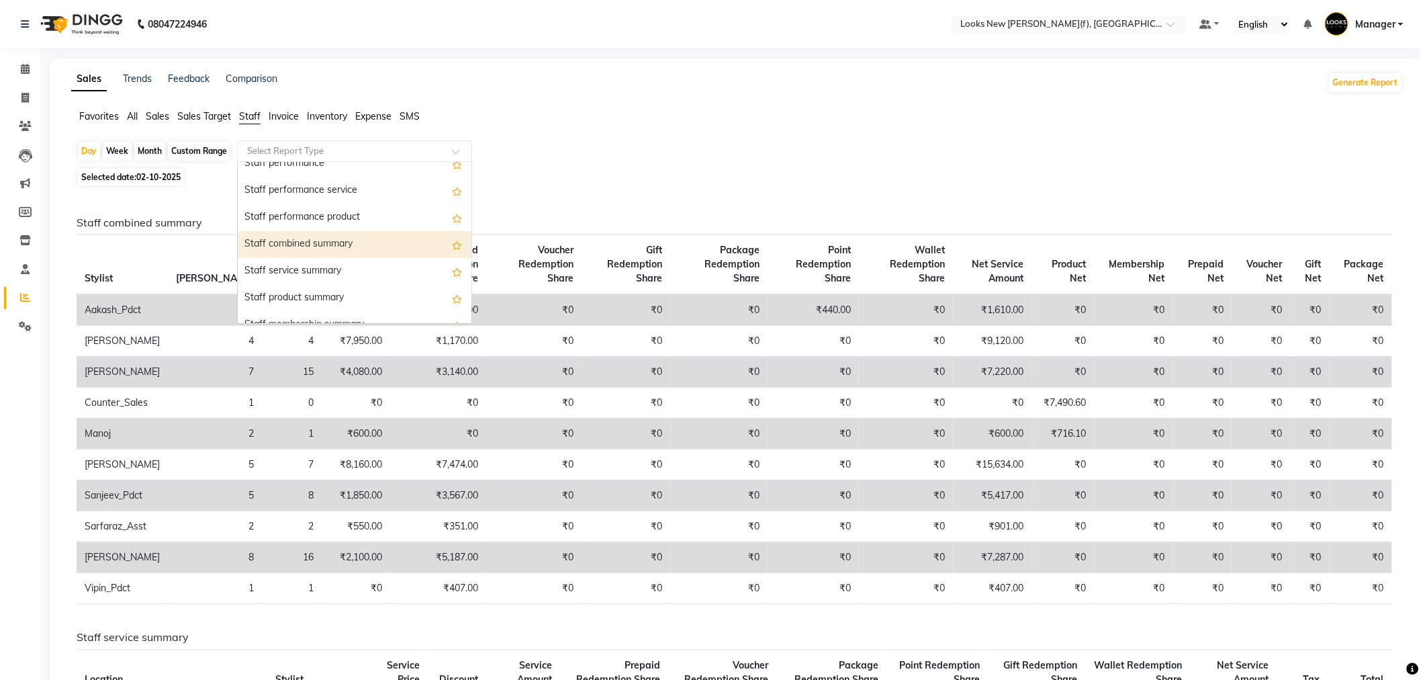
click at [314, 240] on div "Staff combined summary" at bounding box center [355, 244] width 234 height 27
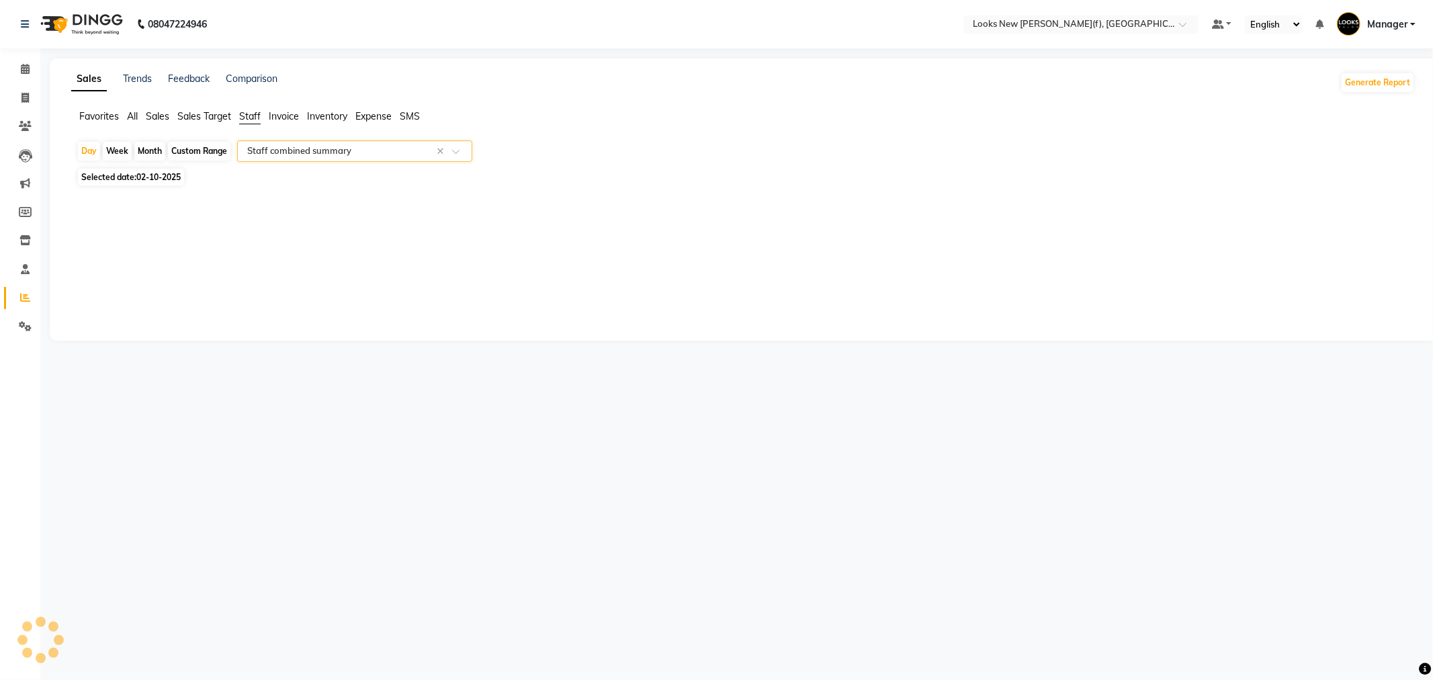
select select "full_report"
select select "csv"
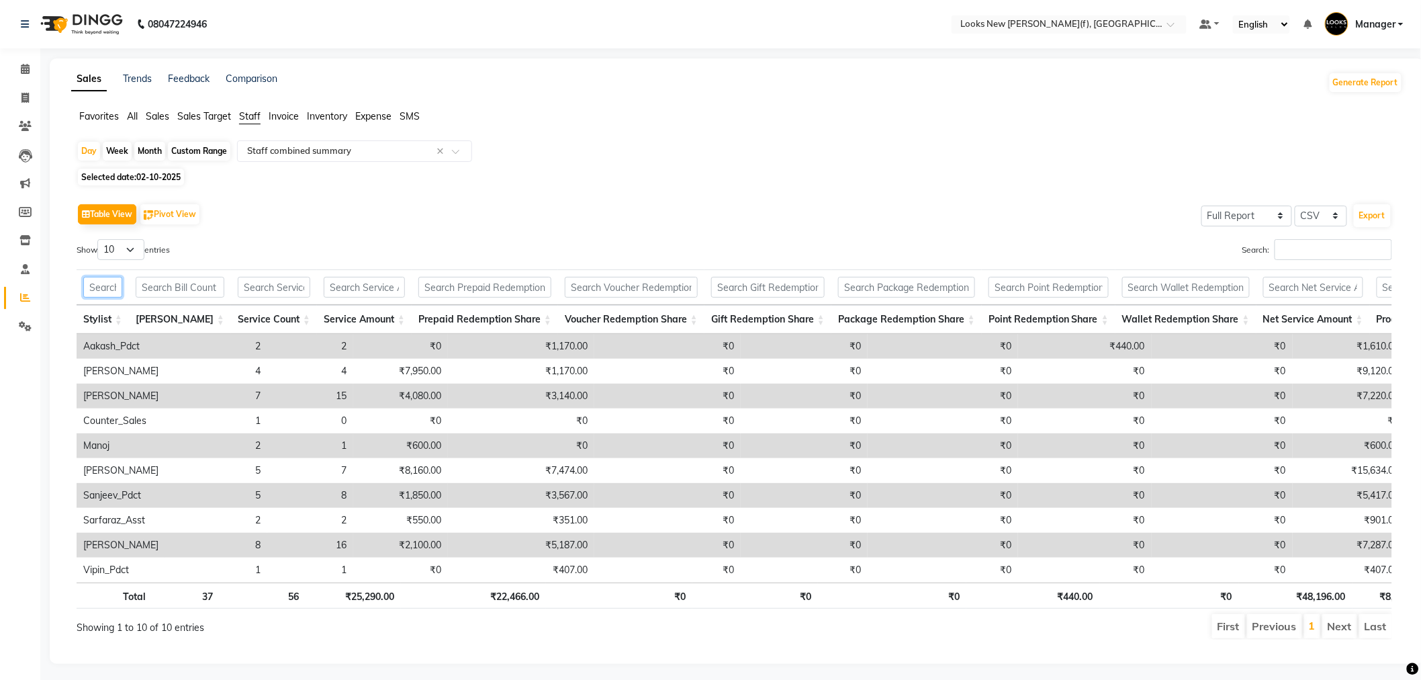
click at [122, 281] on input "text" at bounding box center [102, 287] width 39 height 21
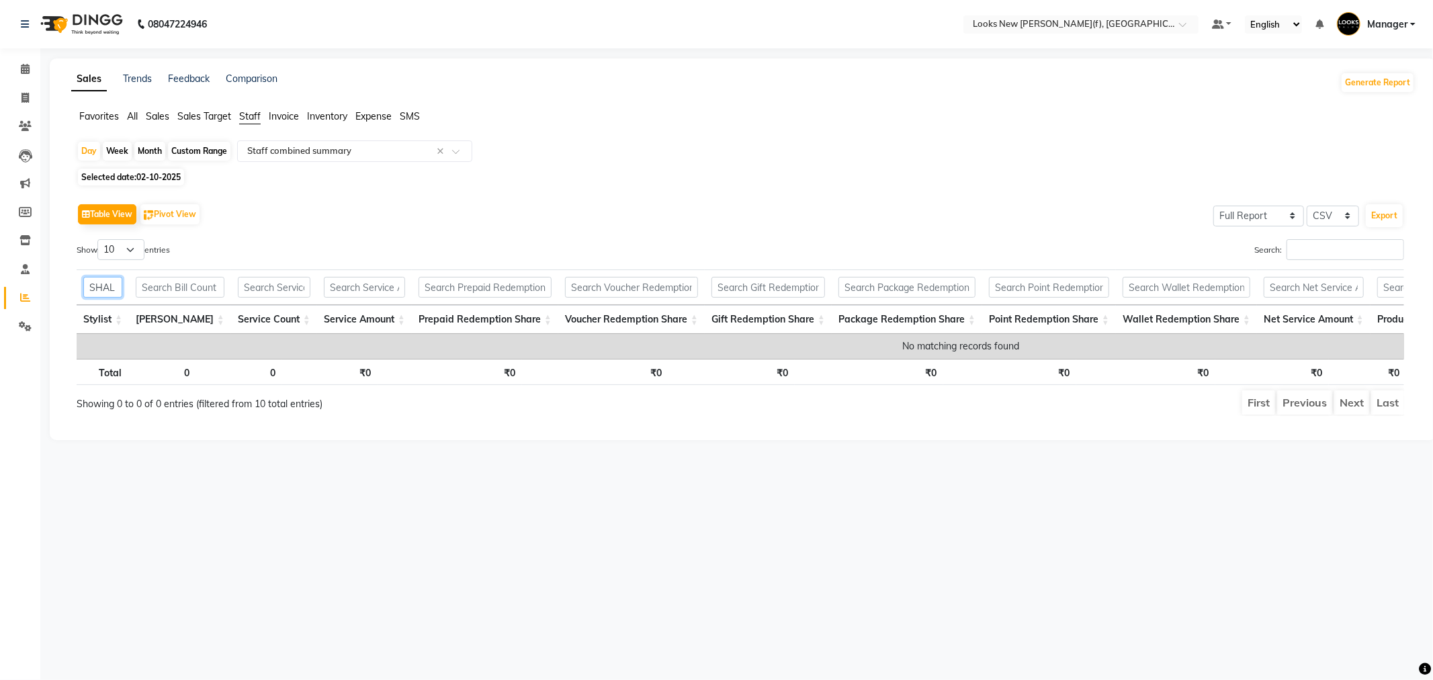
scroll to position [0, 0]
type input "SHAL"
drag, startPoint x: 1274, startPoint y: 343, endPoint x: 1323, endPoint y: 346, distance: 49.2
click at [1323, 346] on td "₹7,287.00" at bounding box center [1350, 346] width 114 height 25
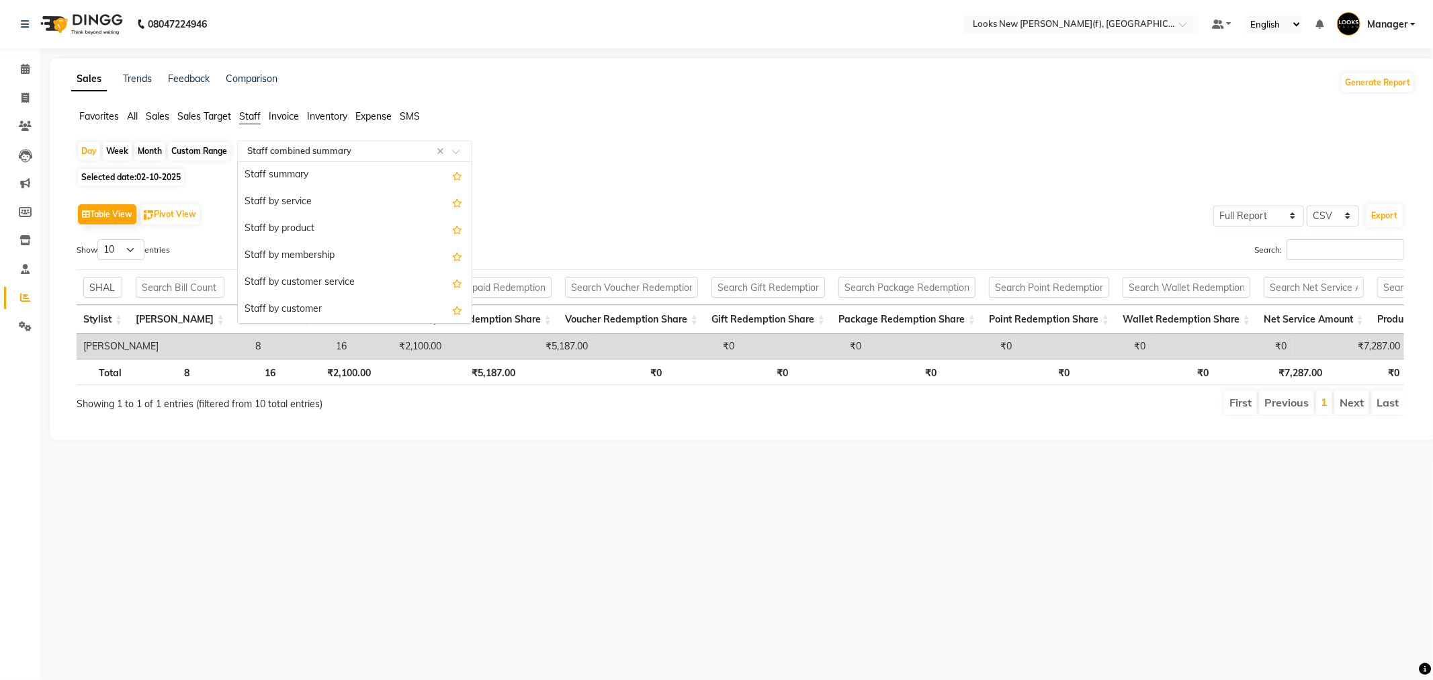
click at [320, 148] on input "text" at bounding box center [341, 150] width 193 height 13
click at [300, 206] on div "Staff by service" at bounding box center [355, 202] width 234 height 27
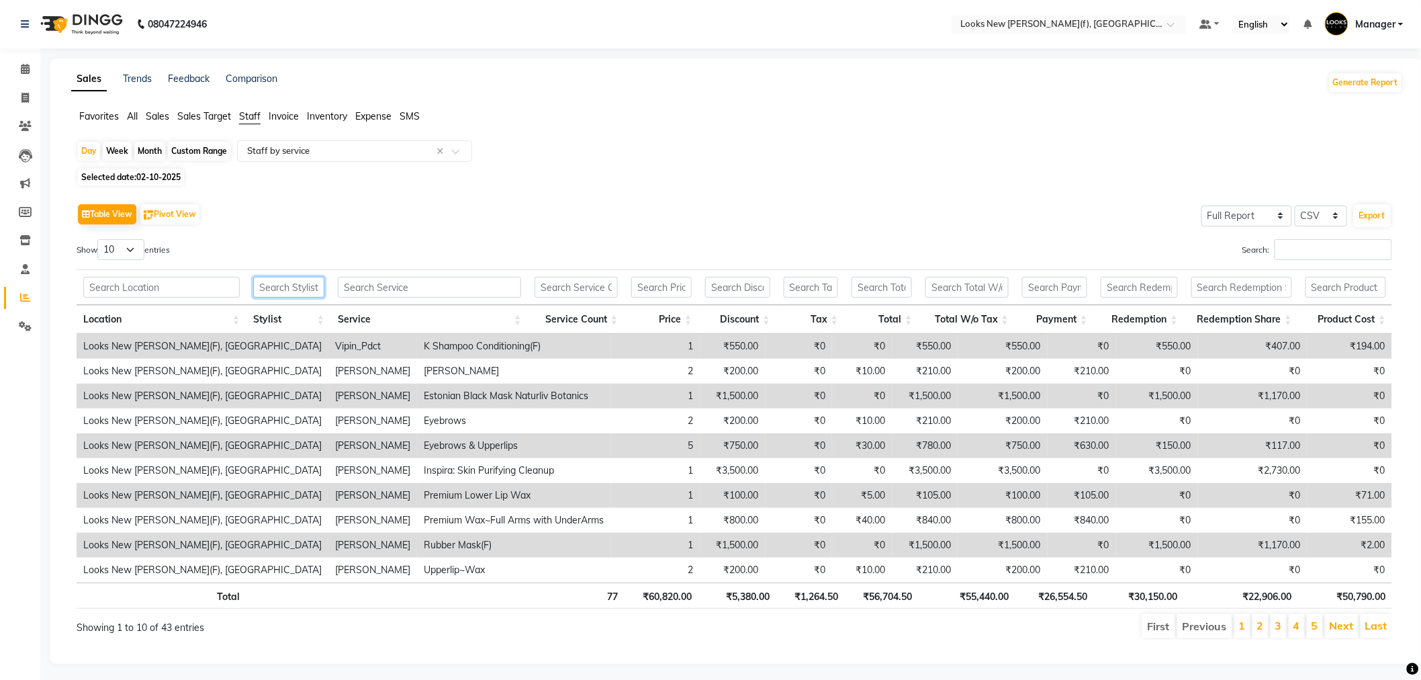
drag, startPoint x: 277, startPoint y: 288, endPoint x: 278, endPoint y: 300, distance: 12.8
click at [283, 300] on th at bounding box center [289, 287] width 85 height 36
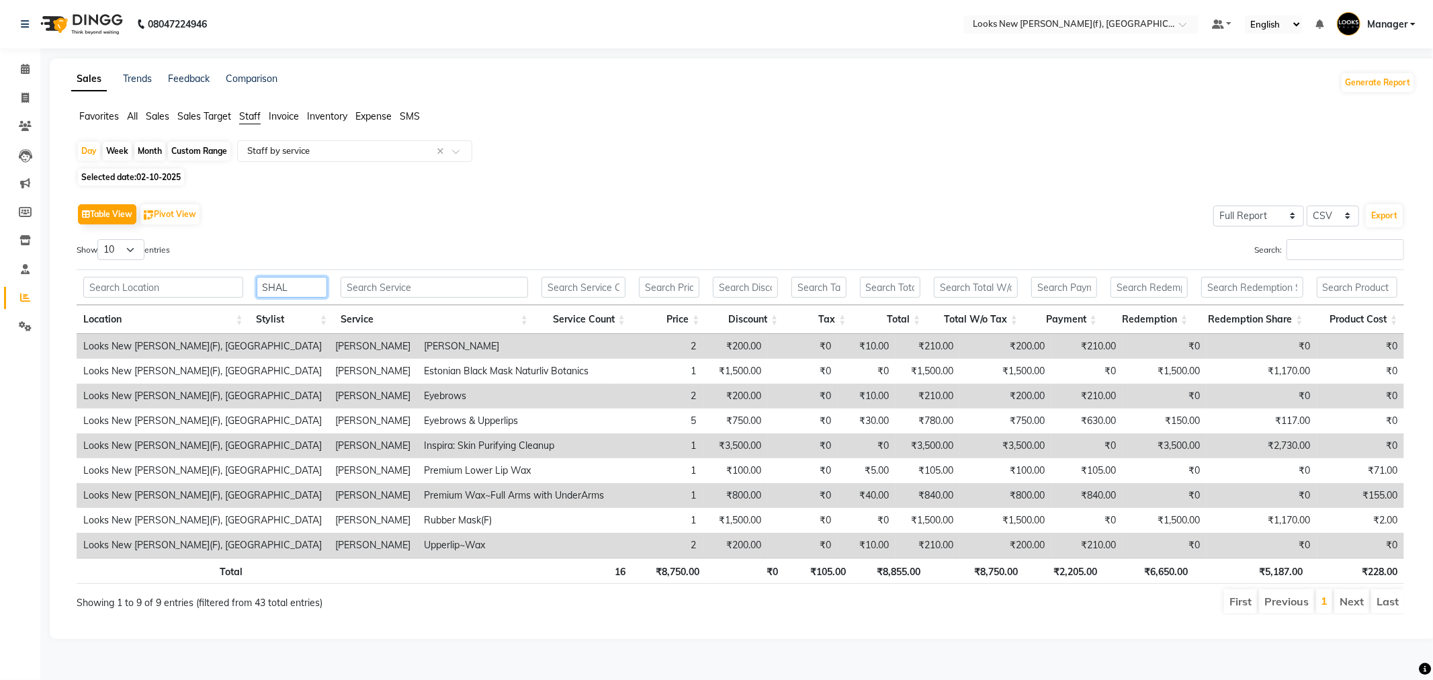
type input "SHAL"
drag, startPoint x: 112, startPoint y: 243, endPoint x: 113, endPoint y: 251, distance: 8.8
click at [112, 243] on select "10 25 50 100" at bounding box center [120, 249] width 47 height 21
select select "25"
click at [99, 239] on select "10 25 50 100" at bounding box center [120, 249] width 47 height 21
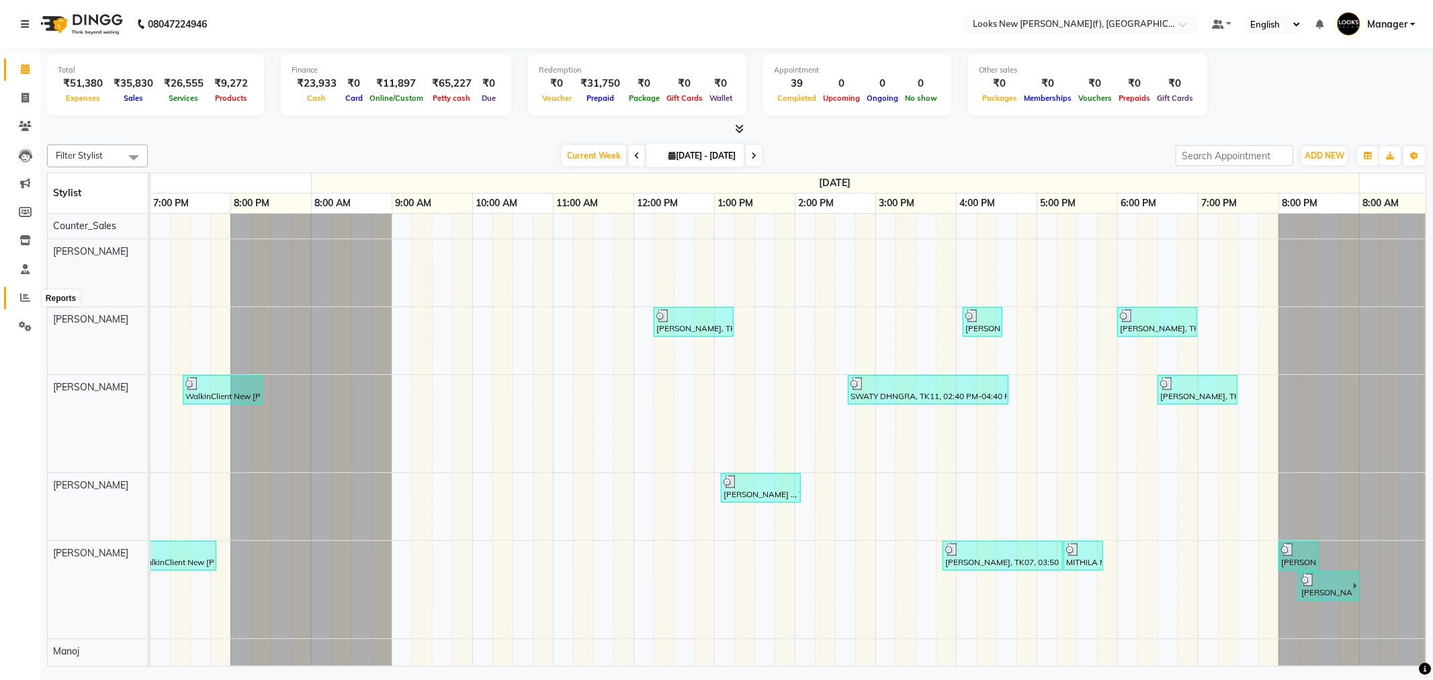
drag, startPoint x: 24, startPoint y: 297, endPoint x: 35, endPoint y: 292, distance: 12.4
click at [24, 297] on icon at bounding box center [25, 297] width 10 height 10
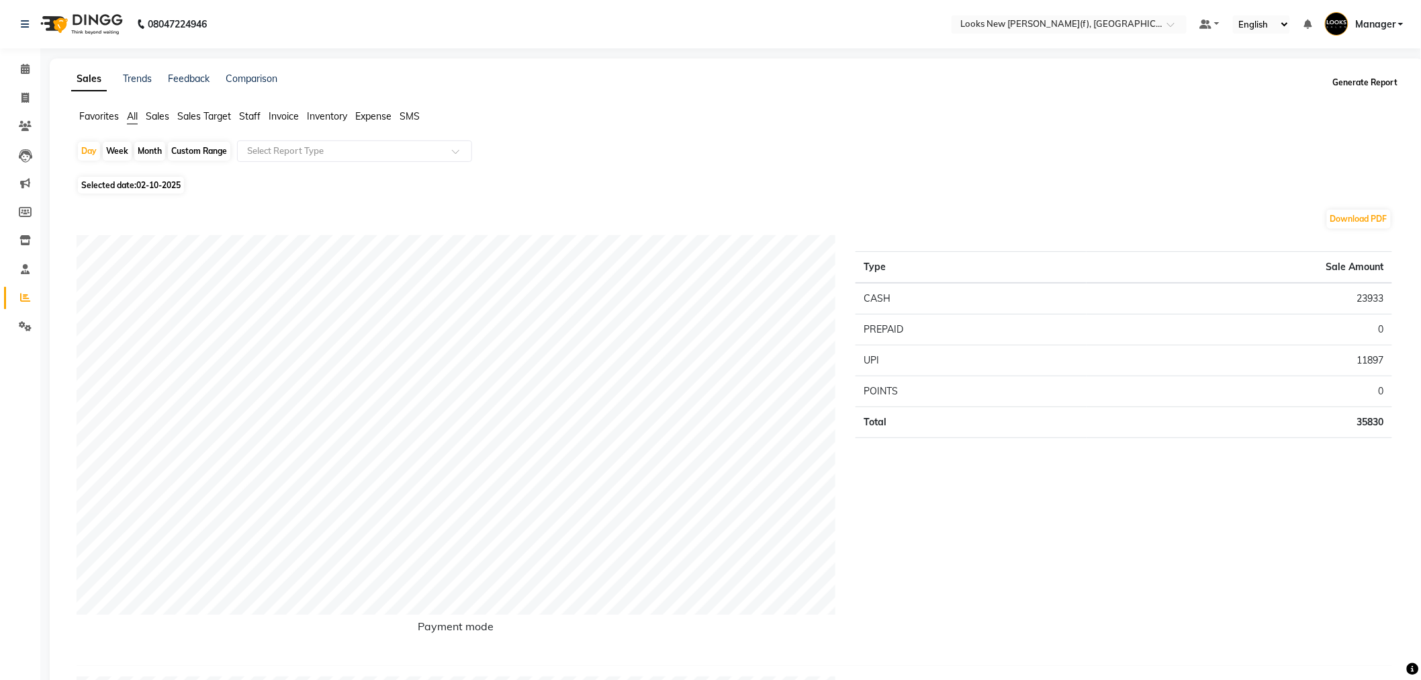
click at [1358, 75] on button "Generate Report" at bounding box center [1366, 82] width 72 height 19
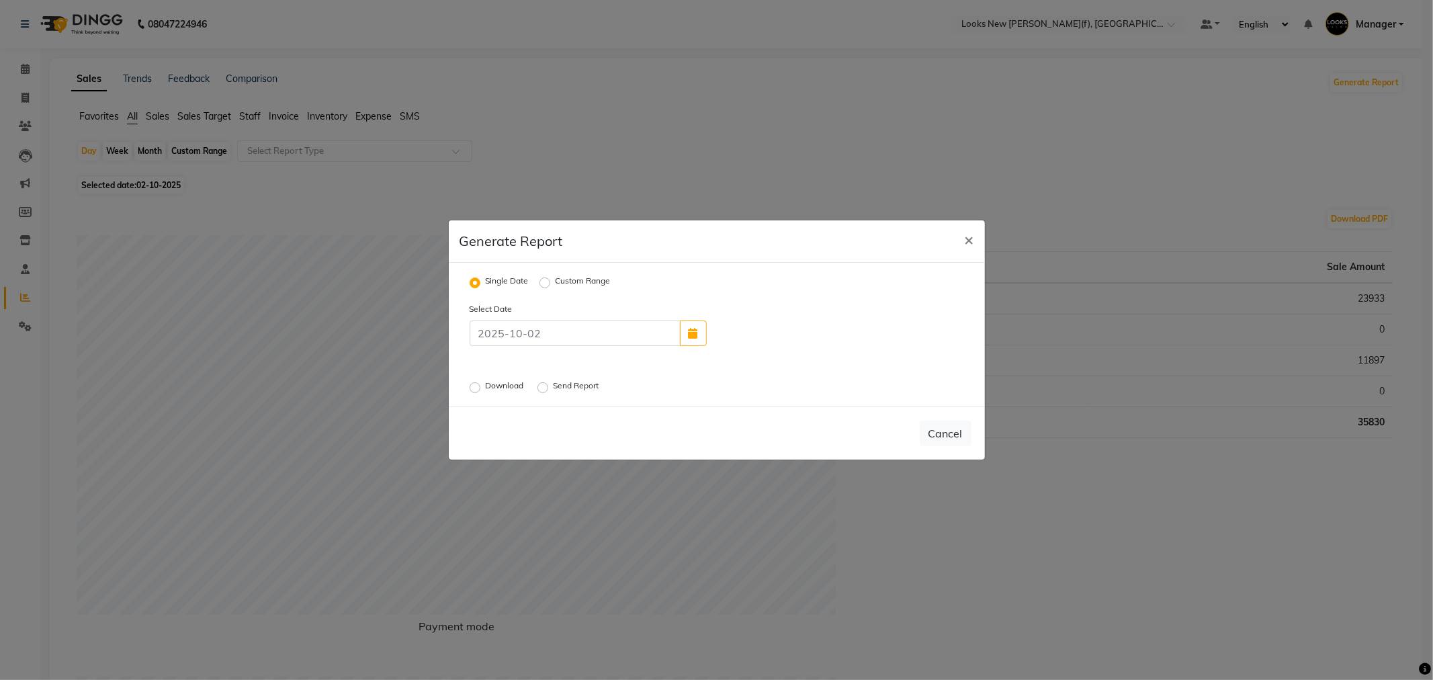
click at [484, 391] on div "Download" at bounding box center [498, 388] width 57 height 16
click at [486, 387] on label "Download" at bounding box center [506, 388] width 41 height 16
click at [472, 387] on input "Download" at bounding box center [476, 387] width 9 height 9
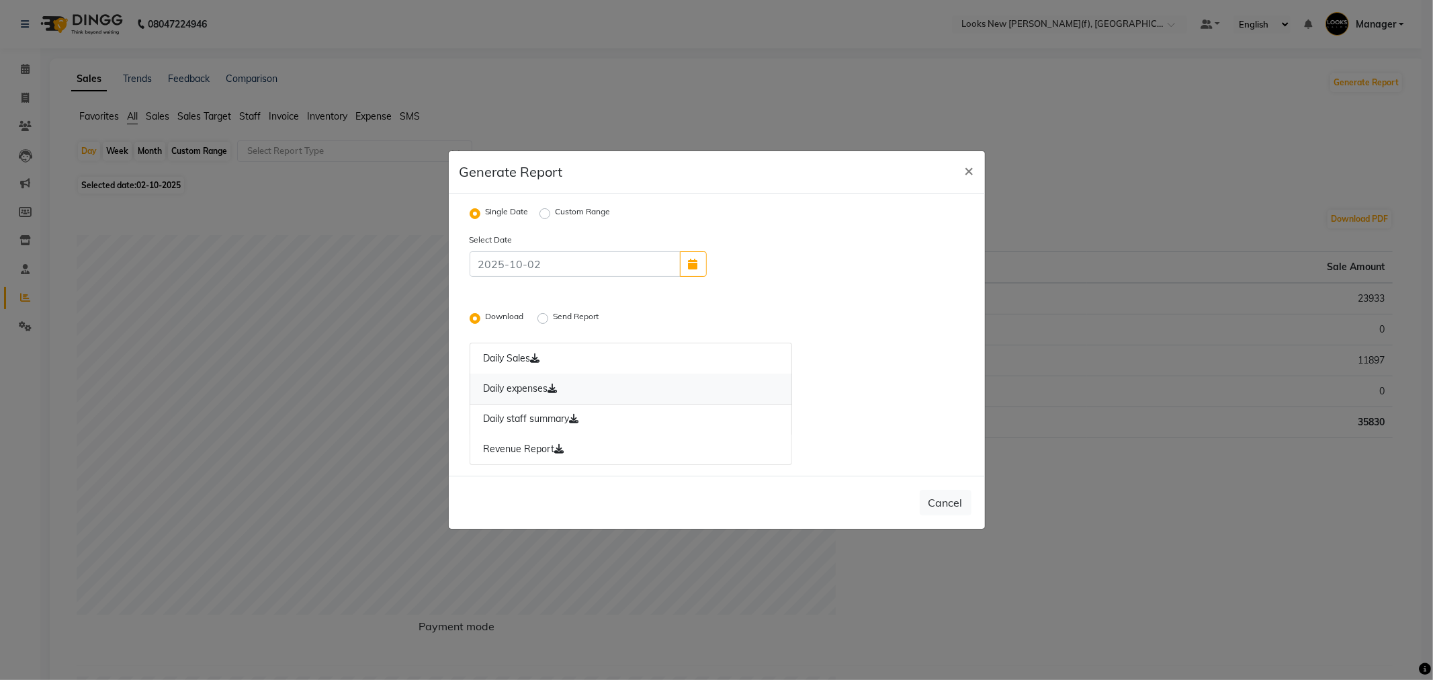
click at [527, 392] on link "Daily expenses" at bounding box center [631, 388] width 323 height 31
click at [488, 388] on link "Daily expenses" at bounding box center [631, 388] width 323 height 31
click at [969, 178] on span "×" at bounding box center [969, 170] width 9 height 20
radio input "false"
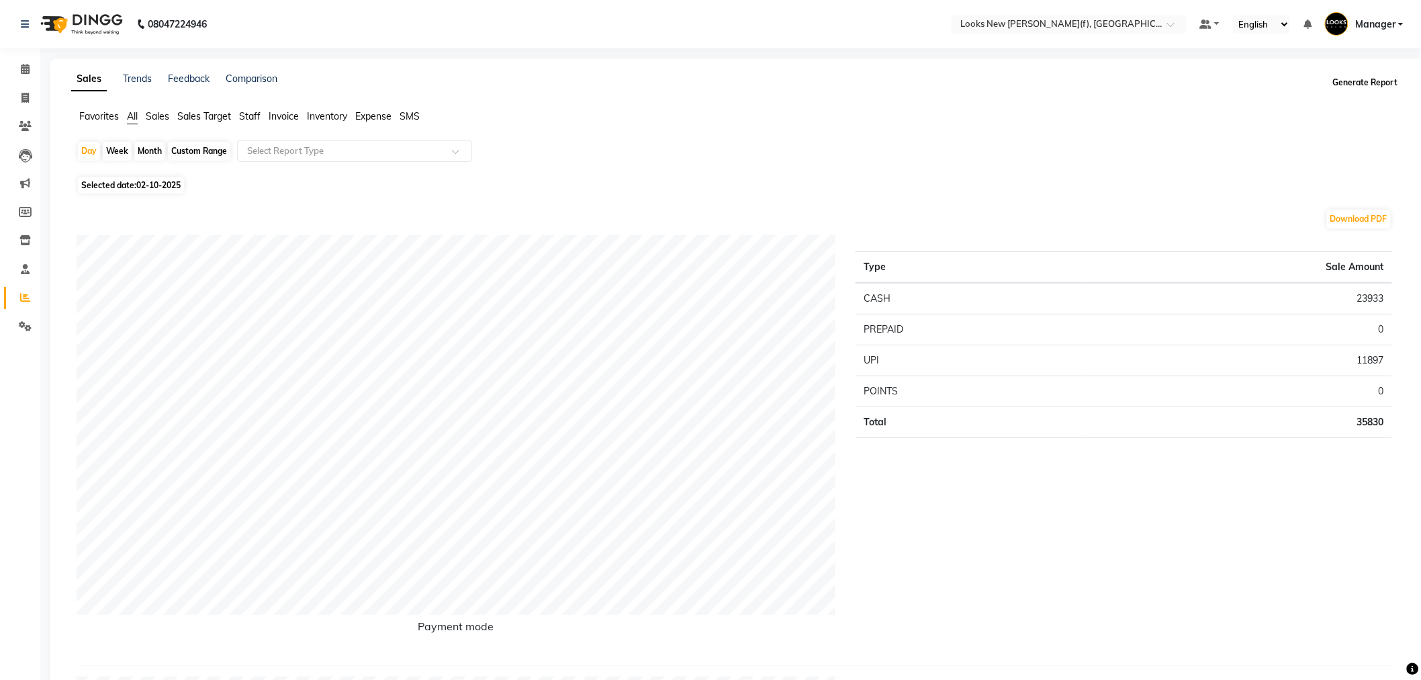
click at [1369, 83] on button "Generate Report" at bounding box center [1366, 82] width 72 height 19
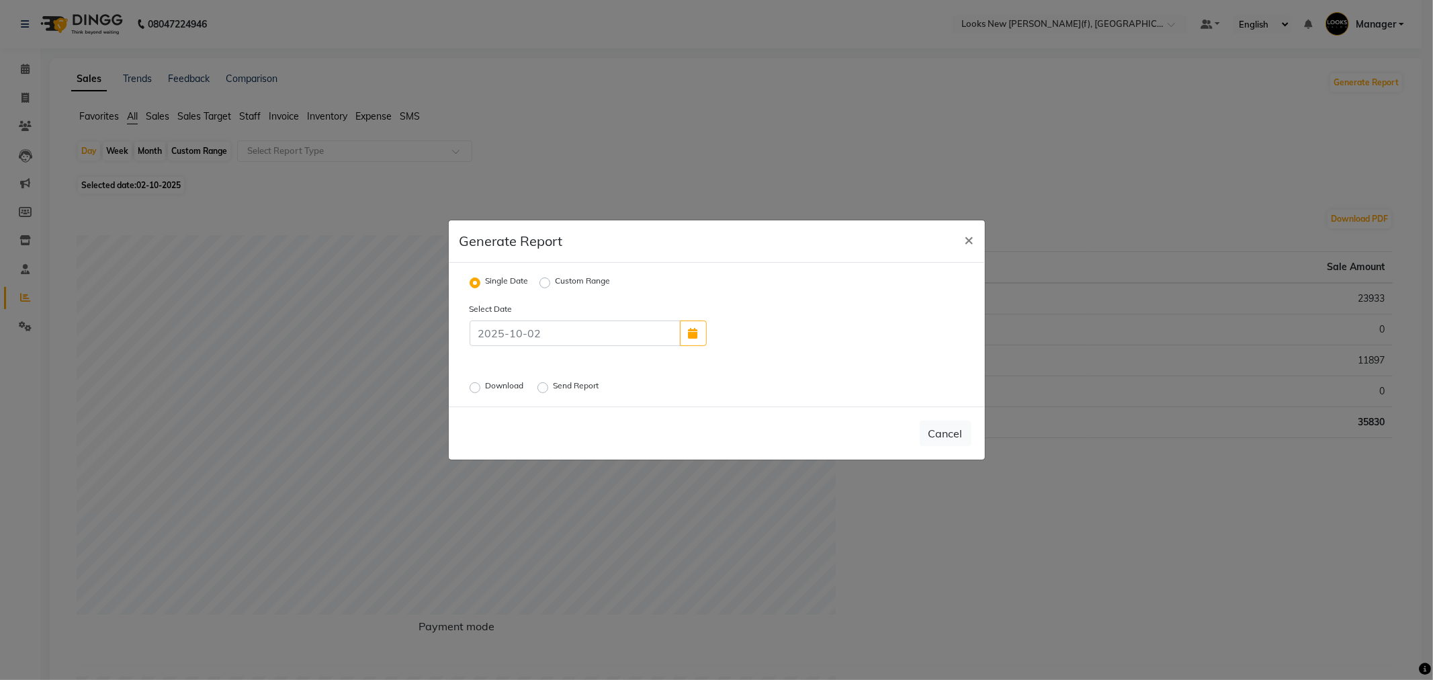
click at [554, 388] on label "Send Report" at bounding box center [578, 388] width 48 height 16
click at [547, 388] on input "Send Report" at bounding box center [544, 387] width 9 height 9
click at [951, 437] on button "Send" at bounding box center [951, 433] width 42 height 24
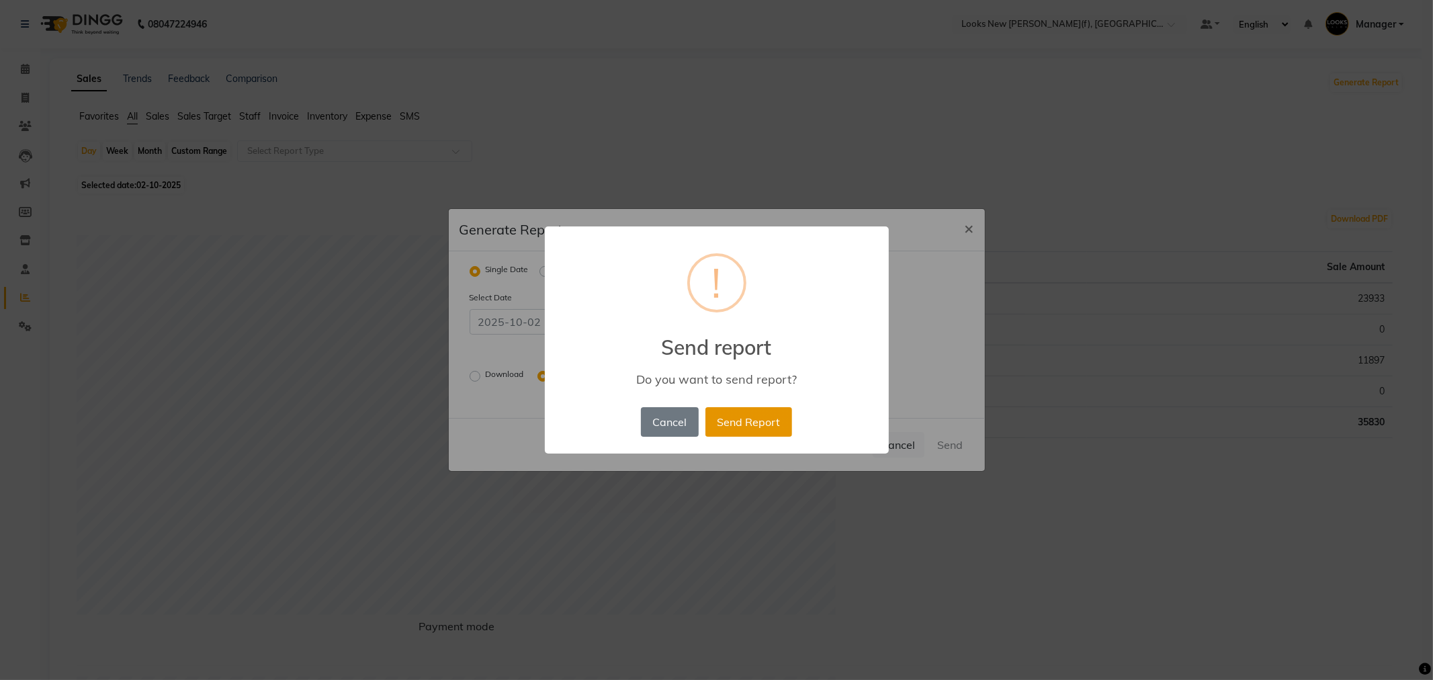
click at [744, 425] on button "Send Report" at bounding box center [748, 422] width 87 height 30
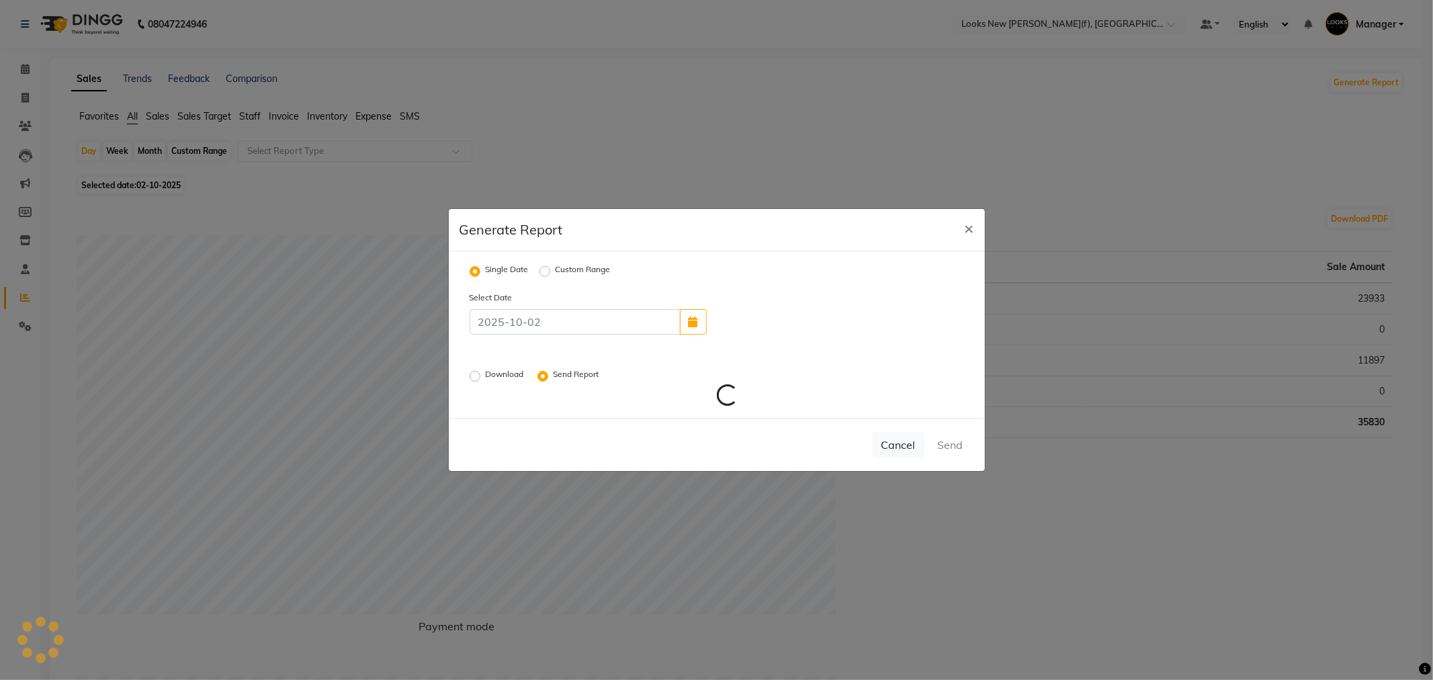
radio input "false"
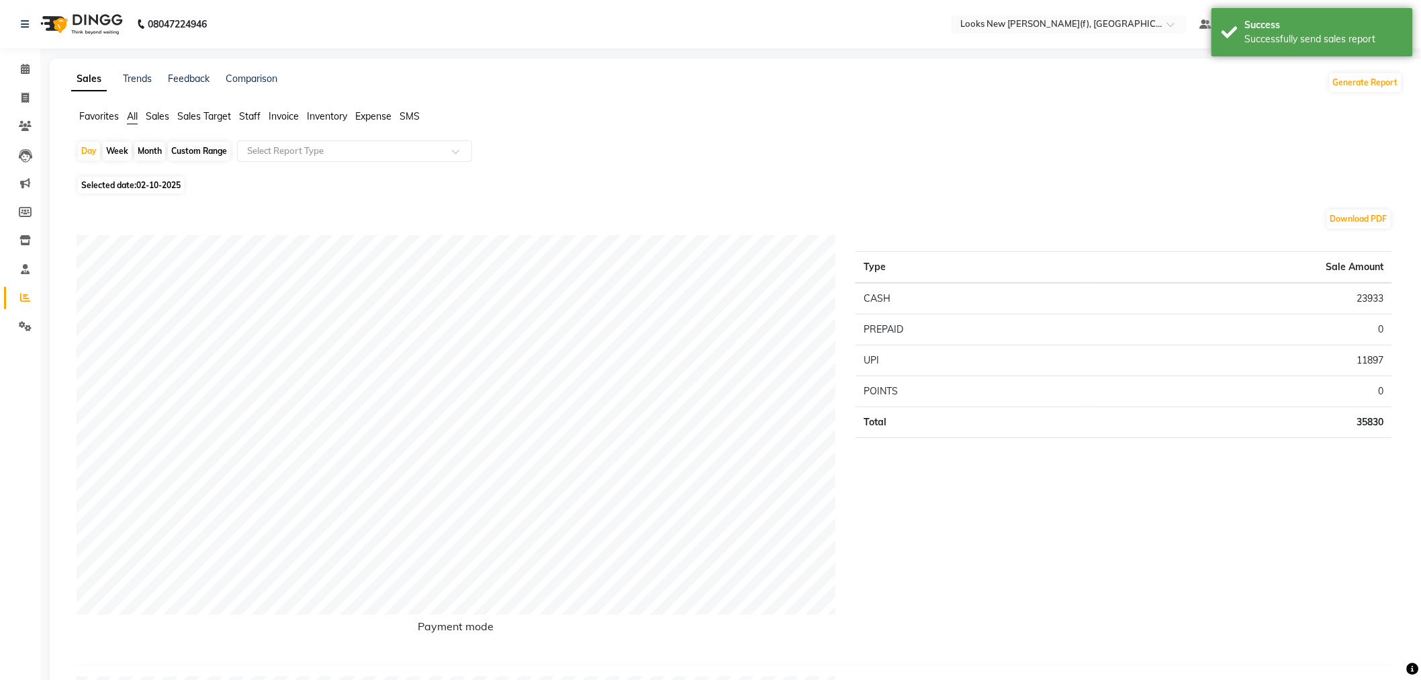
click at [116, 29] on img at bounding box center [80, 24] width 92 height 38
